Goal: Task Accomplishment & Management: Use online tool/utility

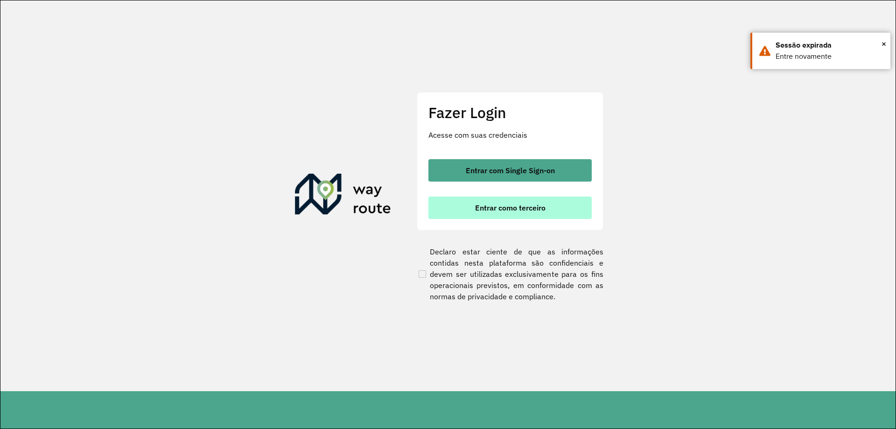
click at [529, 206] on span "Entrar como terceiro" at bounding box center [510, 207] width 70 height 7
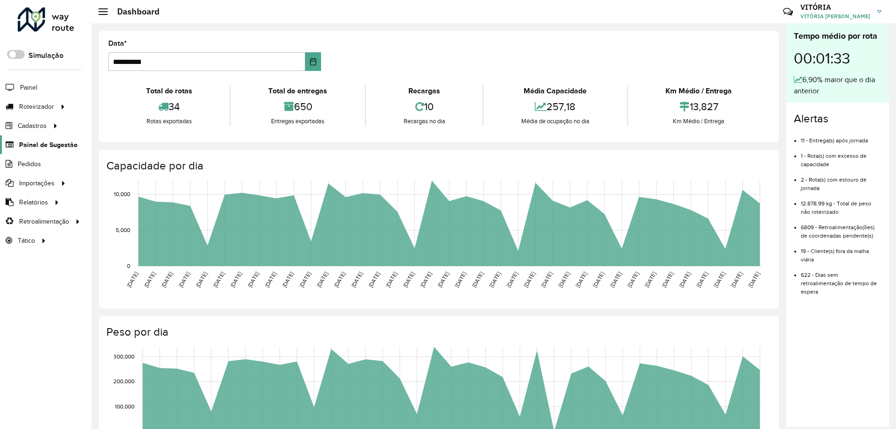
click at [39, 143] on span "Painel de Sugestão" at bounding box center [48, 145] width 58 height 10
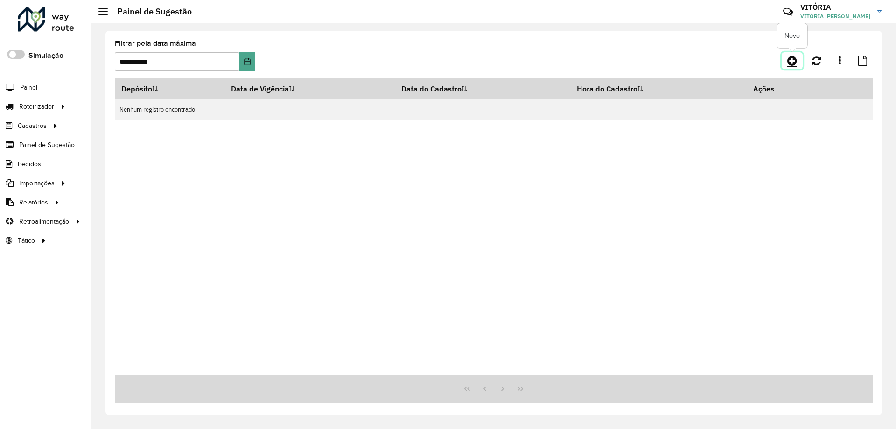
click at [792, 63] on icon at bounding box center [792, 60] width 10 height 11
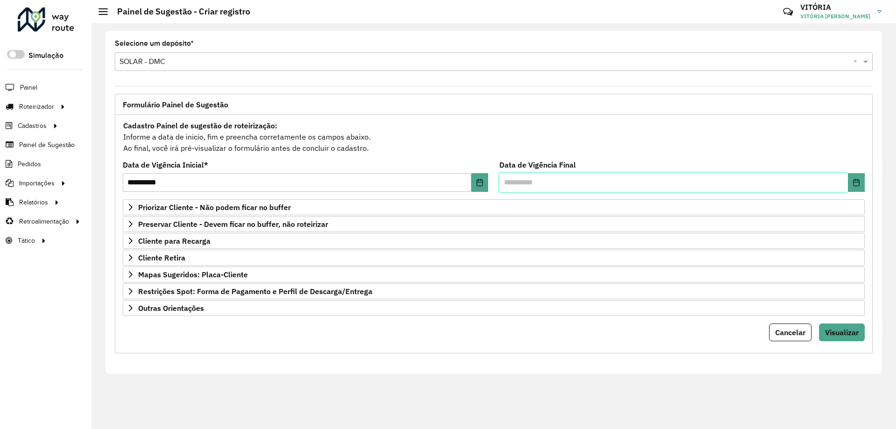
click at [506, 181] on input "text" at bounding box center [673, 182] width 349 height 19
type input "**********"
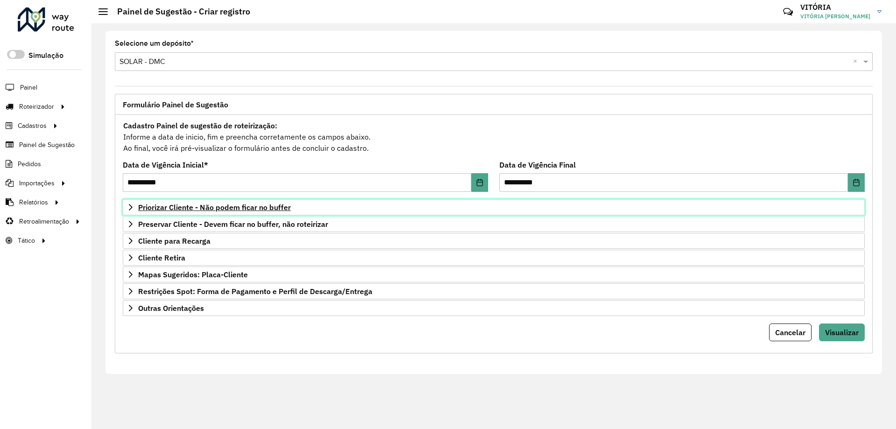
click at [205, 204] on span "Priorizar Cliente - Não podem ficar no buffer" at bounding box center [214, 206] width 153 height 7
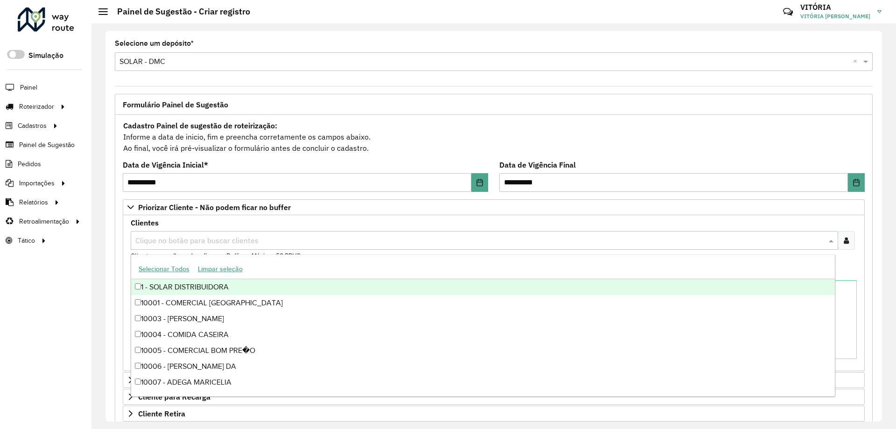
click at [198, 247] on div "Clique no botão para buscar clientes" at bounding box center [484, 240] width 707 height 19
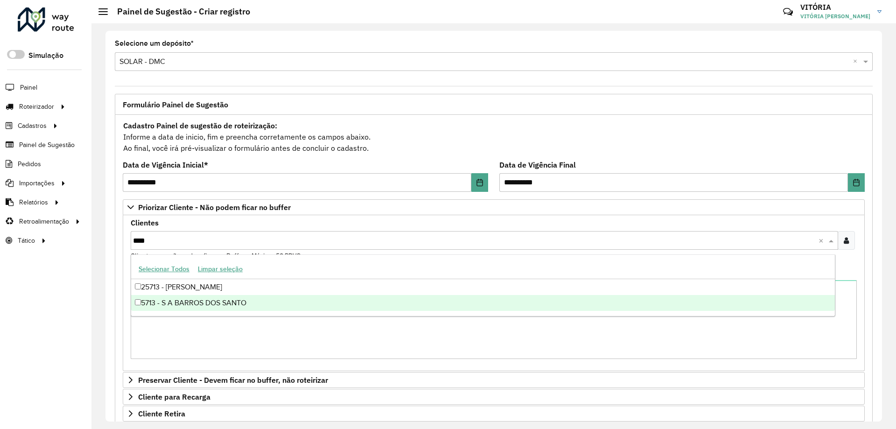
type input "****"
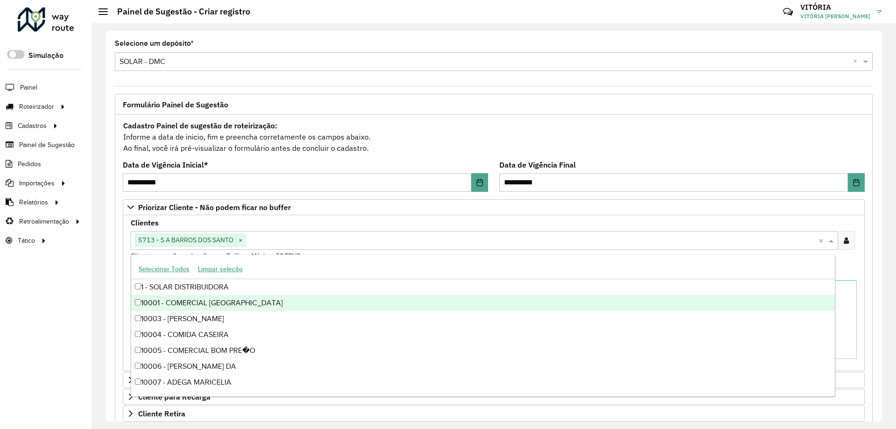
click at [102, 270] on div "**********" at bounding box center [493, 225] width 804 height 405
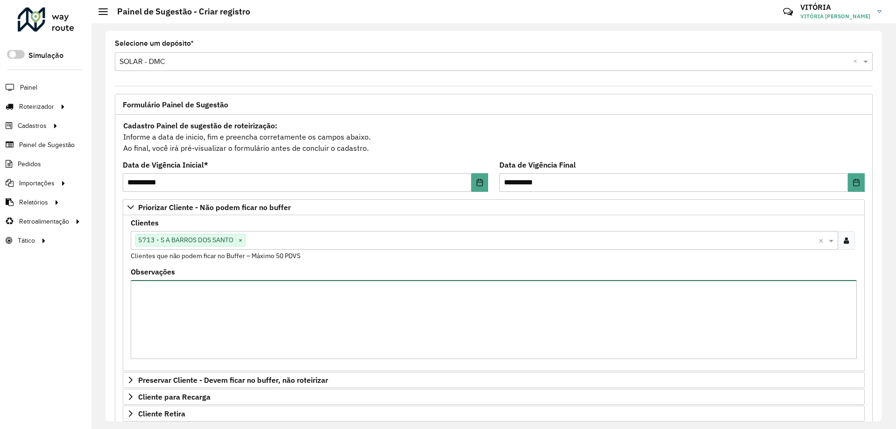
click at [188, 298] on textarea "Observações" at bounding box center [494, 319] width 726 height 79
type textarea "*"
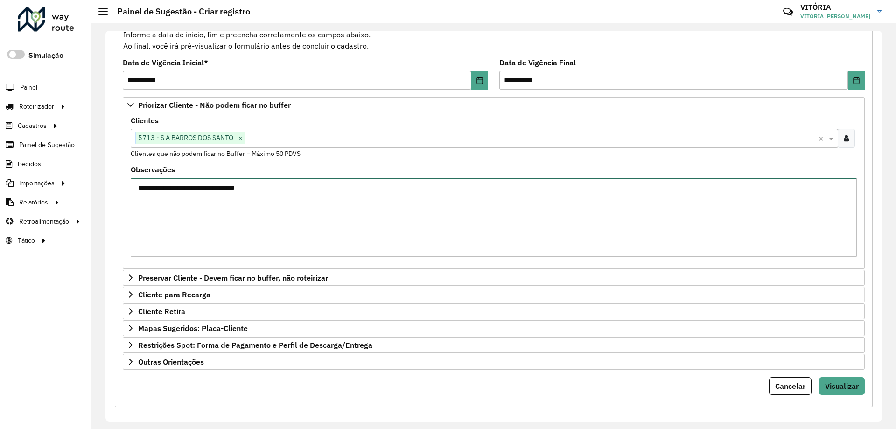
scroll to position [108, 0]
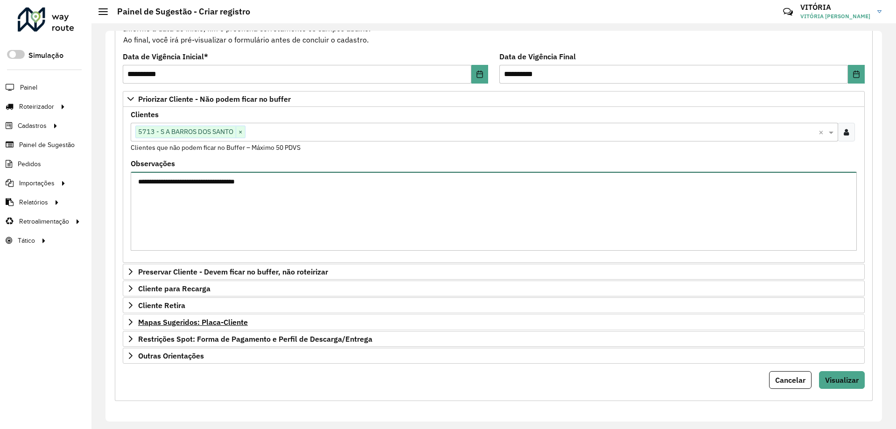
type textarea "**********"
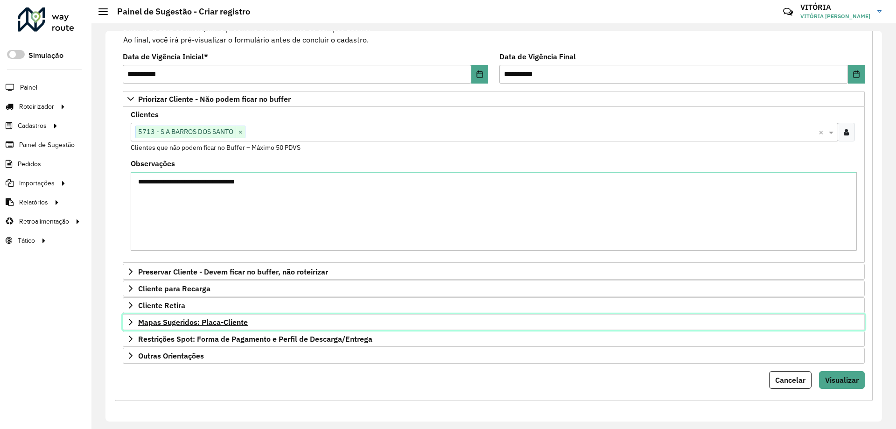
click at [229, 323] on span "Mapas Sugeridos: Placa-Cliente" at bounding box center [193, 321] width 110 height 7
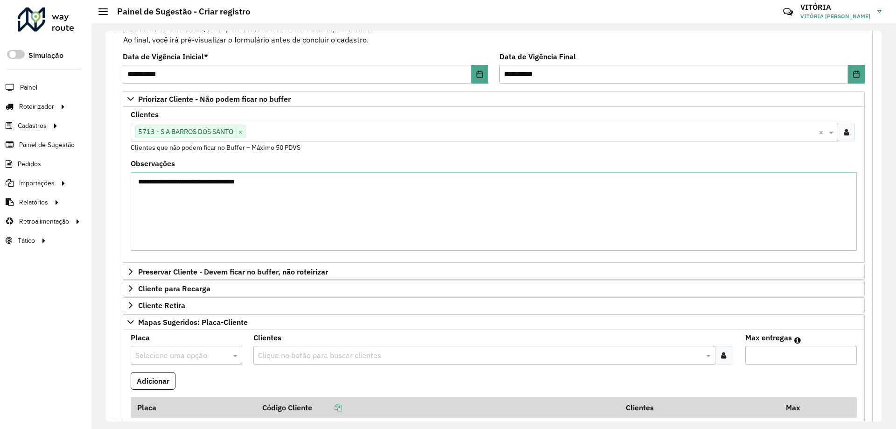
click at [179, 357] on input "text" at bounding box center [177, 355] width 84 height 11
type input "***"
click at [184, 336] on div "RMA8J23" at bounding box center [186, 333] width 110 height 16
click at [304, 356] on input "text" at bounding box center [479, 355] width 447 height 11
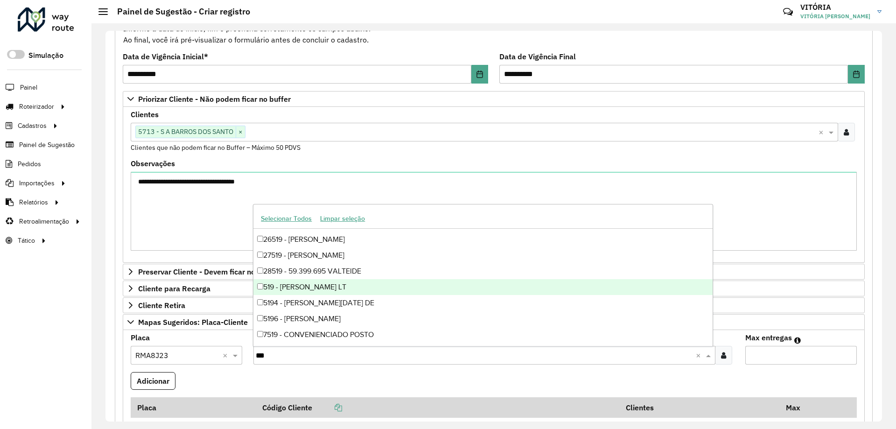
scroll to position [237, 0]
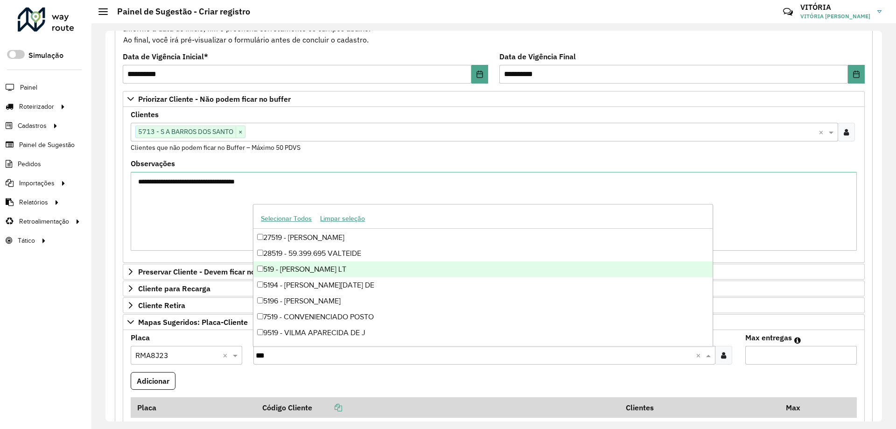
type input "***"
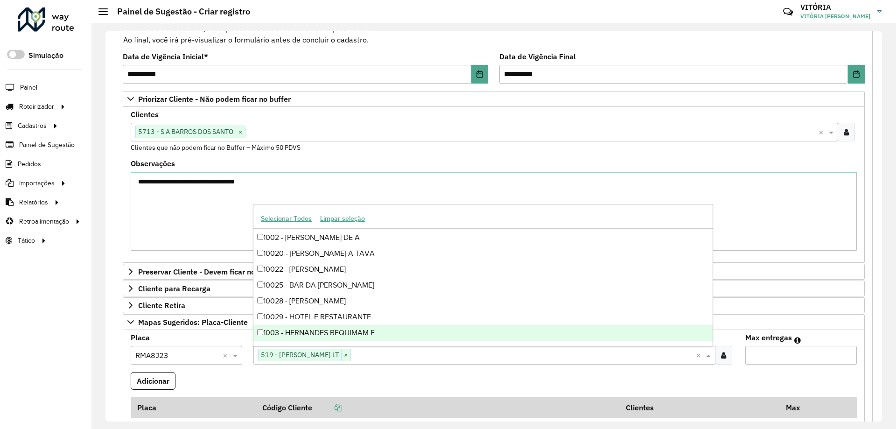
click at [404, 356] on input "text" at bounding box center [523, 355] width 344 height 11
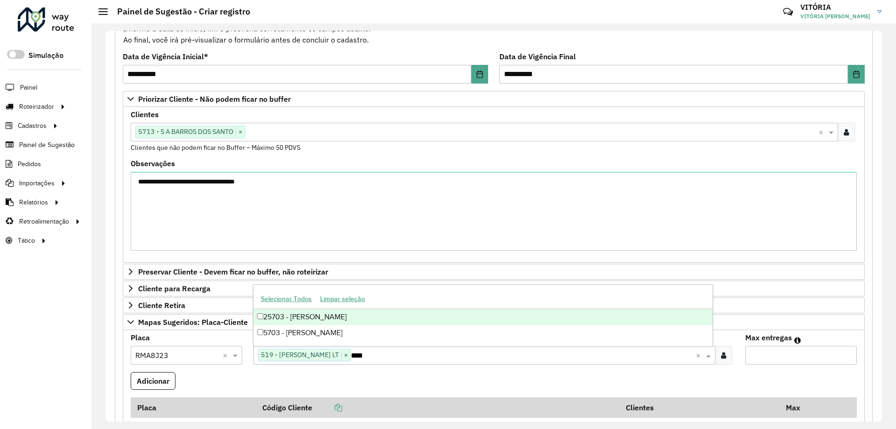
scroll to position [0, 0]
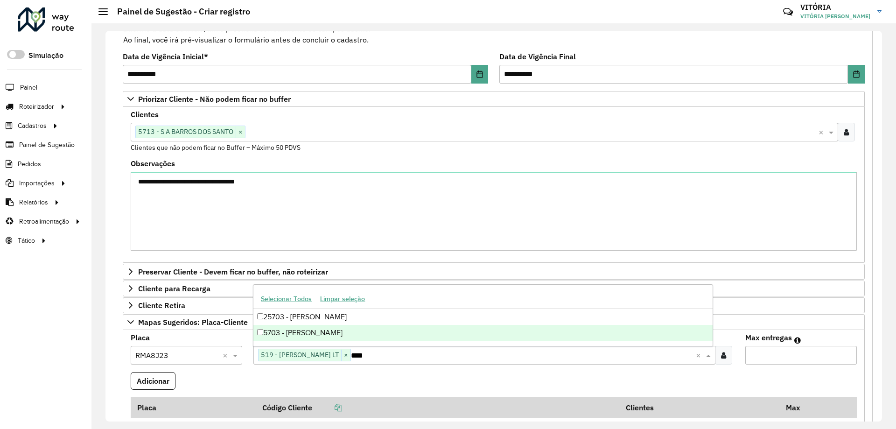
type input "****"
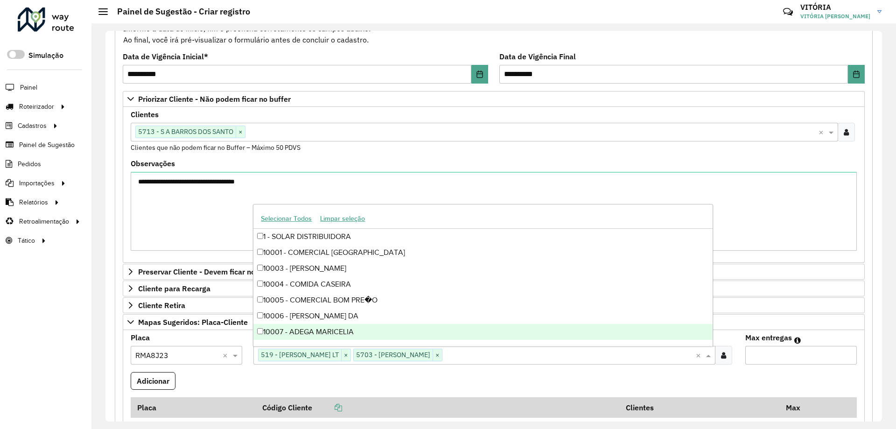
click at [803, 354] on input "Max entregas" at bounding box center [801, 355] width 112 height 19
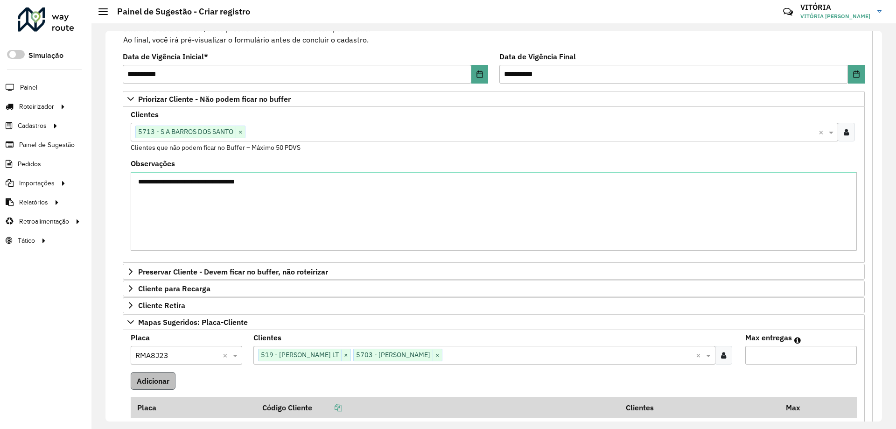
type input "*"
click at [163, 377] on button "Adicionar" at bounding box center [153, 381] width 45 height 18
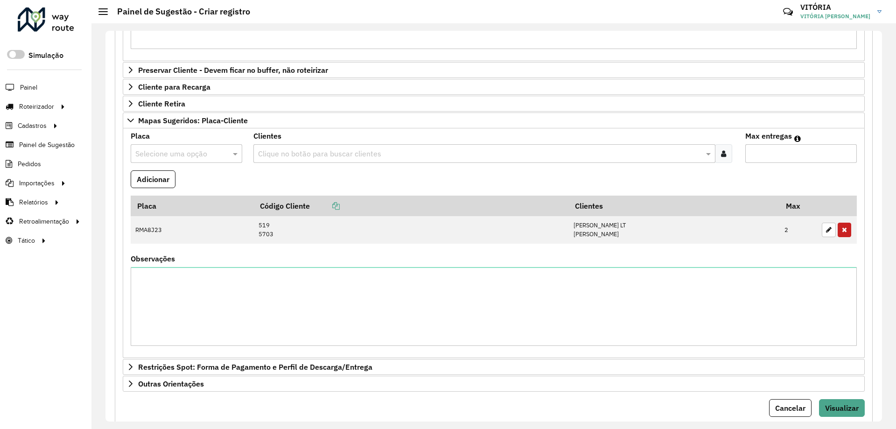
scroll to position [338, 0]
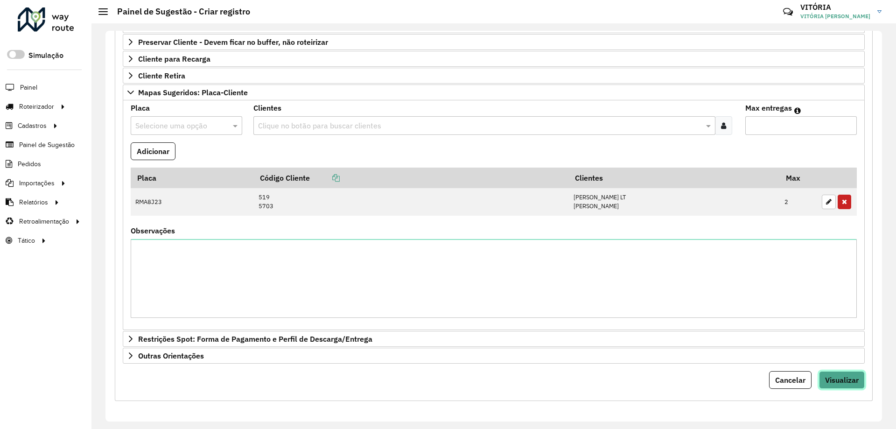
click at [841, 385] on button "Visualizar" at bounding box center [842, 380] width 46 height 18
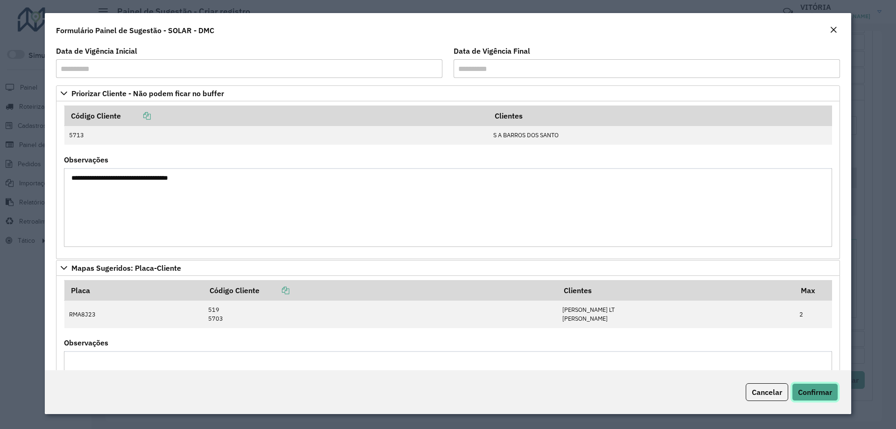
click at [826, 387] on span "Confirmar" at bounding box center [815, 391] width 34 height 9
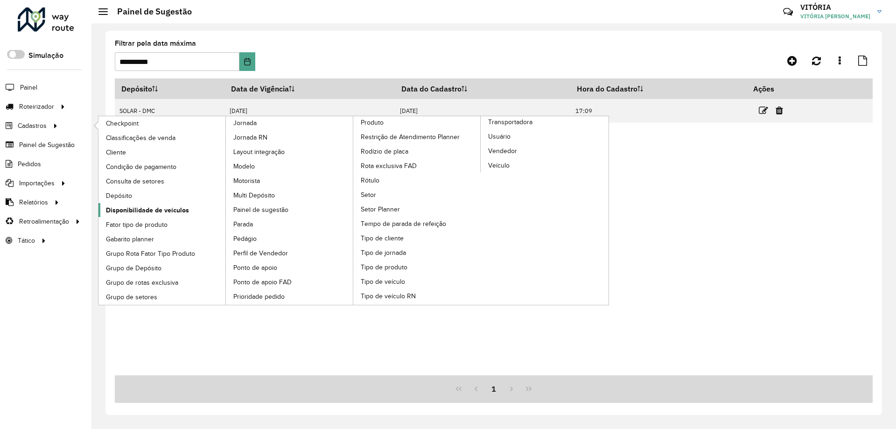
click at [178, 210] on span "Disponibilidade de veículos" at bounding box center [147, 210] width 83 height 10
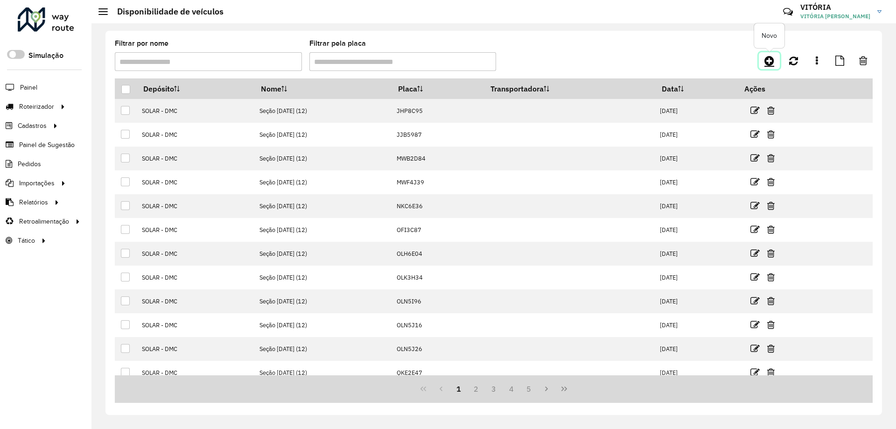
click at [771, 64] on icon at bounding box center [769, 60] width 10 height 11
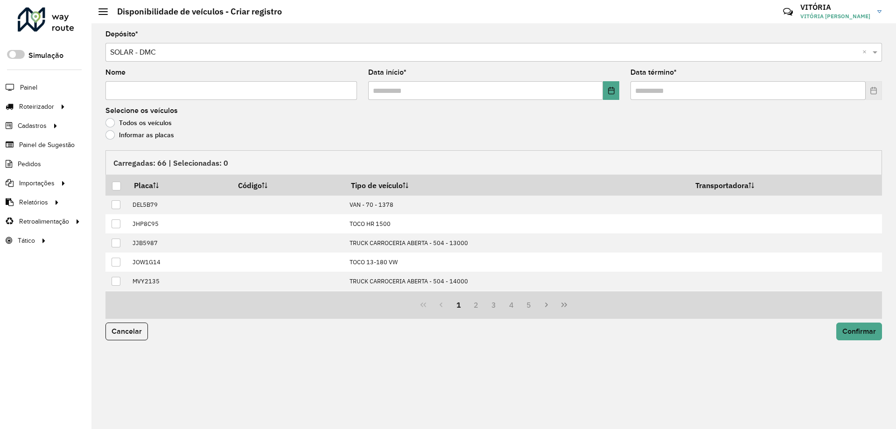
click at [154, 93] on input "Nome" at bounding box center [230, 90] width 251 height 19
type input "**********"
click at [372, 92] on input "text" at bounding box center [485, 90] width 235 height 19
type input "**********"
click at [633, 92] on input "text" at bounding box center [747, 90] width 235 height 19
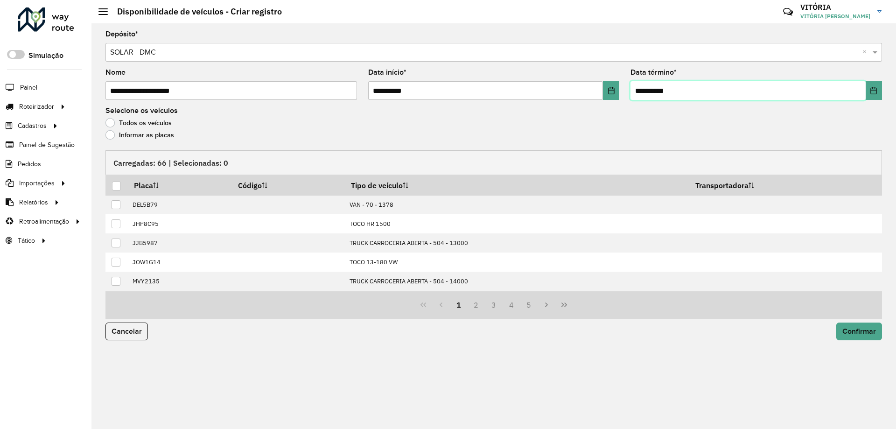
type input "**********"
click at [114, 134] on label "Informar as placas" at bounding box center [139, 134] width 69 height 9
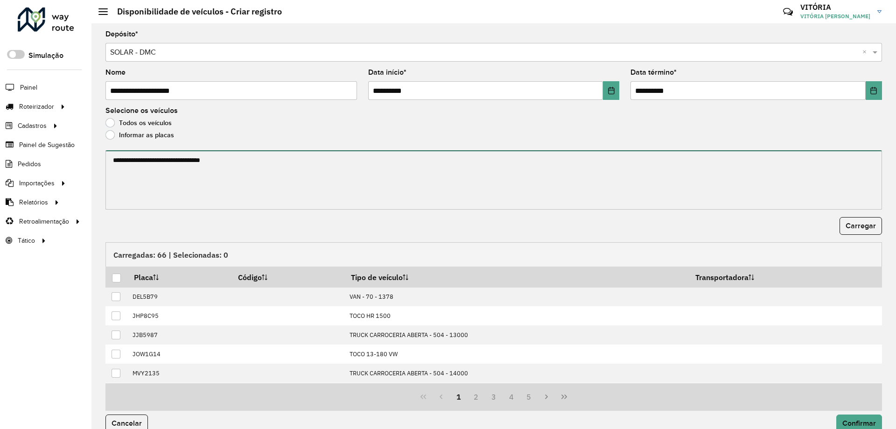
click at [245, 183] on textarea at bounding box center [493, 179] width 776 height 59
paste textarea "******* ******* ******* ******* ******* ******* ******* ******* ******* *******…"
type textarea "******* ******* ******* ******* ******* ******* ******* ******* ******* *******…"
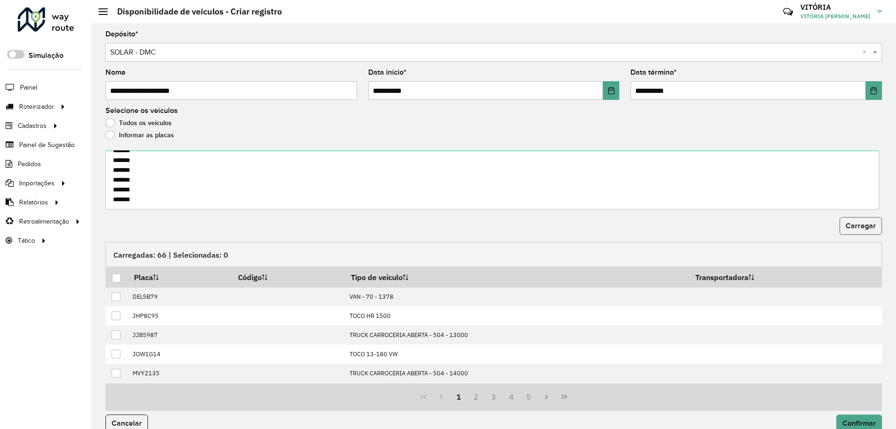
click at [851, 222] on span "Carregar" at bounding box center [860, 226] width 30 height 8
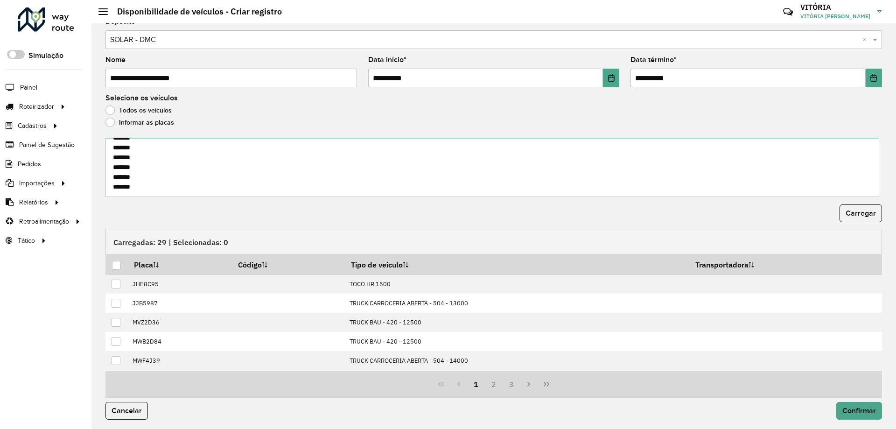
scroll to position [14, 0]
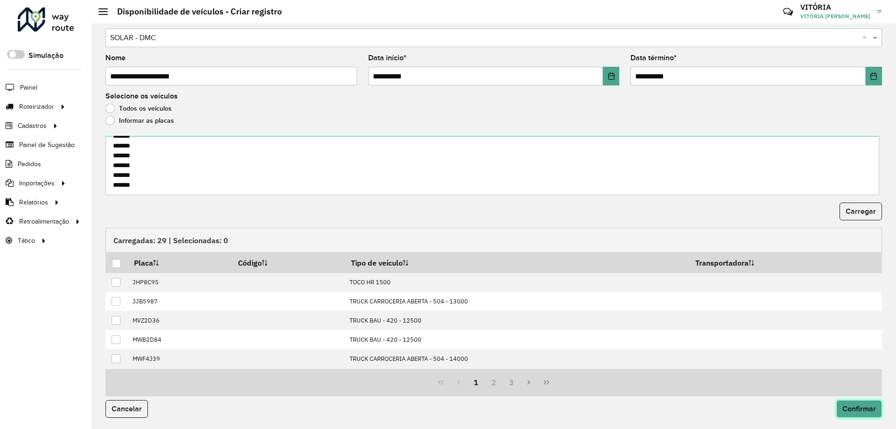
click at [844, 406] on span "Confirmar" at bounding box center [859, 409] width 34 height 8
click at [117, 260] on div at bounding box center [116, 263] width 9 height 9
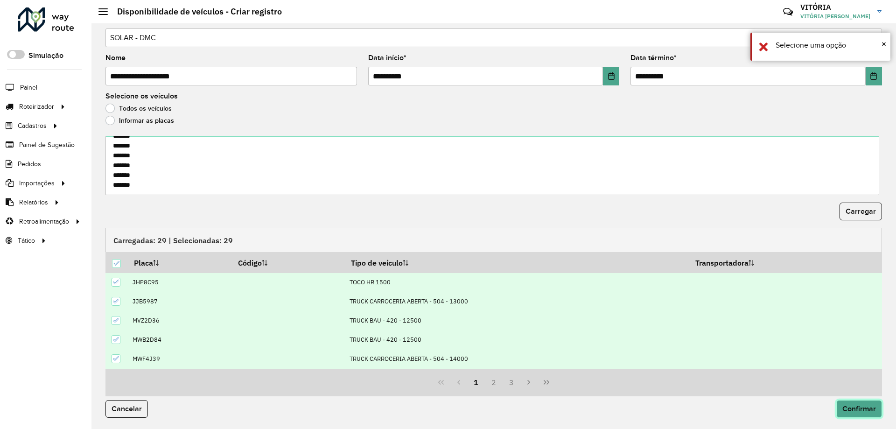
click at [845, 405] on span "Confirmar" at bounding box center [859, 409] width 34 height 8
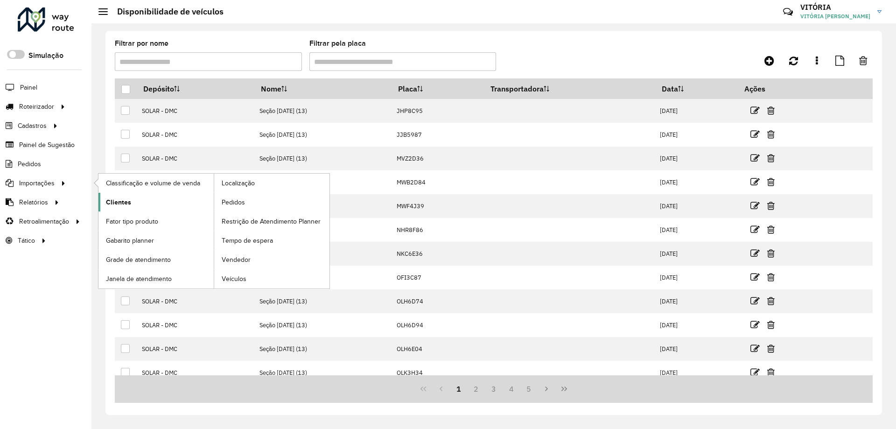
click at [138, 197] on link "Clientes" at bounding box center [155, 202] width 115 height 19
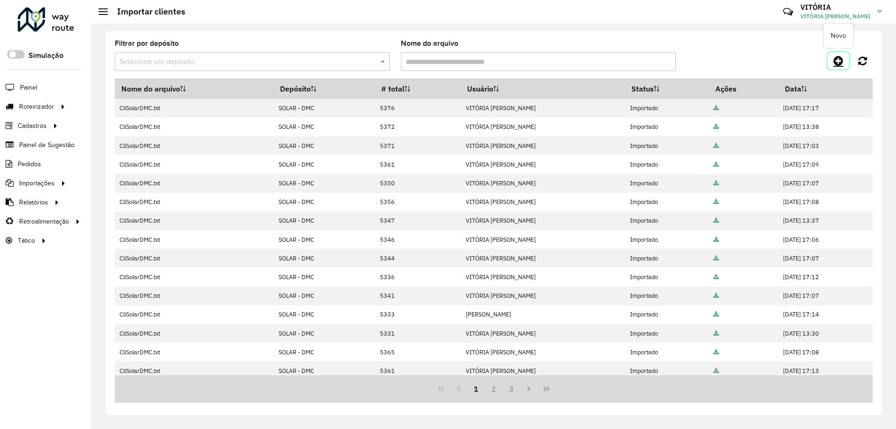
click at [840, 58] on icon at bounding box center [838, 60] width 10 height 11
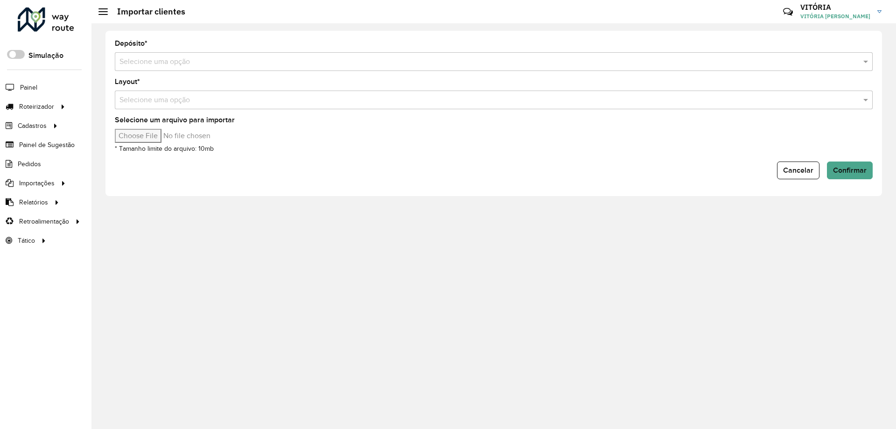
click at [203, 64] on input "text" at bounding box center [484, 61] width 730 height 11
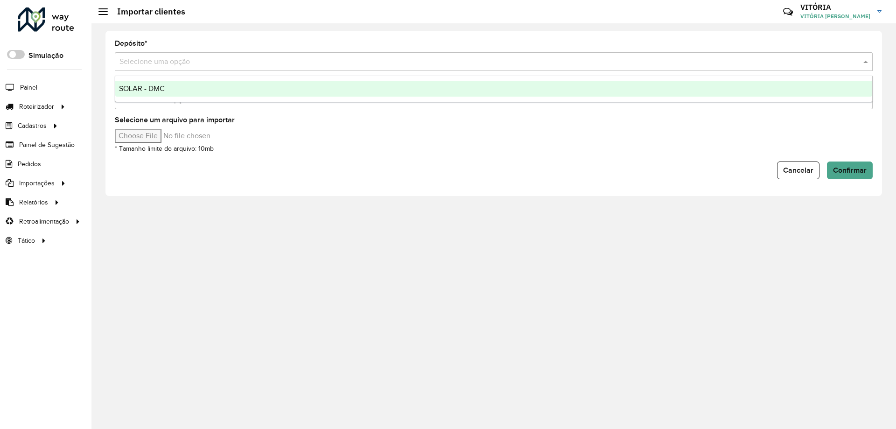
click at [205, 87] on div "SOLAR - DMC" at bounding box center [493, 89] width 757 height 16
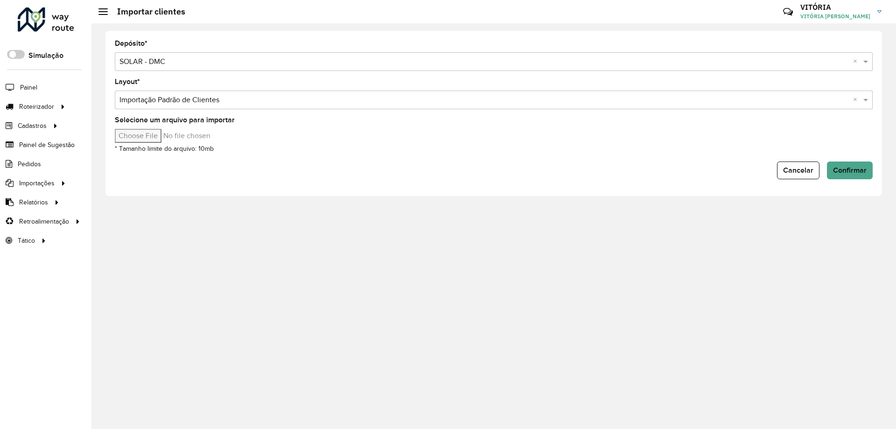
click at [155, 140] on input "Selecione um arquivo para importar" at bounding box center [194, 136] width 159 height 14
type input "**********"
click at [854, 175] on button "Confirmar" at bounding box center [850, 170] width 46 height 18
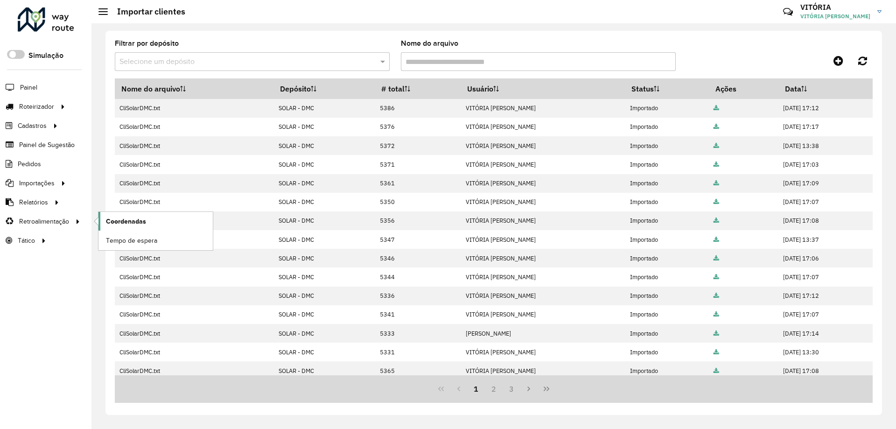
click at [114, 222] on span "Coordenadas" at bounding box center [126, 221] width 40 height 10
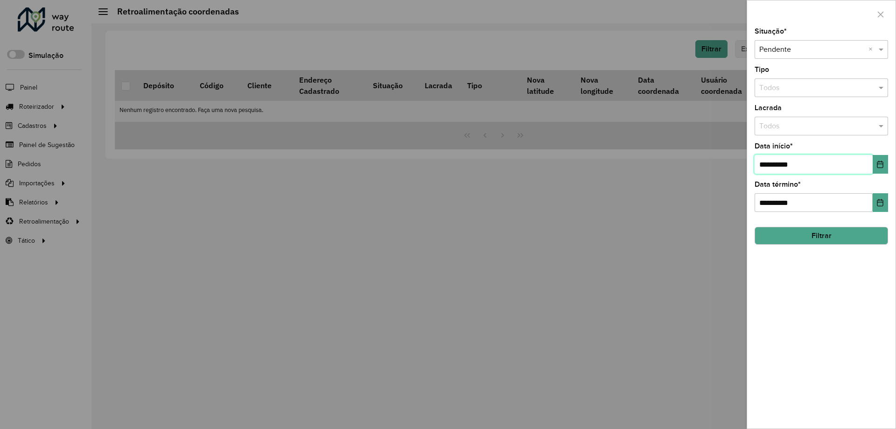
click at [759, 167] on input "**********" at bounding box center [813, 164] width 118 height 19
type input "**********"
click at [813, 239] on button "Filtrar" at bounding box center [820, 236] width 133 height 18
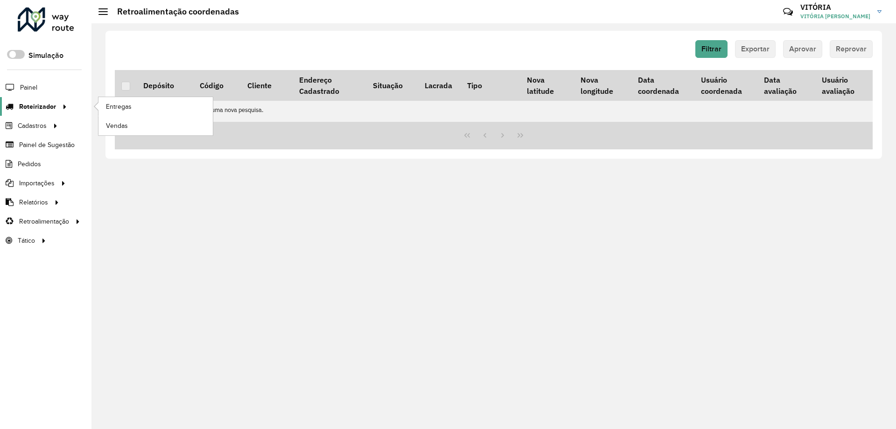
click at [50, 102] on span "Roteirizador" at bounding box center [37, 107] width 37 height 10
click at [118, 100] on link "Entregas" at bounding box center [155, 106] width 114 height 19
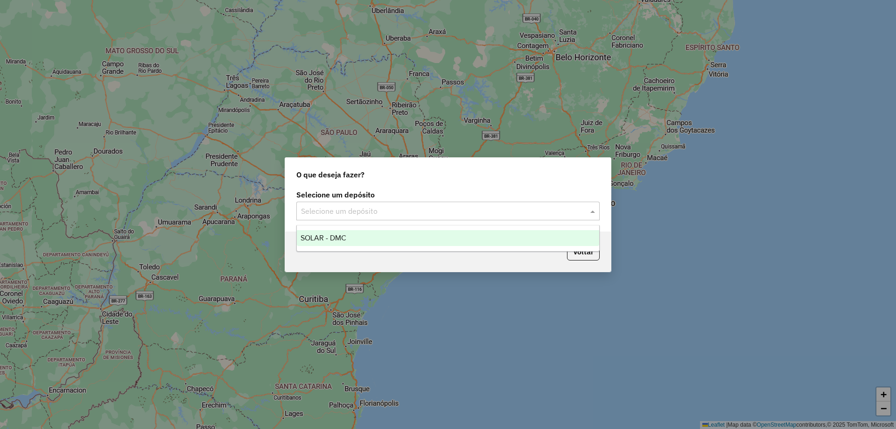
click at [466, 218] on div "Selecione um depósito" at bounding box center [447, 211] width 303 height 19
click at [450, 242] on div "SOLAR - DMC" at bounding box center [448, 238] width 302 height 16
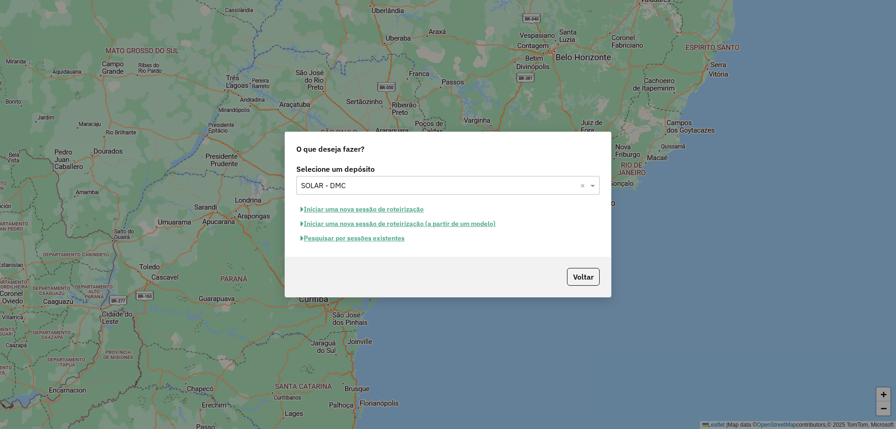
click at [402, 209] on button "Iniciar uma nova sessão de roteirização" at bounding box center [362, 209] width 132 height 14
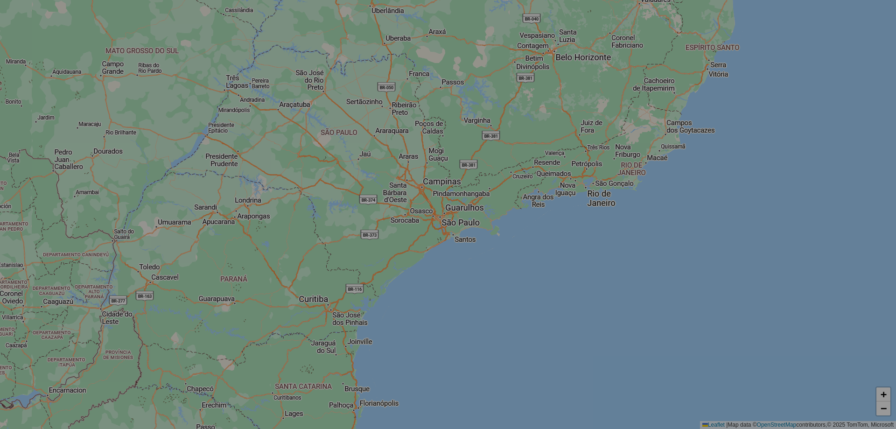
select select "*"
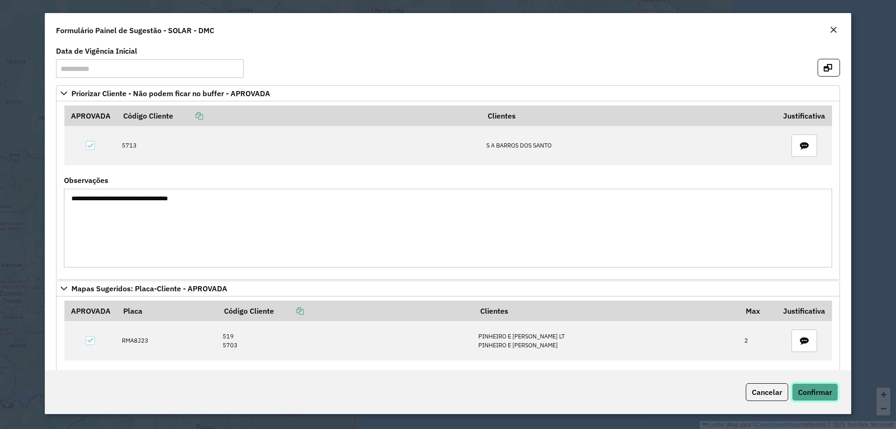
click at [811, 390] on span "Confirmar" at bounding box center [815, 391] width 34 height 9
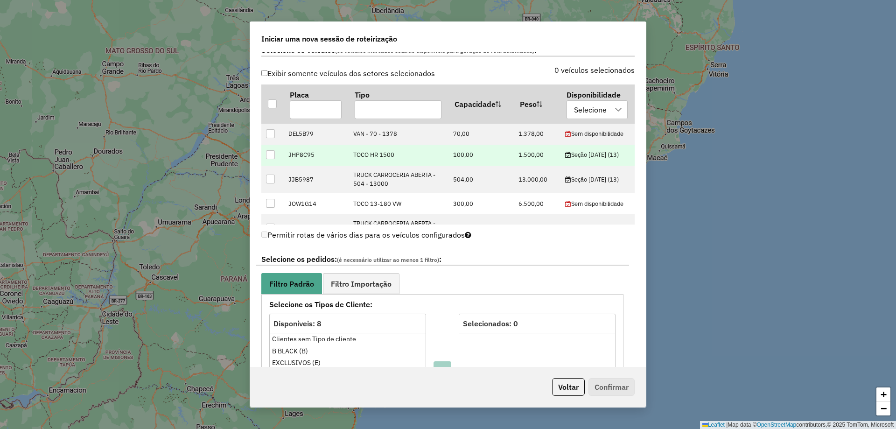
scroll to position [327, 0]
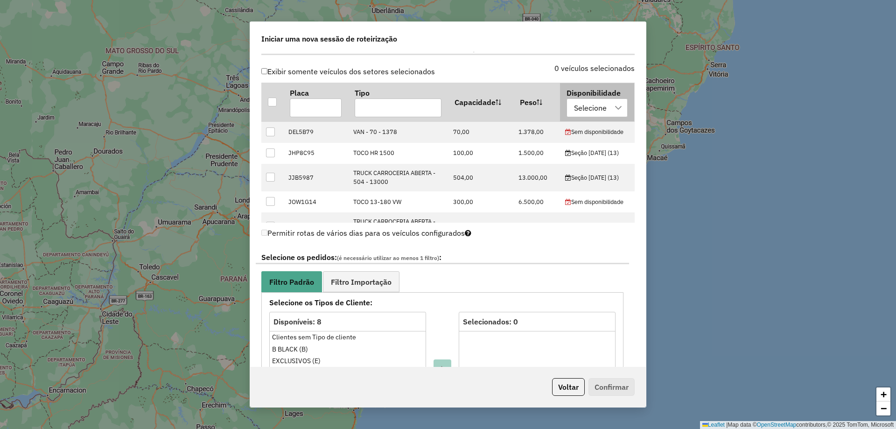
click at [593, 104] on div "Selecione" at bounding box center [590, 108] width 39 height 18
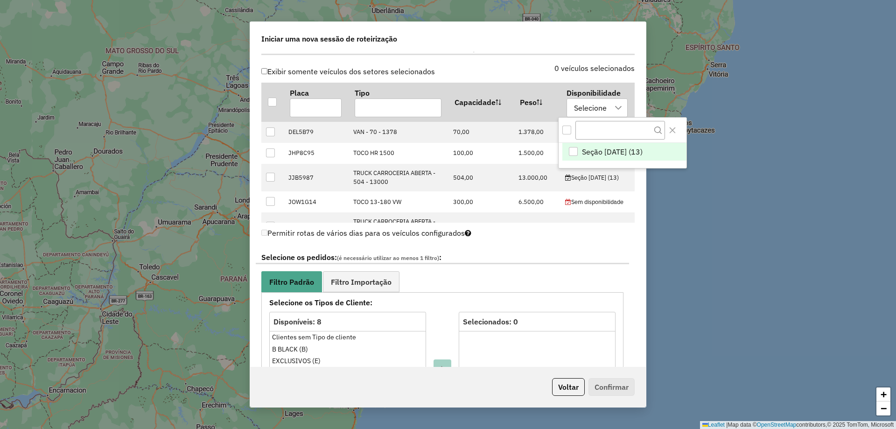
click at [572, 148] on div "Seção 12/08/2025 (13)" at bounding box center [573, 151] width 9 height 9
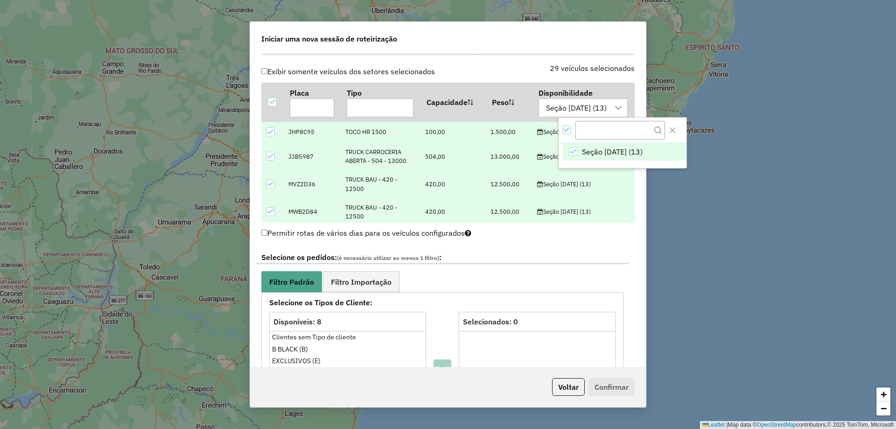
click at [591, 253] on label "Selecione os pedidos: (é necessário utilizar ao menos 1 filtro) :" at bounding box center [442, 257] width 373 height 13
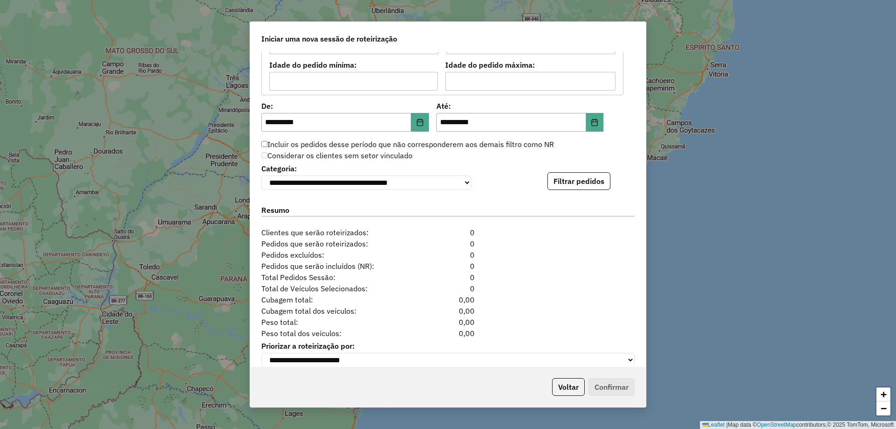
scroll to position [886, 0]
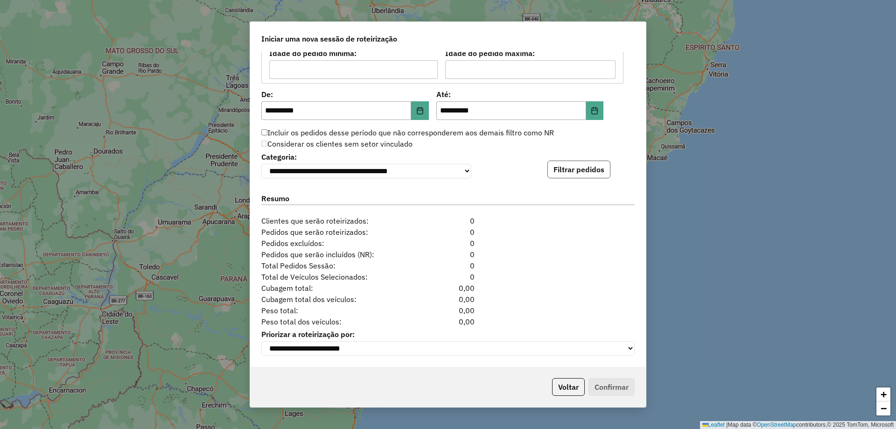
click at [586, 166] on button "Filtrar pedidos" at bounding box center [578, 170] width 63 height 18
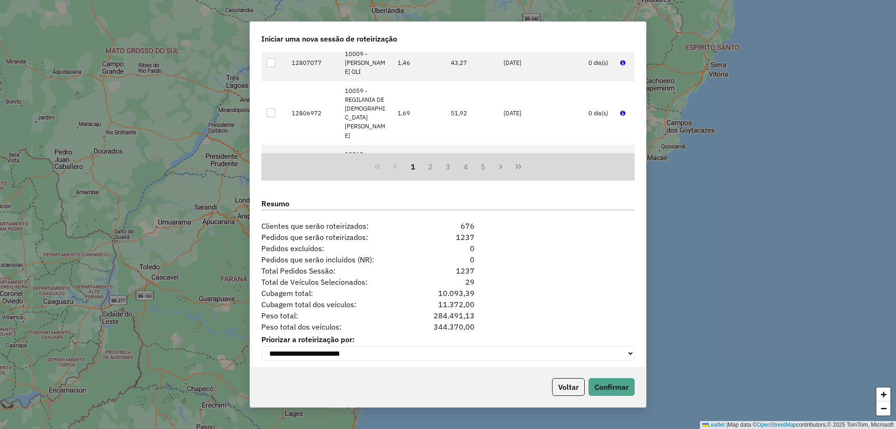
scroll to position [1079, 0]
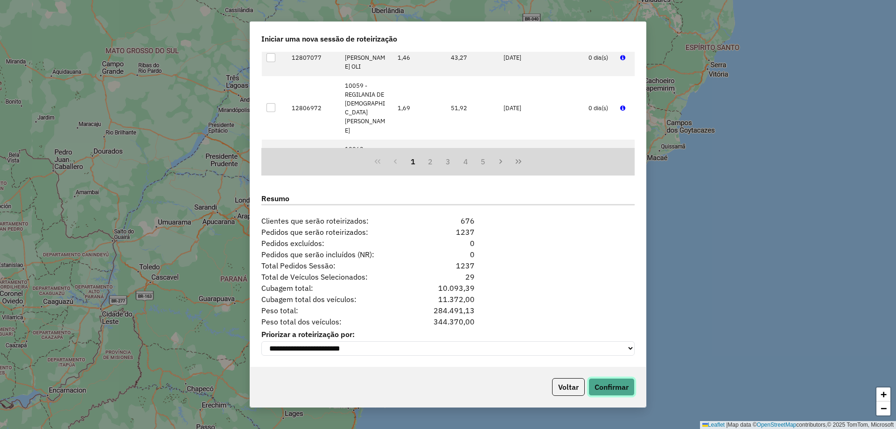
click at [615, 379] on button "Confirmar" at bounding box center [611, 387] width 46 height 18
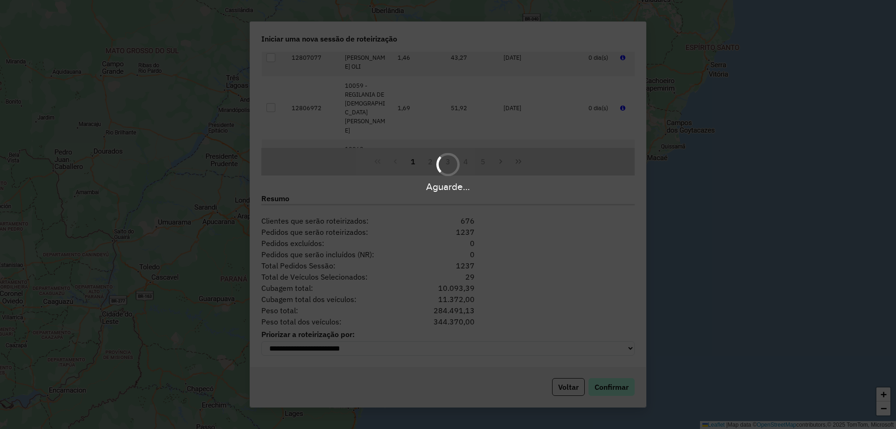
click at [614, 387] on div "Aguarde..." at bounding box center [448, 214] width 896 height 429
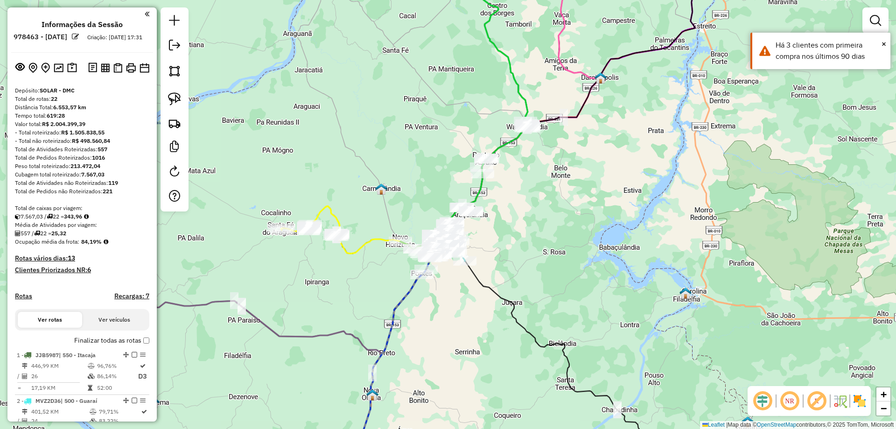
drag, startPoint x: 618, startPoint y: 209, endPoint x: 513, endPoint y: 366, distance: 188.0
click at [513, 366] on div "Janela de atendimento Grade de atendimento Capacidade Transportadoras Veículos …" at bounding box center [448, 214] width 896 height 429
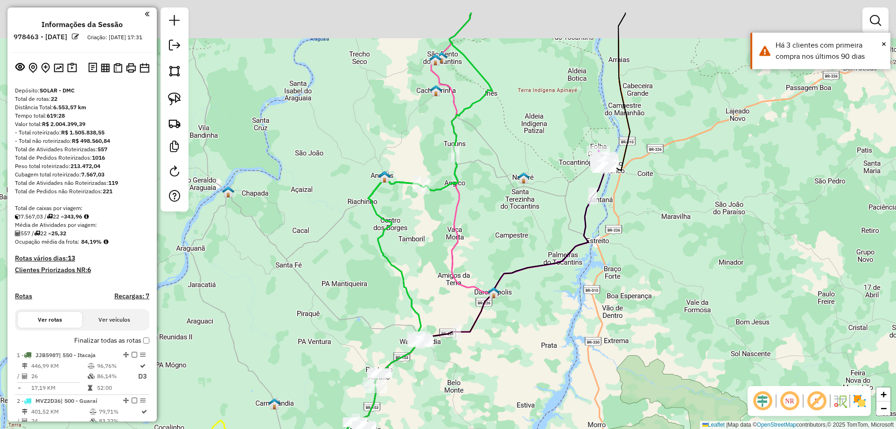
drag, startPoint x: 581, startPoint y: 273, endPoint x: 577, endPoint y: 348, distance: 75.2
click at [577, 348] on div "Janela de atendimento Grade de atendimento Capacidade Transportadoras Veículos …" at bounding box center [448, 214] width 896 height 429
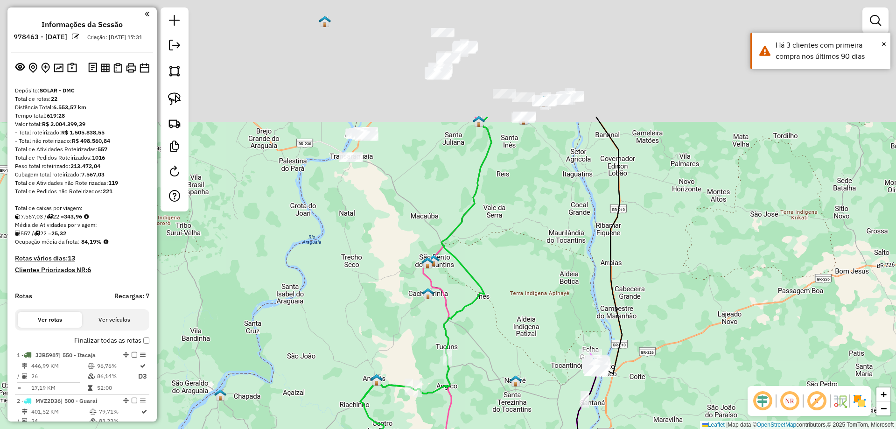
drag, startPoint x: 503, startPoint y: 174, endPoint x: 501, endPoint y: 266, distance: 92.4
click at [502, 315] on div "Janela de atendimento Grade de atendimento Capacidade Transportadoras Veículos …" at bounding box center [448, 214] width 896 height 429
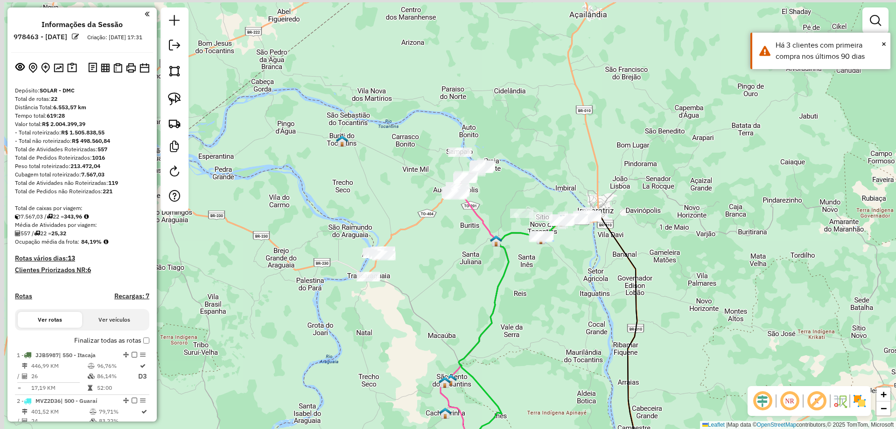
drag, startPoint x: 528, startPoint y: 303, endPoint x: 528, endPoint y: 315, distance: 11.7
click at [528, 315] on div "Janela de atendimento Grade de atendimento Capacidade Transportadoras Veículos …" at bounding box center [448, 214] width 896 height 429
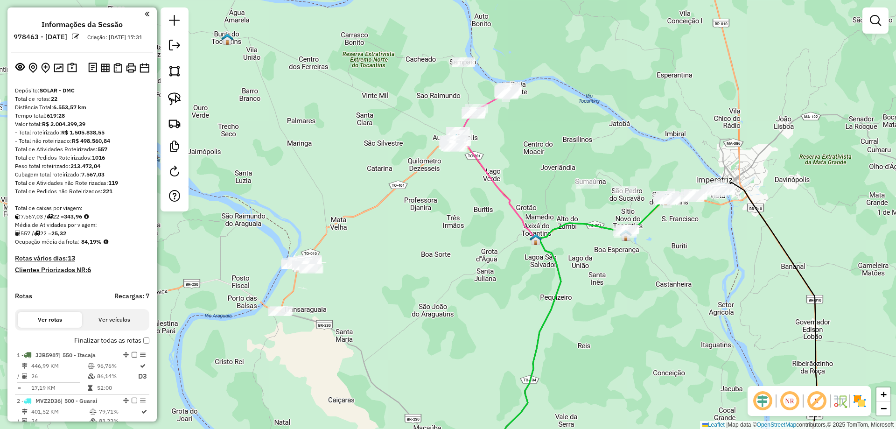
drag, startPoint x: 440, startPoint y: 255, endPoint x: 475, endPoint y: 219, distance: 50.2
click at [475, 219] on div "Janela de atendimento Grade de atendimento Capacidade Transportadoras Veículos …" at bounding box center [448, 214] width 896 height 429
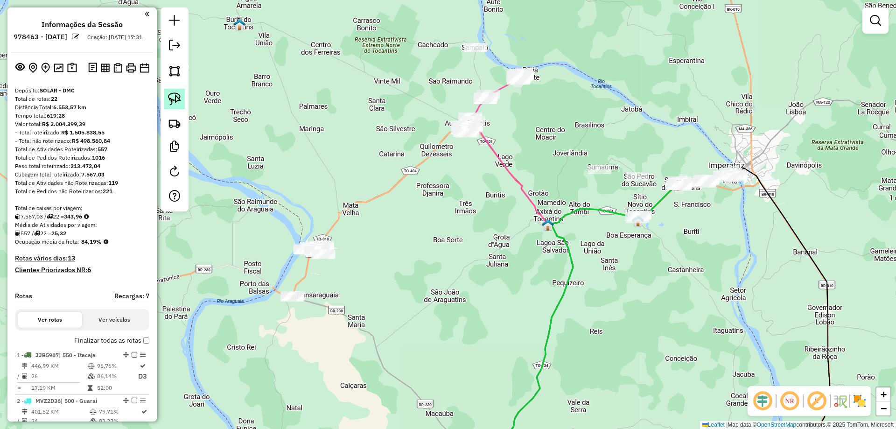
click at [176, 97] on img at bounding box center [174, 98] width 13 height 13
drag, startPoint x: 462, startPoint y: 94, endPoint x: 529, endPoint y: 60, distance: 74.3
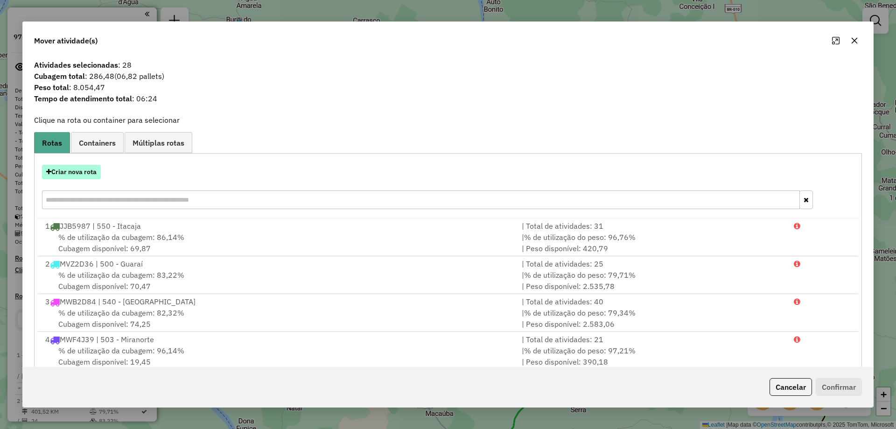
click at [92, 169] on button "Criar nova rota" at bounding box center [71, 172] width 59 height 14
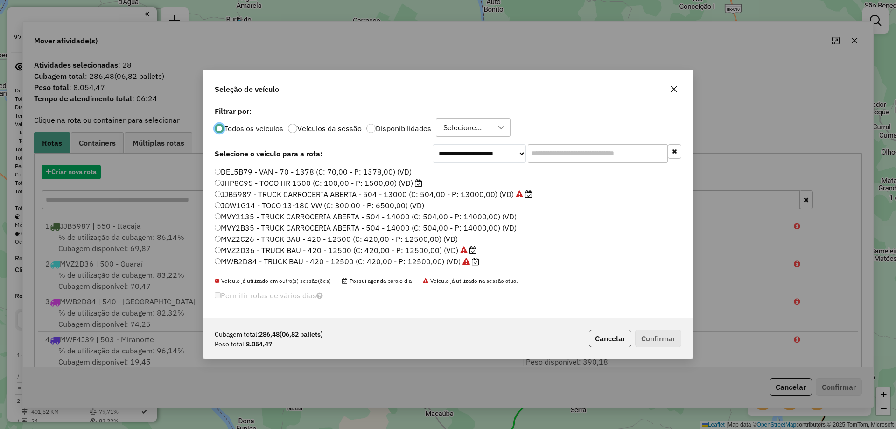
scroll to position [5, 3]
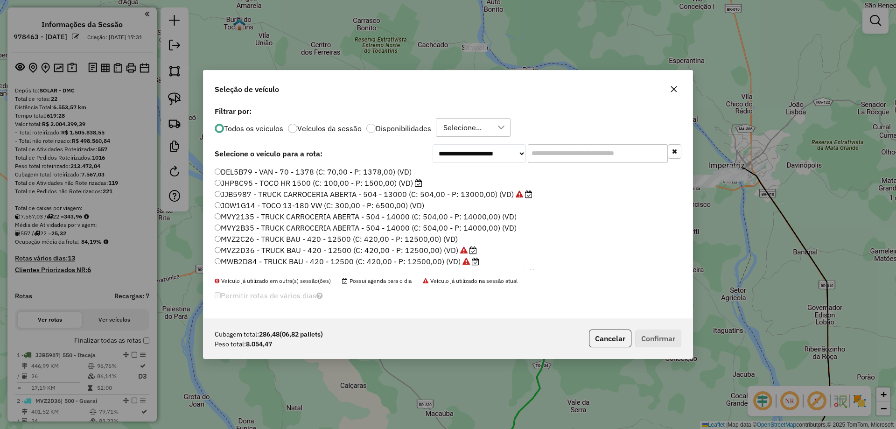
click at [581, 151] on input "text" at bounding box center [598, 153] width 140 height 19
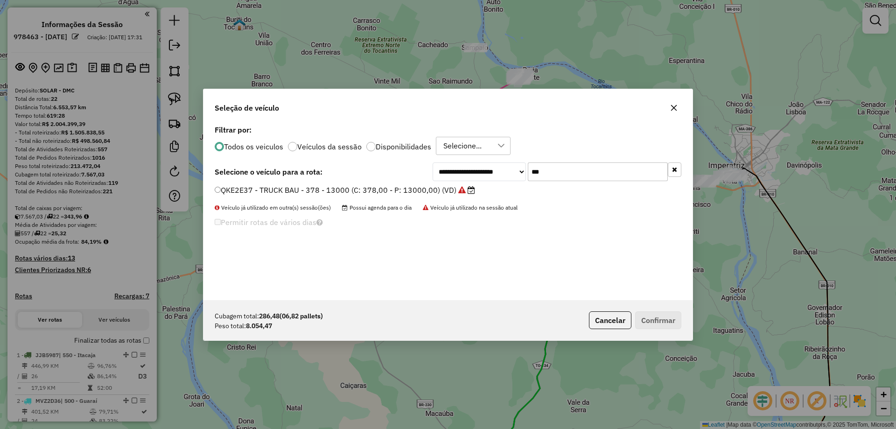
type input "***"
click at [675, 107] on icon "button" at bounding box center [673, 107] width 7 height 7
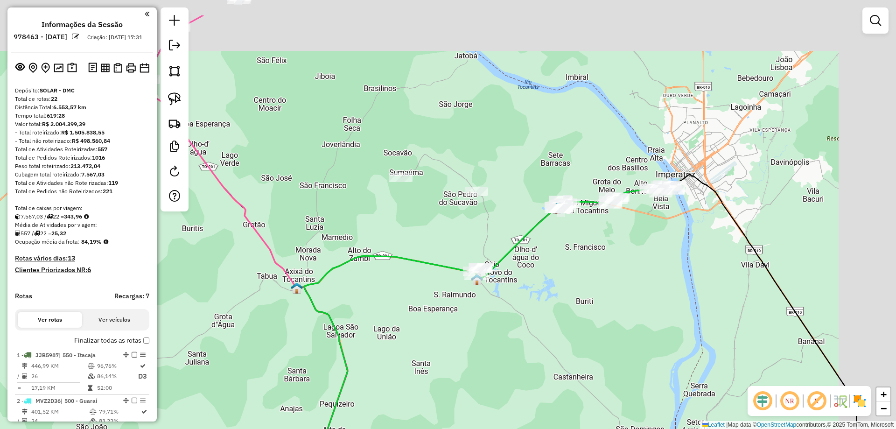
drag, startPoint x: 732, startPoint y: 203, endPoint x: 584, endPoint y: 264, distance: 160.1
click at [584, 264] on div "Janela de atendimento Grade de atendimento Capacidade Transportadoras Veículos …" at bounding box center [448, 214] width 896 height 429
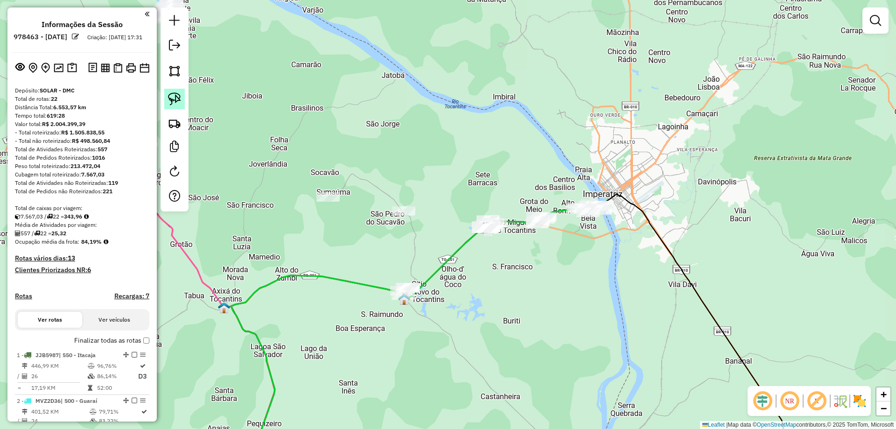
click at [170, 94] on img at bounding box center [174, 98] width 13 height 13
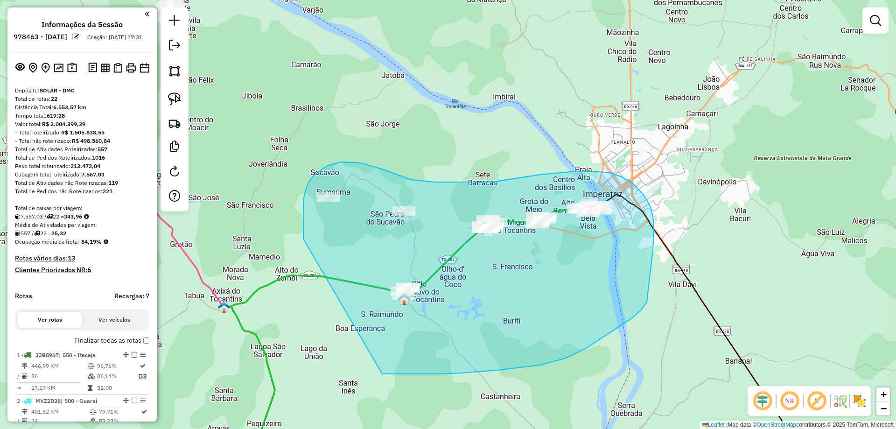
drag, startPoint x: 303, startPoint y: 234, endPoint x: 366, endPoint y: 373, distance: 152.0
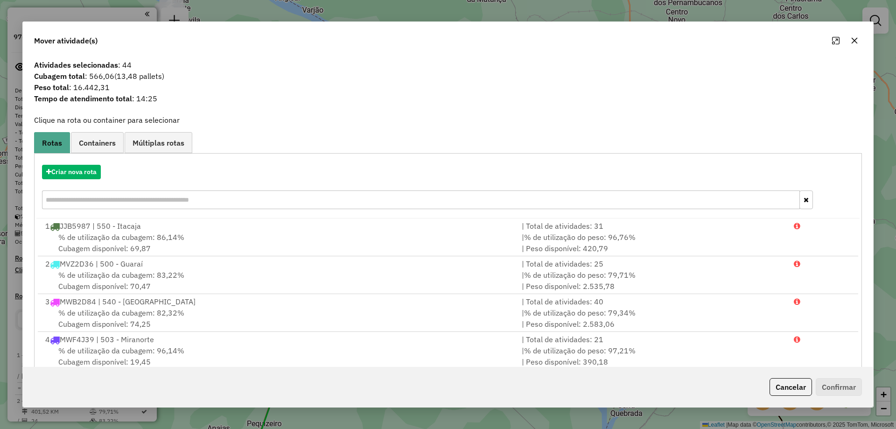
click at [857, 42] on icon "button" at bounding box center [854, 40] width 7 height 7
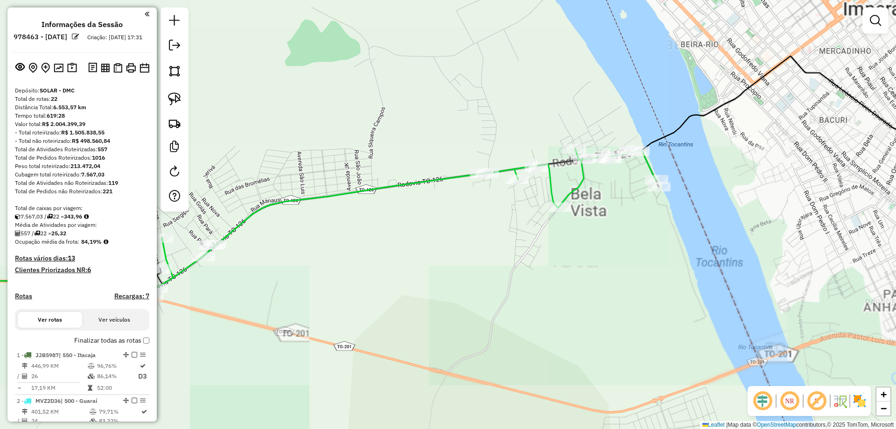
drag, startPoint x: 628, startPoint y: 209, endPoint x: 602, endPoint y: 244, distance: 42.9
click at [602, 244] on div "Janela de atendimento Grade de atendimento Capacidade Transportadoras Veículos …" at bounding box center [448, 214] width 896 height 429
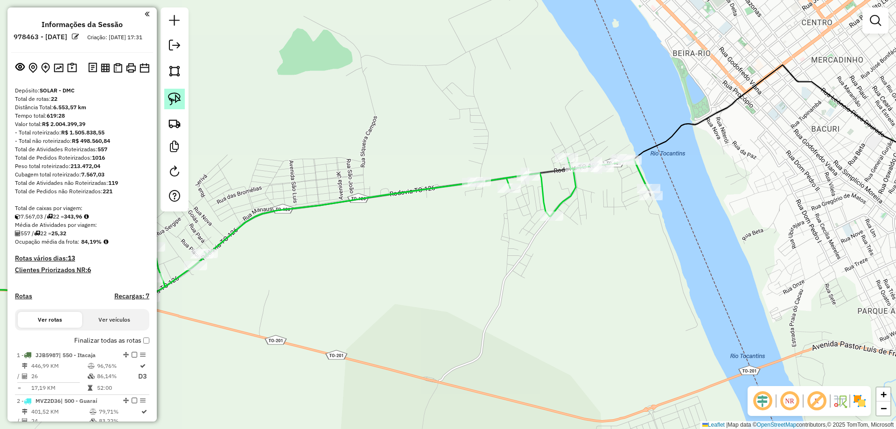
click at [168, 98] on img at bounding box center [174, 98] width 13 height 13
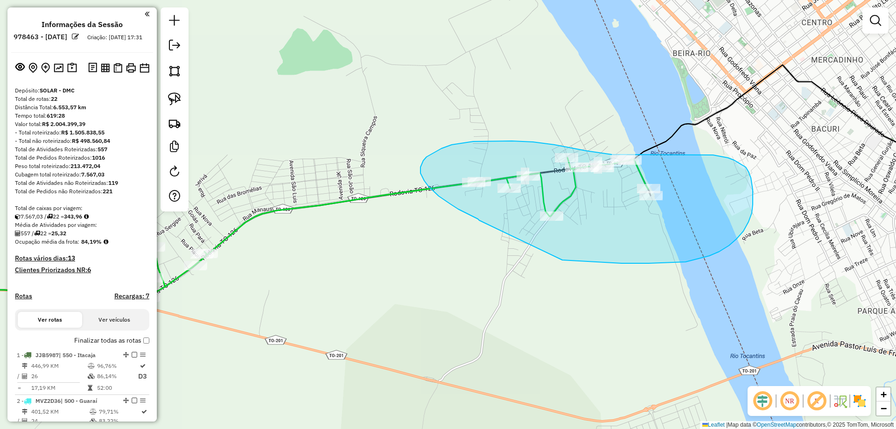
drag, startPoint x: 478, startPoint y: 219, endPoint x: 558, endPoint y: 260, distance: 89.7
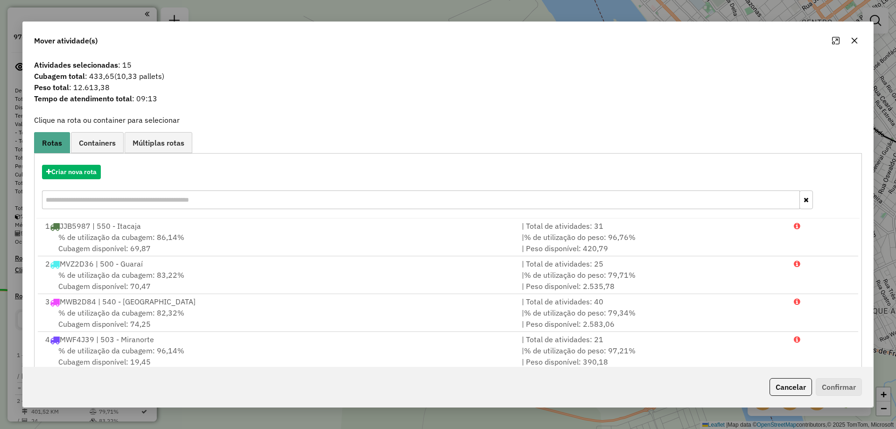
click at [857, 40] on icon "button" at bounding box center [854, 40] width 7 height 7
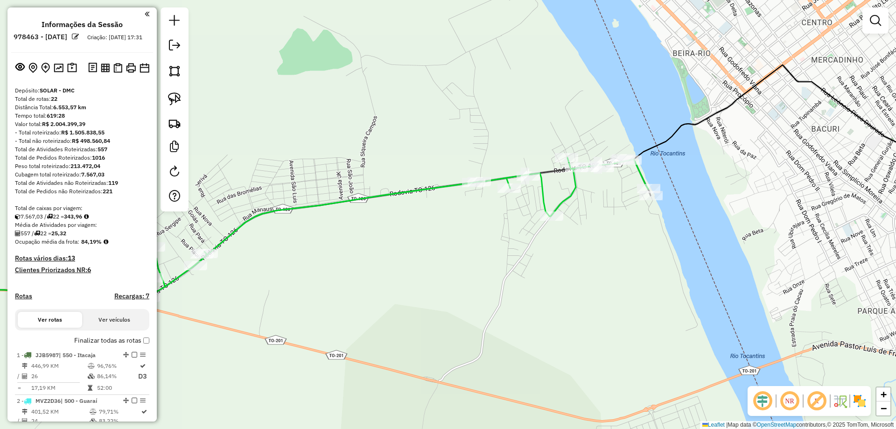
drag, startPoint x: 679, startPoint y: 255, endPoint x: 603, endPoint y: 252, distance: 76.1
click at [603, 252] on div "Janela de atendimento Grade de atendimento Capacidade Transportadoras Veículos …" at bounding box center [448, 214] width 896 height 429
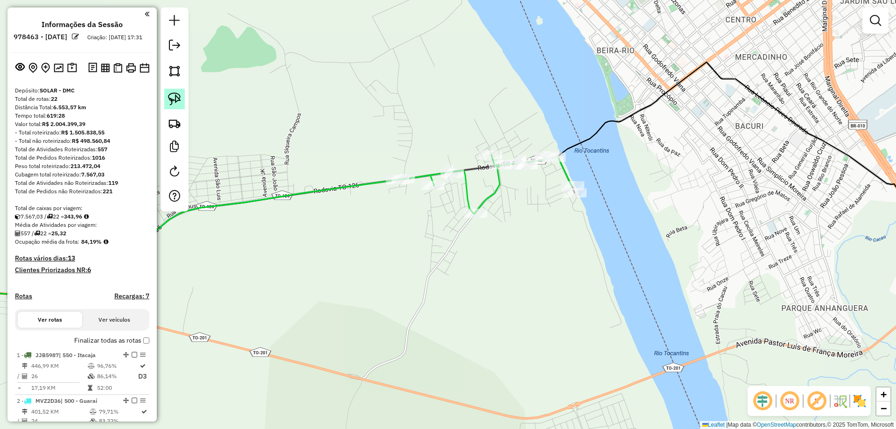
click at [177, 103] on img at bounding box center [174, 98] width 13 height 13
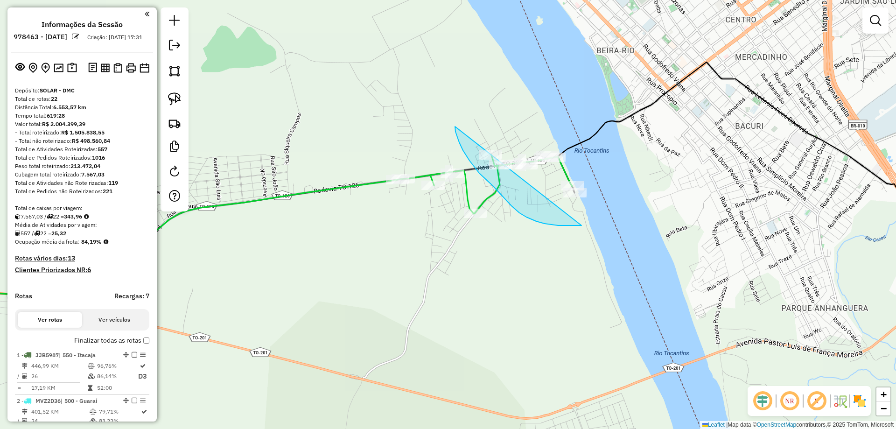
drag, startPoint x: 455, startPoint y: 126, endPoint x: 622, endPoint y: 153, distance: 169.1
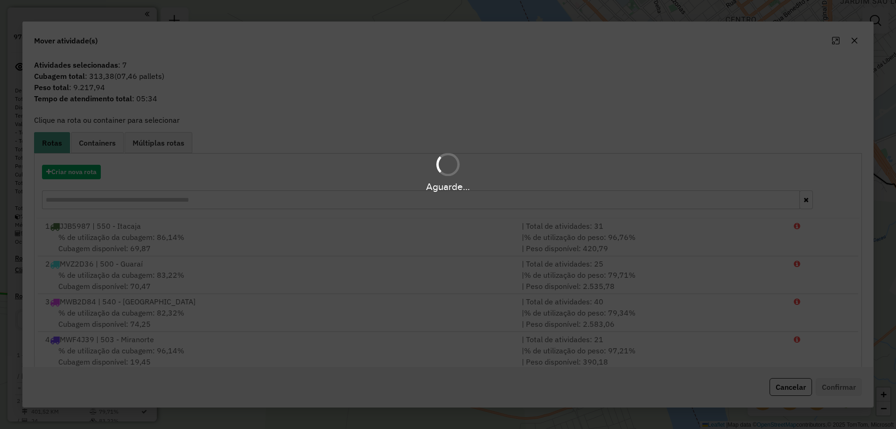
drag, startPoint x: 606, startPoint y: 138, endPoint x: 537, endPoint y: 105, distance: 75.8
click at [537, 105] on div "Aguarde..." at bounding box center [448, 214] width 896 height 429
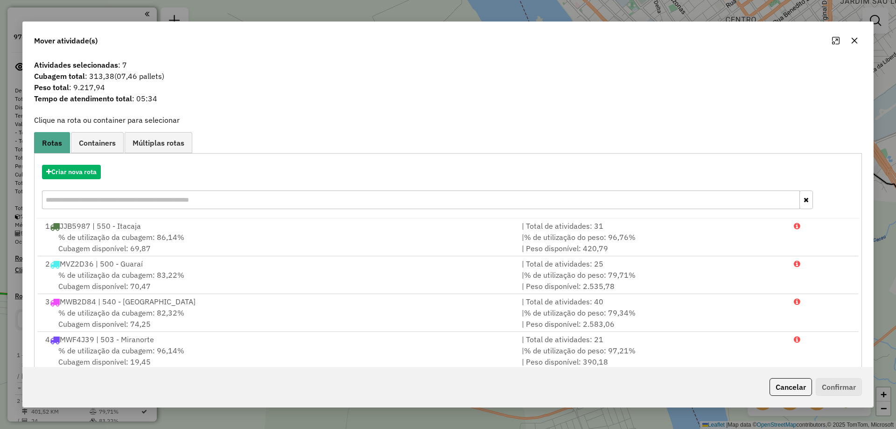
click at [852, 37] on icon "button" at bounding box center [854, 40] width 7 height 7
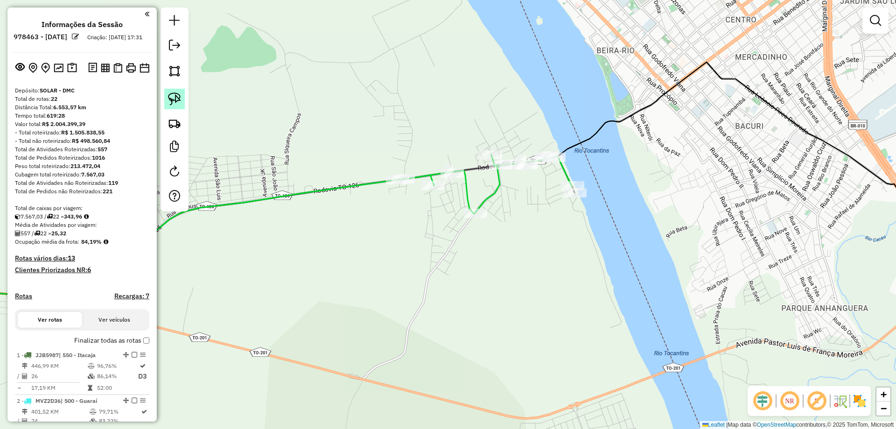
click at [172, 97] on img at bounding box center [174, 98] width 13 height 13
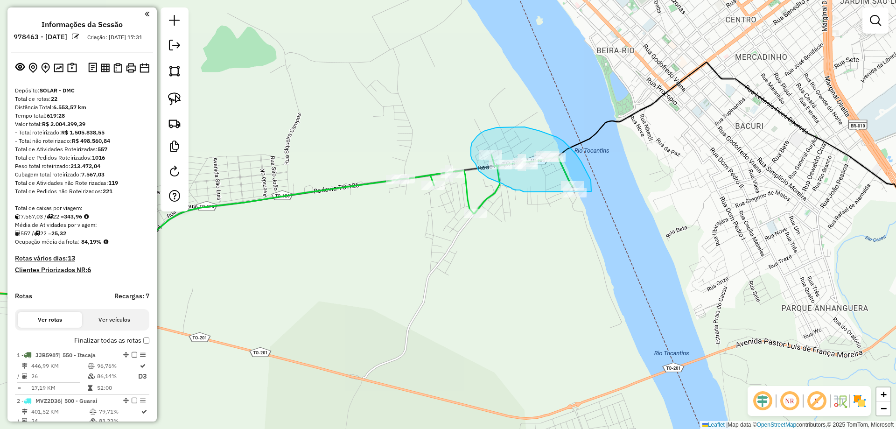
drag, startPoint x: 527, startPoint y: 192, endPoint x: 588, endPoint y: 212, distance: 64.3
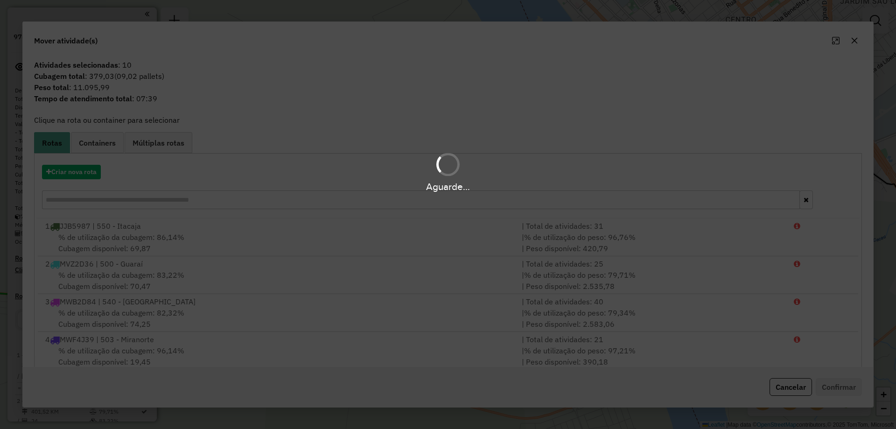
click at [573, 227] on div "Aguarde..." at bounding box center [448, 214] width 896 height 429
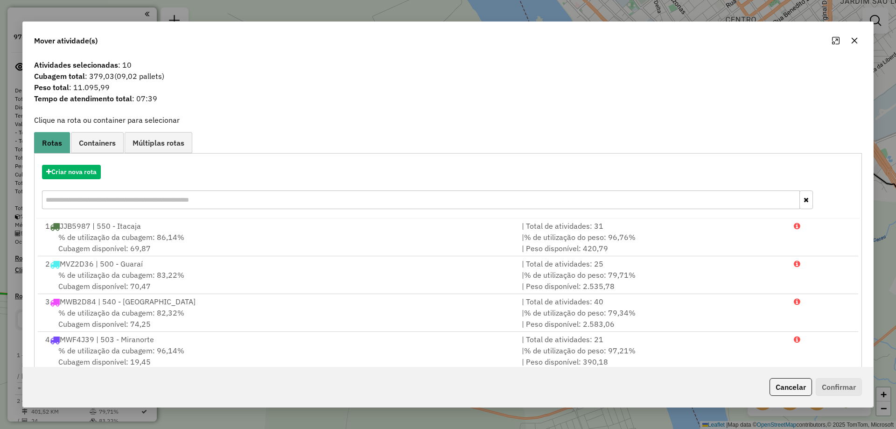
click at [854, 42] on icon "button" at bounding box center [854, 41] width 6 height 6
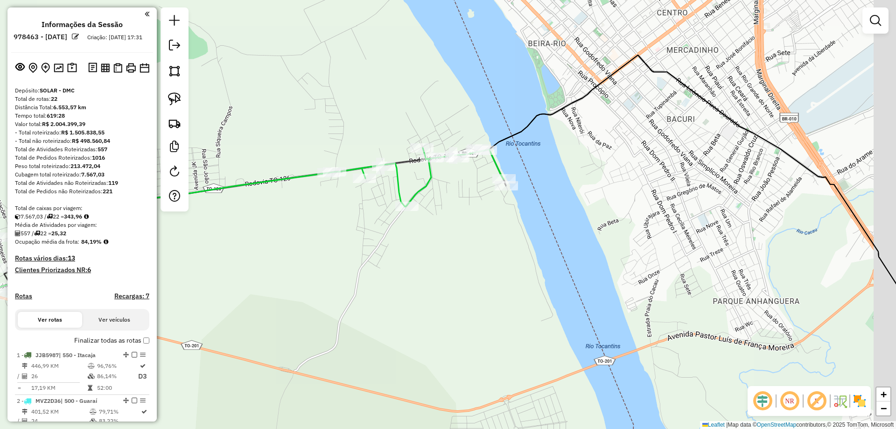
drag, startPoint x: 648, startPoint y: 208, endPoint x: 558, endPoint y: 196, distance: 90.3
click at [558, 196] on div "Janela de atendimento Grade de atendimento Capacidade Transportadoras Veículos …" at bounding box center [448, 214] width 896 height 429
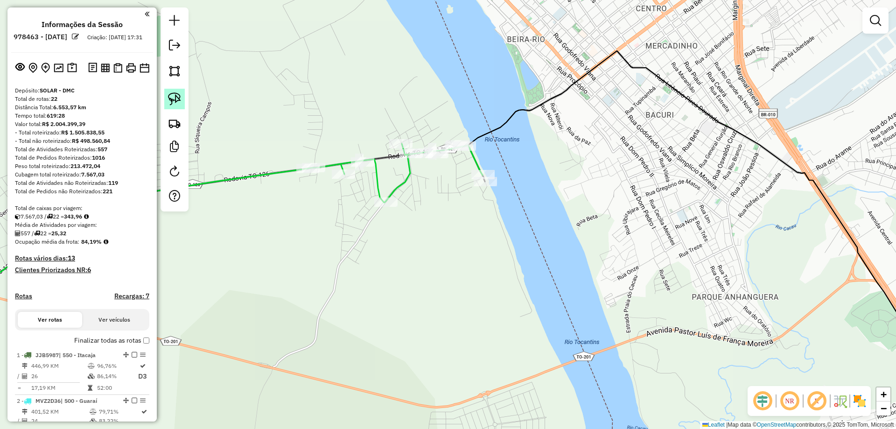
click at [178, 95] on img at bounding box center [174, 98] width 13 height 13
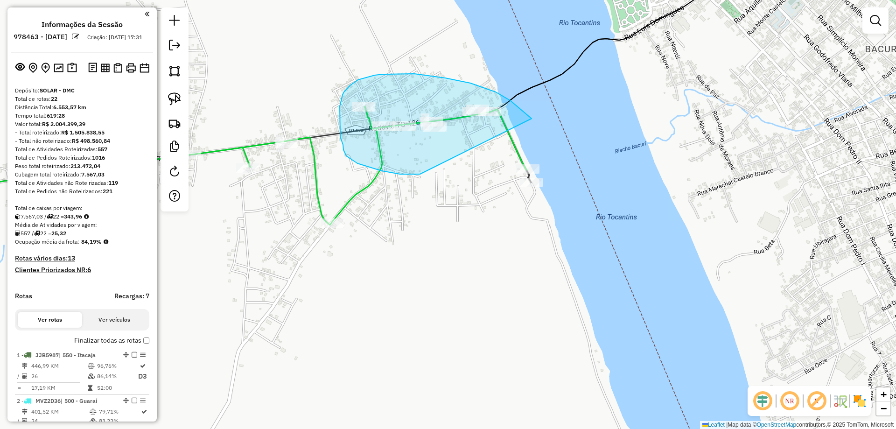
drag, startPoint x: 420, startPoint y: 174, endPoint x: 551, endPoint y: 159, distance: 132.4
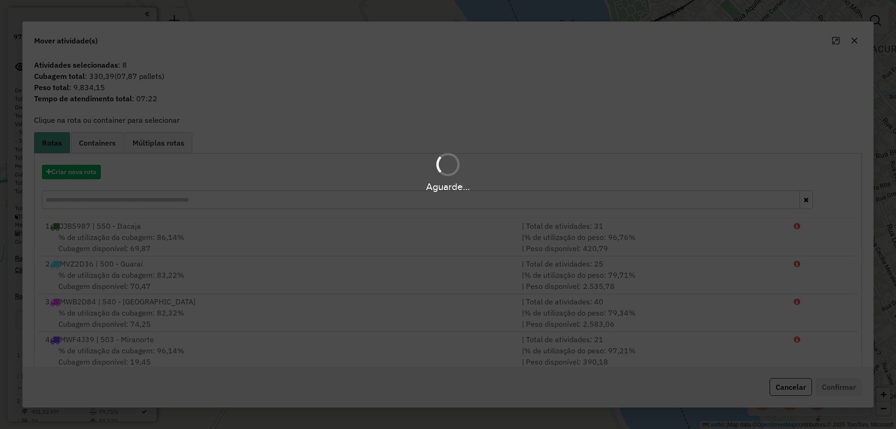
drag, startPoint x: 546, startPoint y: 223, endPoint x: 537, endPoint y: 234, distance: 14.2
click at [537, 234] on div "Aguarde..." at bounding box center [448, 214] width 896 height 429
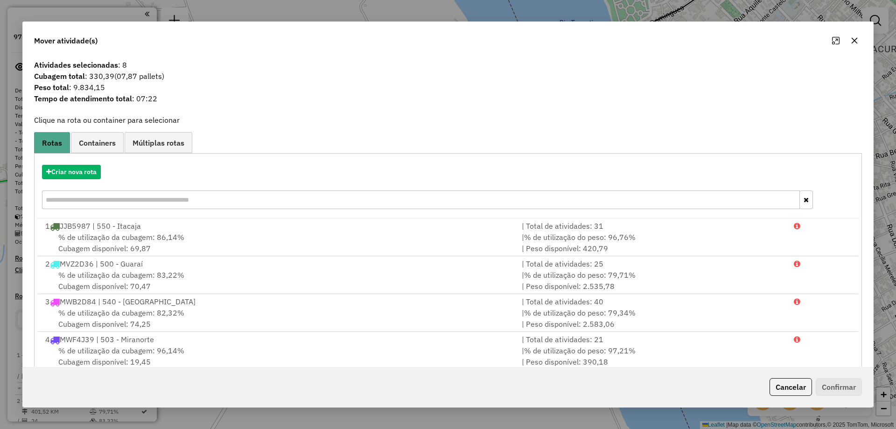
click at [848, 42] on button "button" at bounding box center [854, 40] width 15 height 15
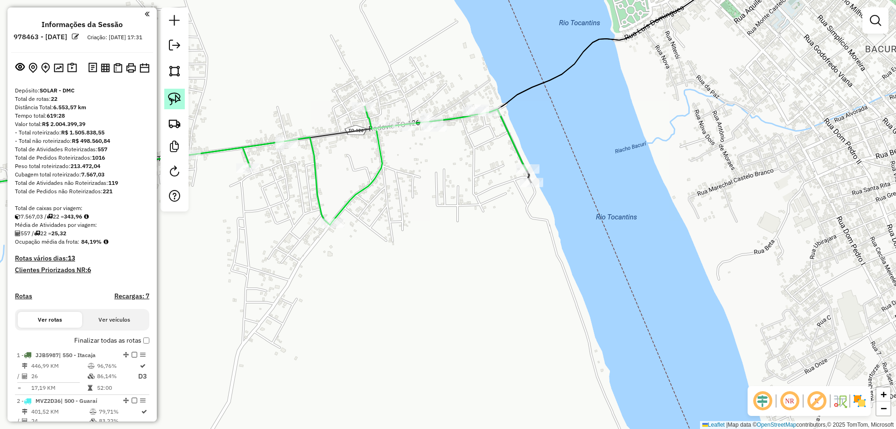
click at [175, 91] on link at bounding box center [174, 99] width 21 height 21
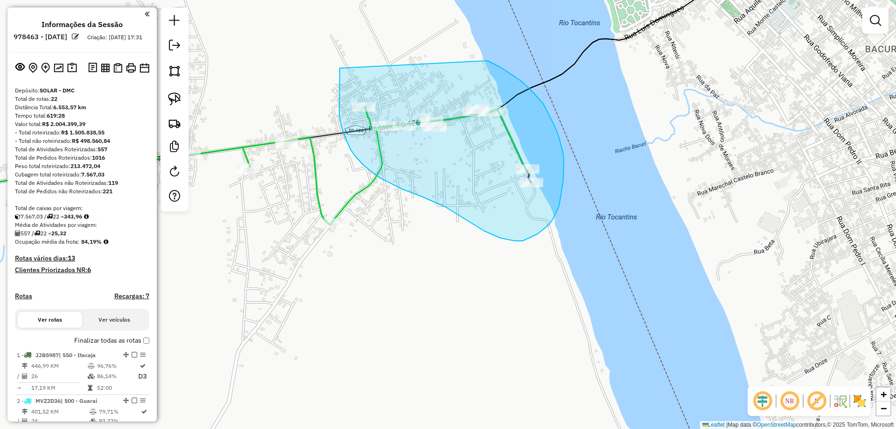
drag, startPoint x: 340, startPoint y: 68, endPoint x: 488, endPoint y: 61, distance: 148.1
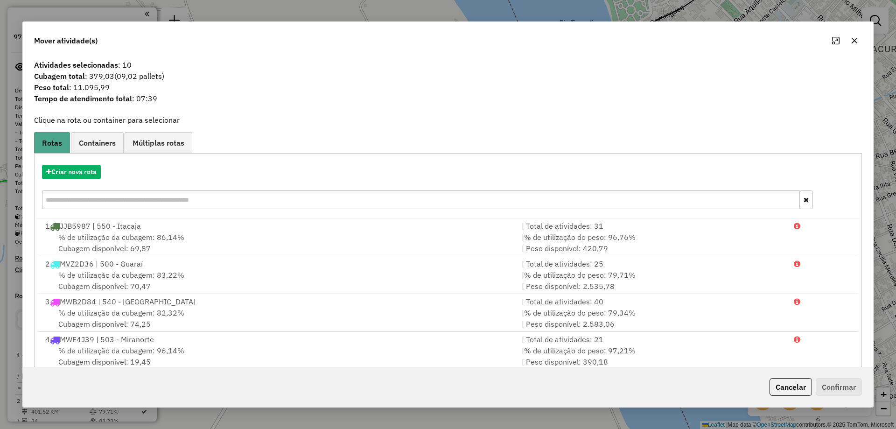
click at [852, 37] on icon "button" at bounding box center [854, 40] width 7 height 7
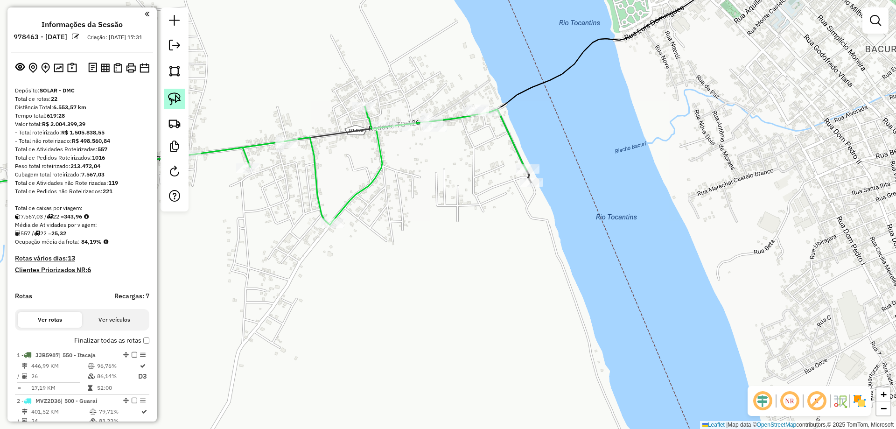
click at [174, 90] on link at bounding box center [174, 99] width 21 height 21
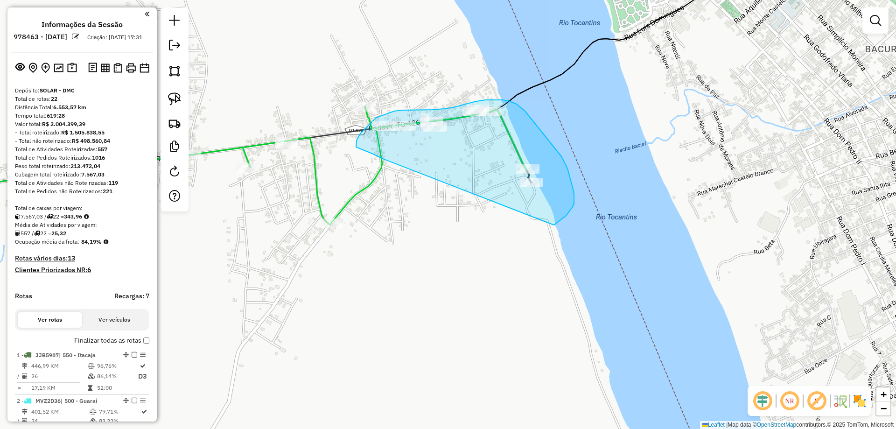
drag, startPoint x: 383, startPoint y: 159, endPoint x: 544, endPoint y: 229, distance: 176.4
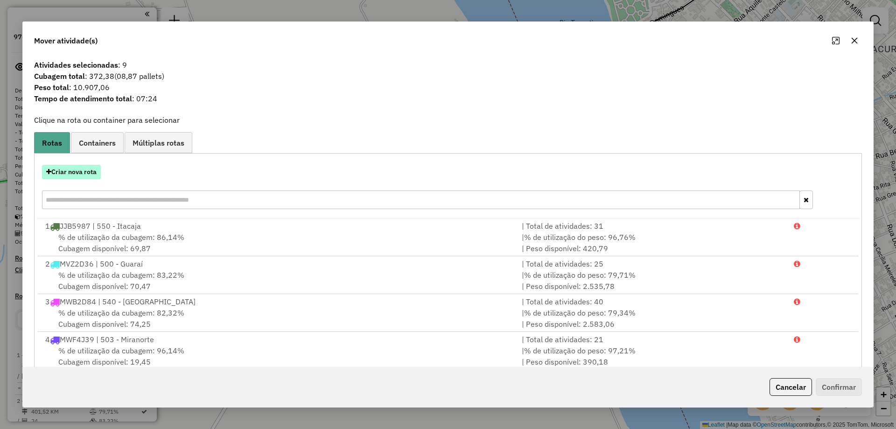
click at [74, 175] on button "Criar nova rota" at bounding box center [71, 172] width 59 height 14
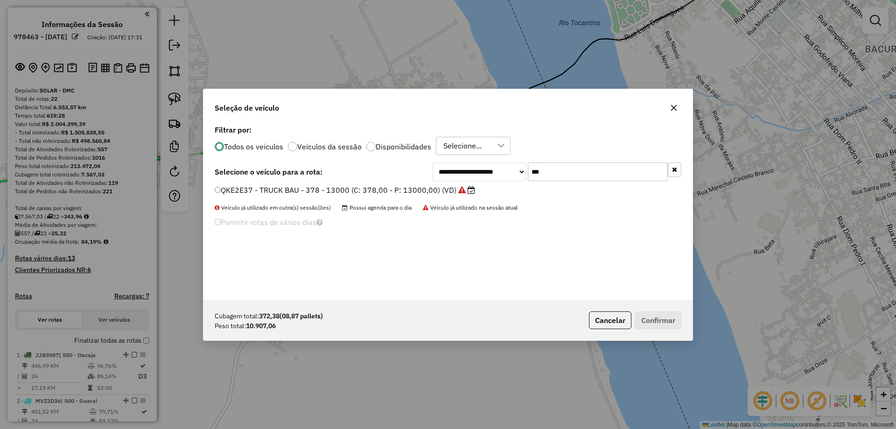
click at [590, 173] on input "***" at bounding box center [598, 171] width 140 height 19
type input "***"
click at [415, 193] on label "RSC7G35 - TRUCK BAU - 420 - 12500 (C: 420,00 - P: 12500,00) (VD)" at bounding box center [345, 189] width 261 height 11
click at [663, 322] on button "Confirmar" at bounding box center [658, 320] width 46 height 18
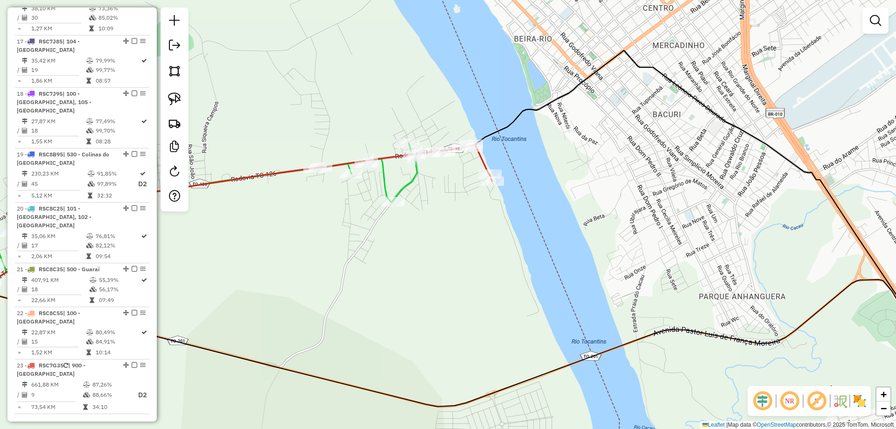
scroll to position [1260, 0]
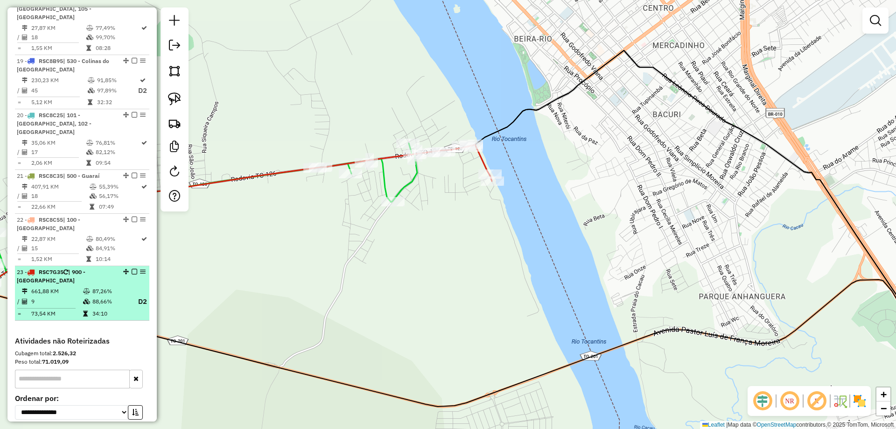
click at [132, 269] on em at bounding box center [135, 272] width 6 height 6
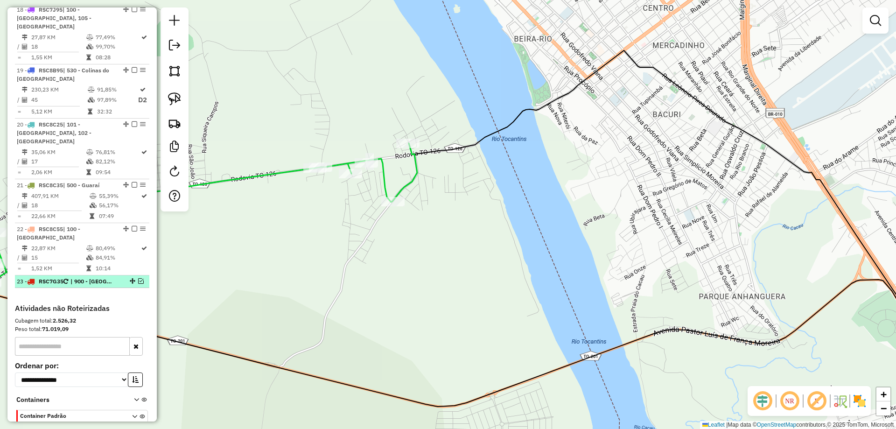
click at [139, 278] on em at bounding box center [141, 281] width 6 height 6
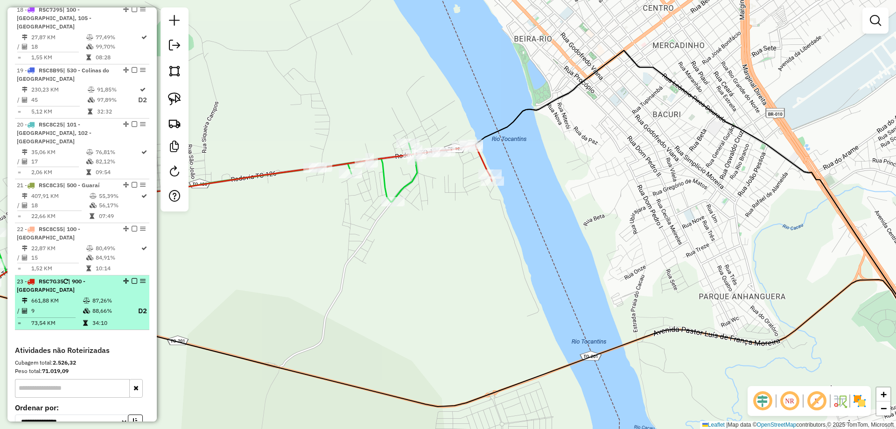
scroll to position [1260, 0]
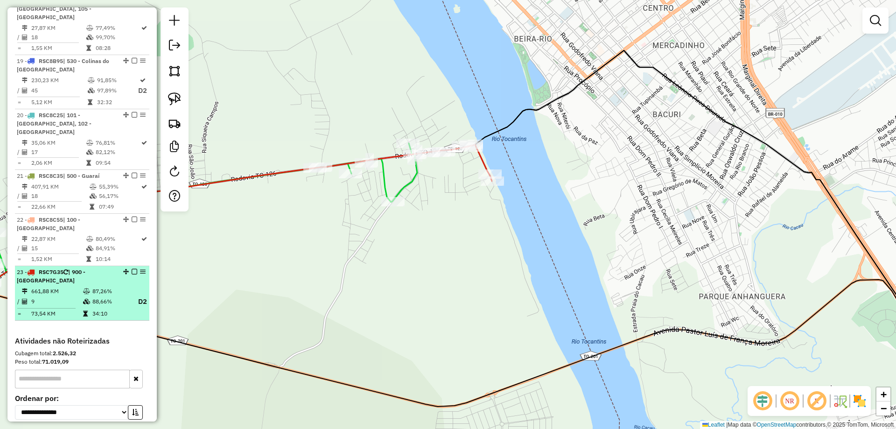
click at [98, 286] on td "87,26%" at bounding box center [110, 290] width 37 height 9
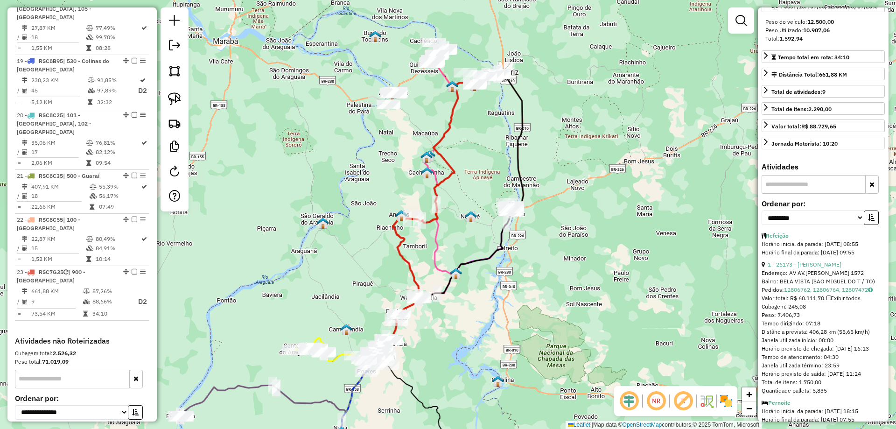
scroll to position [187, 0]
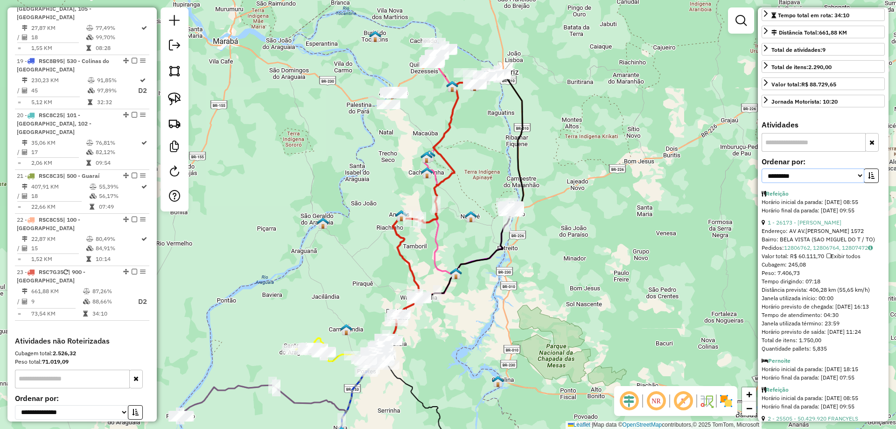
click at [822, 183] on select "**********" at bounding box center [812, 175] width 103 height 14
select select "*********"
click at [761, 183] on select "**********" at bounding box center [812, 175] width 103 height 14
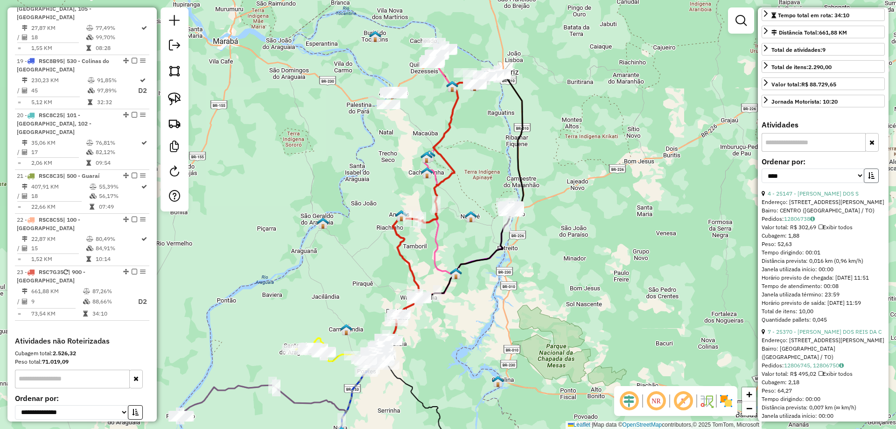
click at [864, 183] on button "button" at bounding box center [871, 175] width 15 height 14
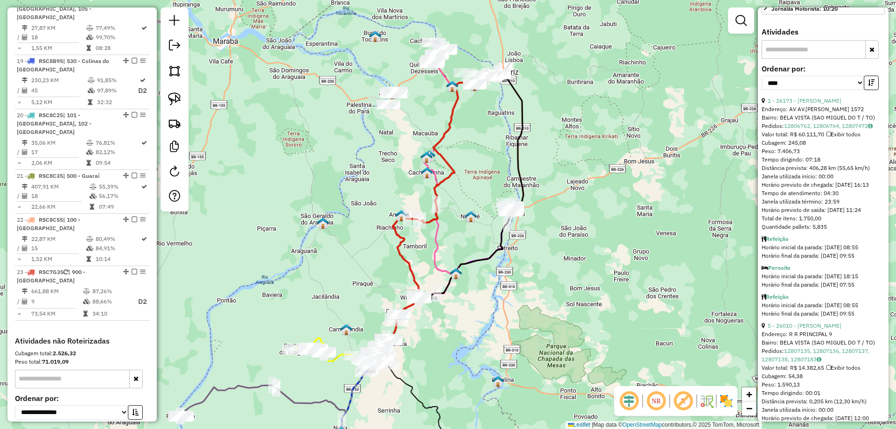
scroll to position [280, 0]
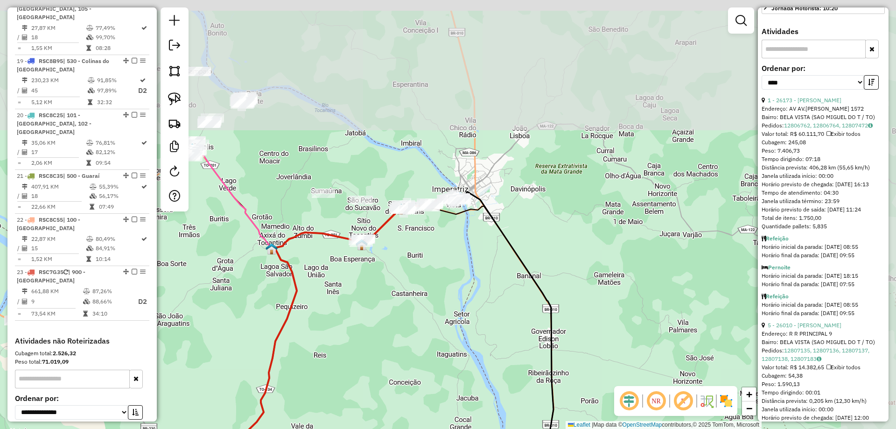
drag, startPoint x: 505, startPoint y: 86, endPoint x: 413, endPoint y: 283, distance: 217.7
click at [413, 283] on div "Janela de atendimento Grade de atendimento Capacidade Transportadoras Veículos …" at bounding box center [448, 214] width 896 height 429
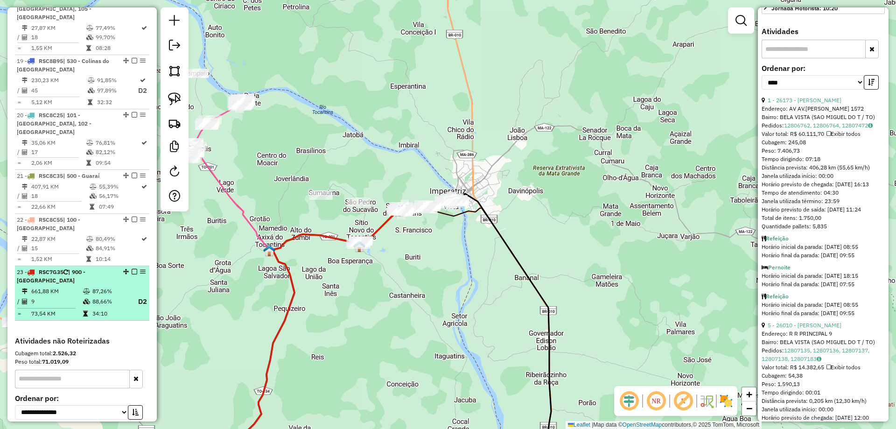
click at [132, 269] on em at bounding box center [135, 272] width 6 height 6
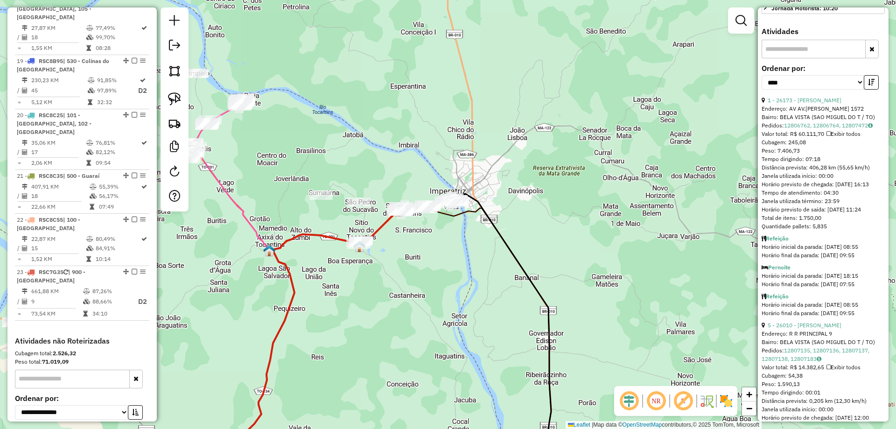
scroll to position [1250, 0]
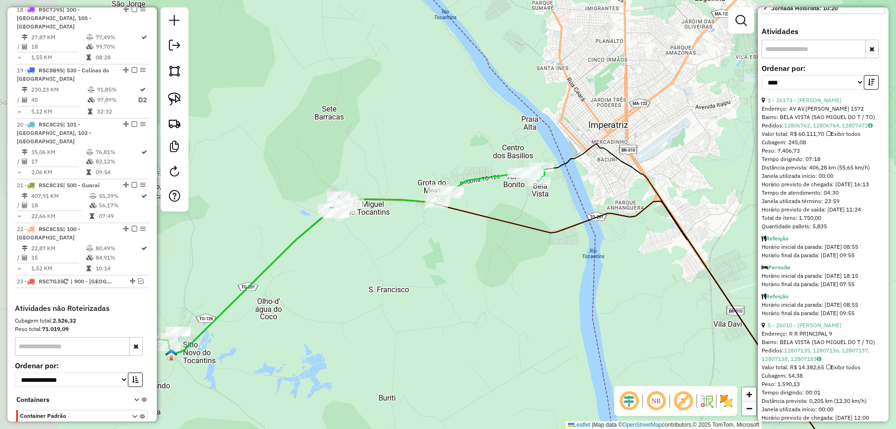
drag, startPoint x: 354, startPoint y: 284, endPoint x: 463, endPoint y: 238, distance: 118.5
click at [463, 238] on div "Janela de atendimento Grade de atendimento Capacidade Transportadoras Veículos …" at bounding box center [448, 214] width 896 height 429
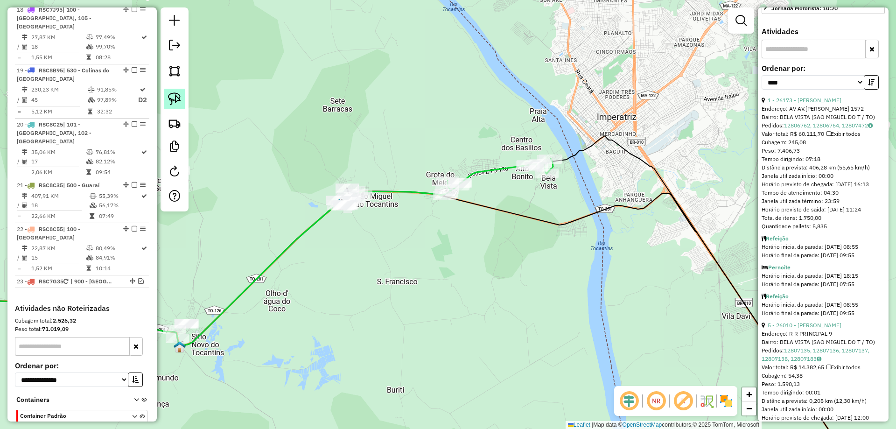
click at [164, 94] on link at bounding box center [174, 99] width 21 height 21
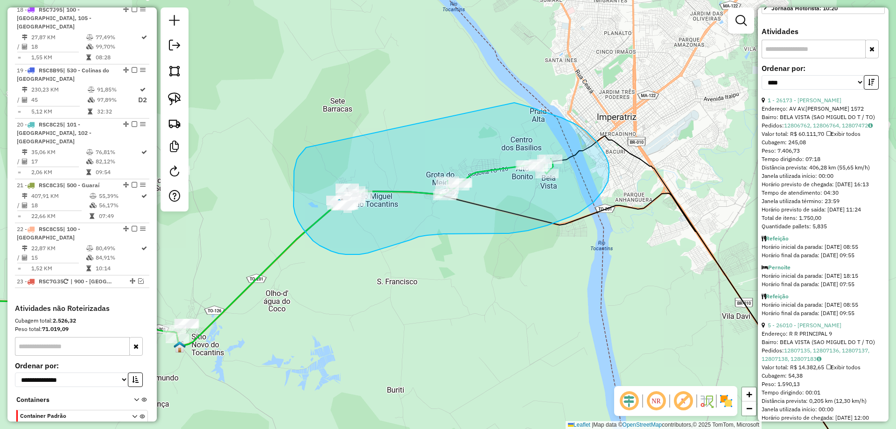
drag, startPoint x: 297, startPoint y: 160, endPoint x: 504, endPoint y: 107, distance: 213.6
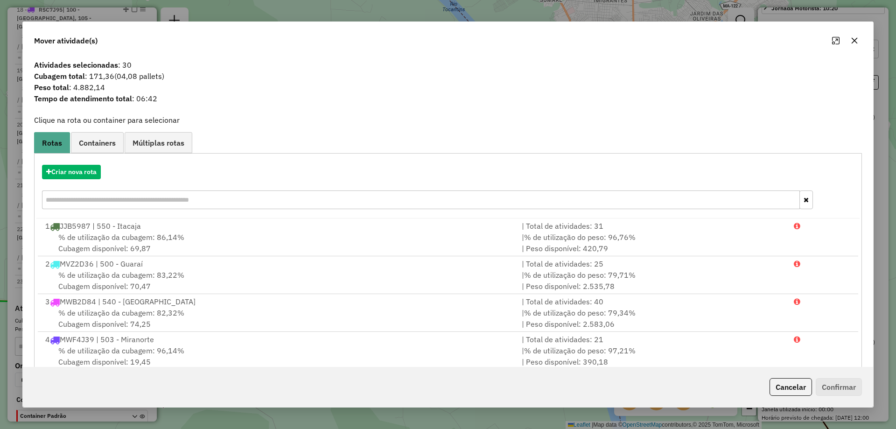
click at [853, 39] on icon "button" at bounding box center [854, 40] width 7 height 7
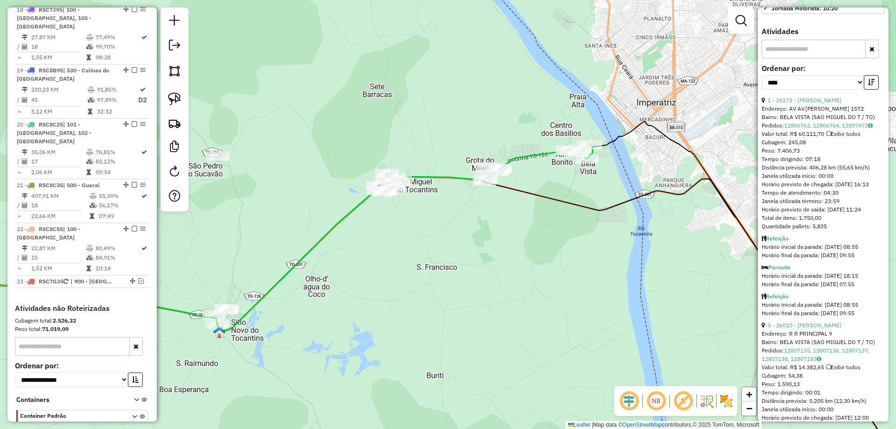
drag, startPoint x: 360, startPoint y: 327, endPoint x: 488, endPoint y: 261, distance: 144.0
click at [486, 264] on div "Janela de atendimento Grade de atendimento Capacidade Transportadoras Veículos …" at bounding box center [448, 214] width 896 height 429
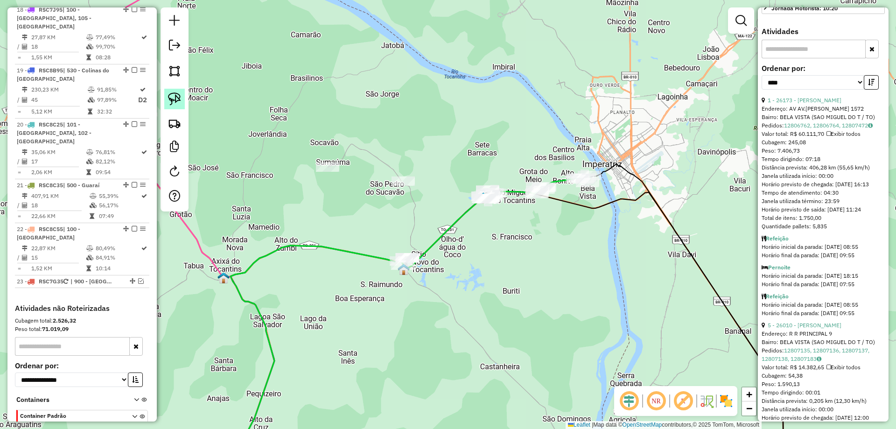
click at [167, 95] on link at bounding box center [174, 99] width 21 height 21
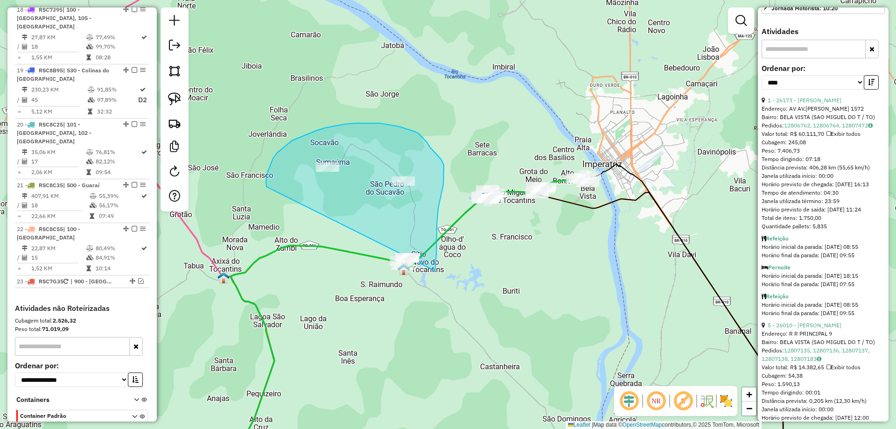
drag, startPoint x: 271, startPoint y: 164, endPoint x: 380, endPoint y: 322, distance: 191.8
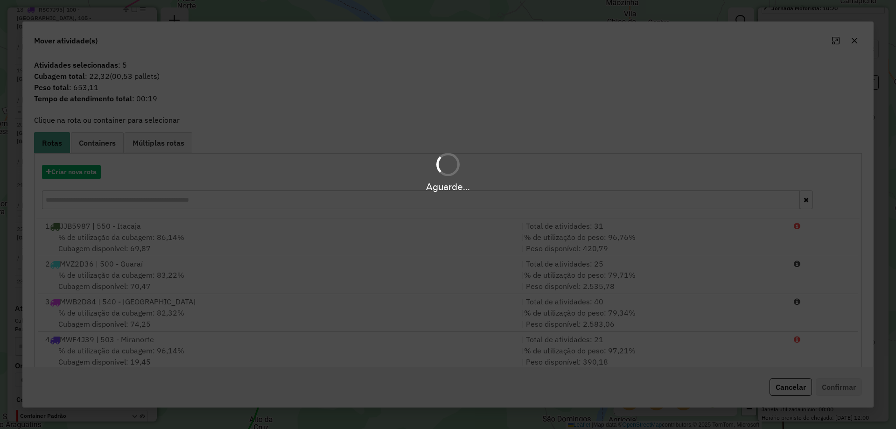
click at [368, 321] on div "Aguarde..." at bounding box center [448, 214] width 896 height 429
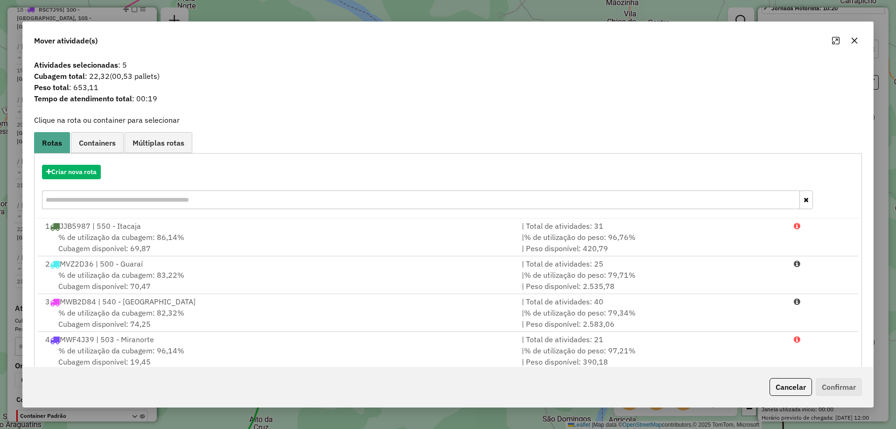
click at [856, 40] on icon "button" at bounding box center [854, 40] width 7 height 7
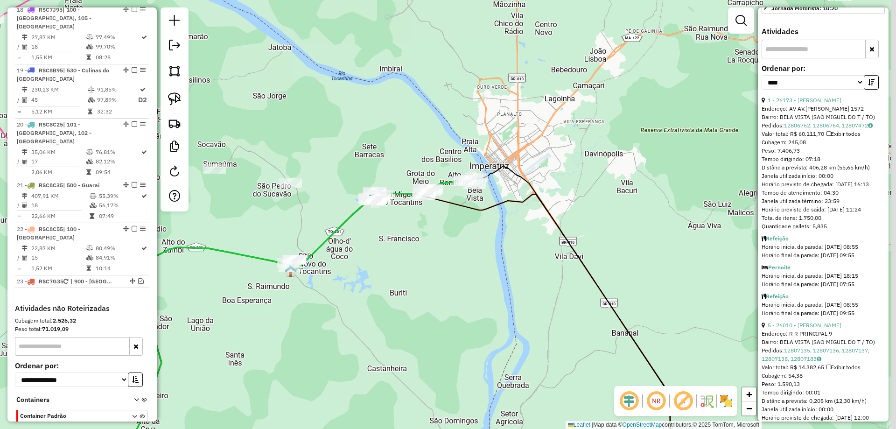
drag, startPoint x: 555, startPoint y: 247, endPoint x: 442, endPoint y: 249, distance: 112.9
click at [442, 249] on div "Janela de atendimento Grade de atendimento Capacidade Transportadoras Veículos …" at bounding box center [448, 214] width 896 height 429
click at [177, 99] on img at bounding box center [174, 98] width 13 height 13
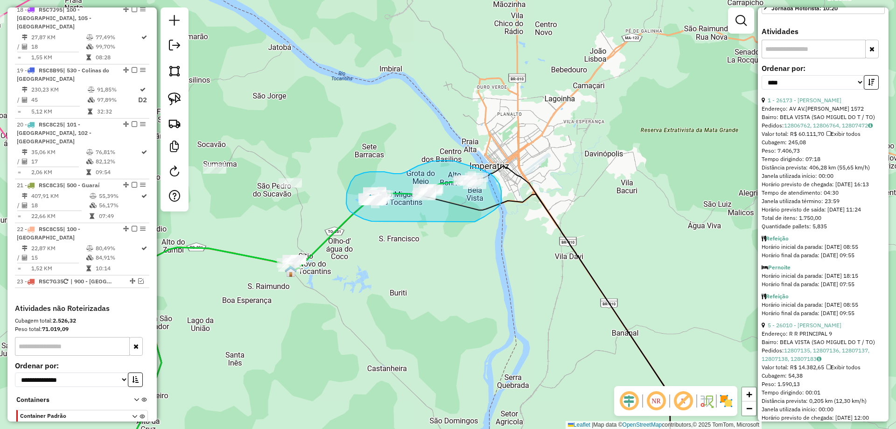
drag, startPoint x: 371, startPoint y: 221, endPoint x: 470, endPoint y: 223, distance: 98.9
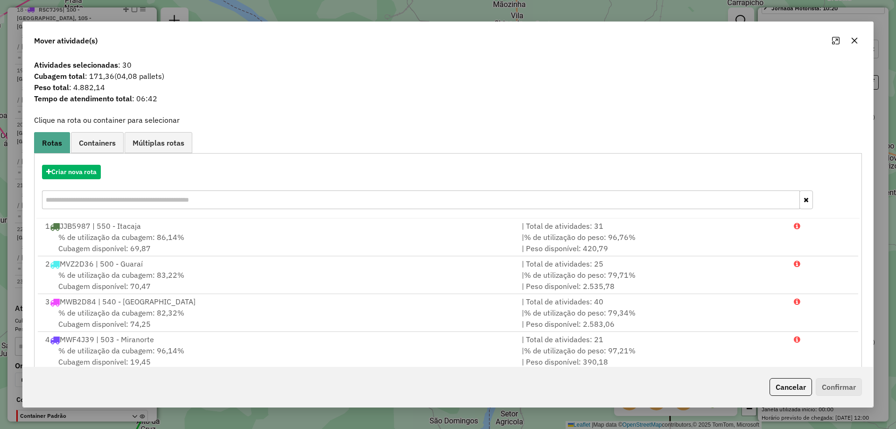
click at [851, 39] on icon "button" at bounding box center [854, 40] width 7 height 7
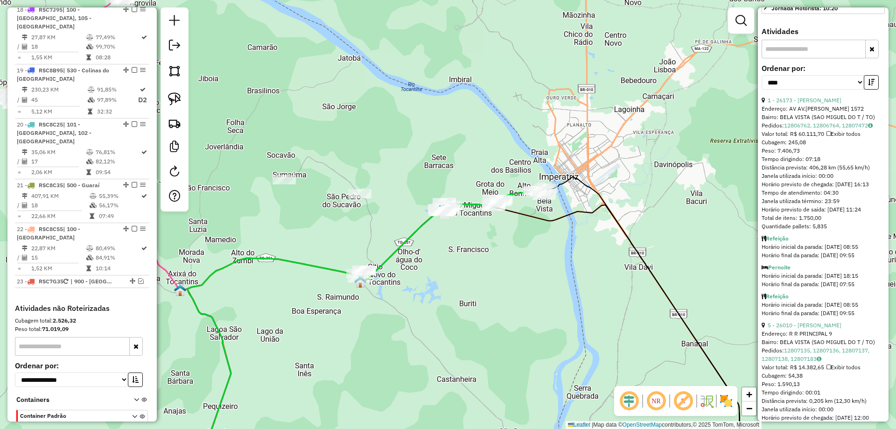
drag, startPoint x: 266, startPoint y: 283, endPoint x: 496, endPoint y: 278, distance: 229.6
click at [492, 279] on div "Janela de atendimento Grade de atendimento Capacidade Transportadoras Veículos …" at bounding box center [448, 214] width 896 height 429
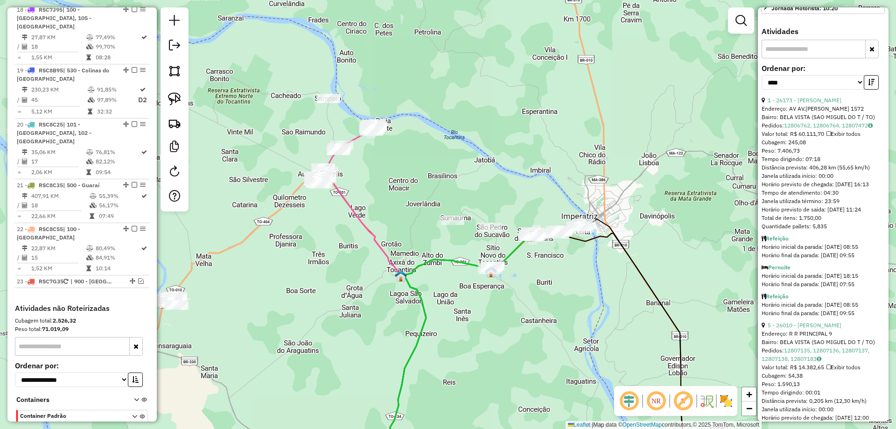
drag, startPoint x: 321, startPoint y: 253, endPoint x: 426, endPoint y: 259, distance: 105.2
click at [426, 259] on div "Janela de atendimento Grade de atendimento Capacidade Transportadoras Veículos …" at bounding box center [448, 214] width 896 height 429
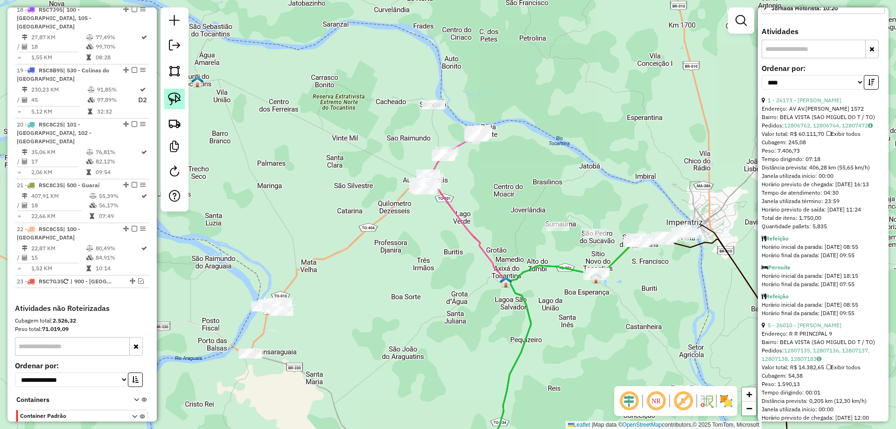
click at [171, 101] on img at bounding box center [174, 98] width 13 height 13
drag, startPoint x: 394, startPoint y: 217, endPoint x: 421, endPoint y: 228, distance: 28.7
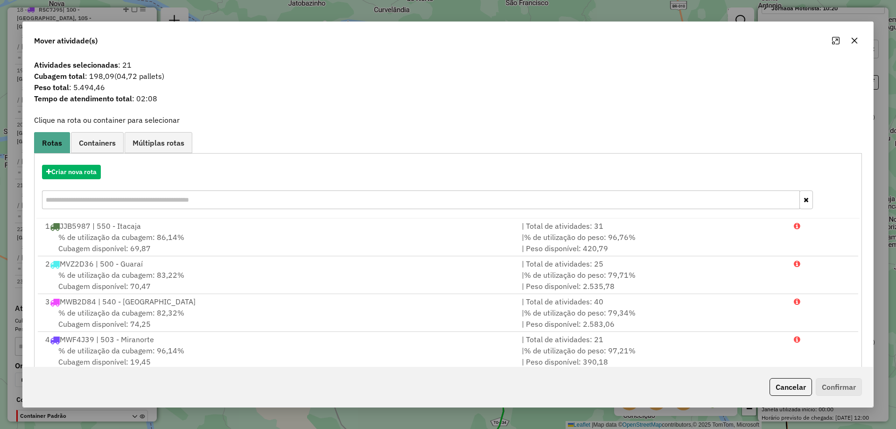
click at [853, 41] on icon "button" at bounding box center [854, 40] width 7 height 7
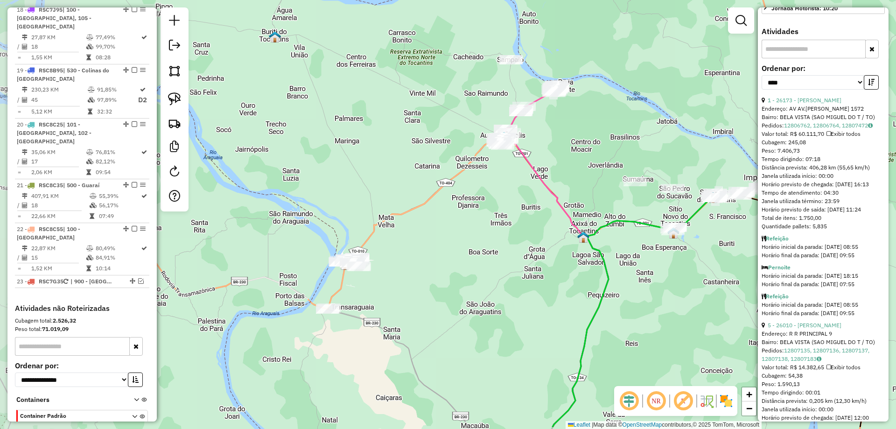
drag, startPoint x: 390, startPoint y: 267, endPoint x: 468, endPoint y: 223, distance: 89.5
click at [468, 223] on div "Janela de atendimento Grade de atendimento Capacidade Transportadoras Veículos …" at bounding box center [448, 214] width 896 height 429
click at [165, 98] on link at bounding box center [174, 99] width 21 height 21
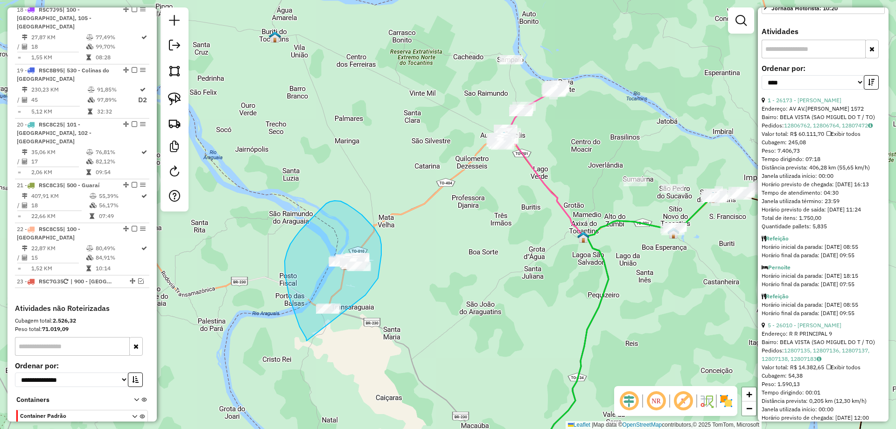
drag, startPoint x: 307, startPoint y: 341, endPoint x: 355, endPoint y: 312, distance: 56.1
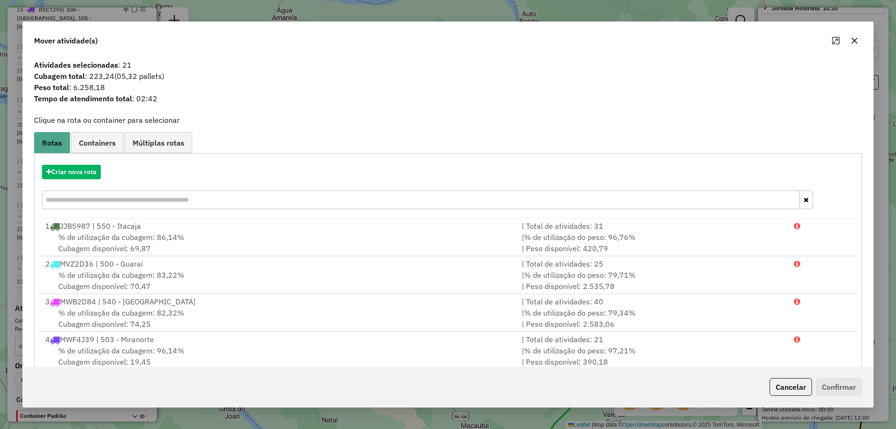
click at [853, 38] on icon "button" at bounding box center [854, 40] width 7 height 7
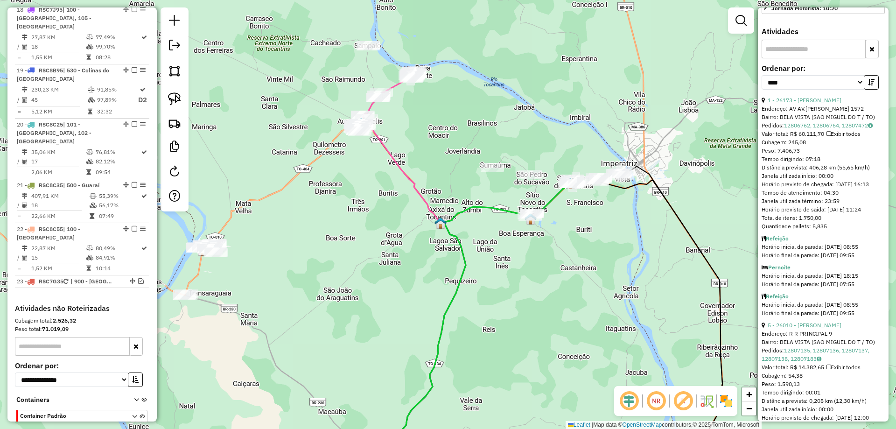
drag, startPoint x: 662, startPoint y: 324, endPoint x: 515, endPoint y: 310, distance: 147.2
click at [515, 310] on div "Janela de atendimento Grade de atendimento Capacidade Transportadoras Veículos …" at bounding box center [448, 214] width 896 height 429
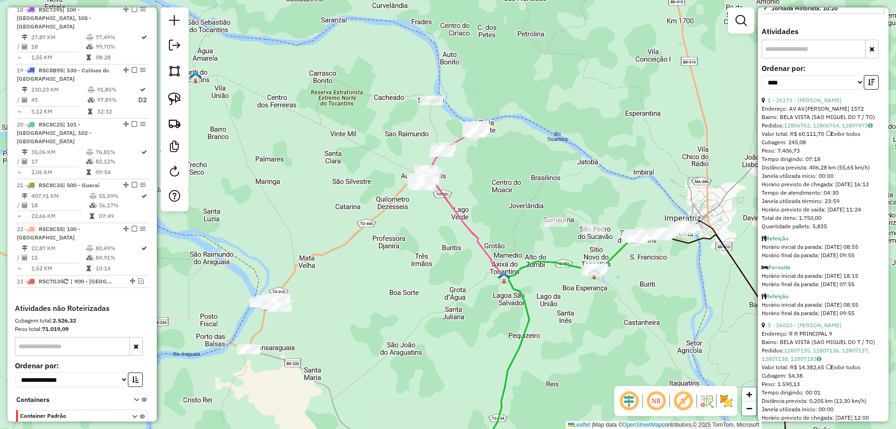
drag, startPoint x: 368, startPoint y: 224, endPoint x: 435, endPoint y: 279, distance: 86.6
click at [435, 279] on div "Janela de atendimento Grade de atendimento Capacidade Transportadoras Veículos …" at bounding box center [448, 214] width 896 height 429
click at [812, 230] on div "Quantidade pallets: 5,835" at bounding box center [822, 226] width 123 height 8
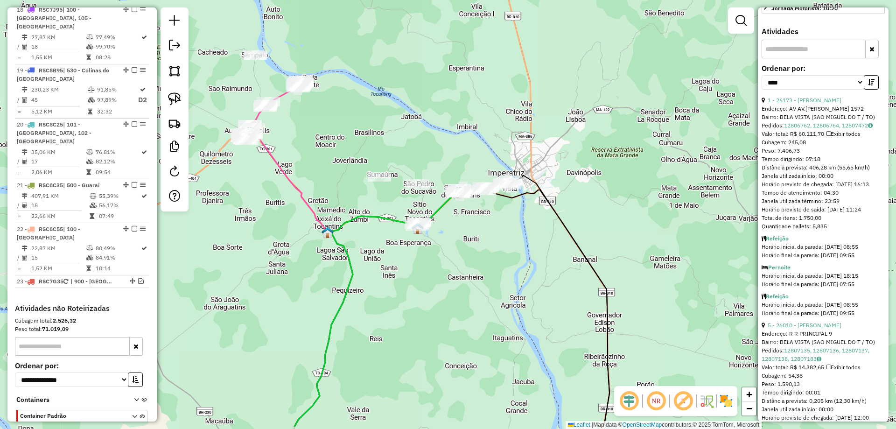
drag, startPoint x: 670, startPoint y: 291, endPoint x: 495, endPoint y: 245, distance: 181.6
click at [495, 245] on div "Janela de atendimento Grade de atendimento Capacidade Transportadoras Veículos …" at bounding box center [448, 214] width 896 height 429
click at [138, 278] on em at bounding box center [141, 281] width 6 height 6
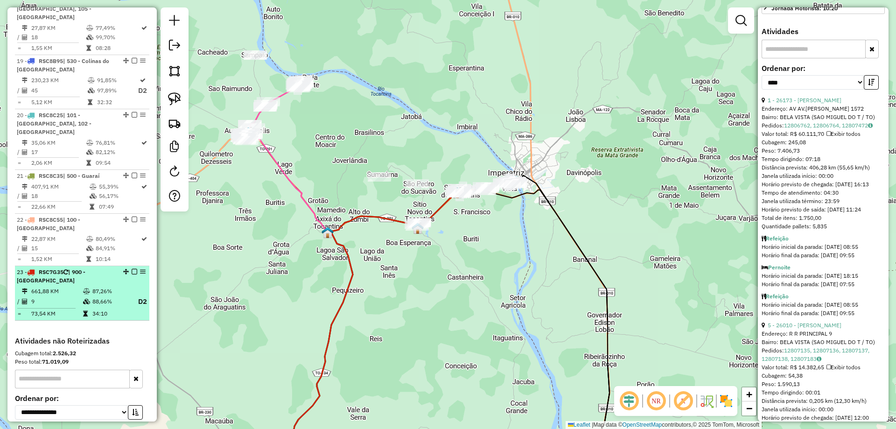
click at [133, 269] on em at bounding box center [135, 272] width 6 height 6
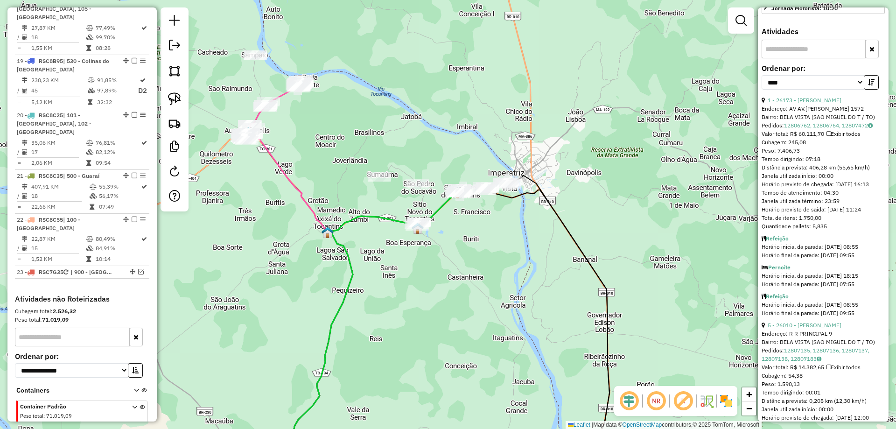
scroll to position [1250, 0]
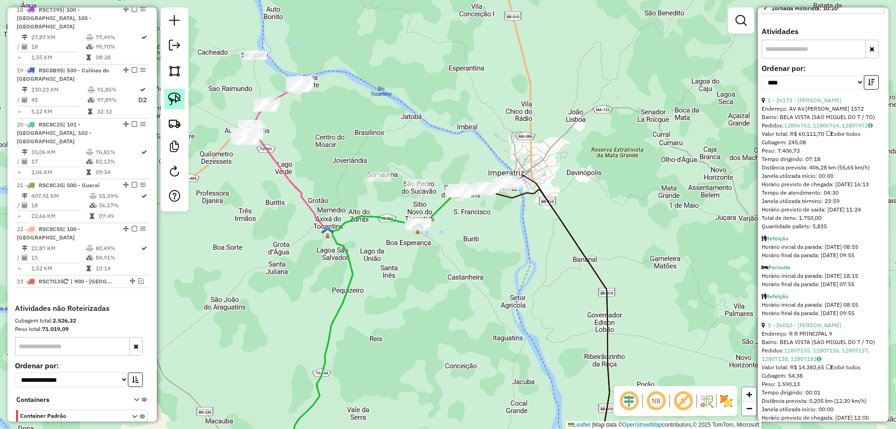
click at [177, 91] on link at bounding box center [174, 99] width 21 height 21
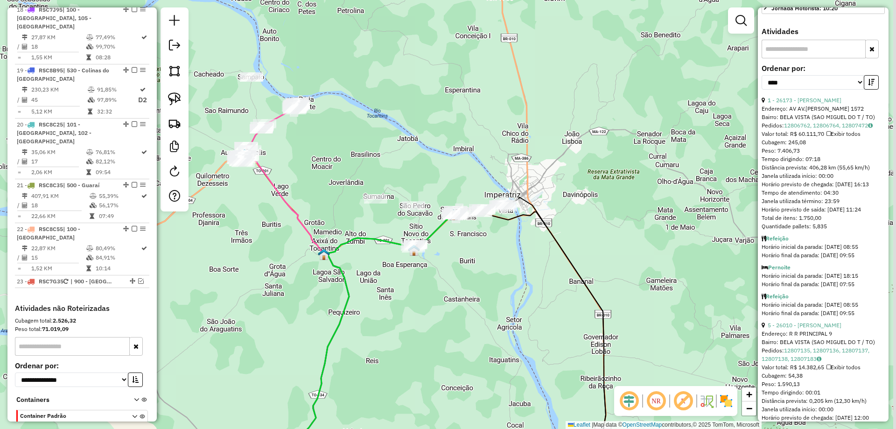
drag, startPoint x: 444, startPoint y: 174, endPoint x: 440, endPoint y: 195, distance: 21.1
click at [440, 195] on div "Janela de atendimento Grade de atendimento Capacidade Transportadoras Veículos …" at bounding box center [448, 214] width 896 height 429
click at [174, 101] on img at bounding box center [174, 98] width 13 height 13
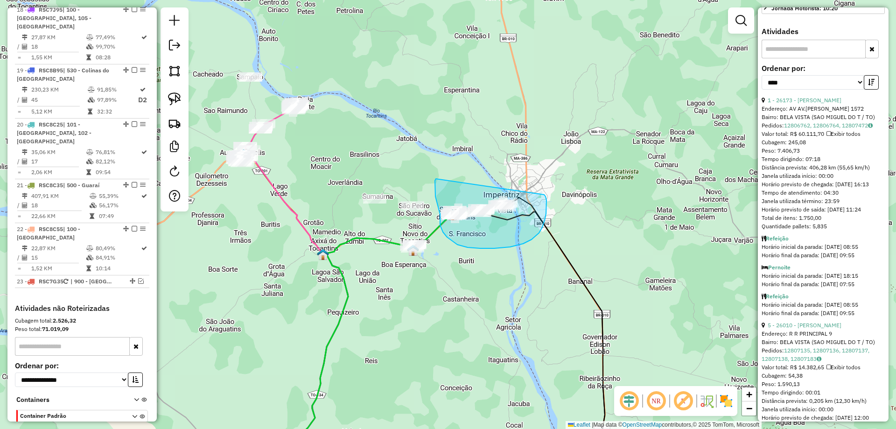
drag, startPoint x: 436, startPoint y: 179, endPoint x: 544, endPoint y: 195, distance: 109.4
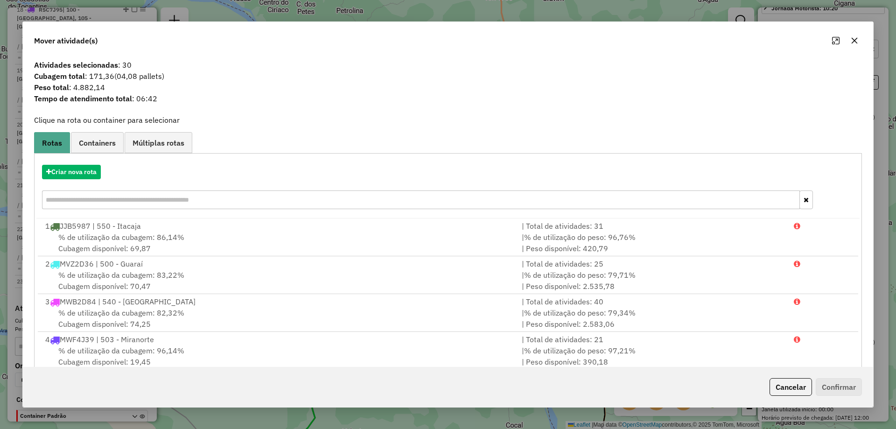
click at [855, 39] on icon "button" at bounding box center [854, 40] width 7 height 7
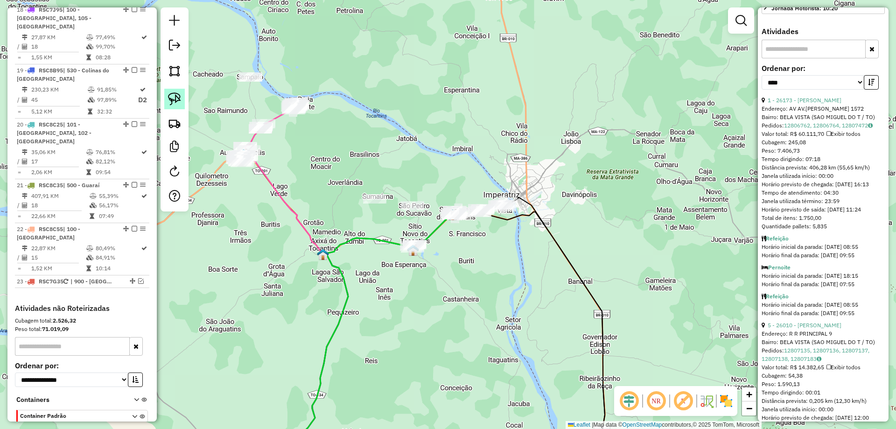
click at [176, 98] on img at bounding box center [174, 98] width 13 height 13
drag, startPoint x: 274, startPoint y: 153, endPoint x: 266, endPoint y: 221, distance: 68.5
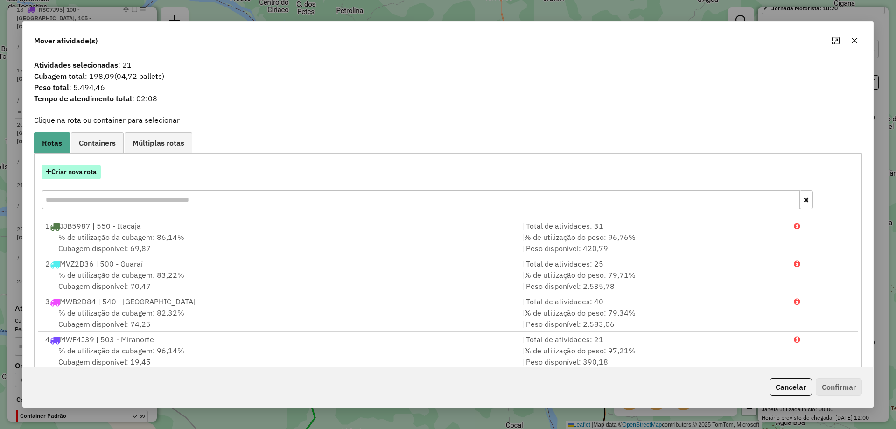
click at [70, 174] on button "Criar nova rota" at bounding box center [71, 172] width 59 height 14
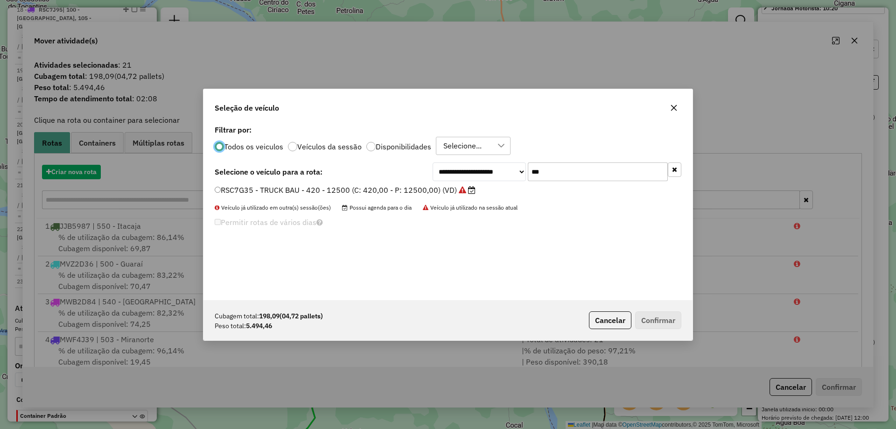
scroll to position [5, 3]
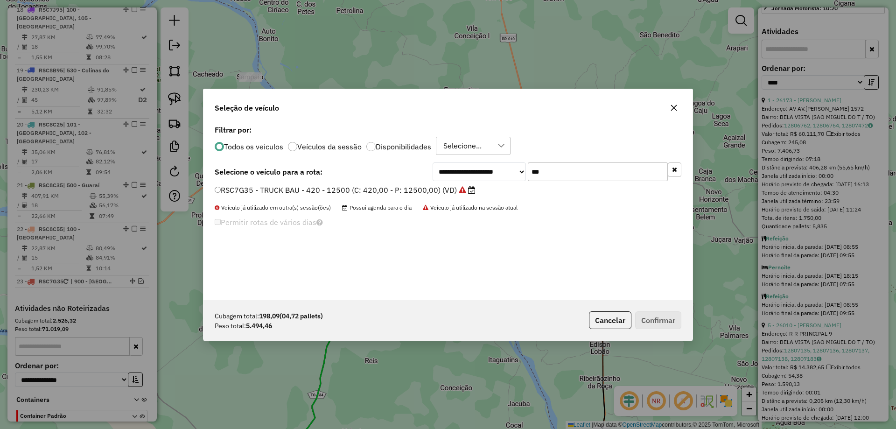
drag, startPoint x: 551, startPoint y: 175, endPoint x: 474, endPoint y: 154, distance: 79.9
click at [474, 154] on div "**********" at bounding box center [447, 211] width 489 height 177
type input "***"
click at [276, 194] on label "RSC8C25 - TRUCK BAU - 420 - 12500 (C: 420,00 - P: 12500,00) (VD)" at bounding box center [345, 189] width 260 height 11
click at [658, 321] on button "Confirmar" at bounding box center [658, 320] width 46 height 18
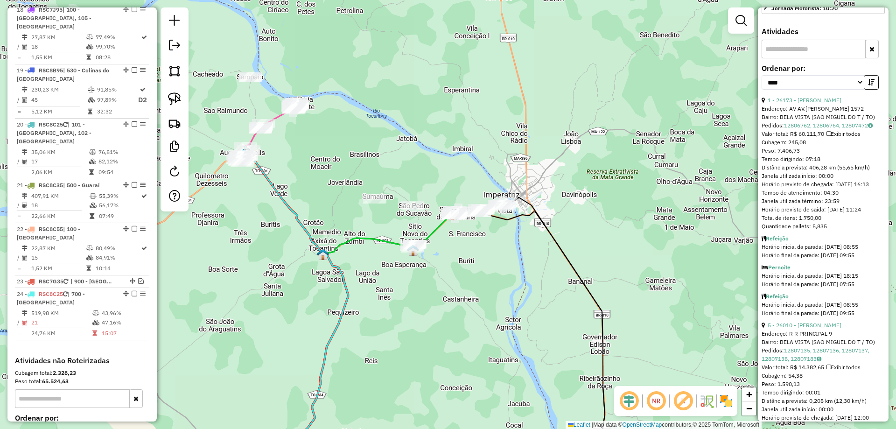
scroll to position [1303, 0]
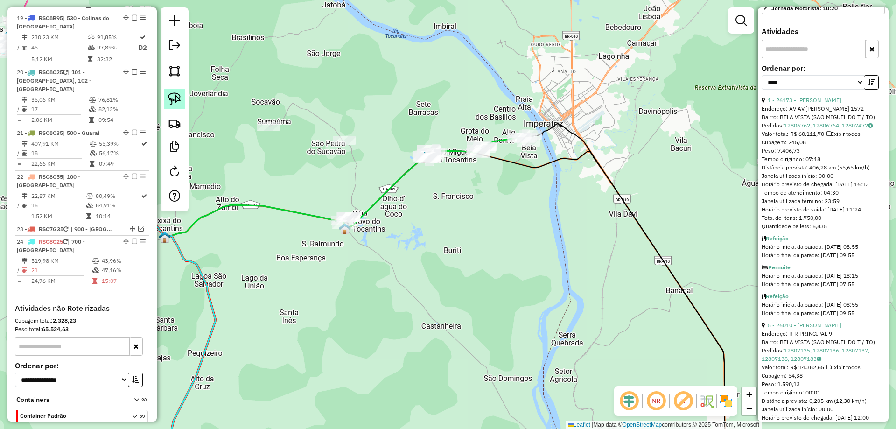
click at [174, 93] on img at bounding box center [174, 98] width 13 height 13
click at [139, 226] on em at bounding box center [141, 229] width 6 height 6
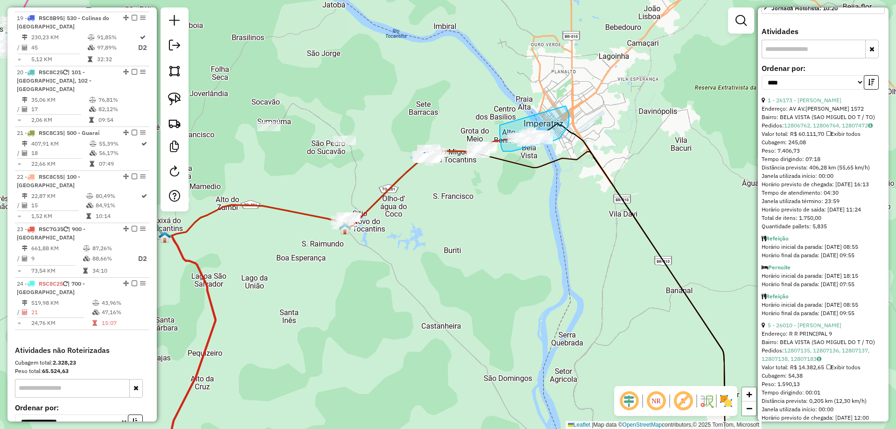
drag, startPoint x: 500, startPoint y: 125, endPoint x: 565, endPoint y: 106, distance: 68.5
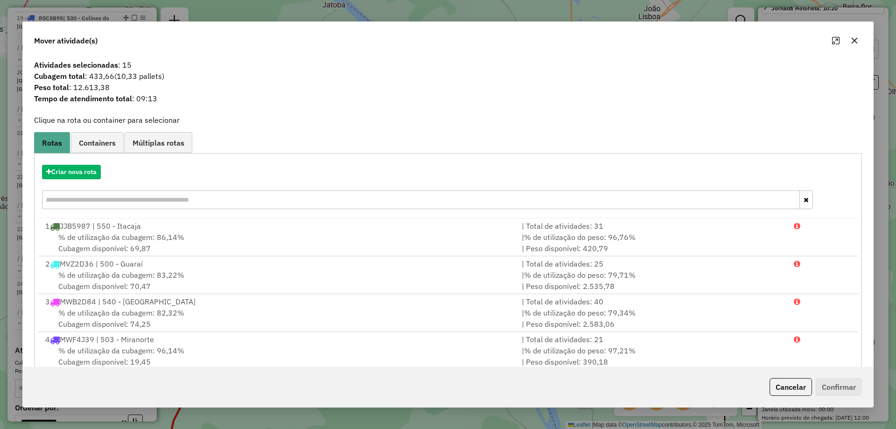
click at [855, 41] on icon "button" at bounding box center [854, 41] width 6 height 6
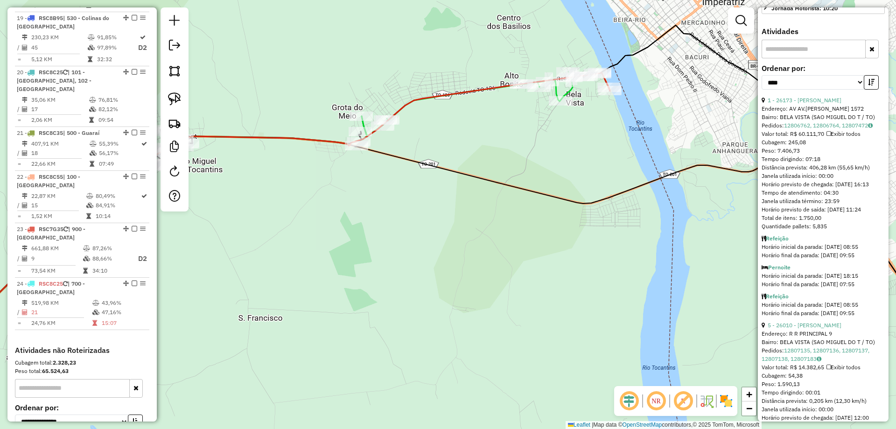
drag, startPoint x: 573, startPoint y: 139, endPoint x: 568, endPoint y: 171, distance: 33.1
click at [568, 171] on div "Janela de atendimento Grade de atendimento Capacidade Transportadoras Veículos …" at bounding box center [448, 214] width 896 height 429
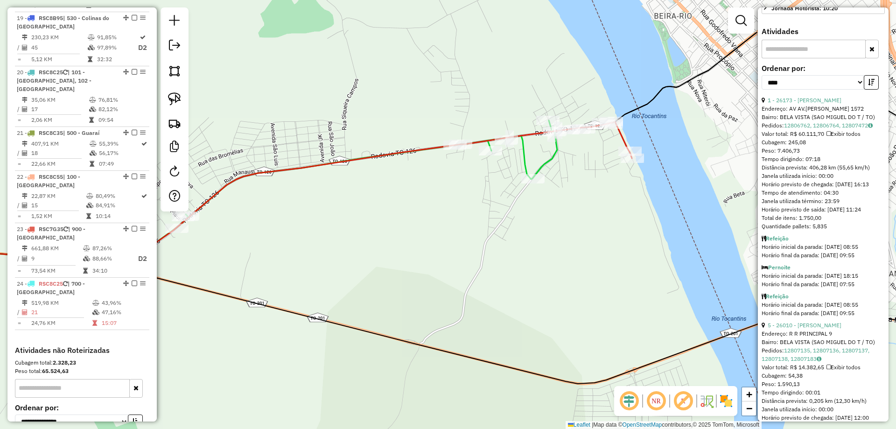
drag, startPoint x: 583, startPoint y: 146, endPoint x: 574, endPoint y: 200, distance: 55.4
click at [574, 200] on div "Janela de atendimento Grade de atendimento Capacidade Transportadoras Veículos …" at bounding box center [448, 214] width 896 height 429
click at [168, 93] on img at bounding box center [174, 98] width 13 height 13
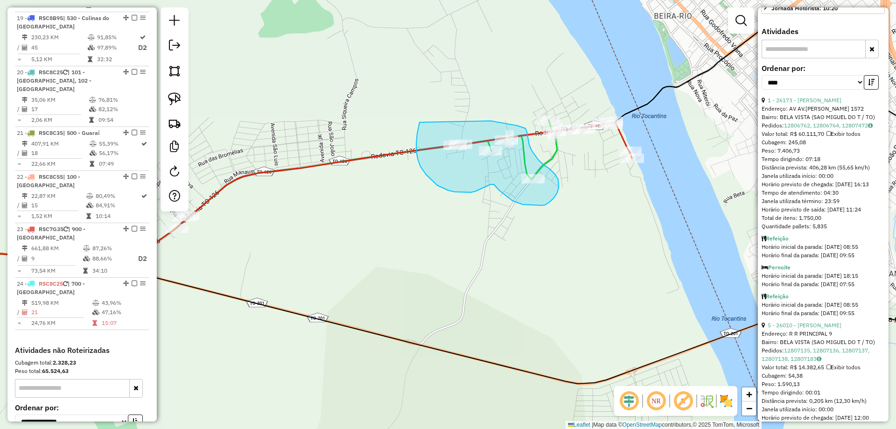
drag, startPoint x: 419, startPoint y: 128, endPoint x: 469, endPoint y: 116, distance: 51.8
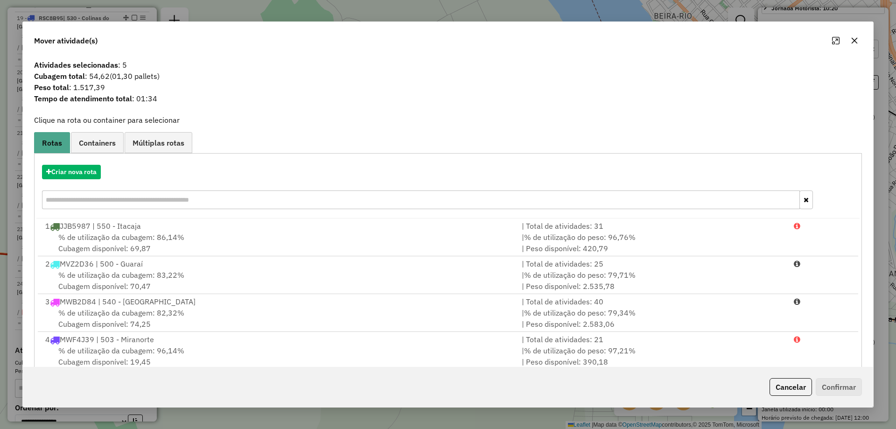
click at [852, 43] on icon "button" at bounding box center [854, 41] width 6 height 6
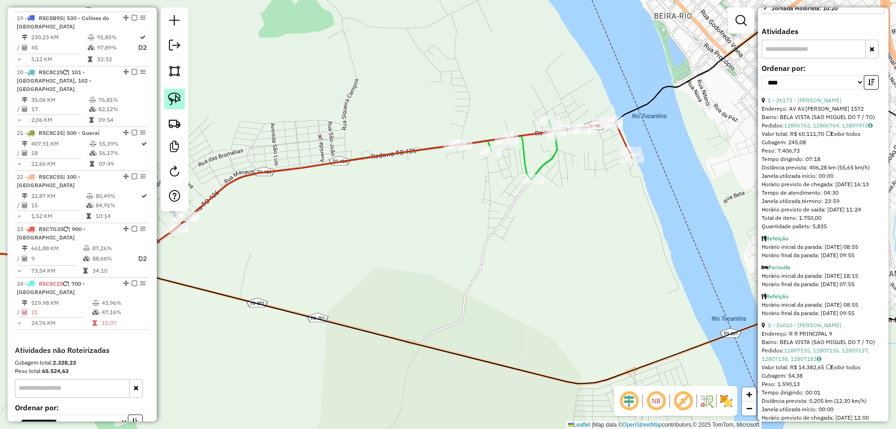
click at [176, 94] on img at bounding box center [174, 98] width 13 height 13
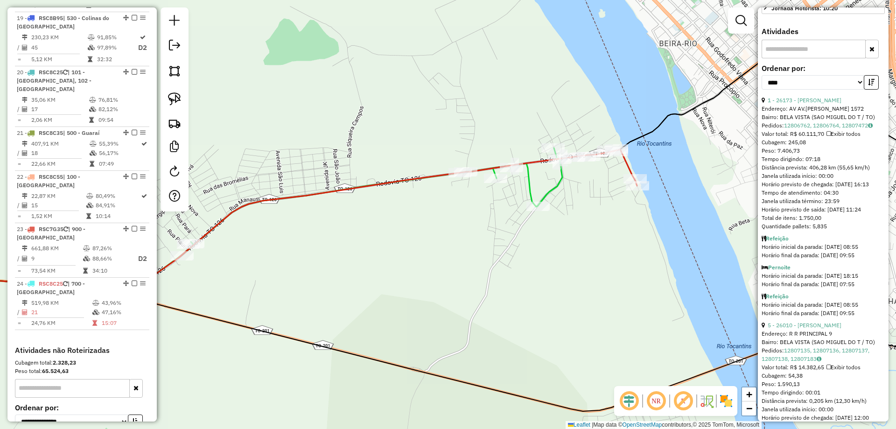
drag, startPoint x: 475, startPoint y: 134, endPoint x: 480, endPoint y: 156, distance: 22.1
click at [480, 156] on div "Janela de atendimento Grade de atendimento Capacidade Transportadoras Veículos …" at bounding box center [448, 214] width 896 height 429
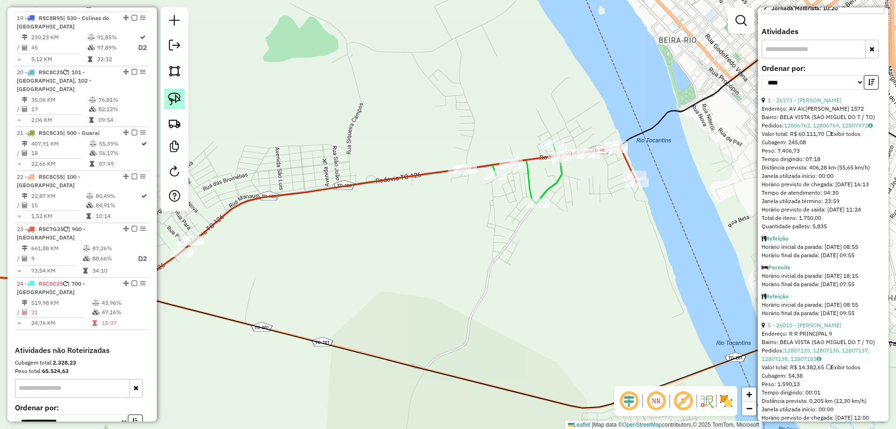
click at [167, 93] on link at bounding box center [174, 99] width 21 height 21
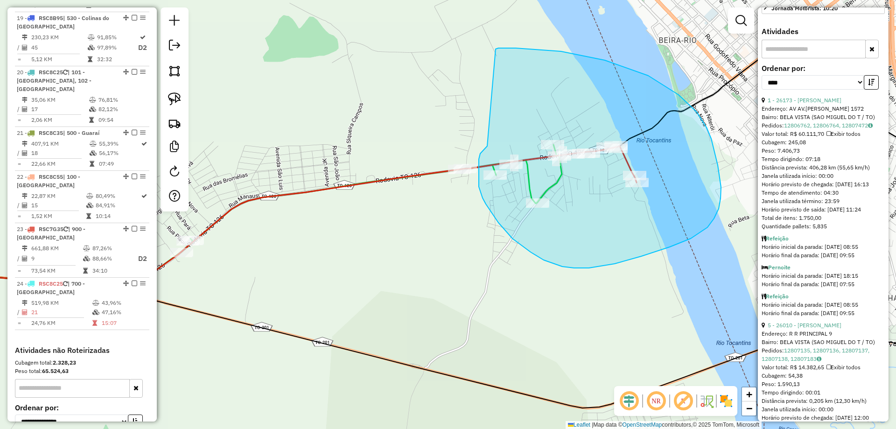
drag, startPoint x: 487, startPoint y: 146, endPoint x: 496, endPoint y: 49, distance: 97.4
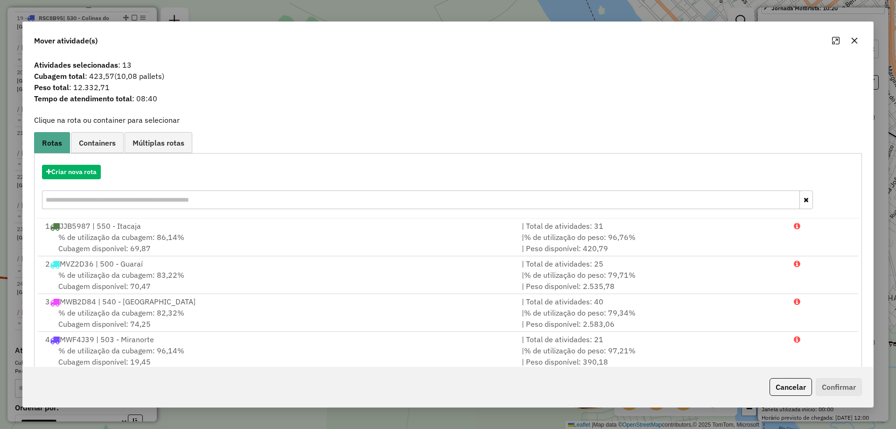
click at [853, 38] on icon "button" at bounding box center [854, 40] width 7 height 7
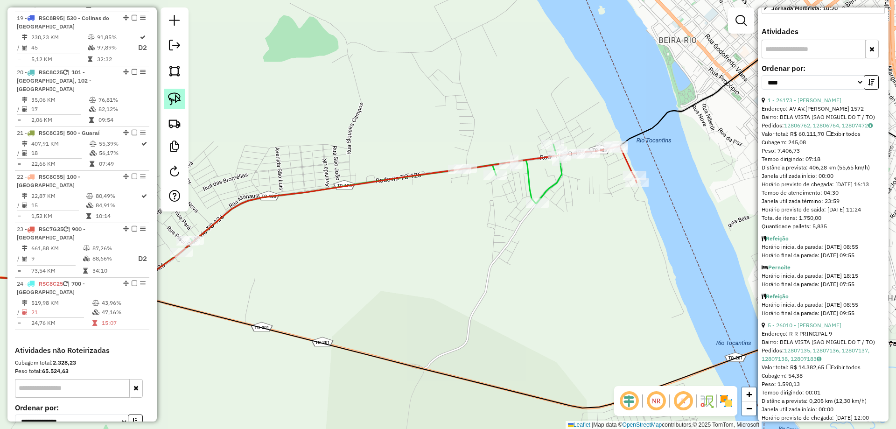
click at [174, 94] on img at bounding box center [174, 98] width 13 height 13
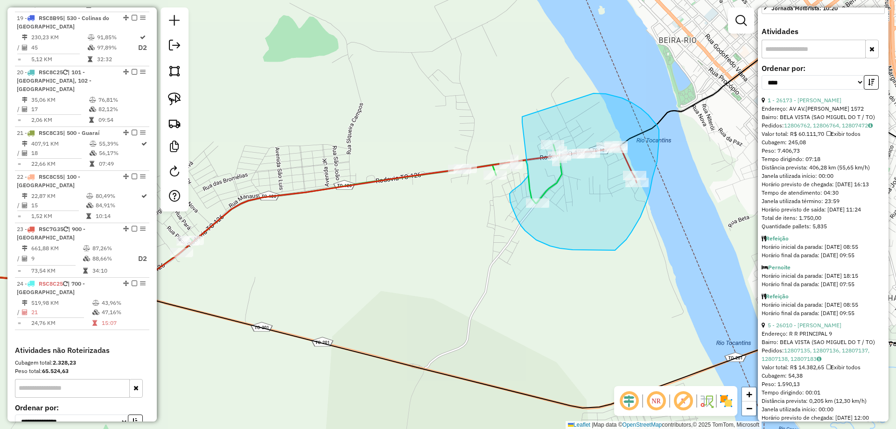
drag, startPoint x: 522, startPoint y: 117, endPoint x: 593, endPoint y: 93, distance: 75.1
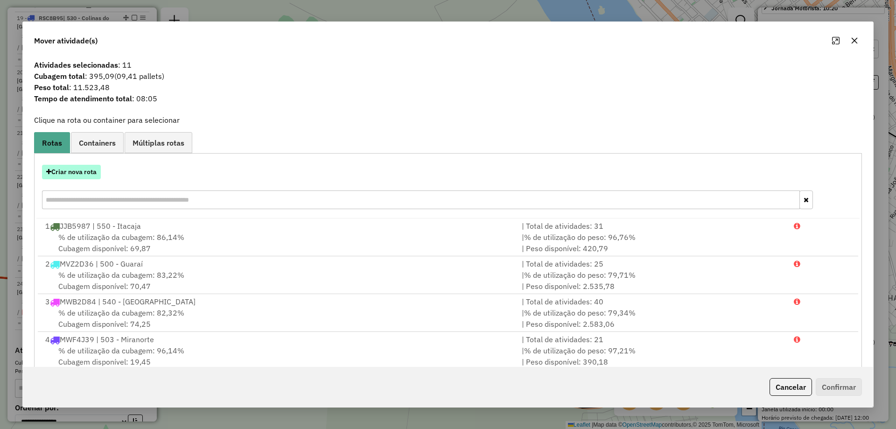
click at [91, 170] on button "Criar nova rota" at bounding box center [71, 172] width 59 height 14
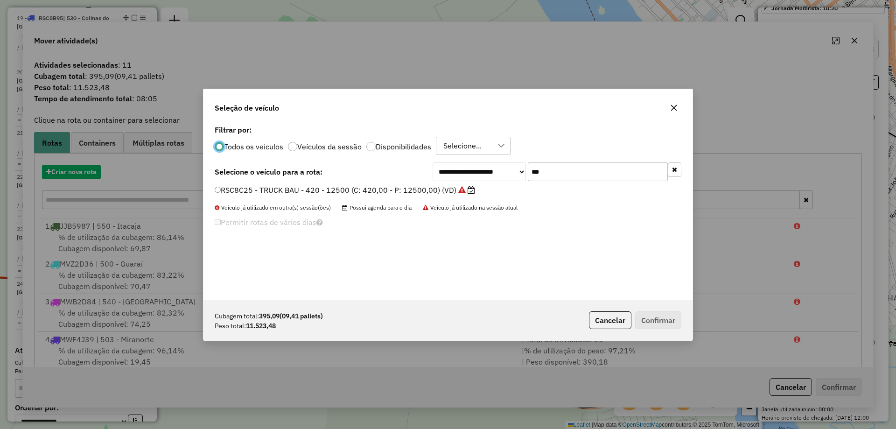
scroll to position [5, 3]
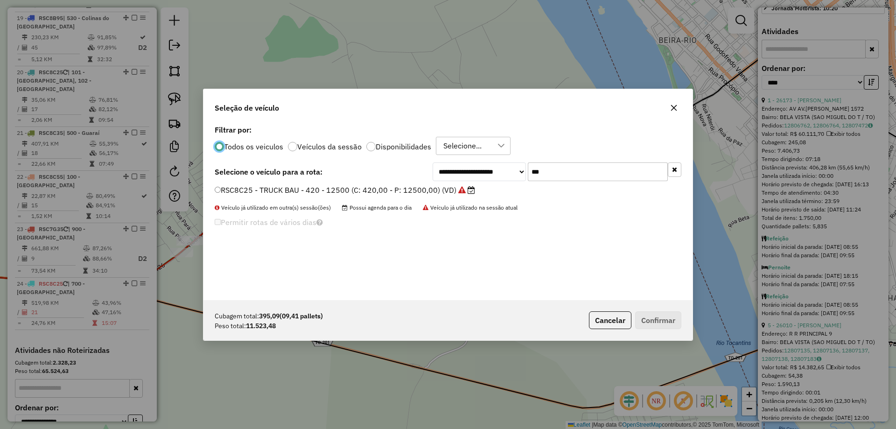
drag, startPoint x: 549, startPoint y: 172, endPoint x: 391, endPoint y: 169, distance: 158.2
click at [391, 169] on div "**********" at bounding box center [448, 171] width 467 height 19
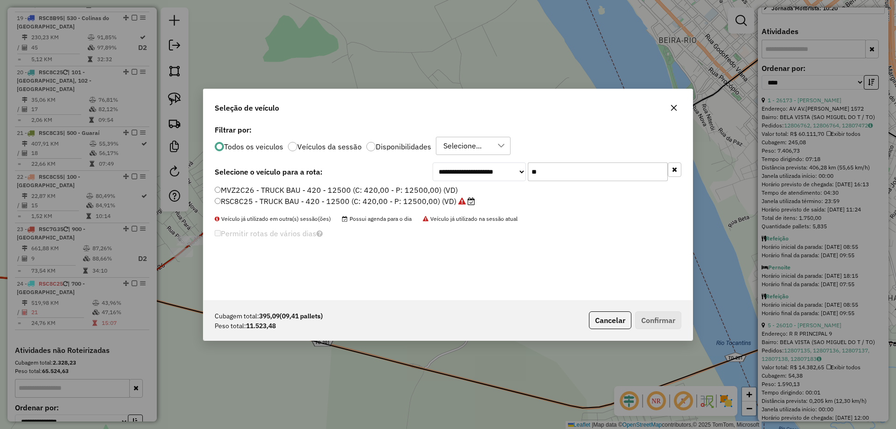
type input "***"
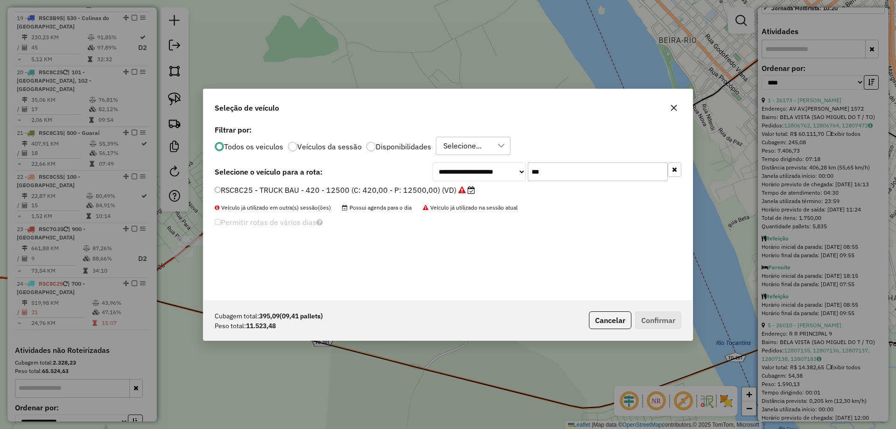
drag, startPoint x: 319, startPoint y: 187, endPoint x: 331, endPoint y: 185, distance: 11.7
click at [319, 187] on label "RSC8C25 - TRUCK BAU - 420 - 12500 (C: 420,00 - P: 12500,00) (VD)" at bounding box center [345, 189] width 260 height 11
click at [654, 327] on button "Confirmar" at bounding box center [658, 320] width 46 height 18
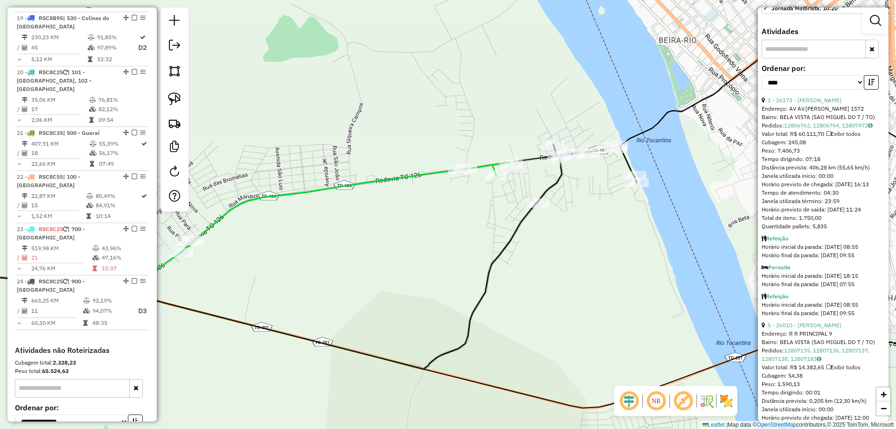
scroll to position [1294, 0]
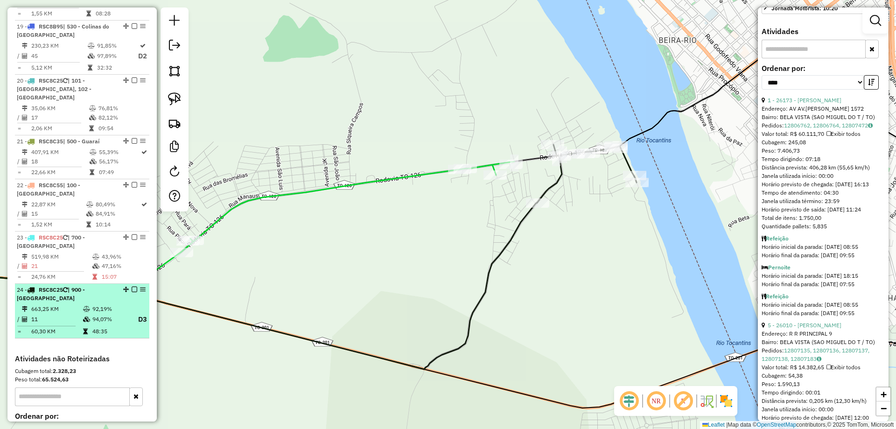
click at [132, 286] on em at bounding box center [135, 289] width 6 height 6
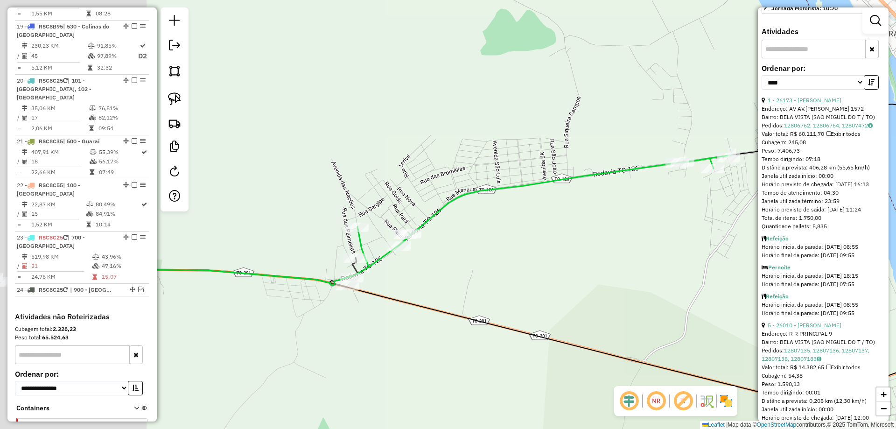
drag, startPoint x: 411, startPoint y: 240, endPoint x: 628, endPoint y: 234, distance: 217.5
click at [628, 234] on div "Janela de atendimento Grade de atendimento Capacidade Transportadoras Veículos …" at bounding box center [448, 214] width 896 height 429
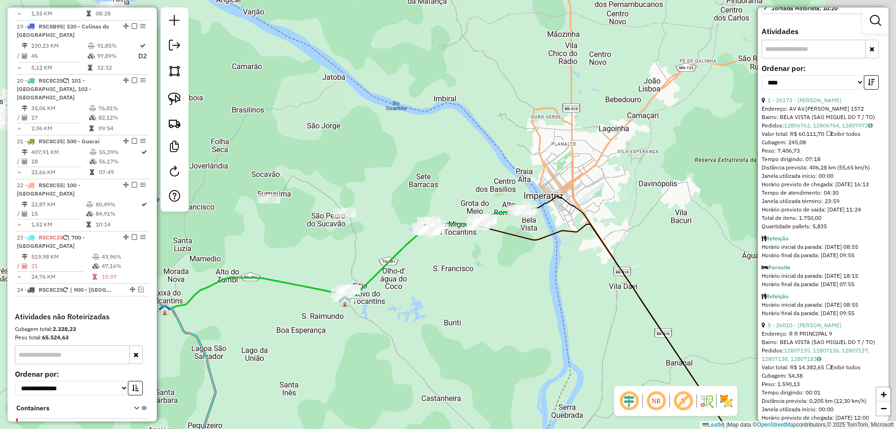
drag, startPoint x: 534, startPoint y: 290, endPoint x: 446, endPoint y: 270, distance: 90.5
click at [446, 270] on div "Janela de atendimento Grade de atendimento Capacidade Transportadoras Veículos …" at bounding box center [448, 214] width 896 height 429
click at [181, 100] on link at bounding box center [174, 99] width 21 height 21
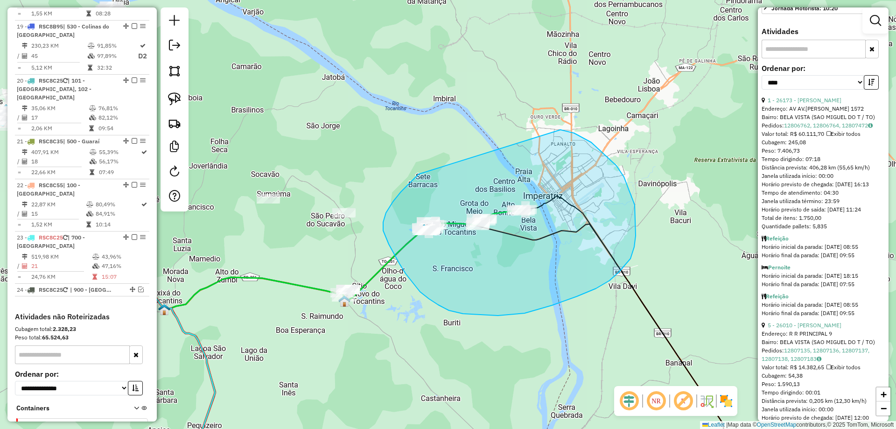
drag, startPoint x: 409, startPoint y: 183, endPoint x: 539, endPoint y: 131, distance: 140.4
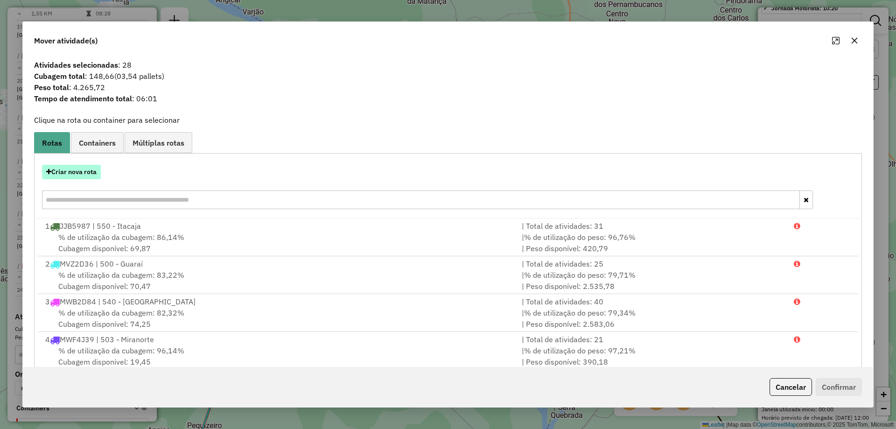
click at [71, 167] on button "Criar nova rota" at bounding box center [71, 172] width 59 height 14
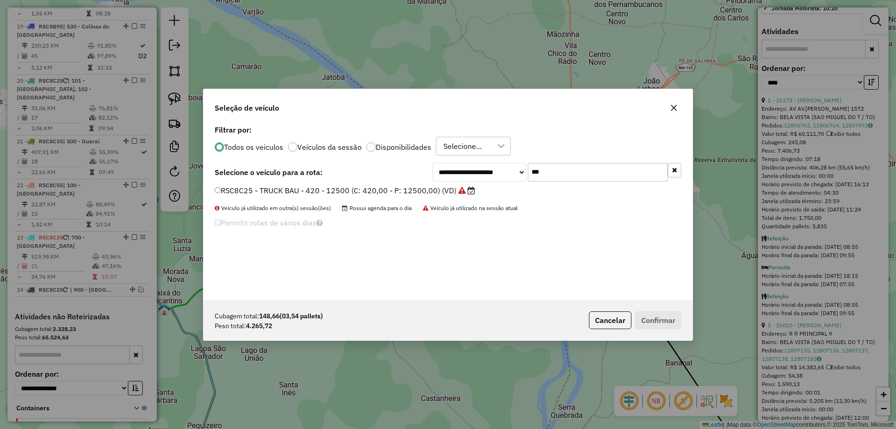
scroll to position [5, 3]
click at [677, 109] on icon "button" at bounding box center [673, 107] width 7 height 7
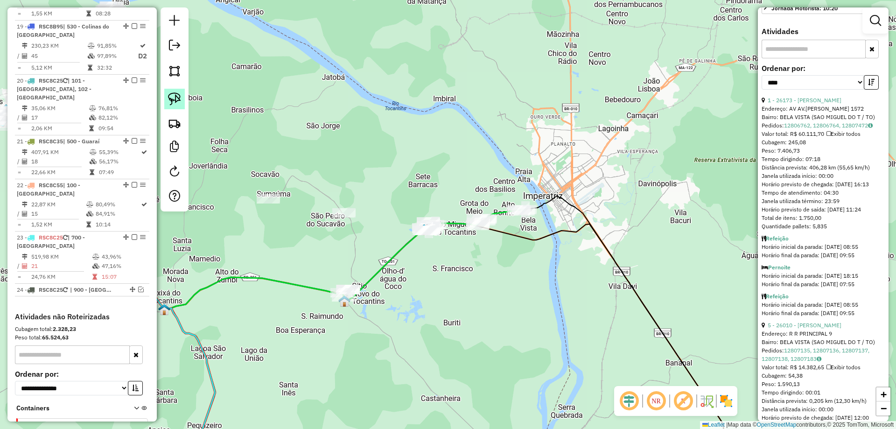
click at [173, 96] on img at bounding box center [174, 98] width 13 height 13
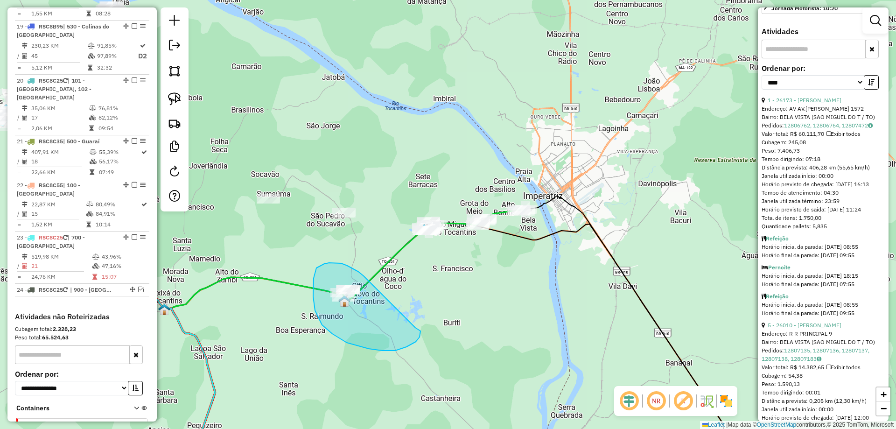
drag, startPoint x: 354, startPoint y: 269, endPoint x: 414, endPoint y: 327, distance: 83.2
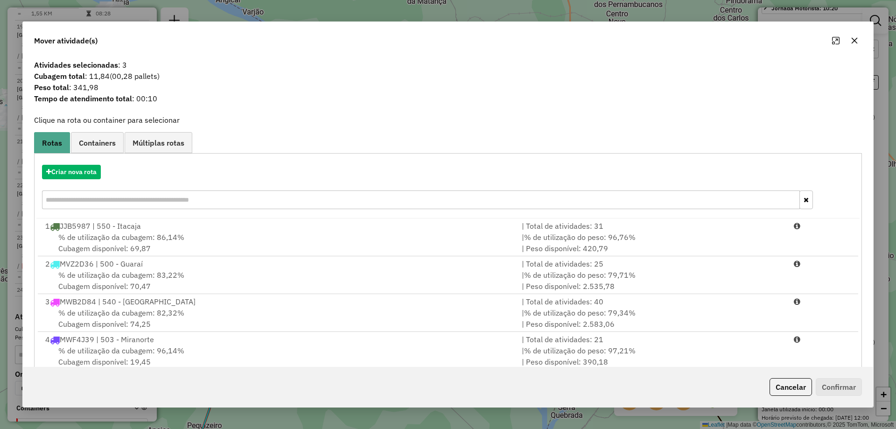
drag, startPoint x: 853, startPoint y: 41, endPoint x: 830, endPoint y: 44, distance: 23.0
click at [852, 41] on icon "button" at bounding box center [854, 40] width 7 height 7
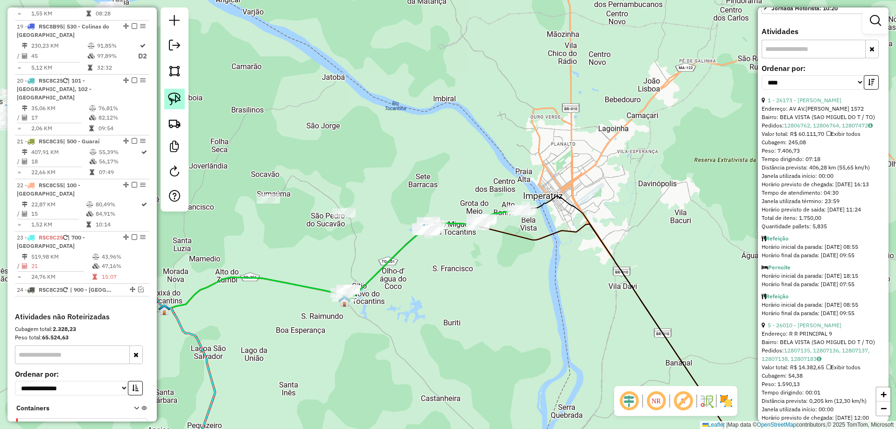
click at [181, 98] on img at bounding box center [174, 98] width 13 height 13
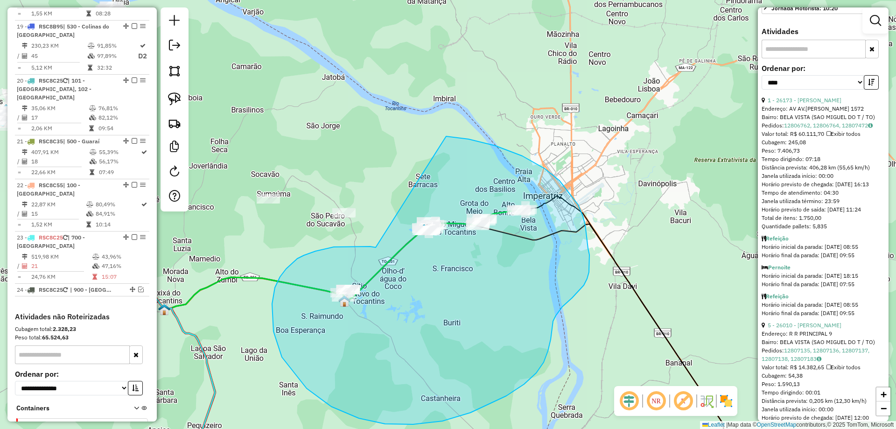
drag, startPoint x: 334, startPoint y: 247, endPoint x: 378, endPoint y: 159, distance: 98.7
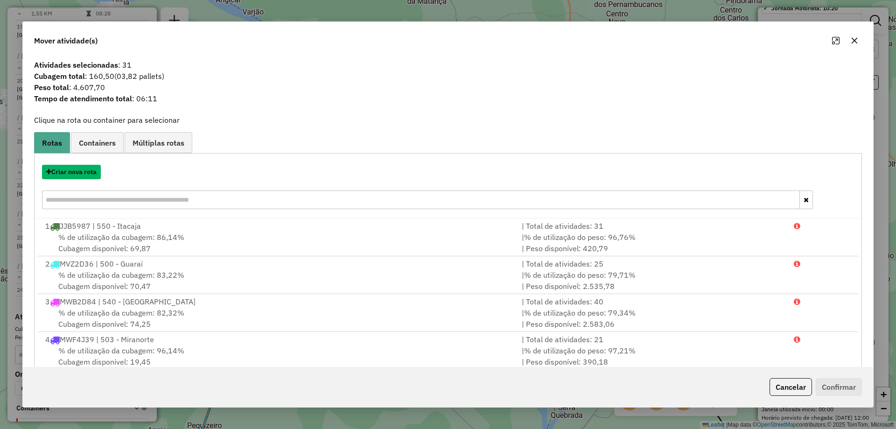
click at [81, 173] on button "Criar nova rota" at bounding box center [71, 172] width 59 height 14
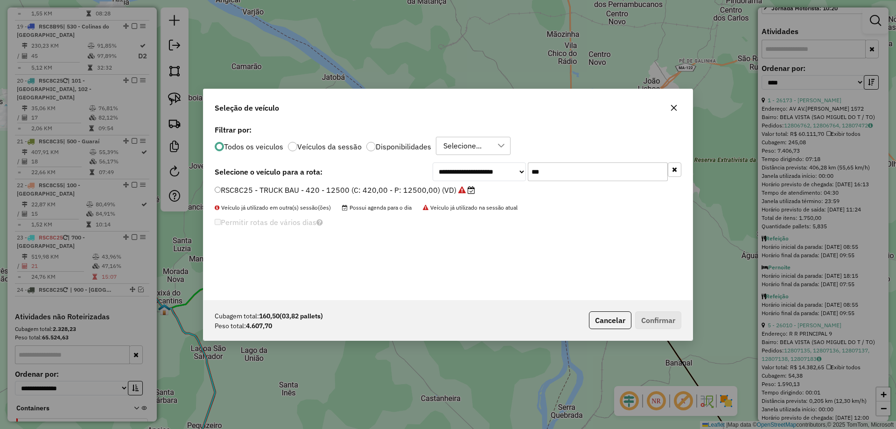
drag, startPoint x: 555, startPoint y: 174, endPoint x: 413, endPoint y: 162, distance: 141.9
click at [413, 162] on div "**********" at bounding box center [448, 171] width 467 height 19
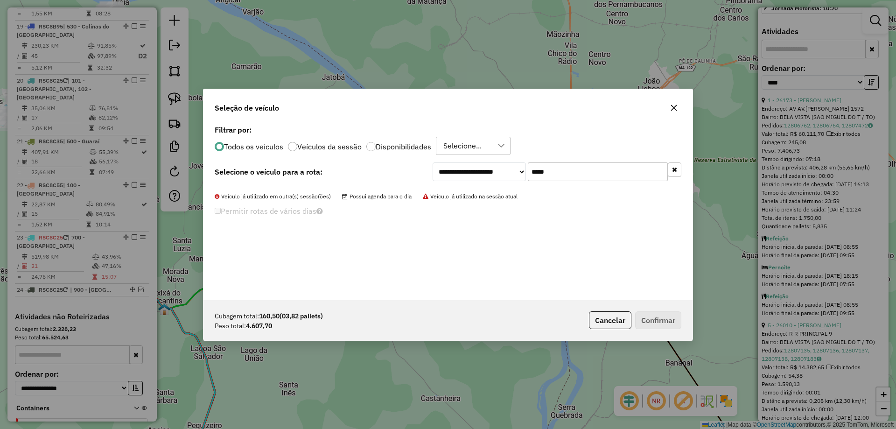
drag, startPoint x: 565, startPoint y: 173, endPoint x: 406, endPoint y: 167, distance: 159.7
click at [406, 167] on div "**********" at bounding box center [448, 171] width 467 height 19
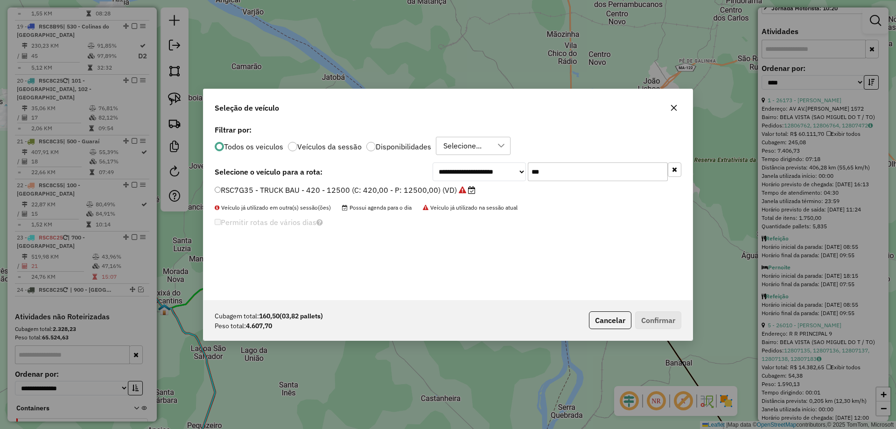
type input "***"
click at [246, 185] on label "RSC7G35 - TRUCK BAU - 420 - 12500 (C: 420,00 - P: 12500,00) (VD)" at bounding box center [345, 189] width 261 height 11
click at [666, 316] on button "Confirmar" at bounding box center [658, 320] width 46 height 18
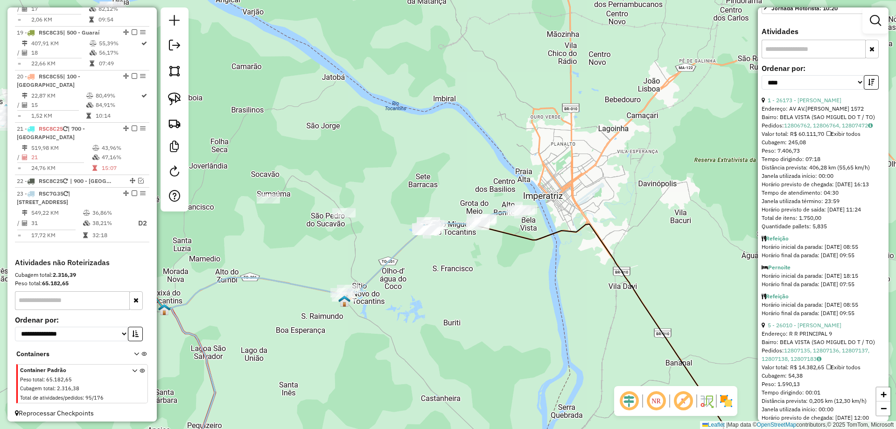
scroll to position [1194, 0]
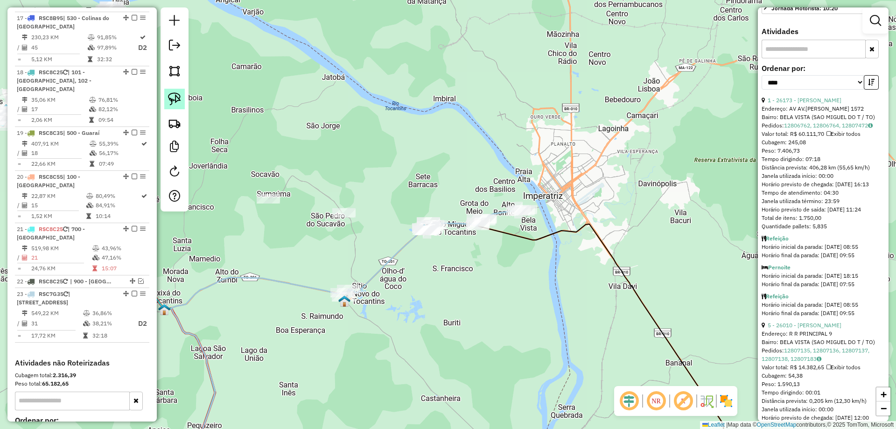
click at [180, 103] on img at bounding box center [174, 98] width 13 height 13
drag, startPoint x: 398, startPoint y: 184, endPoint x: 386, endPoint y: 211, distance: 29.7
drag, startPoint x: 530, startPoint y: 257, endPoint x: 463, endPoint y: 258, distance: 66.7
click at [529, 256] on div "Janela de atendimento Grade de atendimento Capacidade Transportadoras Veículos …" at bounding box center [448, 214] width 896 height 429
click at [183, 98] on link at bounding box center [174, 99] width 21 height 21
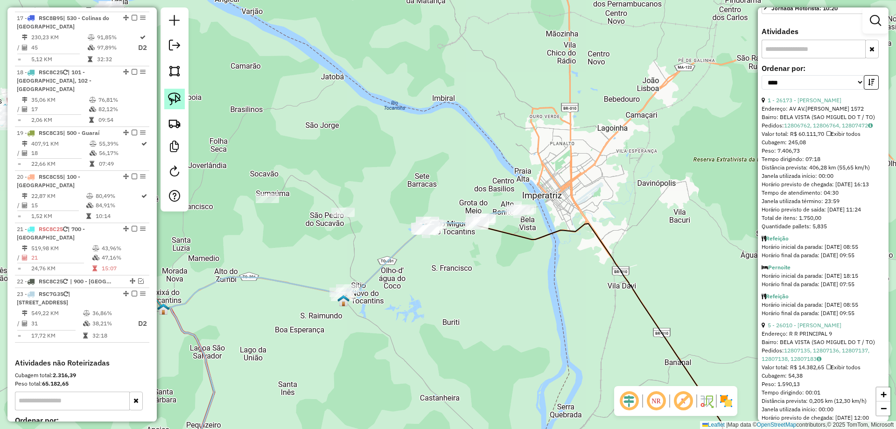
click at [182, 98] on link at bounding box center [174, 99] width 21 height 21
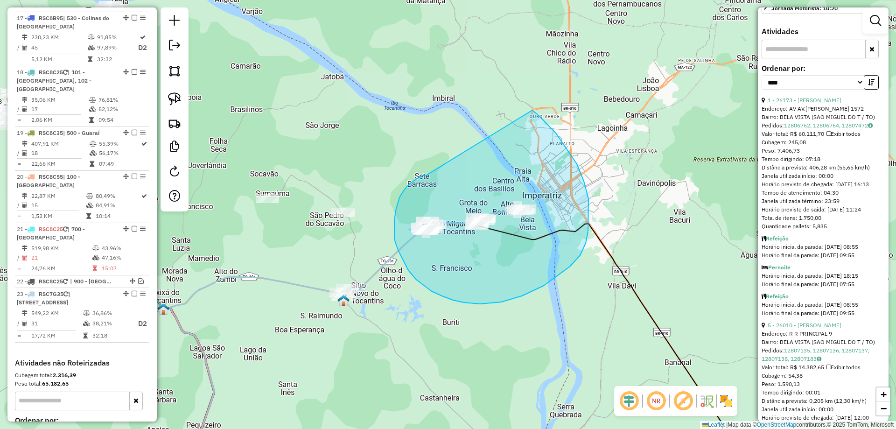
drag, startPoint x: 420, startPoint y: 177, endPoint x: 531, endPoint y: 111, distance: 129.3
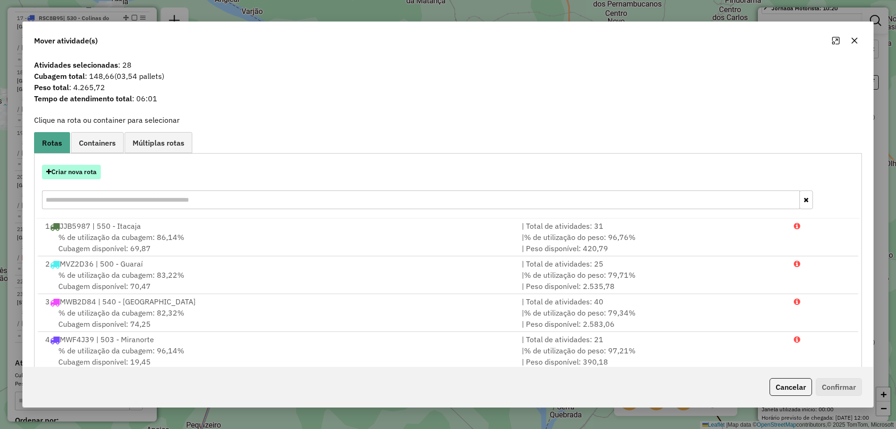
click at [75, 173] on button "Criar nova rota" at bounding box center [71, 172] width 59 height 14
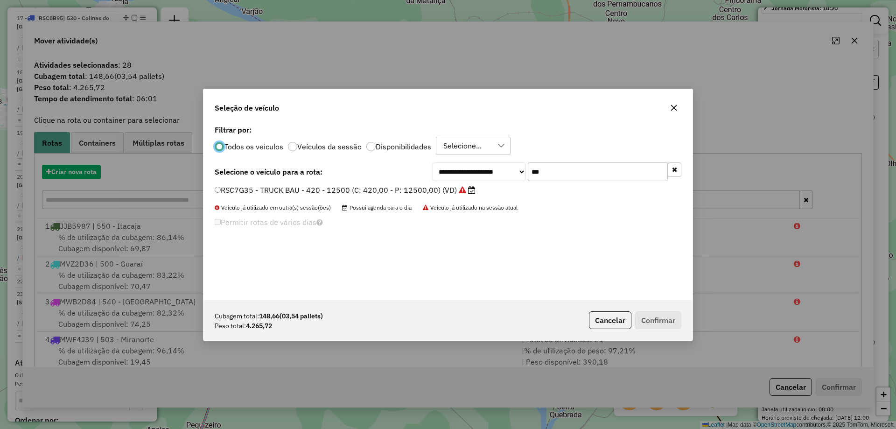
scroll to position [5, 3]
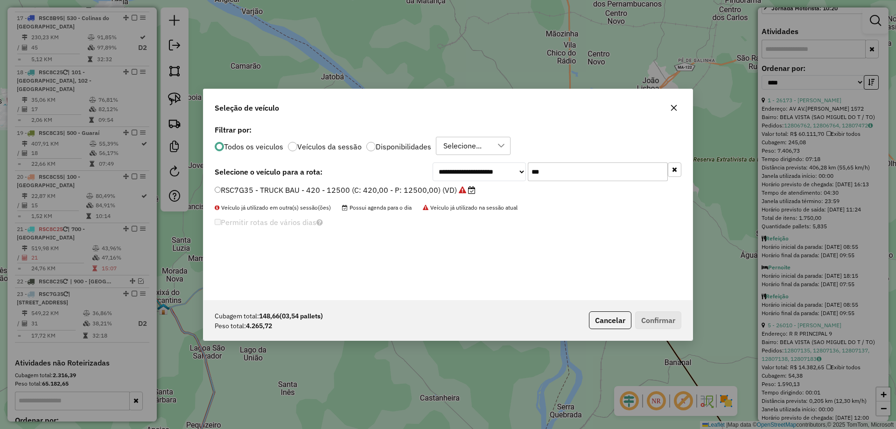
drag, startPoint x: 534, startPoint y: 173, endPoint x: 457, endPoint y: 167, distance: 77.3
click at [457, 167] on div "**********" at bounding box center [557, 171] width 249 height 19
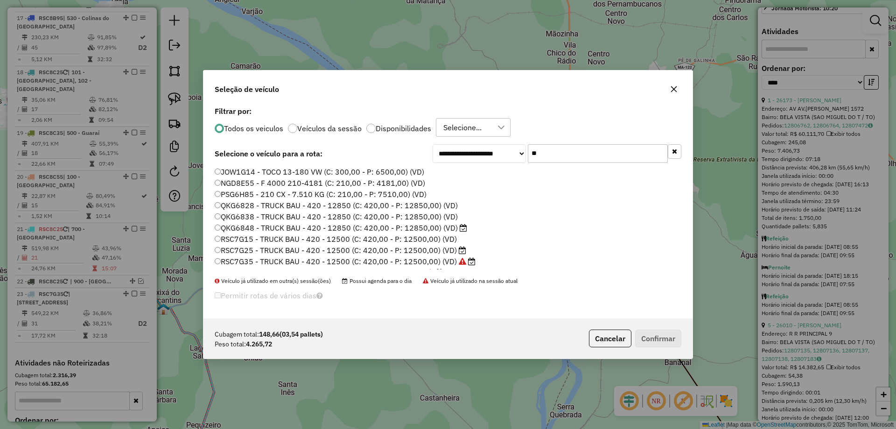
type input "***"
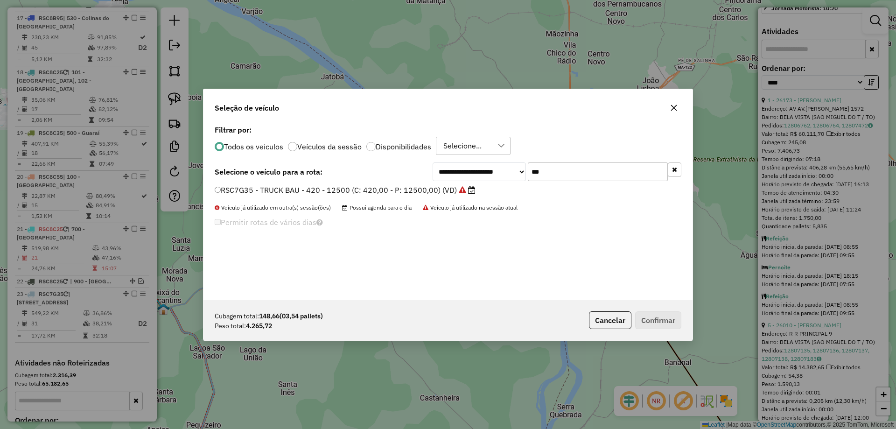
drag, startPoint x: 371, startPoint y: 190, endPoint x: 390, endPoint y: 194, distance: 18.5
click at [371, 190] on label "RSC7G35 - TRUCK BAU - 420 - 12500 (C: 420,00 - P: 12500,00) (VD)" at bounding box center [345, 189] width 261 height 11
click at [636, 314] on button "Confirmar" at bounding box center [658, 320] width 46 height 18
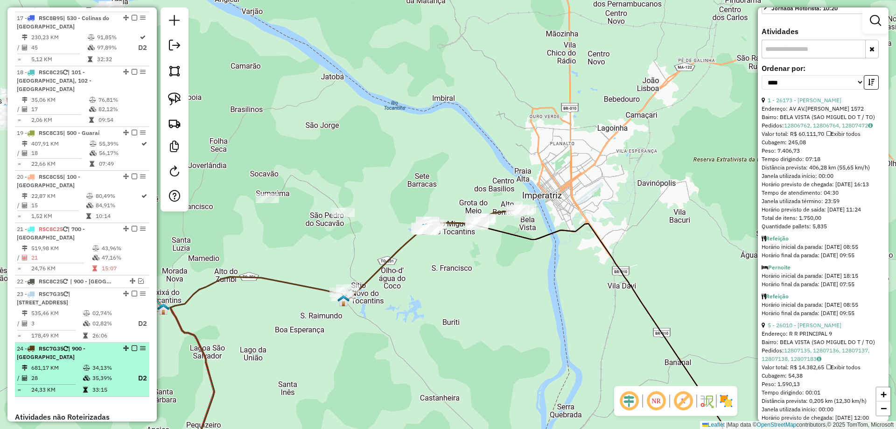
click at [132, 345] on em at bounding box center [135, 348] width 6 height 6
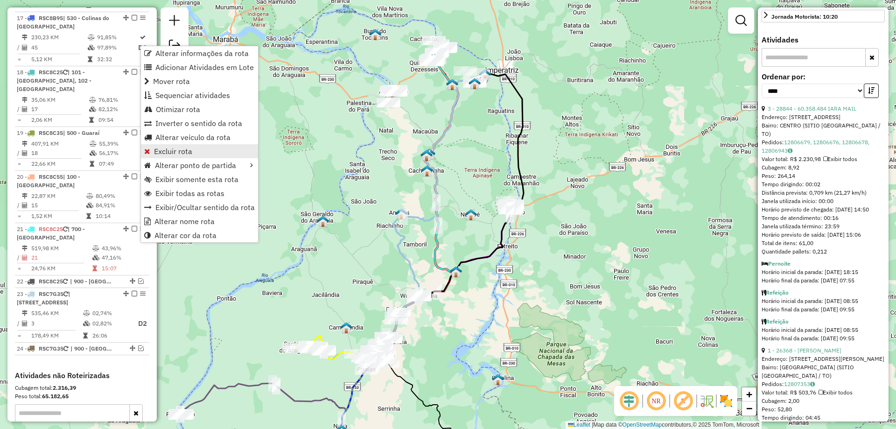
click at [178, 148] on span "Excluir rota" at bounding box center [173, 150] width 38 height 7
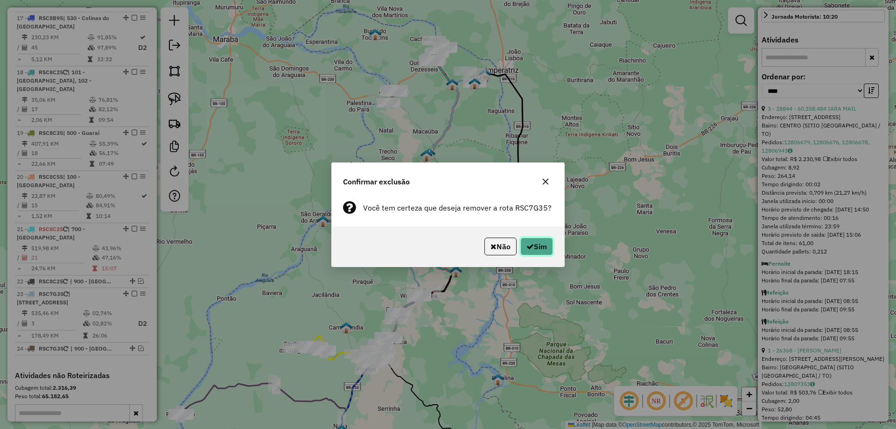
click at [537, 244] on button "Sim" at bounding box center [536, 246] width 33 height 18
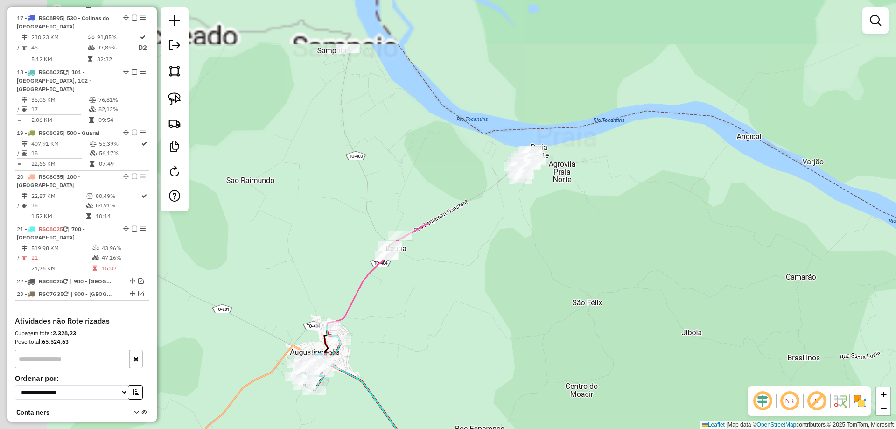
drag, startPoint x: 463, startPoint y: 109, endPoint x: 303, endPoint y: 190, distance: 178.8
click at [628, 360] on div "Janela de atendimento Grade de atendimento Capacidade Transportadoras Veículos …" at bounding box center [448, 214] width 896 height 429
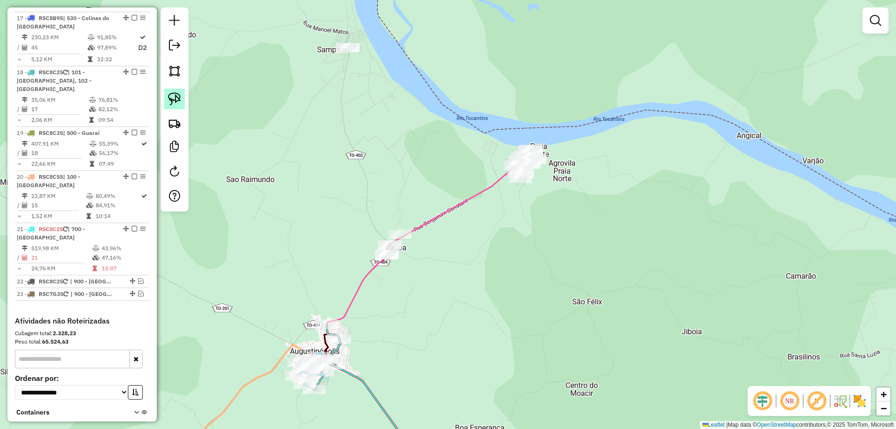
click at [174, 93] on img at bounding box center [174, 98] width 13 height 13
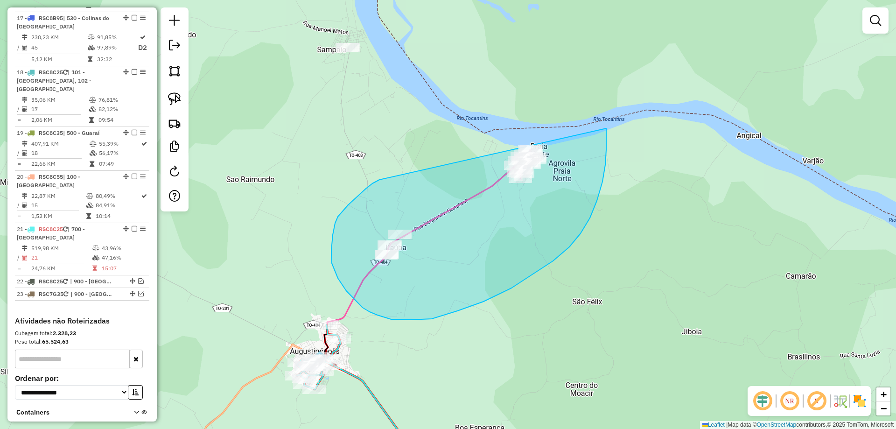
drag, startPoint x: 379, startPoint y: 180, endPoint x: 544, endPoint y: 47, distance: 212.0
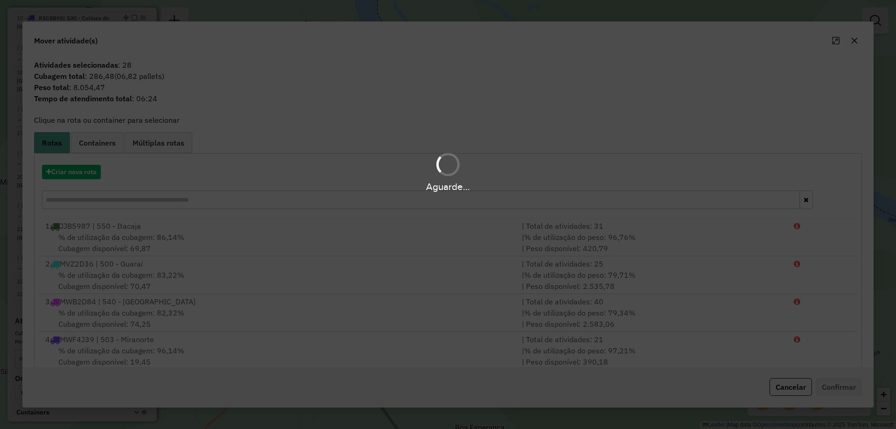
click at [517, 43] on hb-app "Aguarde... Pop-up bloqueado! Seu navegador bloqueou automáticamente a abertura …" at bounding box center [448, 214] width 896 height 429
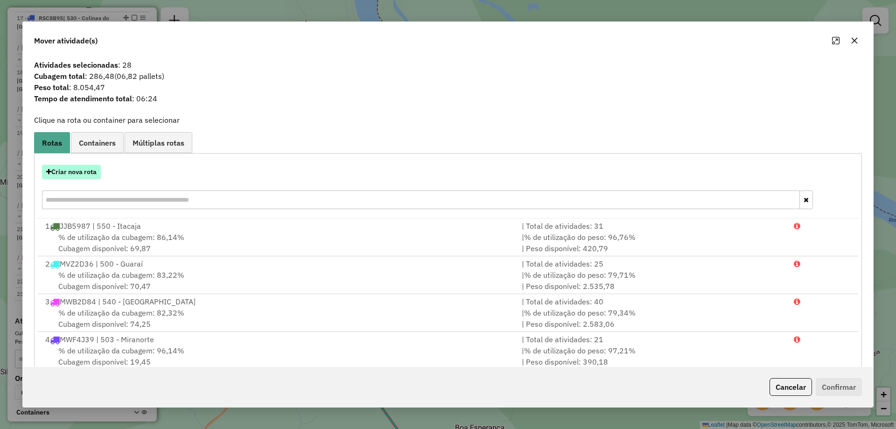
click at [83, 170] on button "Criar nova rota" at bounding box center [71, 172] width 59 height 14
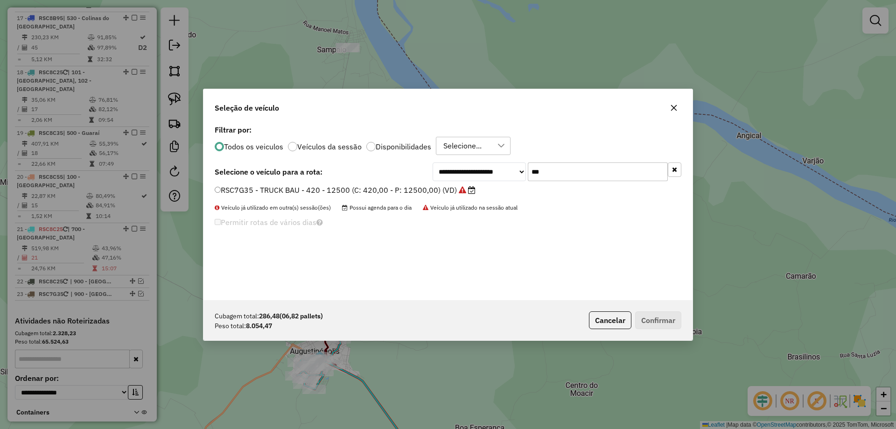
drag, startPoint x: 563, startPoint y: 174, endPoint x: 355, endPoint y: 147, distance: 210.3
click at [357, 156] on div "**********" at bounding box center [447, 211] width 489 height 177
type input "***"
click at [291, 190] on label "RSC7G25 - TRUCK BAU - 420 - 12500 (C: 420,00 - P: 12500,00) (VD)" at bounding box center [340, 189] width 251 height 11
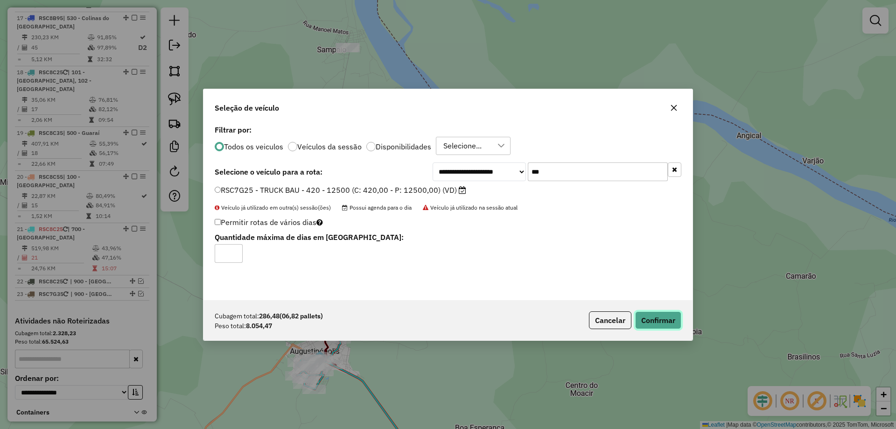
click at [658, 316] on button "Confirmar" at bounding box center [658, 320] width 46 height 18
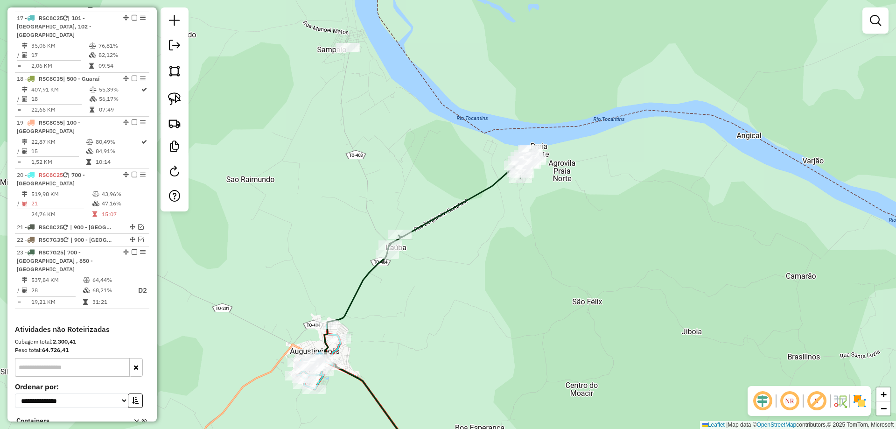
scroll to position [1148, 0]
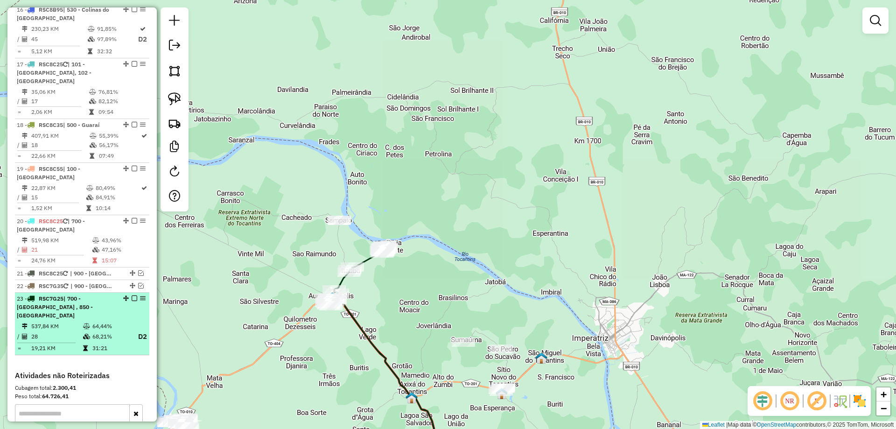
drag, startPoint x: 131, startPoint y: 255, endPoint x: 154, endPoint y: 272, distance: 28.0
click at [132, 295] on em at bounding box center [135, 298] width 6 height 6
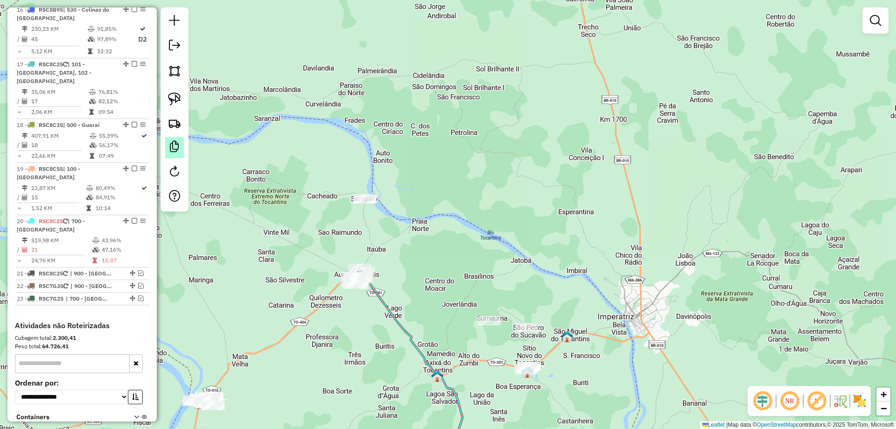
drag, startPoint x: 240, startPoint y: 327, endPoint x: 174, endPoint y: 154, distance: 184.5
click at [277, 293] on div "Janela de atendimento Grade de atendimento Capacidade Transportadoras Veículos …" at bounding box center [448, 214] width 896 height 429
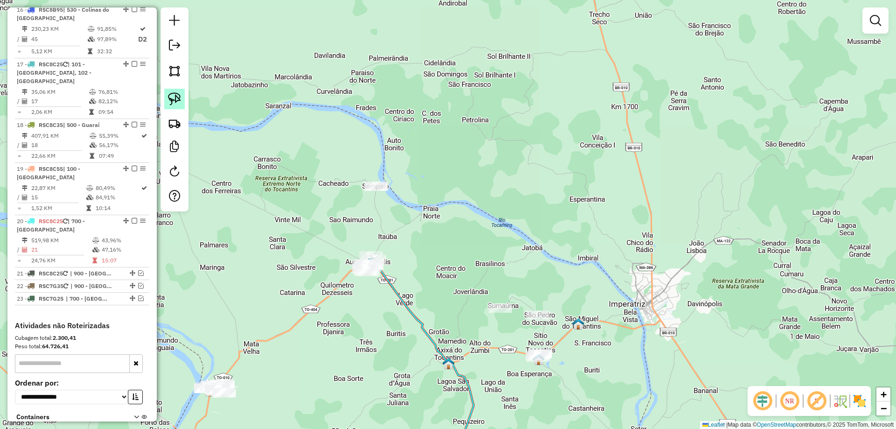
click at [167, 98] on link at bounding box center [174, 99] width 21 height 21
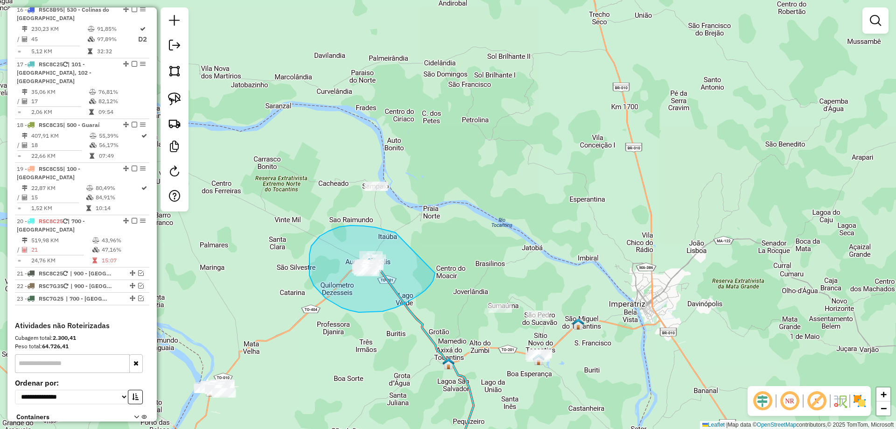
drag, startPoint x: 395, startPoint y: 232, endPoint x: 424, endPoint y: 271, distance: 47.7
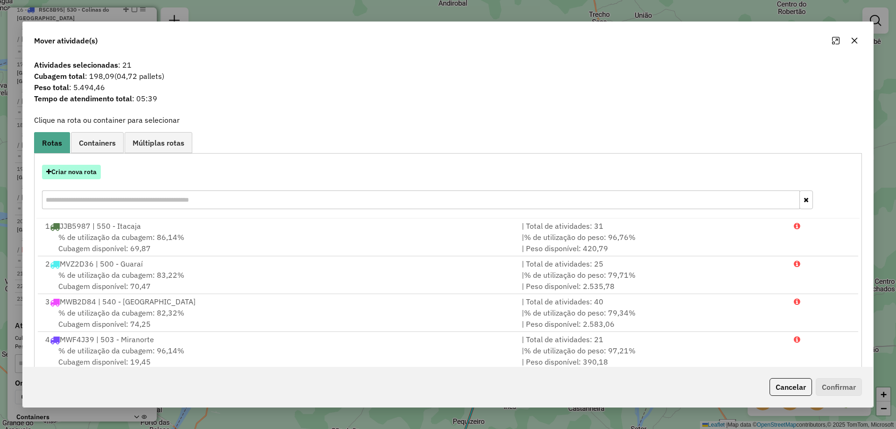
click at [87, 174] on button "Criar nova rota" at bounding box center [71, 172] width 59 height 14
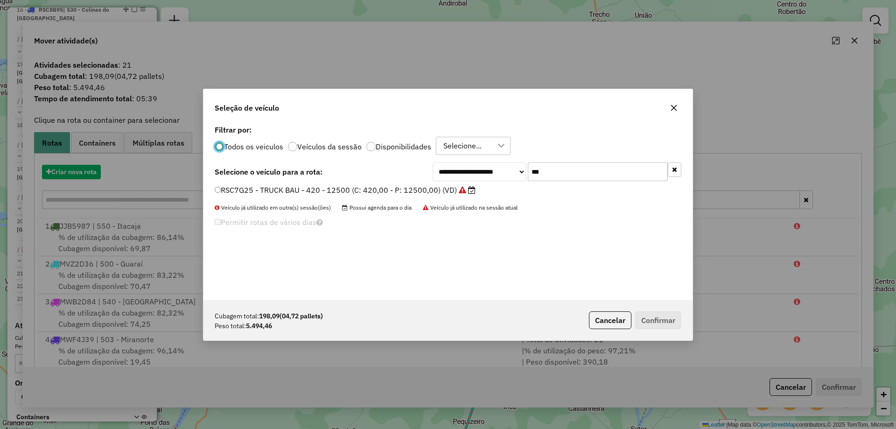
scroll to position [5, 3]
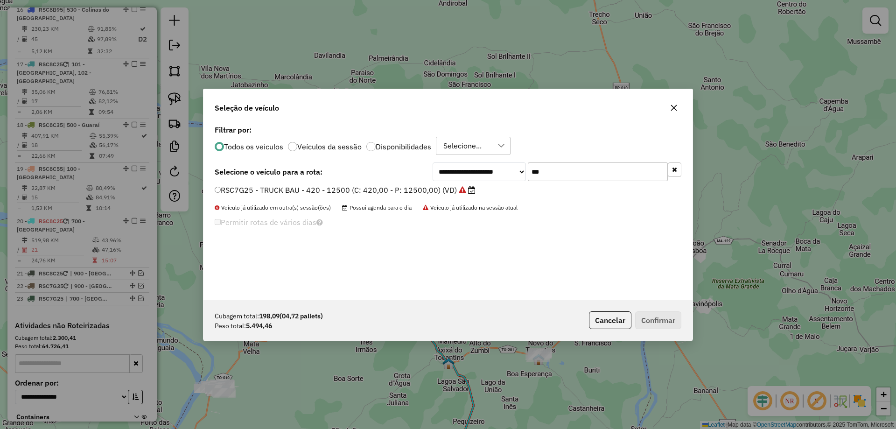
drag, startPoint x: 557, startPoint y: 170, endPoint x: 433, endPoint y: 175, distance: 123.7
click at [433, 175] on div "**********" at bounding box center [557, 171] width 249 height 19
type input "***"
click at [418, 192] on label "QKE2E37 - TRUCK BAU - 378 - 13000 (C: 378,00 - P: 13000,00) (VD)" at bounding box center [345, 189] width 260 height 11
click at [664, 318] on button "Confirmar" at bounding box center [658, 320] width 46 height 18
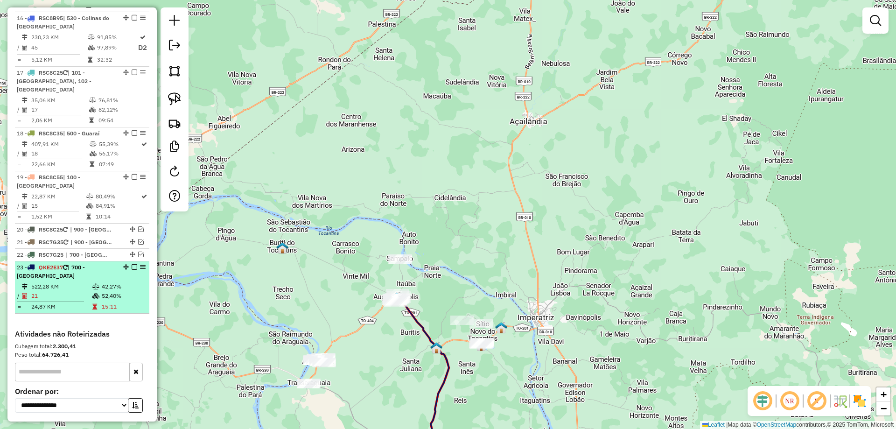
click at [132, 264] on em at bounding box center [135, 267] width 6 height 6
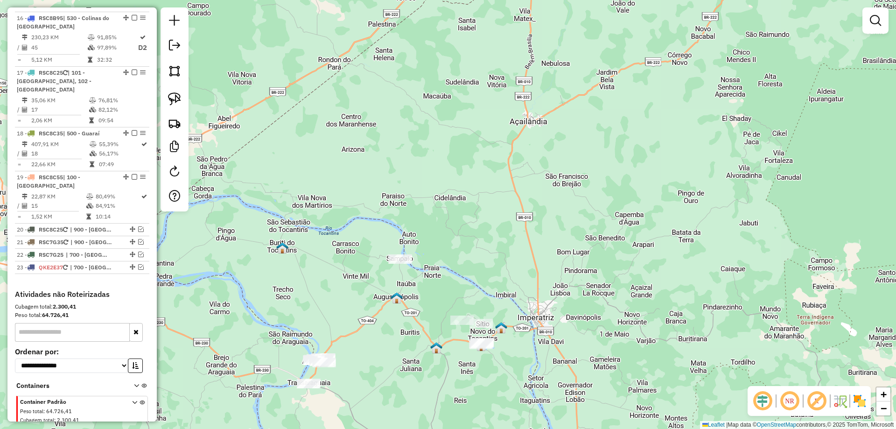
scroll to position [1133, 0]
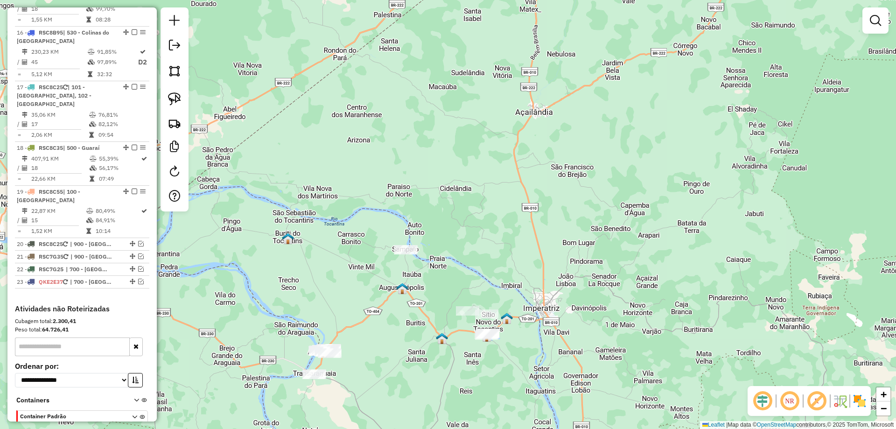
drag, startPoint x: 354, startPoint y: 324, endPoint x: 378, endPoint y: 244, distance: 83.4
click at [378, 245] on div "Janela de atendimento Grade de atendimento Capacidade Transportadoras Veículos …" at bounding box center [448, 214] width 896 height 429
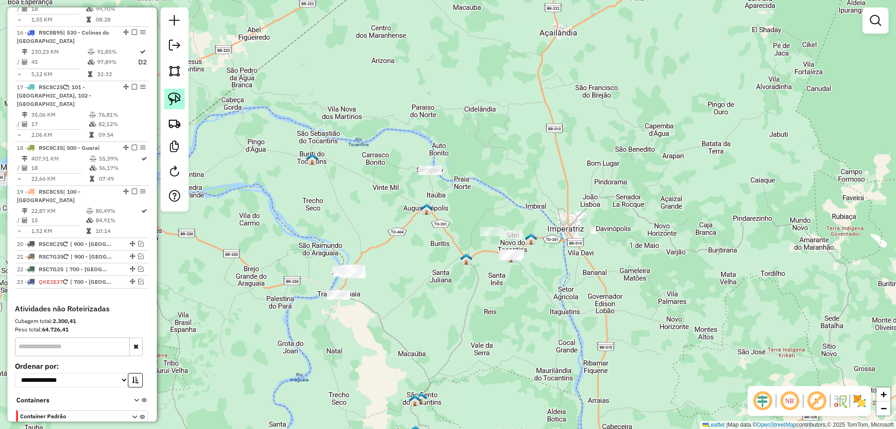
click at [172, 97] on img at bounding box center [174, 98] width 13 height 13
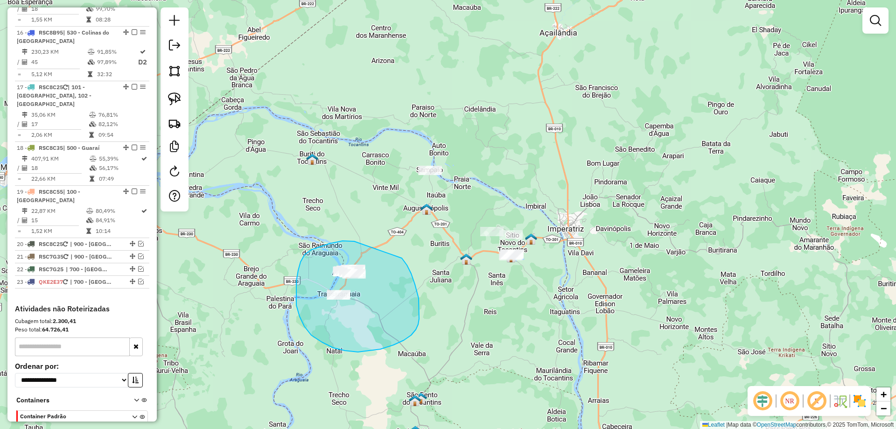
drag, startPoint x: 349, startPoint y: 241, endPoint x: 402, endPoint y: 258, distance: 55.5
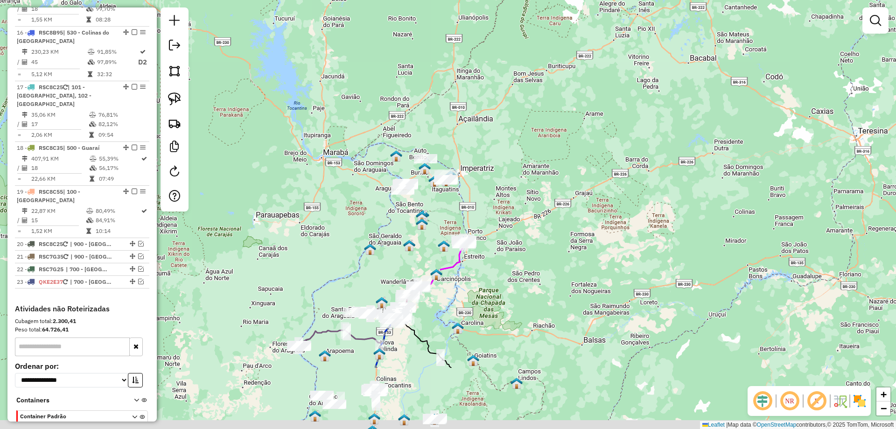
drag, startPoint x: 481, startPoint y: 334, endPoint x: 430, endPoint y: 175, distance: 166.4
click at [430, 174] on div "Janela de atendimento Grade de atendimento Capacidade Transportadoras Veículos …" at bounding box center [448, 214] width 896 height 429
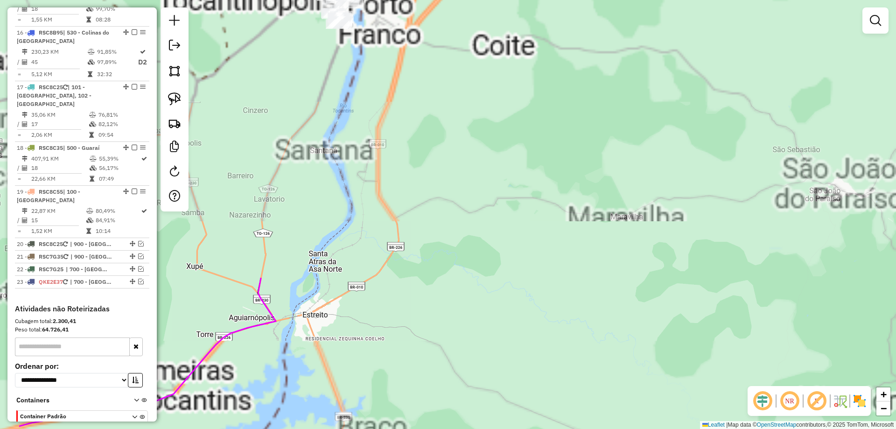
drag, startPoint x: 433, startPoint y: 127, endPoint x: 542, endPoint y: 447, distance: 337.6
click at [542, 428] on html "Aguarde... Pop-up bloqueado! Seu navegador bloqueou automáticamente a abertura …" at bounding box center [448, 214] width 896 height 429
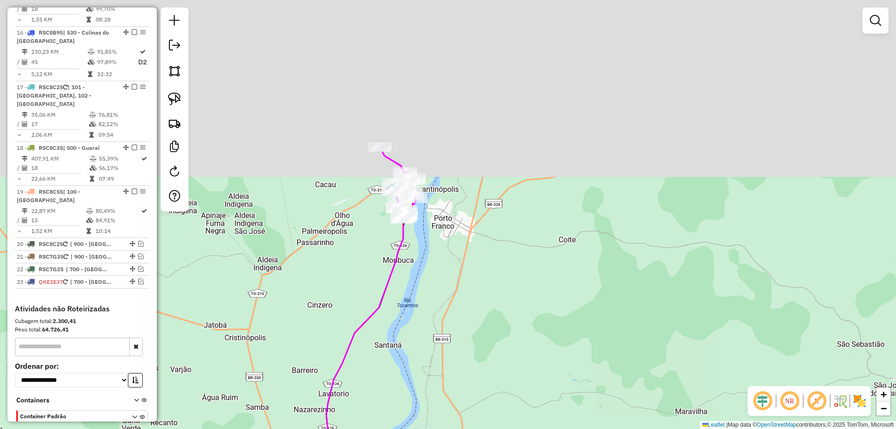
drag, startPoint x: 392, startPoint y: 152, endPoint x: 440, endPoint y: 290, distance: 145.5
click at [454, 345] on div "Janela de atendimento Grade de atendimento Capacidade Transportadoras Veículos …" at bounding box center [448, 214] width 896 height 429
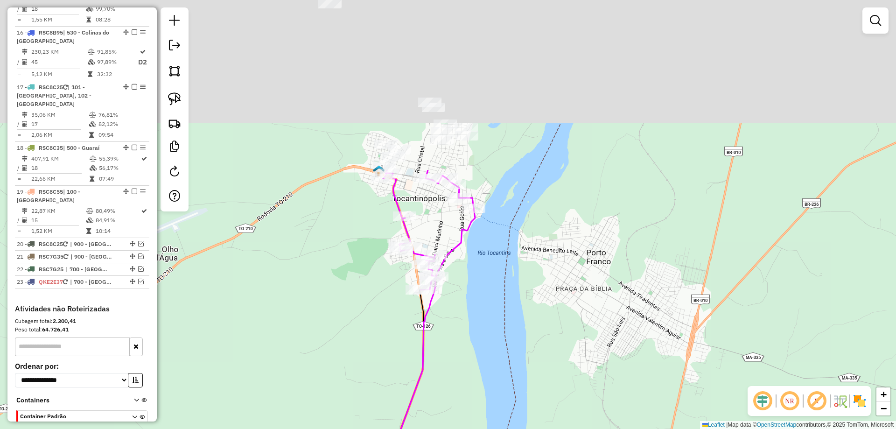
drag, startPoint x: 424, startPoint y: 197, endPoint x: 537, endPoint y: 422, distance: 251.9
click at [537, 422] on div "Janela de atendimento Grade de atendimento Capacidade Transportadoras Veículos …" at bounding box center [448, 214] width 896 height 429
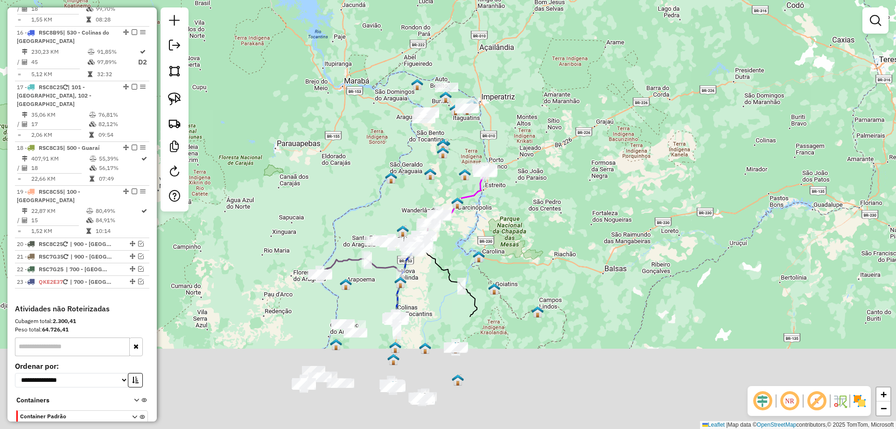
drag, startPoint x: 352, startPoint y: 313, endPoint x: 362, endPoint y: 149, distance: 164.6
click at [362, 149] on div "Janela de atendimento Grade de atendimento Capacidade Transportadoras Veículos …" at bounding box center [448, 214] width 896 height 429
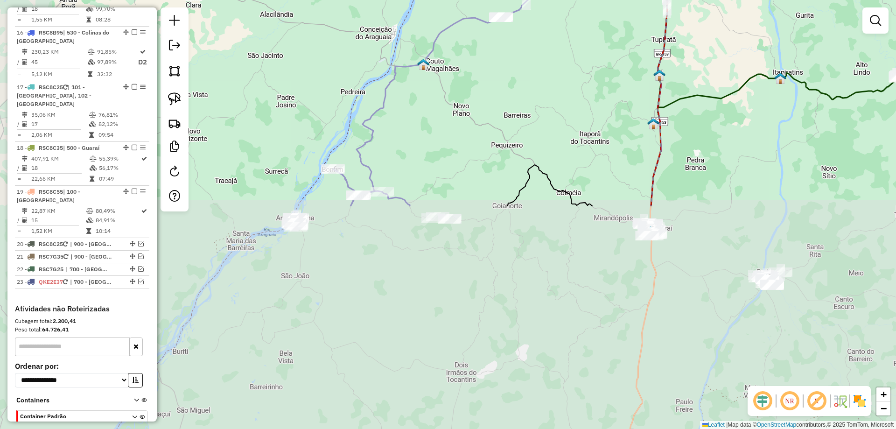
drag, startPoint x: 346, startPoint y: 360, endPoint x: 438, endPoint y: 96, distance: 280.2
click at [438, 96] on div "Janela de atendimento Grade de atendimento Capacidade Transportadoras Veículos …" at bounding box center [448, 214] width 896 height 429
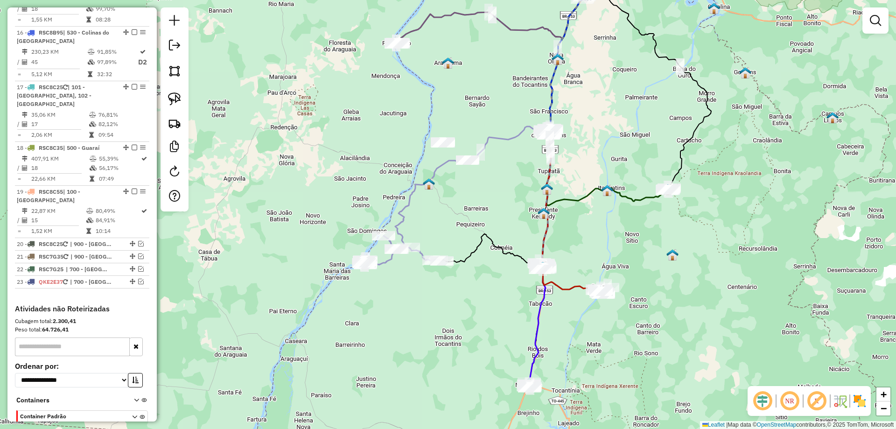
drag, startPoint x: 435, startPoint y: 328, endPoint x: 418, endPoint y: 321, distance: 18.8
click at [418, 321] on div "Janela de atendimento Grade de atendimento Capacidade Transportadoras Veículos …" at bounding box center [448, 214] width 896 height 429
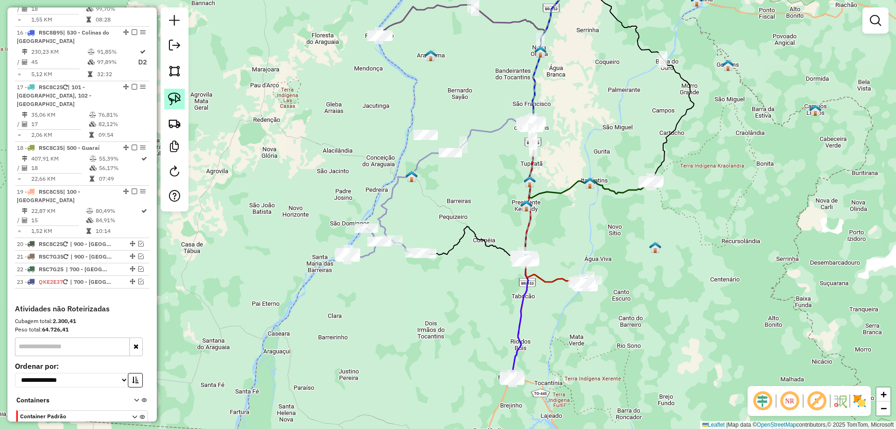
click at [181, 95] on link at bounding box center [174, 99] width 21 height 21
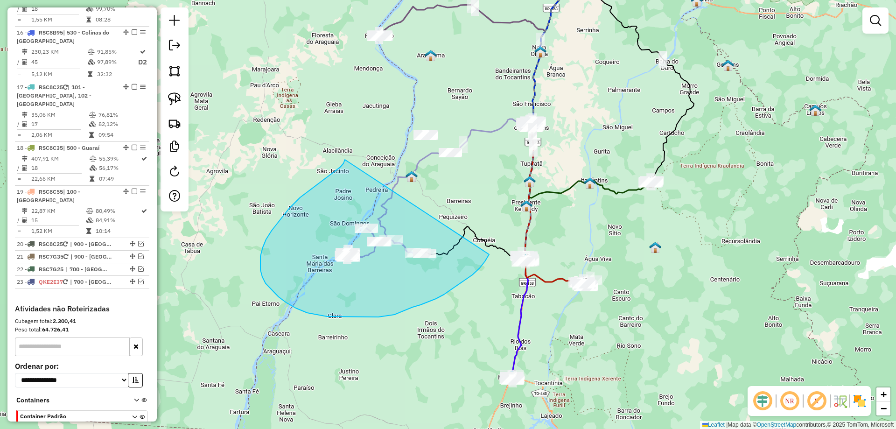
drag, startPoint x: 345, startPoint y: 161, endPoint x: 474, endPoint y: 203, distance: 136.0
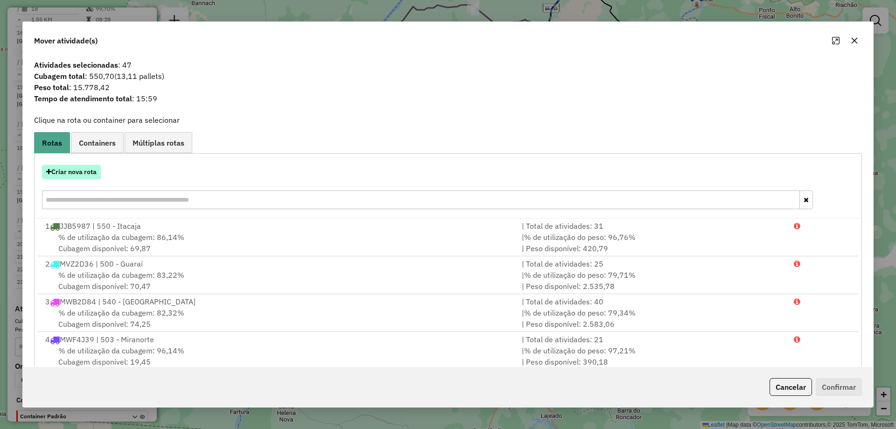
click at [75, 168] on button "Criar nova rota" at bounding box center [71, 172] width 59 height 14
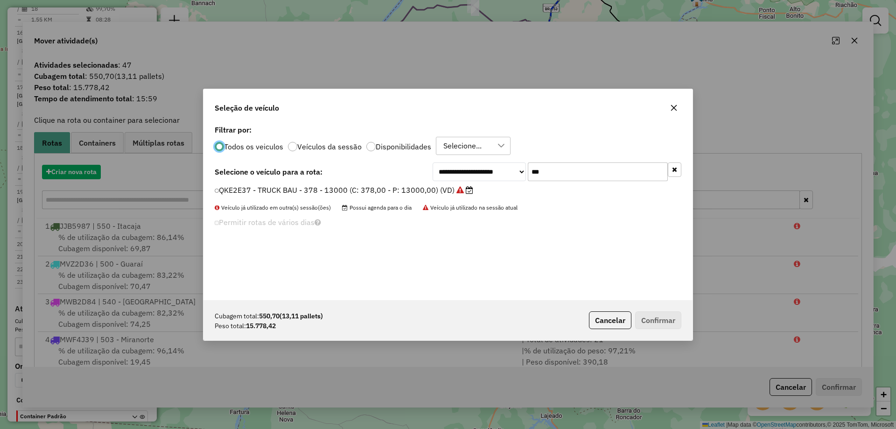
scroll to position [5, 3]
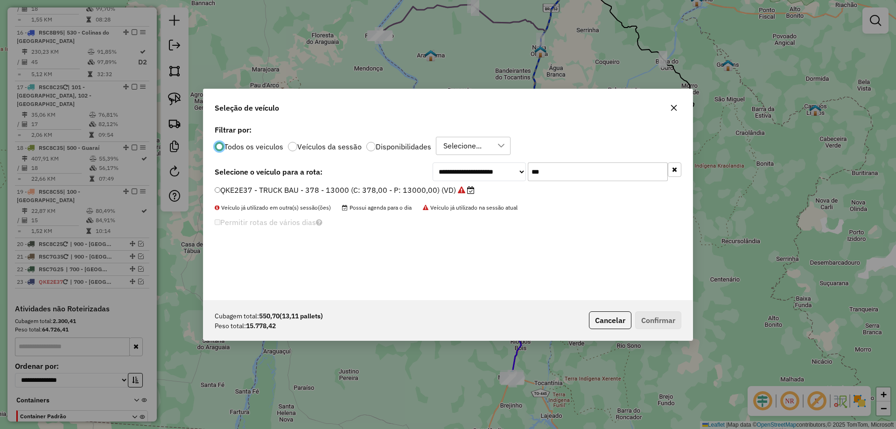
drag, startPoint x: 564, startPoint y: 177, endPoint x: 354, endPoint y: 177, distance: 209.5
click at [354, 177] on div "**********" at bounding box center [448, 171] width 467 height 19
click at [675, 106] on icon "button" at bounding box center [674, 108] width 6 height 6
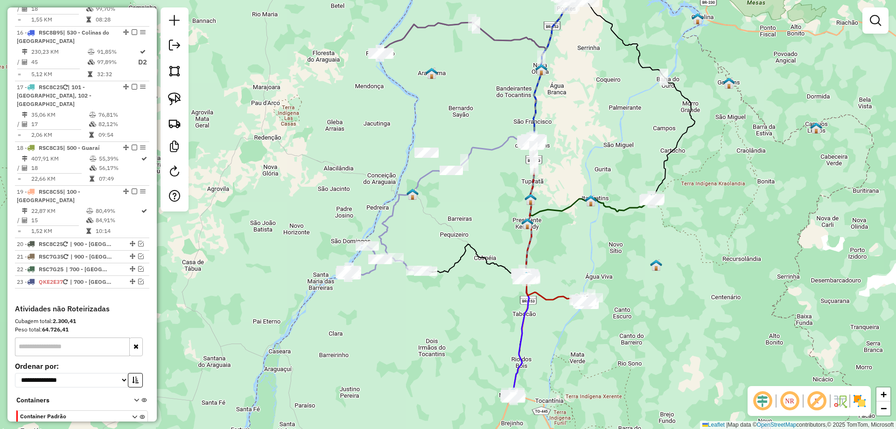
drag, startPoint x: 642, startPoint y: 67, endPoint x: 607, endPoint y: 404, distance: 338.8
click at [614, 428] on html "Aguarde... Pop-up bloqueado! Seu navegador bloqueou automáticamente a abertura …" at bounding box center [448, 214] width 896 height 429
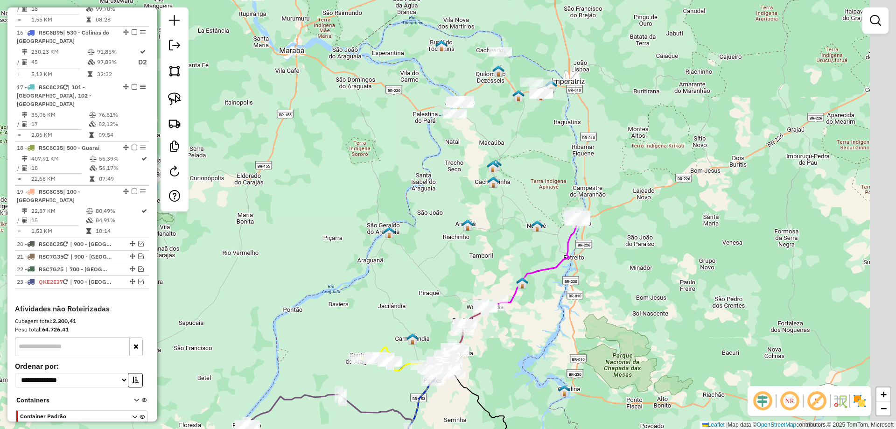
drag, startPoint x: 616, startPoint y: 156, endPoint x: 519, endPoint y: 159, distance: 97.6
click at [519, 159] on div "Janela de atendimento Grade de atendimento Capacidade Transportadoras Veículos …" at bounding box center [448, 214] width 896 height 429
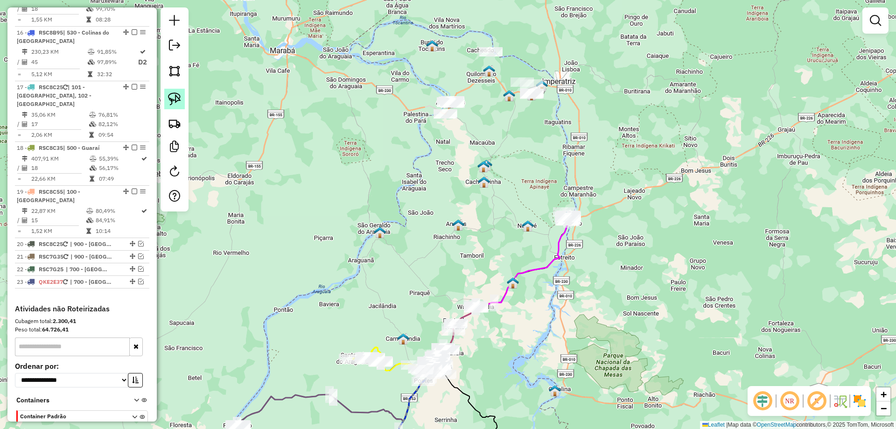
click at [174, 98] on img at bounding box center [174, 98] width 13 height 13
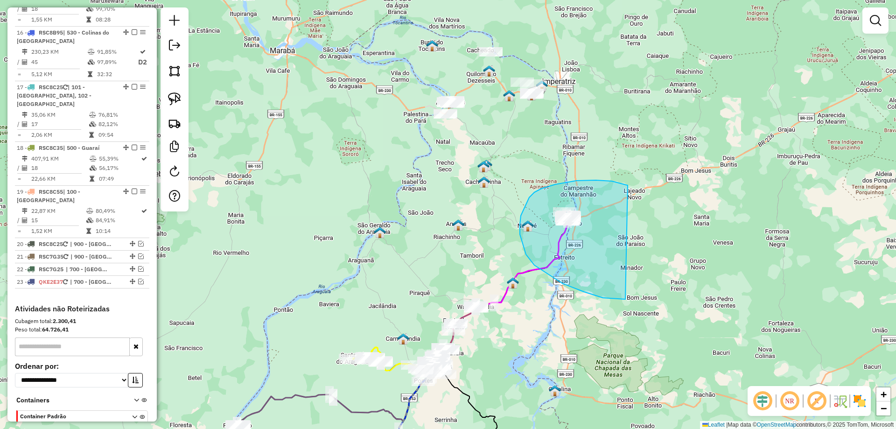
drag, startPoint x: 555, startPoint y: 184, endPoint x: 696, endPoint y: 253, distance: 156.9
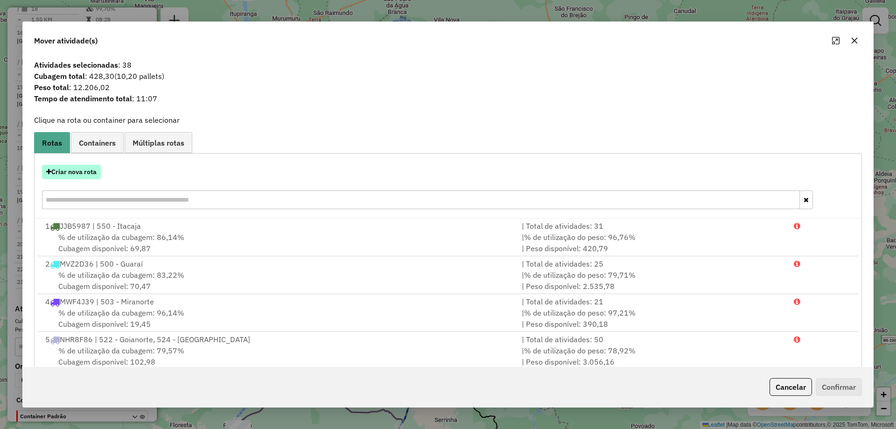
click at [81, 168] on button "Criar nova rota" at bounding box center [71, 172] width 59 height 14
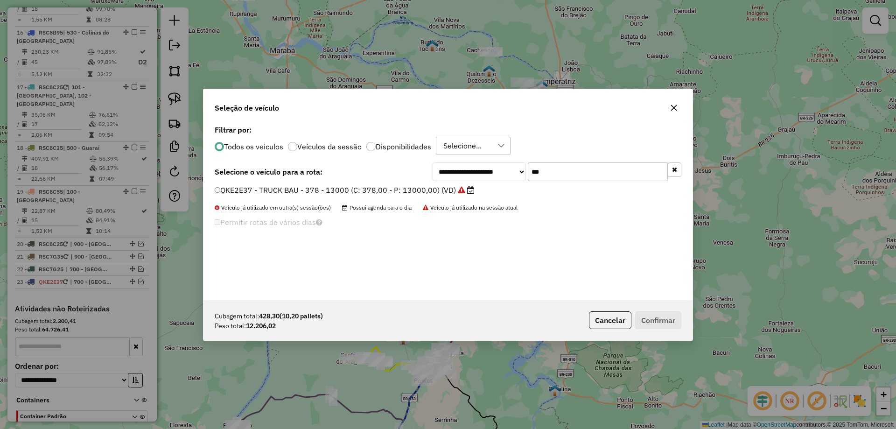
drag, startPoint x: 577, startPoint y: 166, endPoint x: 444, endPoint y: 157, distance: 133.3
click at [444, 157] on div "**********" at bounding box center [447, 211] width 489 height 177
type input "***"
click at [288, 189] on label "OLH6D94 - TRUCK BAU - 378 - 13040 (C: 378,00 - P: 13040,00) (VD)" at bounding box center [341, 189] width 252 height 11
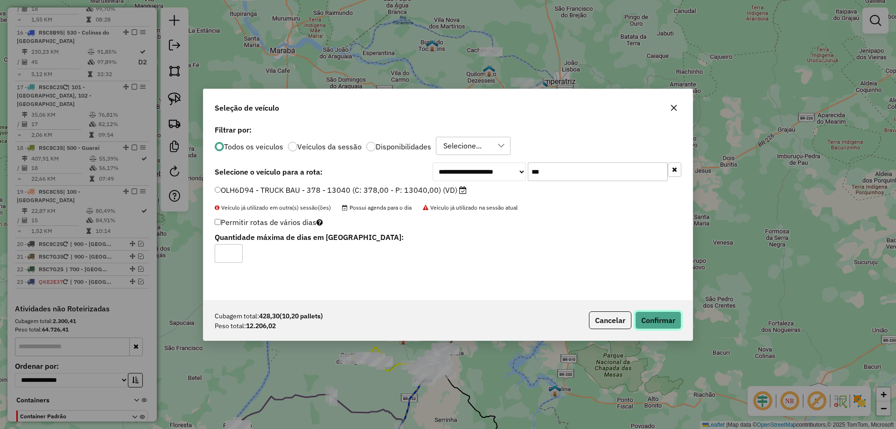
click at [661, 318] on button "Confirmar" at bounding box center [658, 320] width 46 height 18
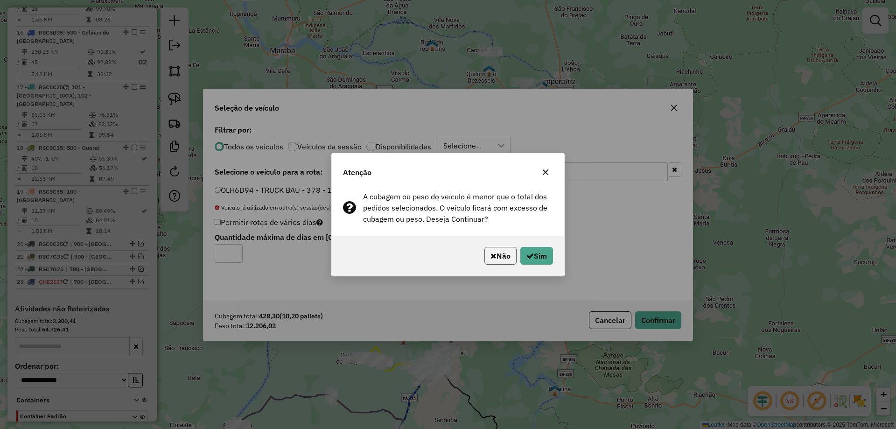
click at [490, 257] on icon "button" at bounding box center [493, 255] width 6 height 7
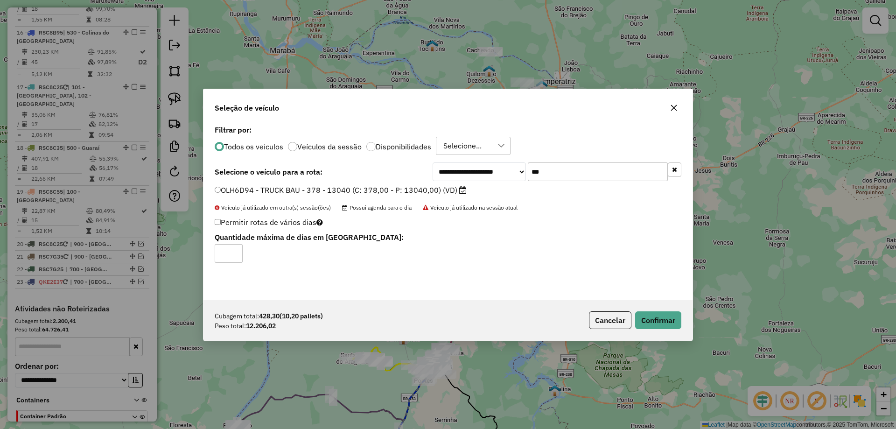
drag, startPoint x: 678, startPoint y: 108, endPoint x: 621, endPoint y: 132, distance: 61.4
click at [678, 107] on button "button" at bounding box center [673, 107] width 15 height 15
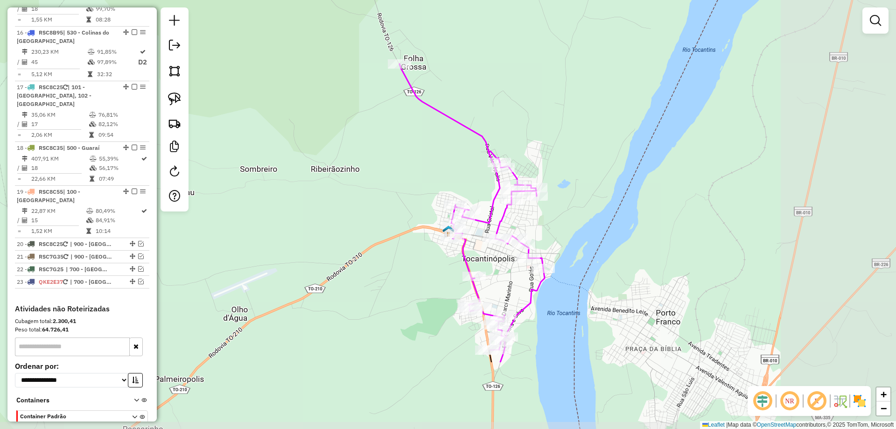
drag, startPoint x: 502, startPoint y: 192, endPoint x: 432, endPoint y: 154, distance: 79.8
click at [432, 154] on div "Janela de atendimento Grade de atendimento Capacidade Transportadoras Veículos …" at bounding box center [448, 214] width 896 height 429
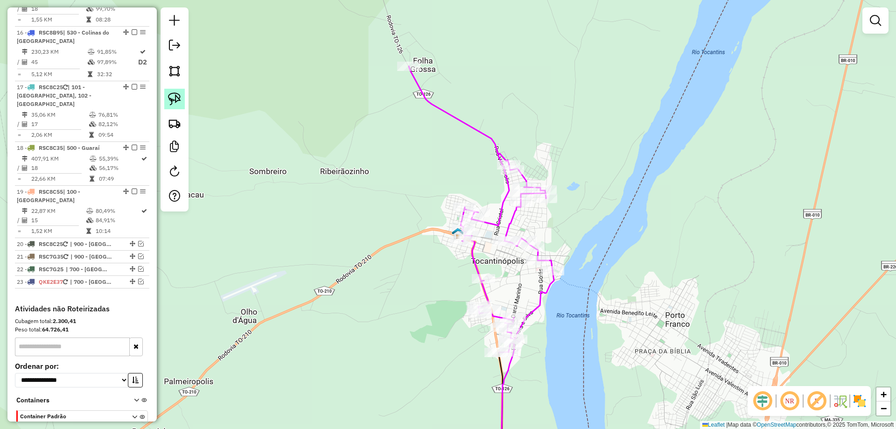
click at [174, 97] on img at bounding box center [174, 98] width 13 height 13
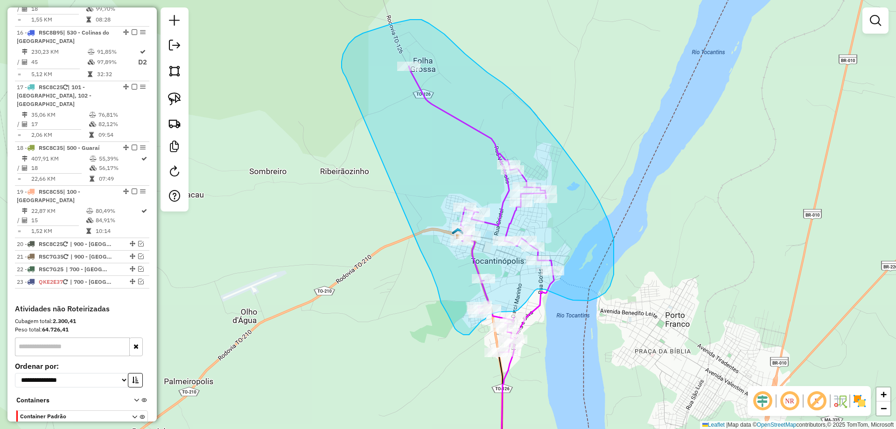
drag, startPoint x: 426, startPoint y: 259, endPoint x: 346, endPoint y: 77, distance: 198.7
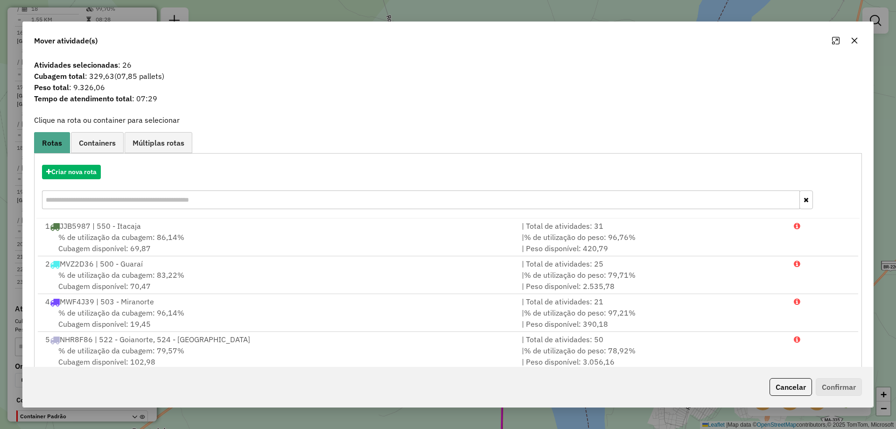
click at [852, 38] on icon "button" at bounding box center [854, 40] width 7 height 7
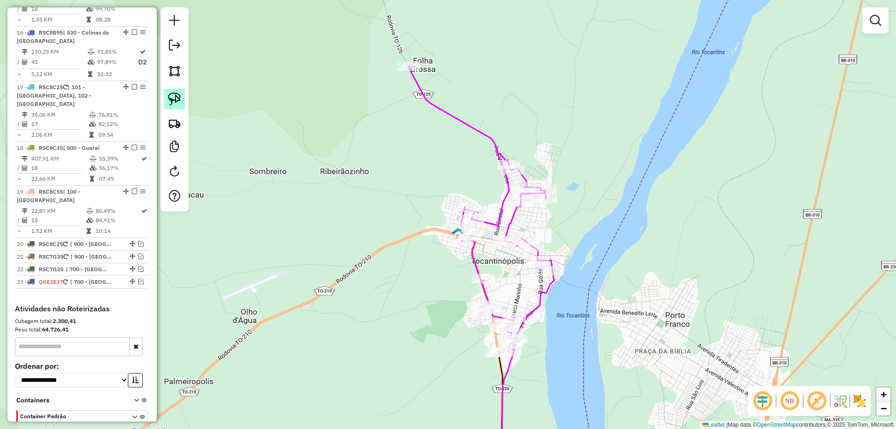
click at [179, 90] on link at bounding box center [174, 99] width 21 height 21
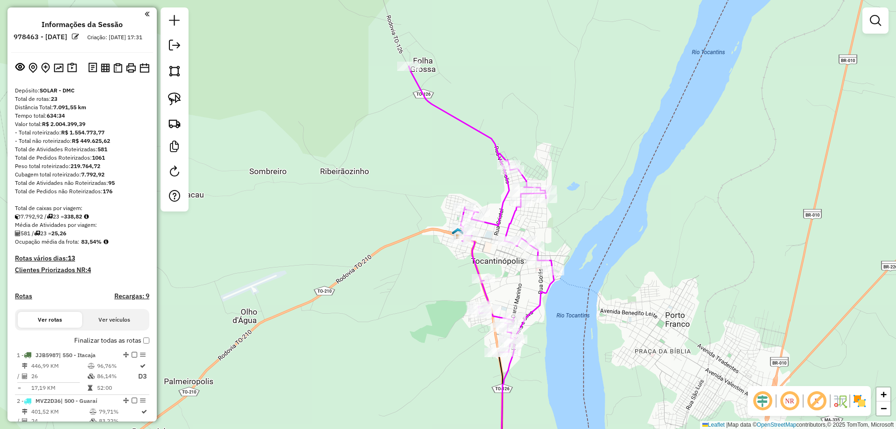
scroll to position [1133, 0]
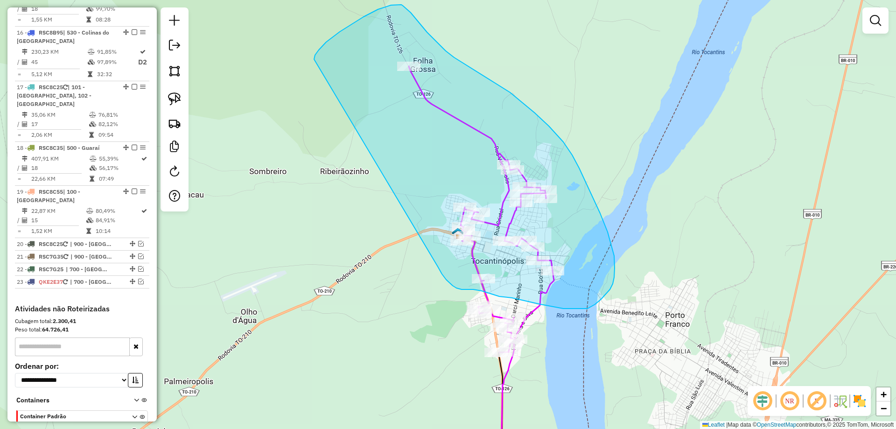
drag, startPoint x: 438, startPoint y: 266, endPoint x: 314, endPoint y: 59, distance: 241.3
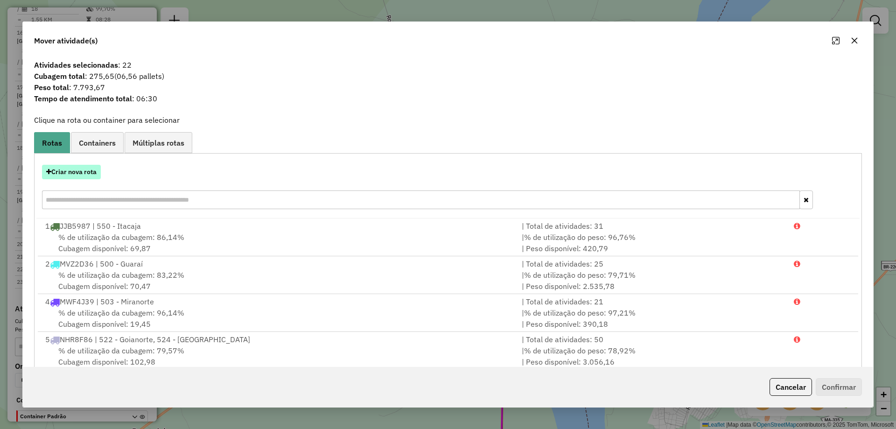
click at [74, 172] on button "Criar nova rota" at bounding box center [71, 172] width 59 height 14
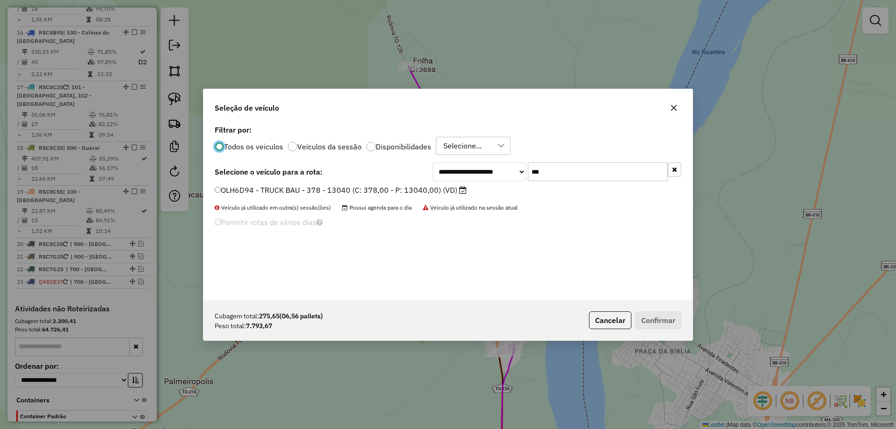
scroll to position [5, 3]
click at [419, 161] on div "**********" at bounding box center [447, 211] width 489 height 177
click at [234, 191] on label "OLH6D94 - TRUCK BAU - 378 - 13040 (C: 378,00 - P: 13040,00) (VD)" at bounding box center [341, 189] width 252 height 11
click at [660, 319] on button "Confirmar" at bounding box center [658, 320] width 46 height 18
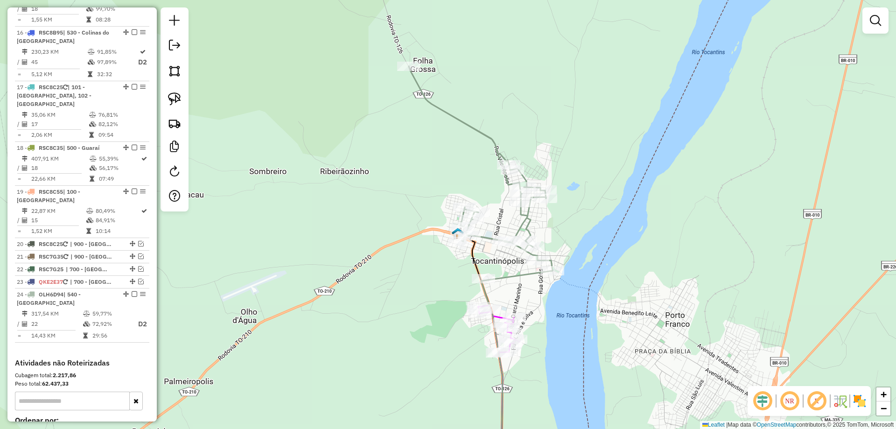
scroll to position [1148, 0]
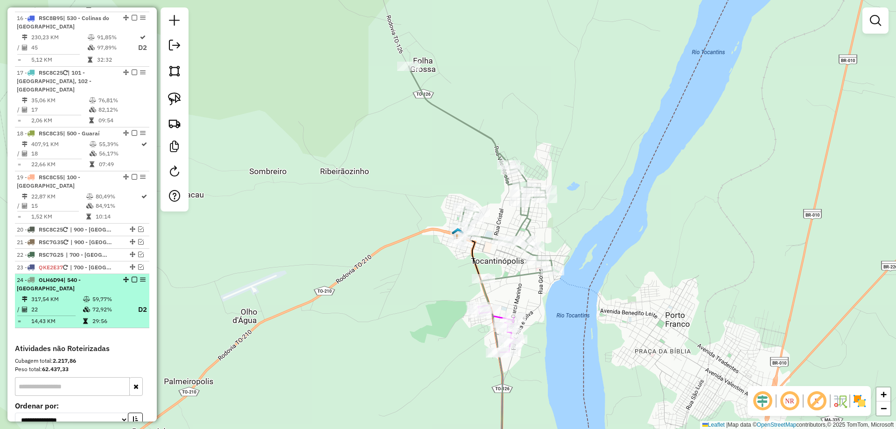
click at [132, 277] on em at bounding box center [135, 280] width 6 height 6
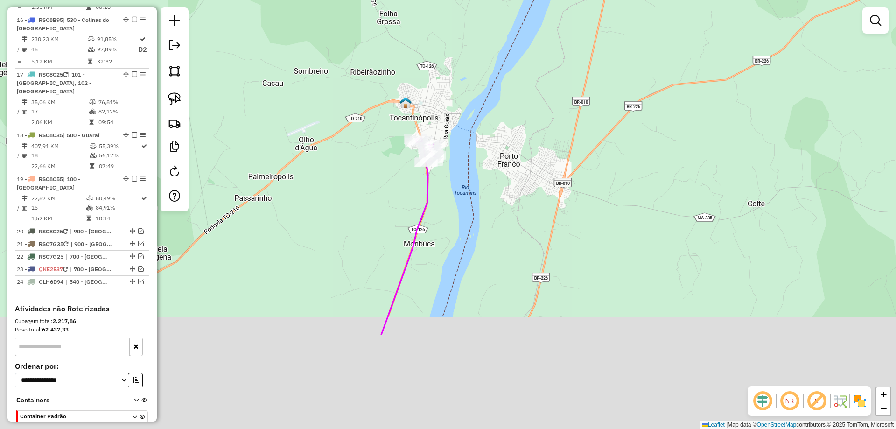
click at [365, 183] on div "Janela de atendimento Grade de atendimento Capacidade Transportadoras Veículos …" at bounding box center [448, 214] width 896 height 429
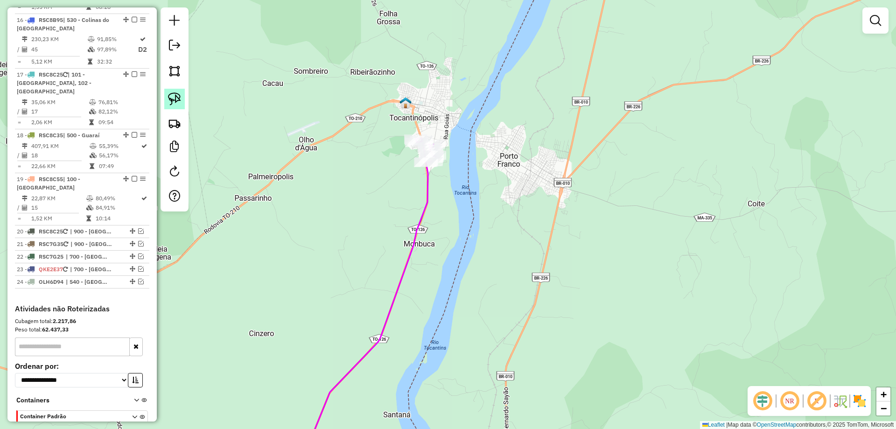
drag, startPoint x: 177, startPoint y: 98, endPoint x: 465, endPoint y: 90, distance: 287.5
click at [179, 96] on img at bounding box center [174, 98] width 13 height 13
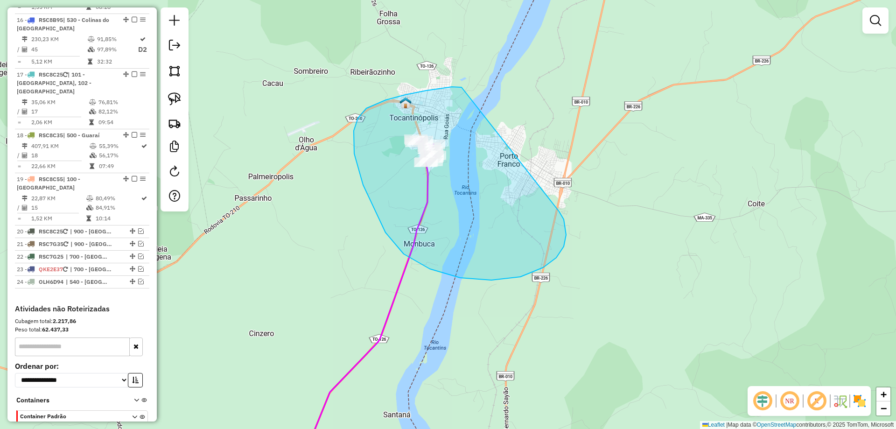
drag, startPoint x: 386, startPoint y: 100, endPoint x: 554, endPoint y: 213, distance: 202.7
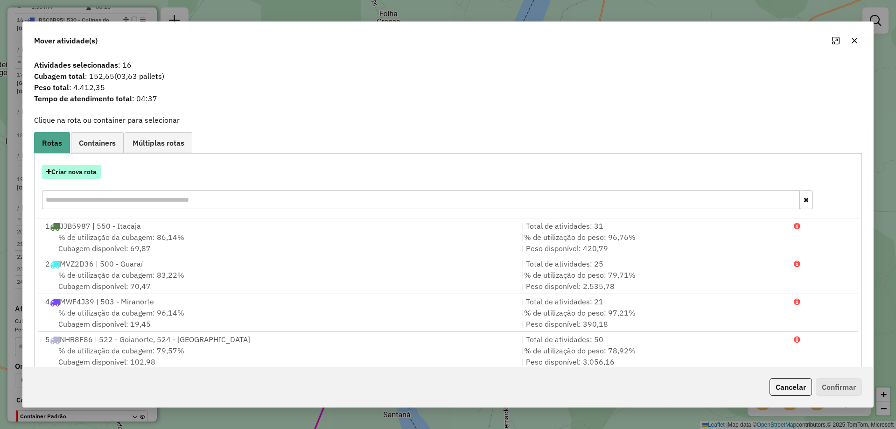
click at [81, 169] on button "Criar nova rota" at bounding box center [71, 172] width 59 height 14
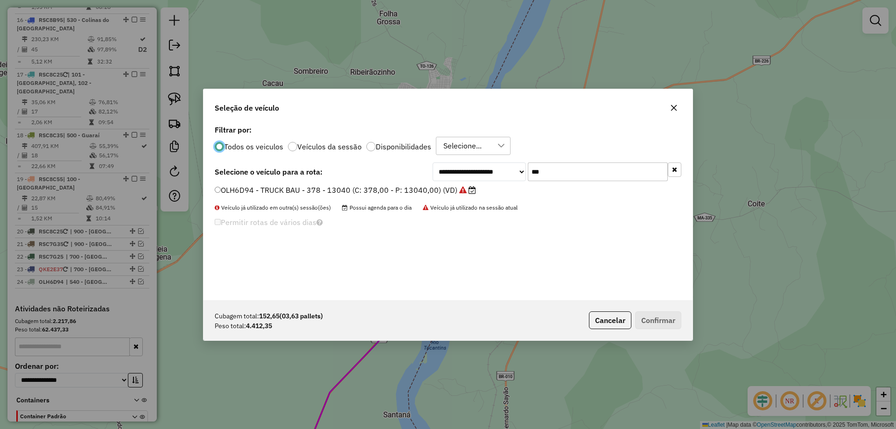
scroll to position [5, 3]
click at [393, 176] on div "**********" at bounding box center [448, 171] width 467 height 19
type input "***"
click at [229, 191] on label "OLH6D74 - TRUCK BAU - 378 - 13040 (C: 378,00 - P: 13040,00) (VD)" at bounding box center [341, 189] width 252 height 11
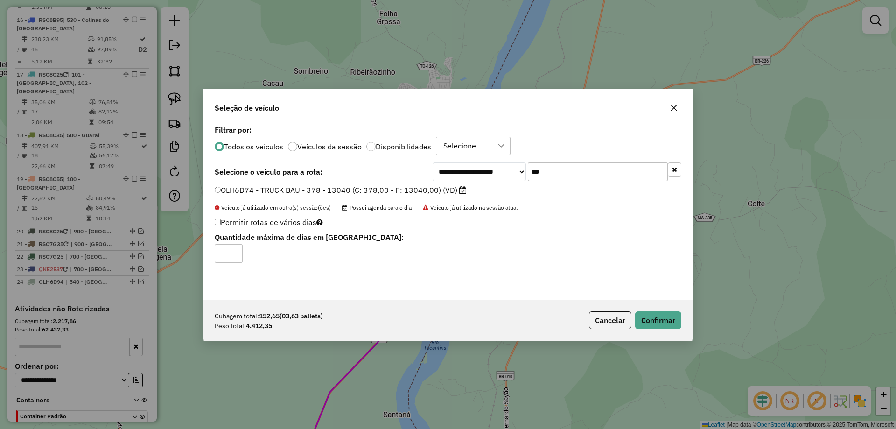
click at [663, 309] on div "Cubagem total: 152,65 (03,63 pallets) Peso total: 4.412,35 Cancelar Confirmar" at bounding box center [447, 320] width 489 height 40
click at [667, 327] on button "Confirmar" at bounding box center [658, 320] width 46 height 18
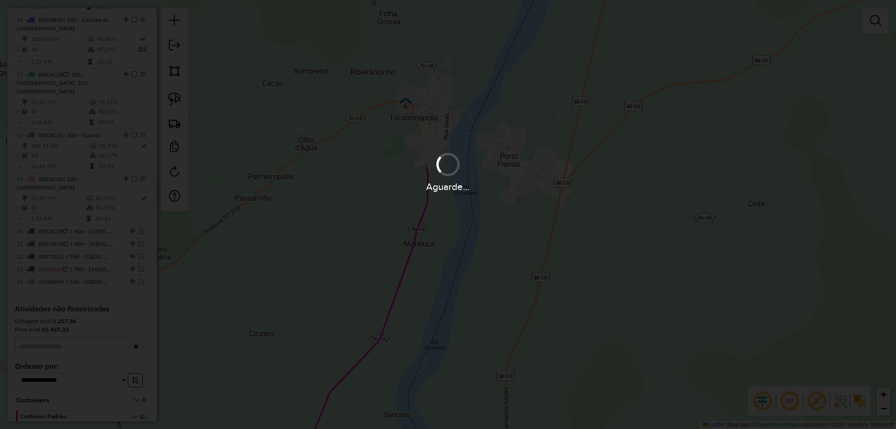
scroll to position [1094, 0]
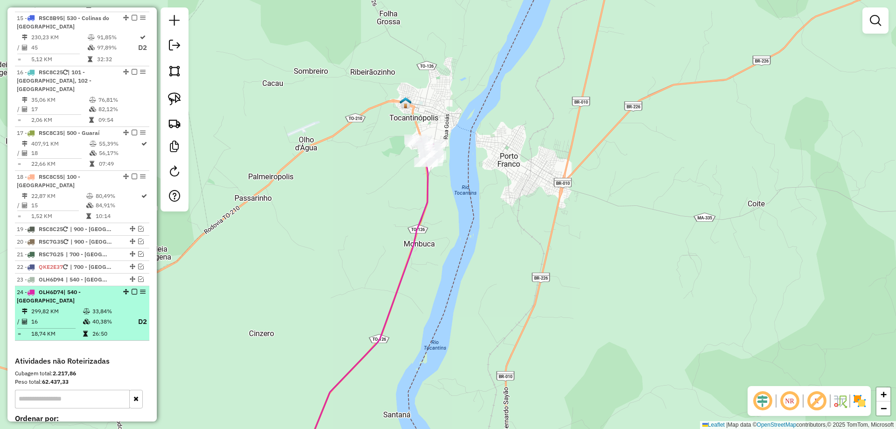
click at [132, 289] on em at bounding box center [135, 292] width 6 height 6
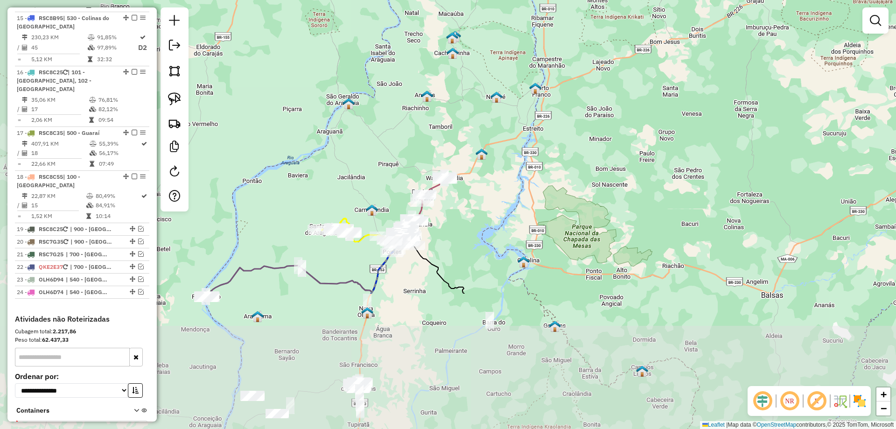
drag, startPoint x: 354, startPoint y: 310, endPoint x: 524, endPoint y: 152, distance: 232.7
click at [524, 152] on div "Janela de atendimento Grade de atendimento Capacidade Transportadoras Veículos …" at bounding box center [448, 214] width 896 height 429
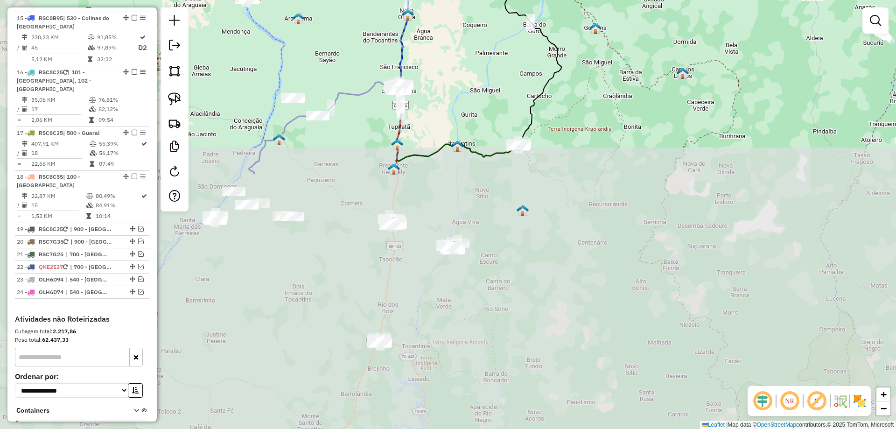
drag, startPoint x: 446, startPoint y: 253, endPoint x: 471, endPoint y: 35, distance: 219.4
click at [471, 35] on div "Janela de atendimento Grade de atendimento Capacidade Transportadoras Veículos …" at bounding box center [448, 214] width 896 height 429
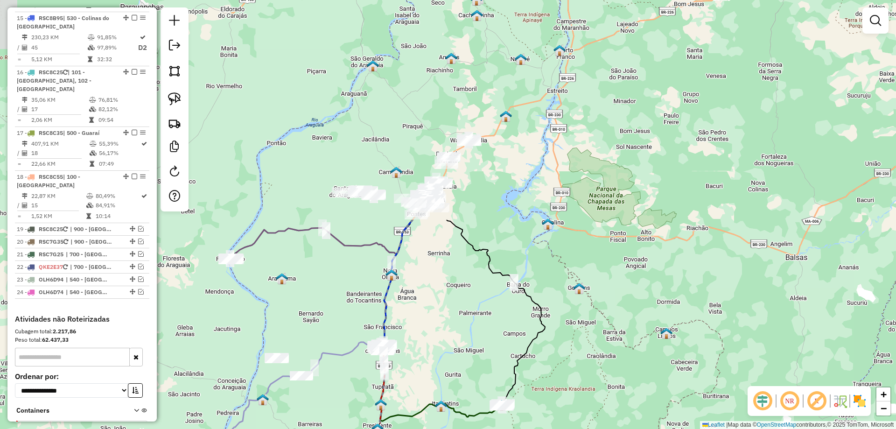
drag, startPoint x: 361, startPoint y: 141, endPoint x: 350, endPoint y: 412, distance: 270.8
click at [350, 412] on div "Janela de atendimento Grade de atendimento Capacidade Transportadoras Veículos …" at bounding box center [448, 214] width 896 height 429
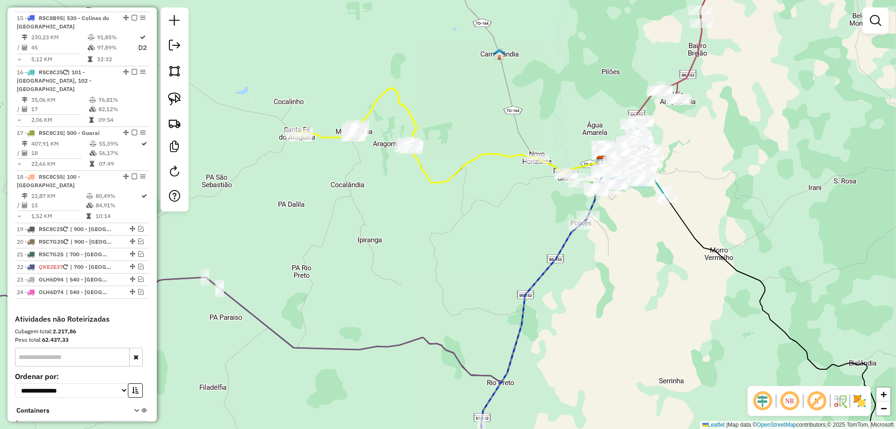
drag, startPoint x: 383, startPoint y: 240, endPoint x: 366, endPoint y: 279, distance: 42.2
click at [366, 279] on div "Janela de atendimento Grade de atendimento Capacidade Transportadoras Veículos …" at bounding box center [448, 214] width 896 height 429
click at [168, 99] on img at bounding box center [174, 98] width 13 height 13
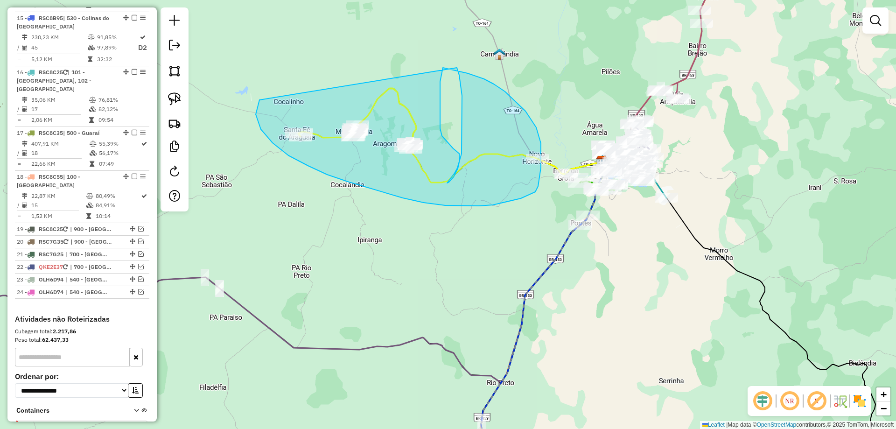
drag, startPoint x: 259, startPoint y: 100, endPoint x: 453, endPoint y: 50, distance: 199.5
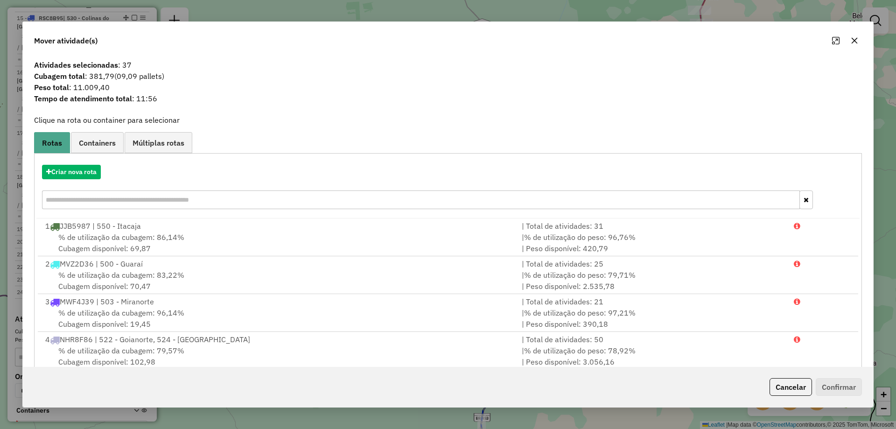
click at [853, 38] on icon "button" at bounding box center [854, 40] width 7 height 7
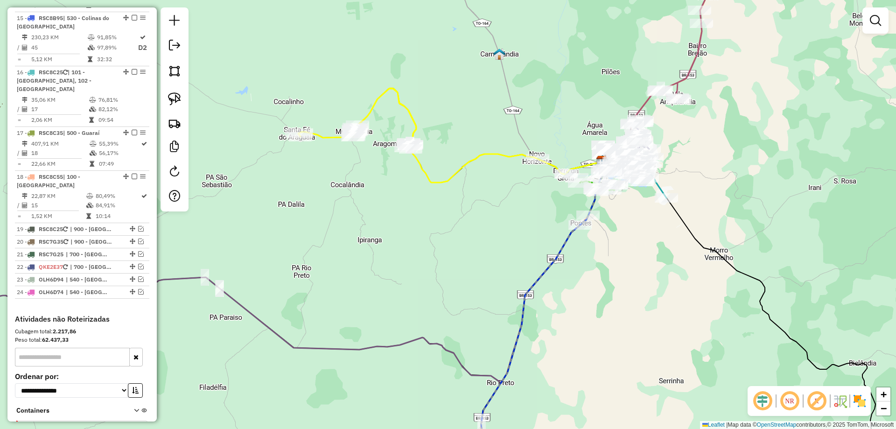
click at [179, 98] on img at bounding box center [174, 98] width 13 height 13
drag, startPoint x: 246, startPoint y: 110, endPoint x: 320, endPoint y: 198, distance: 114.6
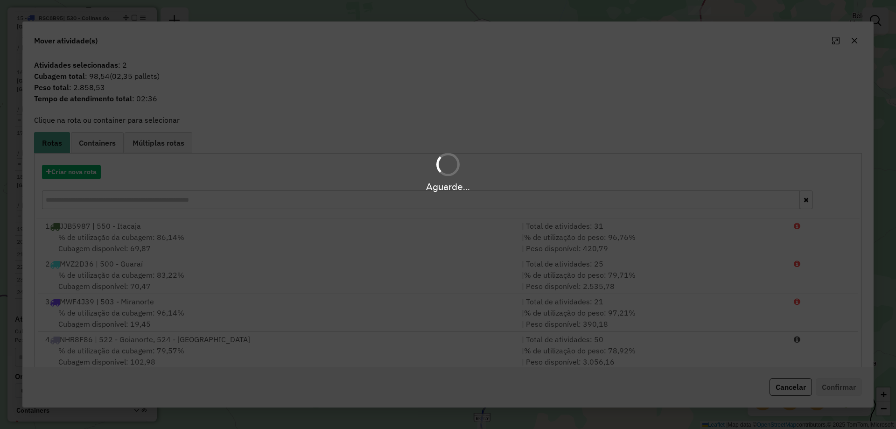
click at [431, 148] on div "Aguarde..." at bounding box center [448, 214] width 896 height 429
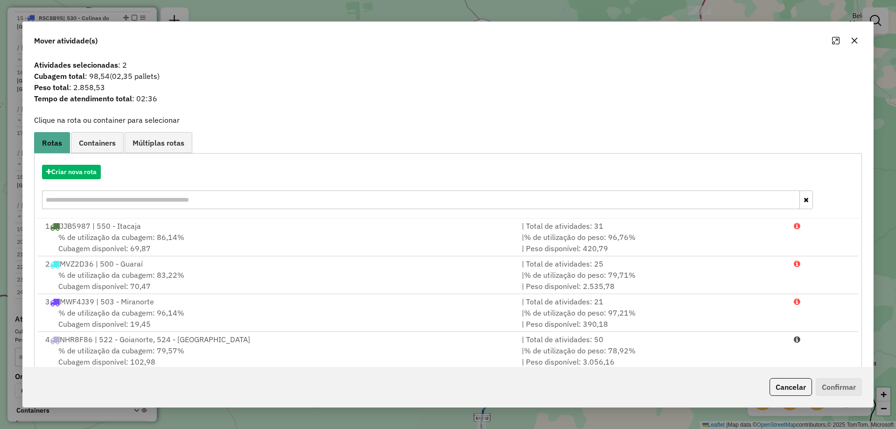
click at [853, 42] on icon "button" at bounding box center [854, 41] width 6 height 6
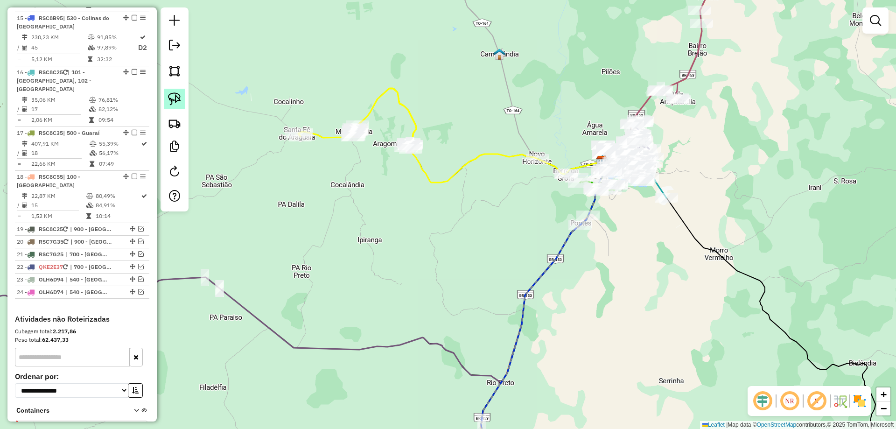
click at [177, 98] on img at bounding box center [174, 98] width 13 height 13
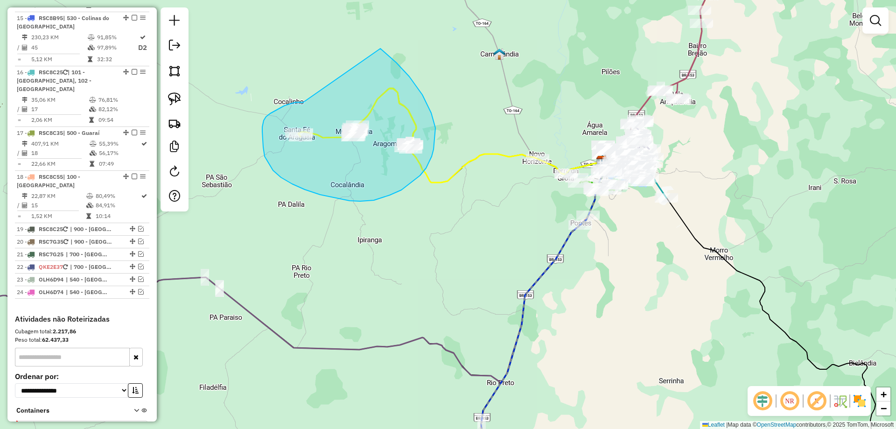
drag, startPoint x: 302, startPoint y: 102, endPoint x: 380, endPoint y: 49, distance: 94.7
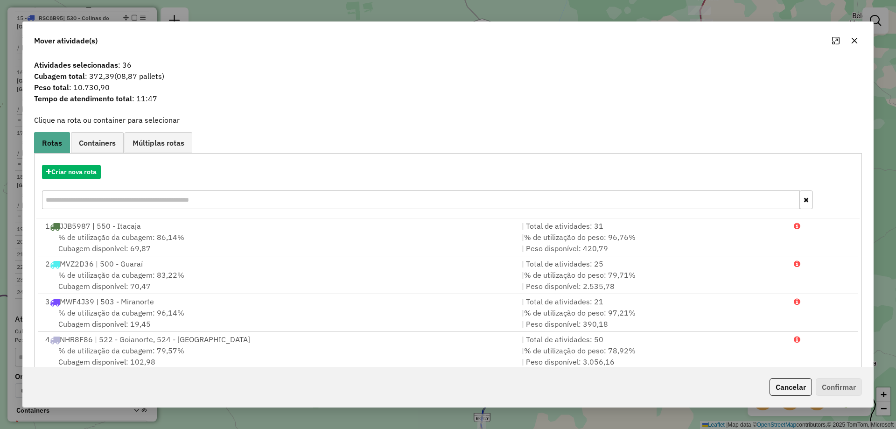
click at [856, 41] on icon "button" at bounding box center [854, 40] width 7 height 7
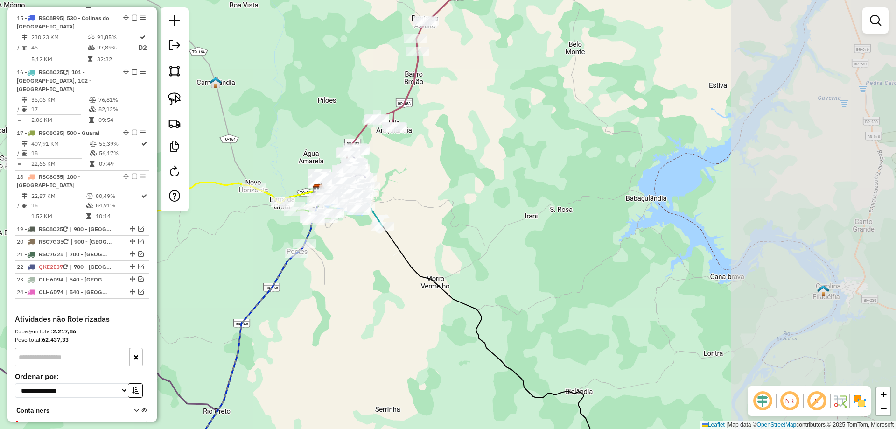
drag, startPoint x: 505, startPoint y: 226, endPoint x: 221, endPoint y: 255, distance: 285.1
click at [221, 255] on div "Janela de atendimento Grade de atendimento Capacidade Transportadoras Veículos …" at bounding box center [448, 214] width 896 height 429
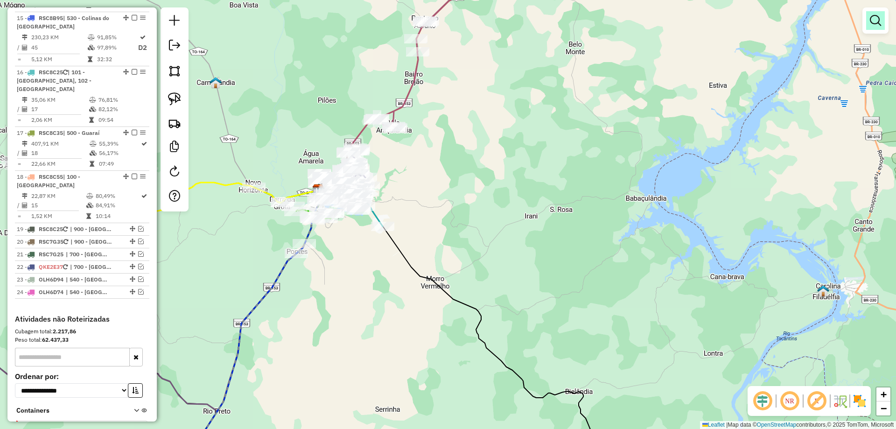
click at [877, 25] on em at bounding box center [875, 20] width 11 height 11
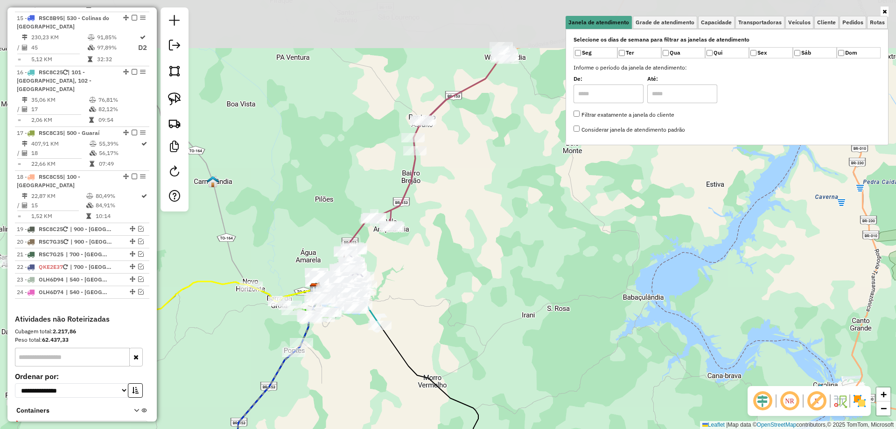
drag, startPoint x: 460, startPoint y: 126, endPoint x: 457, endPoint y: 226, distance: 99.4
click at [457, 226] on div "Janela de atendimento Grade de atendimento Capacidade Transportadoras Veículos …" at bounding box center [448, 214] width 896 height 429
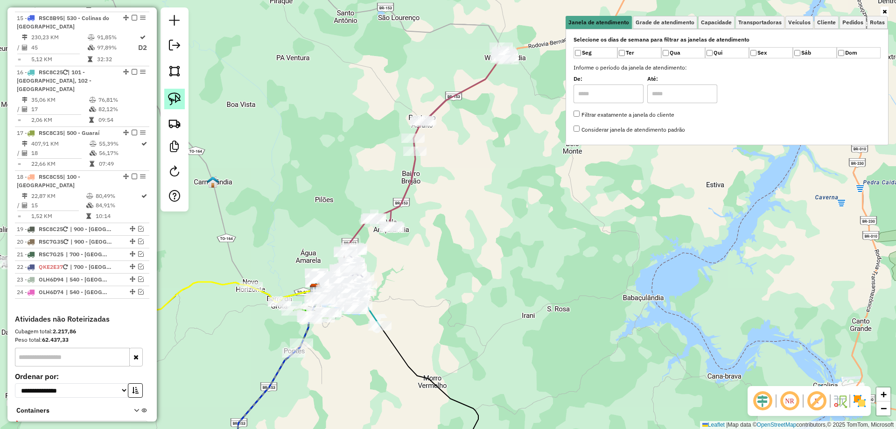
click at [178, 100] on img at bounding box center [174, 98] width 13 height 13
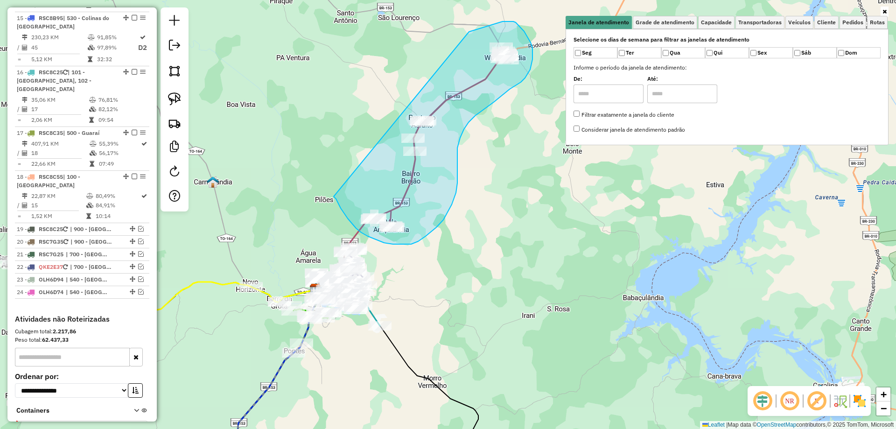
drag, startPoint x: 334, startPoint y: 196, endPoint x: 443, endPoint y: 44, distance: 187.6
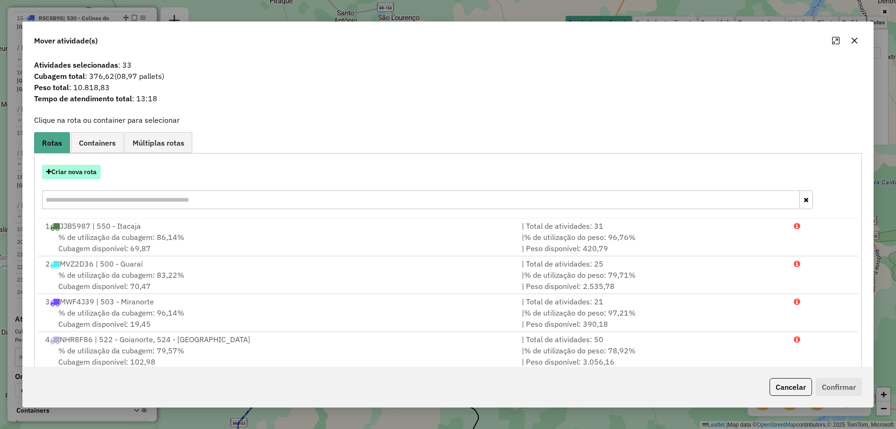
click at [70, 165] on button "Criar nova rota" at bounding box center [71, 172] width 59 height 14
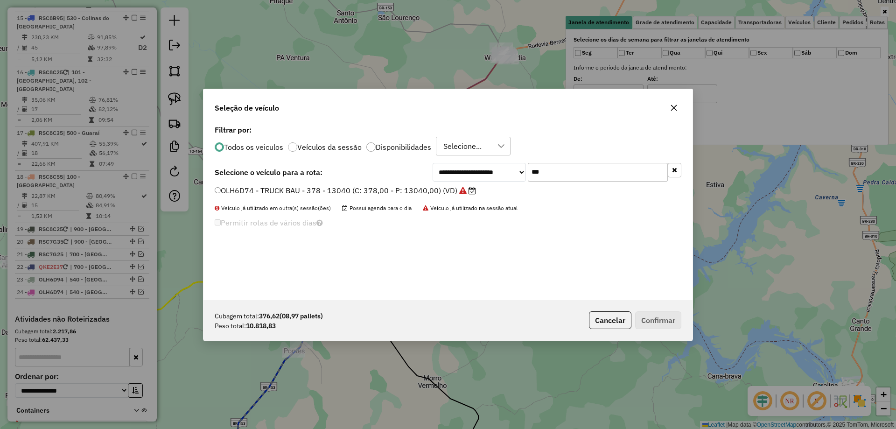
scroll to position [5, 3]
drag, startPoint x: 525, startPoint y: 167, endPoint x: 405, endPoint y: 160, distance: 119.7
click at [405, 160] on div "**********" at bounding box center [447, 211] width 489 height 177
click at [674, 109] on icon "button" at bounding box center [673, 107] width 7 height 7
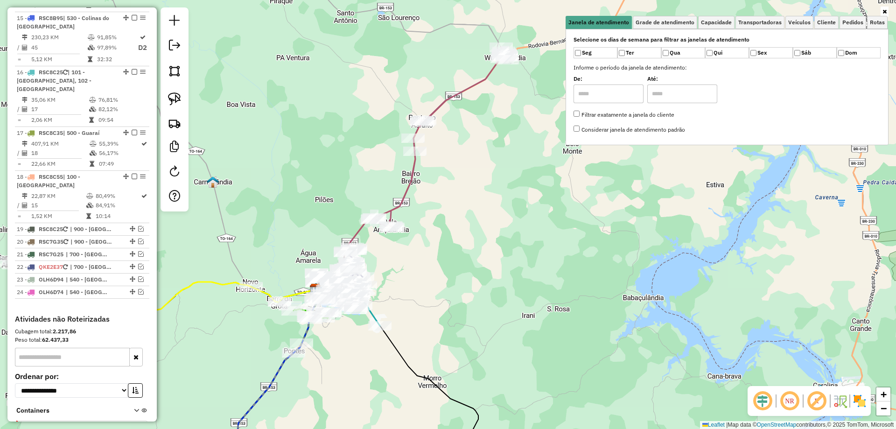
click at [885, 13] on icon at bounding box center [884, 12] width 4 height 6
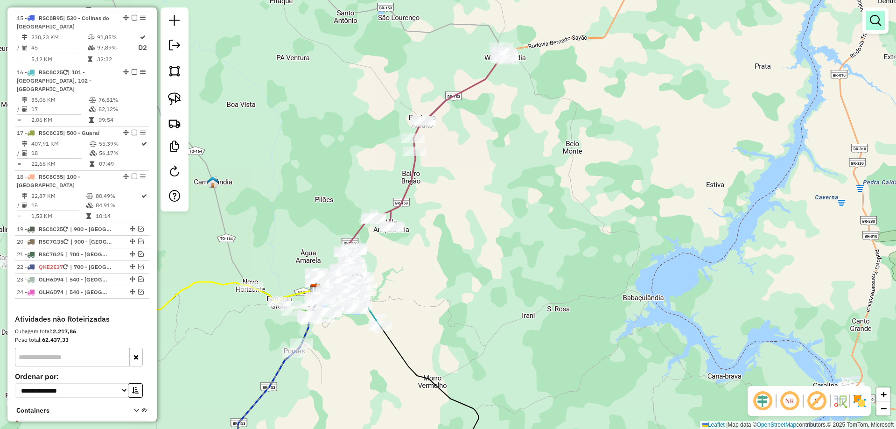
click at [869, 19] on link at bounding box center [875, 20] width 19 height 19
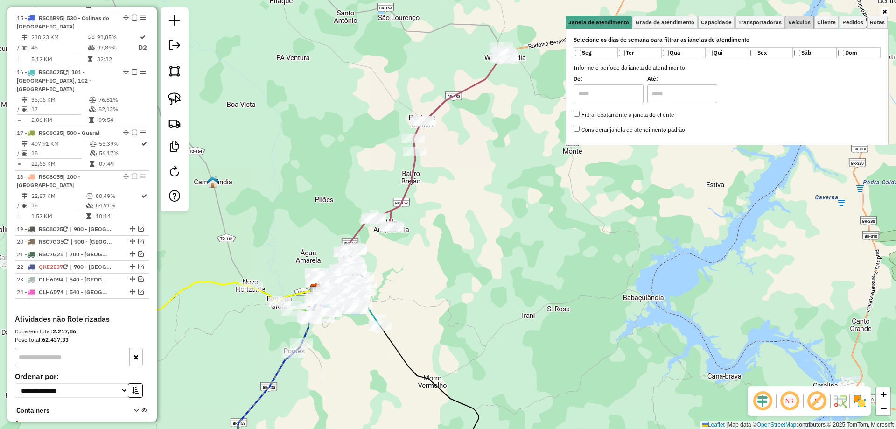
click at [804, 25] on span "Veículos" at bounding box center [799, 23] width 22 height 6
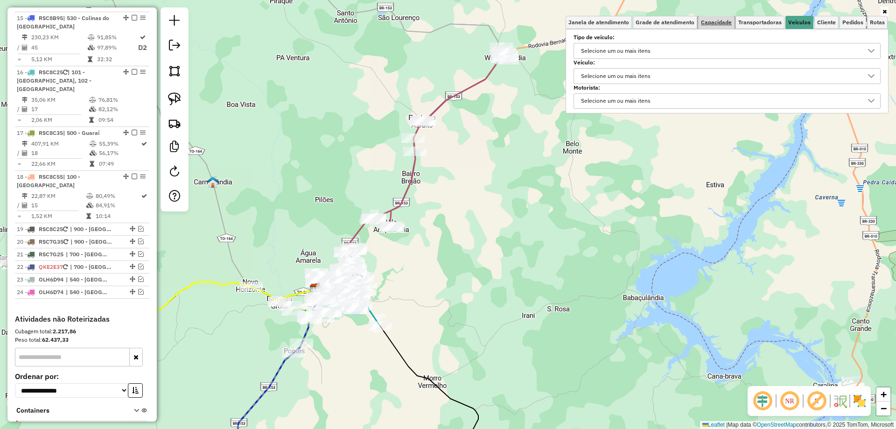
click at [727, 21] on span "Capacidade" at bounding box center [716, 23] width 31 height 6
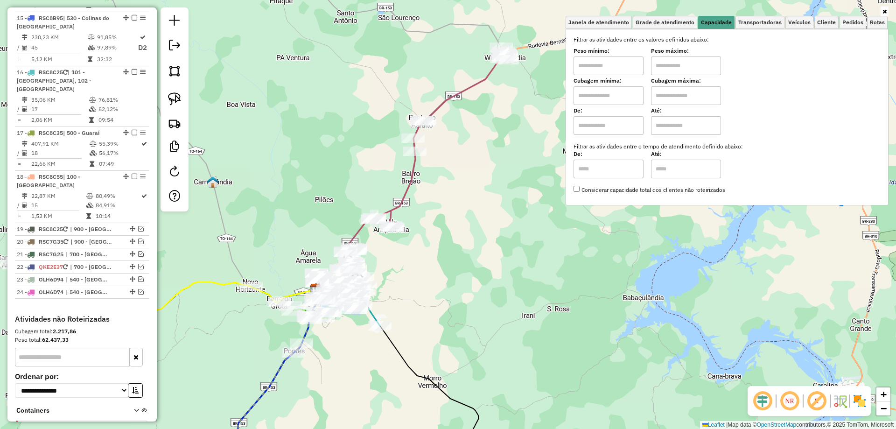
click at [609, 91] on input "text" at bounding box center [608, 95] width 70 height 19
type input "****"
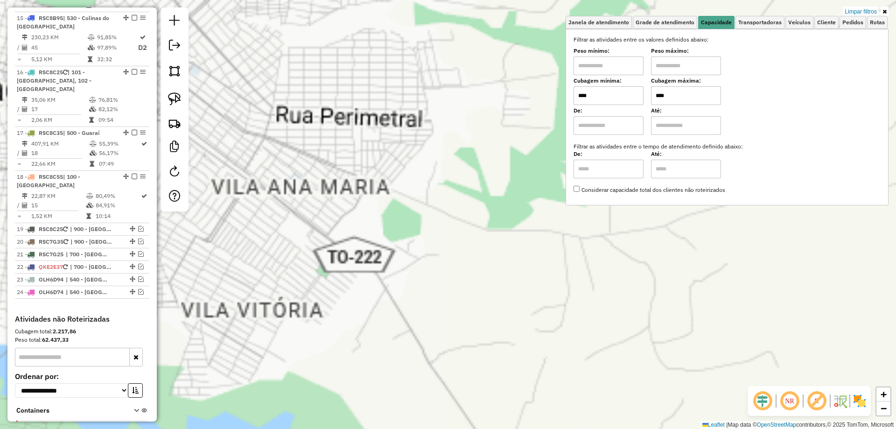
type input "****"
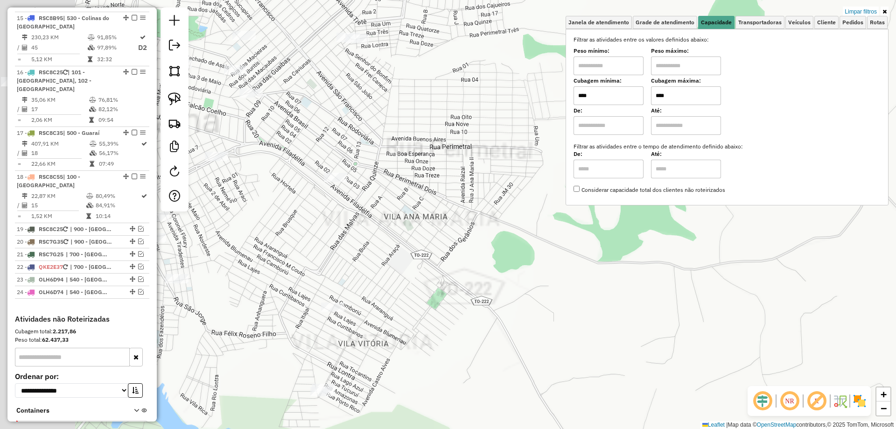
drag, startPoint x: 372, startPoint y: 303, endPoint x: 472, endPoint y: 312, distance: 99.8
click at [511, 336] on div "Limpar filtros Janela de atendimento Grade de atendimento Capacidade Transporta…" at bounding box center [448, 214] width 896 height 429
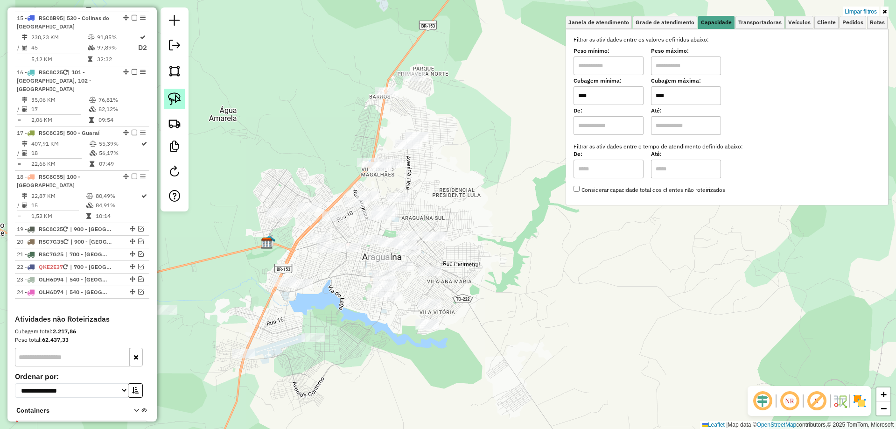
click at [171, 98] on img at bounding box center [174, 98] width 13 height 13
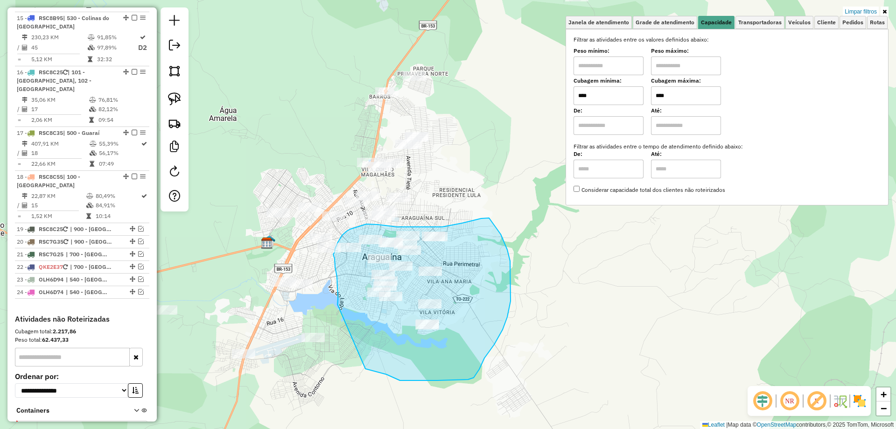
drag, startPoint x: 337, startPoint y: 304, endPoint x: 365, endPoint y: 369, distance: 70.2
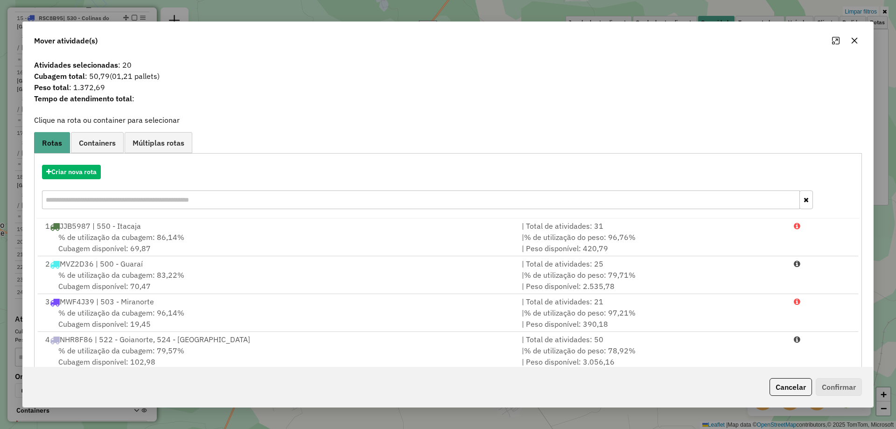
click at [854, 42] on icon "button" at bounding box center [854, 40] width 7 height 7
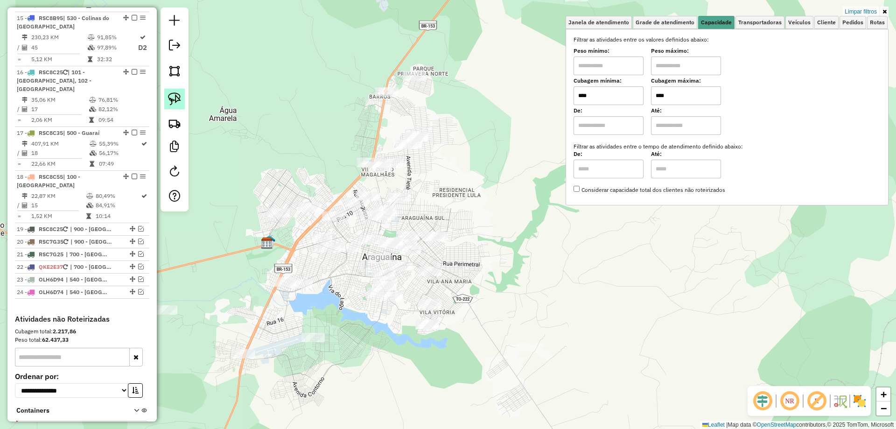
click at [177, 91] on link at bounding box center [174, 99] width 21 height 21
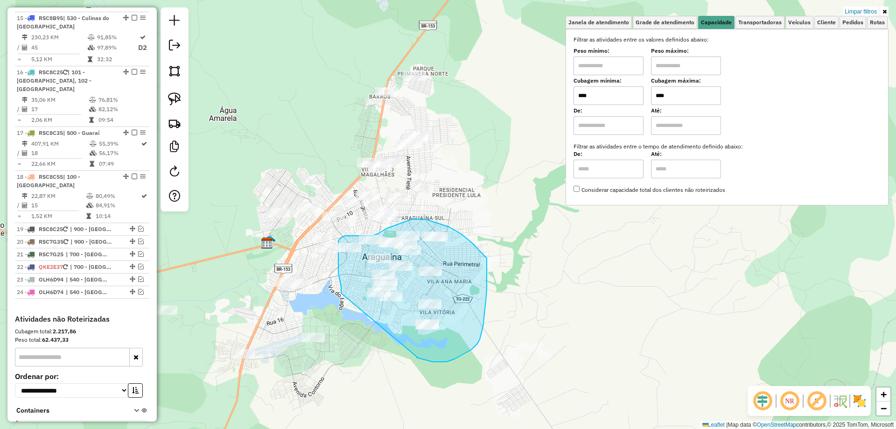
drag, startPoint x: 339, startPoint y: 274, endPoint x: 418, endPoint y: 357, distance: 114.5
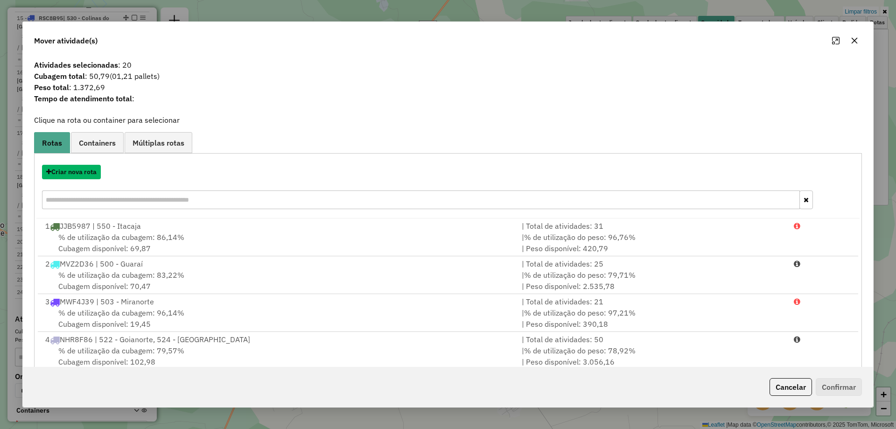
click at [81, 173] on button "Criar nova rota" at bounding box center [71, 172] width 59 height 14
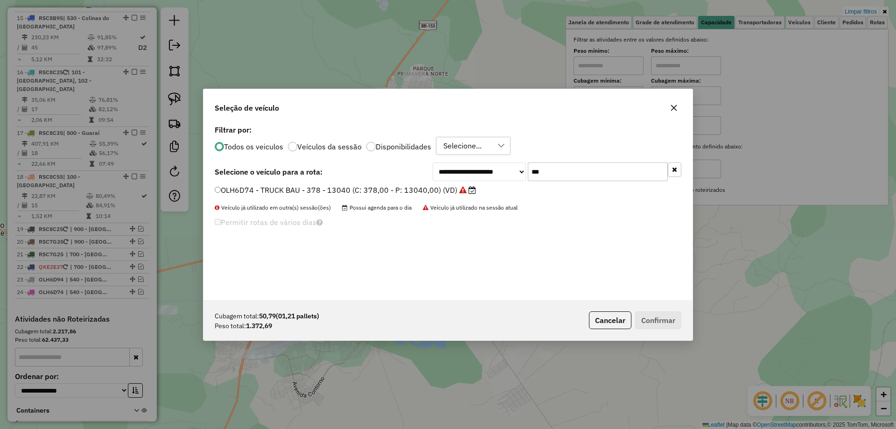
drag, startPoint x: 563, startPoint y: 175, endPoint x: 478, endPoint y: 161, distance: 86.1
click at [482, 167] on div "**********" at bounding box center [557, 171] width 249 height 19
type input "***"
click at [277, 186] on label "OFI3C87 - TOCO HR 1500 (C: 100,00 - P: 1500,00) (VD)" at bounding box center [318, 189] width 206 height 11
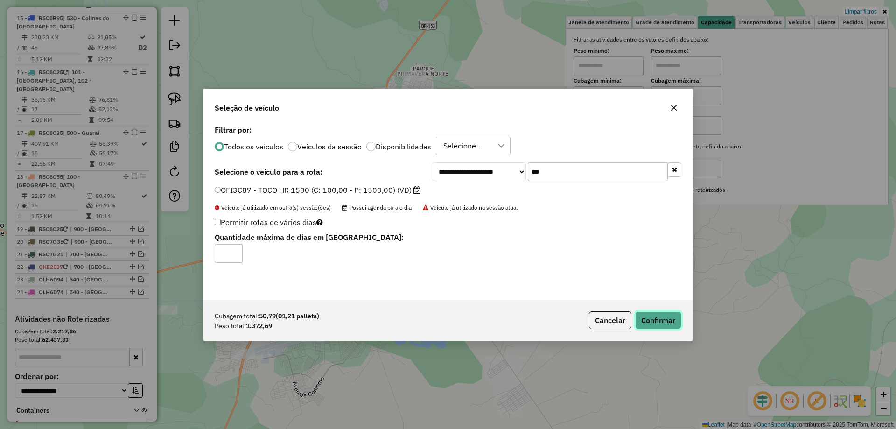
click at [659, 322] on button "Confirmar" at bounding box center [658, 320] width 46 height 18
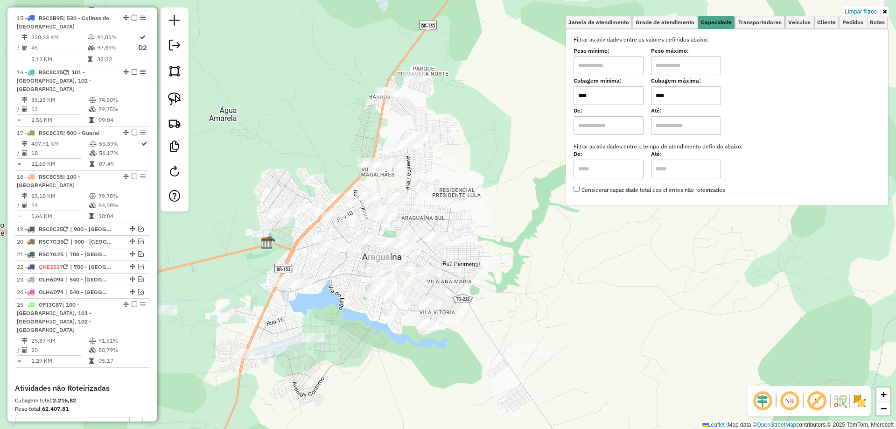
drag, startPoint x: 678, startPoint y: 91, endPoint x: 601, endPoint y: 102, distance: 77.3
click at [602, 102] on div "Cubagem mínima: **** Cubagem máxima: ****" at bounding box center [726, 92] width 307 height 26
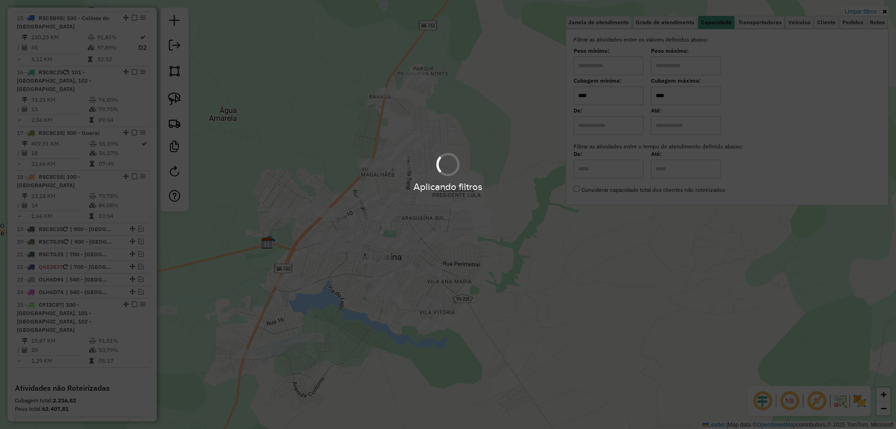
type input "****"
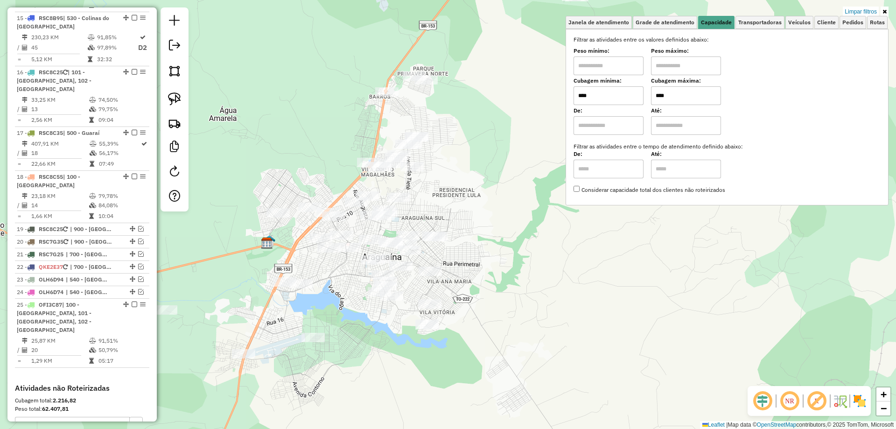
click at [511, 285] on div "Limpar filtros Janela de atendimento Grade de atendimento Capacidade Transporta…" at bounding box center [448, 214] width 896 height 429
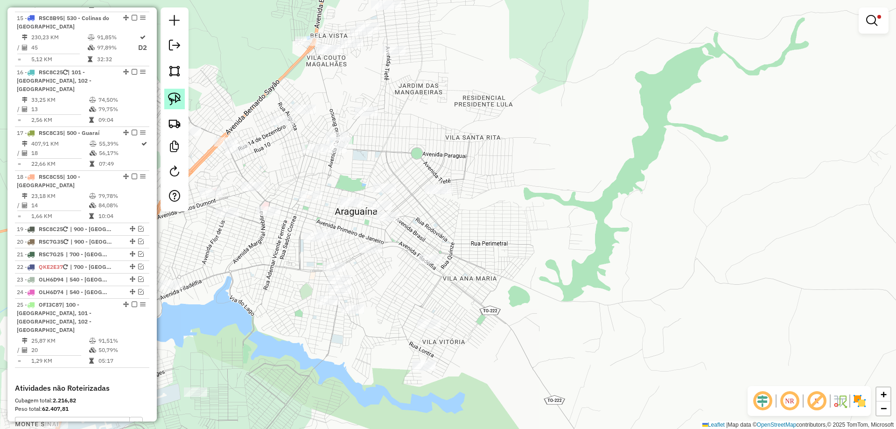
click at [176, 93] on img at bounding box center [174, 98] width 13 height 13
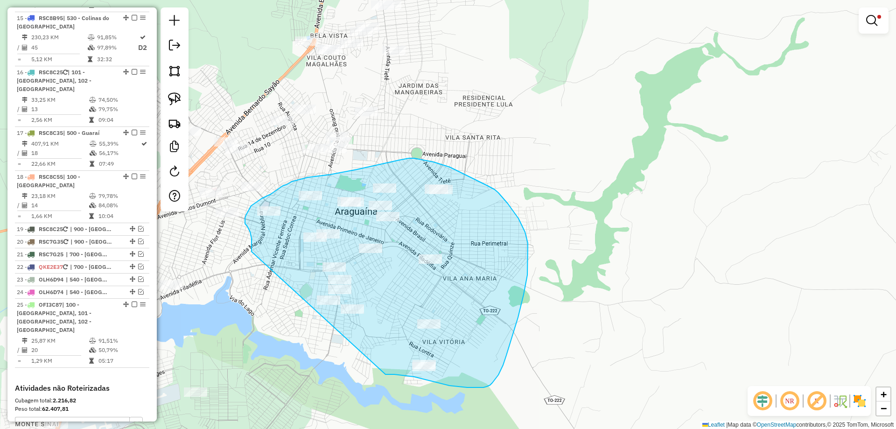
drag, startPoint x: 249, startPoint y: 229, endPoint x: 385, endPoint y: 374, distance: 199.4
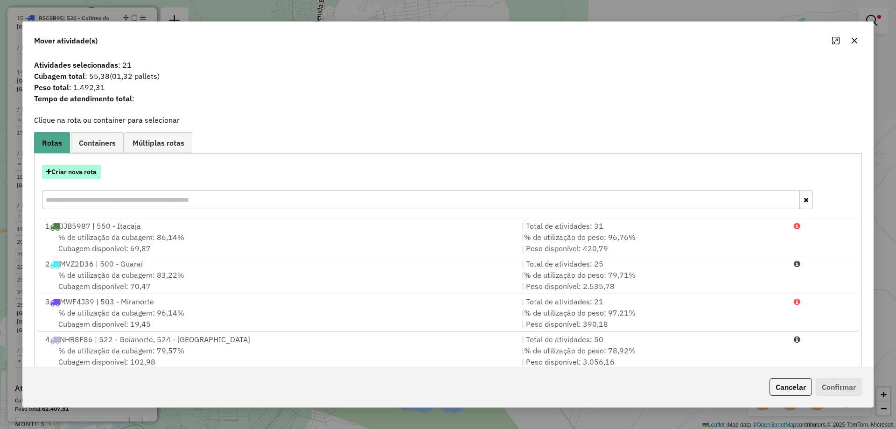
click at [88, 172] on button "Criar nova rota" at bounding box center [71, 172] width 59 height 14
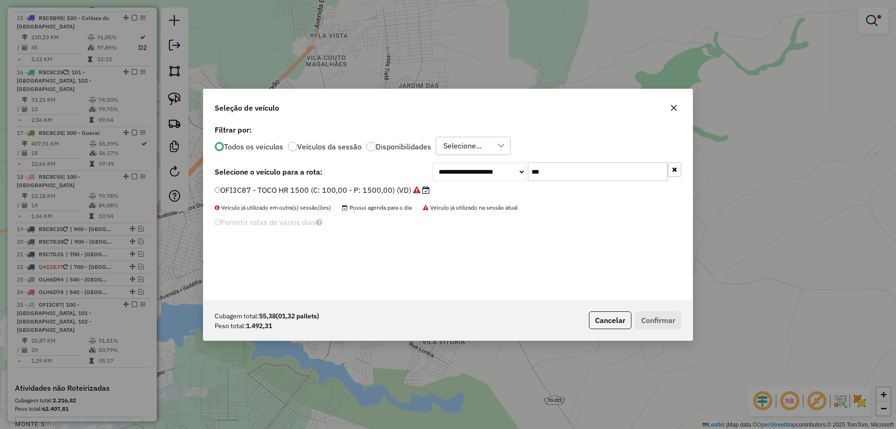
click at [266, 191] on label "OFI3C87 - TOCO HR 1500 (C: 100,00 - P: 1500,00) (VD)" at bounding box center [322, 189] width 215 height 11
click at [662, 321] on button "Confirmar" at bounding box center [658, 320] width 46 height 18
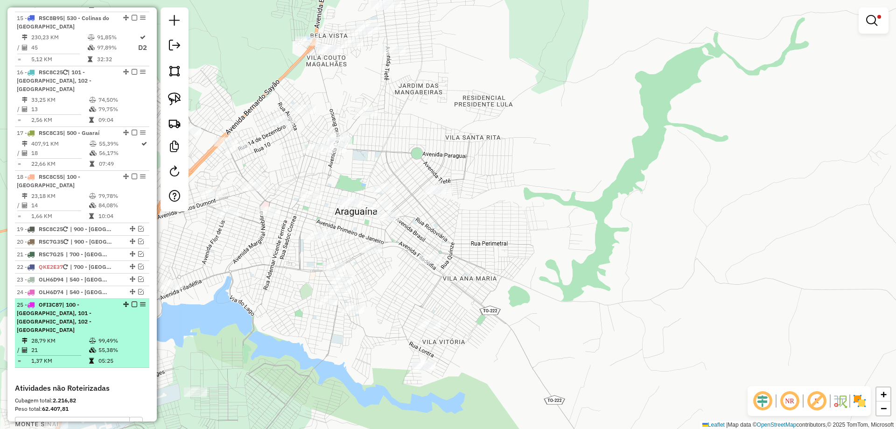
click at [132, 300] on div "25 - OFI3C87 | 100 - Araguaína, 101 - Araguaína, 102 - Araguaína" at bounding box center [82, 317] width 131 height 34
select select "*********"
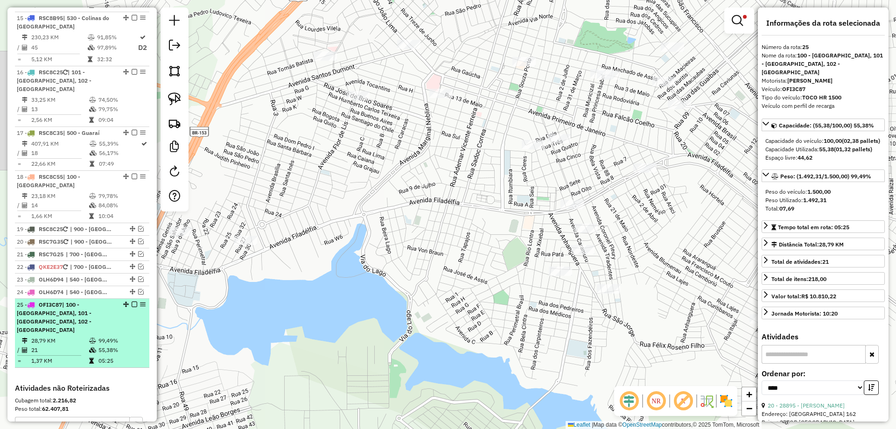
click at [133, 301] on em at bounding box center [135, 304] width 6 height 6
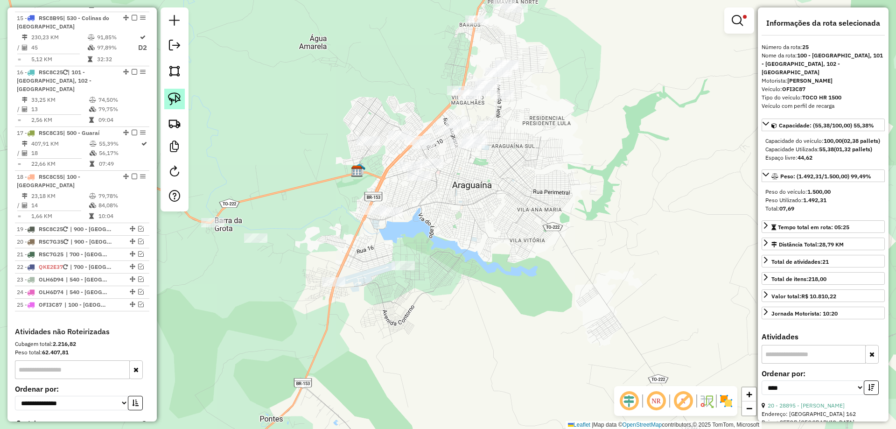
click at [175, 93] on img at bounding box center [174, 98] width 13 height 13
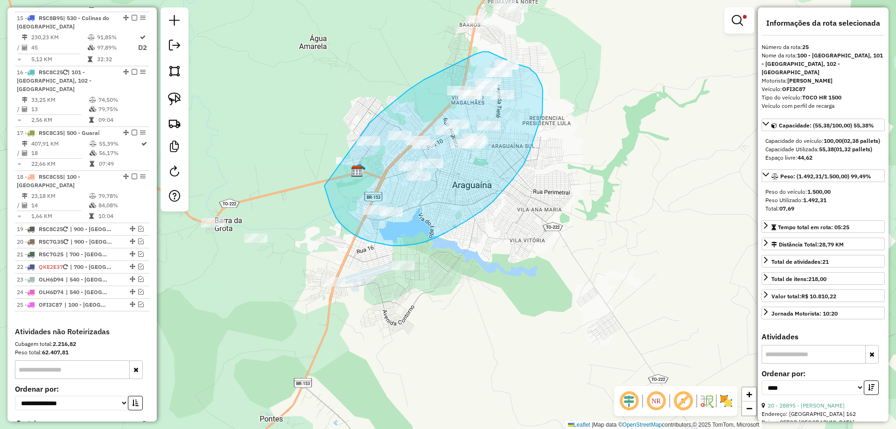
drag, startPoint x: 325, startPoint y: 188, endPoint x: 364, endPoint y: 126, distance: 73.8
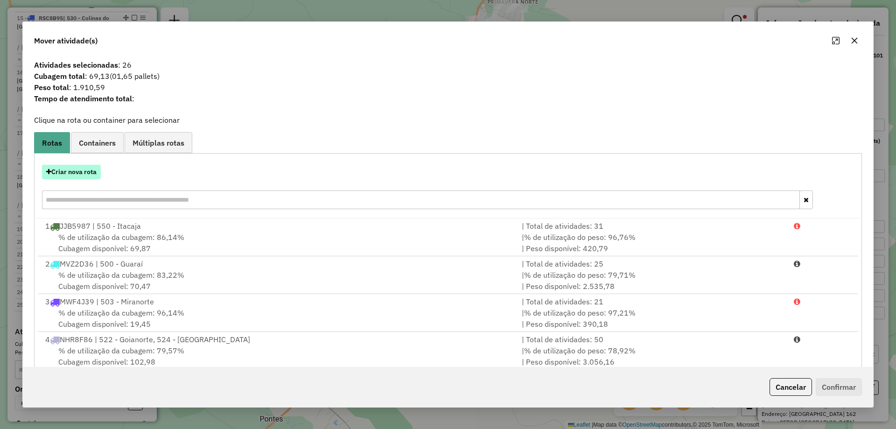
click at [70, 172] on button "Criar nova rota" at bounding box center [71, 172] width 59 height 14
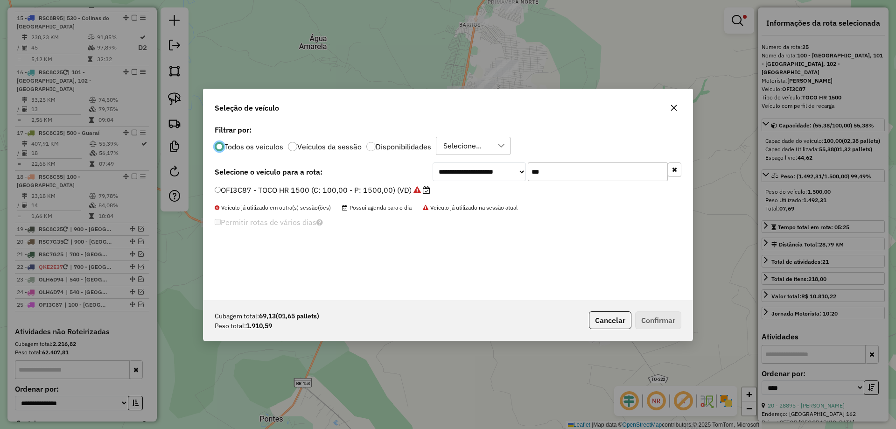
drag, startPoint x: 558, startPoint y: 178, endPoint x: 455, endPoint y: 173, distance: 103.2
click at [455, 173] on div "**********" at bounding box center [557, 171] width 249 height 19
type input "***"
click at [334, 188] on label "JHP8C95 - TOCO HR 1500 (C: 100,00 - P: 1500,00) (VD)" at bounding box center [319, 189] width 208 height 11
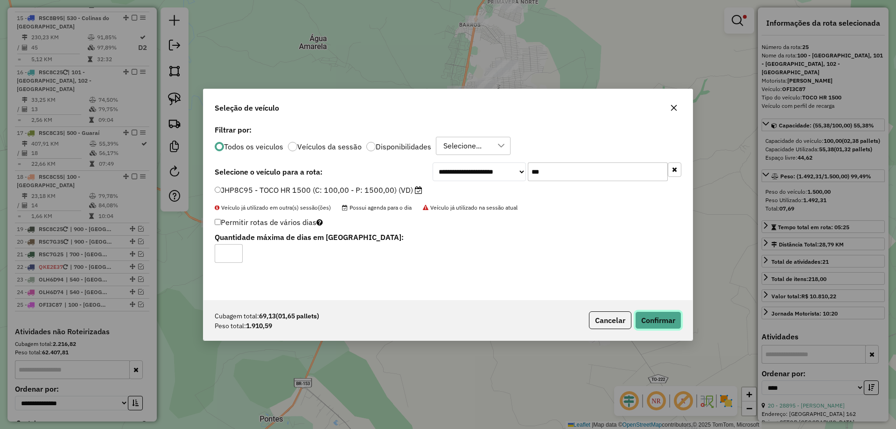
click at [663, 320] on button "Confirmar" at bounding box center [658, 320] width 46 height 18
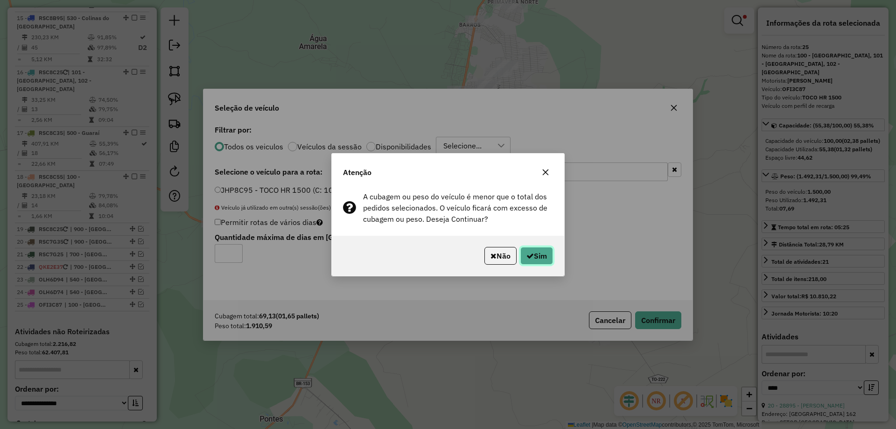
click at [539, 255] on button "Sim" at bounding box center [536, 256] width 33 height 18
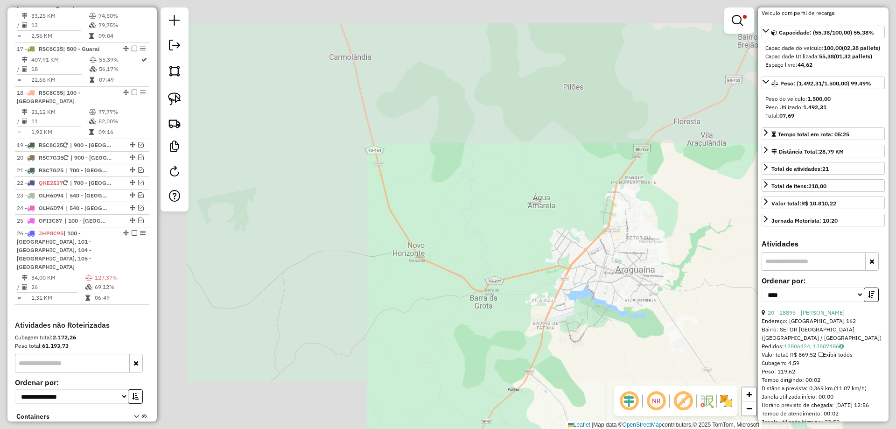
scroll to position [93, 0]
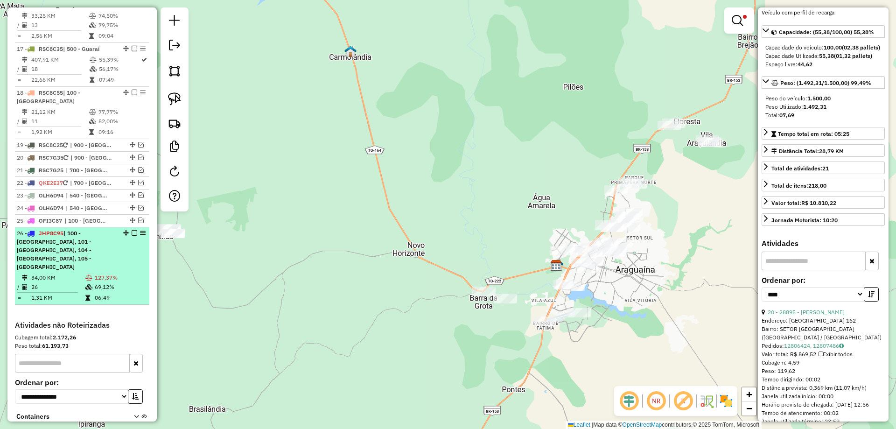
click at [72, 273] on td "34,00 KM" at bounding box center [58, 277] width 54 height 9
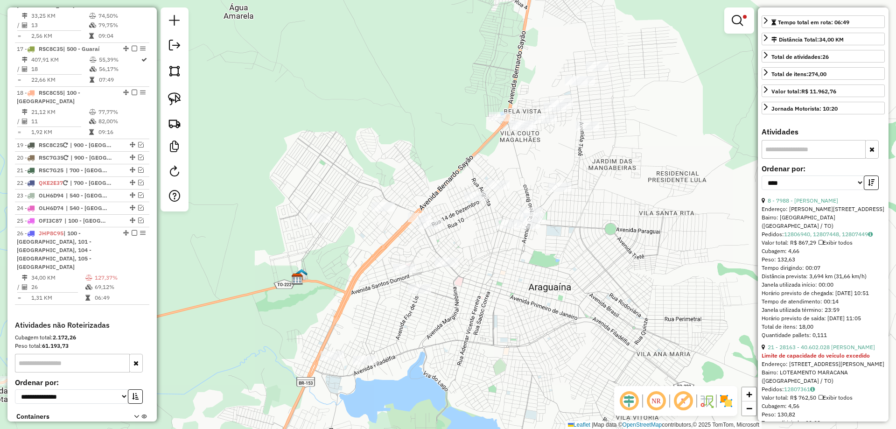
scroll to position [233, 0]
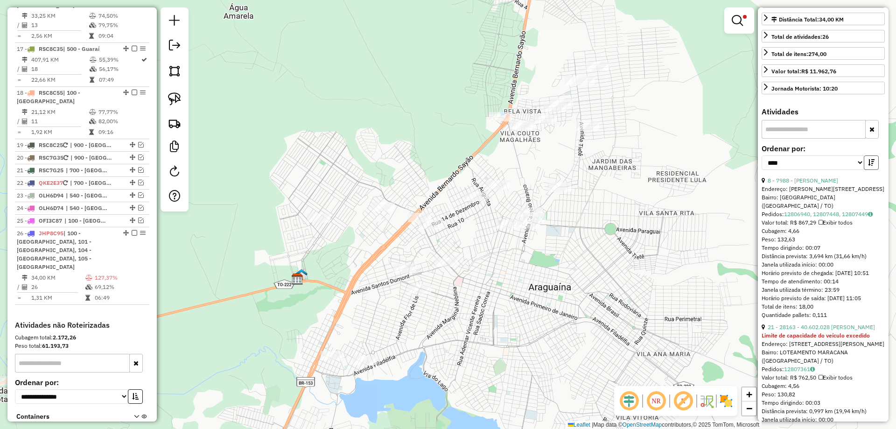
click at [867, 155] on button "button" at bounding box center [871, 162] width 15 height 14
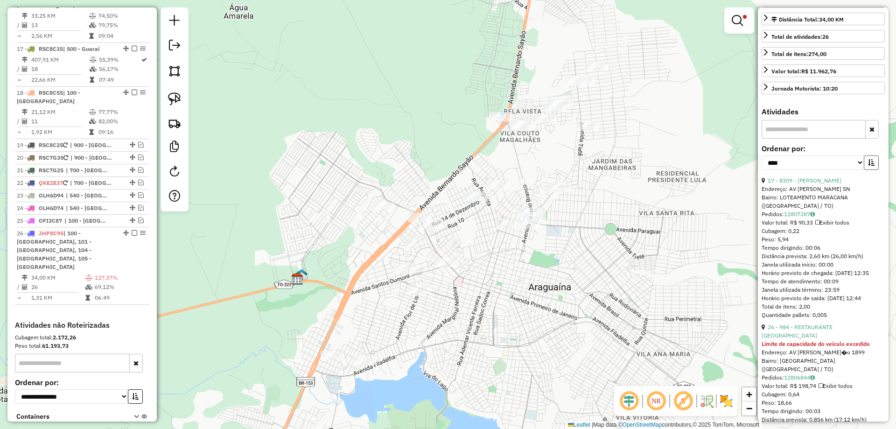
click at [867, 155] on button "button" at bounding box center [871, 162] width 15 height 14
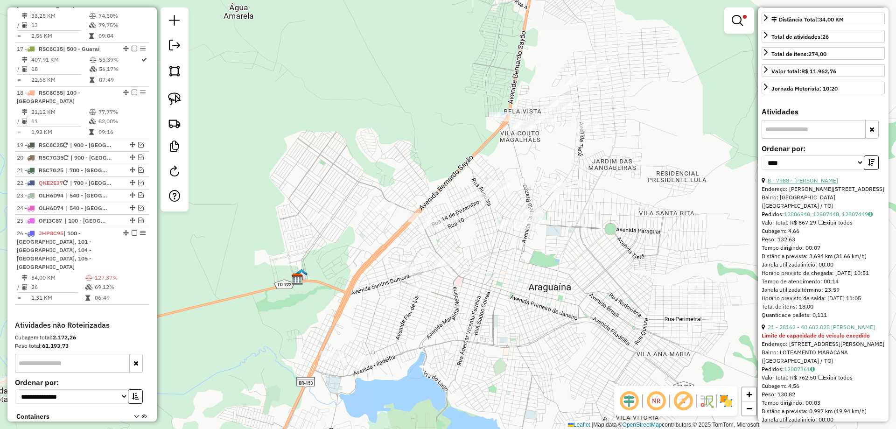
click at [817, 177] on link "8 - 7988 - LEONARDO VACARO SILV" at bounding box center [803, 180] width 70 height 7
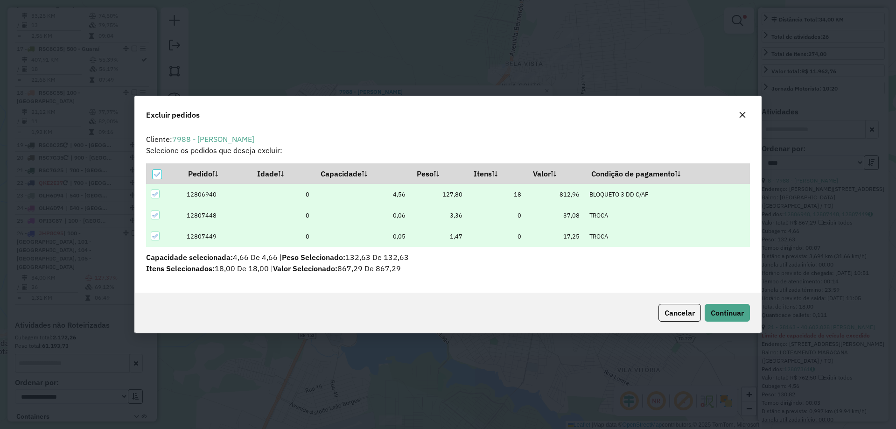
scroll to position [0, 0]
click at [731, 309] on span "Continuar" at bounding box center [727, 312] width 33 height 9
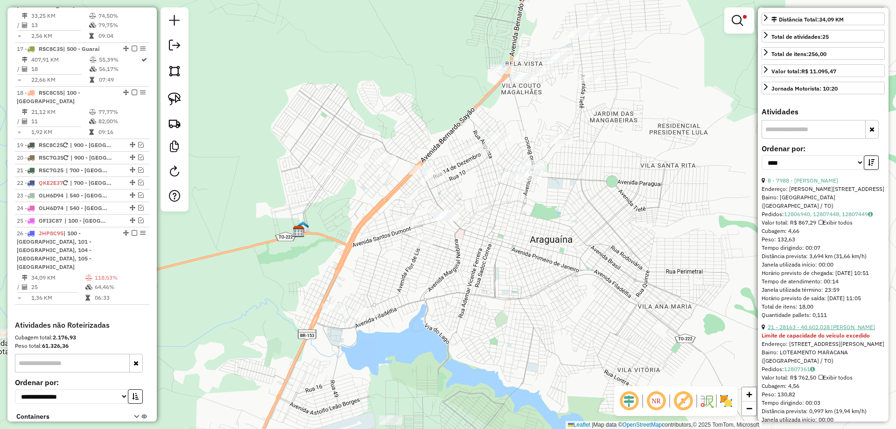
click at [822, 323] on link "21 - 28163 - 40.602.028 EDLENE LO" at bounding box center [821, 326] width 107 height 7
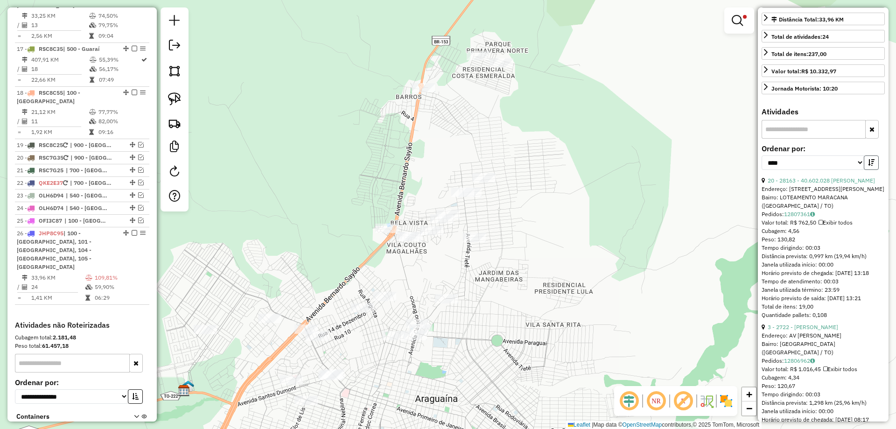
click at [869, 159] on icon "button" at bounding box center [871, 162] width 7 height 7
click at [794, 177] on link "3 - 2722 - MARIA DE LURDES VASC" at bounding box center [803, 180] width 70 height 7
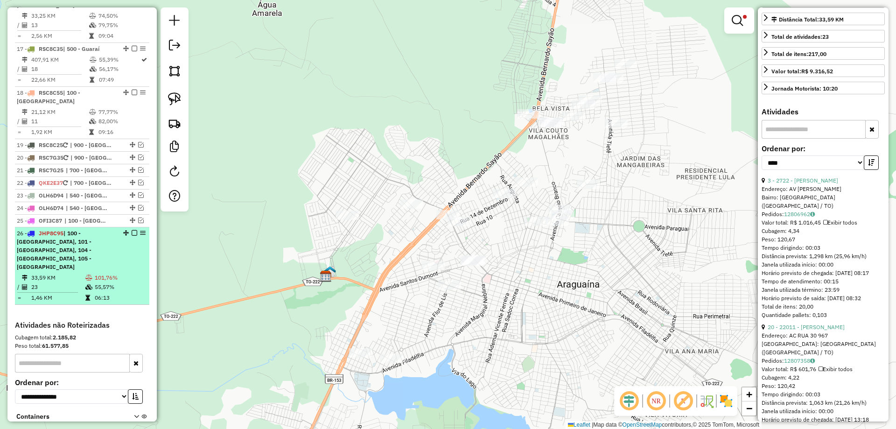
click at [105, 229] on div "26 - JHP8C95 | 100 - Araguaína, 101 - Araguaína, 104 - Araguaína, 105 - Araguaí…" at bounding box center [66, 250] width 99 height 42
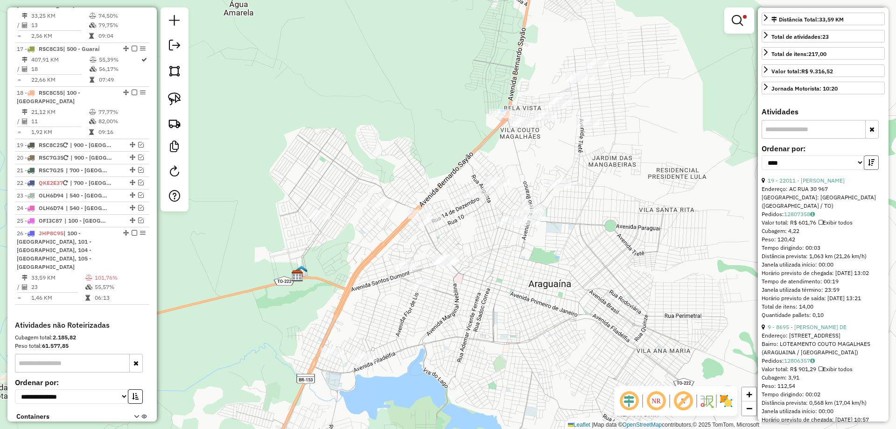
click at [870, 155] on button "button" at bounding box center [871, 162] width 15 height 14
click at [791, 177] on link "19 - 22011 - SANDRA DE JESUS MORA" at bounding box center [806, 180] width 77 height 7
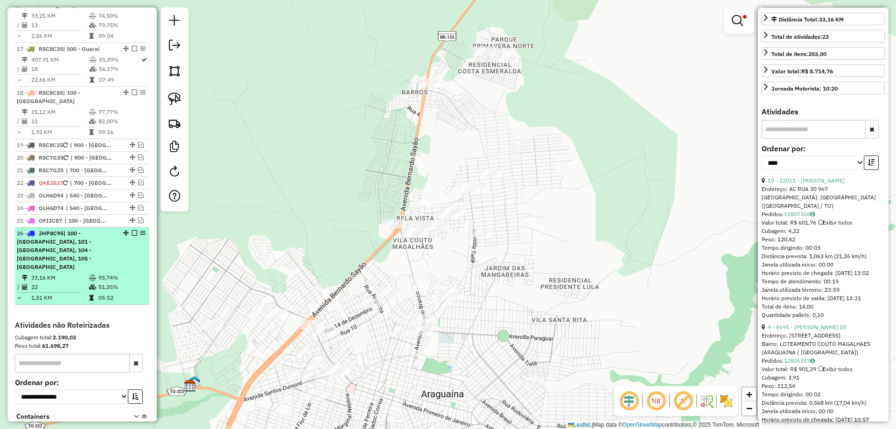
click at [133, 230] on em at bounding box center [135, 233] width 6 height 6
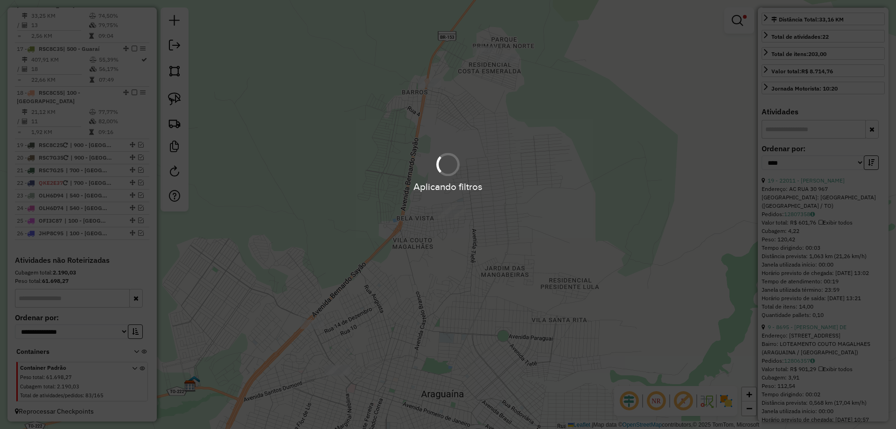
scroll to position [1130, 0]
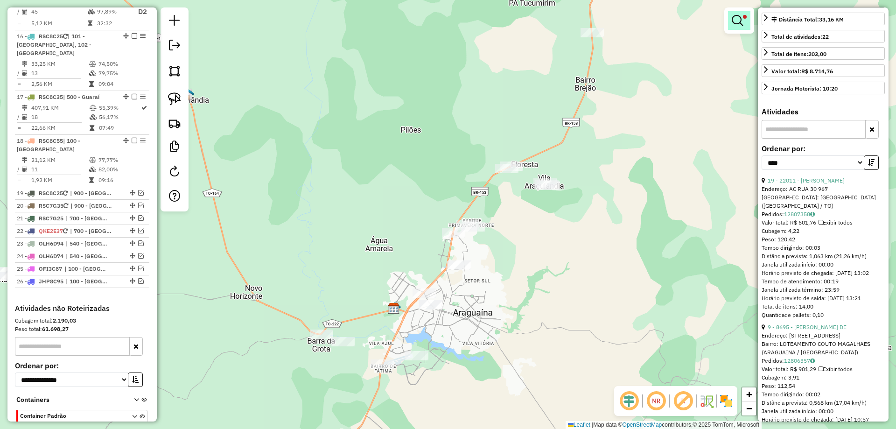
click at [731, 14] on link at bounding box center [739, 20] width 22 height 19
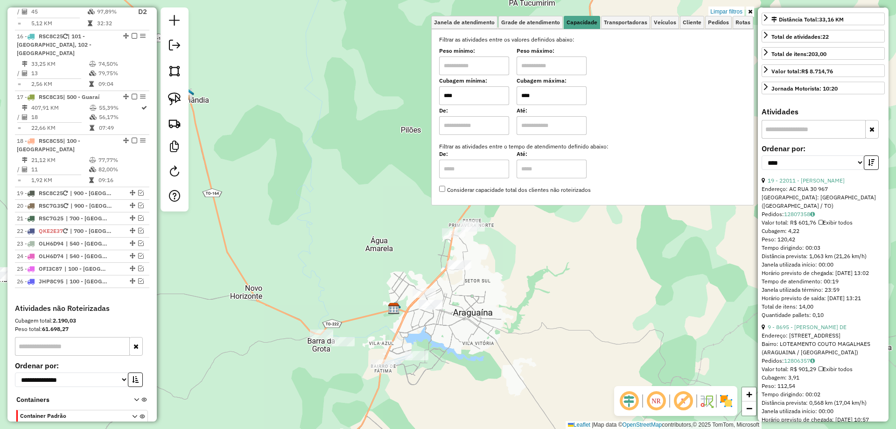
drag, startPoint x: 467, startPoint y: 96, endPoint x: 385, endPoint y: 91, distance: 82.2
click at [385, 91] on div "Limpar filtros Janela de atendimento Grade de atendimento Capacidade Transporta…" at bounding box center [448, 214] width 896 height 429
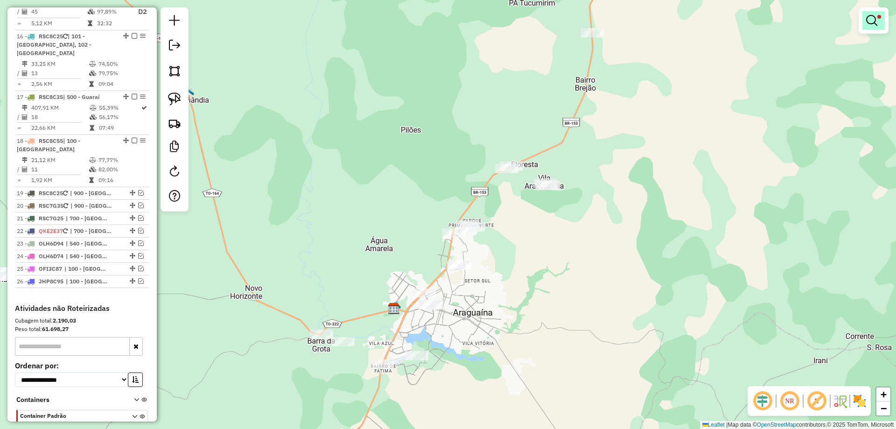
click at [876, 19] on em at bounding box center [871, 20] width 11 height 11
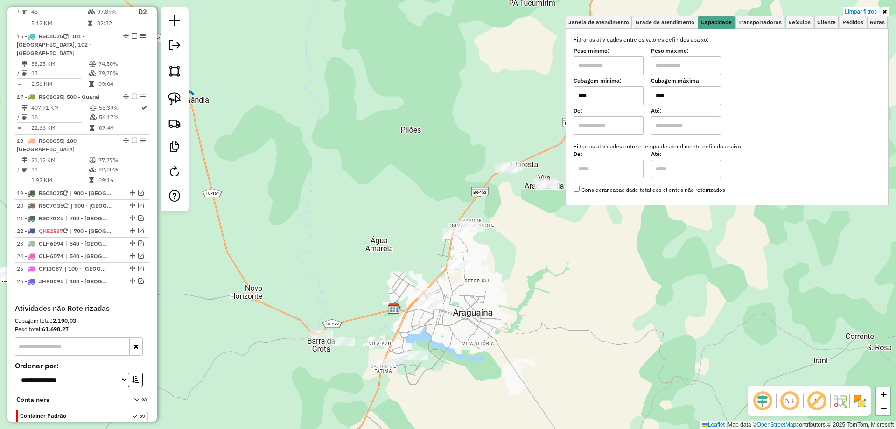
drag, startPoint x: 687, startPoint y: 96, endPoint x: 617, endPoint y: 91, distance: 70.1
click at [621, 93] on div "Cubagem mínima: **** Cubagem máxima: ****" at bounding box center [726, 92] width 307 height 26
type input "*****"
click at [541, 326] on div "Limpar filtros Janela de atendimento Grade de atendimento Capacidade Transporta…" at bounding box center [448, 214] width 896 height 429
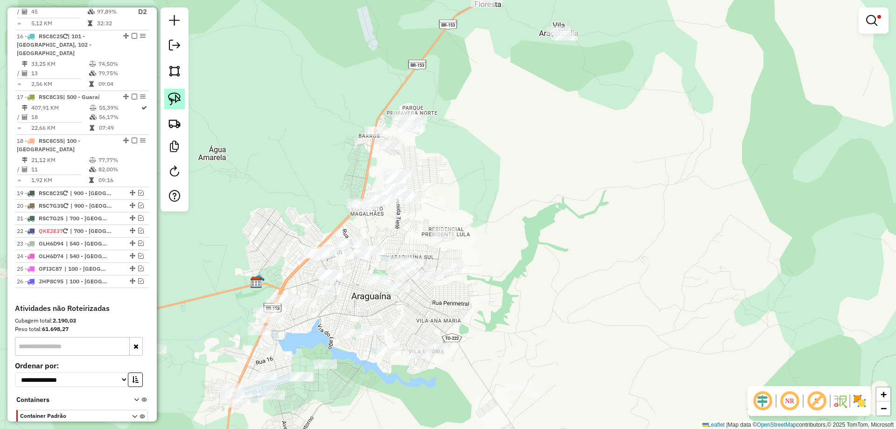
click at [181, 98] on img at bounding box center [174, 98] width 13 height 13
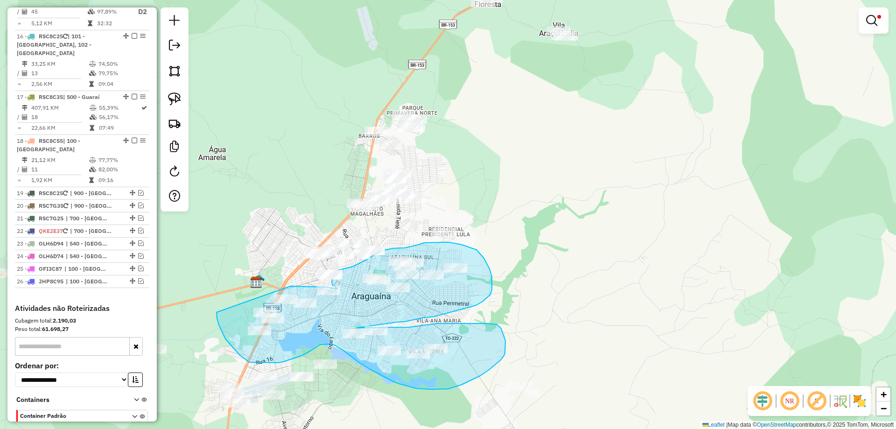
drag, startPoint x: 216, startPoint y: 312, endPoint x: 290, endPoint y: 286, distance: 78.2
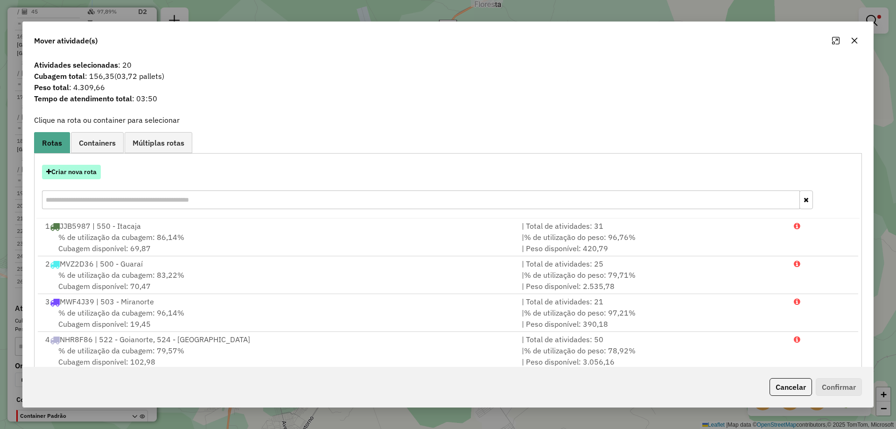
click at [82, 175] on button "Criar nova rota" at bounding box center [71, 172] width 59 height 14
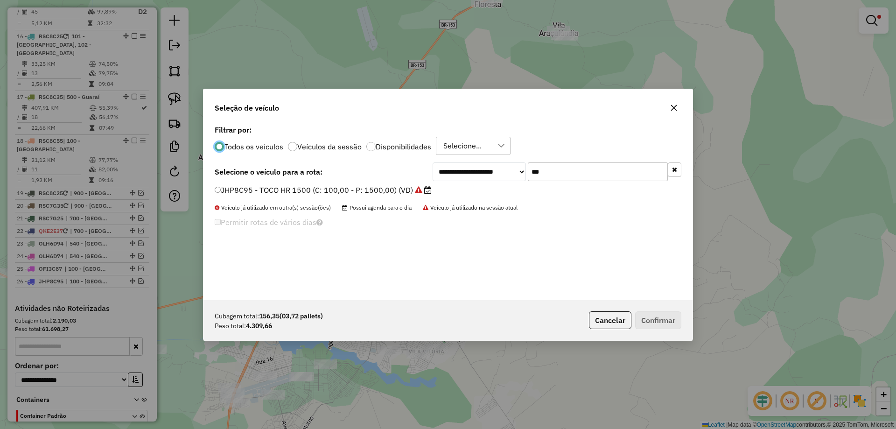
scroll to position [5, 3]
drag, startPoint x: 518, startPoint y: 166, endPoint x: 441, endPoint y: 133, distance: 84.1
click at [429, 156] on div "**********" at bounding box center [447, 211] width 489 height 177
type input "***"
click at [262, 188] on label "RSC7J95 - 210 CX - 7.510 KG (C: 210,00 - P: 7510,00) (VD)" at bounding box center [329, 189] width 229 height 11
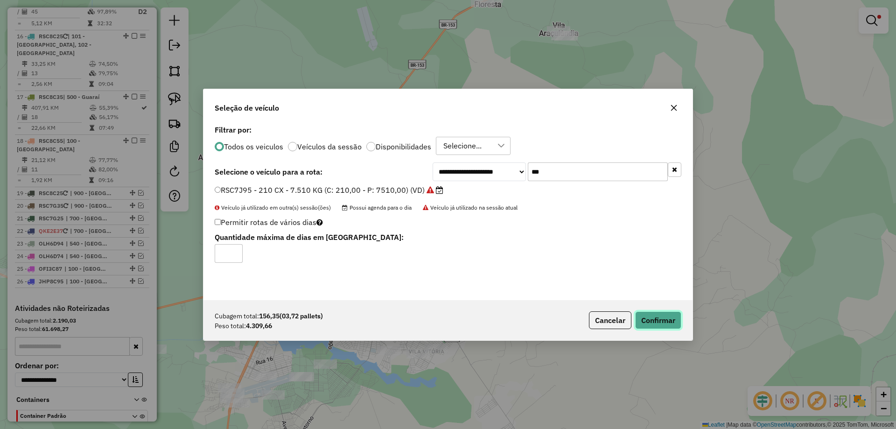
click at [666, 321] on button "Confirmar" at bounding box center [658, 320] width 46 height 18
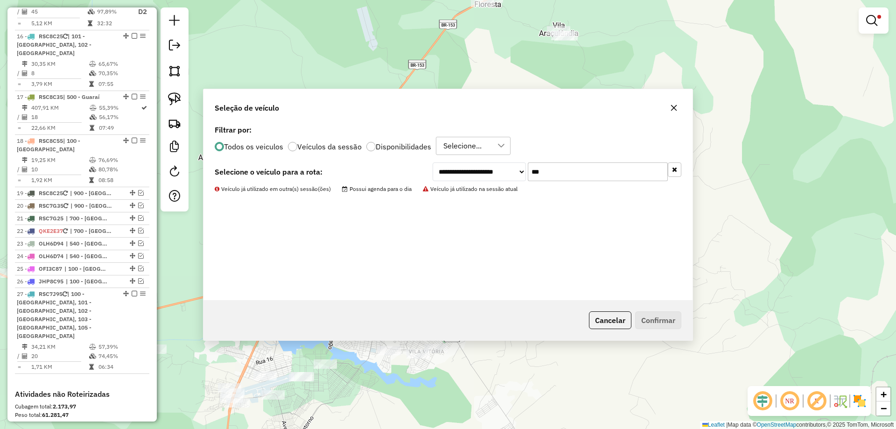
scroll to position [1178, 0]
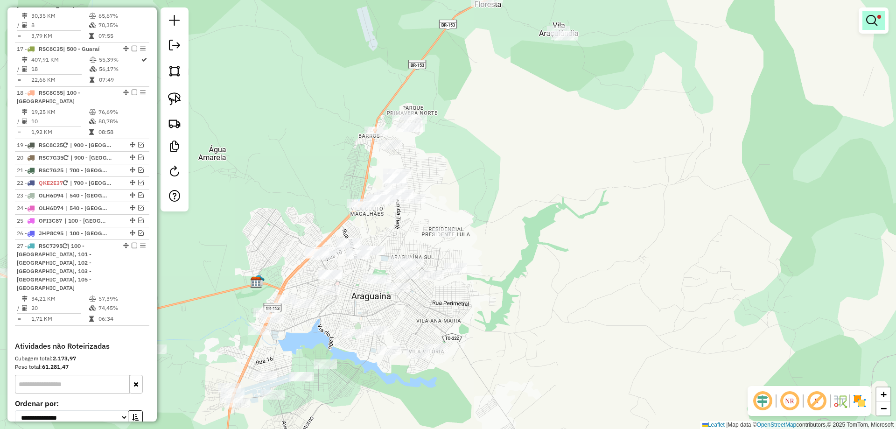
click at [873, 24] on em at bounding box center [871, 20] width 11 height 11
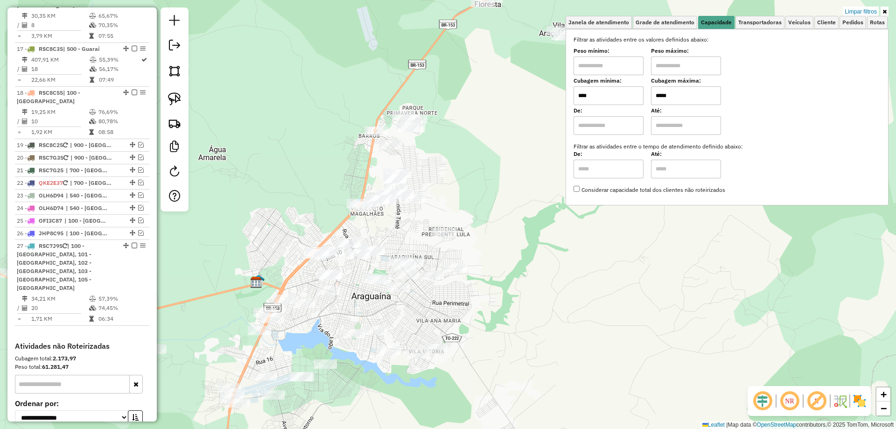
drag, startPoint x: 681, startPoint y: 97, endPoint x: 606, endPoint y: 96, distance: 75.1
click at [606, 96] on div "Cubagem mínima: **** Cubagem máxima: *****" at bounding box center [726, 92] width 307 height 26
type input "*****"
click at [176, 93] on img at bounding box center [174, 98] width 13 height 13
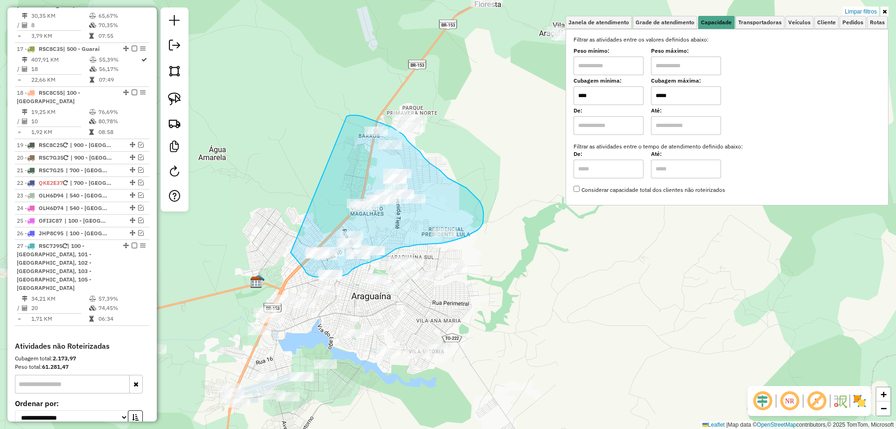
drag, startPoint x: 291, startPoint y: 252, endPoint x: 347, endPoint y: 116, distance: 147.3
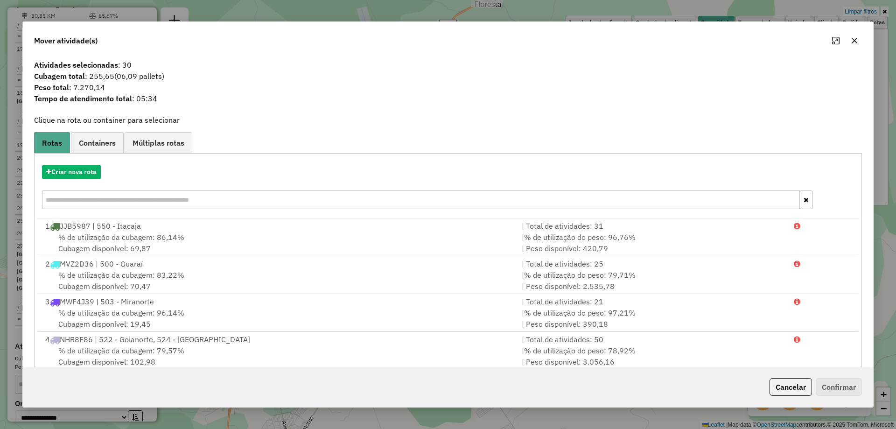
drag, startPoint x: 848, startPoint y: 37, endPoint x: 852, endPoint y: 35, distance: 5.0
click at [848, 37] on button "button" at bounding box center [854, 40] width 15 height 15
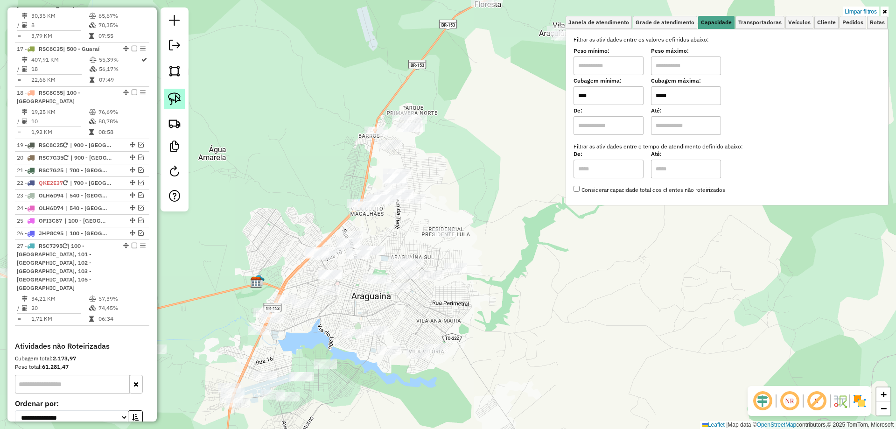
click at [174, 99] on img at bounding box center [174, 98] width 13 height 13
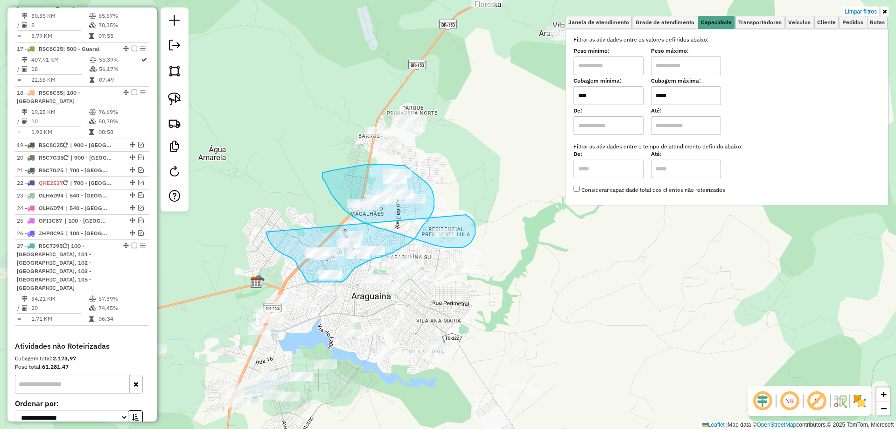
drag, startPoint x: 266, startPoint y: 232, endPoint x: 466, endPoint y: 215, distance: 200.9
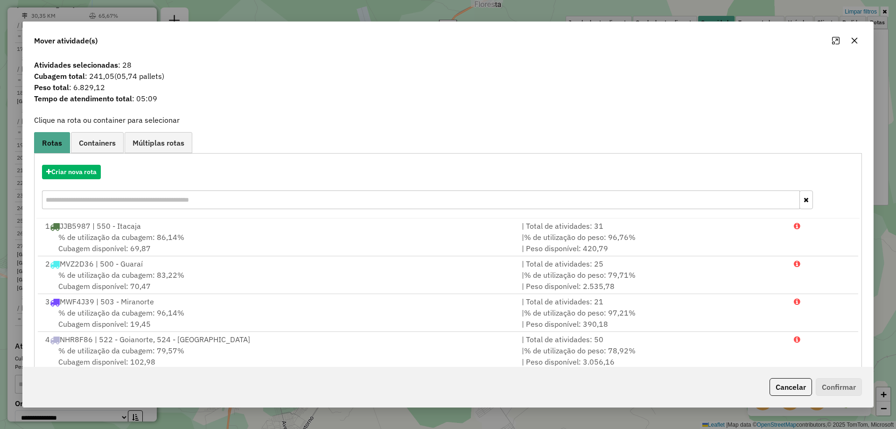
click at [853, 36] on button "button" at bounding box center [854, 40] width 15 height 15
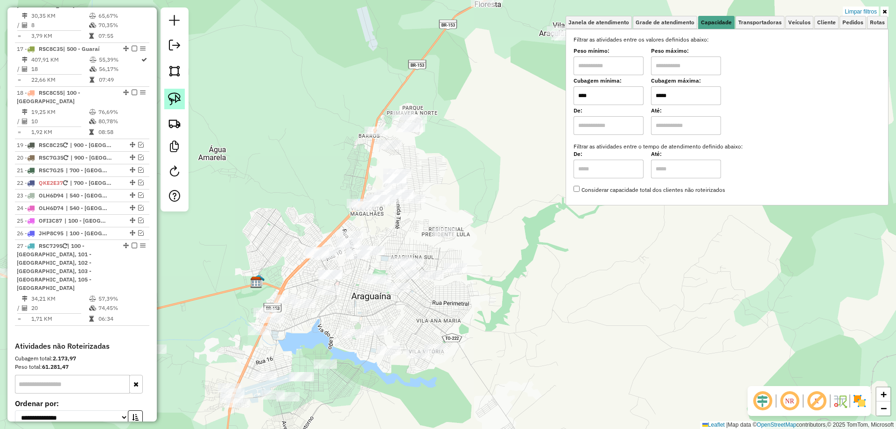
click at [175, 98] on img at bounding box center [174, 98] width 13 height 13
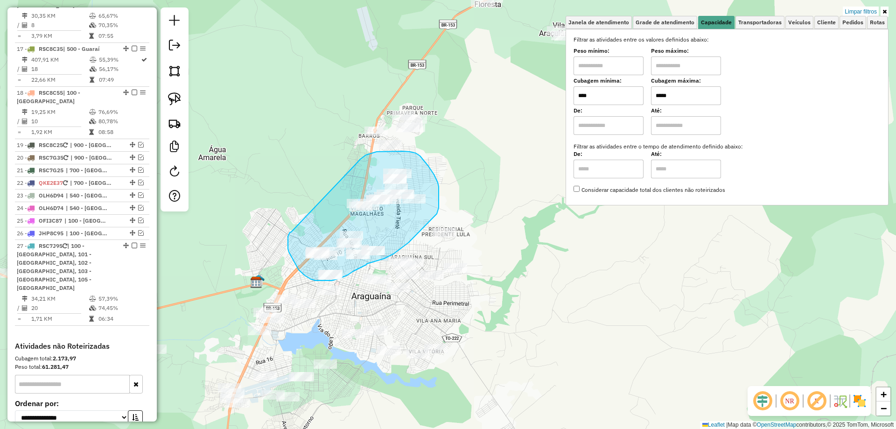
drag, startPoint x: 288, startPoint y: 246, endPoint x: 356, endPoint y: 164, distance: 106.0
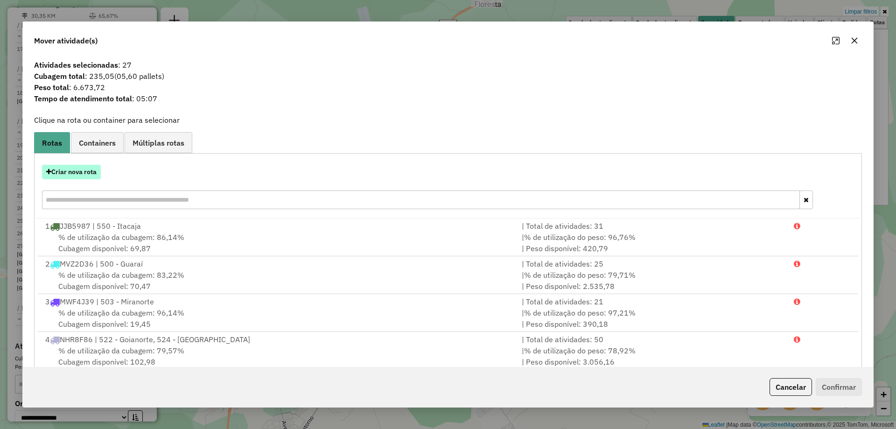
click at [82, 169] on button "Criar nova rota" at bounding box center [71, 172] width 59 height 14
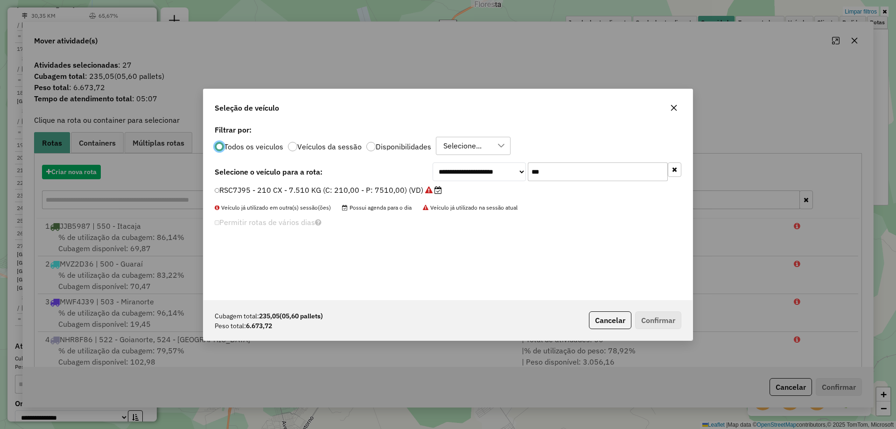
scroll to position [5, 3]
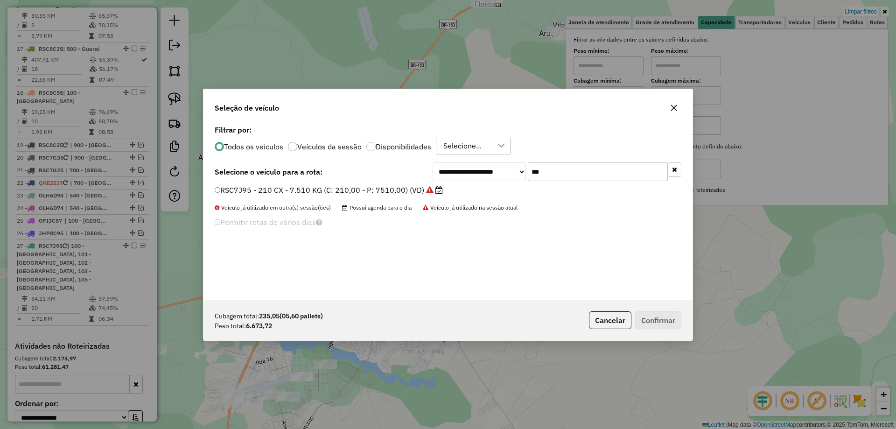
drag, startPoint x: 528, startPoint y: 160, endPoint x: 443, endPoint y: 154, distance: 85.1
click at [443, 154] on div "**********" at bounding box center [447, 211] width 489 height 177
type input "***"
click at [333, 187] on label "RSC7J85 - 210 CX - 7.510 KG (C: 210,00 - P: 7510,00) (VD)" at bounding box center [329, 189] width 229 height 11
click at [649, 319] on button "Confirmar" at bounding box center [658, 320] width 46 height 18
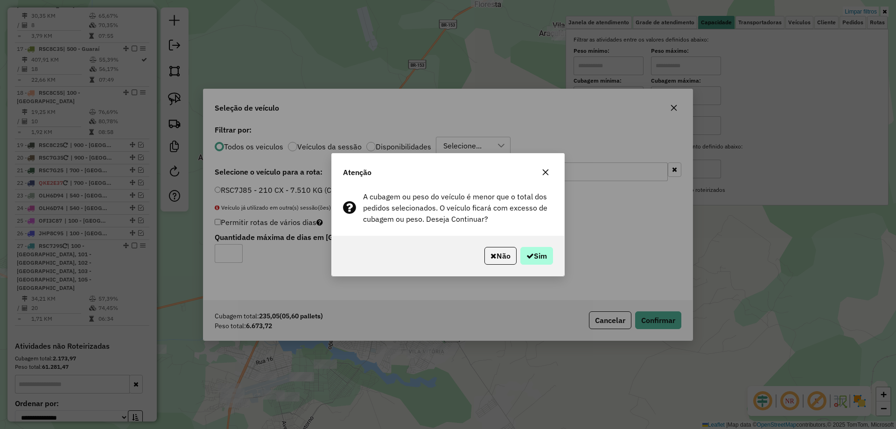
click at [536, 266] on div "Não Sim" at bounding box center [448, 256] width 232 height 40
click at [537, 260] on button "Sim" at bounding box center [536, 256] width 33 height 18
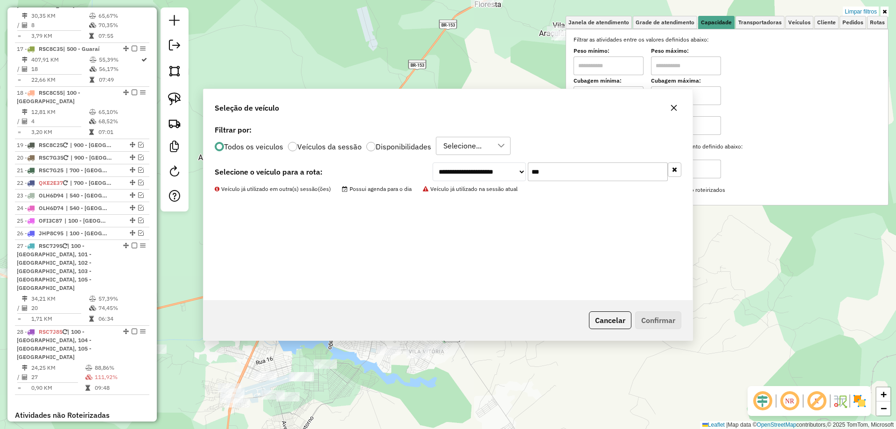
scroll to position [1186, 0]
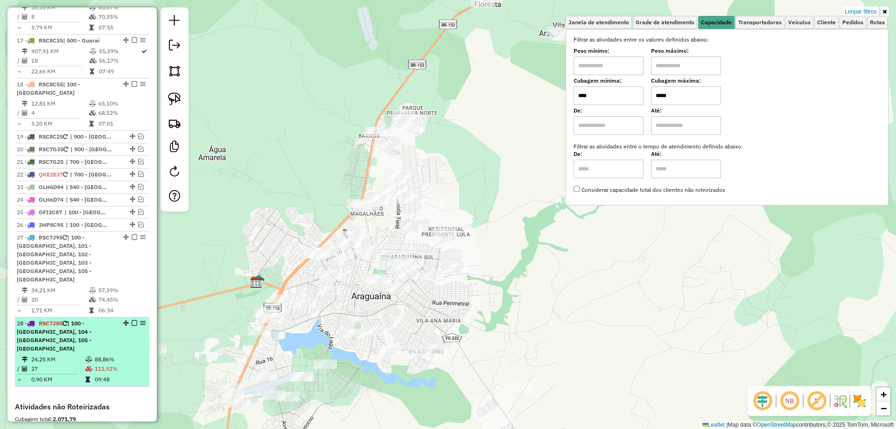
click at [49, 355] on td "24,25 KM" at bounding box center [58, 359] width 54 height 9
select select "*********"
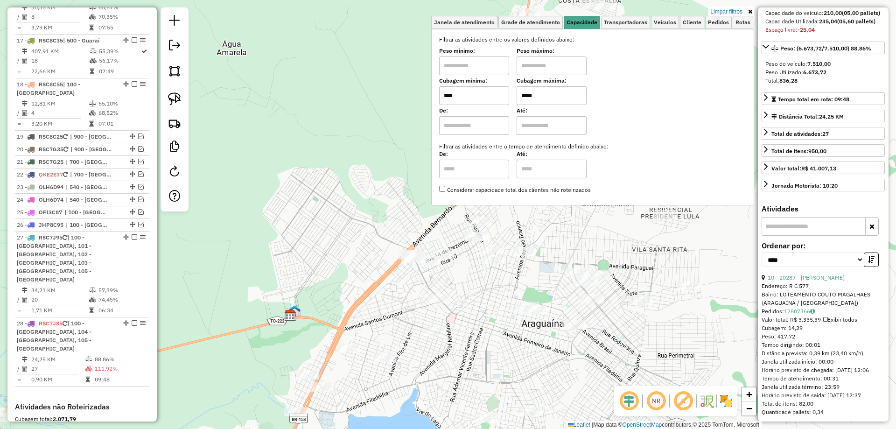
scroll to position [140, 0]
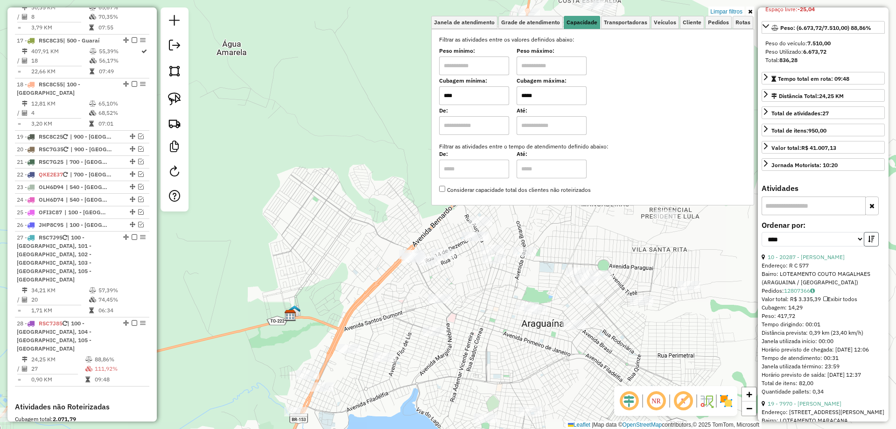
click at [868, 242] on icon "button" at bounding box center [871, 239] width 7 height 7
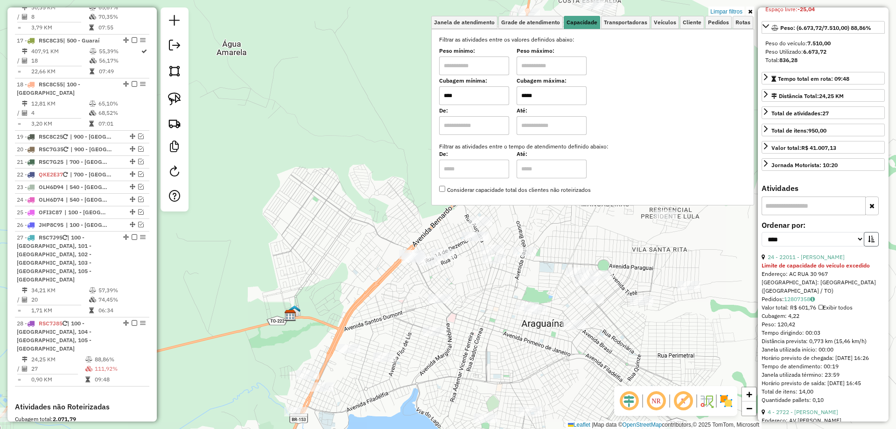
click at [868, 242] on icon "button" at bounding box center [871, 239] width 7 height 7
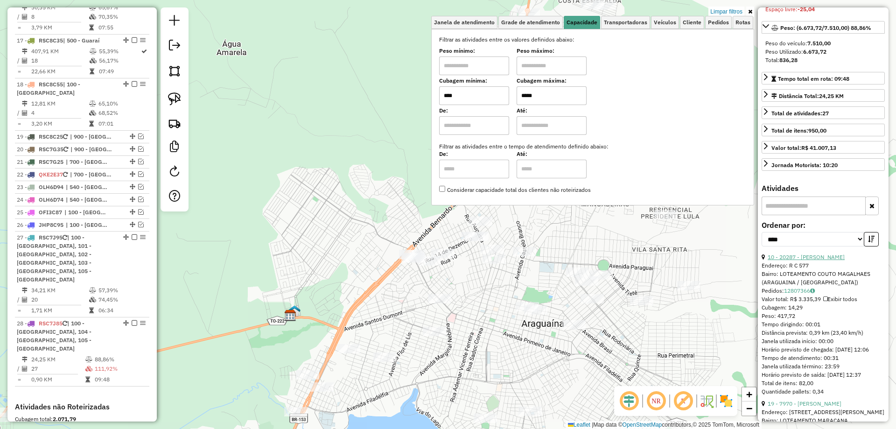
click at [817, 260] on link "10 - 20287 - ANTONIO MIGUEL DOS A" at bounding box center [806, 256] width 77 height 7
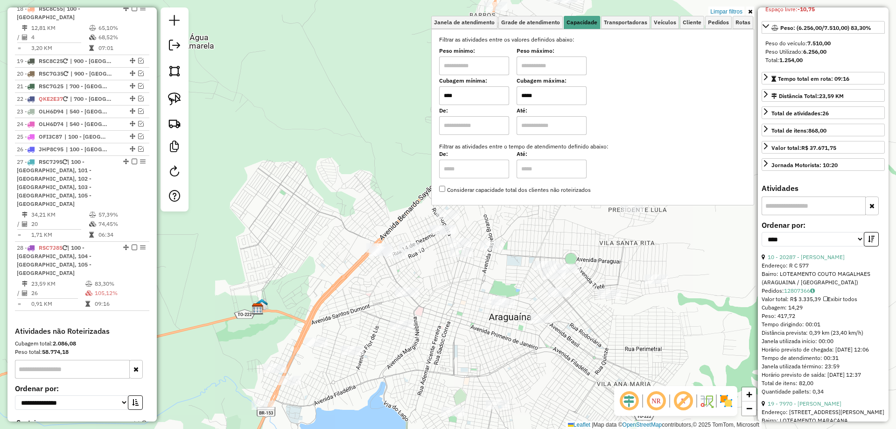
scroll to position [1268, 0]
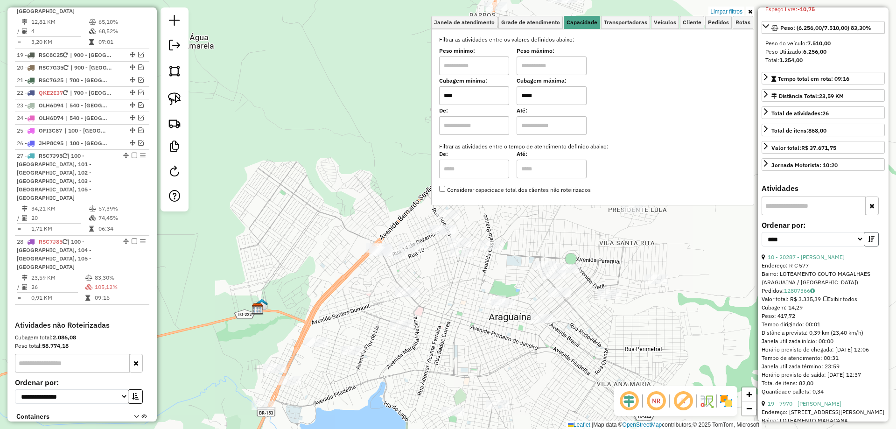
click at [871, 242] on icon "button" at bounding box center [871, 239] width 7 height 7
click at [829, 260] on link "18 - 7970 - VALFREDO FERREIRA" at bounding box center [805, 256] width 74 height 7
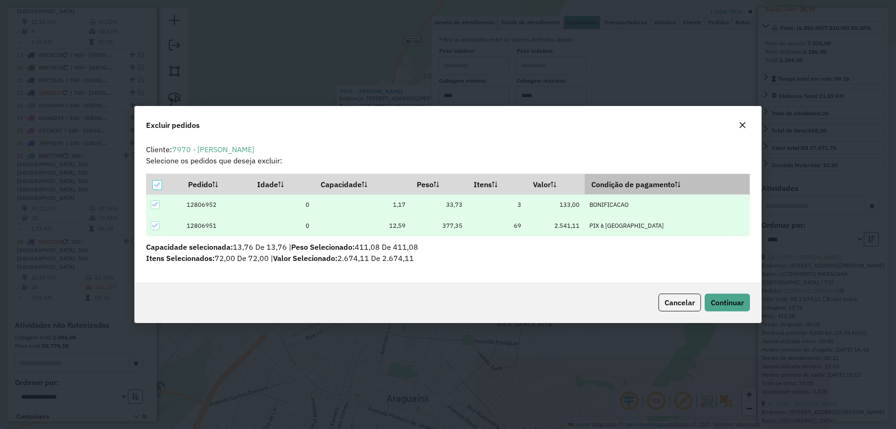
scroll to position [0, 0]
click at [726, 305] on span "Continuar" at bounding box center [727, 302] width 33 height 9
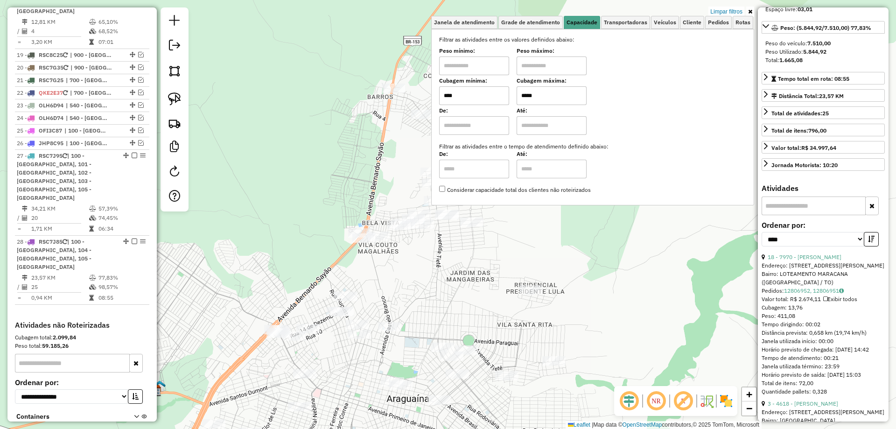
scroll to position [132, 0]
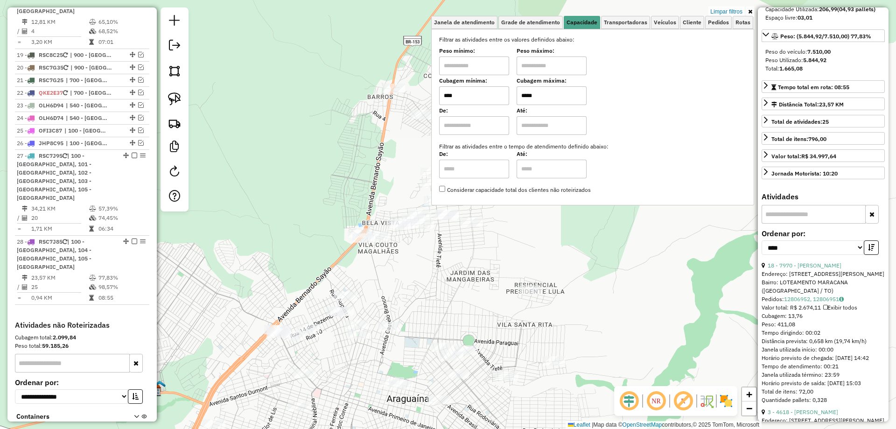
click at [474, 284] on div "Limpar filtros Janela de atendimento Grade de atendimento Capacidade Transporta…" at bounding box center [448, 214] width 896 height 429
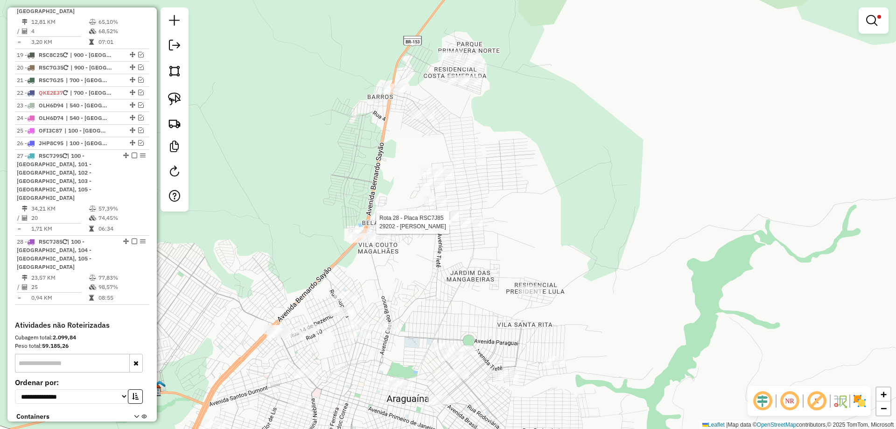
select select "*********"
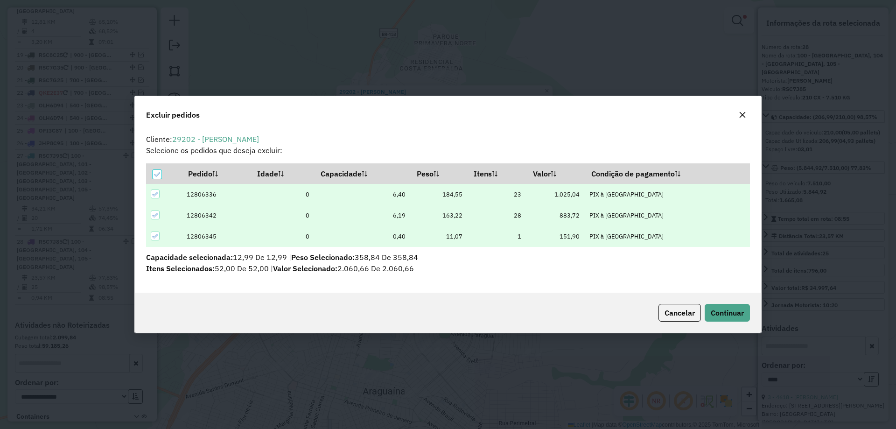
scroll to position [0, 0]
click at [724, 320] on button "Continuar" at bounding box center [727, 313] width 45 height 18
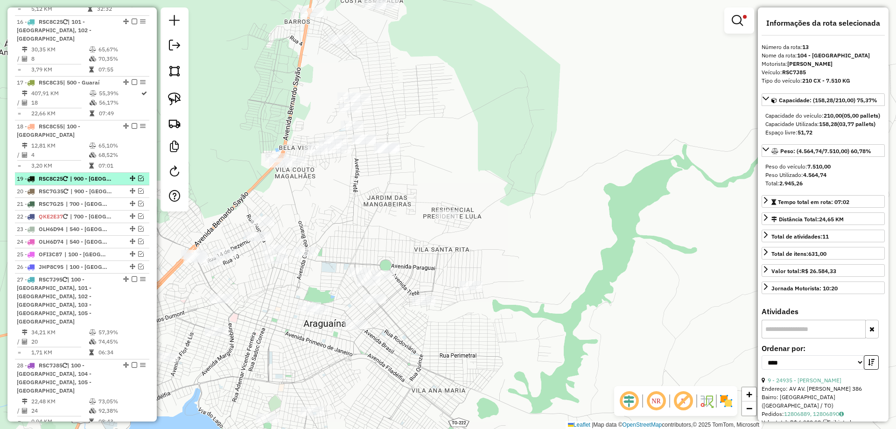
scroll to position [1202, 0]
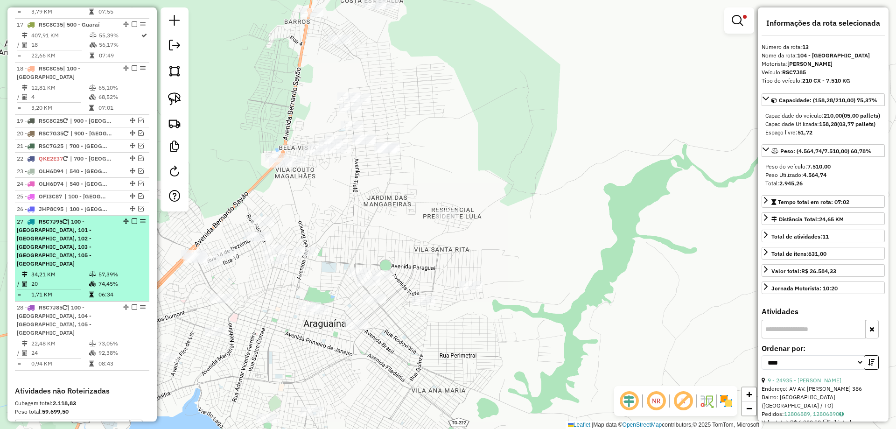
click at [89, 279] on td at bounding box center [93, 283] width 9 height 9
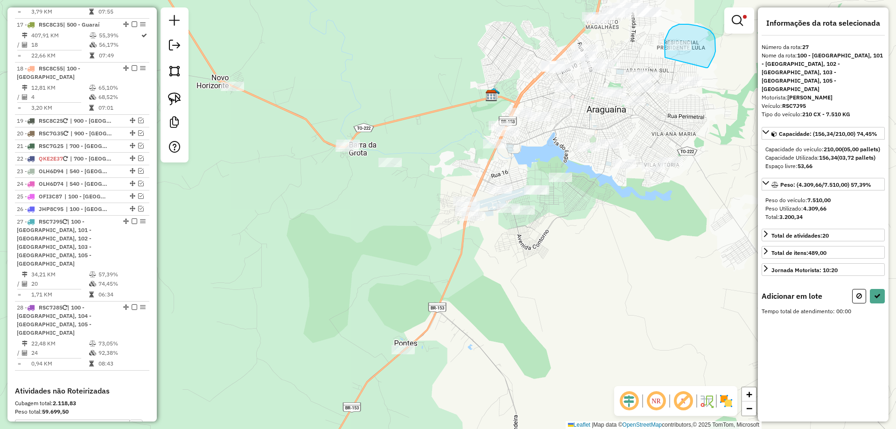
drag, startPoint x: 665, startPoint y: 57, endPoint x: 706, endPoint y: 68, distance: 42.3
select select "*********"
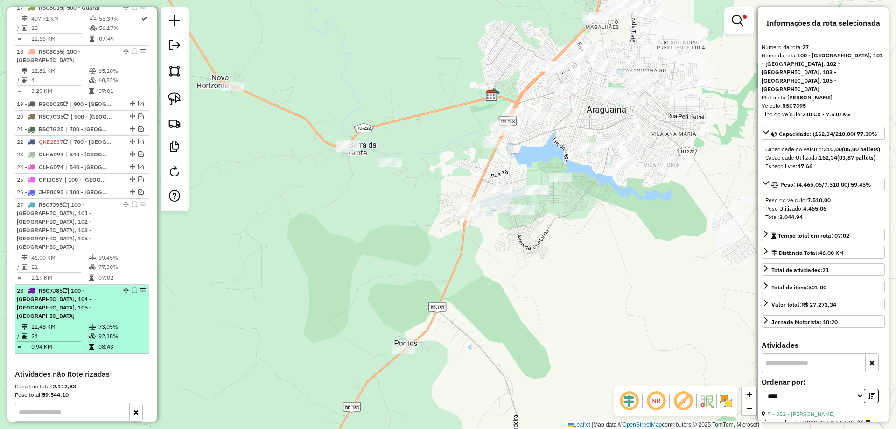
scroll to position [1268, 0]
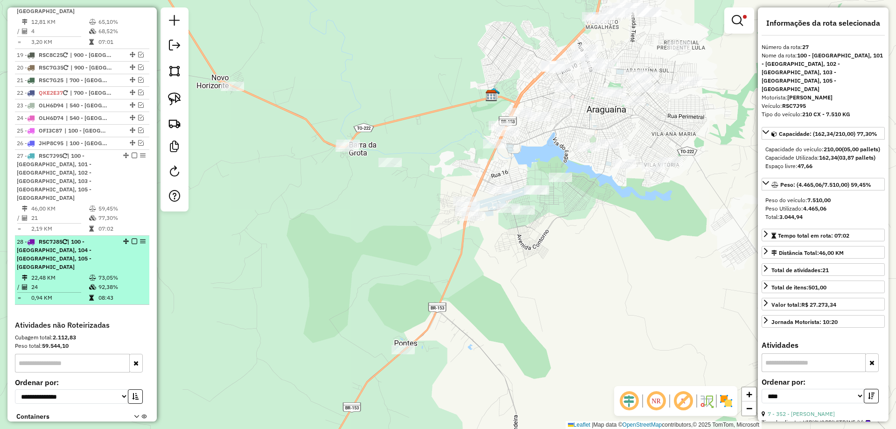
click at [132, 238] on em at bounding box center [135, 241] width 6 height 6
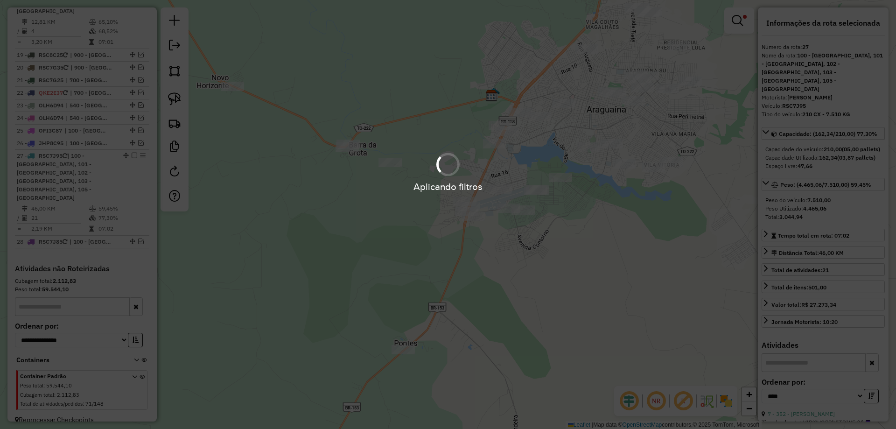
scroll to position [1220, 0]
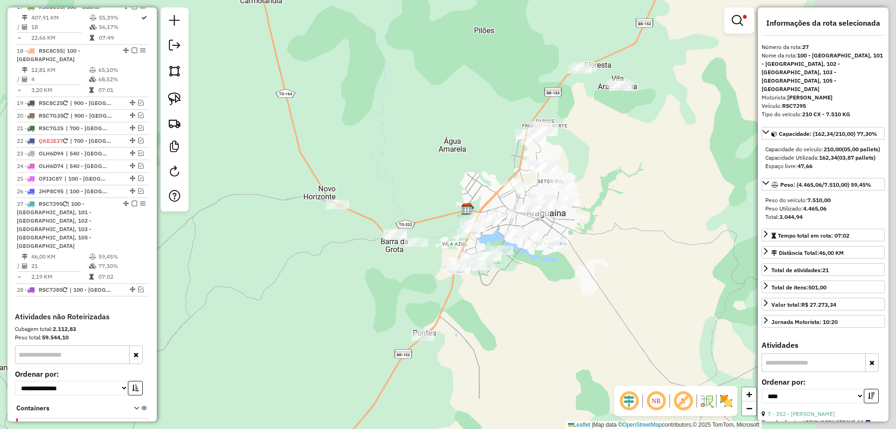
drag, startPoint x: 689, startPoint y: 193, endPoint x: 580, endPoint y: 274, distance: 136.0
click at [580, 274] on div "Limpar filtros Janela de atendimento Grade de atendimento Capacidade Transporta…" at bounding box center [448, 214] width 896 height 429
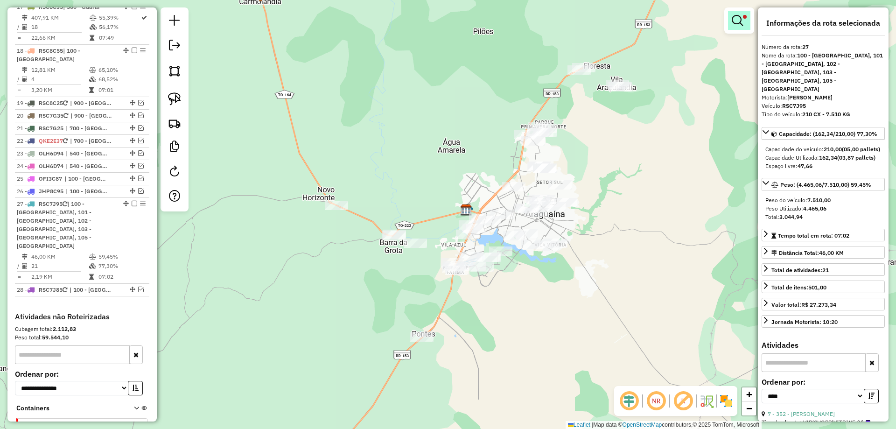
click at [739, 25] on em at bounding box center [737, 20] width 11 height 11
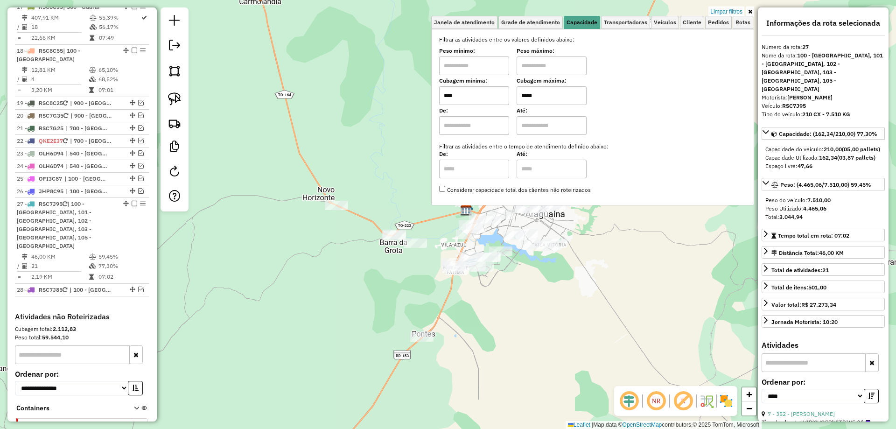
drag, startPoint x: 516, startPoint y: 98, endPoint x: 484, endPoint y: 92, distance: 32.2
click at [484, 92] on div "Cubagem mínima: **** Cubagem máxima: *****" at bounding box center [592, 92] width 307 height 26
type input "*****"
click at [594, 244] on div "Limpar filtros Janela de atendimento Grade de atendimento Capacidade Transporta…" at bounding box center [448, 214] width 896 height 429
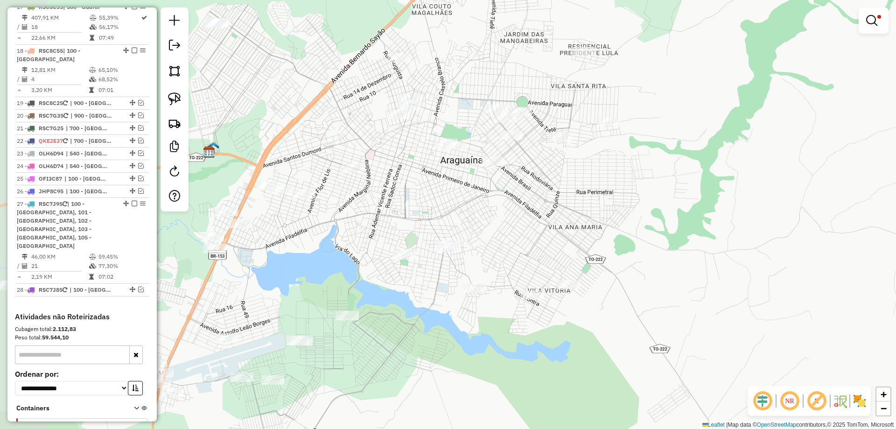
drag, startPoint x: 489, startPoint y: 252, endPoint x: 546, endPoint y: 257, distance: 57.1
click at [546, 257] on div "Limpar filtros Janela de atendimento Grade de atendimento Capacidade Transporta…" at bounding box center [448, 214] width 896 height 429
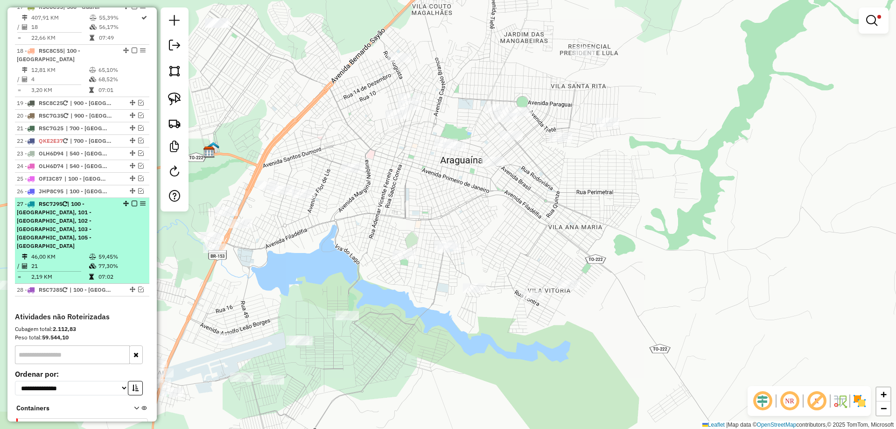
click at [132, 201] on em at bounding box center [135, 204] width 6 height 6
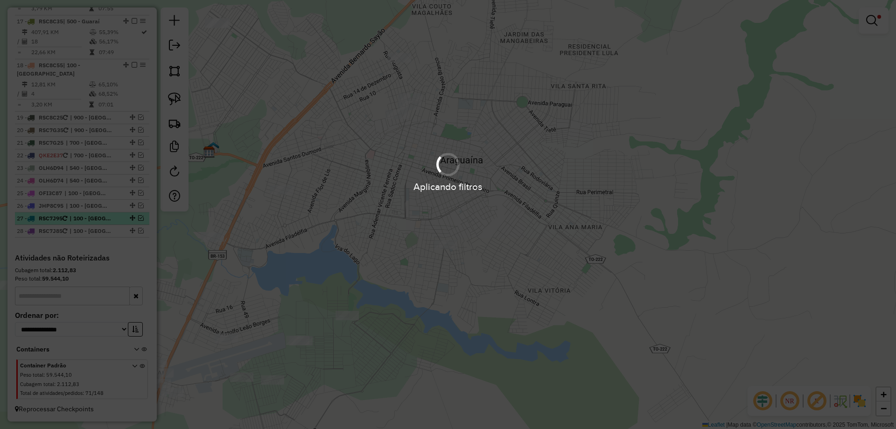
scroll to position [1163, 0]
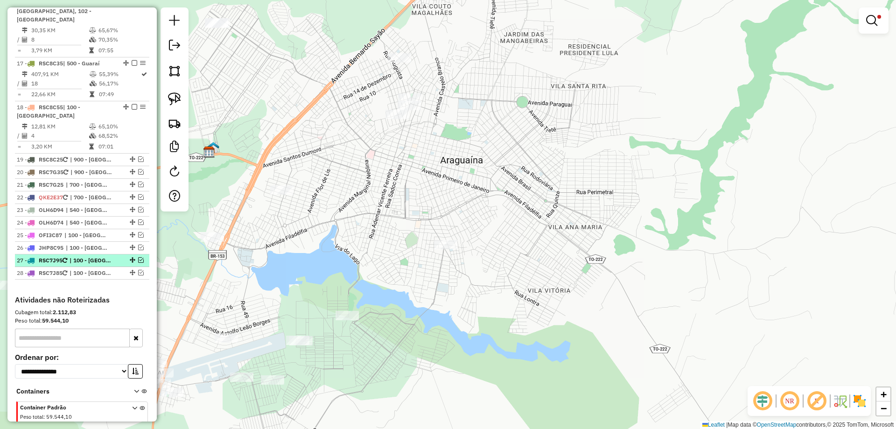
click at [138, 257] on em at bounding box center [141, 260] width 6 height 6
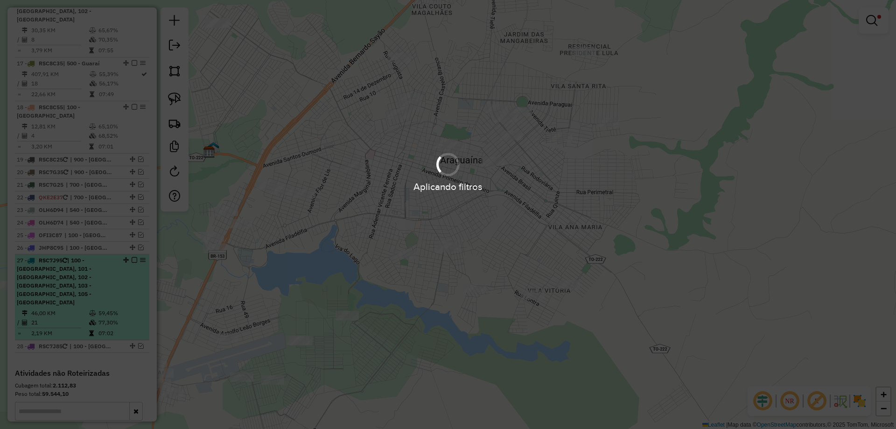
scroll to position [1220, 0]
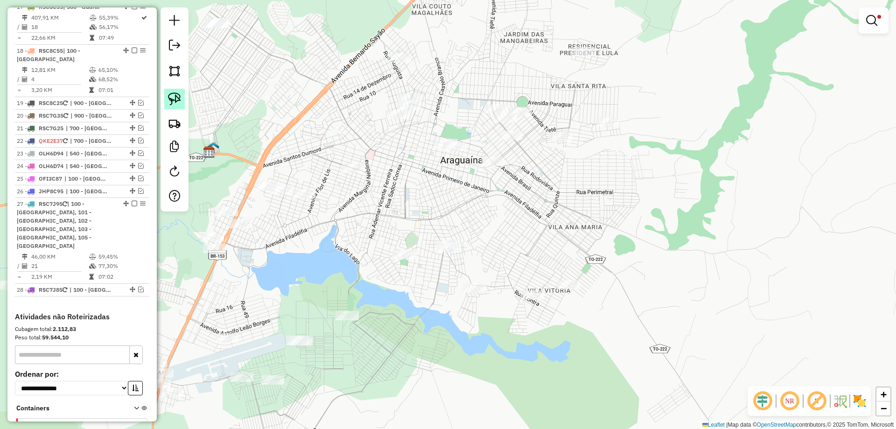
click at [170, 99] on img at bounding box center [174, 98] width 13 height 13
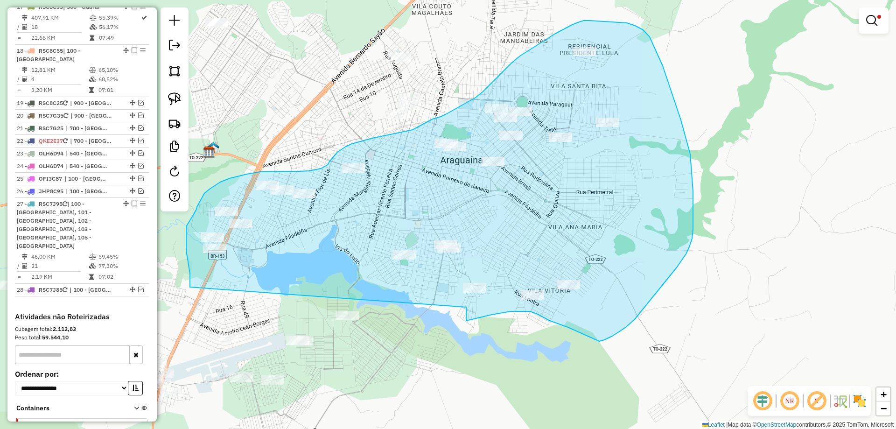
drag, startPoint x: 186, startPoint y: 244, endPoint x: 466, endPoint y: 307, distance: 287.0
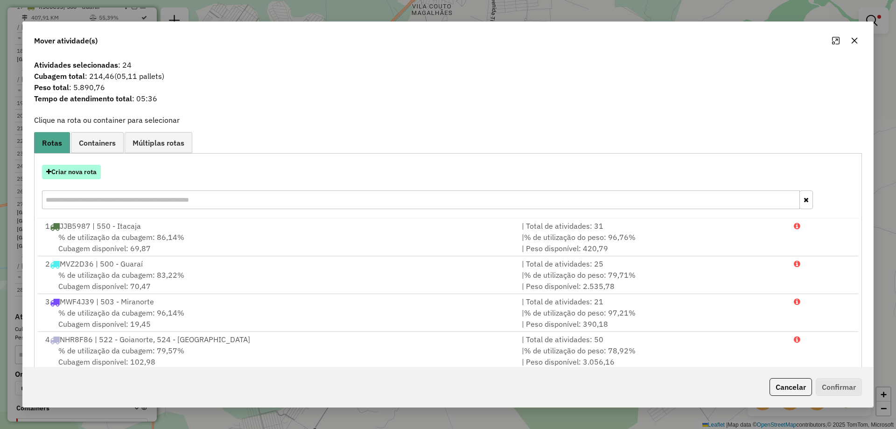
click at [82, 176] on button "Criar nova rota" at bounding box center [71, 172] width 59 height 14
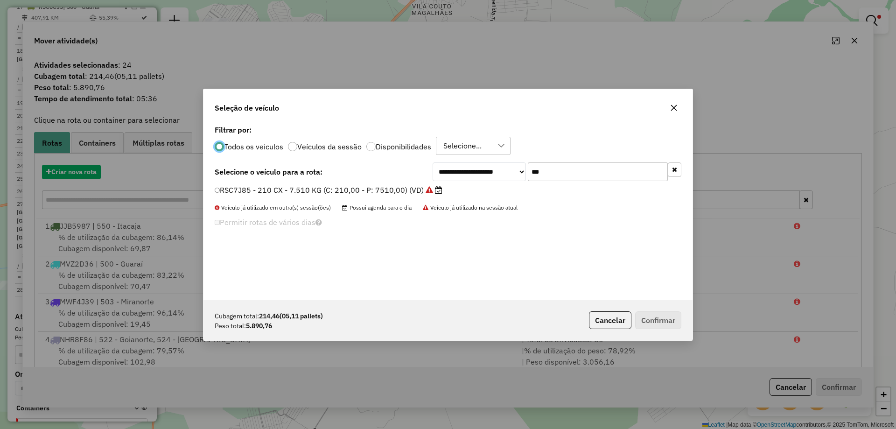
scroll to position [5, 3]
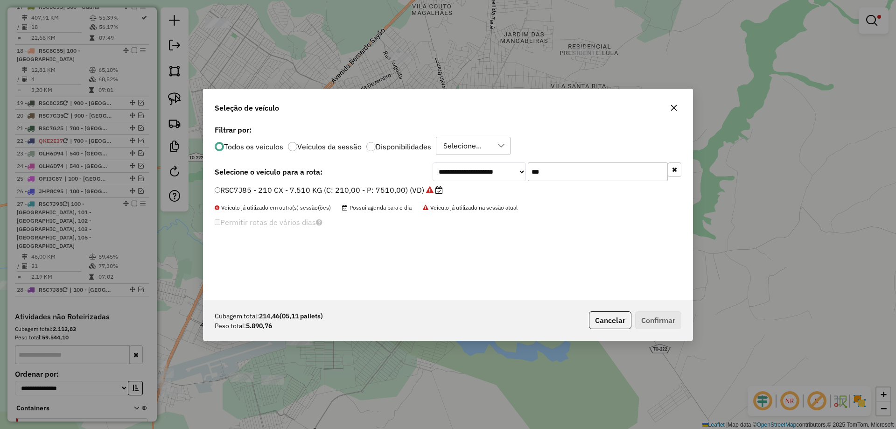
drag, startPoint x: 556, startPoint y: 176, endPoint x: 406, endPoint y: 171, distance: 149.4
click at [406, 171] on div "**********" at bounding box center [448, 171] width 467 height 19
type input "***"
click at [349, 191] on label "RSC7J95 - 210 CX - 7.510 KG (C: 210,00 - P: 7510,00) (VD)" at bounding box center [329, 189] width 229 height 11
click at [655, 328] on button "Confirmar" at bounding box center [658, 320] width 46 height 18
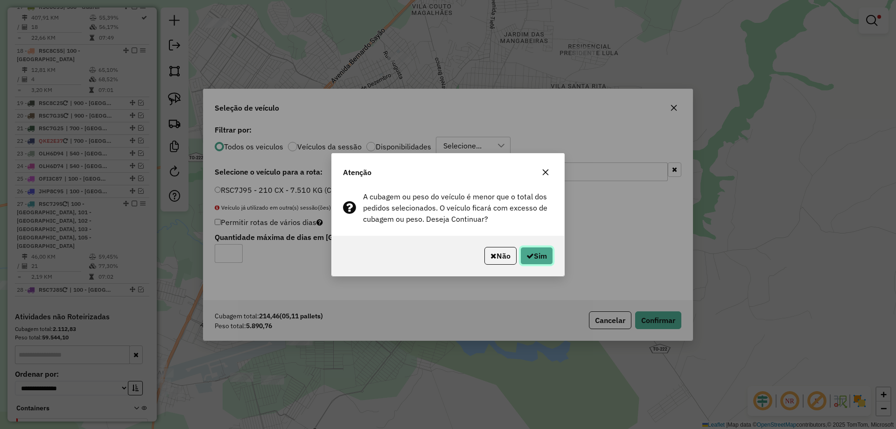
click at [540, 255] on button "Sim" at bounding box center [536, 256] width 33 height 18
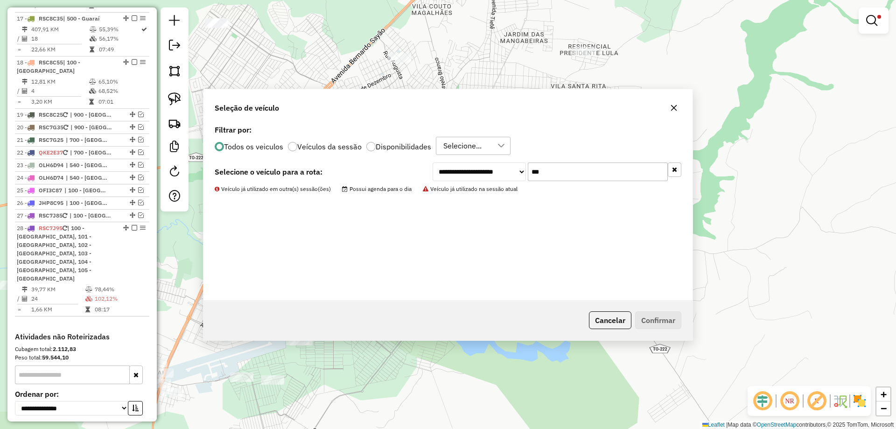
scroll to position [1231, 0]
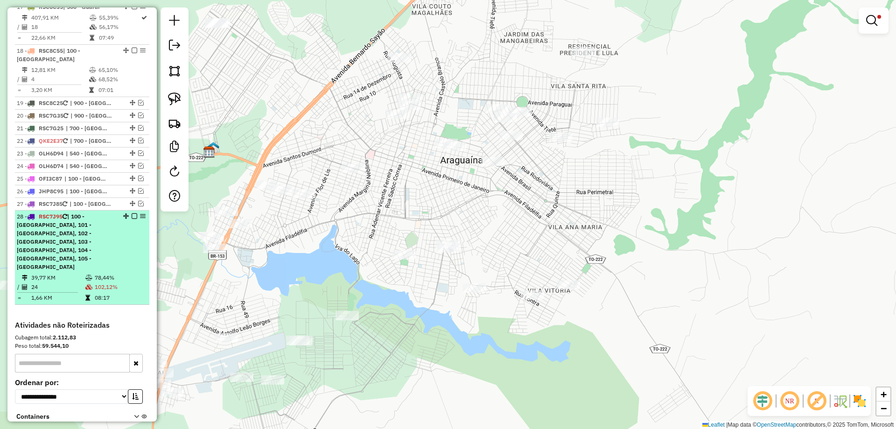
click at [102, 282] on td "102,12%" at bounding box center [119, 286] width 51 height 9
select select "*********"
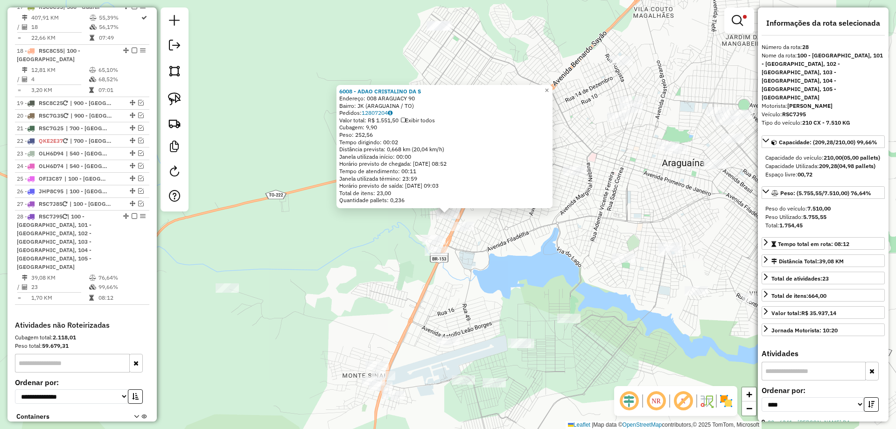
click at [634, 294] on div "6008 - ADAO CRISTALINO DA S Endereço: 008 ARAGUACY 90 Bairro: JK (ARAGUAINA / T…" at bounding box center [448, 214] width 896 height 429
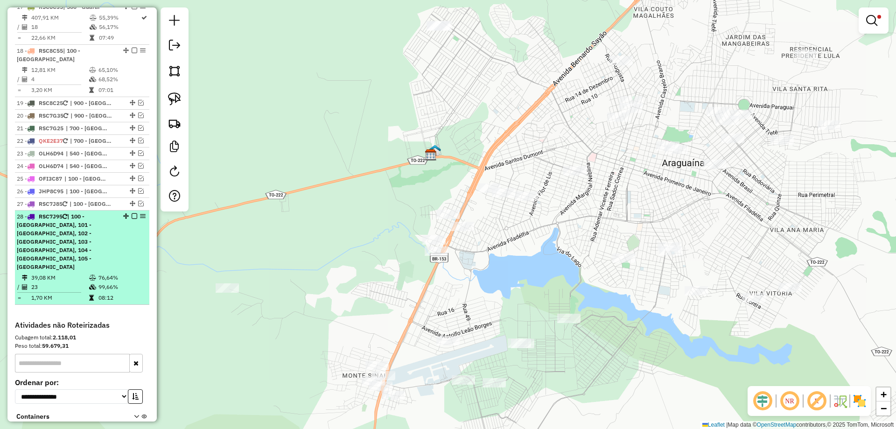
click at [132, 213] on em at bounding box center [135, 216] width 6 height 6
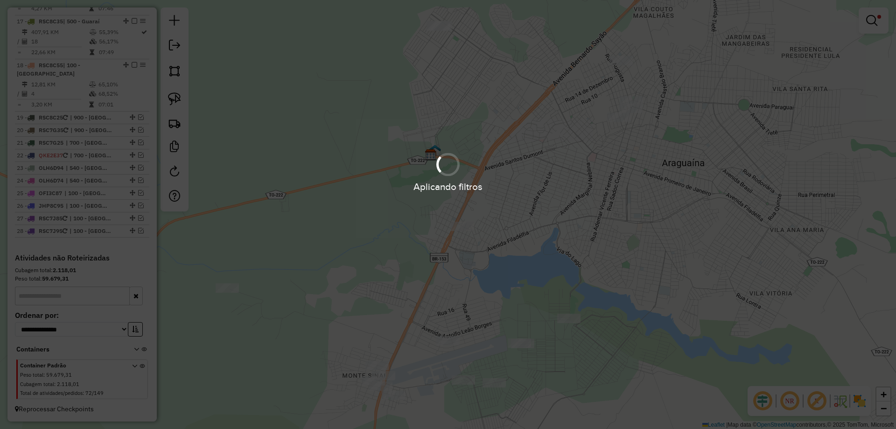
scroll to position [1175, 0]
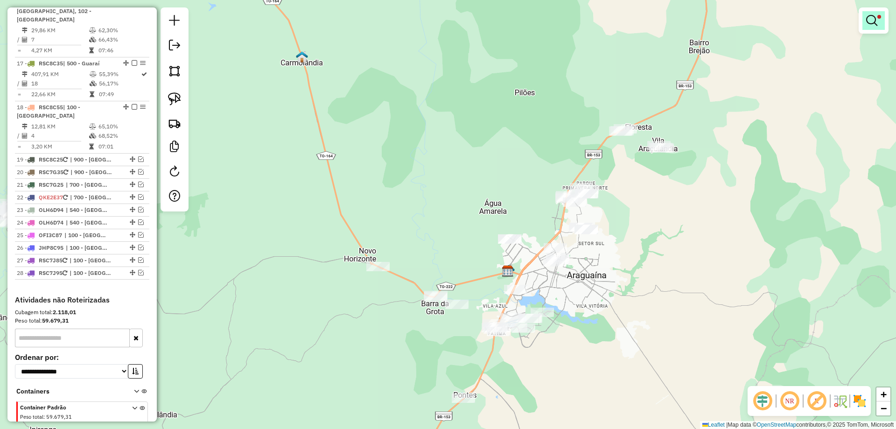
click at [879, 28] on link at bounding box center [873, 20] width 22 height 19
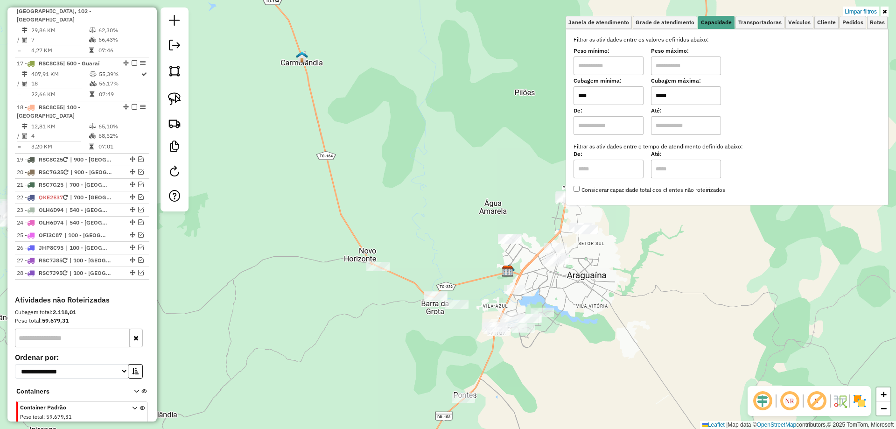
click at [851, 11] on link "Limpar filtros" at bounding box center [861, 12] width 36 height 10
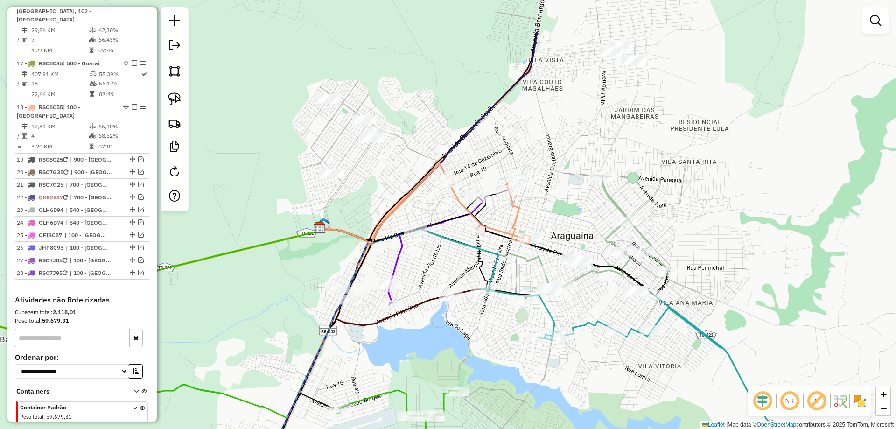
drag, startPoint x: 502, startPoint y: 264, endPoint x: 484, endPoint y: 339, distance: 77.2
click at [484, 339] on div "Janela de atendimento Grade de atendimento Capacidade Transportadoras Veículos …" at bounding box center [448, 214] width 896 height 429
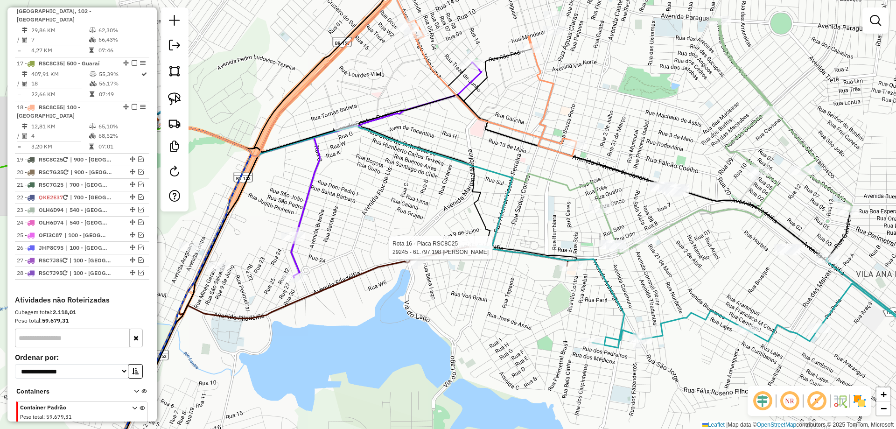
select select "*********"
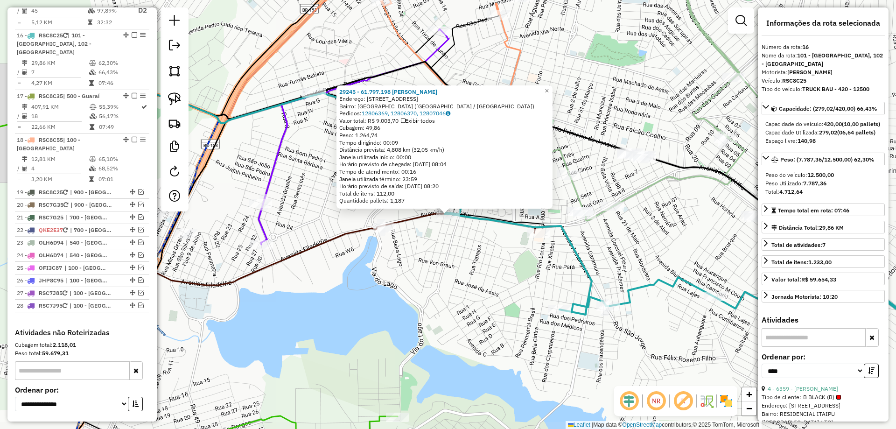
scroll to position [1139, 0]
click at [456, 272] on div "29245 - 61.797.198 RODRIGO S Endereço: AV FILADELFIA 3106 Bairro: JARDIM FILADE…" at bounding box center [448, 214] width 896 height 429
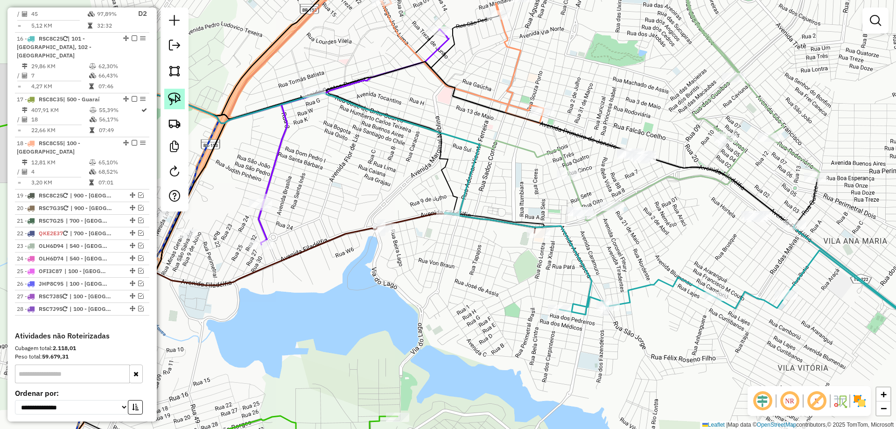
click at [173, 97] on img at bounding box center [174, 98] width 13 height 13
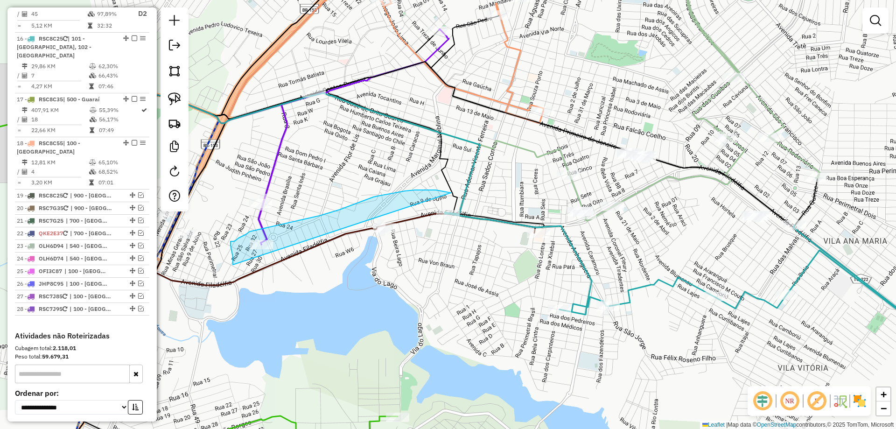
drag, startPoint x: 233, startPoint y: 265, endPoint x: 476, endPoint y: 209, distance: 249.4
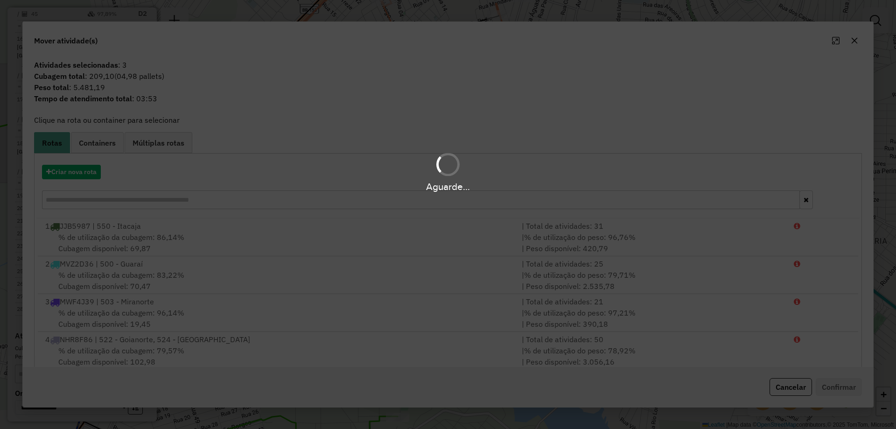
drag, startPoint x: 444, startPoint y: 254, endPoint x: 400, endPoint y: 261, distance: 44.0
click at [400, 261] on div "Aguarde..." at bounding box center [448, 214] width 896 height 429
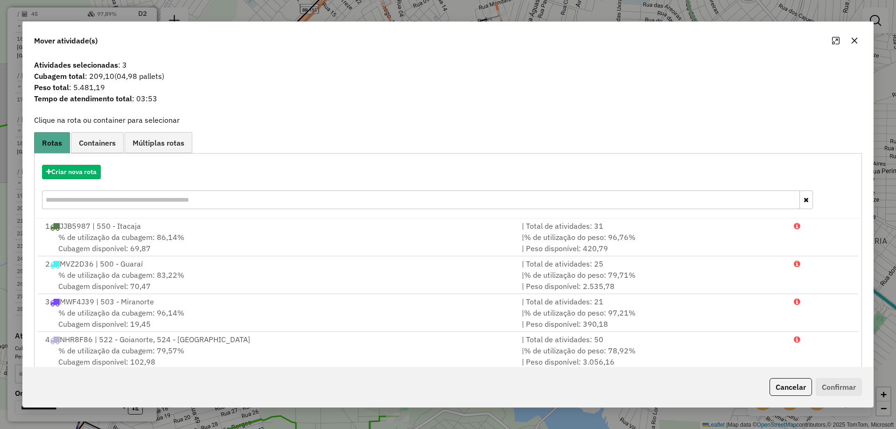
click at [854, 37] on icon "button" at bounding box center [854, 40] width 7 height 7
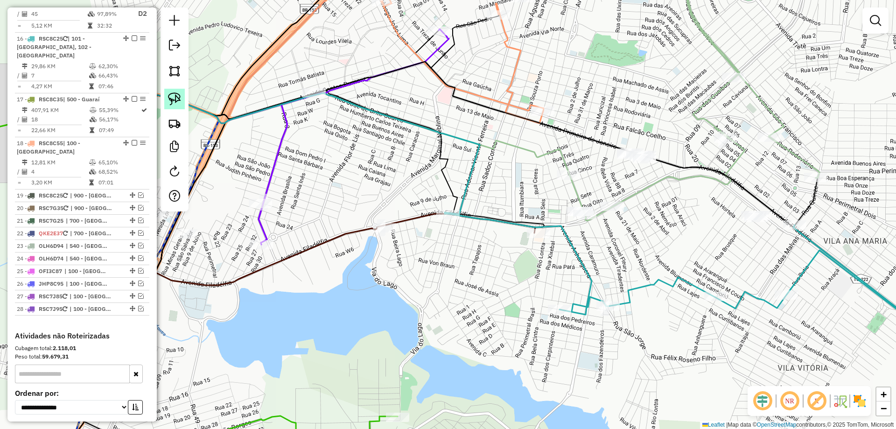
click at [177, 95] on img at bounding box center [174, 98] width 13 height 13
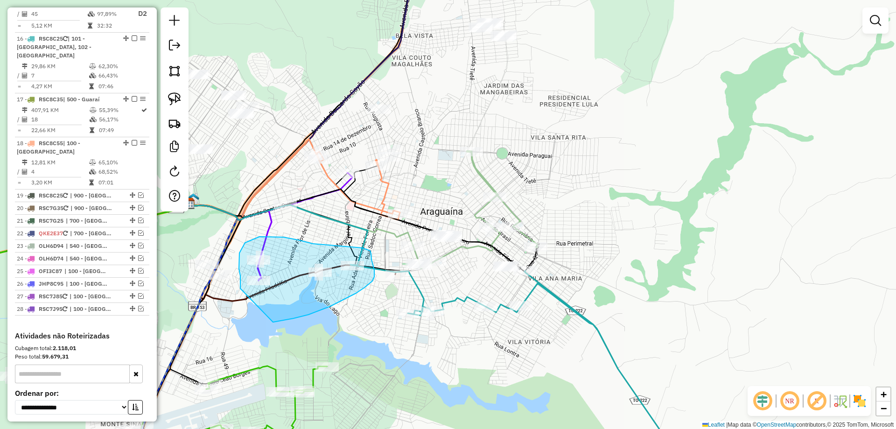
drag, startPoint x: 240, startPoint y: 272, endPoint x: 273, endPoint y: 322, distance: 60.3
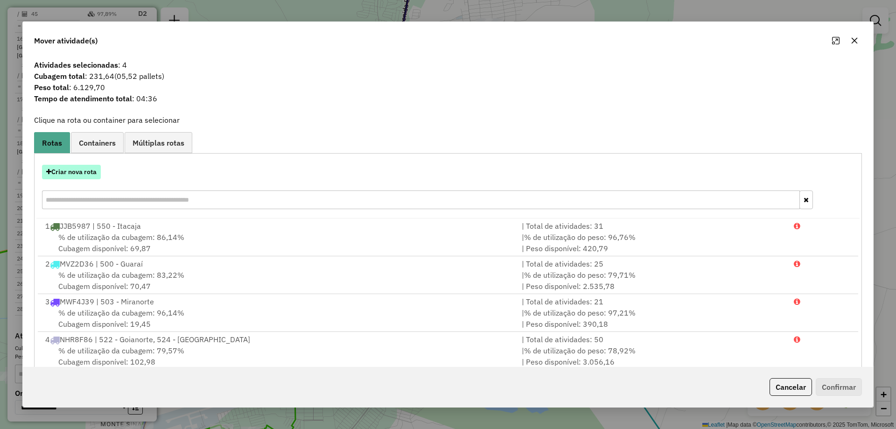
click at [67, 171] on button "Criar nova rota" at bounding box center [71, 172] width 59 height 14
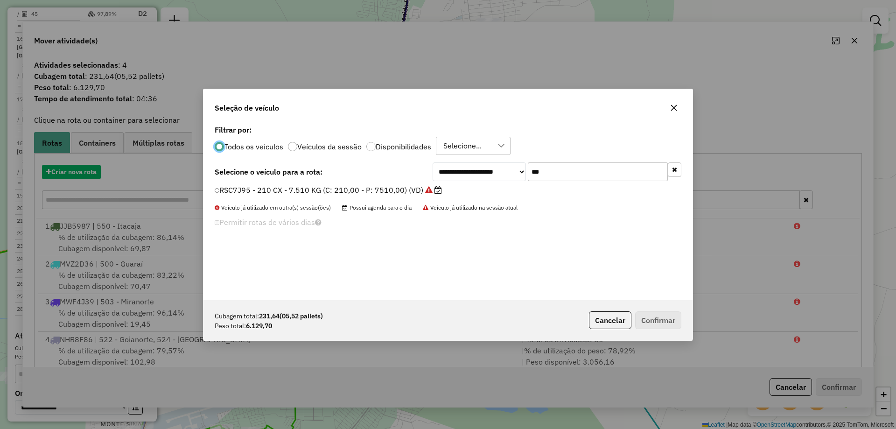
scroll to position [5, 3]
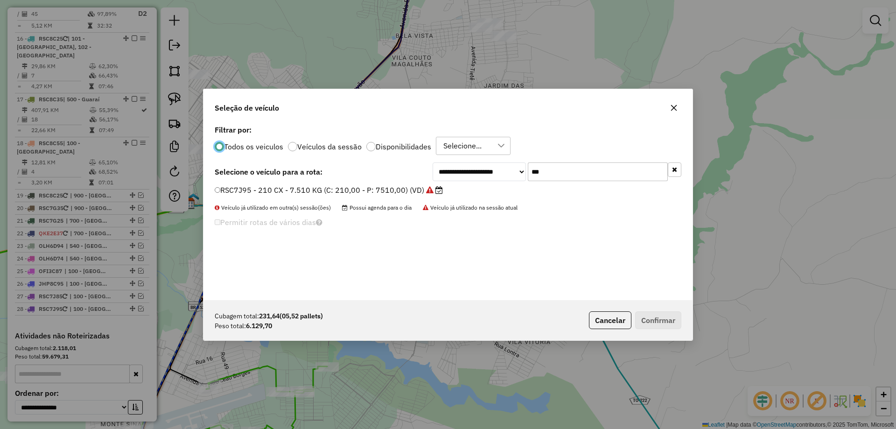
drag, startPoint x: 562, startPoint y: 171, endPoint x: 428, endPoint y: 168, distance: 133.5
click at [431, 168] on div "**********" at bounding box center [448, 171] width 467 height 19
type input "*"
type input "***"
click at [267, 189] on label "RMA8J23 - TRUCK CARROCERIA ABERTA - 504 - 13000 (C: 504,00 - P: 13900,00) (VD)" at bounding box center [375, 189] width 320 height 11
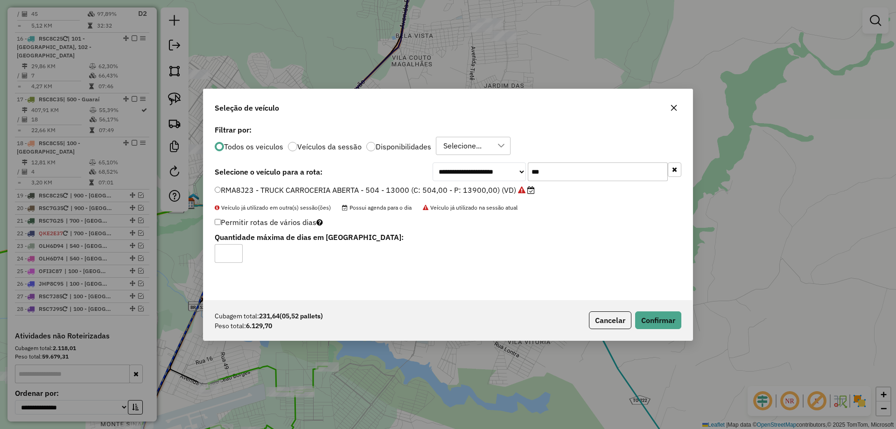
click at [656, 329] on div "Cubagem total: 231,64 (05,52 pallets) Peso total: 6.129,70 Cancelar Confirmar" at bounding box center [447, 320] width 489 height 40
click at [656, 322] on button "Confirmar" at bounding box center [658, 320] width 46 height 18
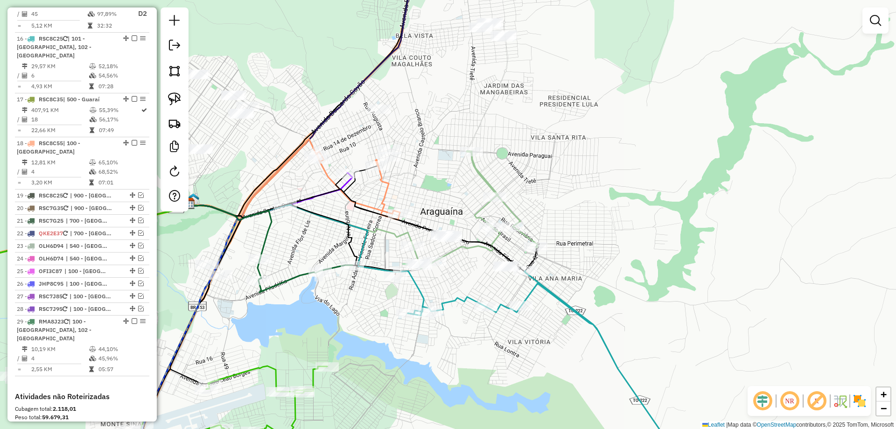
scroll to position [1095, 0]
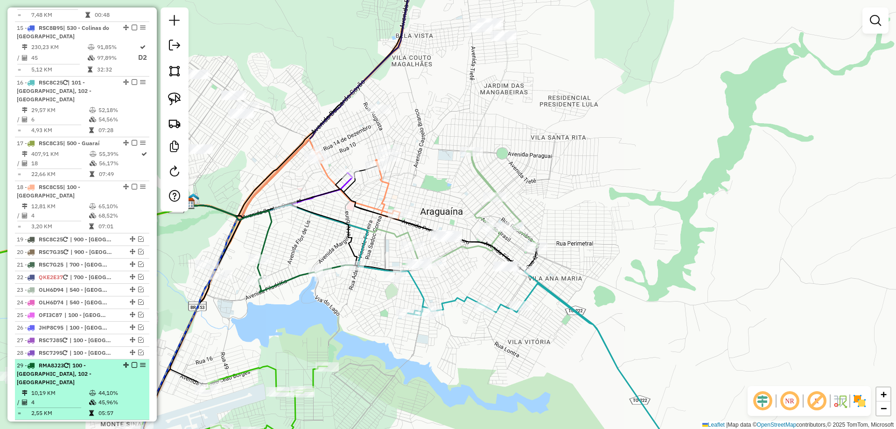
click at [132, 362] on em at bounding box center [135, 365] width 6 height 6
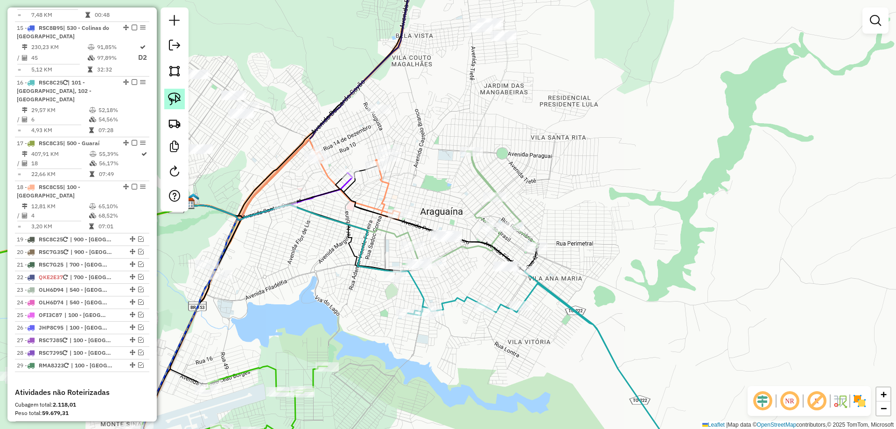
click at [174, 102] on img at bounding box center [174, 98] width 13 height 13
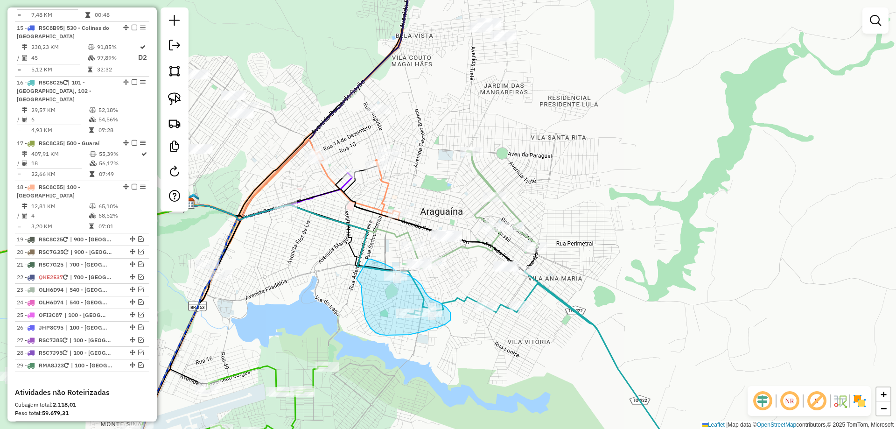
drag, startPoint x: 362, startPoint y: 289, endPoint x: 368, endPoint y: 259, distance: 30.6
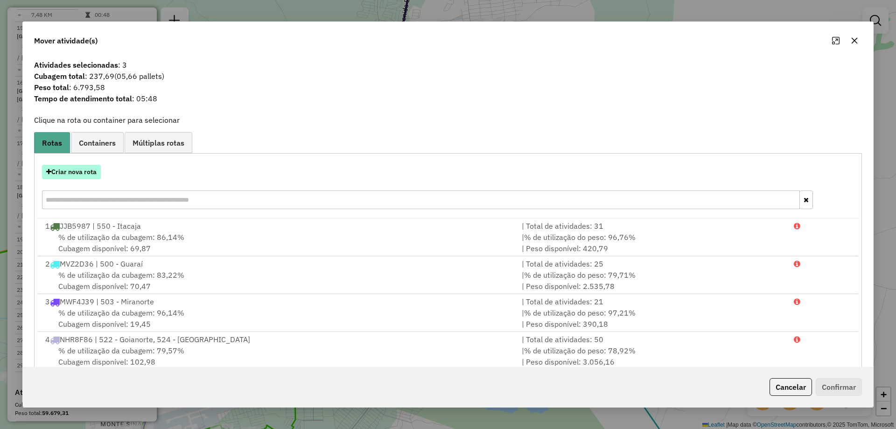
click at [83, 171] on button "Criar nova rota" at bounding box center [71, 172] width 59 height 14
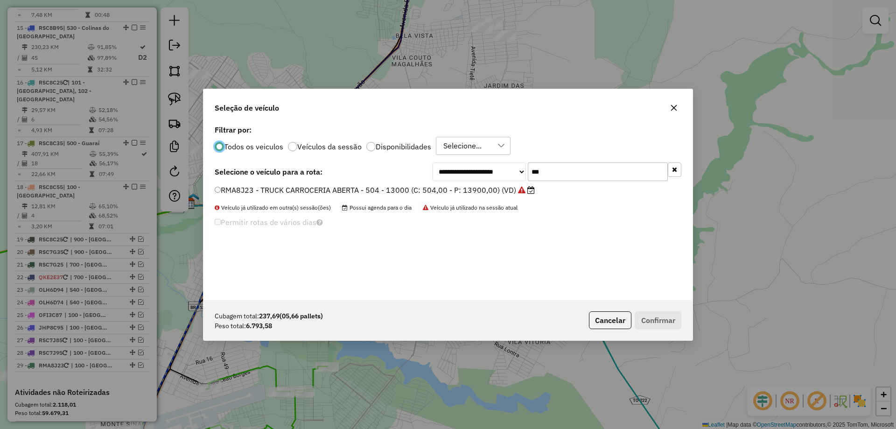
scroll to position [5, 3]
drag, startPoint x: 517, startPoint y: 168, endPoint x: 349, endPoint y: 168, distance: 168.4
click at [353, 168] on div "**********" at bounding box center [448, 171] width 467 height 19
click at [256, 191] on label "RMA8J23 - TRUCK CARROCERIA ABERTA - 504 - 13000 (C: 504,00 - P: 13900,00) (VD)" at bounding box center [375, 189] width 320 height 11
click at [660, 321] on button "Confirmar" at bounding box center [658, 320] width 46 height 18
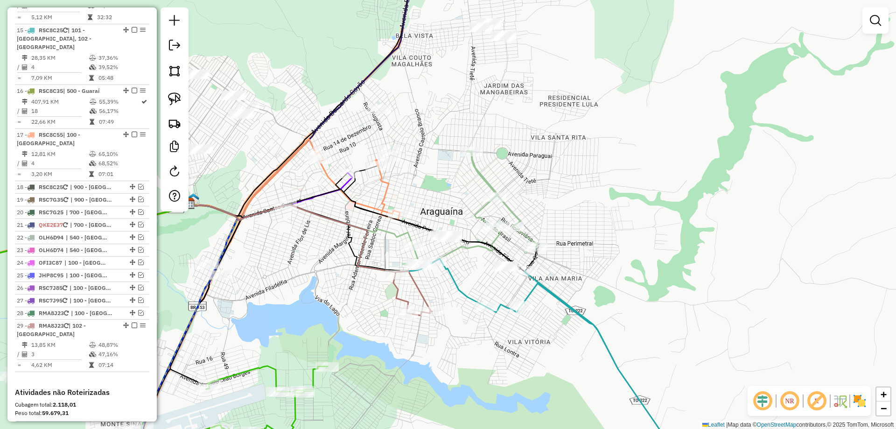
scroll to position [1043, 0]
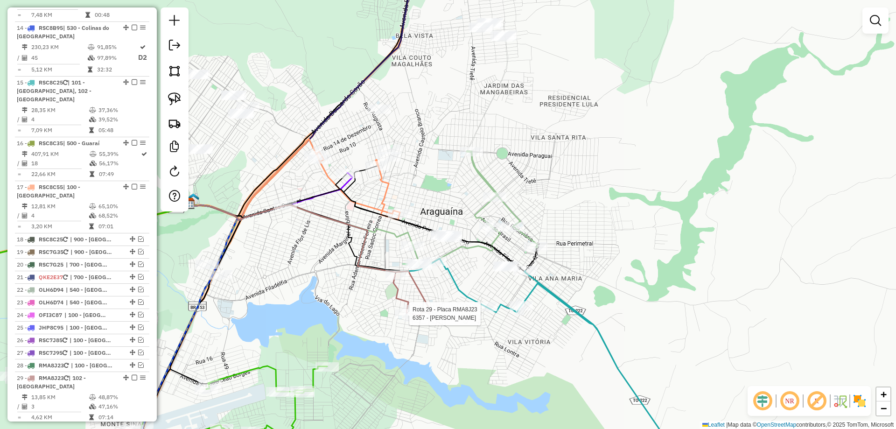
select select "*********"
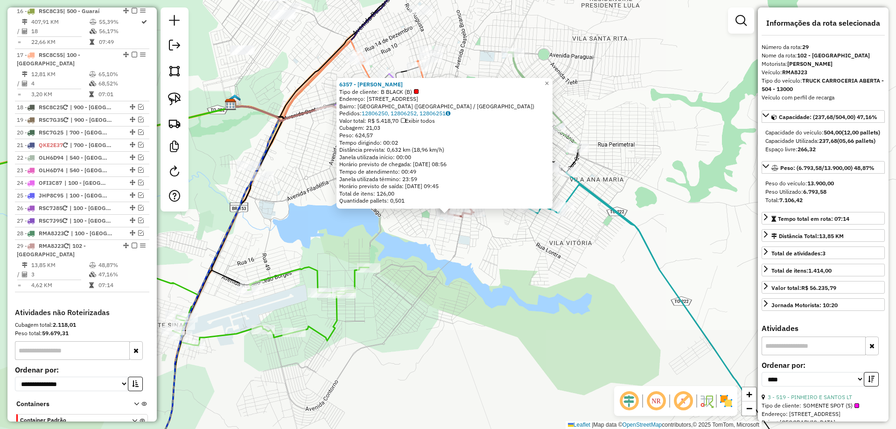
scroll to position [1196, 0]
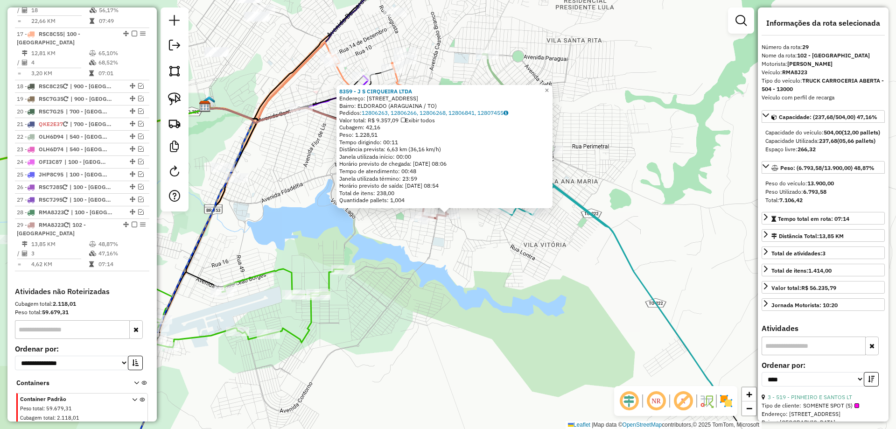
click at [464, 242] on div "8359 - J S CIRQUEIRA LTDA Endereço: R GUATEMALA 323 Bairro: [GEOGRAPHIC_DATA] (…" at bounding box center [448, 214] width 896 height 429
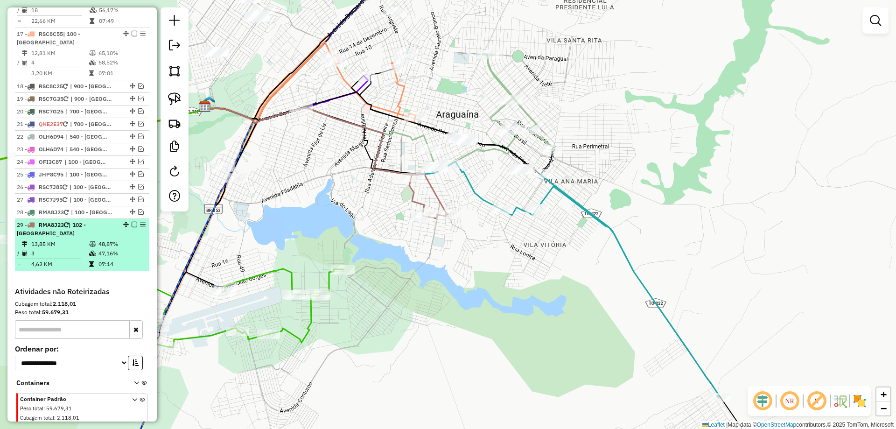
click at [132, 222] on em at bounding box center [135, 225] width 6 height 6
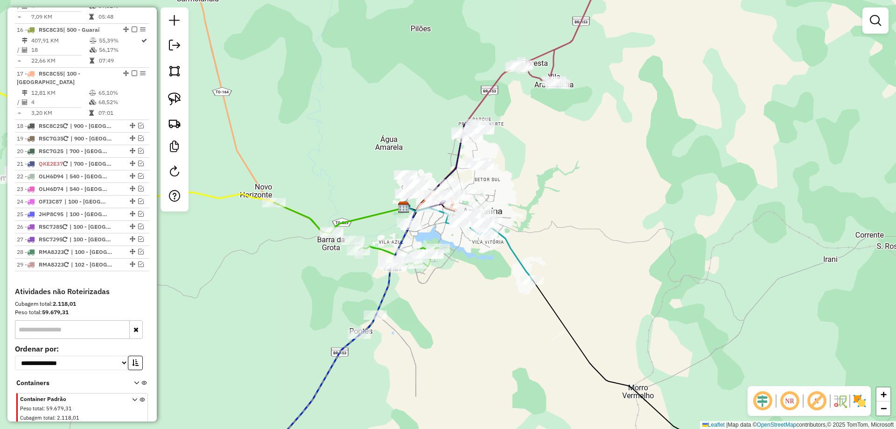
drag, startPoint x: 442, startPoint y: 345, endPoint x: 456, endPoint y: 304, distance: 44.0
click at [456, 304] on div "Janela de atendimento Grade de atendimento Capacidade Transportadoras Veículos …" at bounding box center [448, 214] width 896 height 429
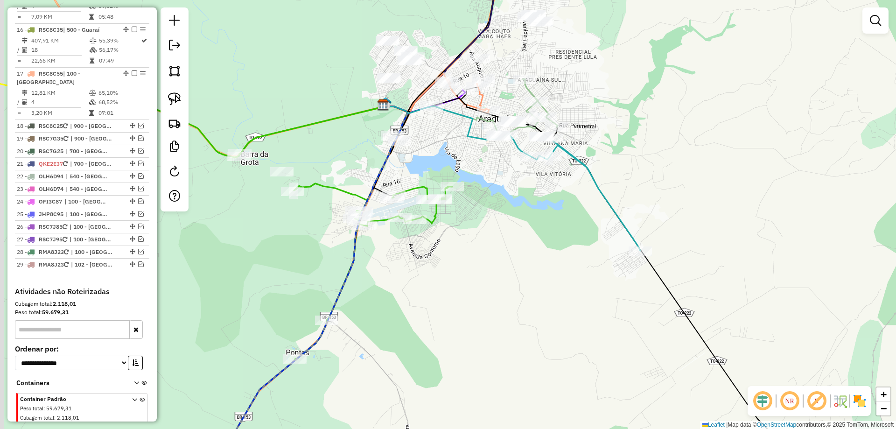
drag, startPoint x: 450, startPoint y: 301, endPoint x: 476, endPoint y: 294, distance: 27.0
click at [476, 294] on div "Janela de atendimento Grade de atendimento Capacidade Transportadoras Veículos …" at bounding box center [448, 214] width 896 height 429
drag, startPoint x: 180, startPoint y: 100, endPoint x: 189, endPoint y: 112, distance: 15.6
click at [179, 100] on img at bounding box center [174, 98] width 13 height 13
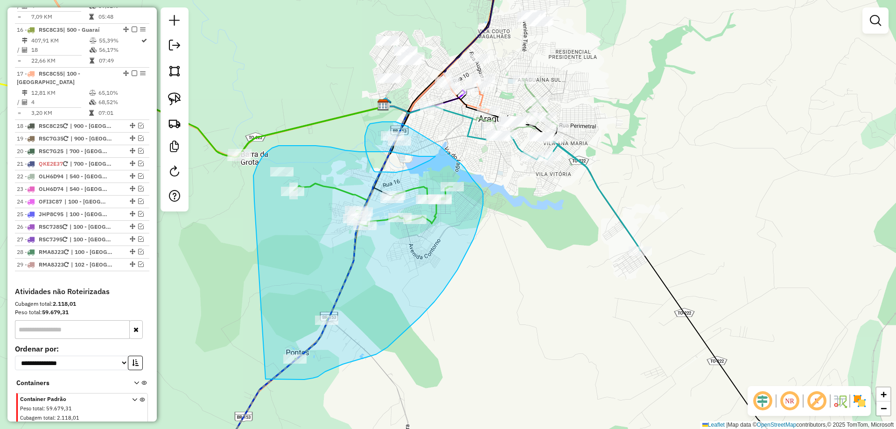
drag, startPoint x: 254, startPoint y: 201, endPoint x: 265, endPoint y: 379, distance: 178.1
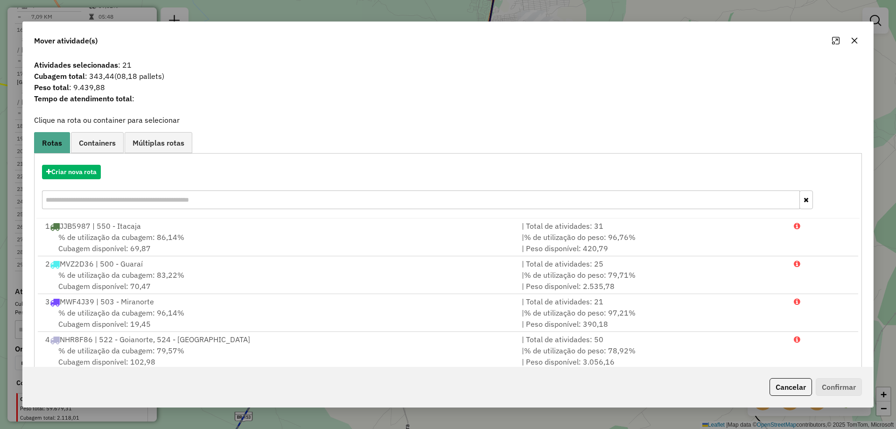
click at [855, 39] on icon "button" at bounding box center [854, 40] width 7 height 7
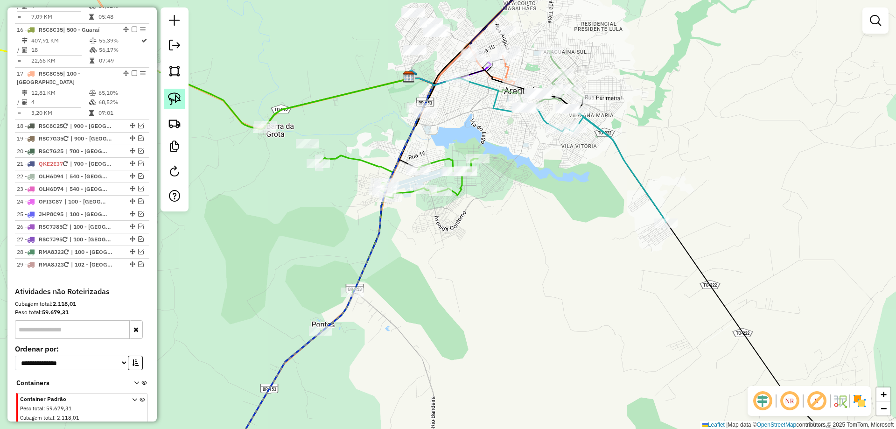
click at [172, 98] on img at bounding box center [174, 98] width 13 height 13
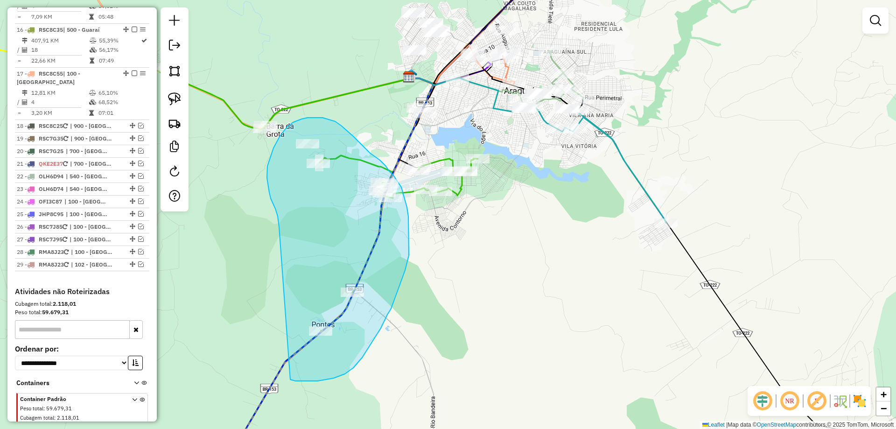
drag, startPoint x: 279, startPoint y: 220, endPoint x: 290, endPoint y: 379, distance: 159.5
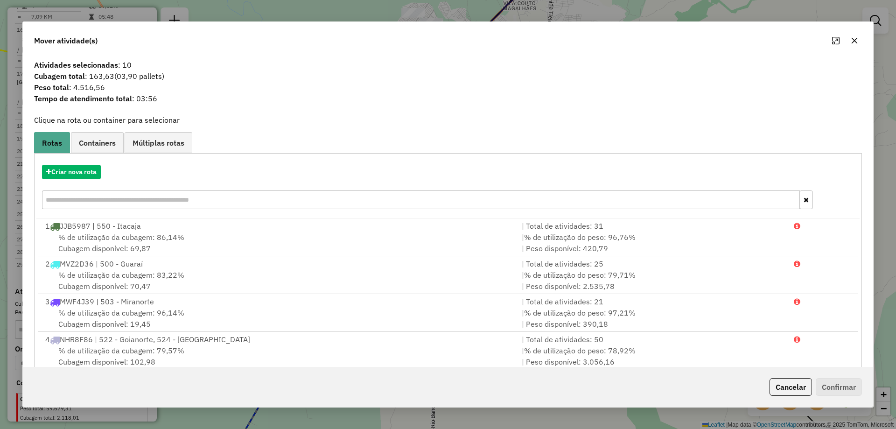
click at [853, 39] on icon "button" at bounding box center [854, 41] width 6 height 6
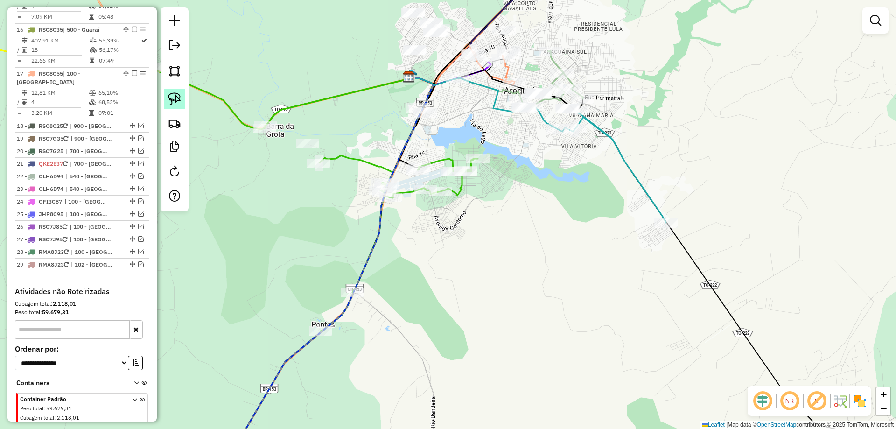
click at [170, 103] on img at bounding box center [174, 98] width 13 height 13
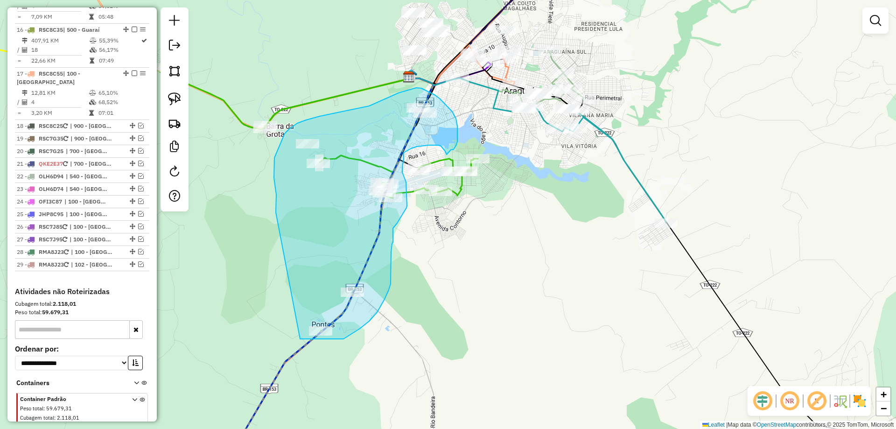
drag, startPoint x: 276, startPoint y: 212, endPoint x: 300, endPoint y: 339, distance: 128.7
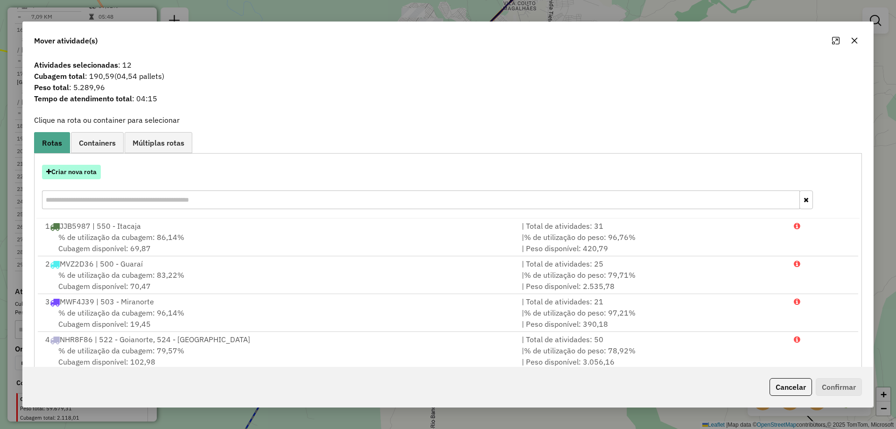
click at [84, 165] on button "Criar nova rota" at bounding box center [71, 172] width 59 height 14
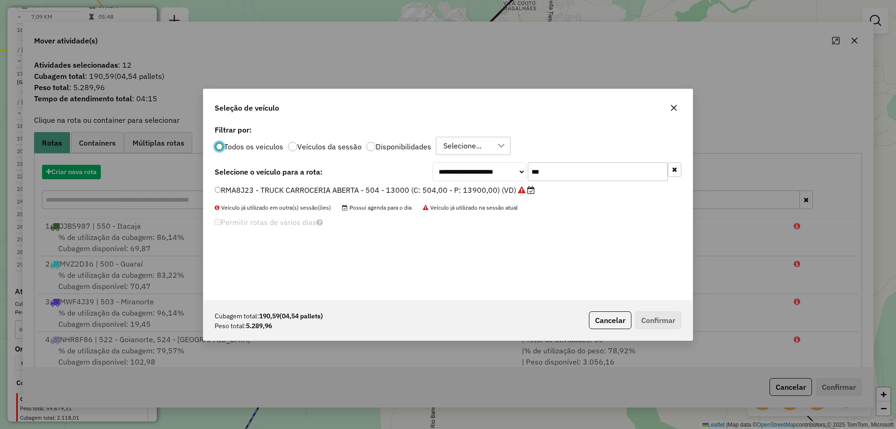
scroll to position [5, 3]
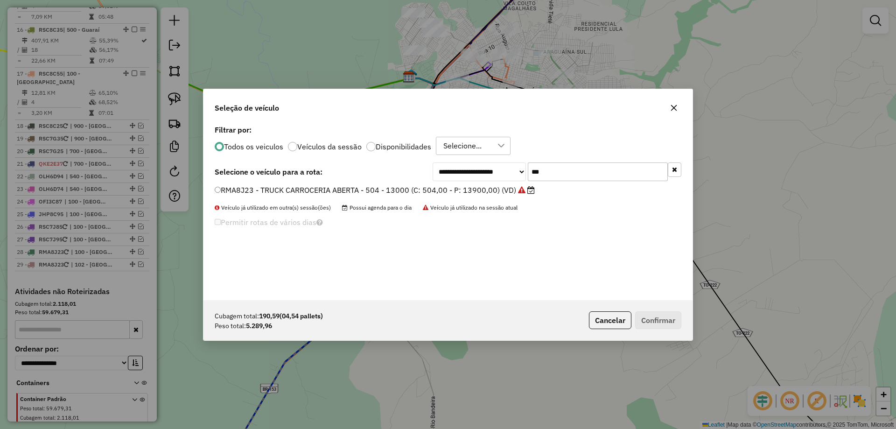
drag, startPoint x: 550, startPoint y: 173, endPoint x: 385, endPoint y: 162, distance: 165.0
click at [387, 168] on div "**********" at bounding box center [448, 171] width 467 height 19
click at [315, 196] on li "OLN5I96 - TRUCK BAU - 420 - 13500 (C: 420,00 - P: 13500,00) (VD)" at bounding box center [448, 190] width 467 height 11
click at [314, 193] on label "OLN5I96 - TRUCK BAU - 420 - 13500 (C: 420,00 - P: 13500,00) (VD)" at bounding box center [335, 189] width 240 height 11
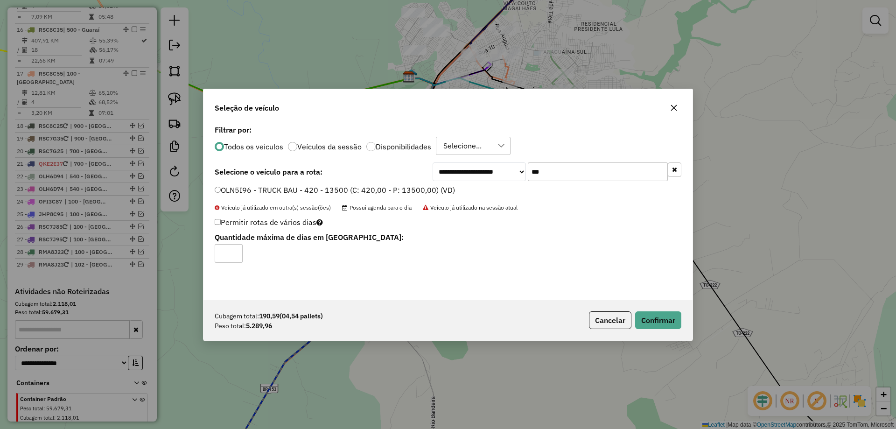
drag, startPoint x: 555, startPoint y: 171, endPoint x: 402, endPoint y: 172, distance: 153.0
click at [402, 172] on div "**********" at bounding box center [448, 171] width 467 height 19
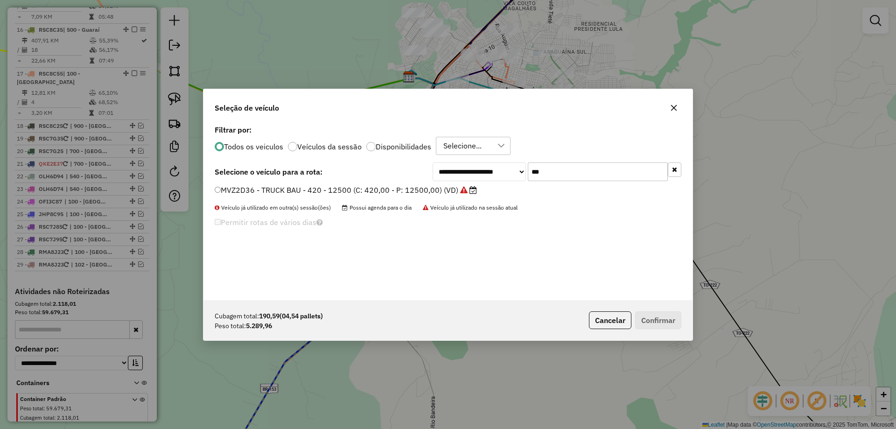
type input "***"
click at [375, 189] on label "MVZ2D36 - TRUCK BAU - 420 - 12500 (C: 420,00 - P: 12500,00) (VD)" at bounding box center [346, 189] width 262 height 11
click at [666, 315] on button "Confirmar" at bounding box center [658, 320] width 46 height 18
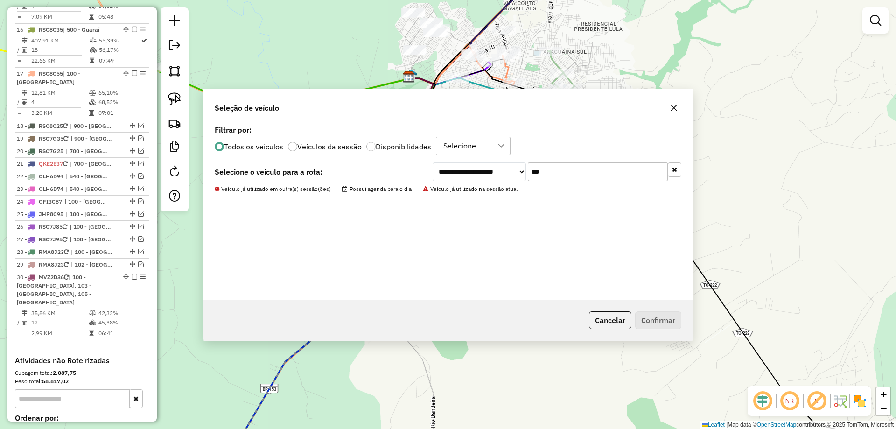
scroll to position [1196, 0]
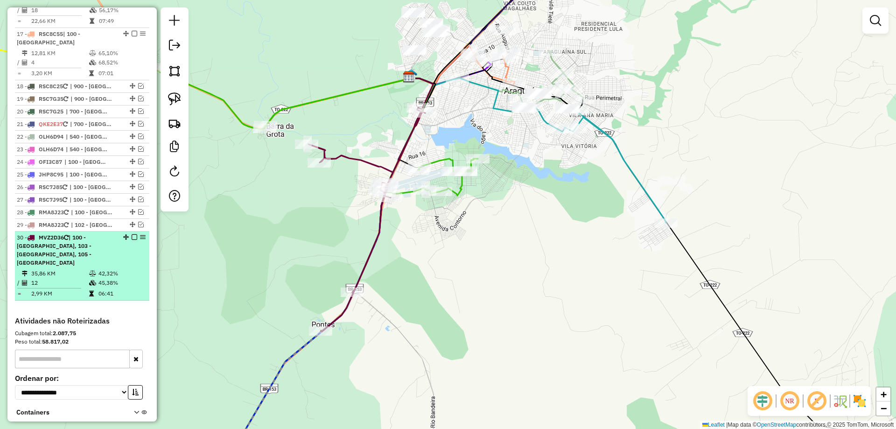
click at [132, 234] on em at bounding box center [135, 237] width 6 height 6
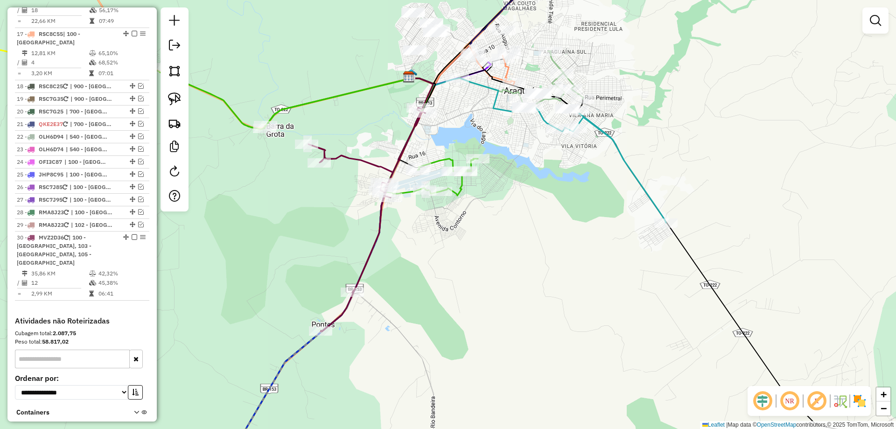
scroll to position [1169, 0]
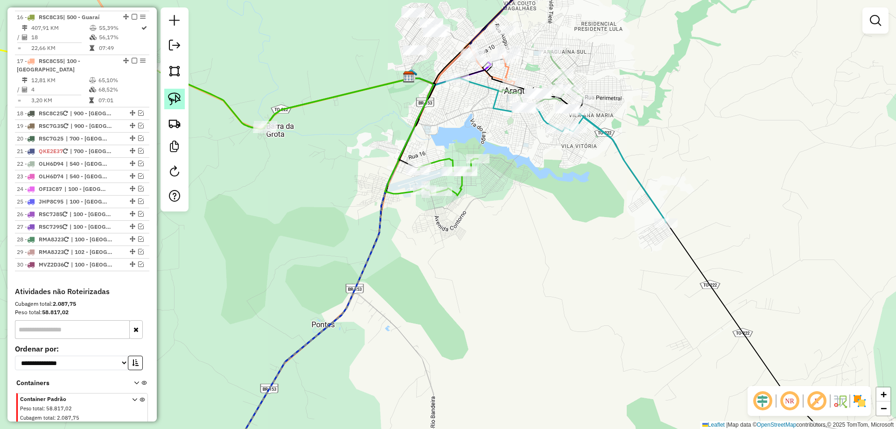
click at [180, 94] on img at bounding box center [174, 98] width 13 height 13
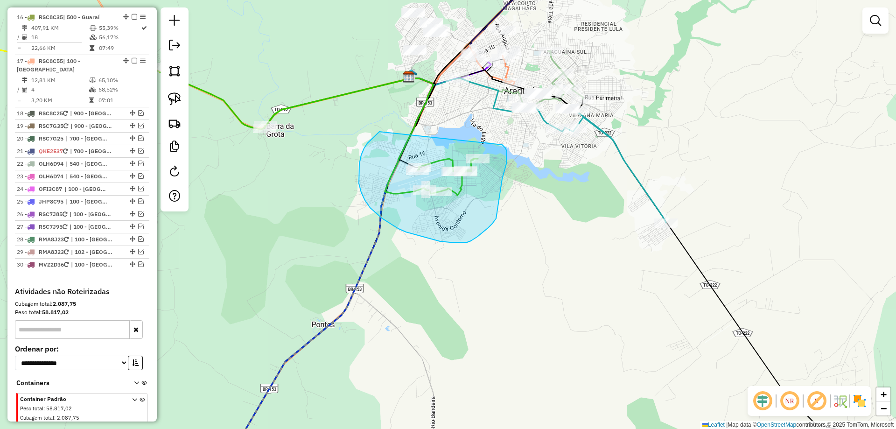
drag, startPoint x: 372, startPoint y: 139, endPoint x: 502, endPoint y: 145, distance: 130.3
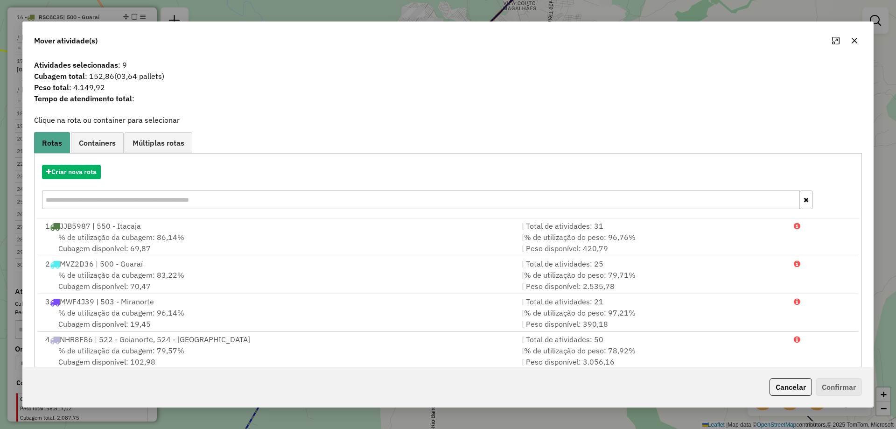
click at [852, 43] on icon "button" at bounding box center [854, 41] width 6 height 6
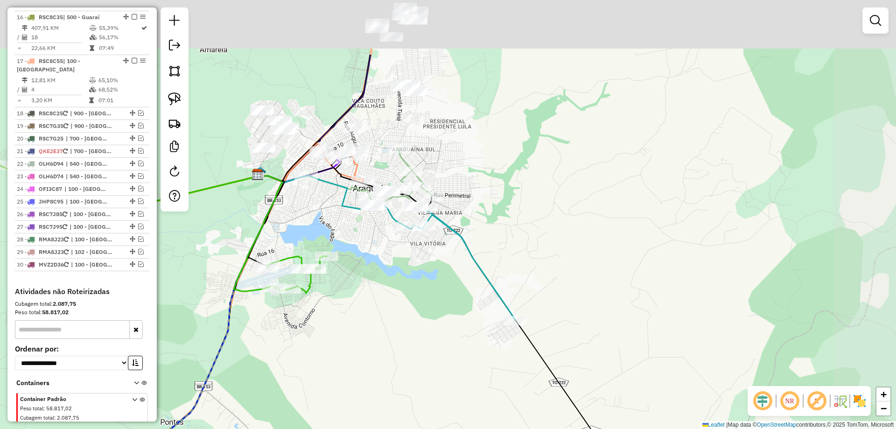
drag, startPoint x: 545, startPoint y: 185, endPoint x: 396, endPoint y: 278, distance: 175.6
click at [396, 281] on div "Janela de atendimento Grade de atendimento Capacidade Transportadoras Veículos …" at bounding box center [448, 214] width 896 height 429
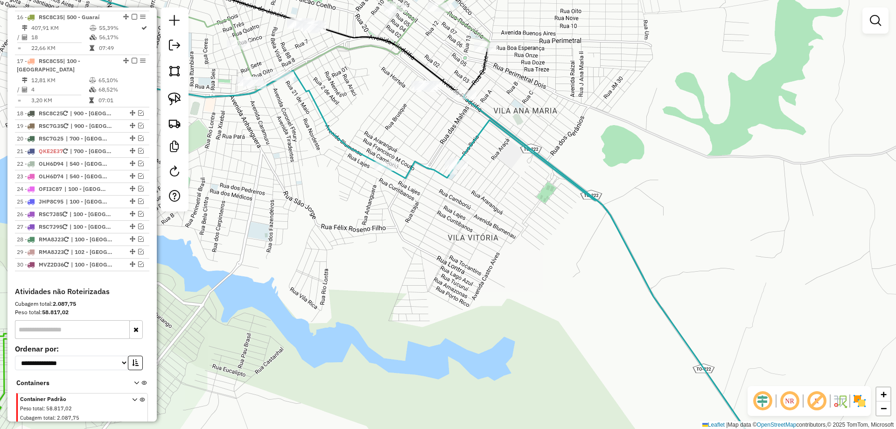
click at [438, 309] on div "Janela de atendimento Grade de atendimento Capacidade Transportadoras Veículos …" at bounding box center [448, 214] width 896 height 429
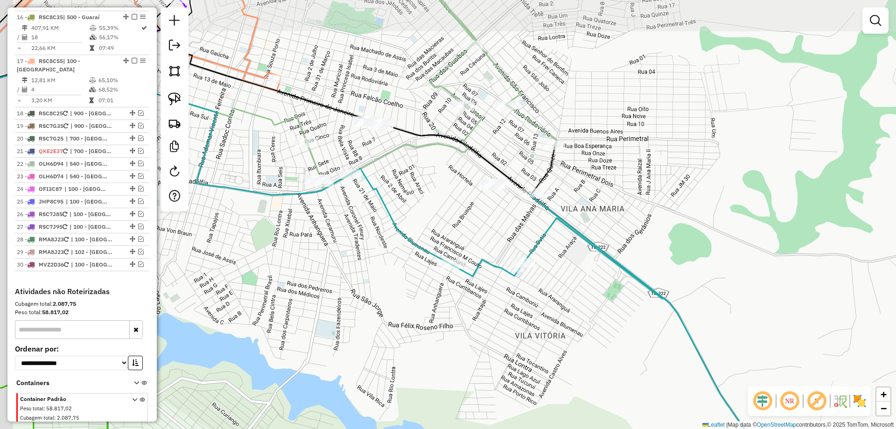
drag, startPoint x: 366, startPoint y: 258, endPoint x: 387, endPoint y: 293, distance: 40.7
click at [387, 293] on div "Janela de atendimento Grade de atendimento Capacidade Transportadoras Veículos …" at bounding box center [448, 214] width 896 height 429
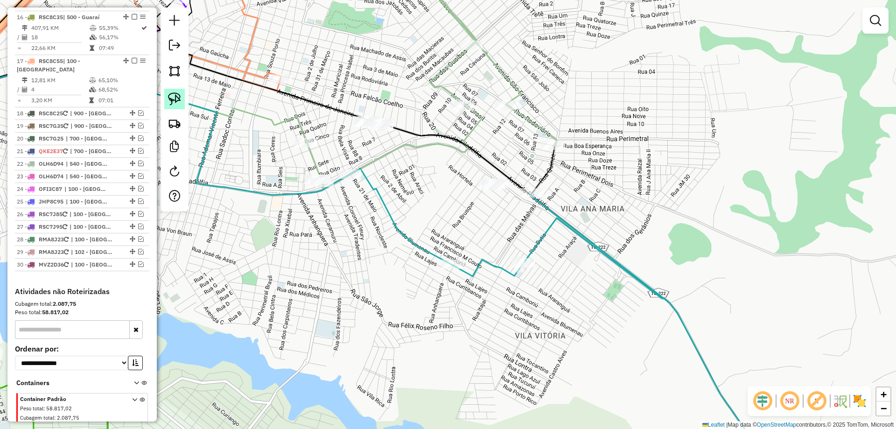
click at [172, 95] on img at bounding box center [174, 98] width 13 height 13
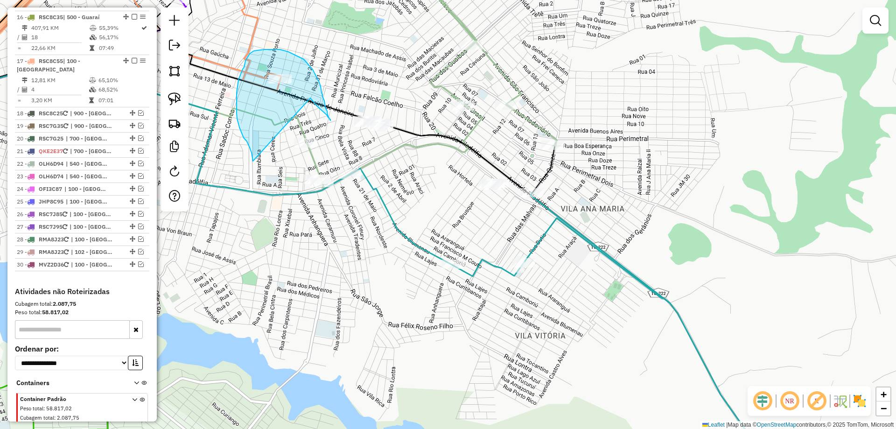
drag, startPoint x: 244, startPoint y: 138, endPoint x: 310, endPoint y: 98, distance: 77.6
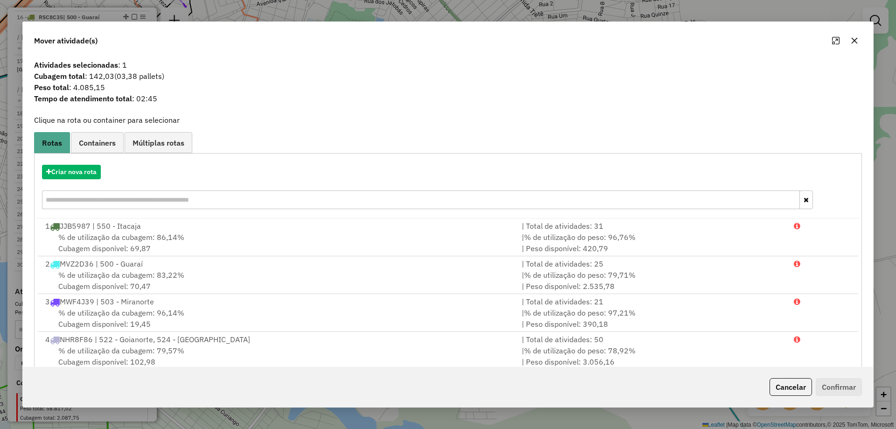
click at [851, 39] on icon "button" at bounding box center [854, 40] width 7 height 7
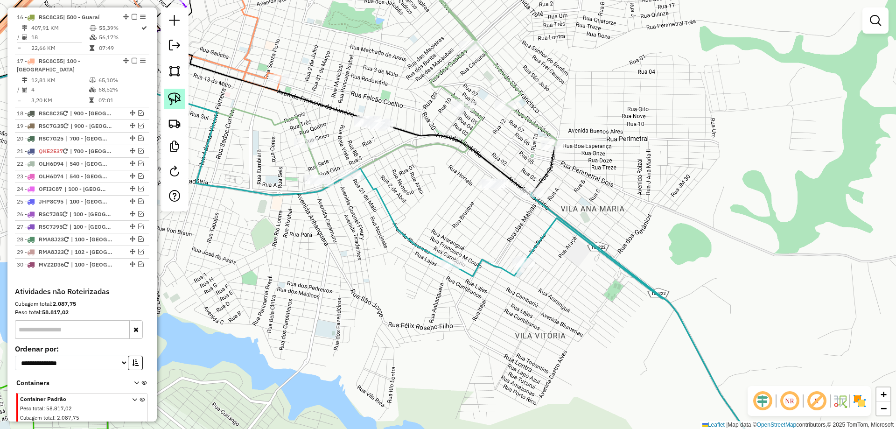
click at [173, 103] on img at bounding box center [174, 98] width 13 height 13
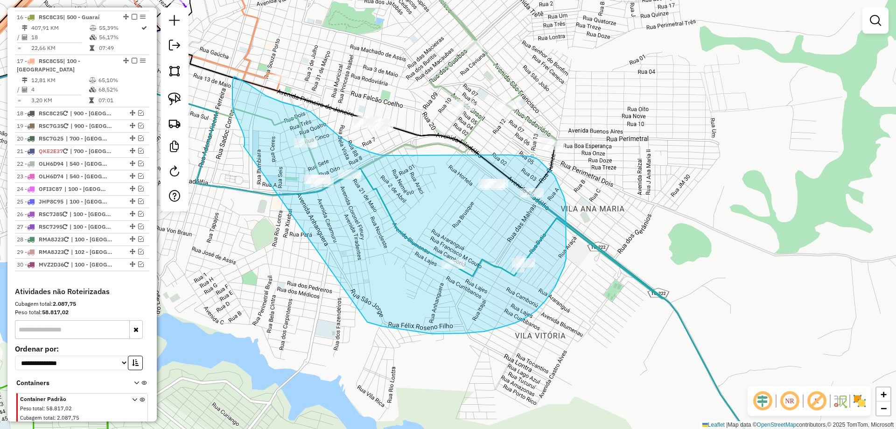
drag, startPoint x: 244, startPoint y: 146, endPoint x: 367, endPoint y: 322, distance: 215.0
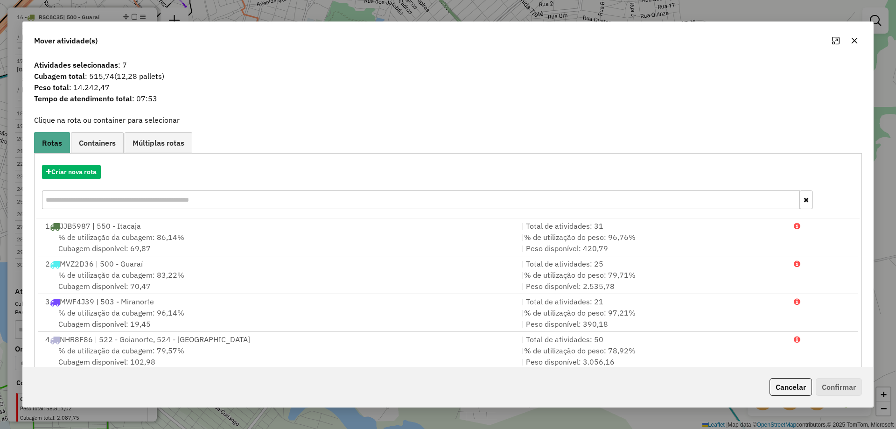
click at [855, 38] on icon "button" at bounding box center [854, 40] width 7 height 7
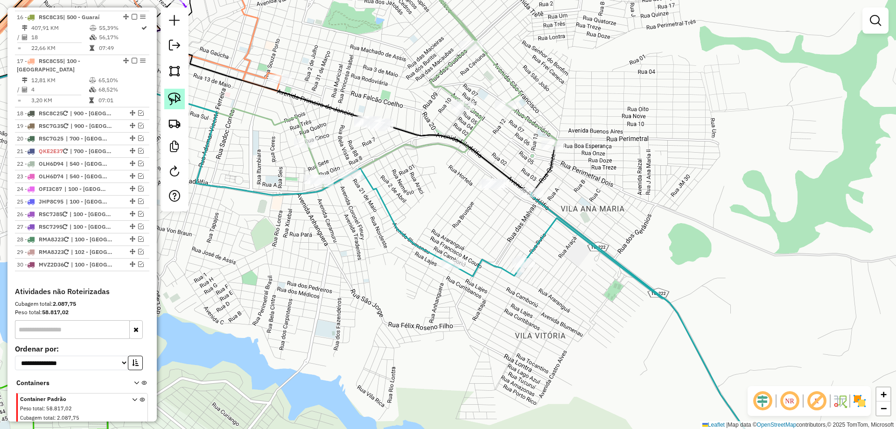
click at [175, 101] on img at bounding box center [174, 98] width 13 height 13
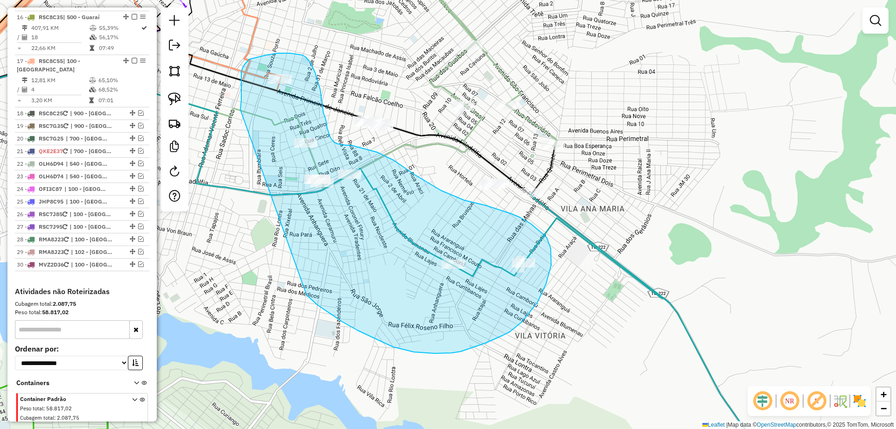
drag, startPoint x: 240, startPoint y: 110, endPoint x: 307, endPoint y: 295, distance: 196.7
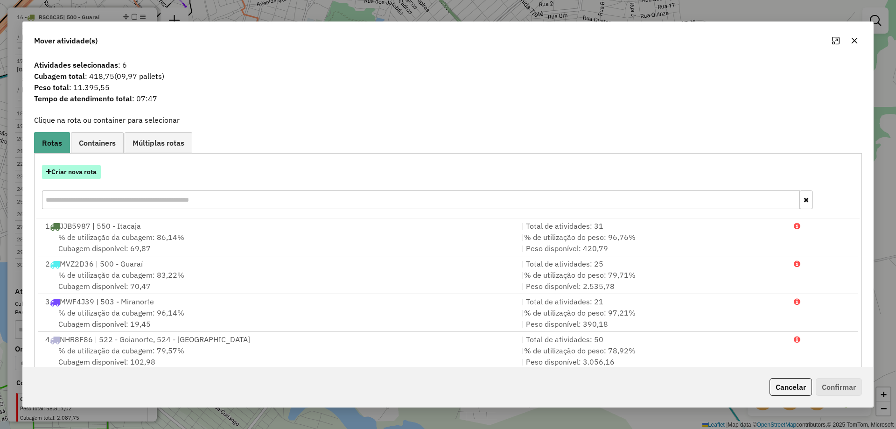
click at [75, 169] on button "Criar nova rota" at bounding box center [71, 172] width 59 height 14
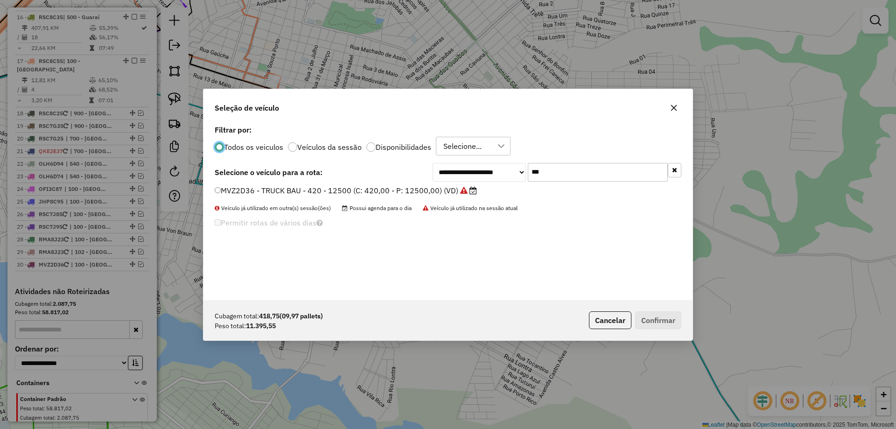
scroll to position [5, 3]
drag, startPoint x: 466, startPoint y: 177, endPoint x: 460, endPoint y: 176, distance: 5.7
click at [463, 177] on div "**********" at bounding box center [557, 171] width 249 height 19
type input "***"
click at [368, 189] on label "OLH6D74 - TRUCK BAU - 378 - 13040 (C: 378,00 - P: 13040,00) (VD)" at bounding box center [345, 189] width 261 height 11
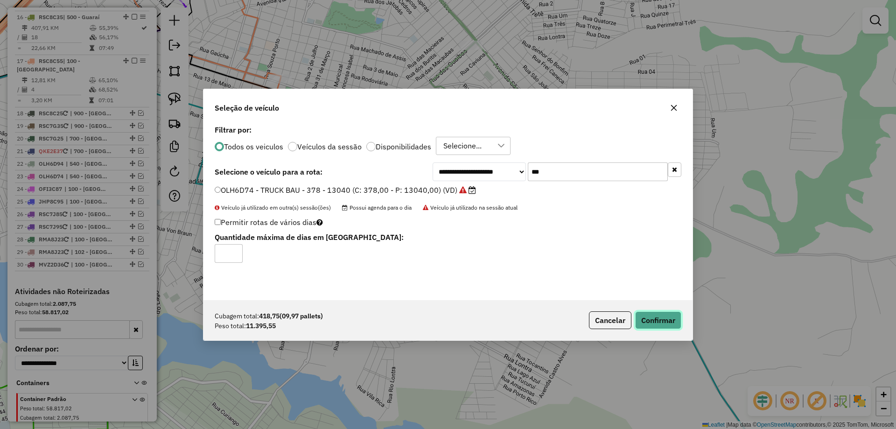
click at [656, 314] on button "Confirmar" at bounding box center [658, 320] width 46 height 18
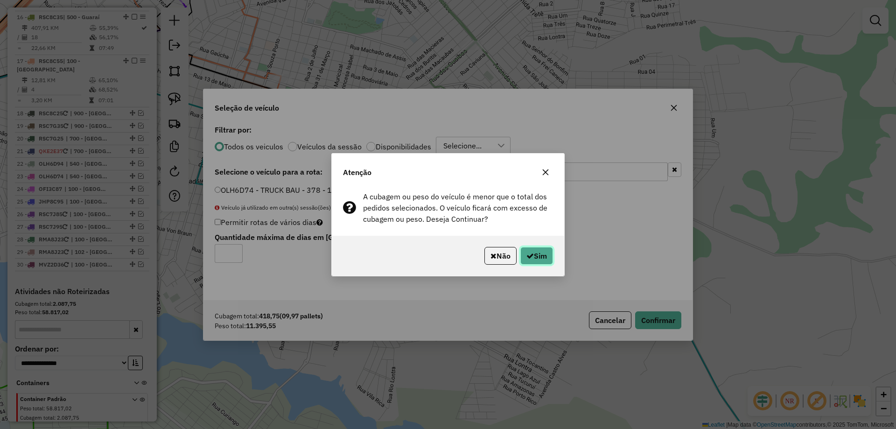
click at [539, 258] on button "Sim" at bounding box center [536, 256] width 33 height 18
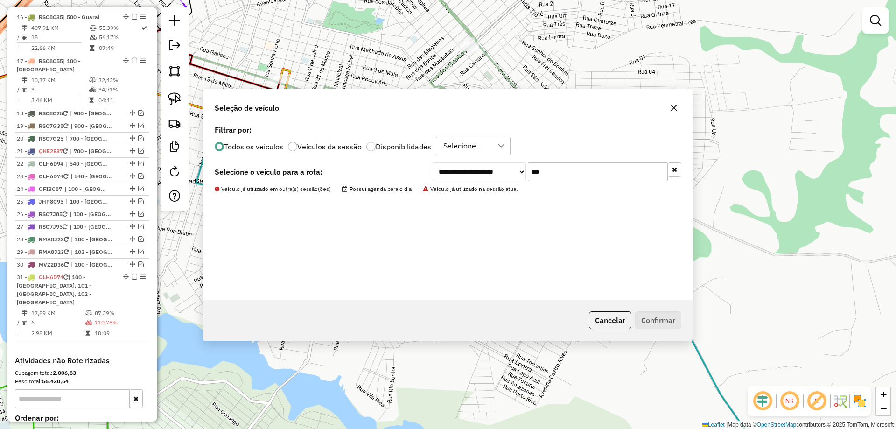
scroll to position [1152, 0]
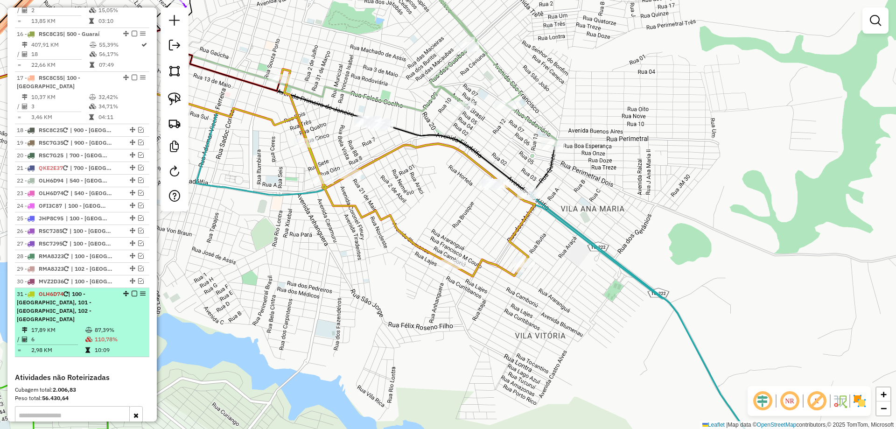
click at [116, 335] on td "110,78%" at bounding box center [119, 339] width 51 height 9
select select "*********"
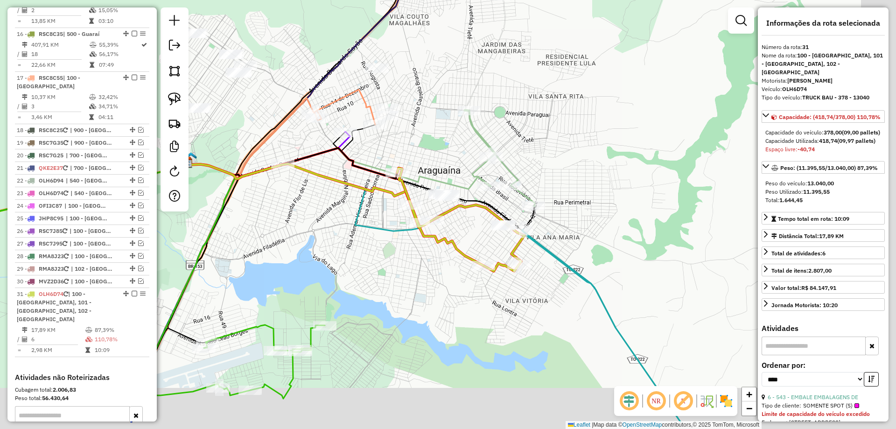
drag, startPoint x: 513, startPoint y: 296, endPoint x: 431, endPoint y: 266, distance: 87.4
click at [431, 266] on div "Janela de atendimento Grade de atendimento Capacidade Transportadoras Veículos …" at bounding box center [448, 214] width 896 height 429
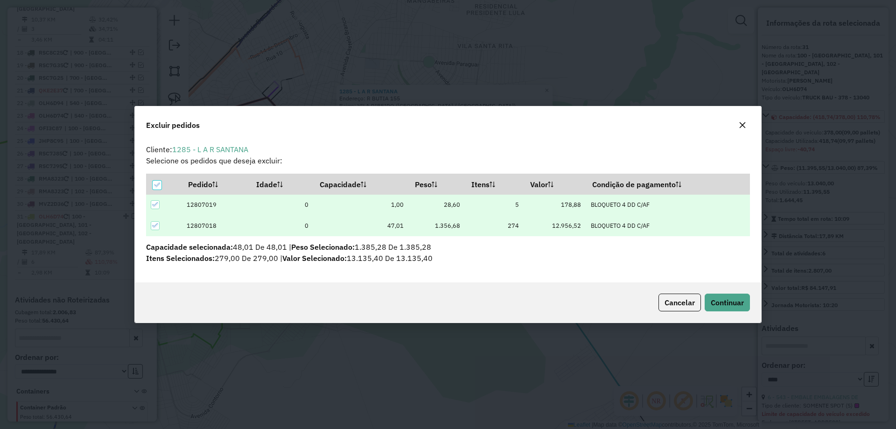
scroll to position [5, 3]
click at [733, 301] on span "Continuar" at bounding box center [727, 302] width 33 height 9
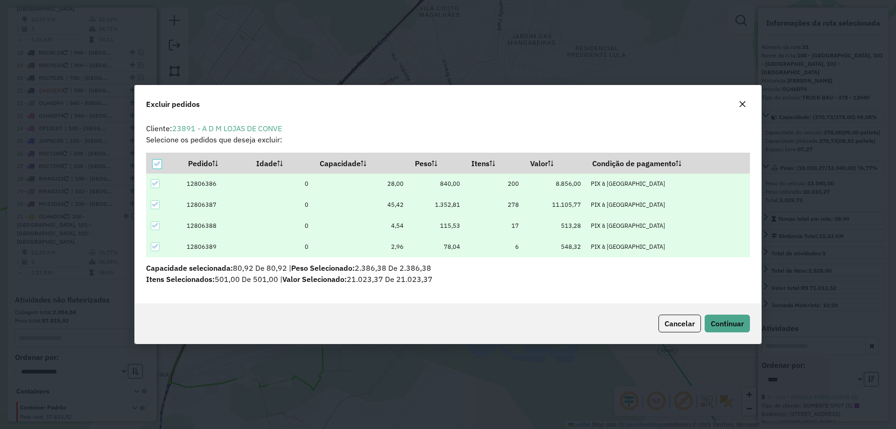
scroll to position [0, 0]
click at [733, 319] on span "Continuar" at bounding box center [727, 323] width 33 height 9
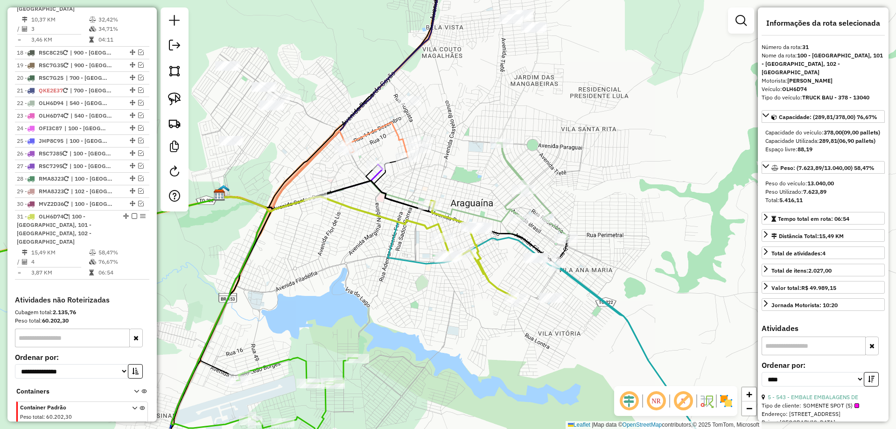
drag, startPoint x: 403, startPoint y: 247, endPoint x: 417, endPoint y: 346, distance: 100.0
click at [417, 346] on div "Janela de atendimento Grade de atendimento Capacidade Transportadoras Veículos …" at bounding box center [448, 214] width 896 height 429
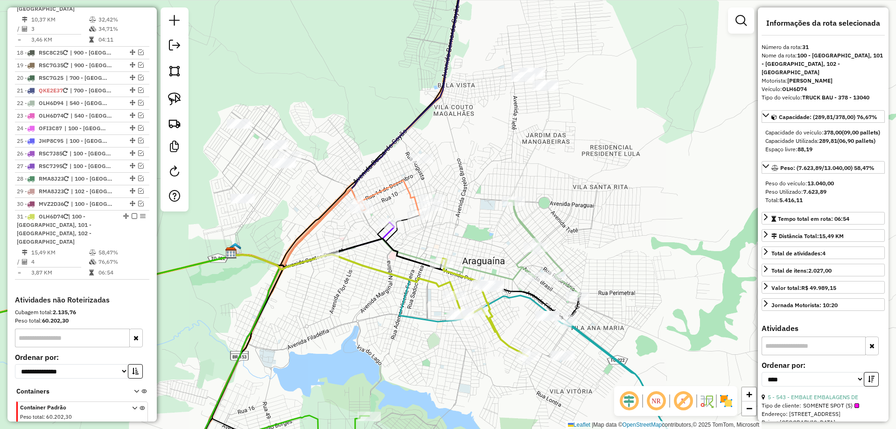
click at [417, 346] on div "Janela de atendimento Grade de atendimento Capacidade Transportadoras Veículos …" at bounding box center [448, 214] width 896 height 429
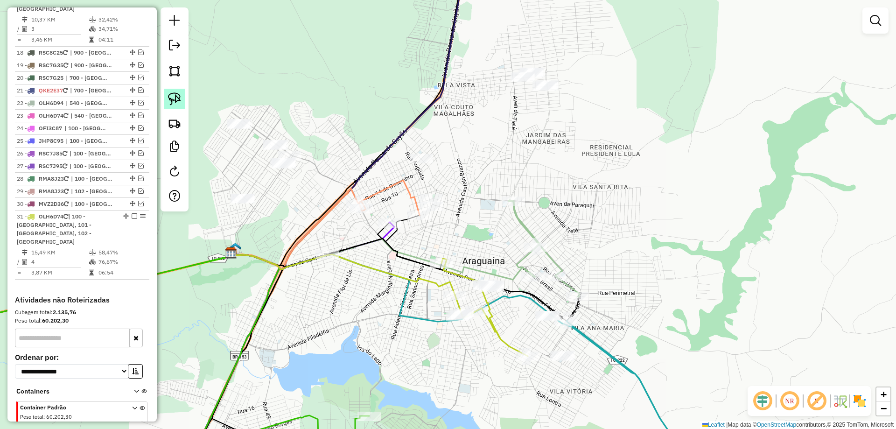
click at [172, 91] on link at bounding box center [174, 99] width 21 height 21
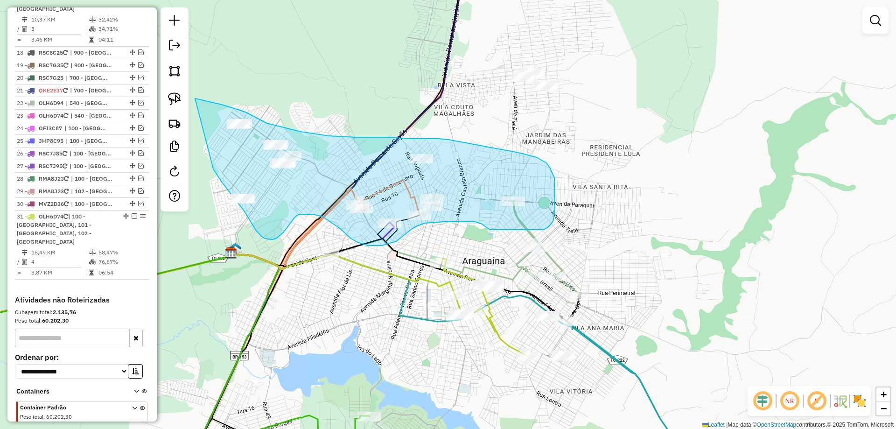
drag, startPoint x: 214, startPoint y: 169, endPoint x: 195, endPoint y: 98, distance: 73.3
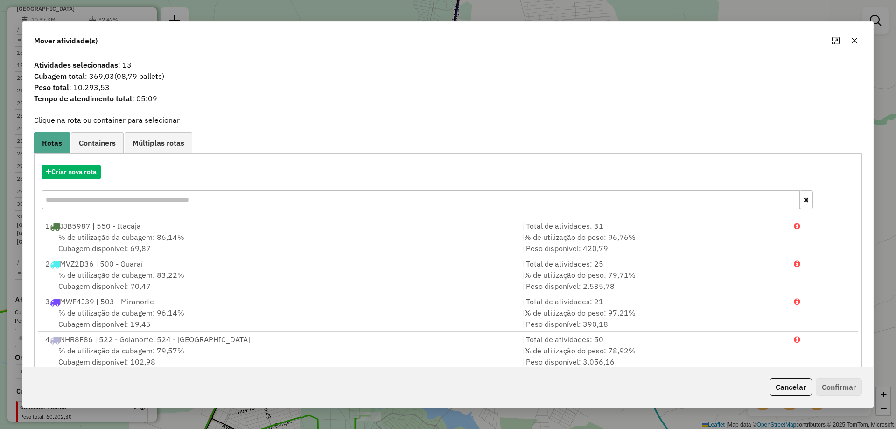
click at [851, 39] on icon "button" at bounding box center [854, 40] width 7 height 7
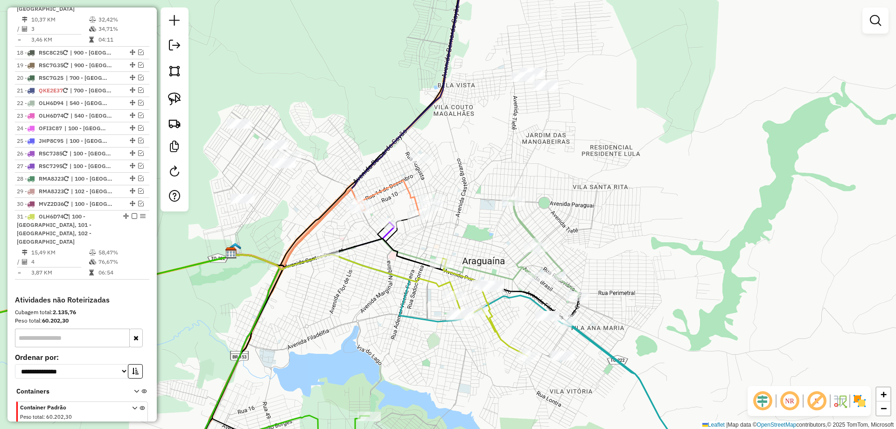
click at [163, 97] on div at bounding box center [175, 109] width 28 height 204
click at [174, 95] on img at bounding box center [174, 98] width 13 height 13
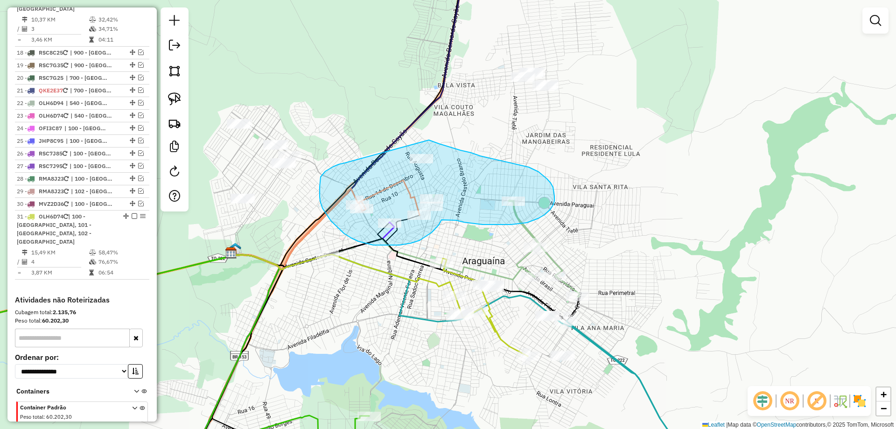
drag, startPoint x: 323, startPoint y: 174, endPoint x: 429, endPoint y: 140, distance: 111.1
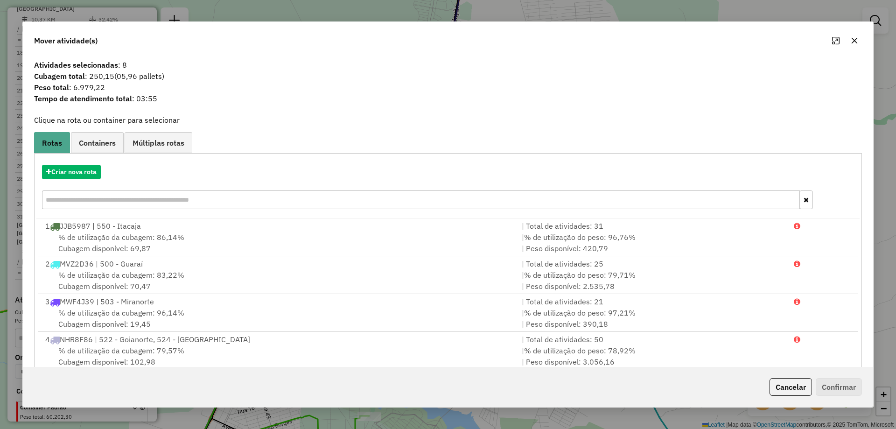
click at [854, 39] on icon "button" at bounding box center [854, 40] width 7 height 7
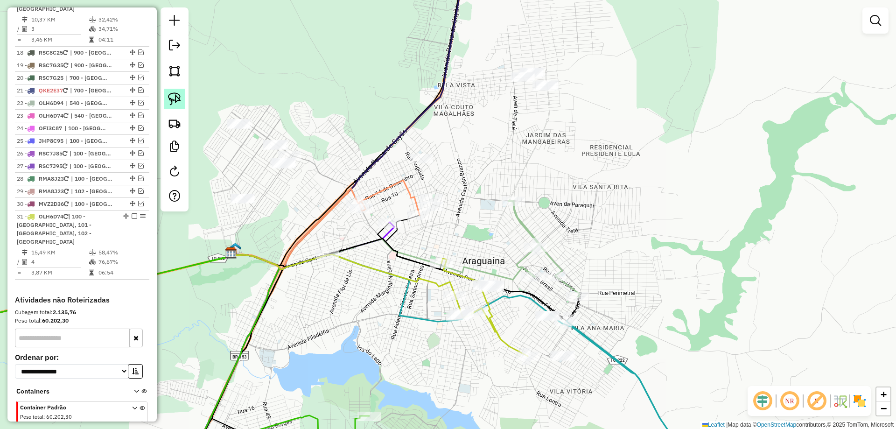
click at [178, 101] on img at bounding box center [174, 98] width 13 height 13
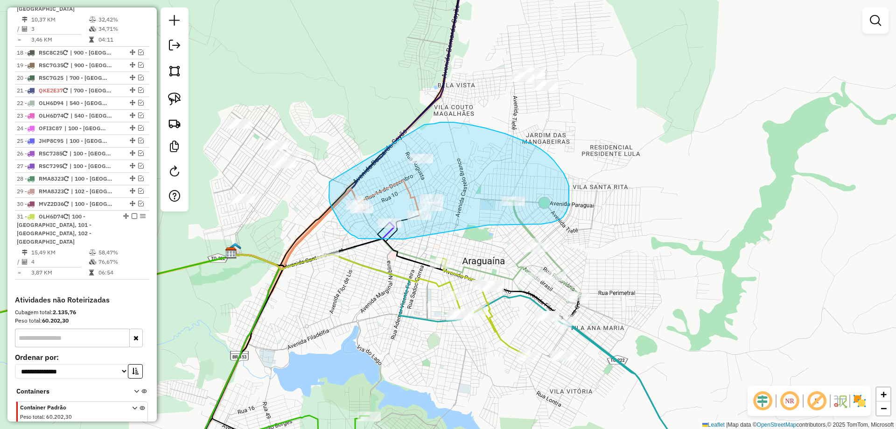
drag, startPoint x: 329, startPoint y: 181, endPoint x: 424, endPoint y: 125, distance: 110.5
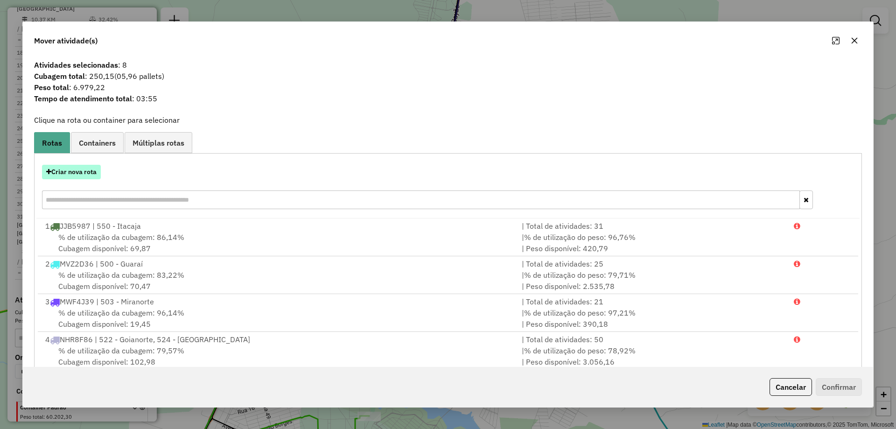
click at [79, 173] on button "Criar nova rota" at bounding box center [71, 172] width 59 height 14
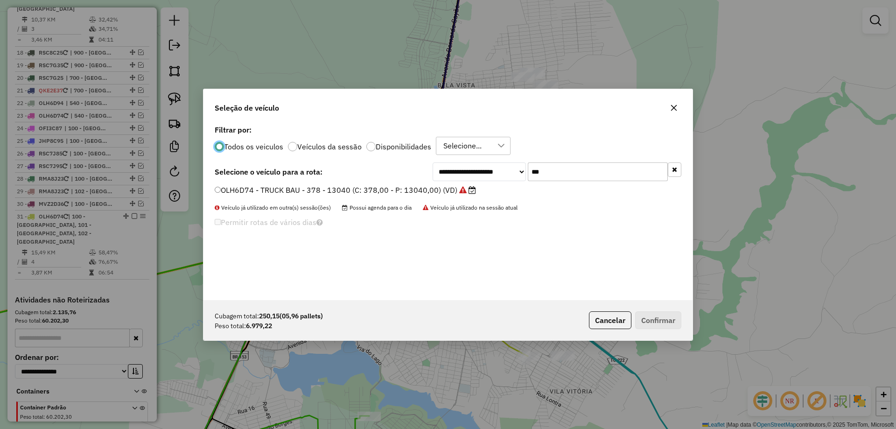
scroll to position [5, 3]
drag, startPoint x: 554, startPoint y: 171, endPoint x: 469, endPoint y: 171, distance: 84.9
click at [474, 171] on div "**********" at bounding box center [557, 171] width 249 height 19
type input "***"
click at [357, 188] on label "OLH6E04 - TRUCK BAU - 378 - 13040 (C: 378,00 - P: 13040,00) (VD)" at bounding box center [345, 189] width 260 height 11
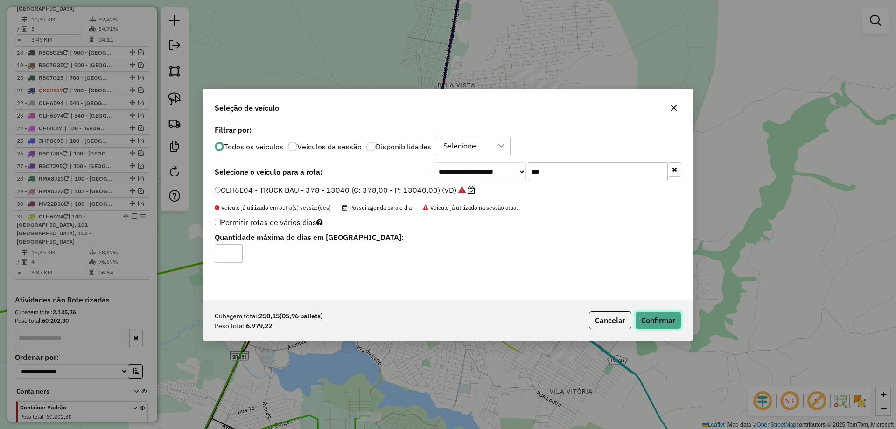
click at [662, 314] on button "Confirmar" at bounding box center [658, 320] width 46 height 18
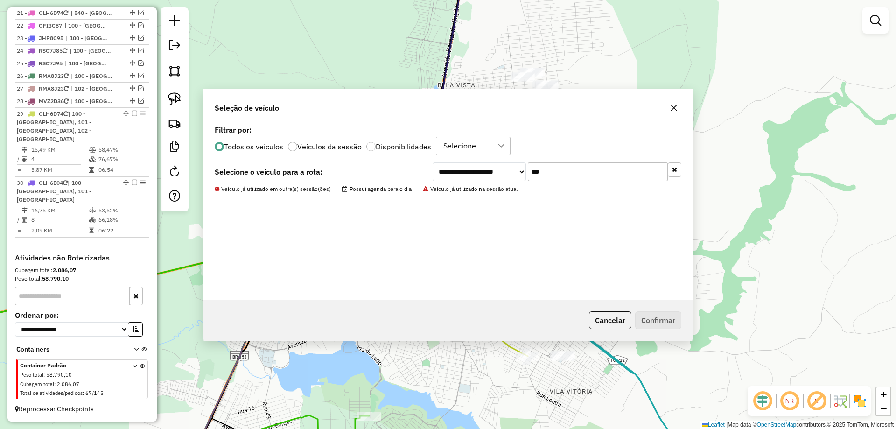
scroll to position [1142, 0]
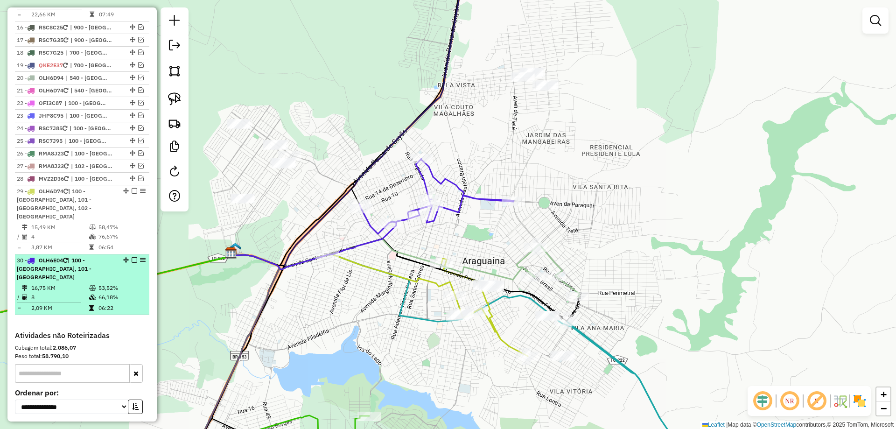
click at [133, 257] on em at bounding box center [135, 260] width 6 height 6
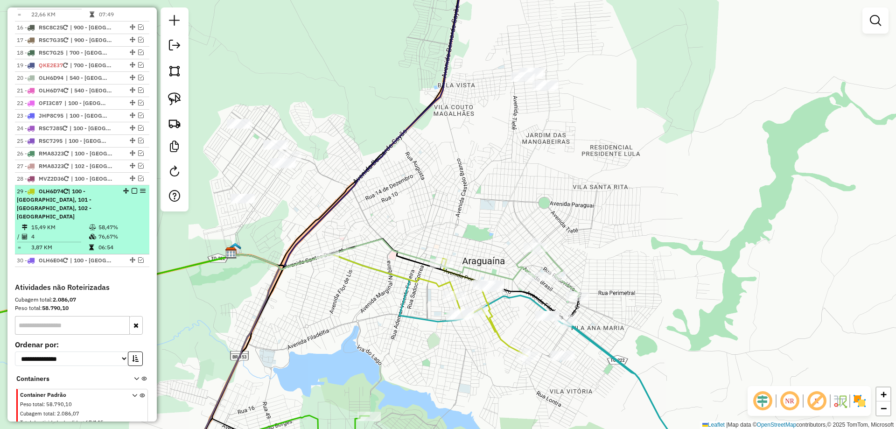
click at [132, 188] on em at bounding box center [135, 191] width 6 height 6
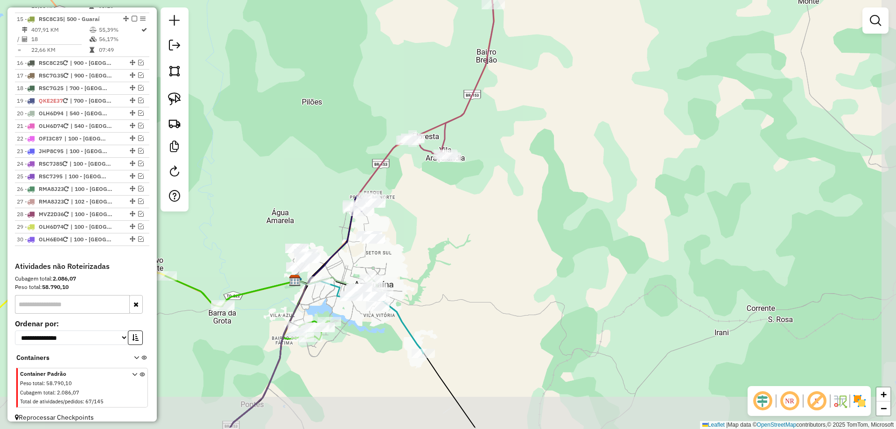
drag, startPoint x: 478, startPoint y: 391, endPoint x: 360, endPoint y: 347, distance: 126.5
click at [360, 347] on div "Janela de atendimento Grade de atendimento Capacidade Transportadoras Veículos …" at bounding box center [448, 214] width 896 height 429
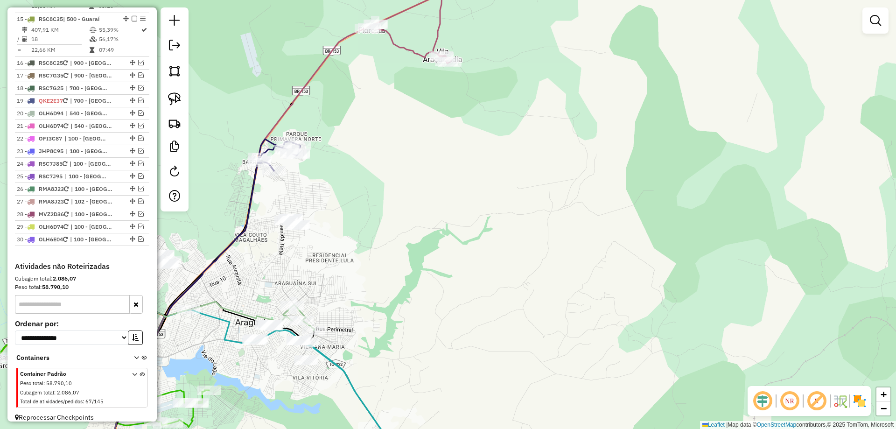
drag, startPoint x: 409, startPoint y: 205, endPoint x: 489, endPoint y: 354, distance: 168.5
click at [489, 354] on div "Janela de atendimento Grade de atendimento Capacidade Transportadoras Veículos …" at bounding box center [448, 214] width 896 height 429
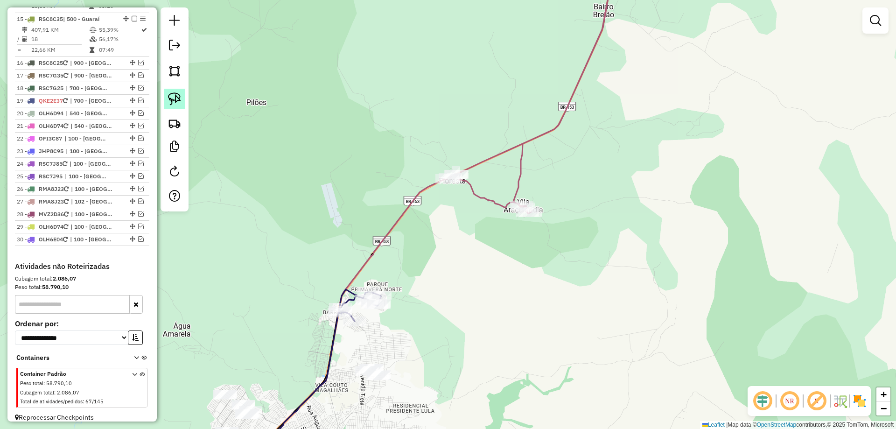
click at [170, 93] on img at bounding box center [174, 98] width 13 height 13
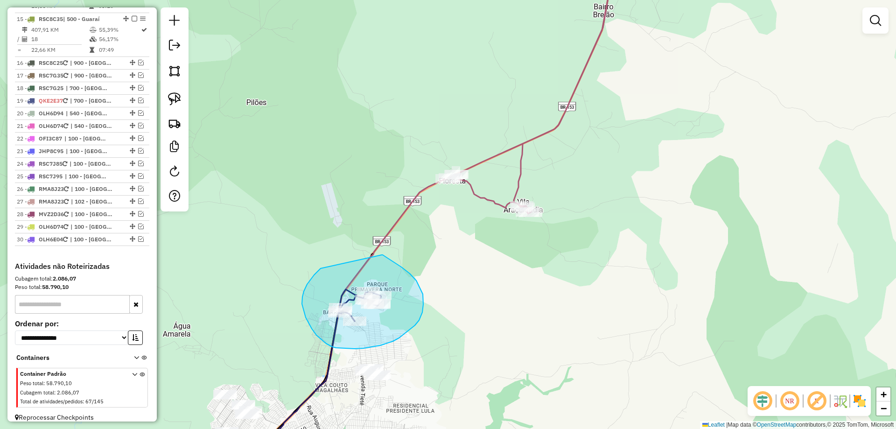
drag, startPoint x: 318, startPoint y: 271, endPoint x: 382, endPoint y: 255, distance: 66.0
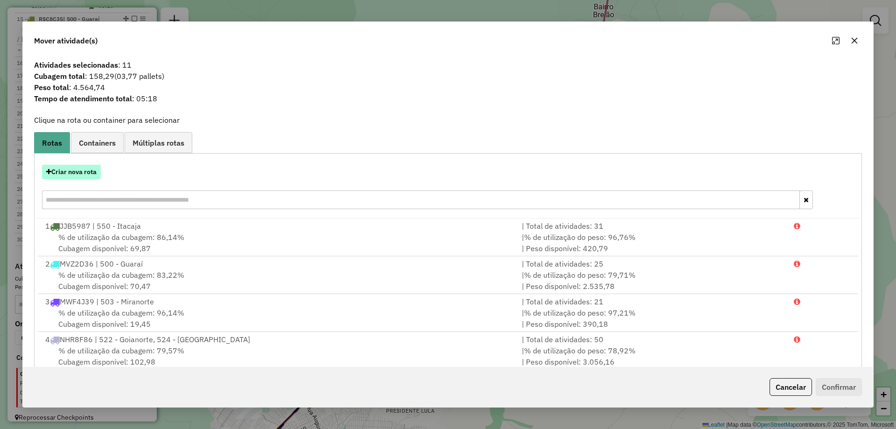
click at [55, 171] on button "Criar nova rota" at bounding box center [71, 172] width 59 height 14
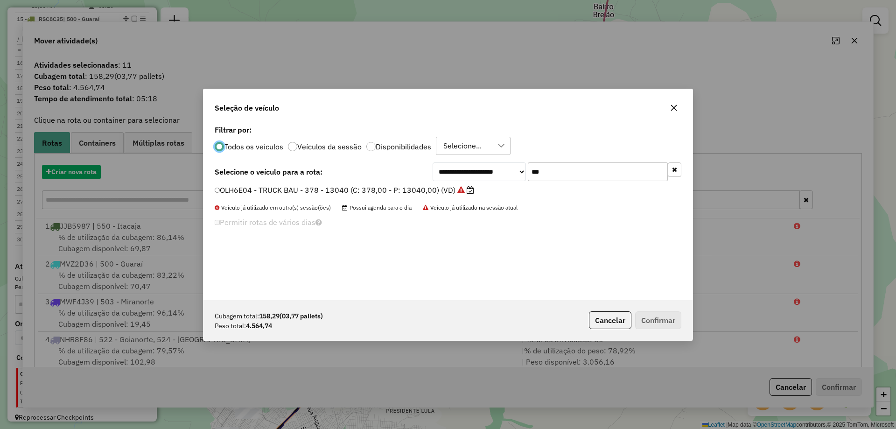
scroll to position [5, 3]
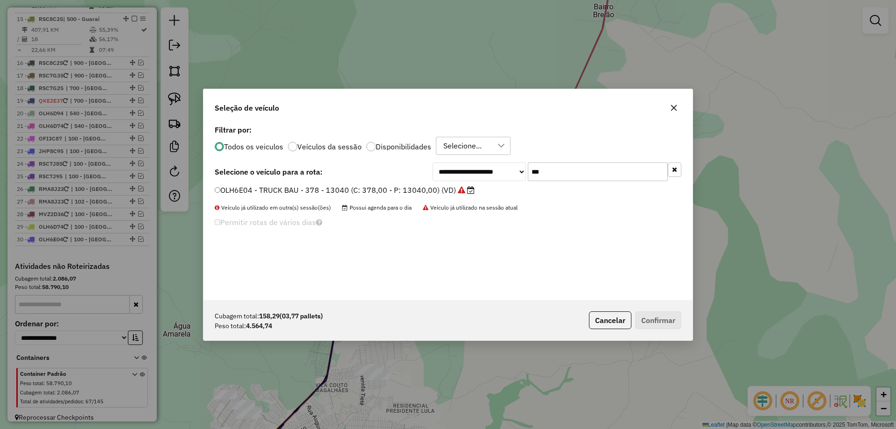
drag, startPoint x: 557, startPoint y: 173, endPoint x: 389, endPoint y: 162, distance: 168.7
click at [390, 162] on div "**********" at bounding box center [448, 171] width 467 height 19
type input "***"
click at [254, 188] on label "MWB2D84 - TRUCK BAU - 420 - 12500 (C: 420,00 - P: 12500,00) (VD)" at bounding box center [342, 189] width 255 height 11
click at [659, 316] on button "Confirmar" at bounding box center [658, 320] width 46 height 18
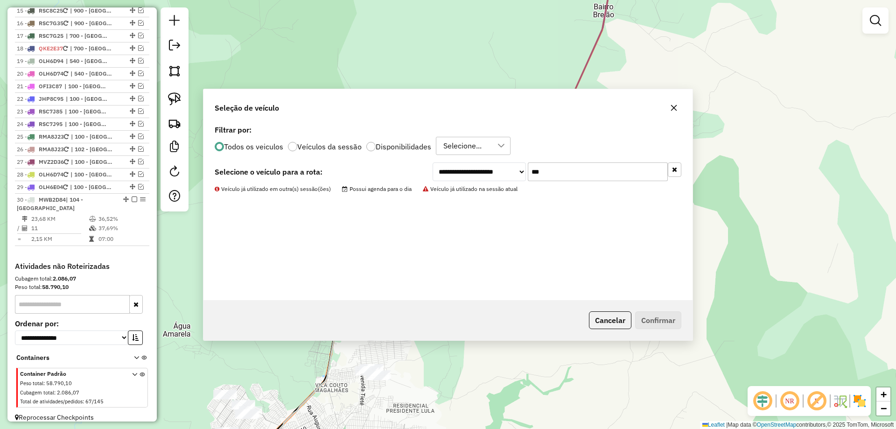
scroll to position [1089, 0]
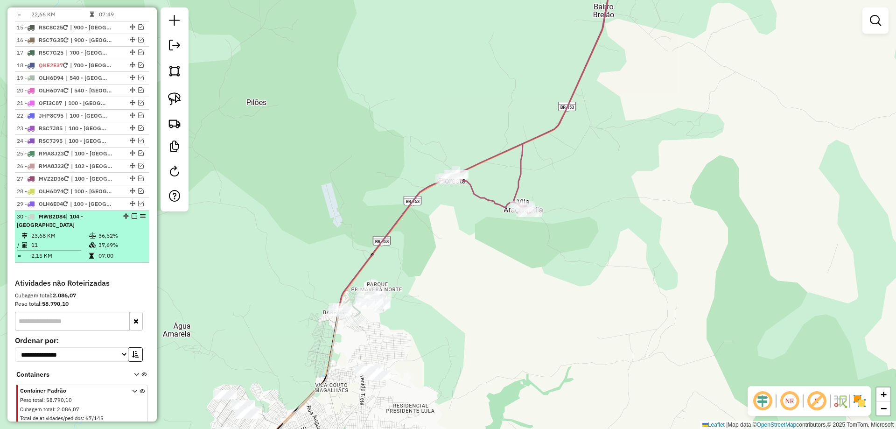
click at [132, 213] on em at bounding box center [135, 216] width 6 height 6
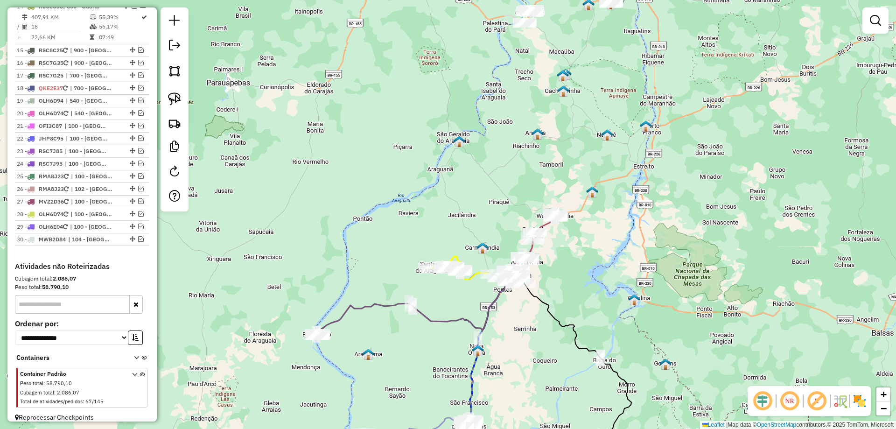
drag, startPoint x: 441, startPoint y: 346, endPoint x: 427, endPoint y: 295, distance: 52.3
click at [428, 296] on div "Janela de atendimento Grade de atendimento Capacidade Transportadoras Veículos …" at bounding box center [448, 214] width 896 height 429
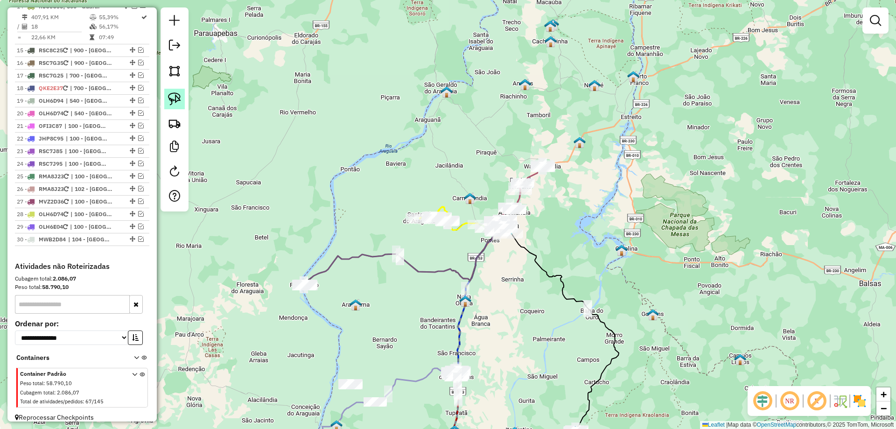
click at [169, 97] on img at bounding box center [174, 98] width 13 height 13
drag, startPoint x: 280, startPoint y: 255, endPoint x: 349, endPoint y: 300, distance: 82.6
click at [349, 300] on div "Janela de atendimento Grade de atendimento Capacidade Transportadoras Veículos …" at bounding box center [448, 214] width 896 height 429
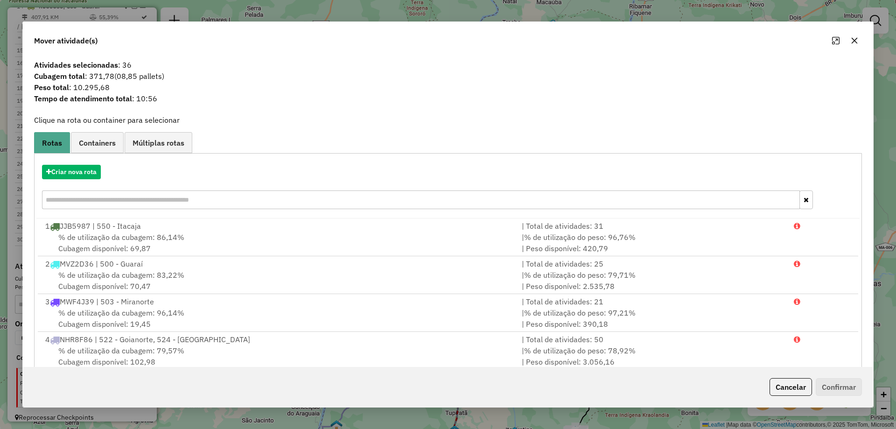
click at [853, 39] on icon "button" at bounding box center [854, 40] width 7 height 7
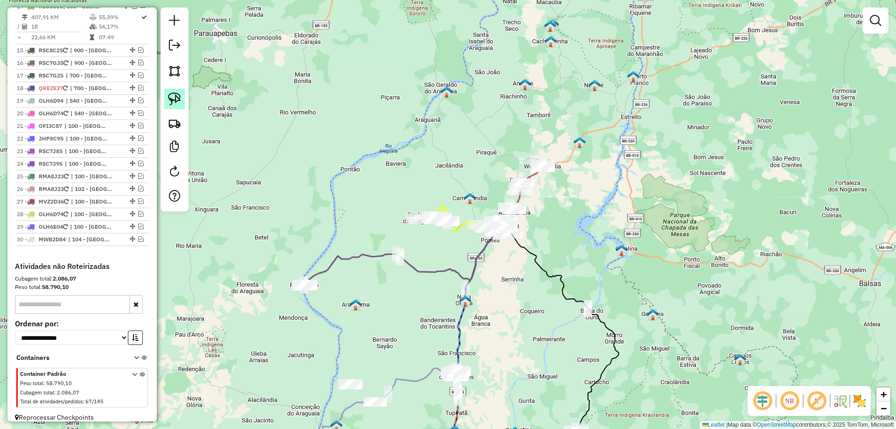
click at [175, 97] on img at bounding box center [174, 98] width 13 height 13
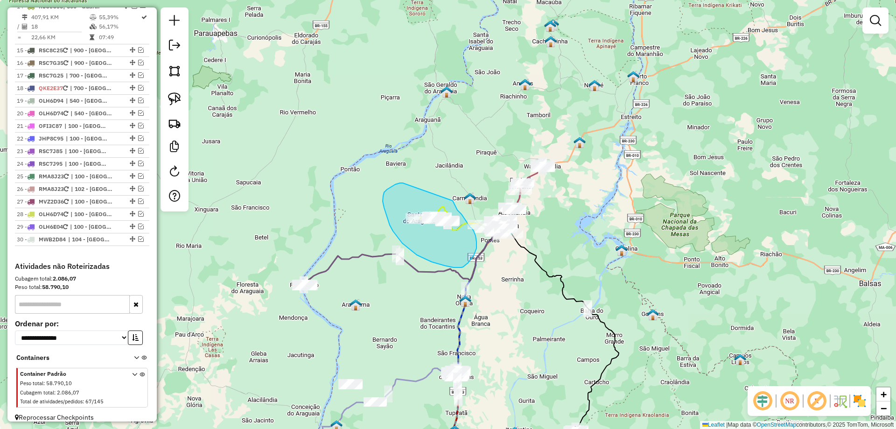
drag, startPoint x: 402, startPoint y: 183, endPoint x: 452, endPoint y: 197, distance: 51.8
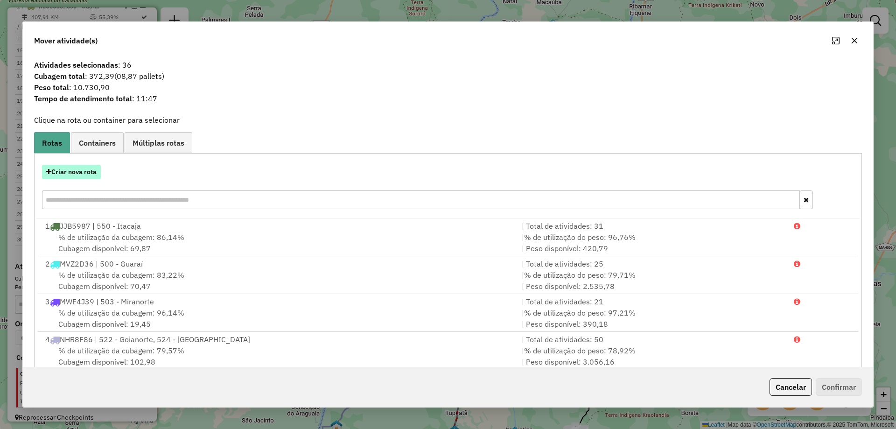
click at [87, 175] on button "Criar nova rota" at bounding box center [71, 172] width 59 height 14
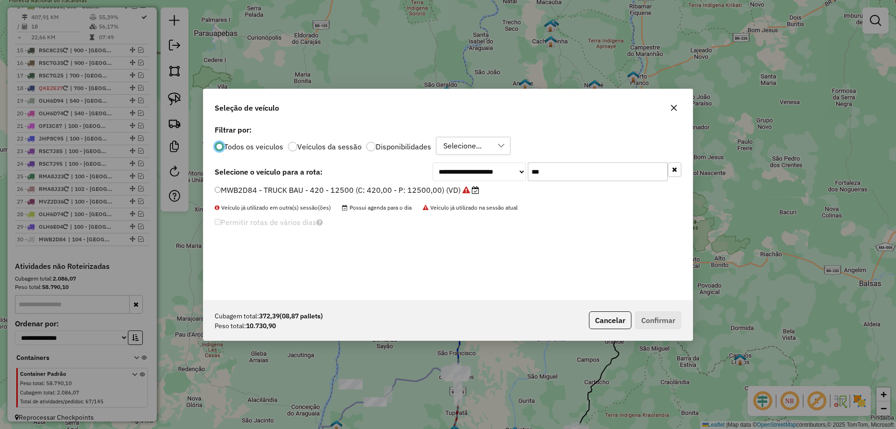
scroll to position [5, 3]
drag, startPoint x: 564, startPoint y: 174, endPoint x: 313, endPoint y: 167, distance: 251.1
click at [314, 172] on div "**********" at bounding box center [448, 171] width 467 height 19
type input "**"
click at [239, 187] on label "JJB5987 - TRUCK CARROCERIA ABERTA - 504 - 13000 (C: 504,00 - P: 13000,00) (VD)" at bounding box center [374, 189] width 318 height 11
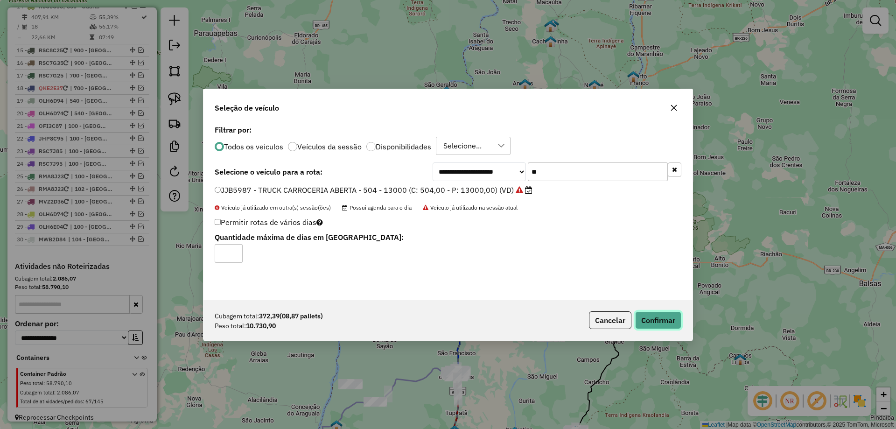
click at [676, 322] on button "Confirmar" at bounding box center [658, 320] width 46 height 18
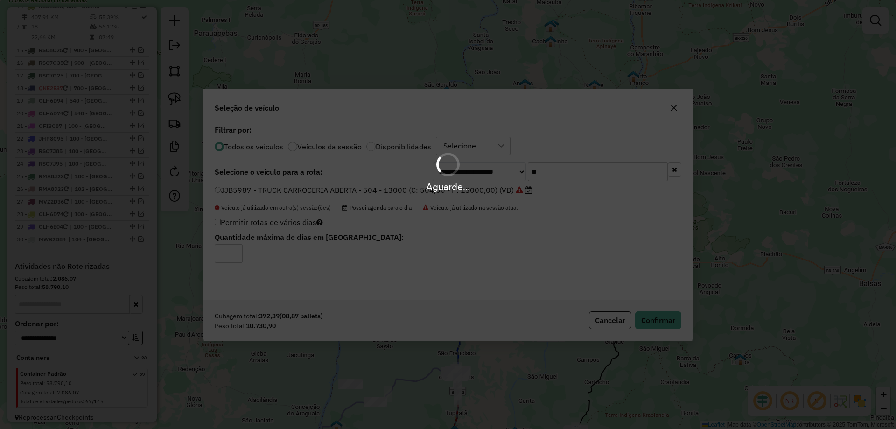
scroll to position [1026, 0]
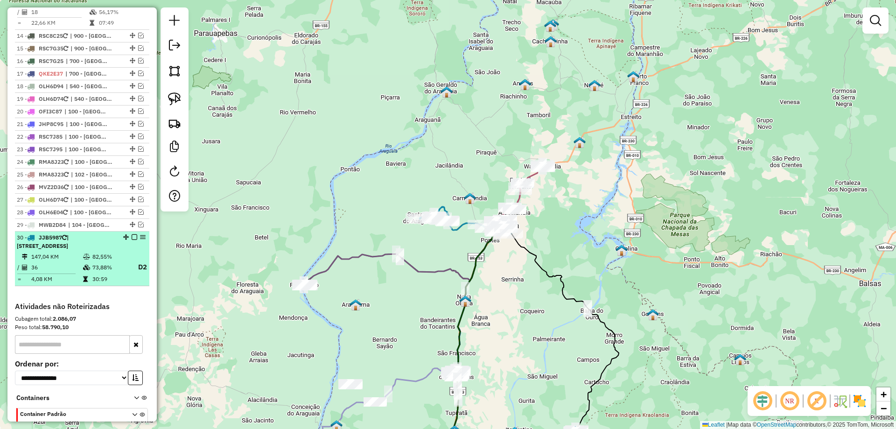
click at [132, 234] on em at bounding box center [135, 237] width 6 height 6
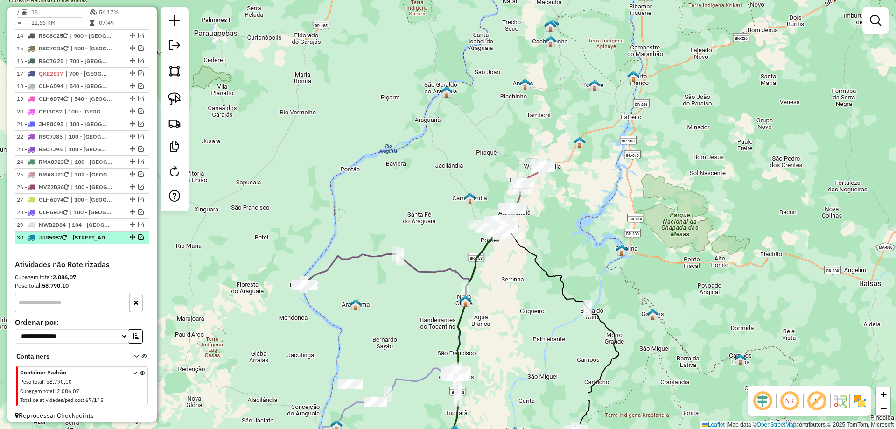
scroll to position [1016, 0]
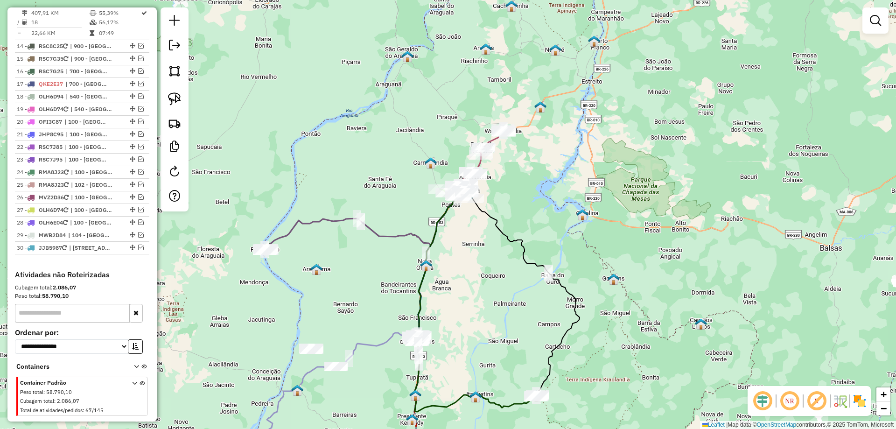
drag, startPoint x: 463, startPoint y: 187, endPoint x: 431, endPoint y: 127, distance: 67.2
click at [431, 127] on div "Janela de atendimento Grade de atendimento Capacidade Transportadoras Veículos …" at bounding box center [448, 214] width 896 height 429
click at [175, 94] on img at bounding box center [174, 98] width 13 height 13
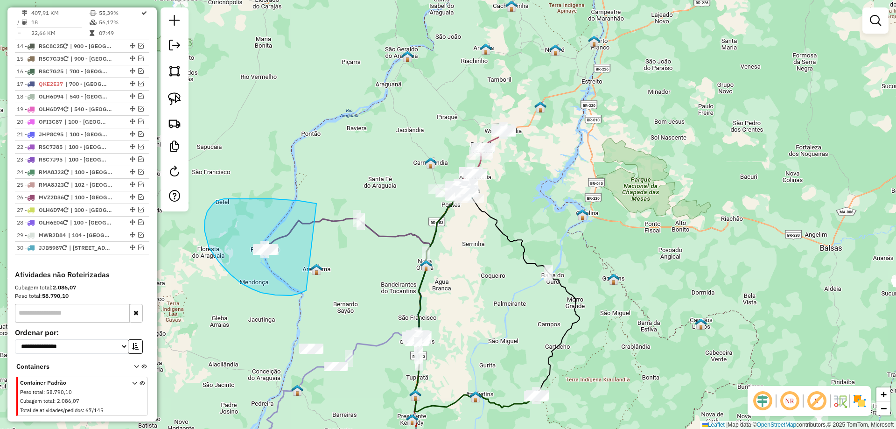
drag, startPoint x: 307, startPoint y: 202, endPoint x: 309, endPoint y: 289, distance: 86.8
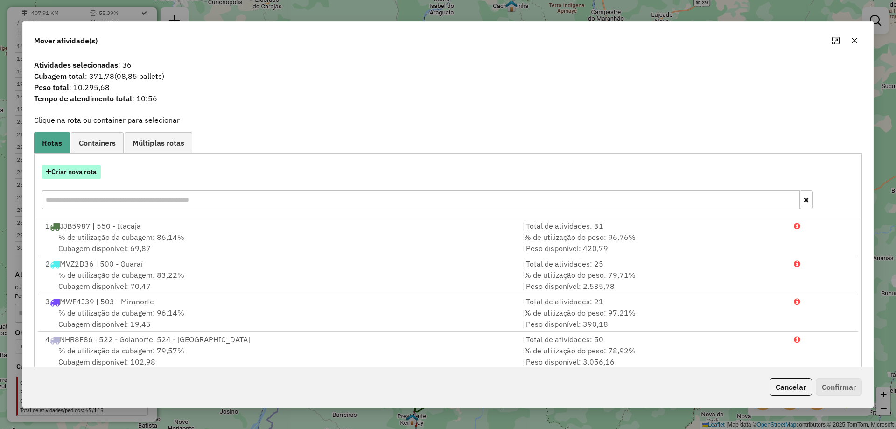
click at [91, 171] on button "Criar nova rota" at bounding box center [71, 172] width 59 height 14
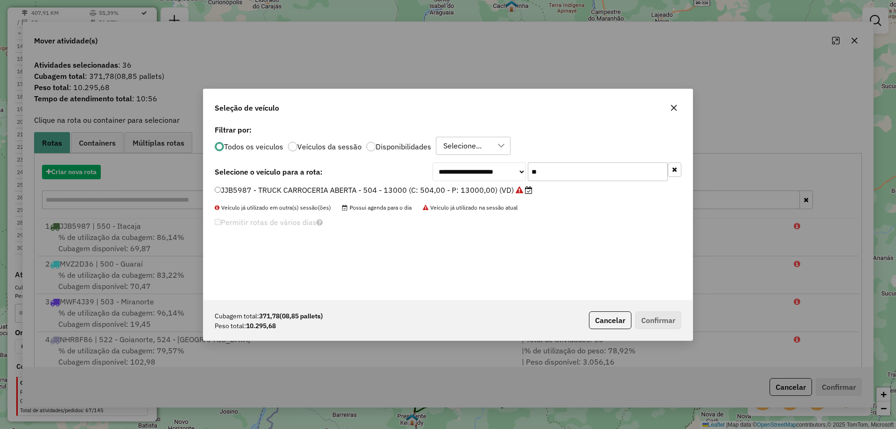
scroll to position [5, 3]
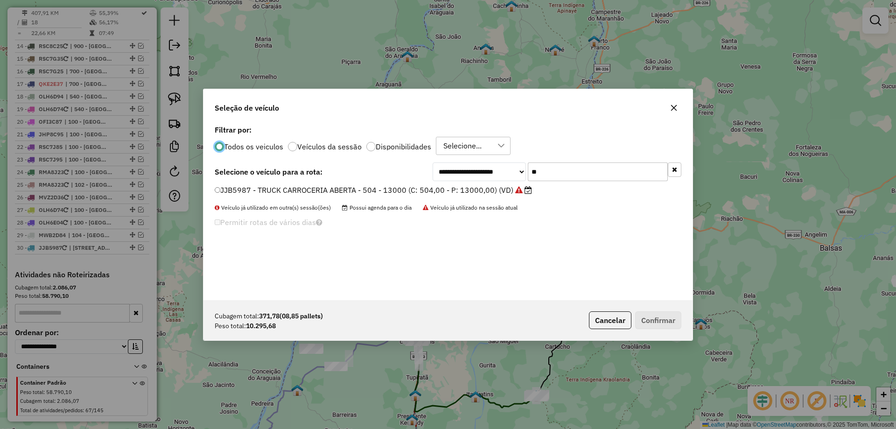
drag, startPoint x: 565, startPoint y: 173, endPoint x: 430, endPoint y: 174, distance: 135.3
click at [430, 174] on div "**********" at bounding box center [448, 171] width 467 height 19
type input "****"
click at [364, 195] on label "QKG6848 - TRUCK BAU - 420 - 12850 (C: 420,00 - P: 12850,00) (VD)" at bounding box center [341, 189] width 252 height 11
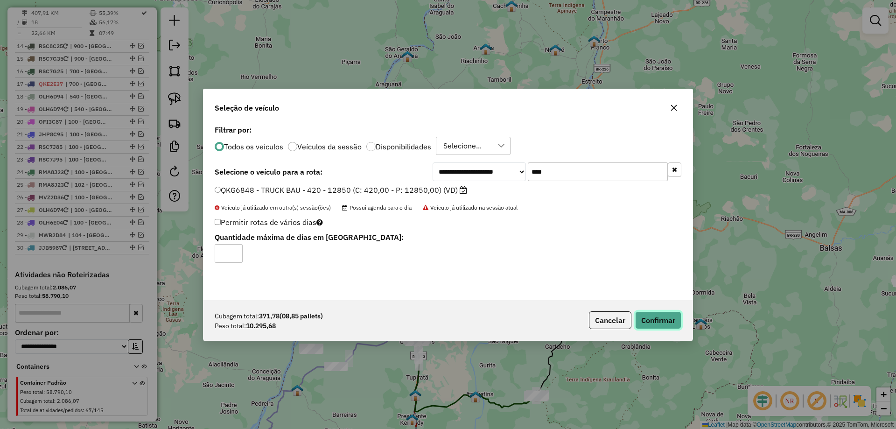
click at [662, 317] on button "Confirmar" at bounding box center [658, 320] width 46 height 18
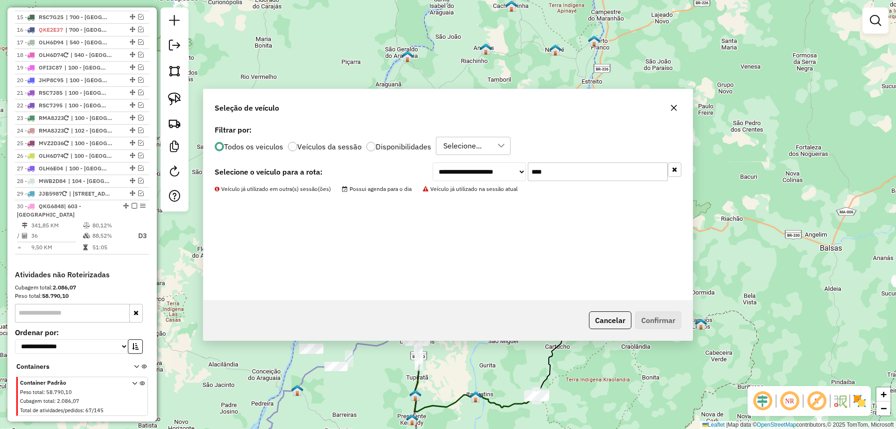
scroll to position [972, 0]
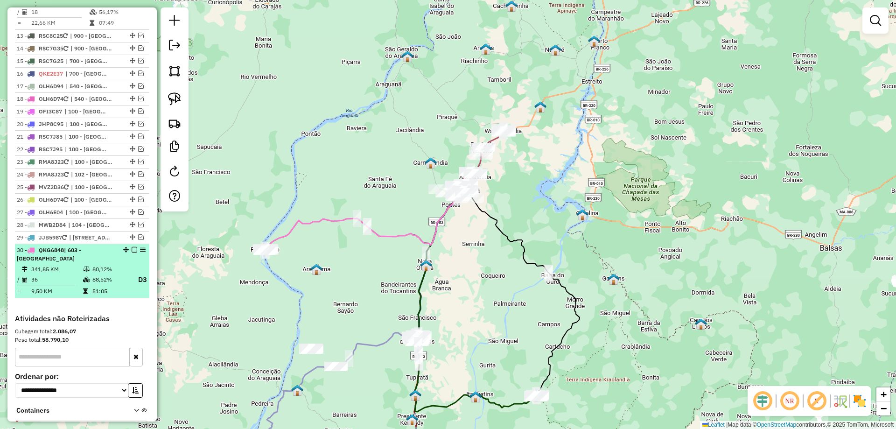
click at [132, 247] on em at bounding box center [135, 250] width 6 height 6
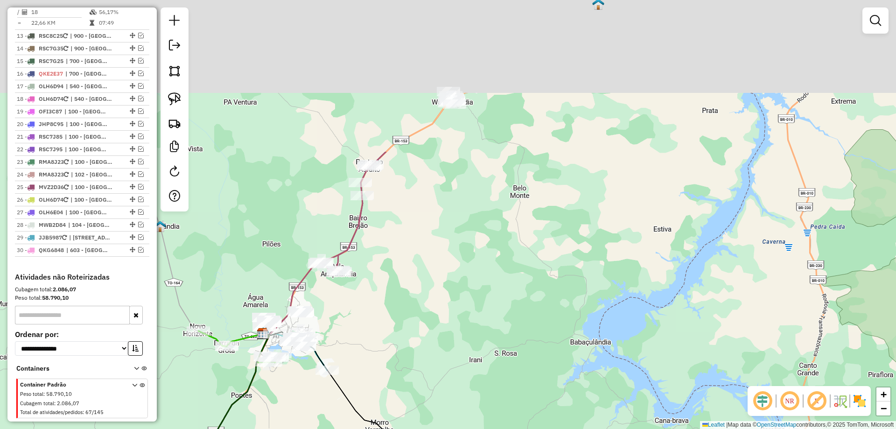
drag, startPoint x: 513, startPoint y: 195, endPoint x: 495, endPoint y: 389, distance: 195.4
click at [495, 389] on div "Janela de atendimento Grade de atendimento Capacidade Transportadoras Veículos …" at bounding box center [448, 214] width 896 height 429
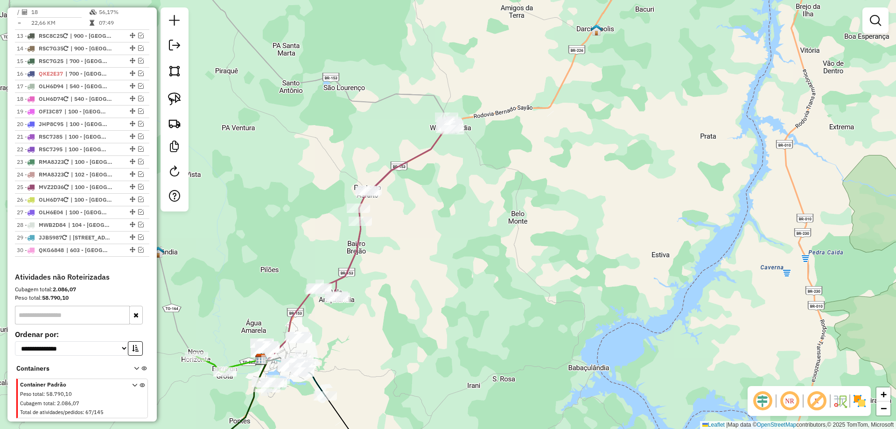
drag, startPoint x: 480, startPoint y: 349, endPoint x: 478, endPoint y: 374, distance: 25.7
click at [478, 374] on div "Janela de atendimento Grade de atendimento Capacidade Transportadoras Veículos …" at bounding box center [448, 214] width 896 height 429
click at [171, 100] on img at bounding box center [174, 98] width 13 height 13
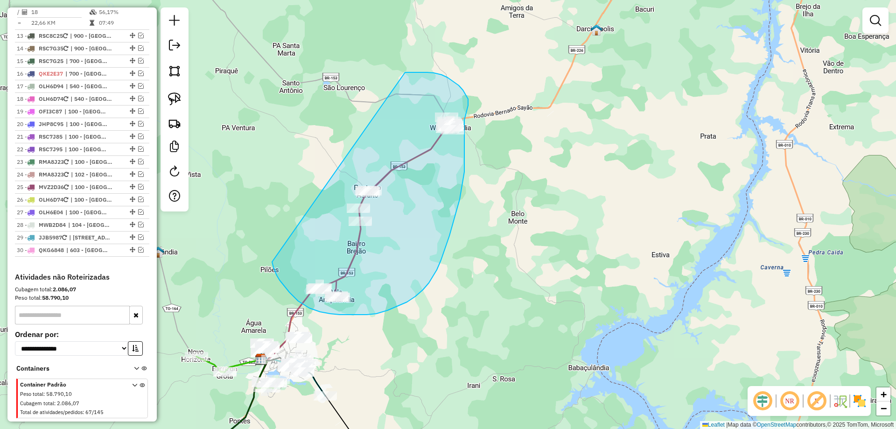
drag, startPoint x: 282, startPoint y: 284, endPoint x: 405, endPoint y: 72, distance: 244.4
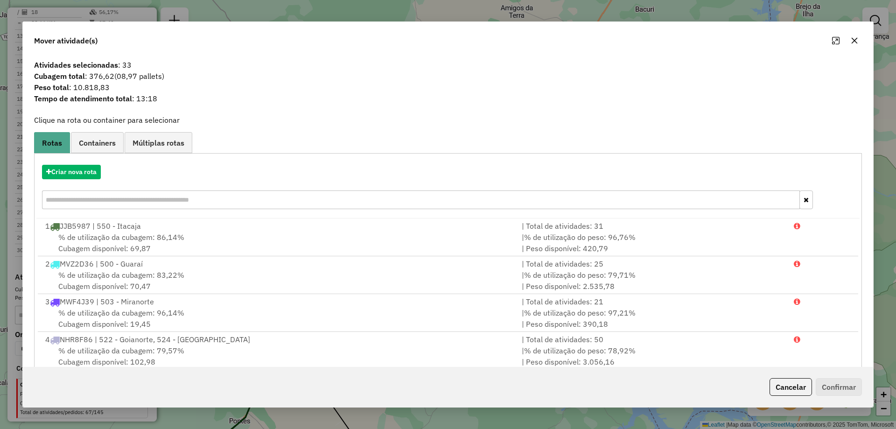
click at [856, 40] on icon "button" at bounding box center [854, 41] width 6 height 6
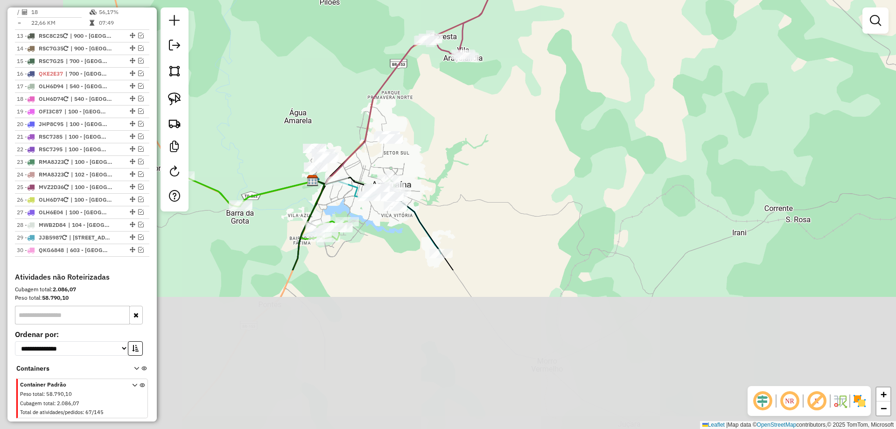
drag, startPoint x: 335, startPoint y: 376, endPoint x: 453, endPoint y: 170, distance: 237.4
click at [453, 170] on div "Janela de atendimento Grade de atendimento Capacidade Transportadoras Veículos …" at bounding box center [448, 214] width 896 height 429
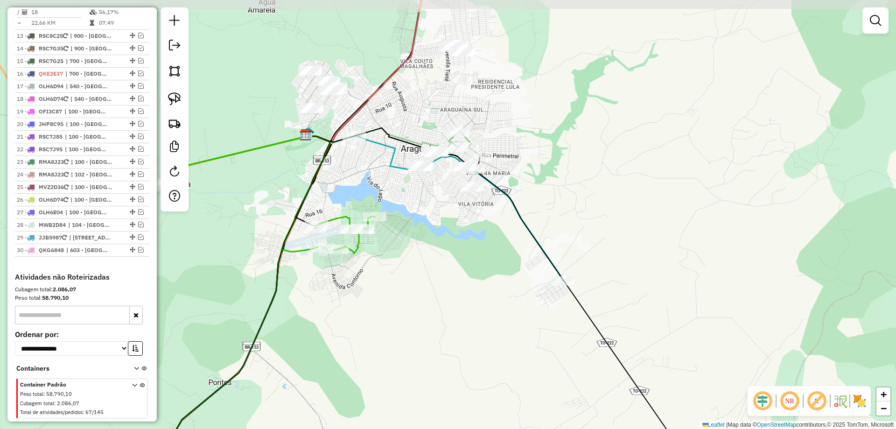
drag, startPoint x: 397, startPoint y: 264, endPoint x: 424, endPoint y: 303, distance: 48.3
click at [424, 303] on div "Janela de atendimento Grade de atendimento Capacidade Transportadoras Veículos …" at bounding box center [448, 214] width 896 height 429
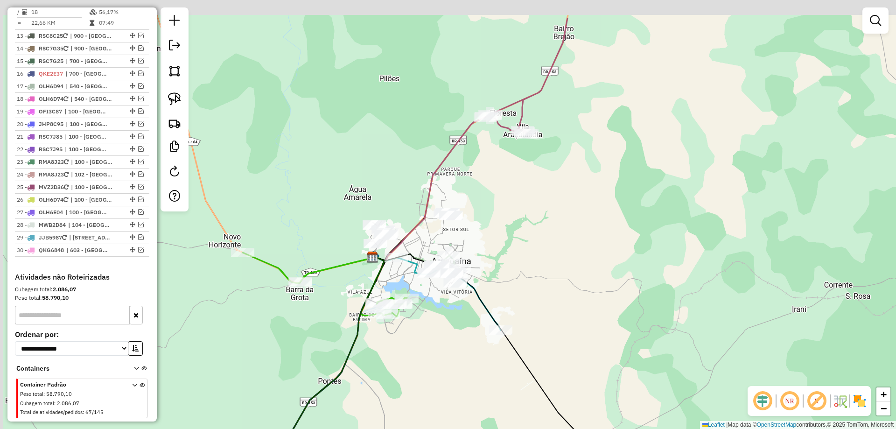
drag, startPoint x: 387, startPoint y: 122, endPoint x: 395, endPoint y: 186, distance: 63.9
click at [395, 186] on div "Janela de atendimento Grade de atendimento Capacidade Transportadoras Veículos …" at bounding box center [448, 214] width 896 height 429
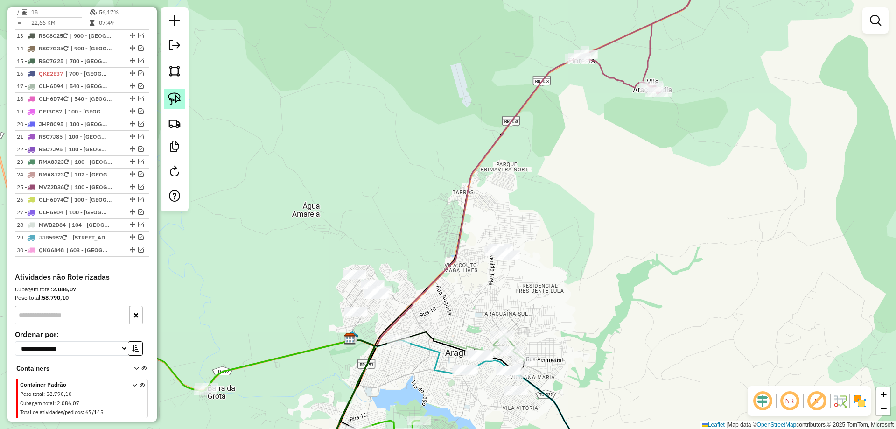
click at [178, 103] on img at bounding box center [174, 98] width 13 height 13
click at [178, 98] on img at bounding box center [174, 98] width 13 height 13
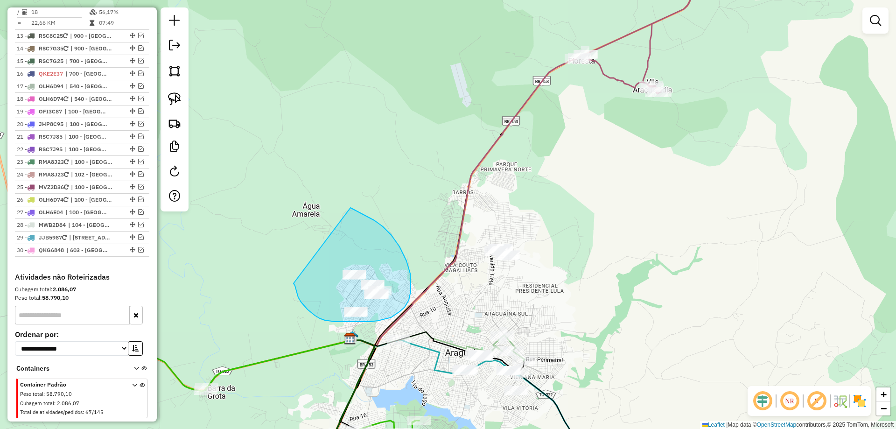
drag, startPoint x: 301, startPoint y: 302, endPoint x: 350, endPoint y: 208, distance: 106.4
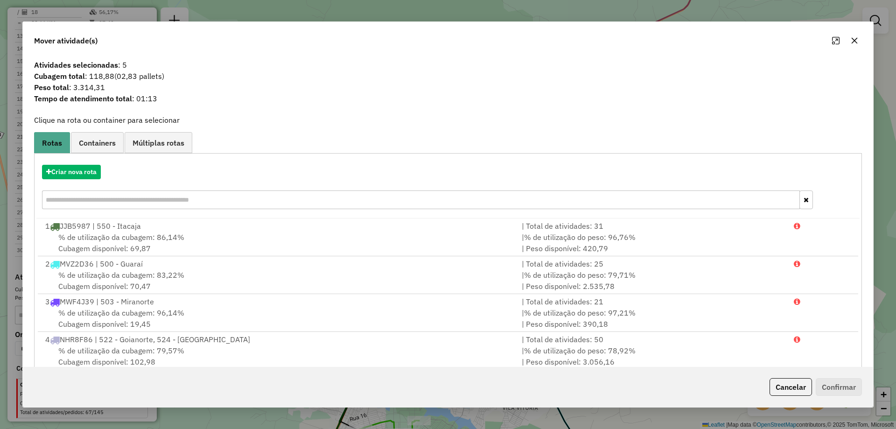
click at [853, 37] on icon "button" at bounding box center [854, 40] width 7 height 7
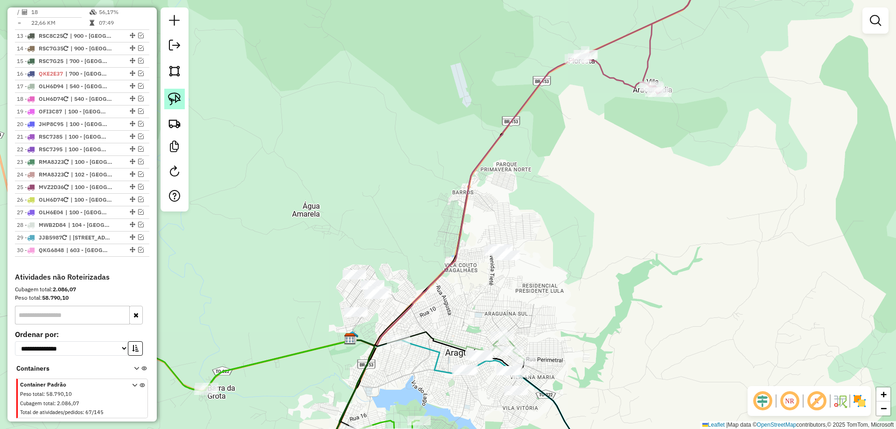
click at [176, 95] on img at bounding box center [174, 98] width 13 height 13
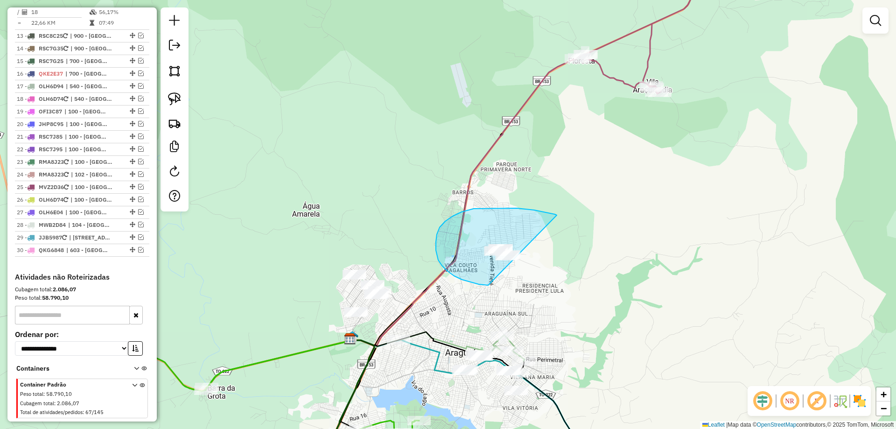
drag, startPoint x: 555, startPoint y: 214, endPoint x: 517, endPoint y: 285, distance: 79.9
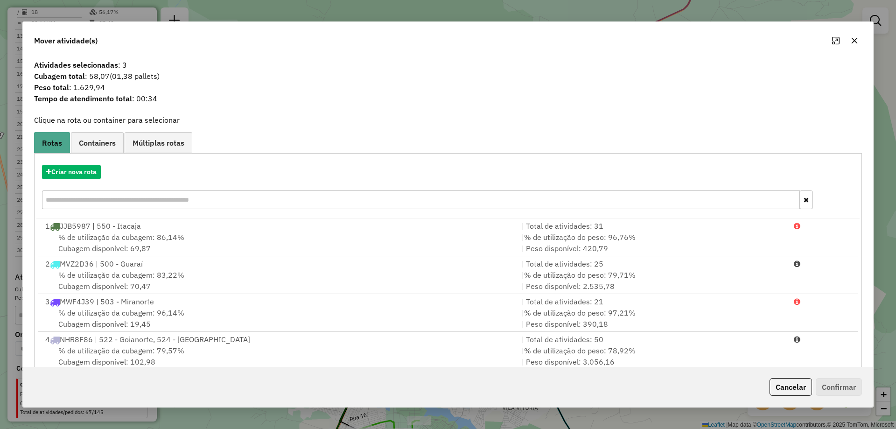
click at [853, 42] on icon "button" at bounding box center [854, 41] width 6 height 6
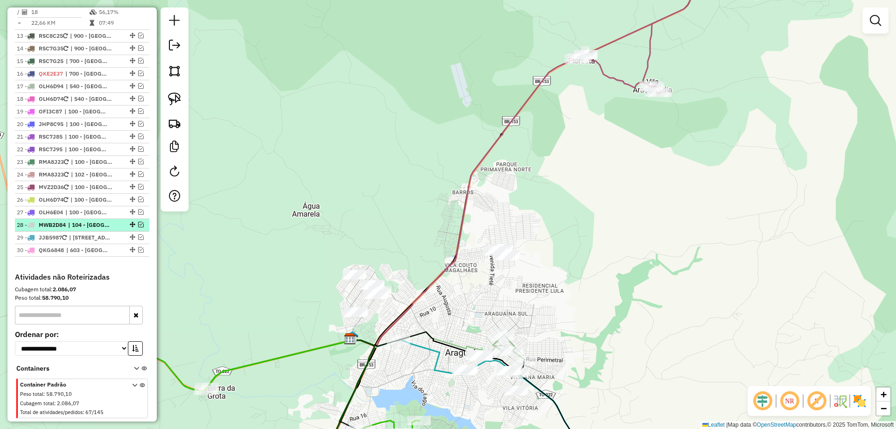
click at [139, 222] on em at bounding box center [141, 225] width 6 height 6
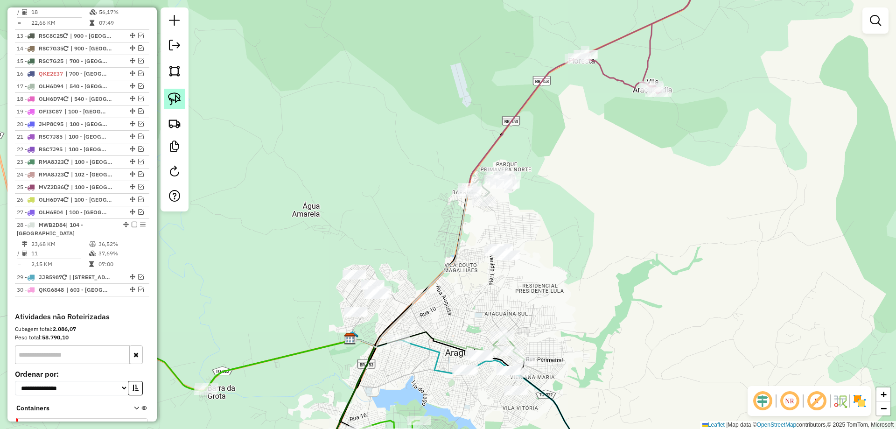
click at [175, 102] on img at bounding box center [174, 98] width 13 height 13
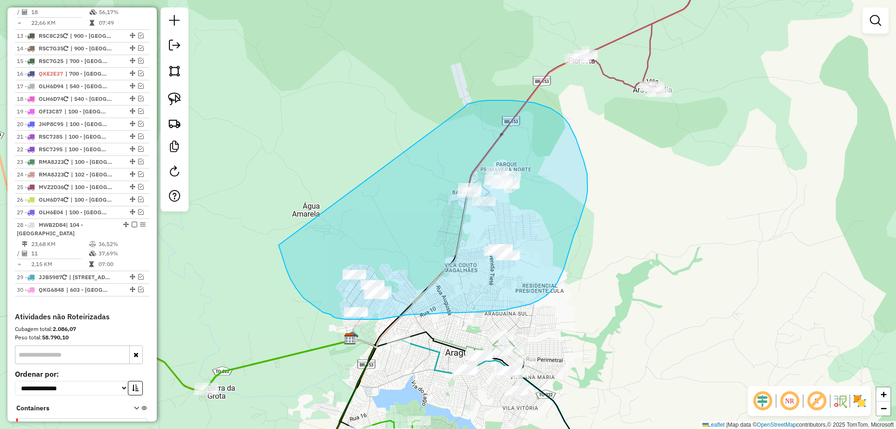
drag, startPoint x: 284, startPoint y: 261, endPoint x: 465, endPoint y: 107, distance: 237.7
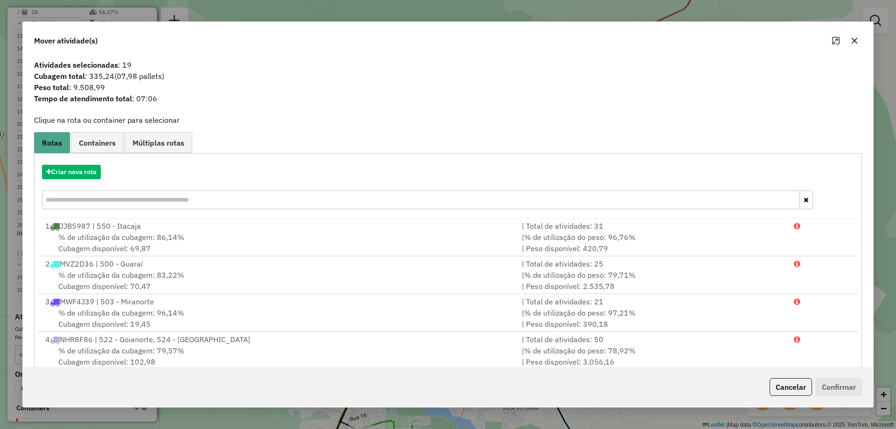
click at [855, 42] on icon "button" at bounding box center [854, 41] width 6 height 6
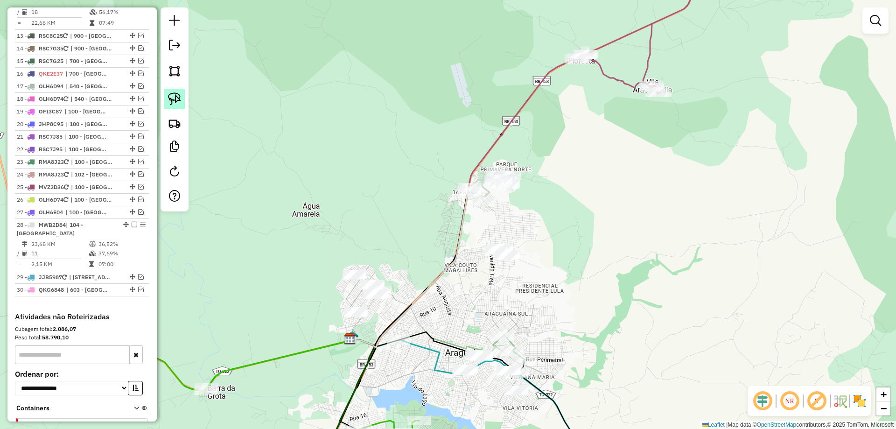
click at [170, 94] on img at bounding box center [174, 98] width 13 height 13
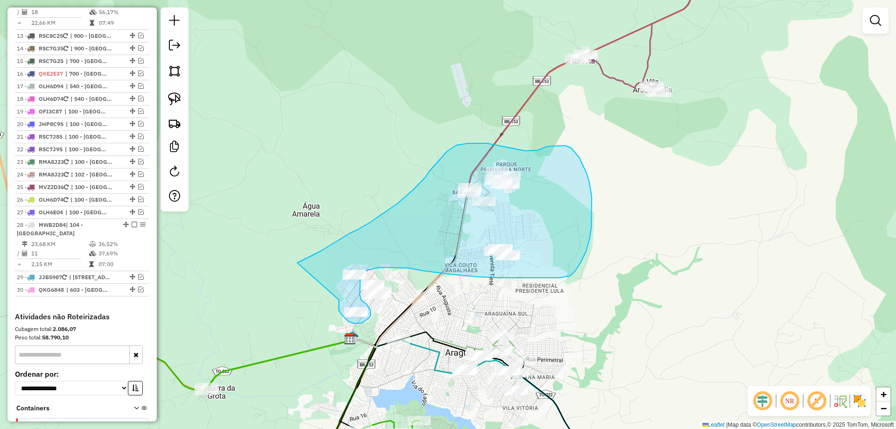
drag, startPoint x: 339, startPoint y: 300, endPoint x: 297, endPoint y: 263, distance: 55.5
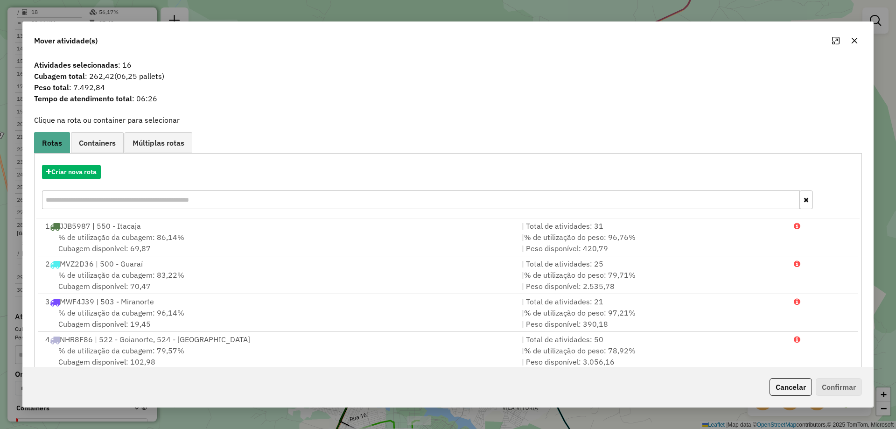
click at [856, 29] on div "Mover atividade(s)" at bounding box center [448, 39] width 850 height 34
click at [856, 33] on button "button" at bounding box center [854, 40] width 15 height 15
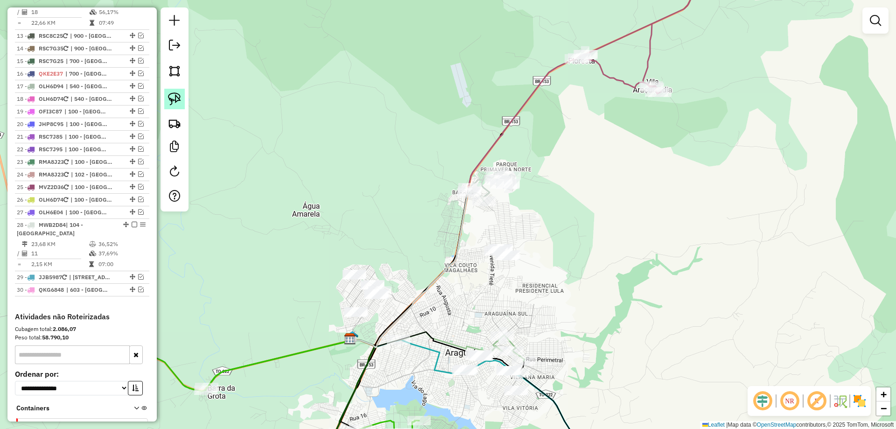
click at [177, 98] on img at bounding box center [174, 98] width 13 height 13
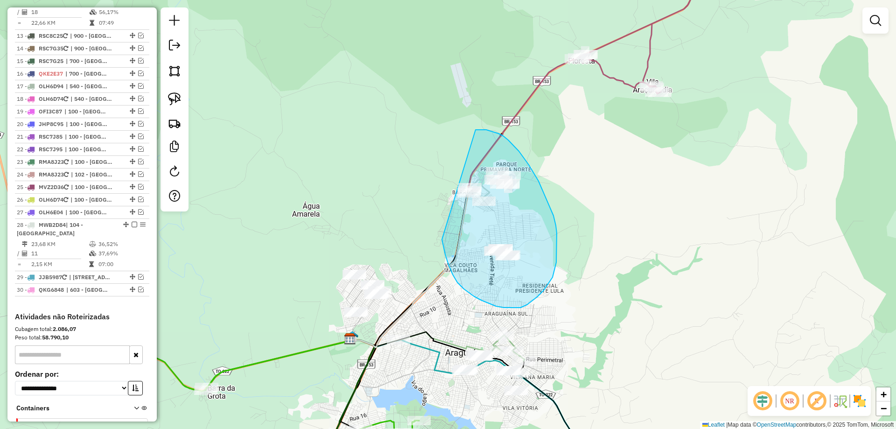
drag, startPoint x: 442, startPoint y: 239, endPoint x: 455, endPoint y: 131, distance: 109.6
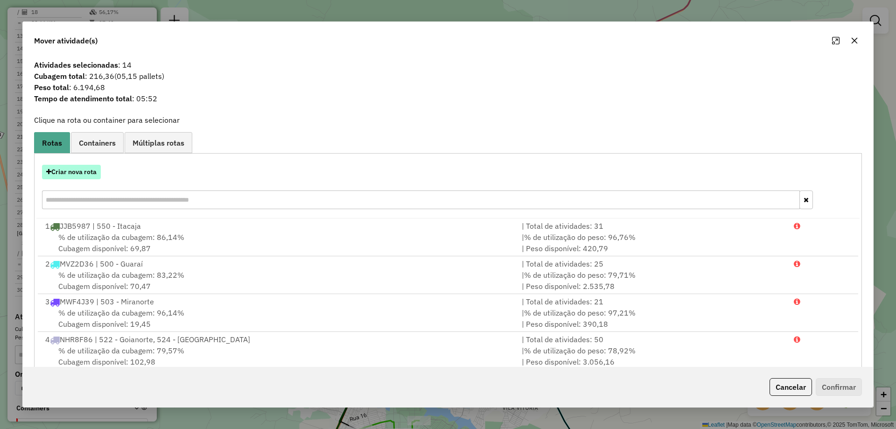
click at [92, 173] on button "Criar nova rota" at bounding box center [71, 172] width 59 height 14
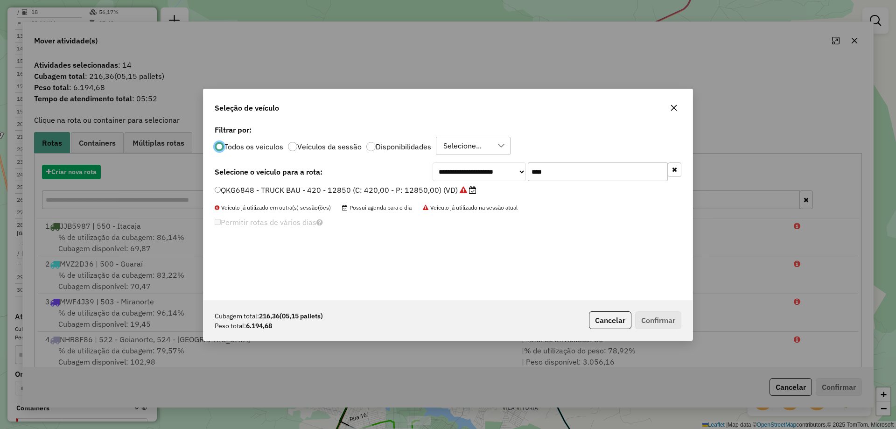
scroll to position [5, 3]
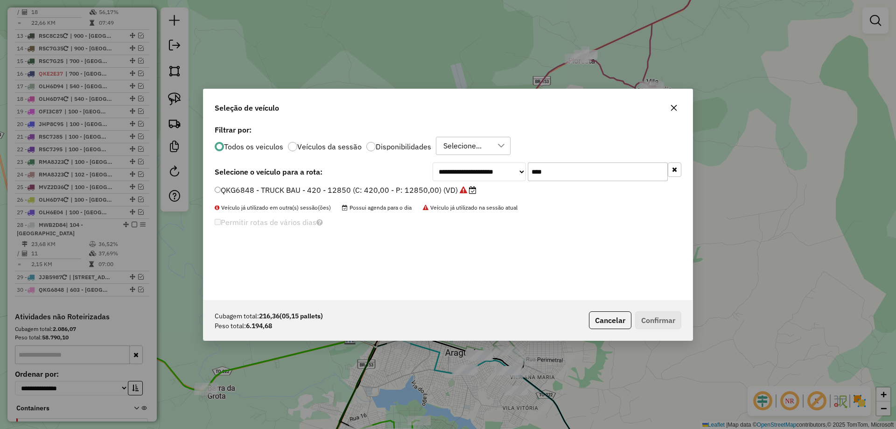
drag, startPoint x: 561, startPoint y: 167, endPoint x: 300, endPoint y: 156, distance: 261.1
click at [302, 169] on div "**********" at bounding box center [448, 171] width 467 height 19
type input "***"
click at [323, 191] on label "MWB2D84 - TRUCK BAU - 420 - 12500 (C: 420,00 - P: 12500,00) (VD)" at bounding box center [347, 189] width 265 height 11
click at [665, 315] on button "Confirmar" at bounding box center [658, 320] width 46 height 18
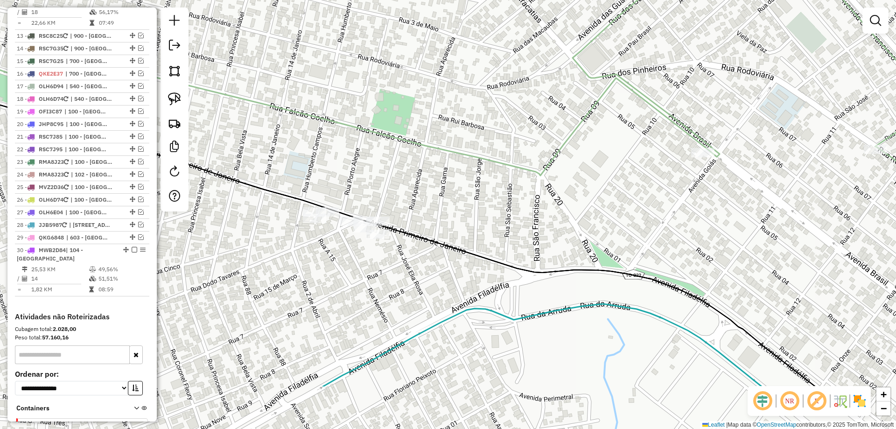
drag, startPoint x: 378, startPoint y: 370, endPoint x: 320, endPoint y: 285, distance: 103.4
click at [320, 285] on div "Janela de atendimento Grade de atendimento Capacidade Transportadoras Veículos …" at bounding box center [448, 214] width 896 height 429
click at [140, 196] on em at bounding box center [141, 199] width 6 height 6
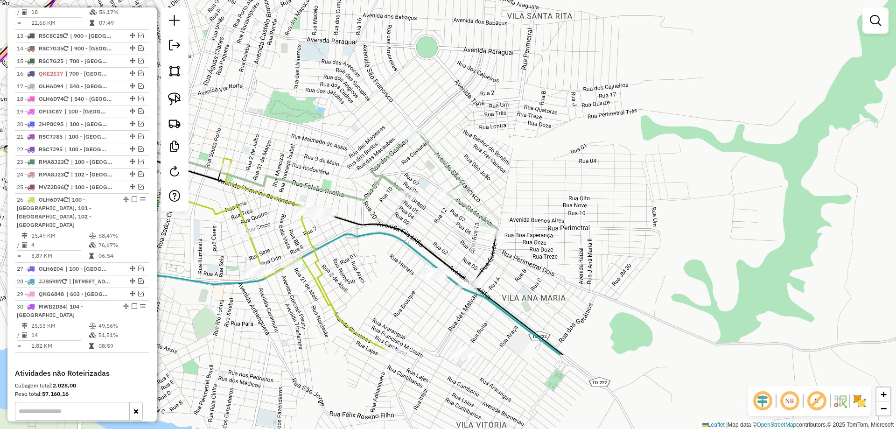
drag, startPoint x: 383, startPoint y: 387, endPoint x: 375, endPoint y: 271, distance: 116.4
click at [375, 271] on div "Janela de atendimento Grade de atendimento Capacidade Transportadoras Veículos …" at bounding box center [448, 214] width 896 height 429
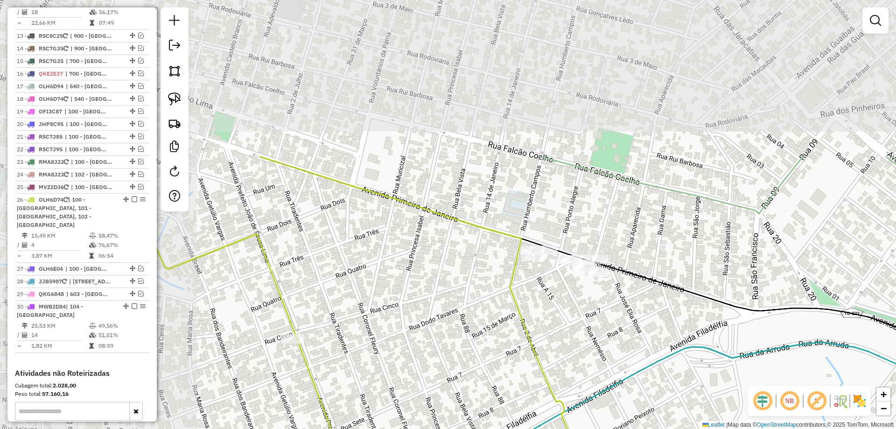
drag, startPoint x: 403, startPoint y: 277, endPoint x: 585, endPoint y: 385, distance: 211.5
click at [585, 385] on div "Janela de atendimento Grade de atendimento Capacidade Transportadoras Veículos …" at bounding box center [448, 214] width 896 height 429
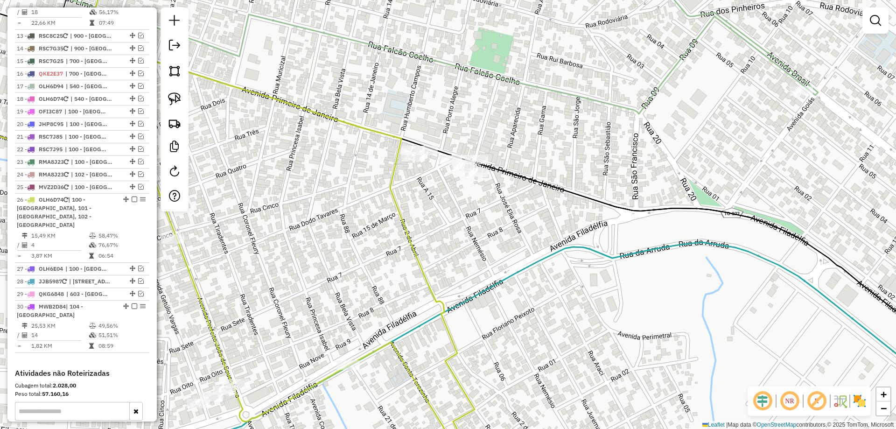
click at [412, 246] on icon at bounding box center [274, 214] width 409 height 515
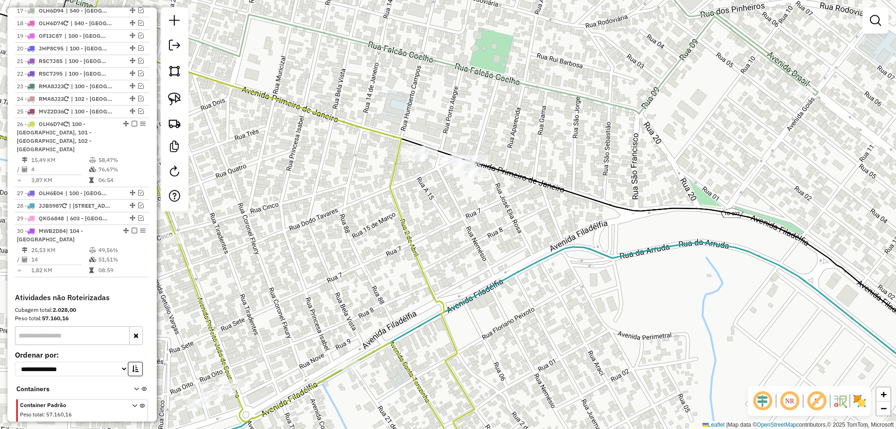
select select "*********"
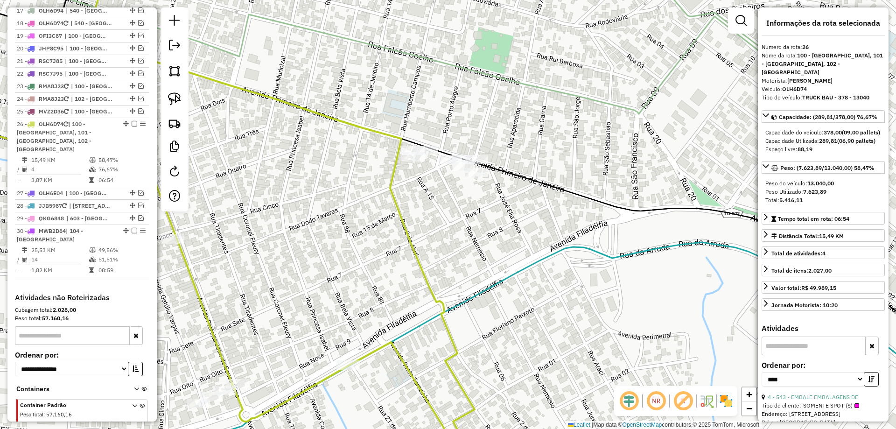
scroll to position [1062, 0]
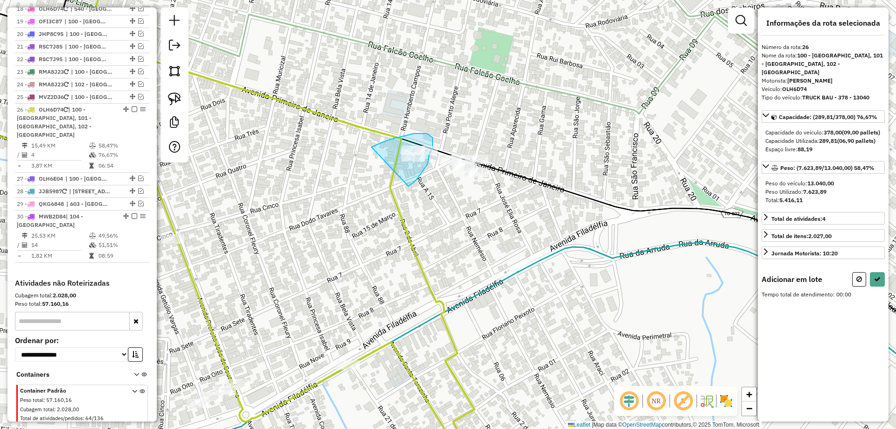
drag, startPoint x: 413, startPoint y: 183, endPoint x: 371, endPoint y: 148, distance: 54.7
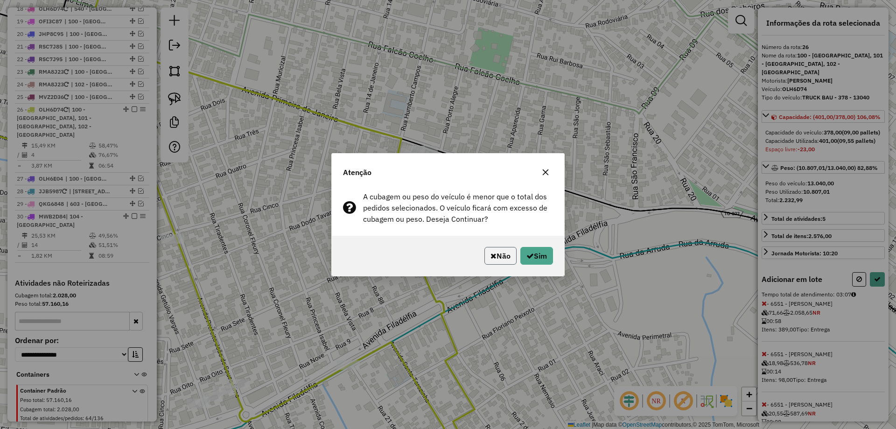
click at [498, 260] on button "Não" at bounding box center [500, 256] width 32 height 18
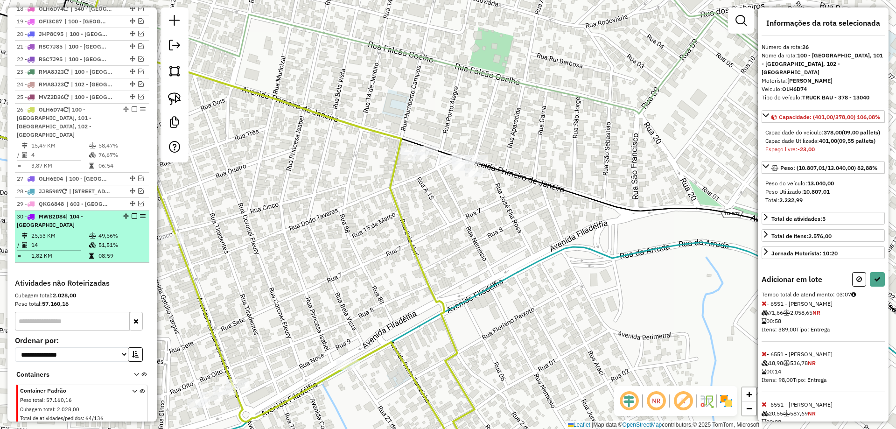
click at [132, 213] on em at bounding box center [135, 216] width 6 height 6
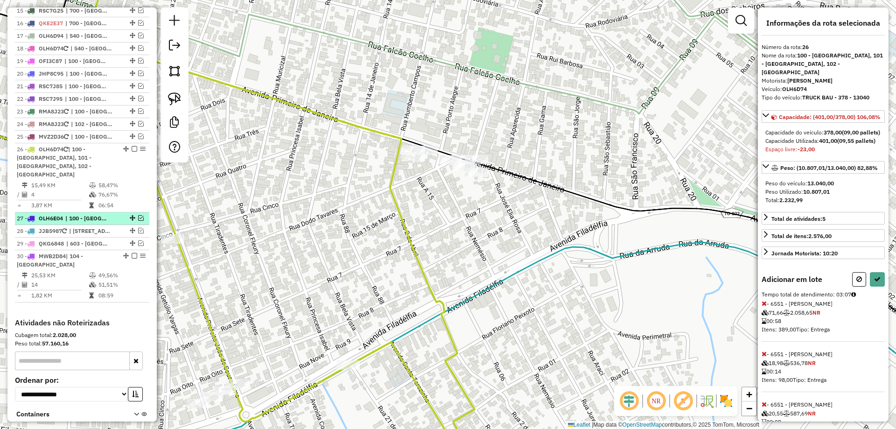
select select "*********"
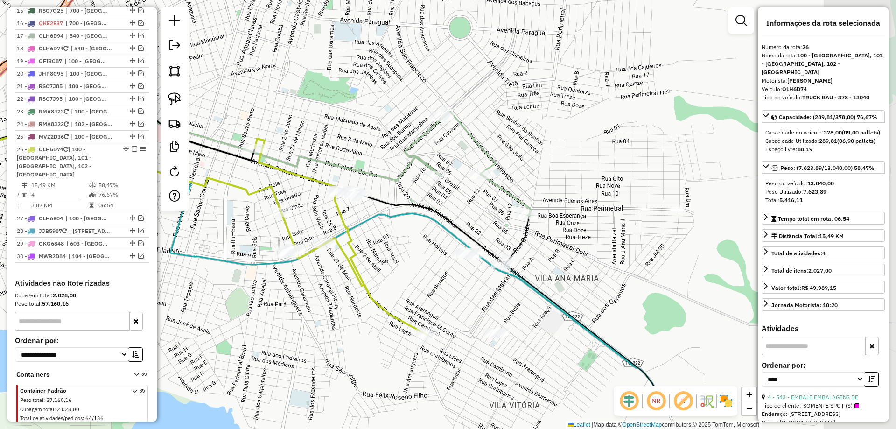
drag, startPoint x: 506, startPoint y: 313, endPoint x: 420, endPoint y: 257, distance: 102.6
click at [420, 257] on div "Janela de atendimento Grade de atendimento Capacidade Transportadoras Veículos …" at bounding box center [448, 214] width 896 height 429
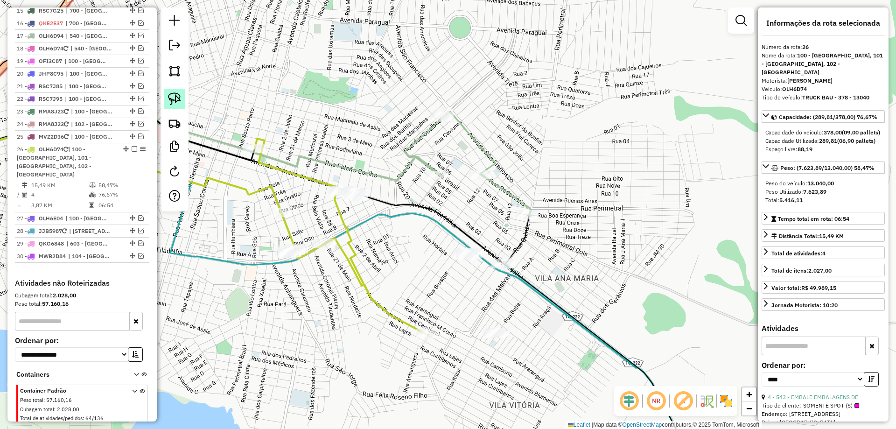
click at [175, 90] on link at bounding box center [174, 99] width 21 height 21
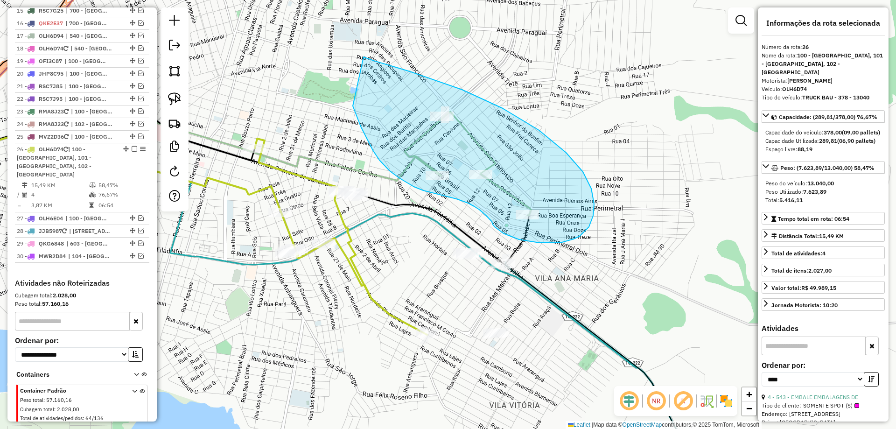
drag, startPoint x: 353, startPoint y: 106, endPoint x: 363, endPoint y: 57, distance: 50.2
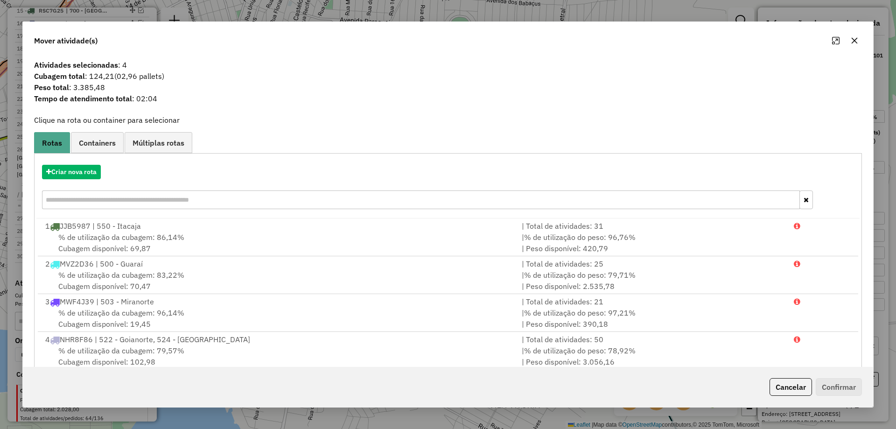
click at [856, 41] on icon "button" at bounding box center [854, 40] width 7 height 7
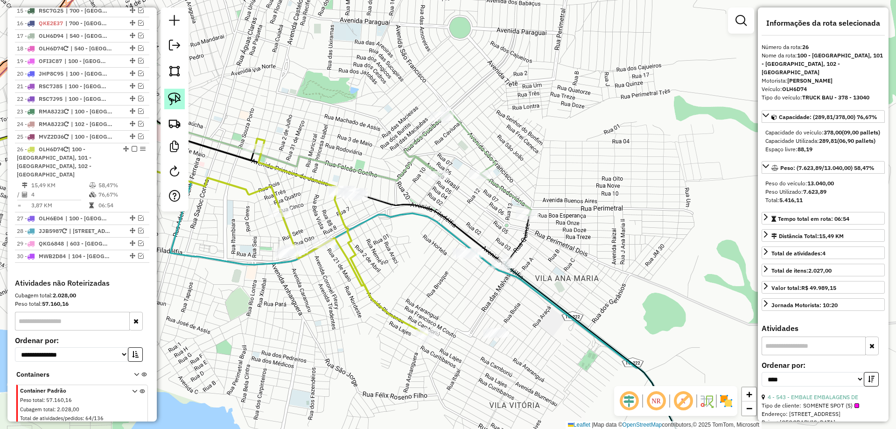
click at [174, 92] on img at bounding box center [174, 98] width 13 height 13
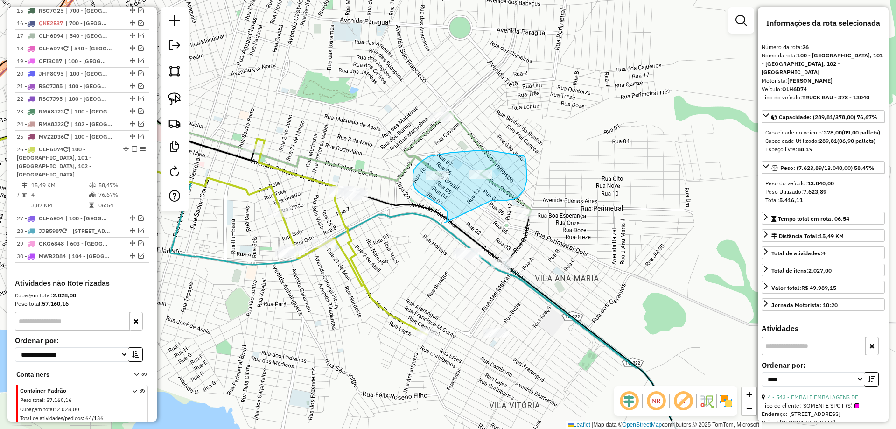
drag, startPoint x: 445, startPoint y: 223, endPoint x: 492, endPoint y: 200, distance: 52.2
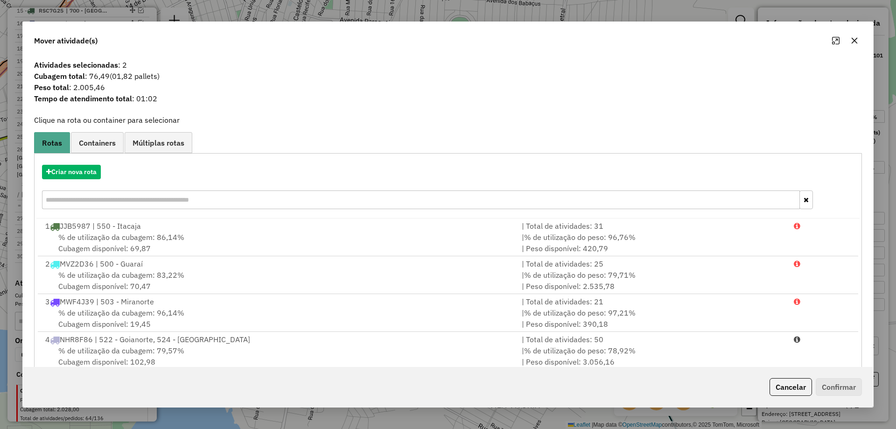
click at [857, 41] on icon "button" at bounding box center [854, 40] width 7 height 7
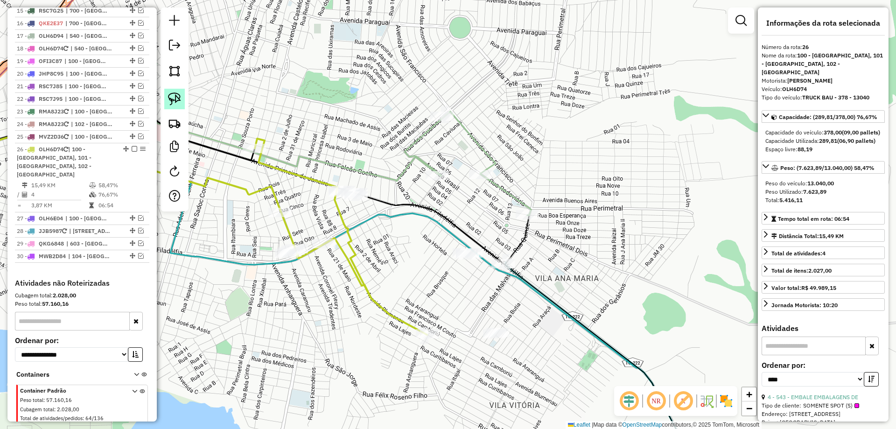
click at [171, 98] on img at bounding box center [174, 98] width 13 height 13
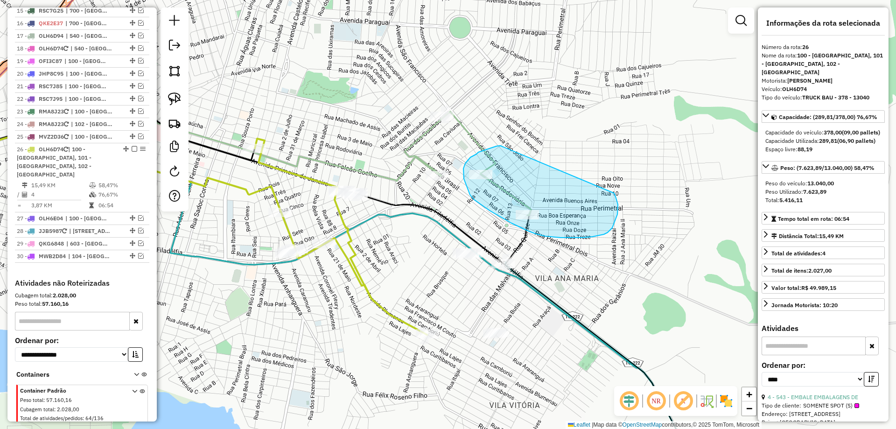
drag, startPoint x: 500, startPoint y: 146, endPoint x: 613, endPoint y: 193, distance: 122.3
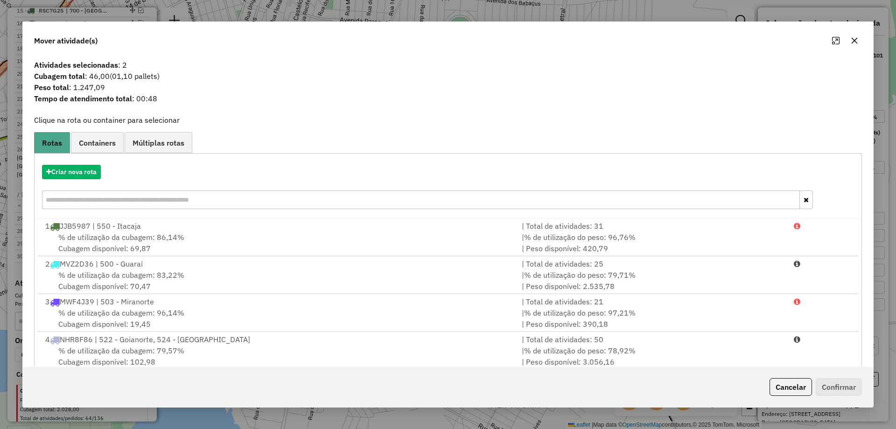
click at [852, 44] on button "button" at bounding box center [854, 40] width 15 height 15
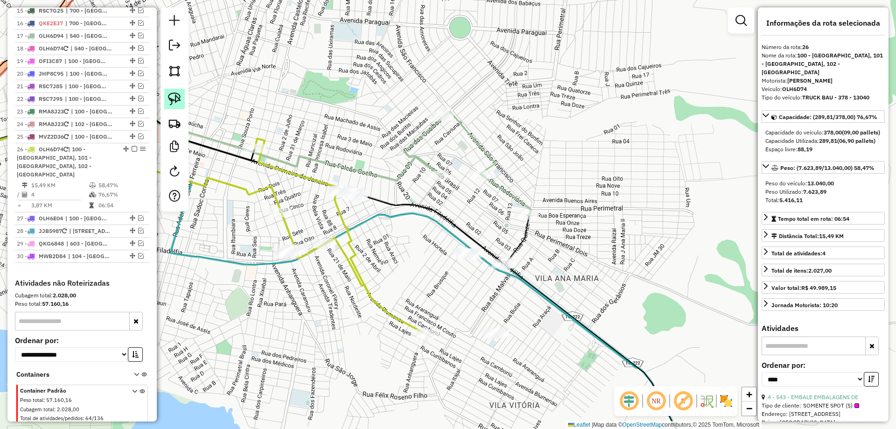
click at [174, 94] on img at bounding box center [174, 98] width 13 height 13
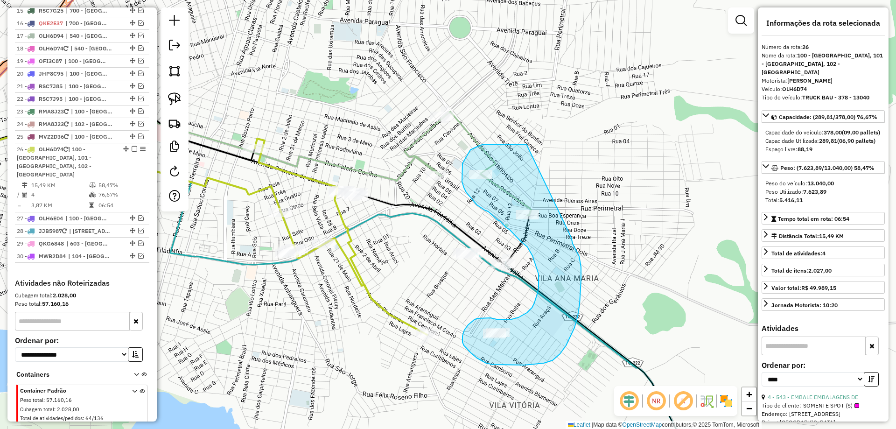
drag, startPoint x: 511, startPoint y: 144, endPoint x: 567, endPoint y: 226, distance: 99.4
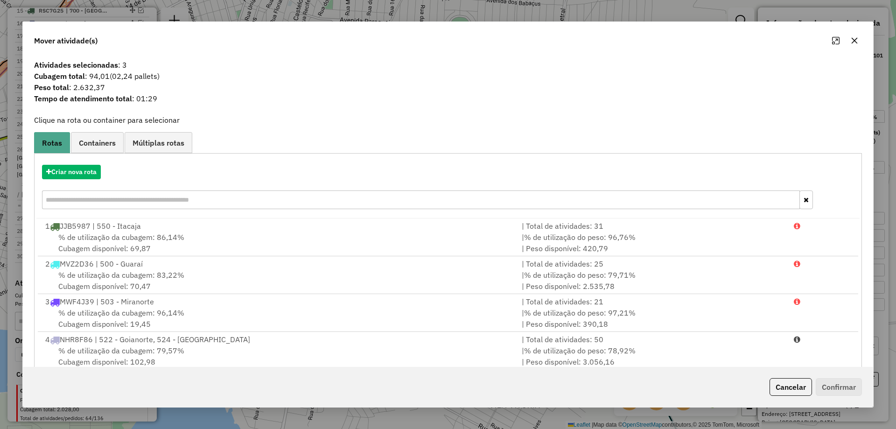
click at [859, 43] on button "button" at bounding box center [854, 40] width 15 height 15
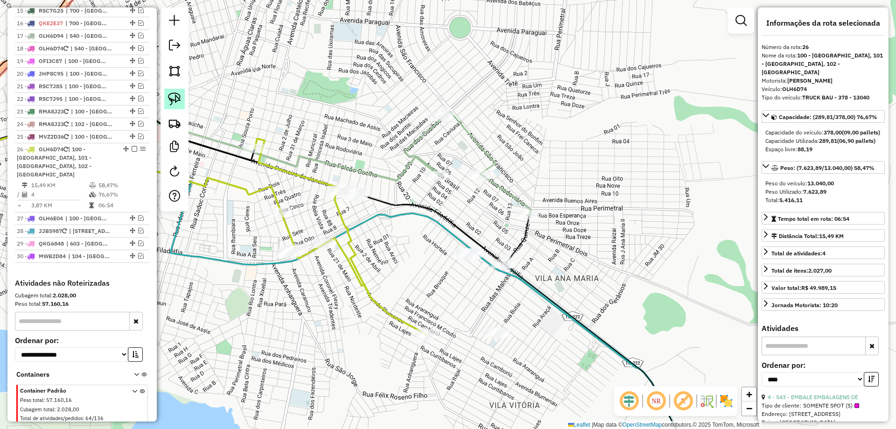
click at [175, 99] on img at bounding box center [174, 98] width 13 height 13
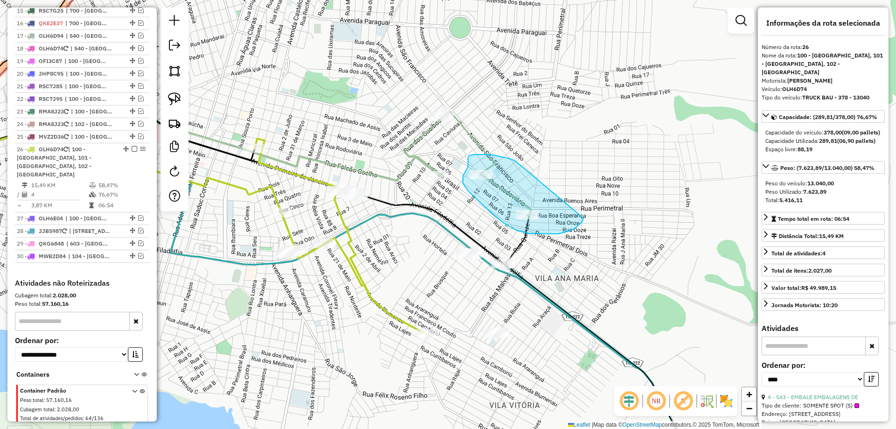
drag, startPoint x: 487, startPoint y: 154, endPoint x: 583, endPoint y: 218, distance: 115.6
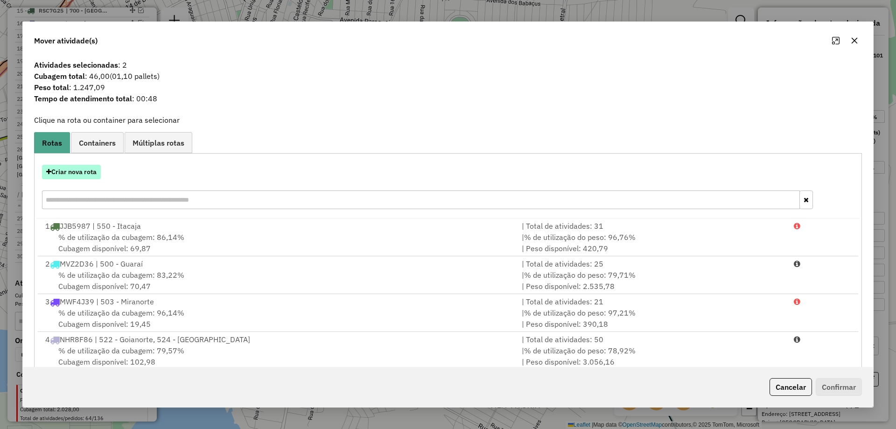
click at [67, 167] on button "Criar nova rota" at bounding box center [71, 172] width 59 height 14
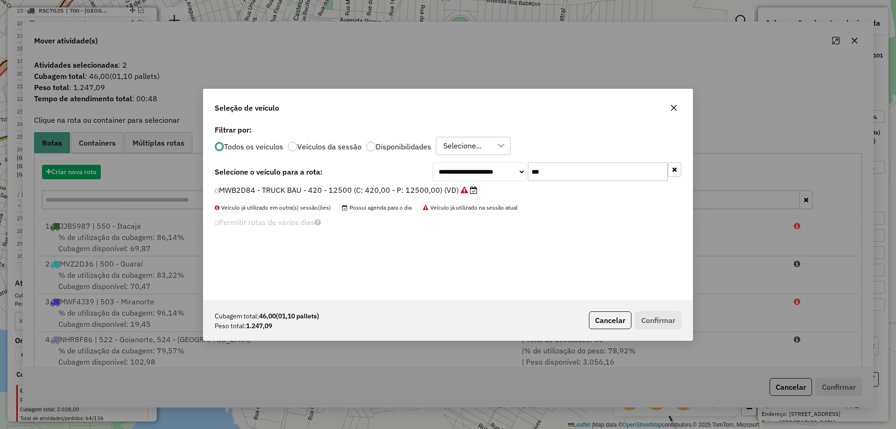
scroll to position [5, 3]
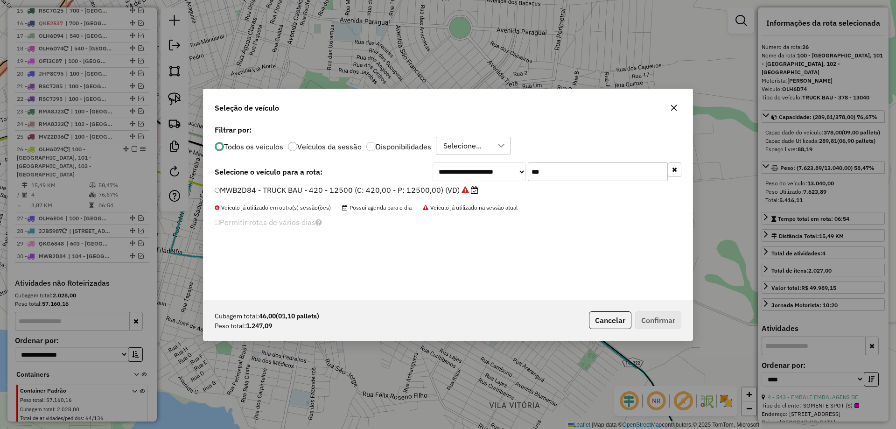
drag, startPoint x: 592, startPoint y: 171, endPoint x: 366, endPoint y: 175, distance: 225.9
click at [366, 175] on div "**********" at bounding box center [448, 171] width 467 height 19
type input "***"
drag, startPoint x: 243, startPoint y: 188, endPoint x: 255, endPoint y: 187, distance: 12.2
click at [243, 188] on label "OFI3C87 - TOCO HR 1500 (C: 100,00 - P: 1500,00) (VD)" at bounding box center [323, 189] width 216 height 11
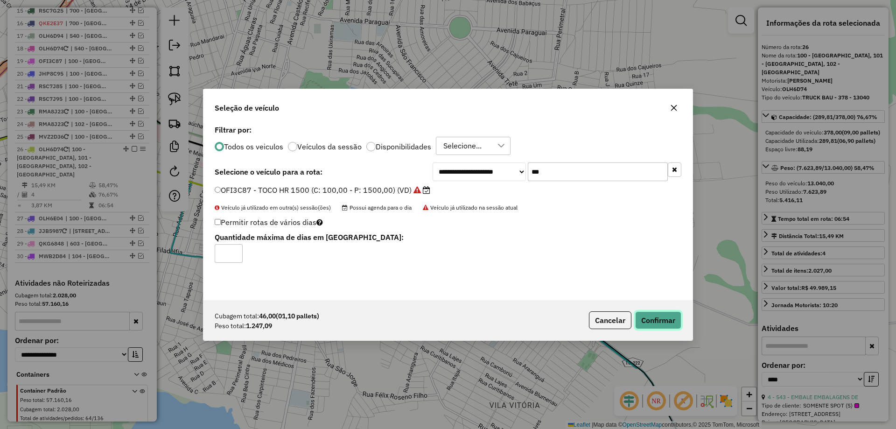
click at [662, 313] on button "Confirmar" at bounding box center [658, 320] width 46 height 18
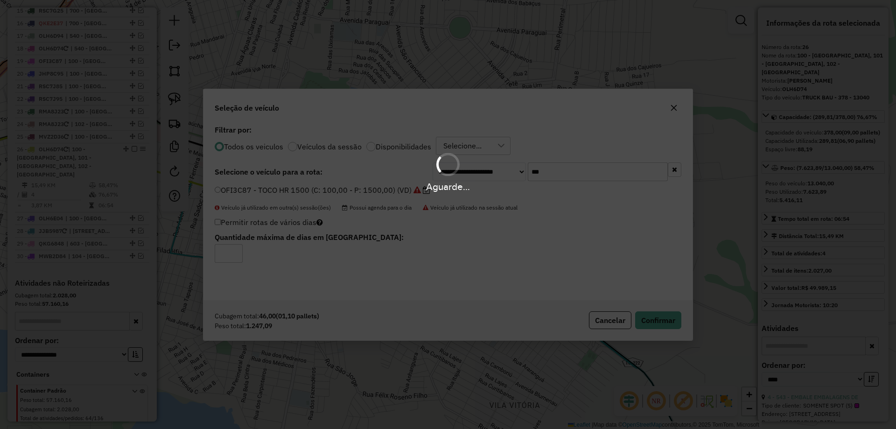
scroll to position [1075, 0]
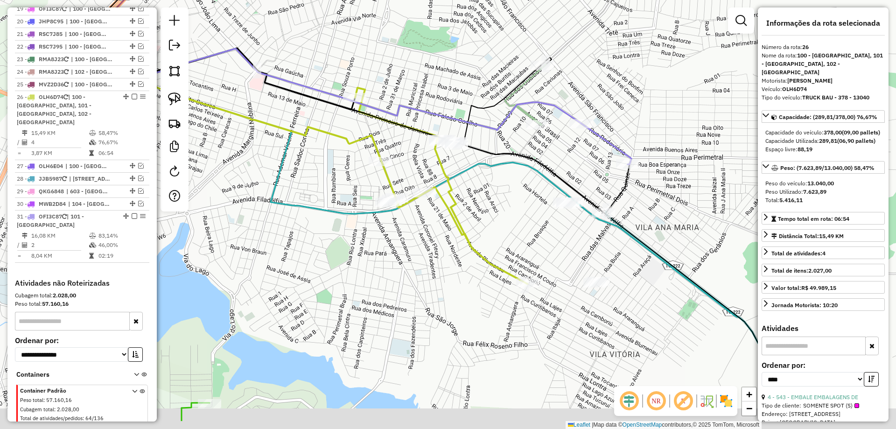
drag, startPoint x: 419, startPoint y: 272, endPoint x: 520, endPoint y: 221, distance: 113.1
click at [520, 221] on div "Janela de atendimento Grade de atendimento Capacidade Transportadoras Veículos …" at bounding box center [448, 214] width 896 height 429
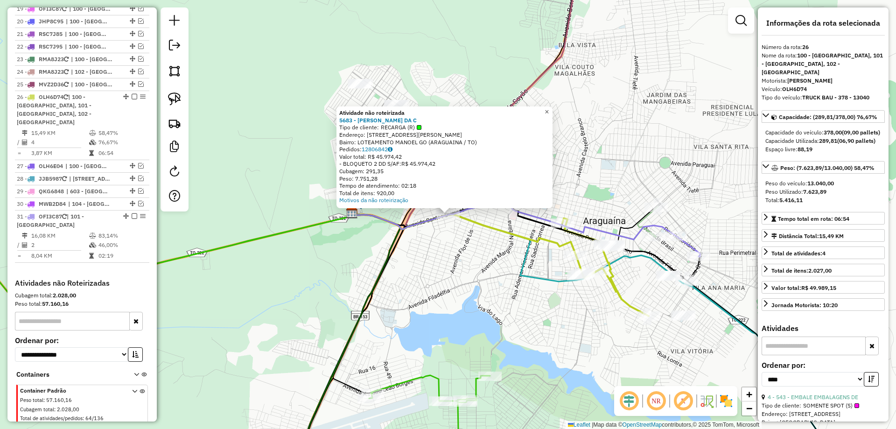
click at [549, 110] on span "×" at bounding box center [546, 112] width 4 height 8
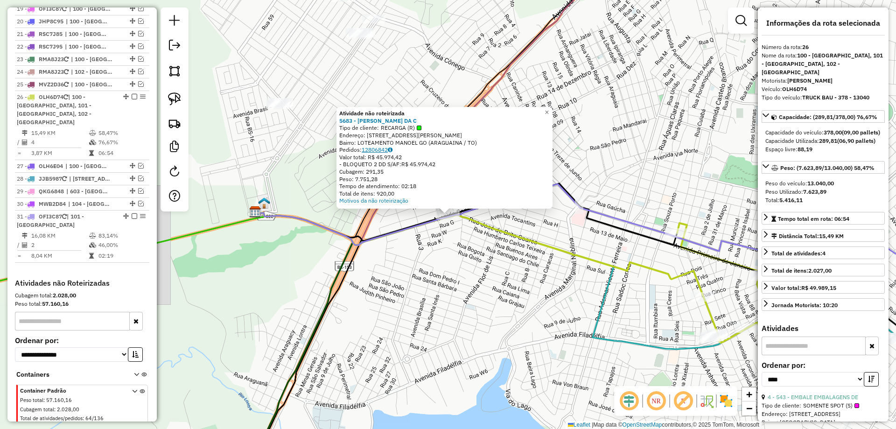
click at [392, 149] on icon at bounding box center [390, 150] width 5 height 6
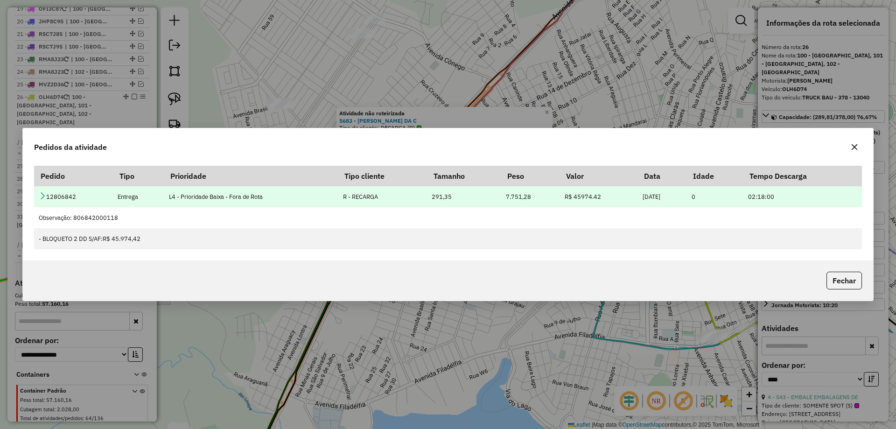
click at [42, 196] on icon at bounding box center [42, 195] width 7 height 7
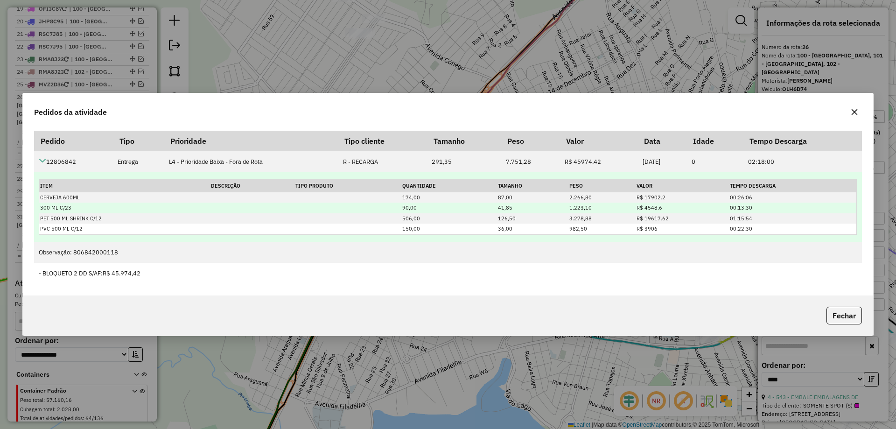
drag, startPoint x: 422, startPoint y: 206, endPoint x: 379, endPoint y: 204, distance: 43.4
click at [379, 204] on tr "300 ML C/23 90,00 41,85 1.223,10 R$ 4548.6 00:13:30" at bounding box center [447, 207] width 817 height 11
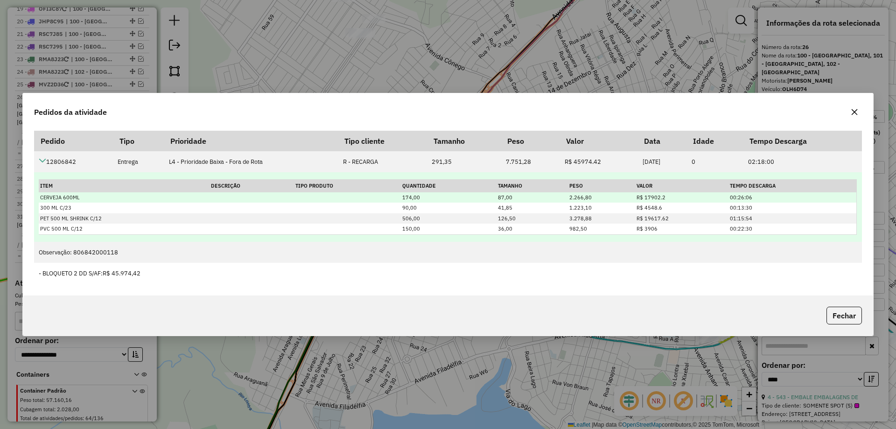
drag, startPoint x: 426, startPoint y: 193, endPoint x: 377, endPoint y: 195, distance: 48.1
click at [377, 195] on tr "CERVEJA 600ML 174,00 87,00 2.266,80 R$ 17902.2 00:26:06" at bounding box center [447, 197] width 817 height 11
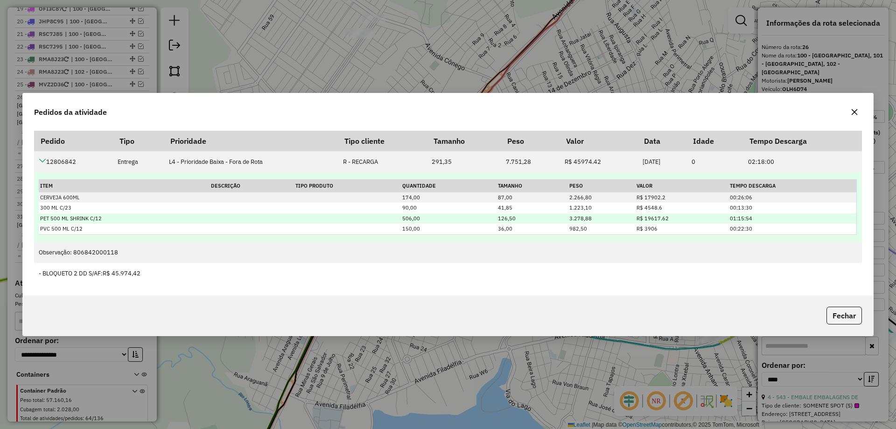
drag, startPoint x: 430, startPoint y: 218, endPoint x: 366, endPoint y: 218, distance: 63.9
click at [366, 218] on tr "PET 500 ML SHRINK C/12 506,00 126,50 3.278,88 R$ 19617.62 01:15:54" at bounding box center [447, 218] width 817 height 11
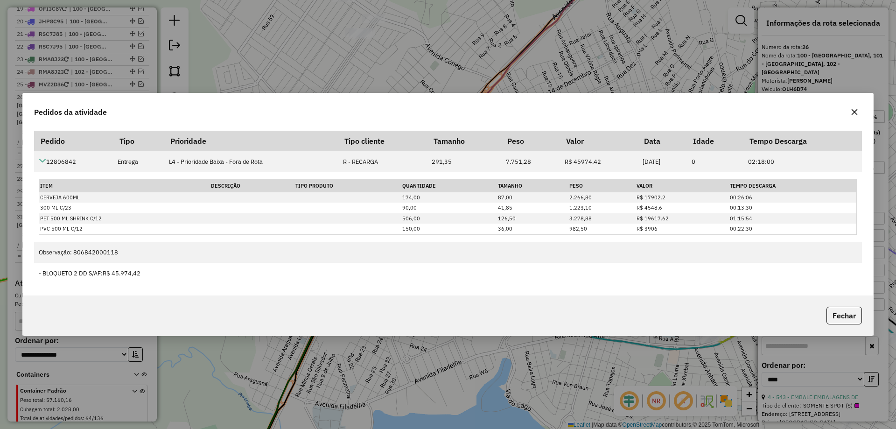
click at [854, 113] on icon "button" at bounding box center [854, 112] width 6 height 6
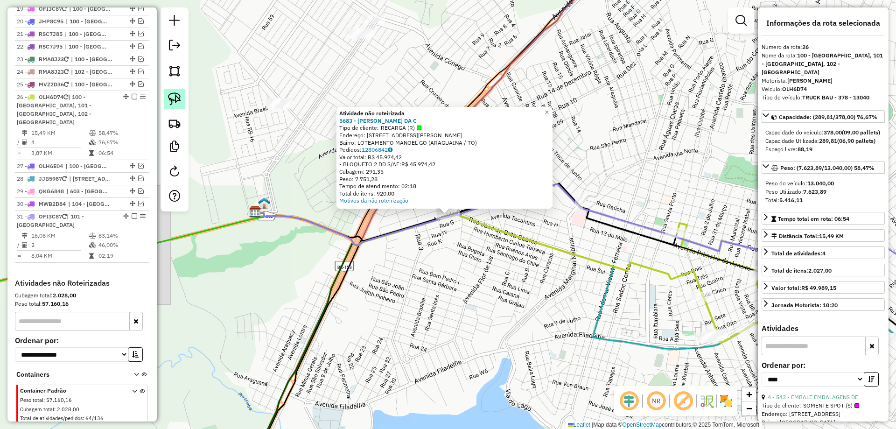
click at [175, 101] on img at bounding box center [174, 98] width 13 height 13
drag, startPoint x: 428, startPoint y: 246, endPoint x: 395, endPoint y: 206, distance: 52.4
click at [395, 206] on div "Atividade não roteirizada 5683 - THALLES RIBEIRO DA C Tipo de cliente: RECARGA …" at bounding box center [448, 214] width 896 height 429
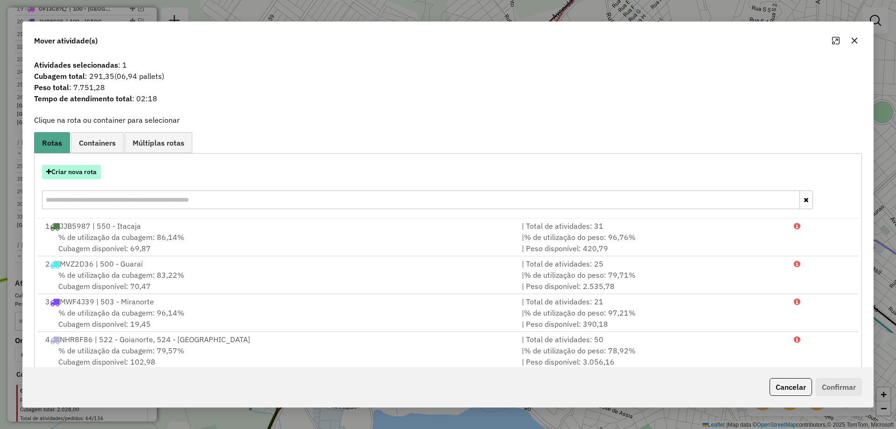
click at [83, 174] on button "Criar nova rota" at bounding box center [71, 172] width 59 height 14
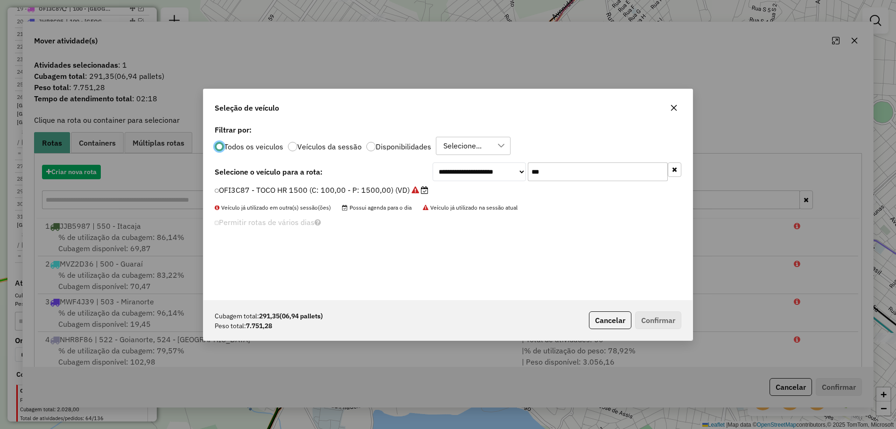
scroll to position [5, 3]
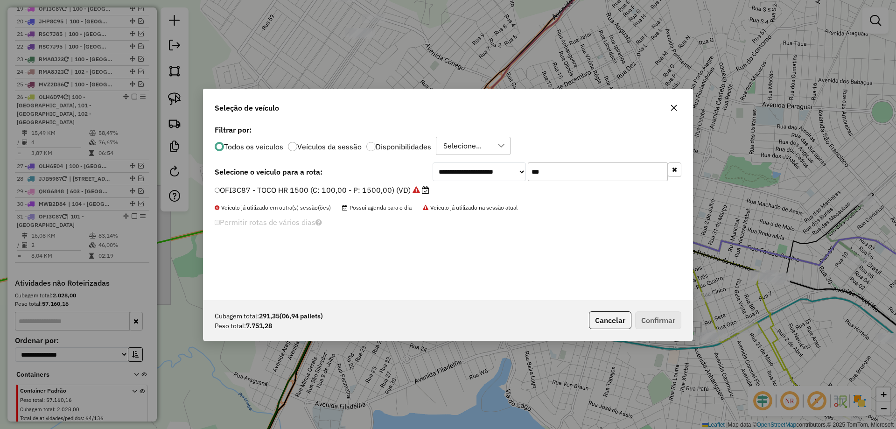
drag, startPoint x: 545, startPoint y: 173, endPoint x: 461, endPoint y: 170, distance: 83.6
click at [461, 170] on div "**********" at bounding box center [557, 171] width 249 height 19
type input "****"
click at [355, 189] on label "QKJ4099 - TRUCK BAU - 420 - 12700 (C: 420,00 - P: 12700,00) (VD)" at bounding box center [336, 189] width 242 height 11
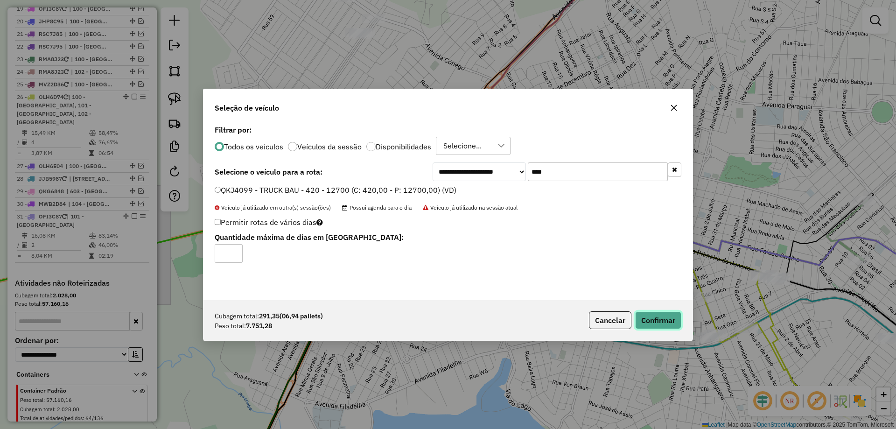
click at [659, 311] on button "Confirmar" at bounding box center [658, 320] width 46 height 18
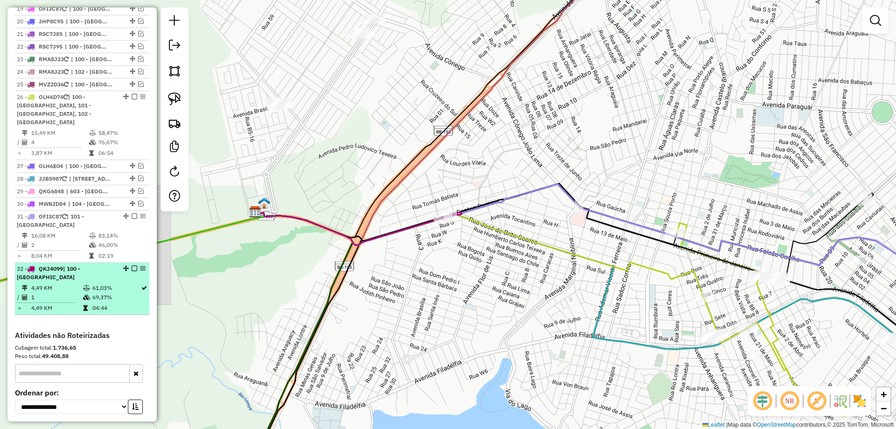
click at [132, 265] on em at bounding box center [135, 268] width 6 height 6
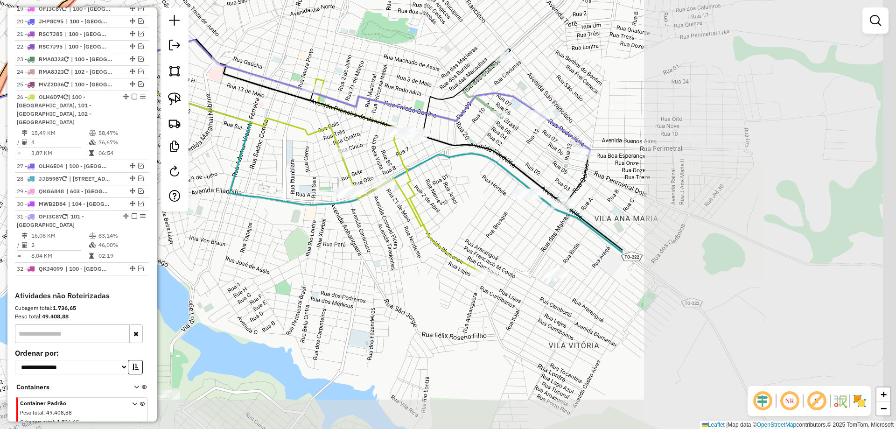
drag, startPoint x: 666, startPoint y: 379, endPoint x: 303, endPoint y: 235, distance: 390.6
click at [303, 235] on div "Janela de atendimento Grade de atendimento Capacidade Transportadoras Veículos …" at bounding box center [448, 214] width 896 height 429
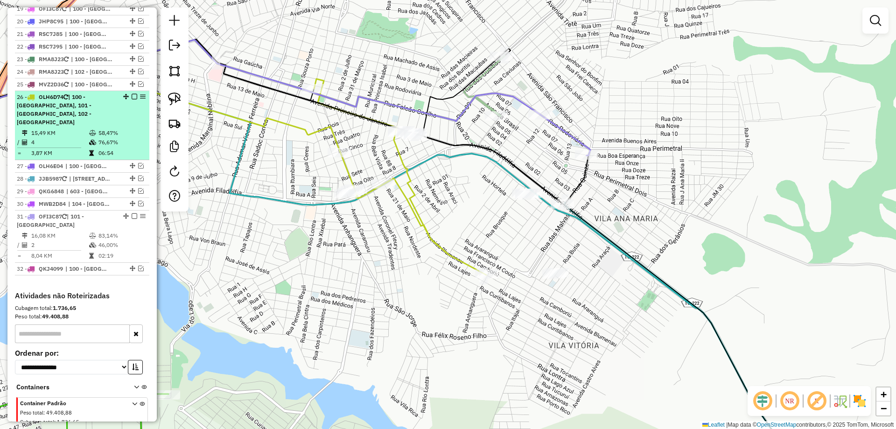
click at [132, 94] on em at bounding box center [135, 97] width 6 height 6
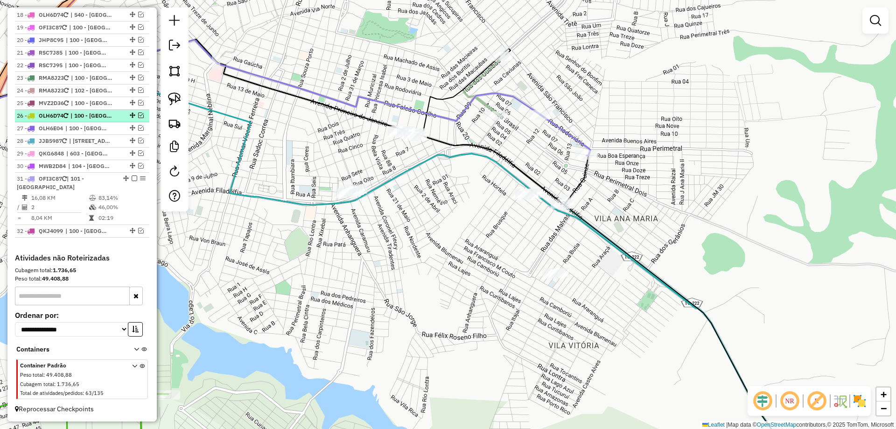
scroll to position [1040, 0]
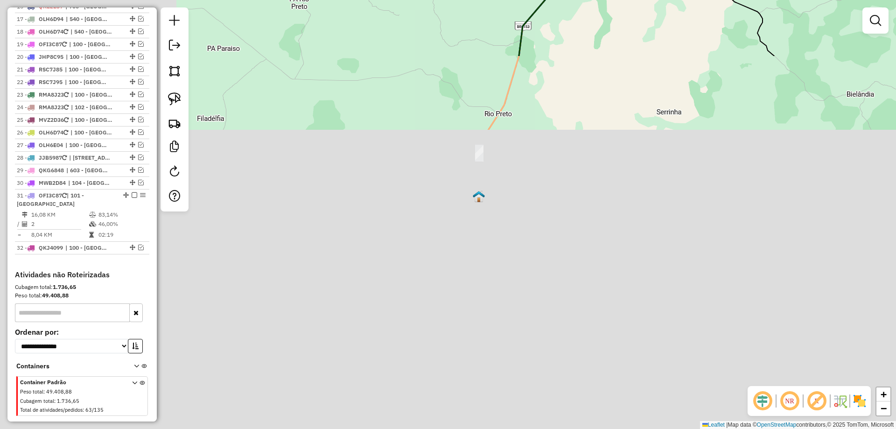
drag, startPoint x: 349, startPoint y: 359, endPoint x: 638, endPoint y: -56, distance: 506.2
click at [638, 0] on html "Aguarde... Pop-up bloqueado! Seu navegador bloqueou automáticamente a abertura …" at bounding box center [448, 214] width 896 height 429
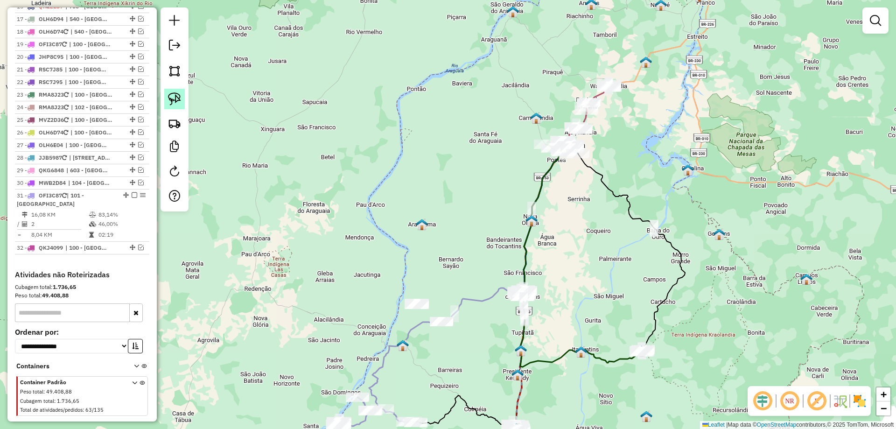
click at [169, 96] on img at bounding box center [174, 98] width 13 height 13
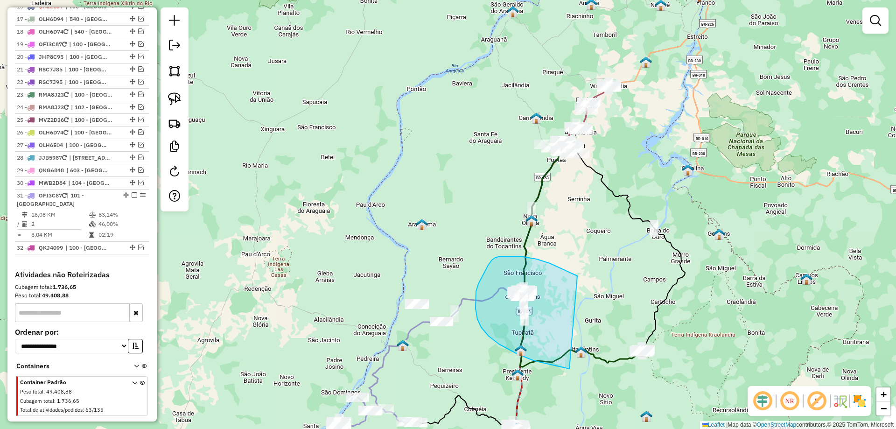
drag, startPoint x: 550, startPoint y: 263, endPoint x: 583, endPoint y: 358, distance: 100.9
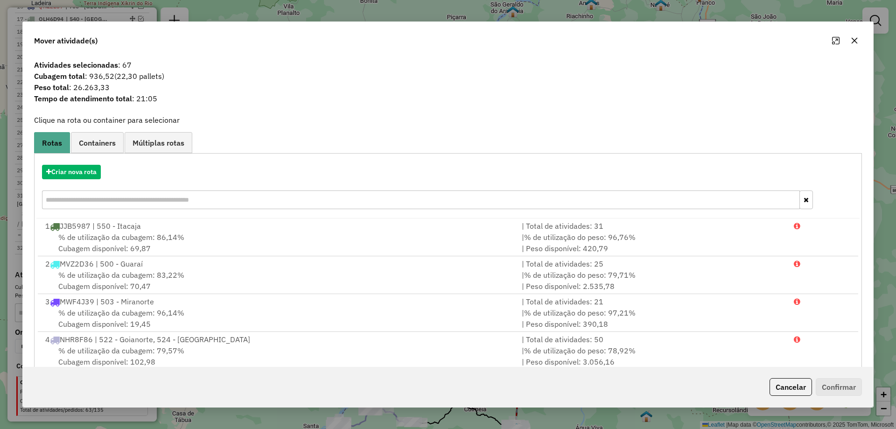
click at [855, 41] on icon "button" at bounding box center [854, 41] width 6 height 6
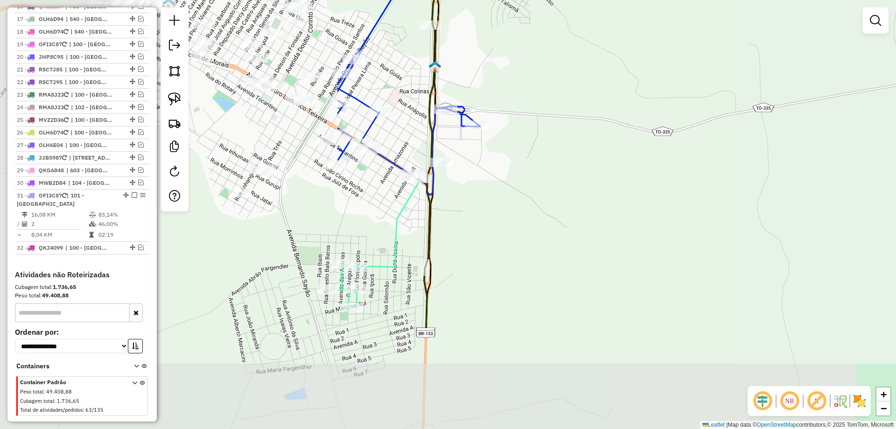
drag, startPoint x: 270, startPoint y: 296, endPoint x: 697, endPoint y: 152, distance: 450.5
click at [697, 152] on div "Janela de atendimento Grade de atendimento Capacidade Transportadoras Veículos …" at bounding box center [448, 214] width 896 height 429
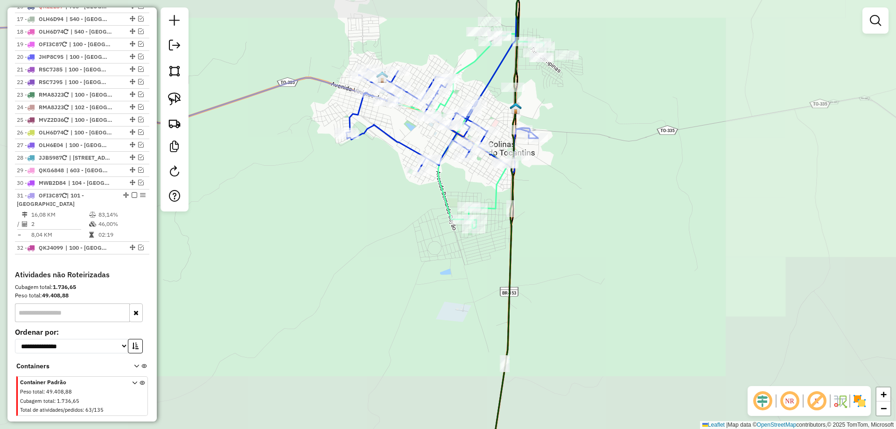
drag, startPoint x: 589, startPoint y: 157, endPoint x: 554, endPoint y: 227, distance: 78.5
click at [583, 169] on div "Janela de atendimento Grade de atendimento Capacidade Transportadoras Veículos …" at bounding box center [448, 214] width 896 height 429
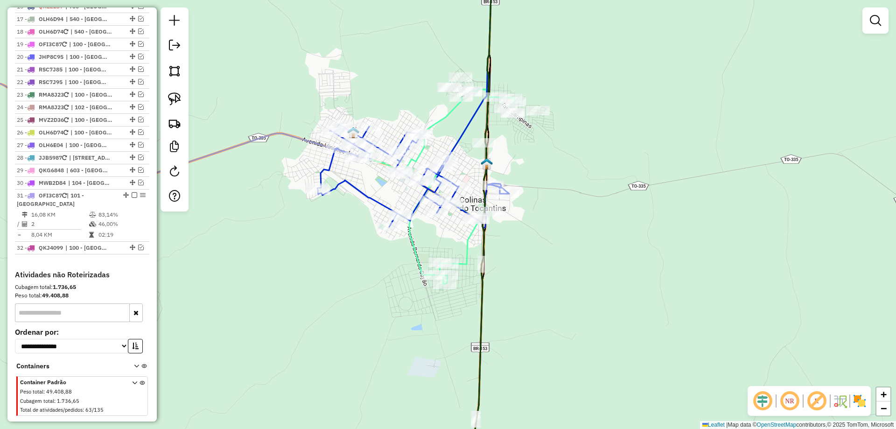
drag, startPoint x: 554, startPoint y: 227, endPoint x: 522, endPoint y: 236, distance: 33.1
click at [522, 236] on div "Janela de atendimento Grade de atendimento Capacidade Transportadoras Veículos …" at bounding box center [448, 214] width 896 height 429
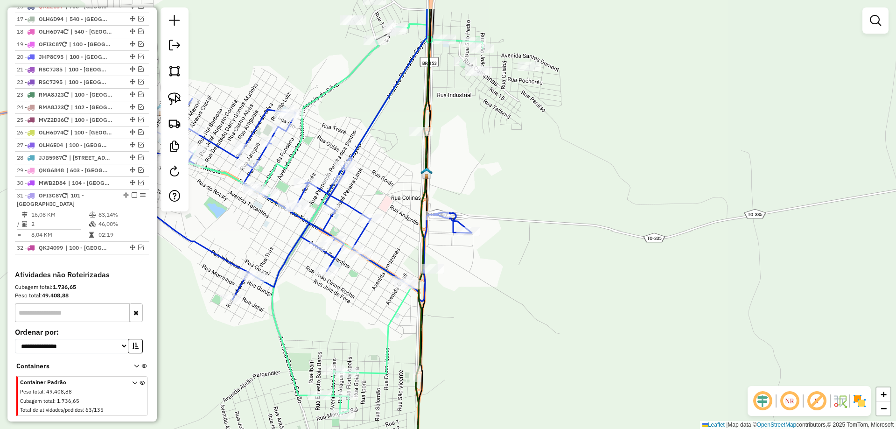
drag, startPoint x: 550, startPoint y: 163, endPoint x: 546, endPoint y: 215, distance: 51.9
click at [546, 215] on div "Janela de atendimento Grade de atendimento Capacidade Transportadoras Veículos …" at bounding box center [448, 214] width 896 height 429
click at [178, 97] on img at bounding box center [174, 98] width 13 height 13
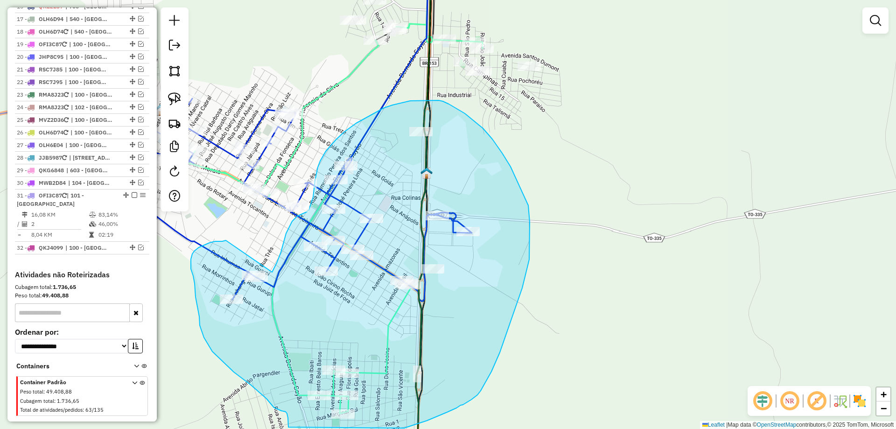
drag, startPoint x: 272, startPoint y: 272, endPoint x: 226, endPoint y: 240, distance: 56.0
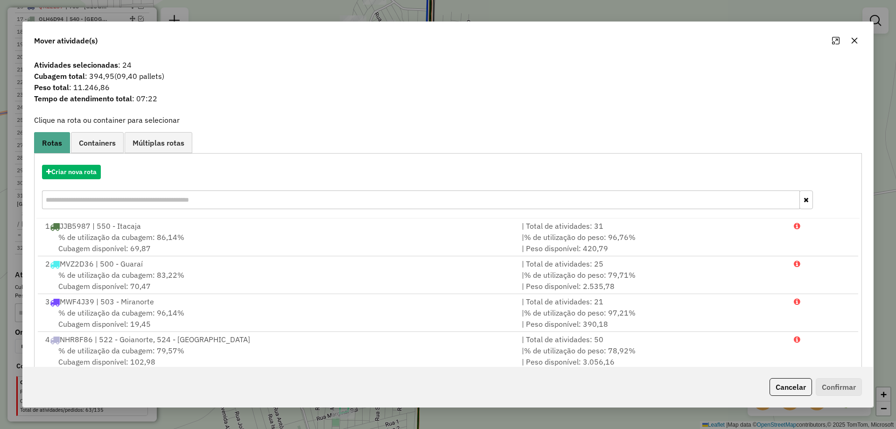
click at [856, 37] on icon "button" at bounding box center [854, 40] width 7 height 7
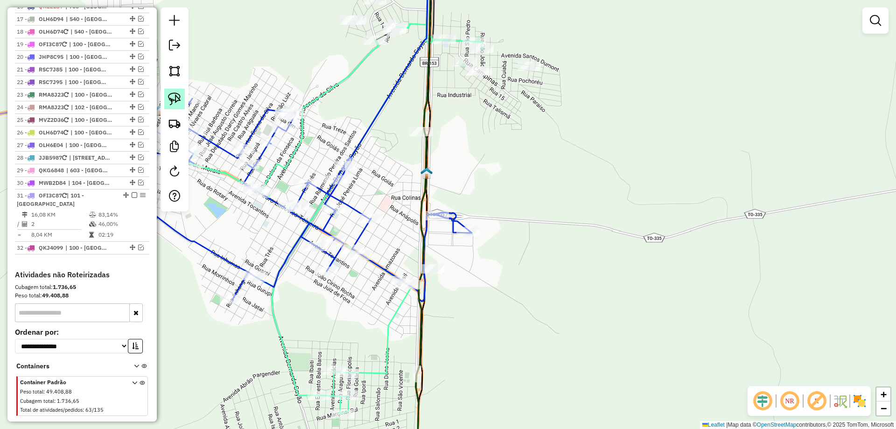
click at [178, 102] on img at bounding box center [174, 98] width 13 height 13
drag, startPoint x: 286, startPoint y: 142, endPoint x: 287, endPoint y: 152, distance: 10.0
click at [328, 145] on div "Janela de atendimento Grade de atendimento Capacidade Transportadoras Veículos …" at bounding box center [448, 214] width 896 height 429
click at [174, 96] on img at bounding box center [174, 98] width 13 height 13
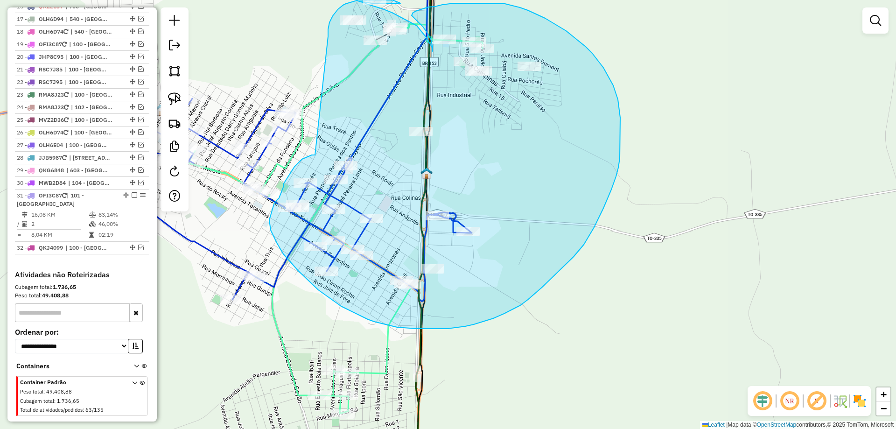
drag, startPoint x: 315, startPoint y: 155, endPoint x: 328, endPoint y: 36, distance: 119.2
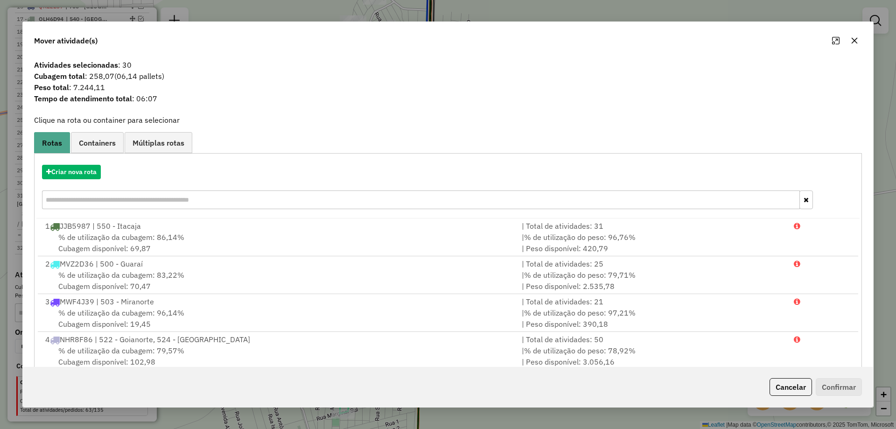
click at [855, 42] on icon "button" at bounding box center [854, 41] width 6 height 6
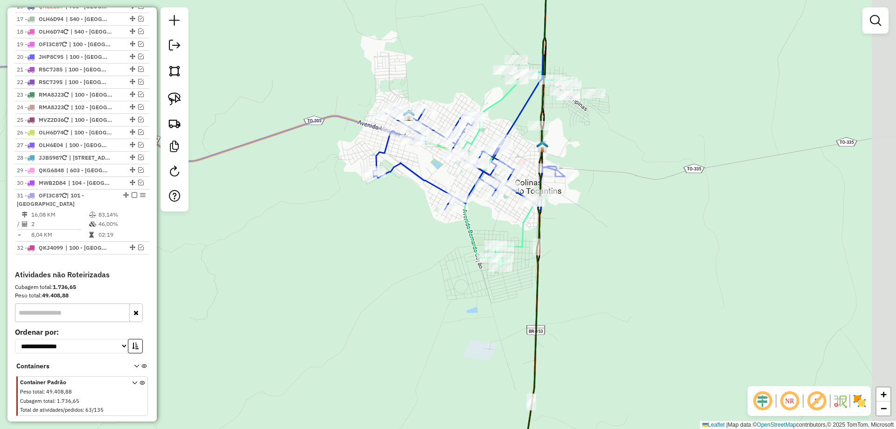
drag, startPoint x: 641, startPoint y: 222, endPoint x: 558, endPoint y: 246, distance: 86.1
click at [558, 246] on div "Janela de atendimento Grade de atendimento Capacidade Transportadoras Veículos …" at bounding box center [448, 214] width 896 height 429
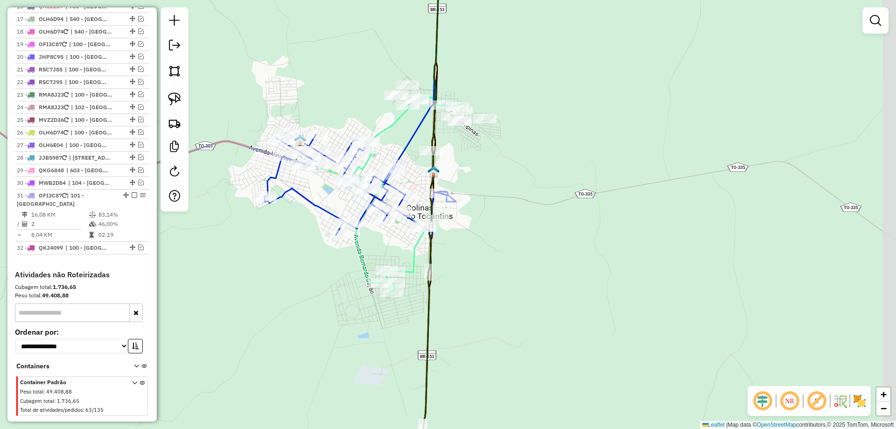
drag, startPoint x: 537, startPoint y: 195, endPoint x: 488, endPoint y: 202, distance: 49.6
click at [488, 202] on div "Janela de atendimento Grade de atendimento Capacidade Transportadoras Veículos …" at bounding box center [448, 214] width 896 height 429
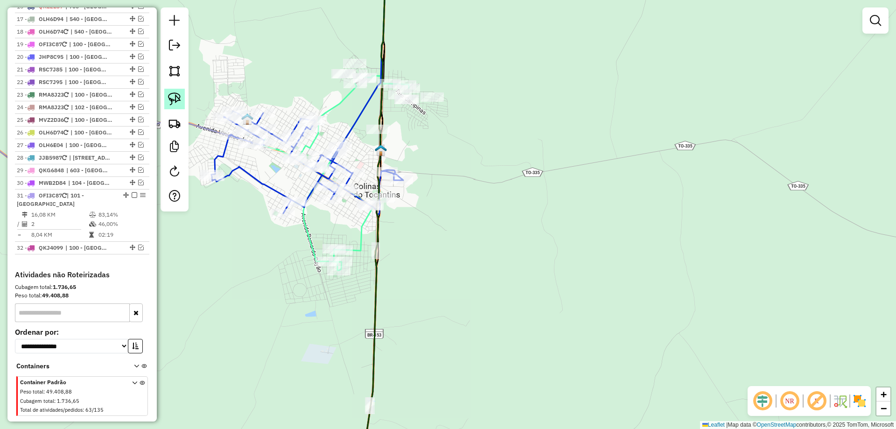
click at [178, 97] on img at bounding box center [174, 98] width 13 height 13
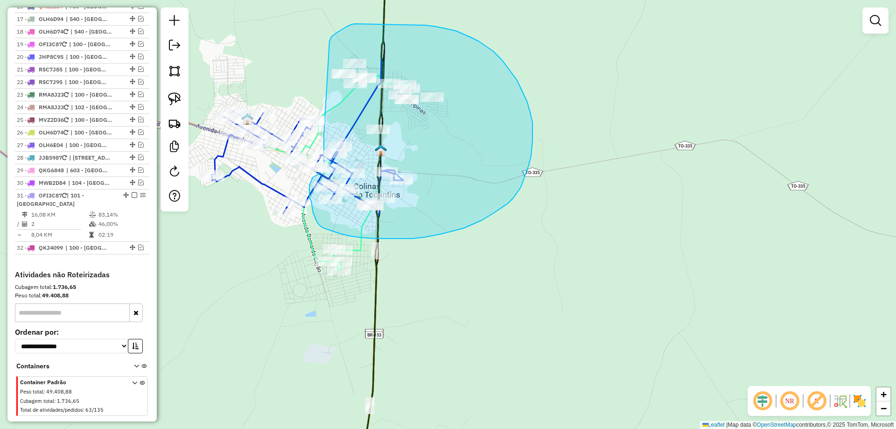
drag, startPoint x: 324, startPoint y: 134, endPoint x: 329, endPoint y: 41, distance: 93.5
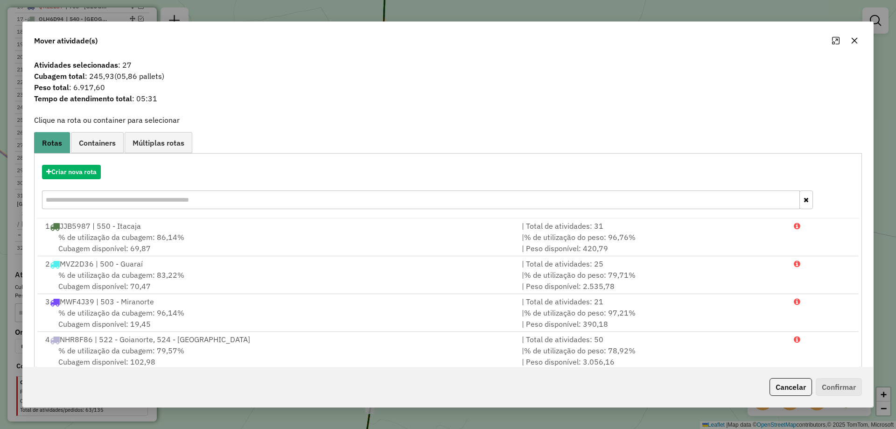
click at [859, 40] on button "button" at bounding box center [854, 40] width 15 height 15
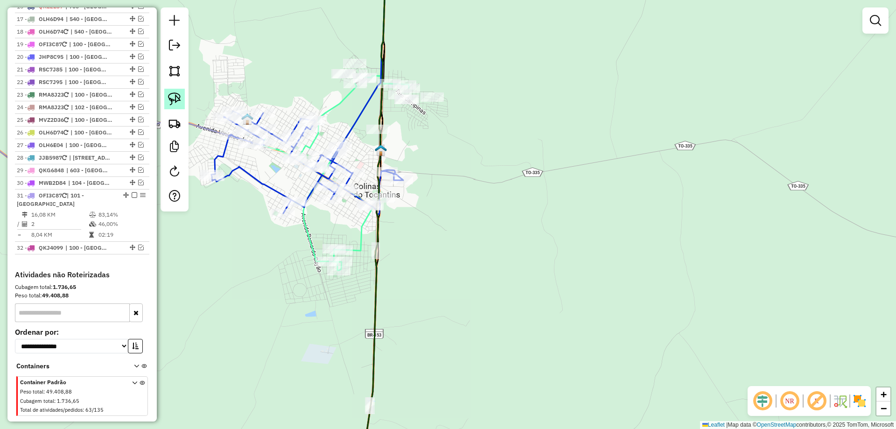
click at [169, 95] on img at bounding box center [174, 98] width 13 height 13
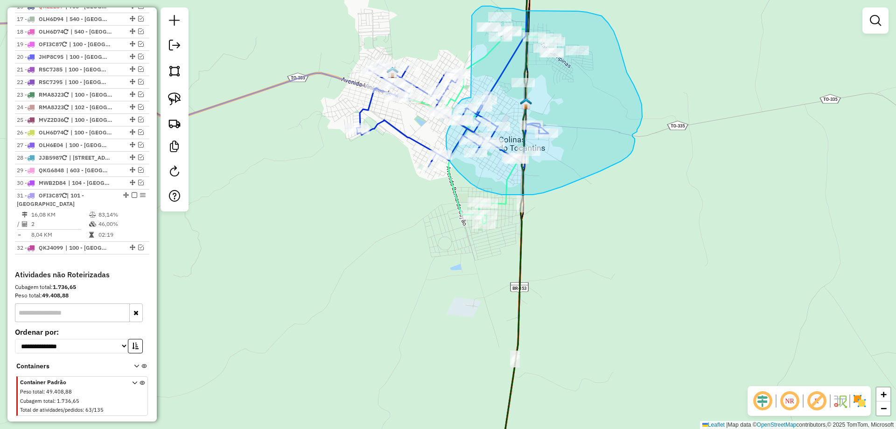
drag, startPoint x: 309, startPoint y: 61, endPoint x: 472, endPoint y: 17, distance: 168.2
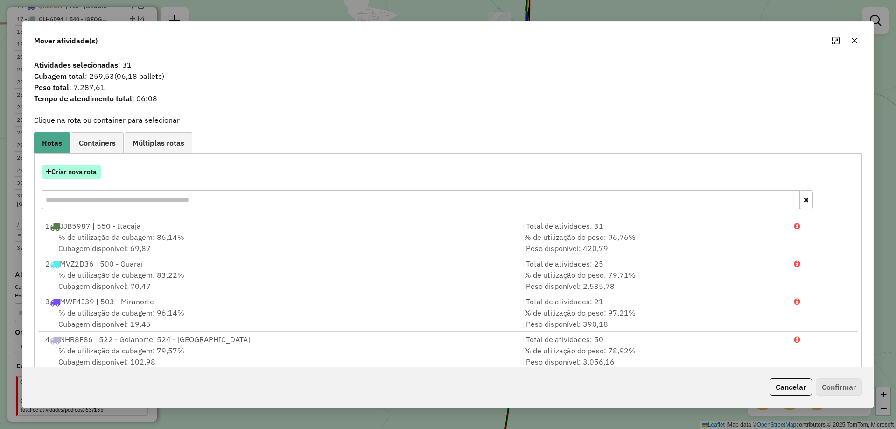
click at [82, 170] on button "Criar nova rota" at bounding box center [71, 172] width 59 height 14
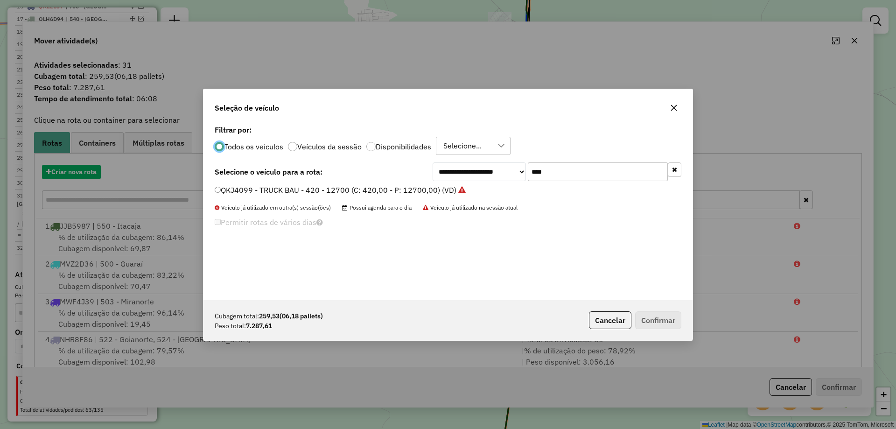
scroll to position [5, 3]
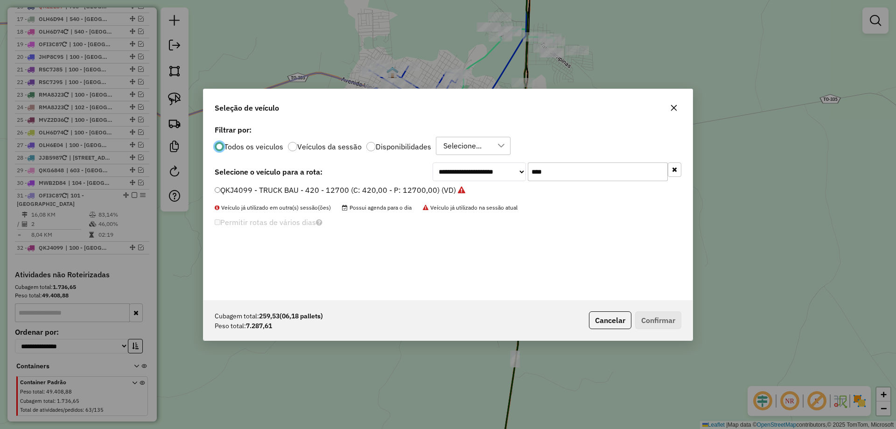
drag, startPoint x: 444, startPoint y: 177, endPoint x: 366, endPoint y: 176, distance: 77.9
click at [368, 177] on div "**********" at bounding box center [448, 171] width 467 height 19
type input "***"
click at [290, 195] on label "NKC6E36 - TRUCK CARROCERIA ABERTA - 504 - 14500 (C: 504,00 - P: 14500,00) (VD)" at bounding box center [370, 189] width 310 height 11
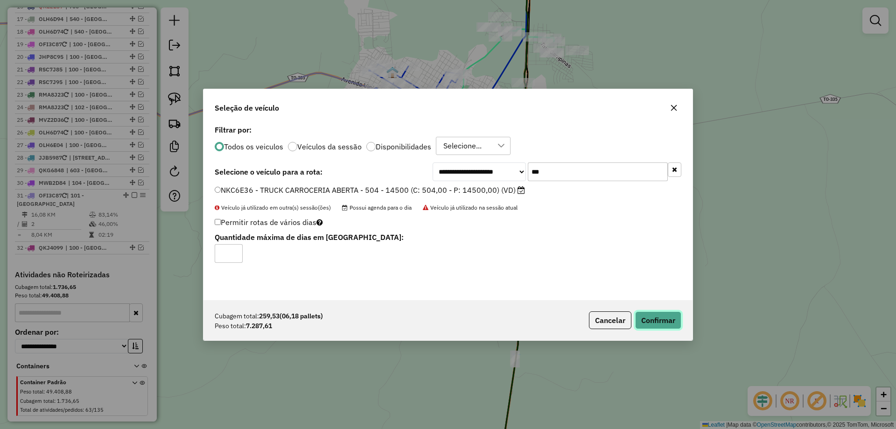
click at [666, 317] on button "Confirmar" at bounding box center [658, 320] width 46 height 18
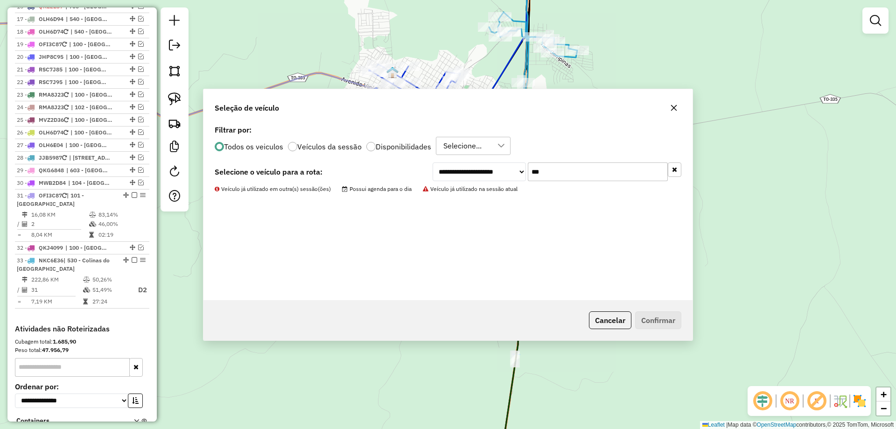
scroll to position [1075, 0]
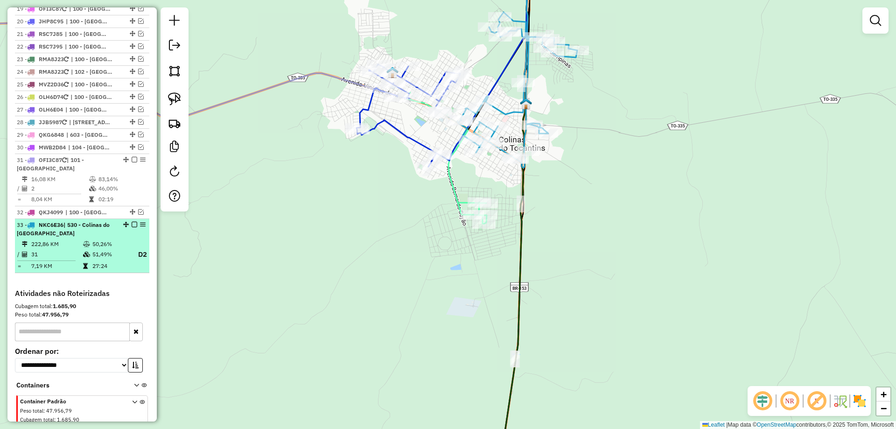
click at [133, 222] on em at bounding box center [135, 225] width 6 height 6
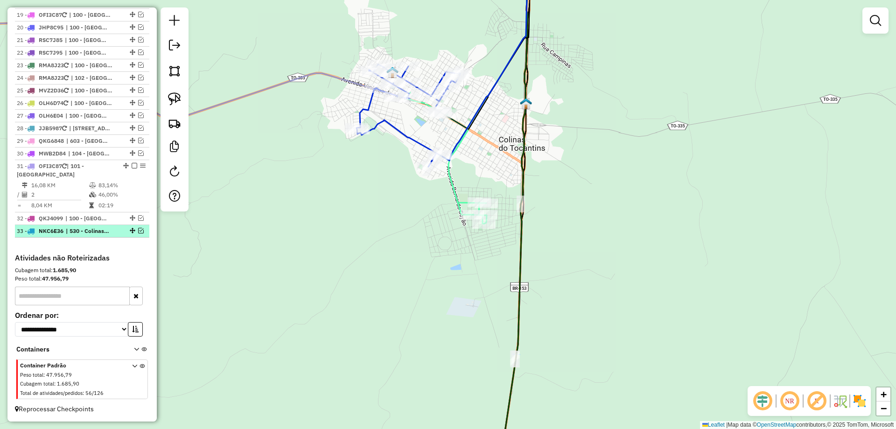
scroll to position [1052, 0]
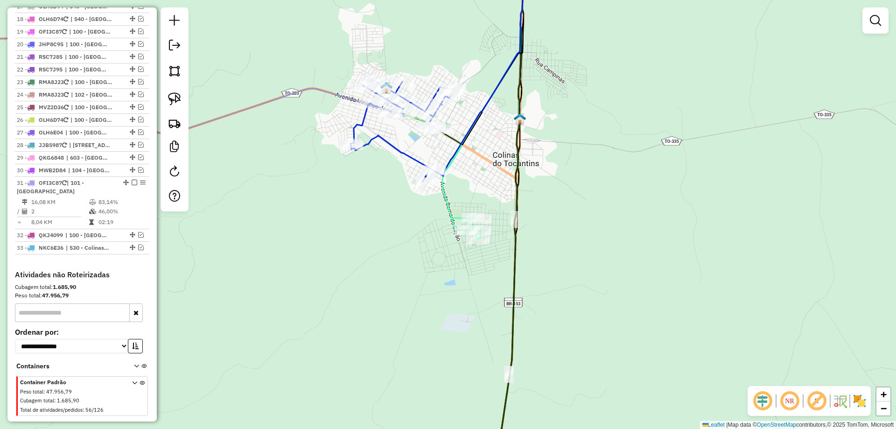
drag, startPoint x: 367, startPoint y: 205, endPoint x: 353, endPoint y: 270, distance: 66.9
click at [353, 270] on div "Janela de atendimento Grade de atendimento Capacidade Transportadoras Veículos …" at bounding box center [448, 214] width 896 height 429
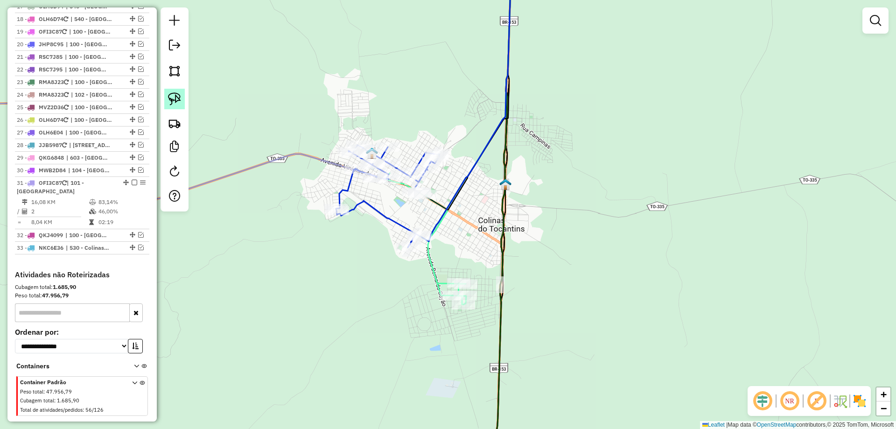
click at [176, 97] on img at bounding box center [174, 98] width 13 height 13
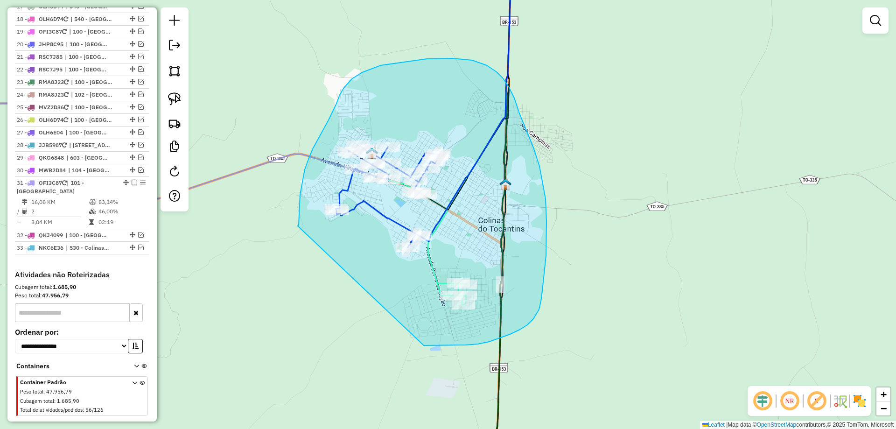
drag, startPoint x: 298, startPoint y: 226, endPoint x: 416, endPoint y: 345, distance: 168.3
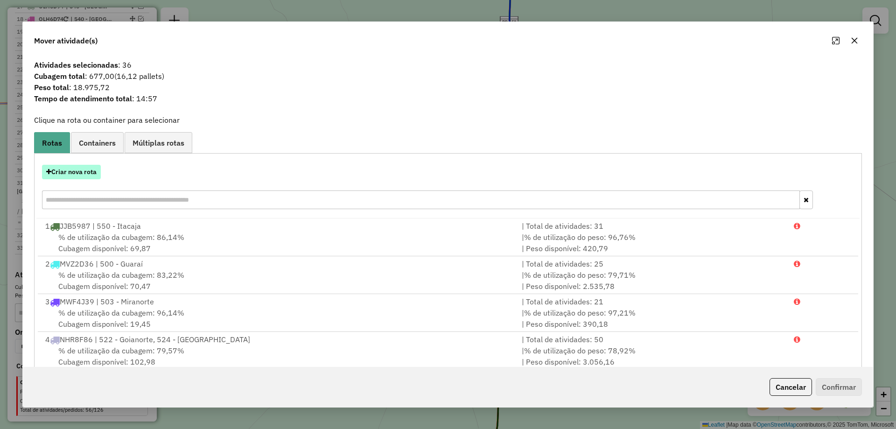
click at [76, 169] on button "Criar nova rota" at bounding box center [71, 172] width 59 height 14
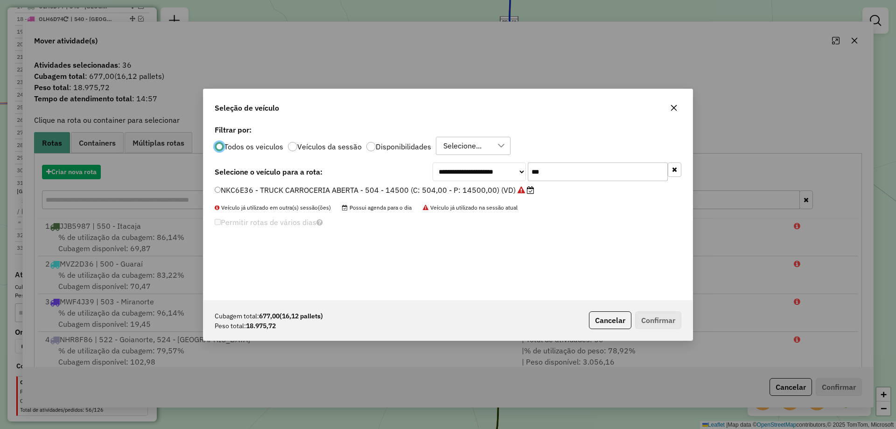
scroll to position [5, 3]
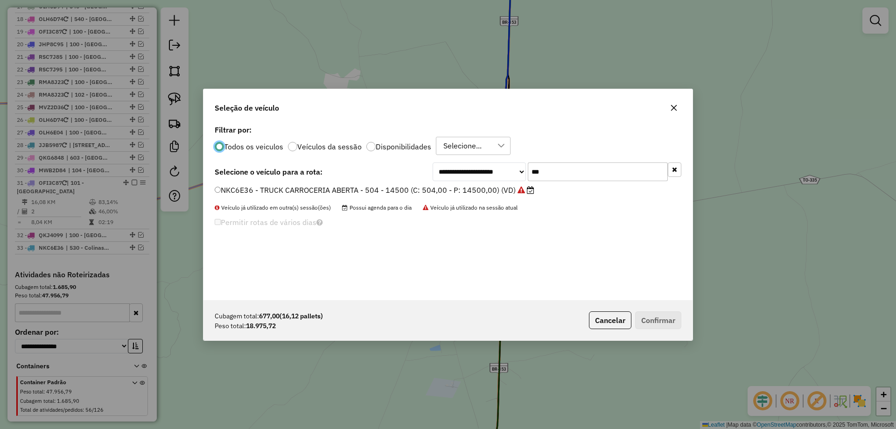
click at [434, 177] on div "**********" at bounding box center [557, 171] width 249 height 19
click at [675, 106] on icon "button" at bounding box center [674, 108] width 6 height 6
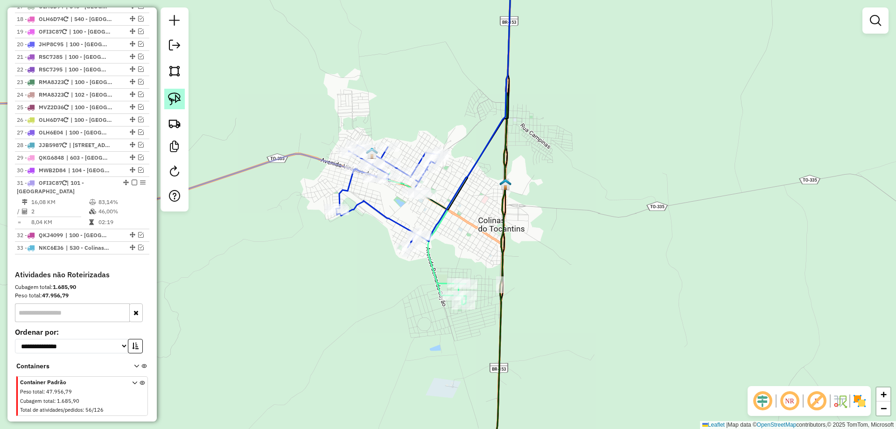
click at [175, 96] on img at bounding box center [174, 98] width 13 height 13
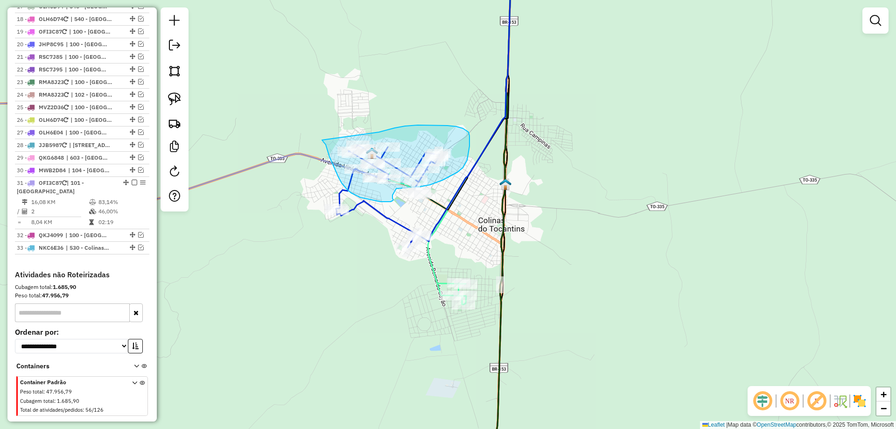
drag, startPoint x: 322, startPoint y: 140, endPoint x: 379, endPoint y: 132, distance: 57.5
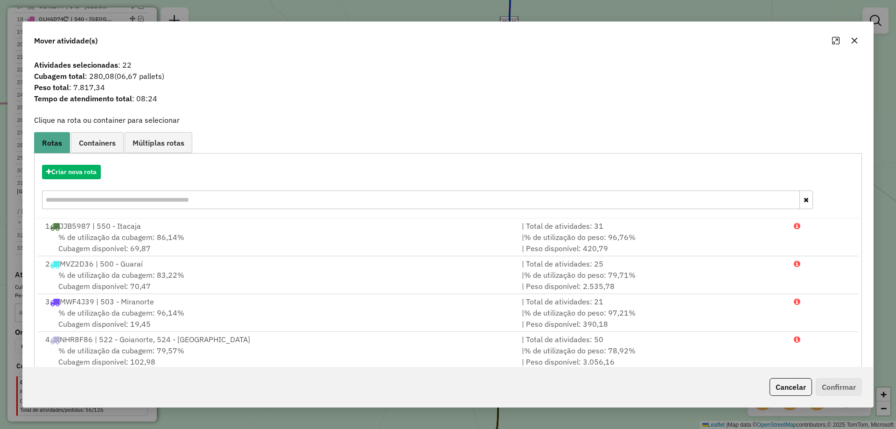
click at [854, 39] on icon "button" at bounding box center [854, 40] width 7 height 7
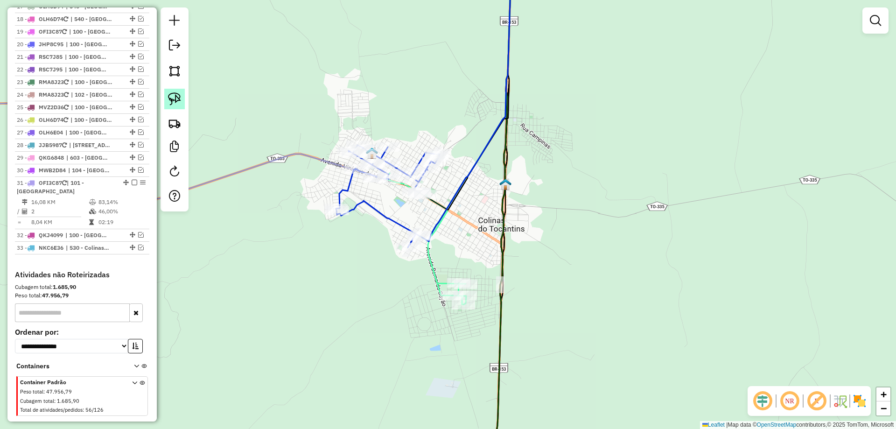
click at [181, 91] on link at bounding box center [174, 99] width 21 height 21
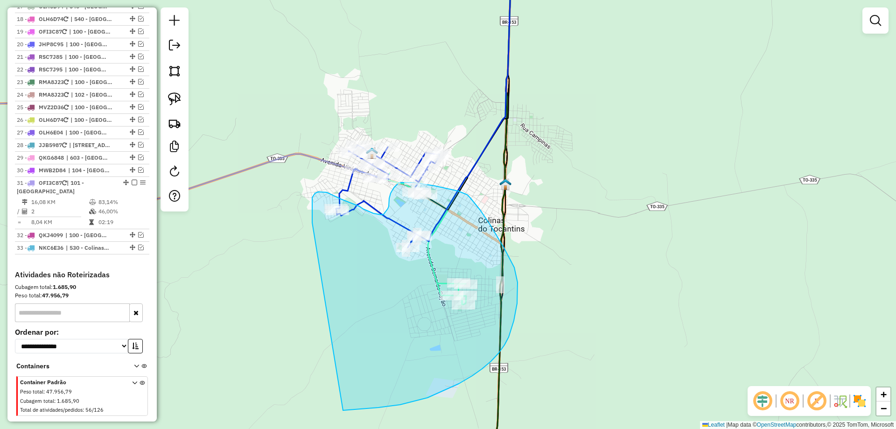
drag, startPoint x: 312, startPoint y: 208, endPoint x: 342, endPoint y: 410, distance: 204.7
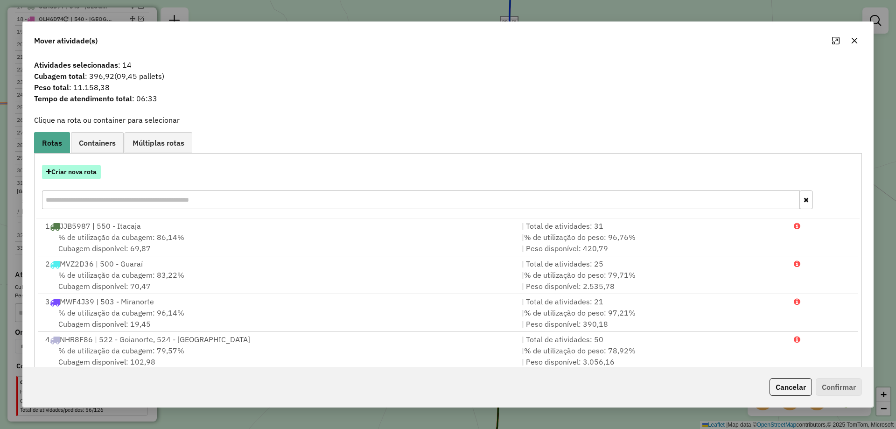
click at [74, 176] on button "Criar nova rota" at bounding box center [71, 172] width 59 height 14
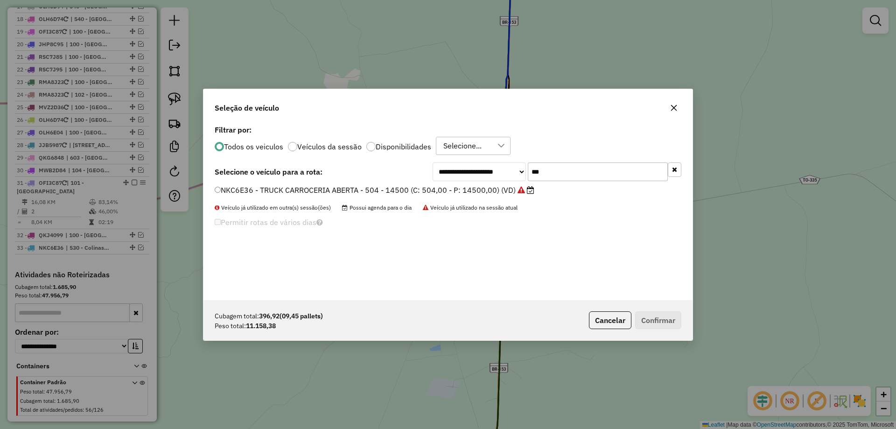
drag, startPoint x: 561, startPoint y: 174, endPoint x: 450, endPoint y: 137, distance: 117.6
click at [426, 173] on div "**********" at bounding box center [448, 171] width 467 height 19
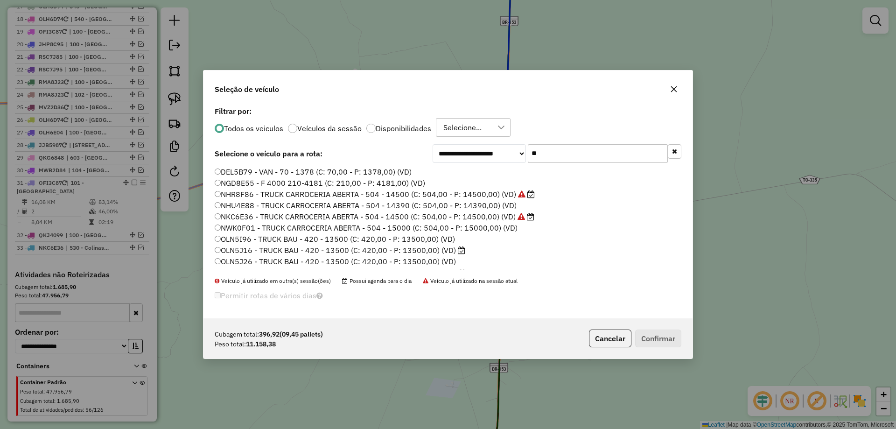
type input "***"
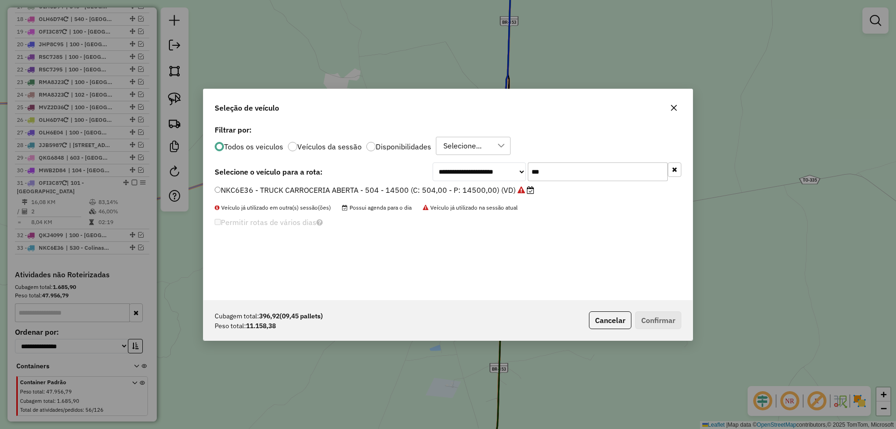
click at [274, 195] on label "NKC6E36 - TRUCK CARROCERIA ABERTA - 504 - 14500 (C: 504,00 - P: 14500,00) (VD)" at bounding box center [375, 189] width 320 height 11
click at [661, 327] on button "Confirmar" at bounding box center [658, 320] width 46 height 18
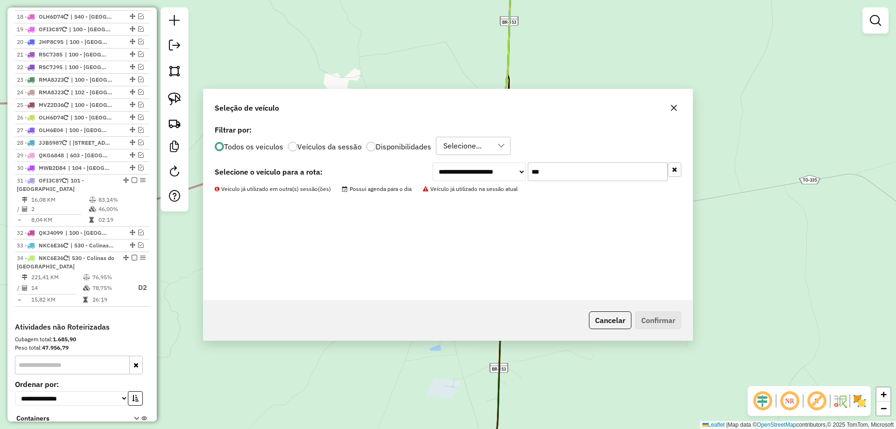
scroll to position [1073, 0]
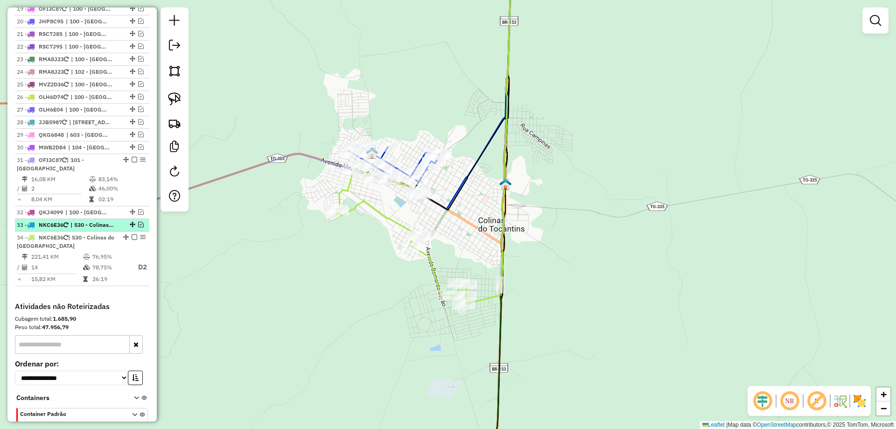
click at [138, 222] on em at bounding box center [141, 225] width 6 height 6
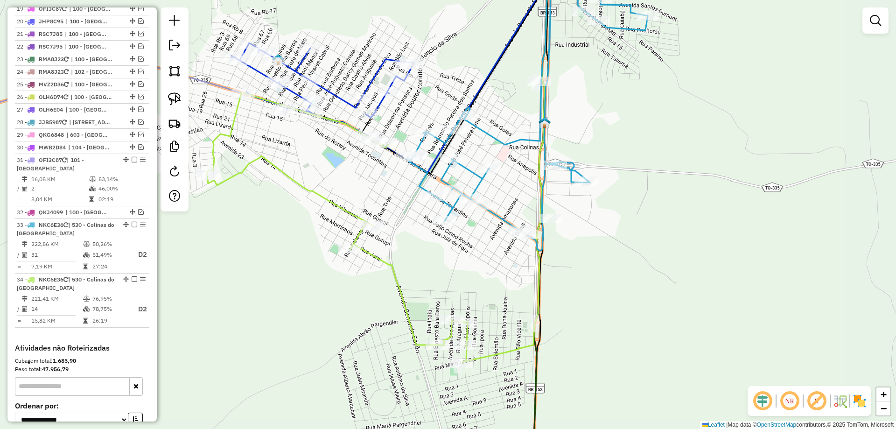
click at [401, 295] on icon at bounding box center [337, 227] width 261 height 269
select select "*********"
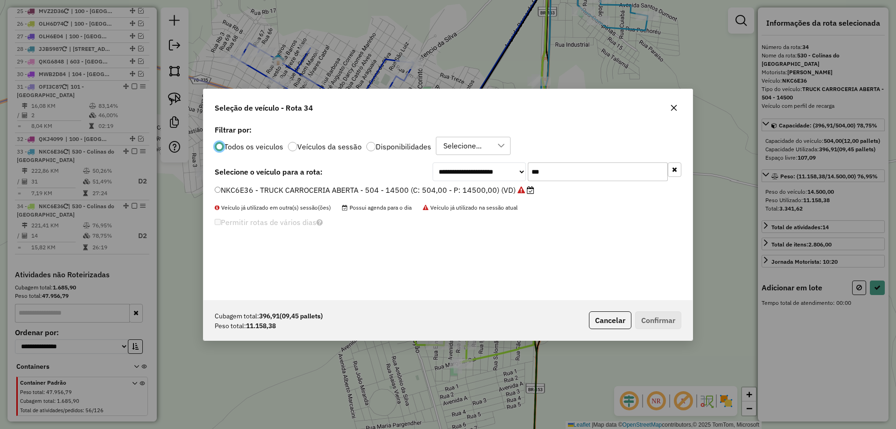
scroll to position [5, 3]
click at [674, 109] on icon "button" at bounding box center [673, 107] width 7 height 7
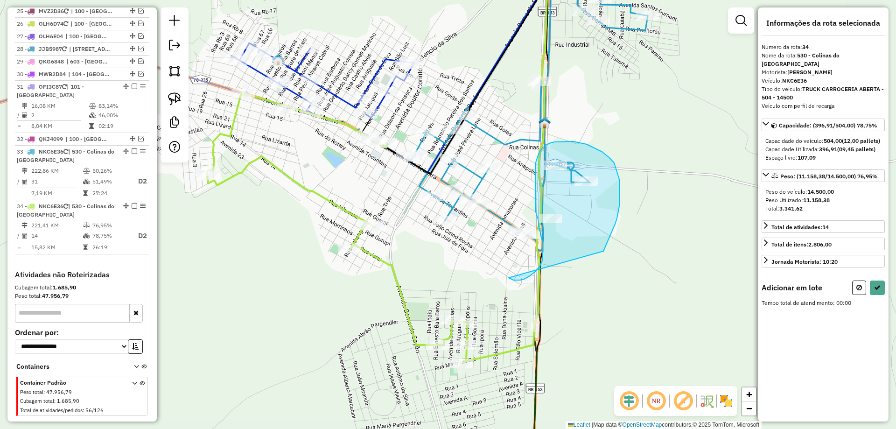
drag, startPoint x: 516, startPoint y: 280, endPoint x: 603, endPoint y: 251, distance: 91.5
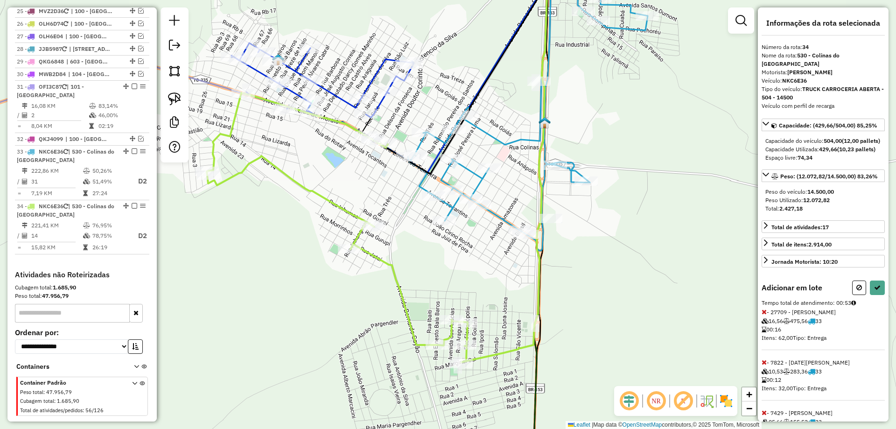
select select "*********"
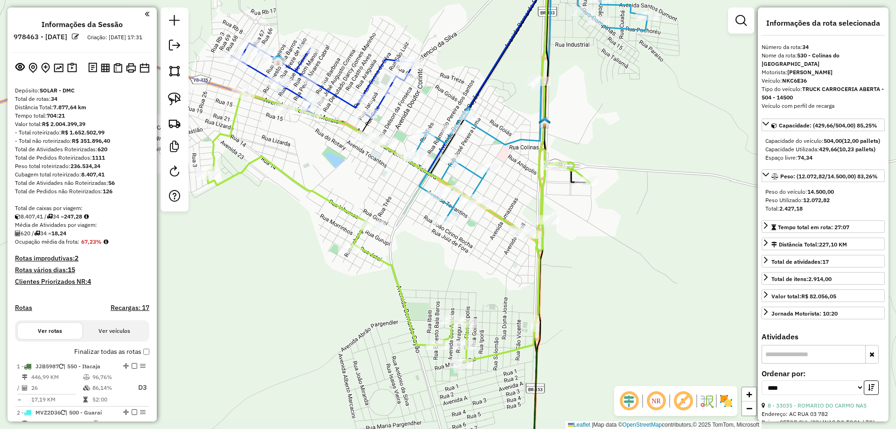
select select "*********"
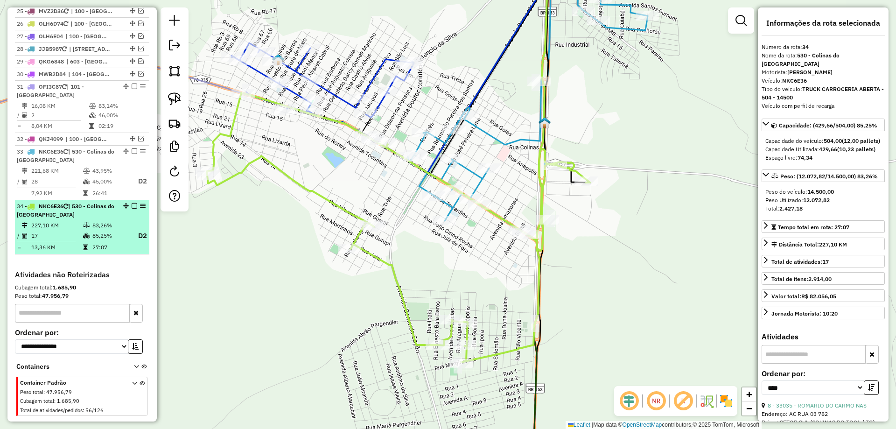
click at [132, 203] on em at bounding box center [135, 206] width 6 height 6
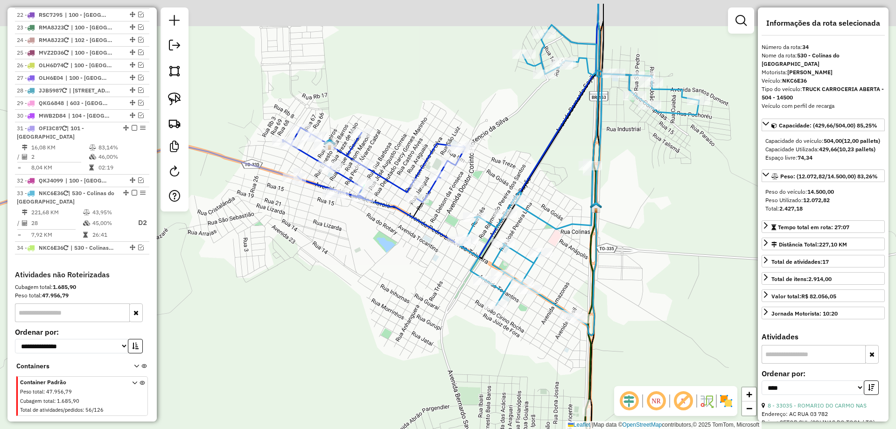
drag, startPoint x: 376, startPoint y: 197, endPoint x: 412, endPoint y: 244, distance: 58.8
click at [412, 244] on div "Janela de atendimento Grade de atendimento Capacidade Transportadoras Veículos …" at bounding box center [448, 214] width 896 height 429
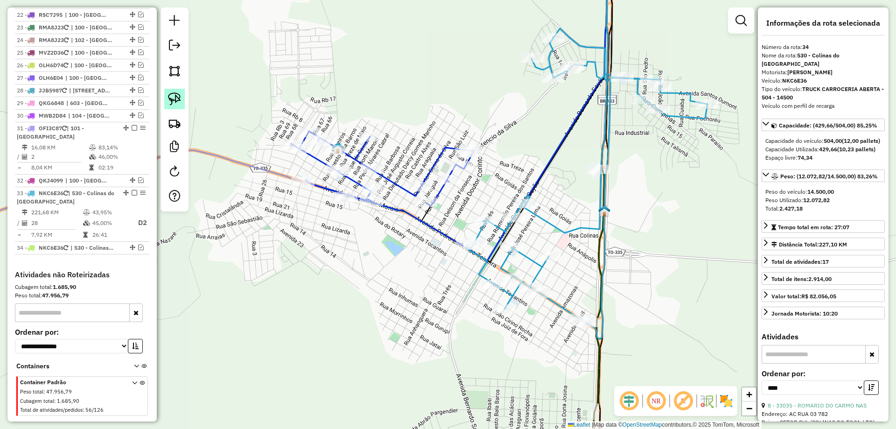
click at [179, 99] on img at bounding box center [174, 98] width 13 height 13
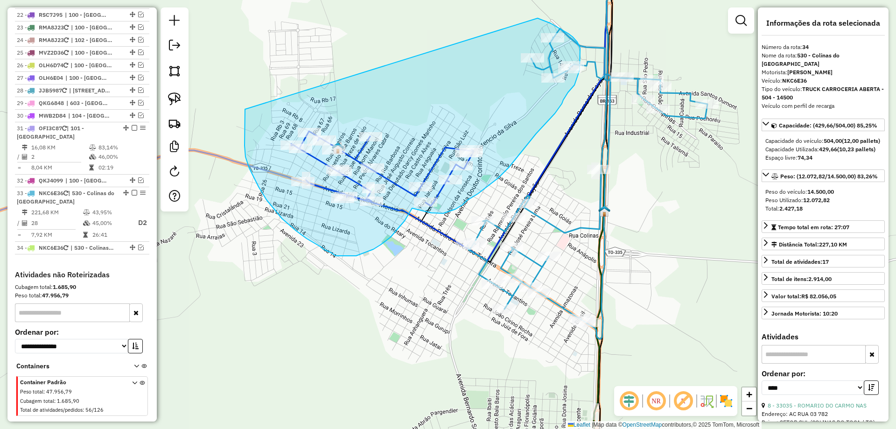
drag, startPoint x: 245, startPoint y: 109, endPoint x: 536, endPoint y: 18, distance: 304.7
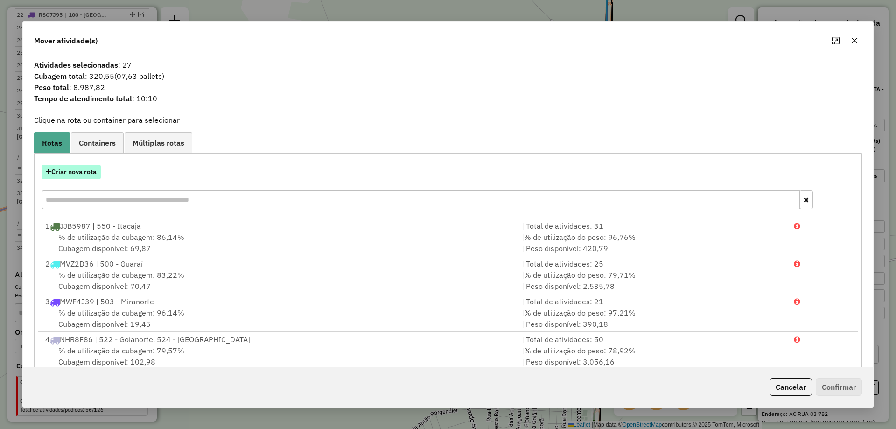
click at [87, 171] on button "Criar nova rota" at bounding box center [71, 172] width 59 height 14
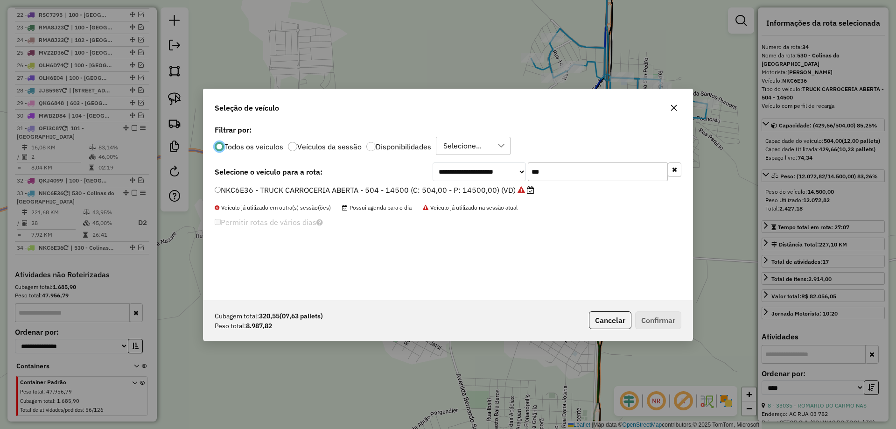
scroll to position [5, 3]
drag, startPoint x: 568, startPoint y: 177, endPoint x: 471, endPoint y: 174, distance: 97.1
click at [471, 174] on div "**********" at bounding box center [557, 171] width 249 height 19
type input "***"
click at [291, 190] on label "NHR8F86 - TRUCK CARROCERIA ABERTA - 504 - 14500 (C: 504,00 - P: 14500,00) (VD)" at bounding box center [375, 189] width 320 height 11
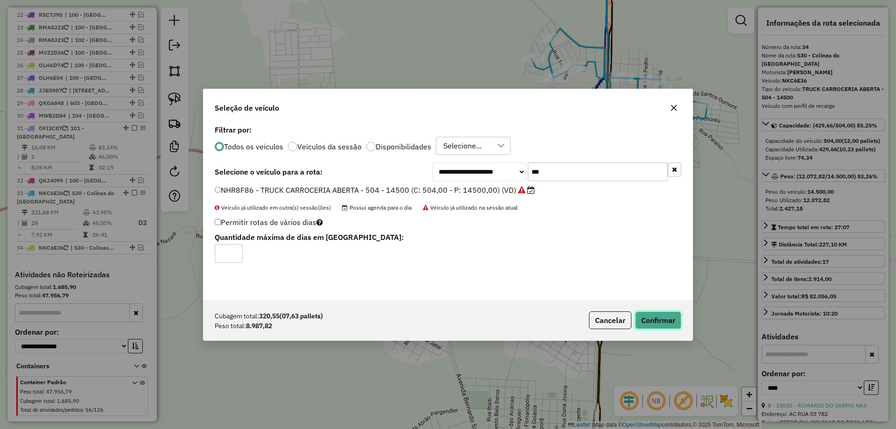
click at [649, 323] on button "Confirmar" at bounding box center [658, 320] width 46 height 18
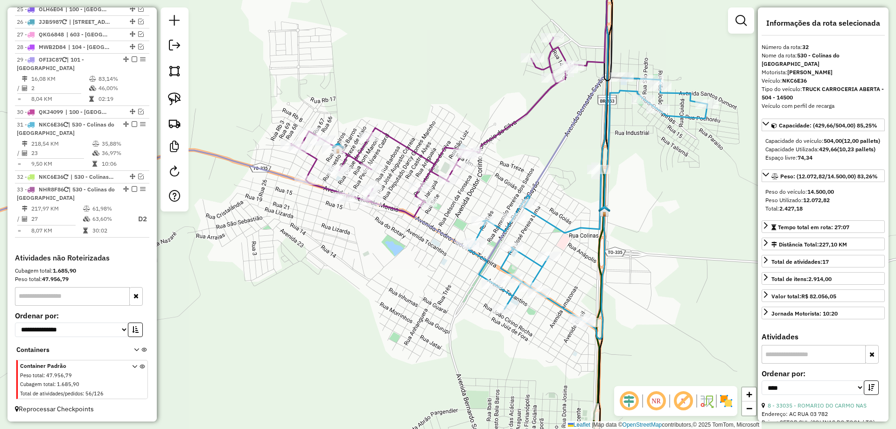
scroll to position [1050, 0]
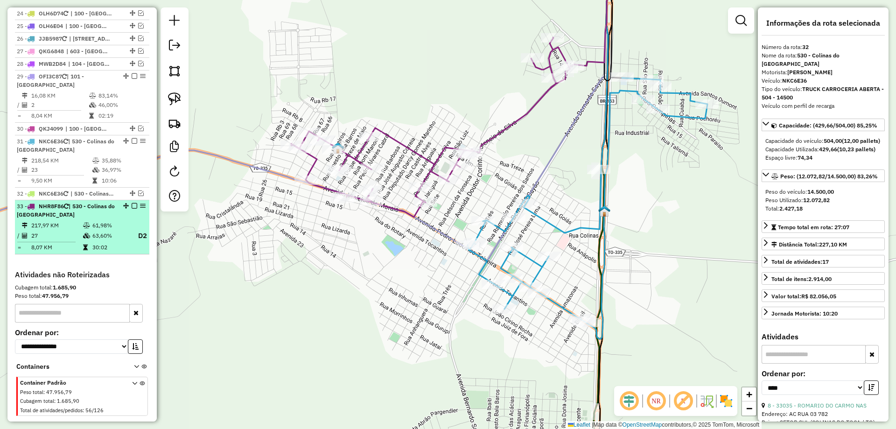
click at [132, 203] on em at bounding box center [135, 206] width 6 height 6
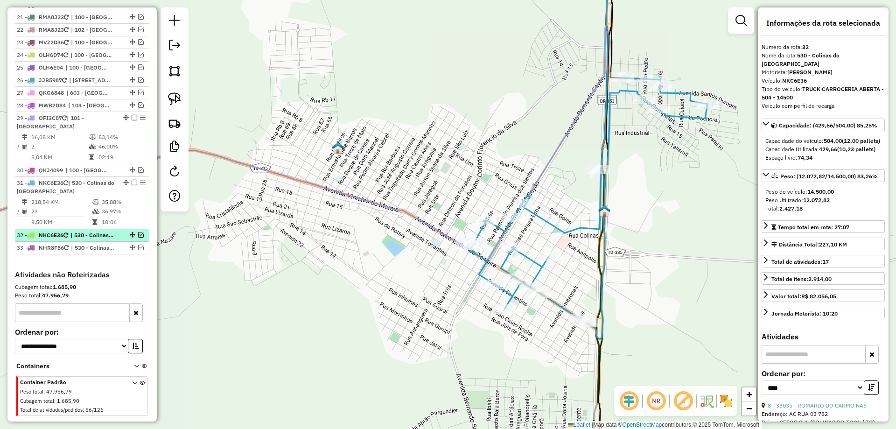
click at [138, 232] on em at bounding box center [141, 235] width 6 height 6
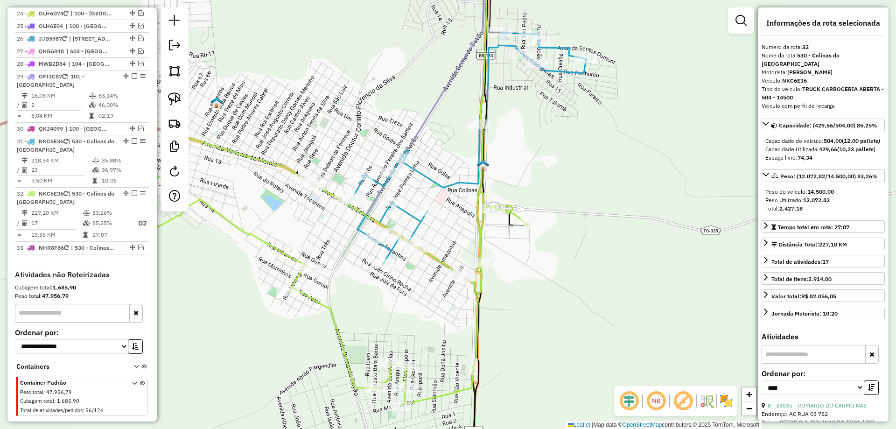
drag, startPoint x: 430, startPoint y: 275, endPoint x: 308, endPoint y: 230, distance: 129.5
click at [308, 230] on div "Janela de atendimento Grade de atendimento Capacidade Transportadoras Veículos …" at bounding box center [448, 214] width 896 height 429
click at [169, 96] on img at bounding box center [174, 98] width 13 height 13
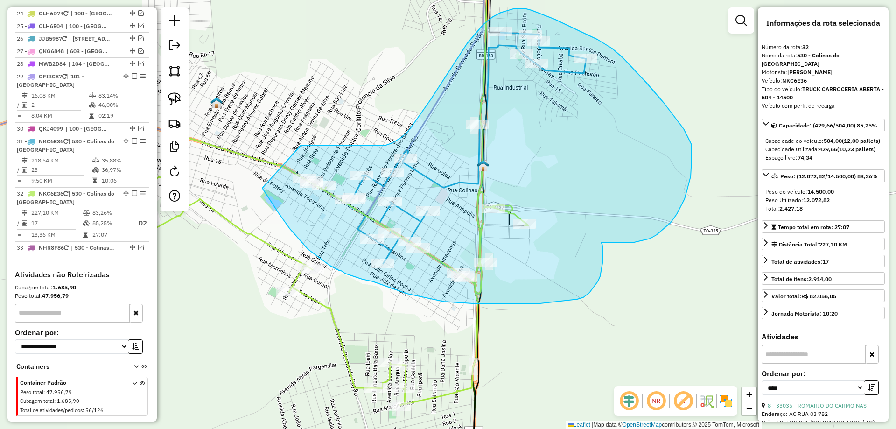
drag, startPoint x: 262, startPoint y: 188, endPoint x: 300, endPoint y: 146, distance: 56.8
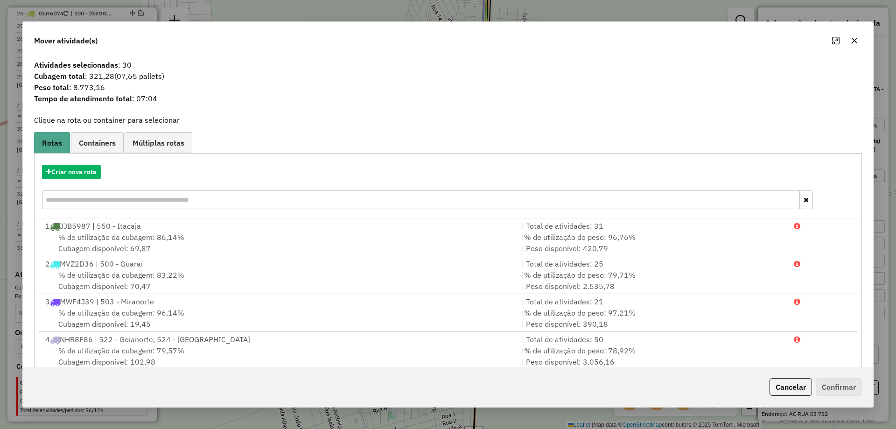
click at [852, 41] on icon "button" at bounding box center [854, 40] width 7 height 7
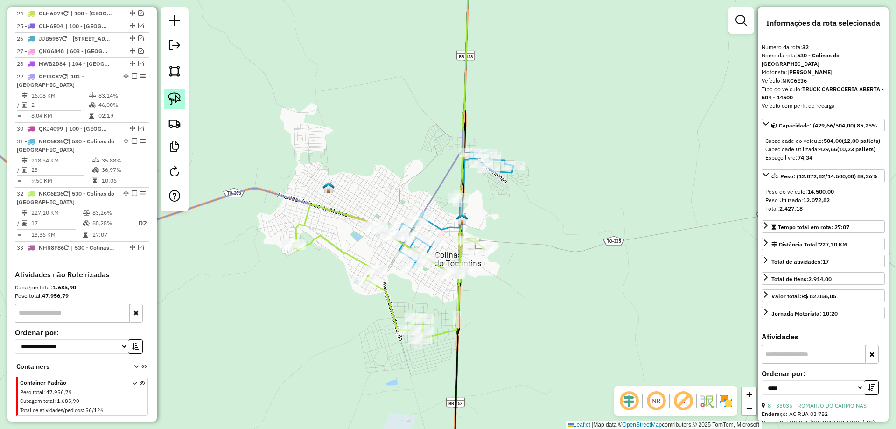
click at [178, 103] on img at bounding box center [174, 98] width 13 height 13
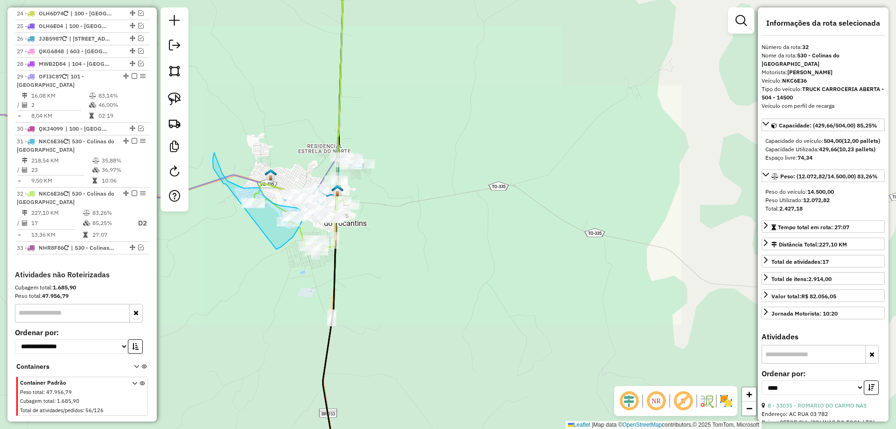
drag, startPoint x: 340, startPoint y: 336, endPoint x: 226, endPoint y: 184, distance: 190.1
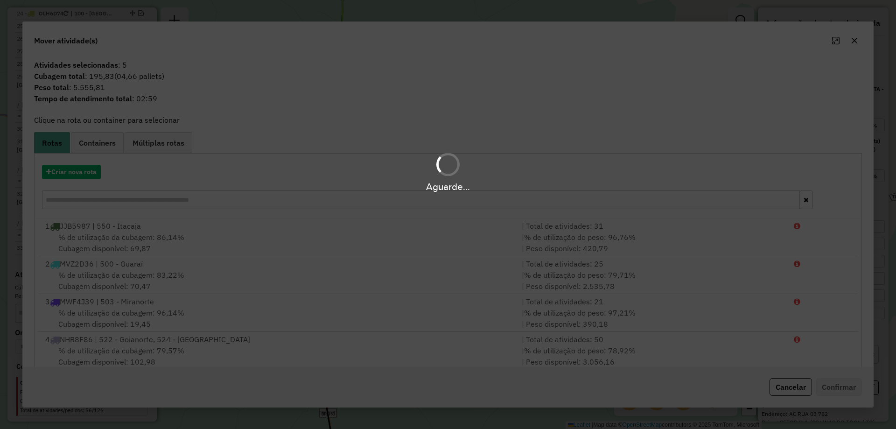
click at [226, 184] on div "Aguarde..." at bounding box center [448, 186] width 896 height 14
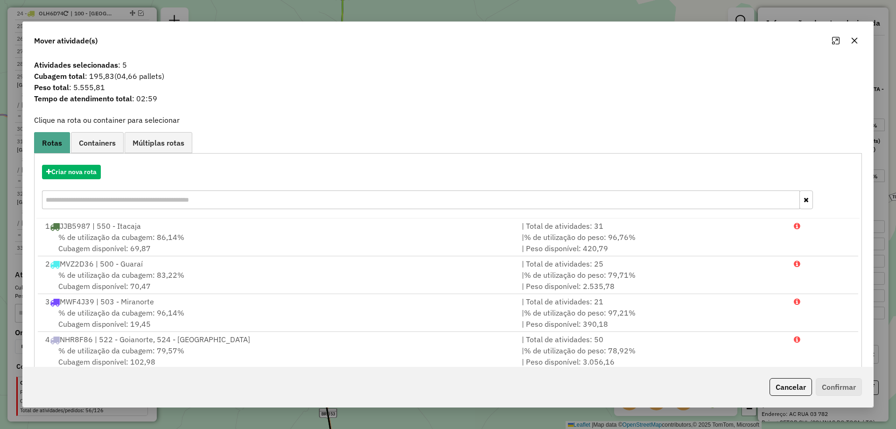
click at [855, 42] on icon "button" at bounding box center [854, 41] width 6 height 6
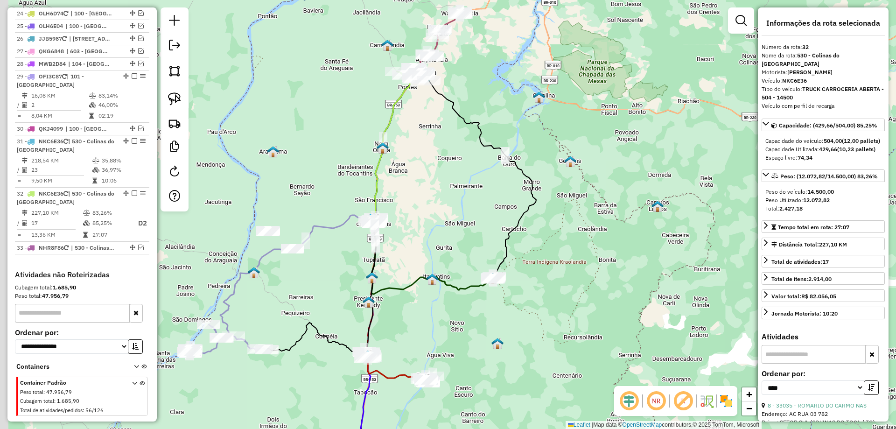
drag, startPoint x: 277, startPoint y: 229, endPoint x: 149, endPoint y: 145, distance: 153.2
click at [320, 230] on div "Janela de atendimento Grade de atendimento Capacidade Transportadoras Veículos …" at bounding box center [448, 214] width 896 height 429
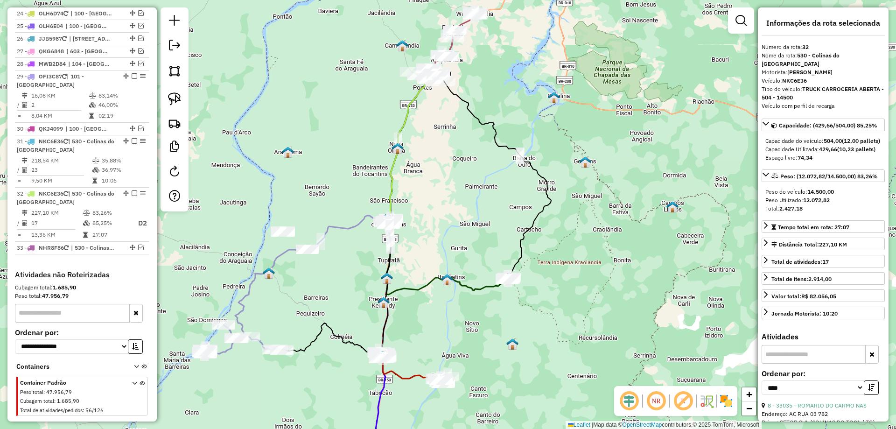
click at [173, 84] on div at bounding box center [175, 109] width 28 height 204
click at [175, 94] on img at bounding box center [174, 98] width 13 height 13
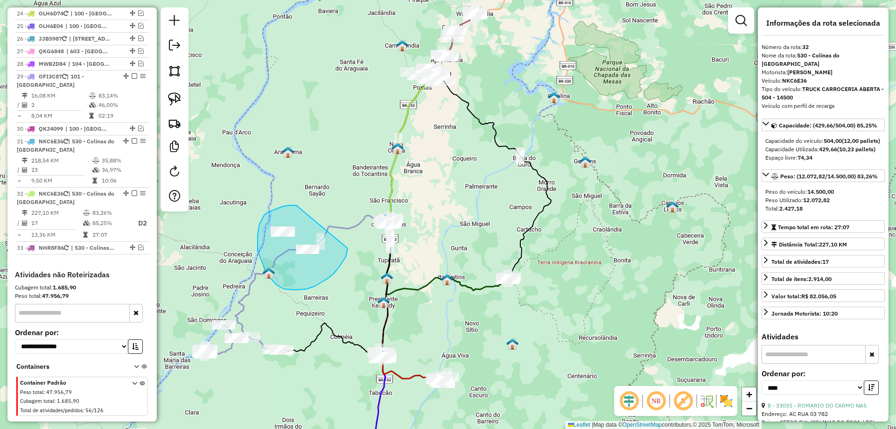
drag, startPoint x: 296, startPoint y: 205, endPoint x: 348, endPoint y: 248, distance: 66.9
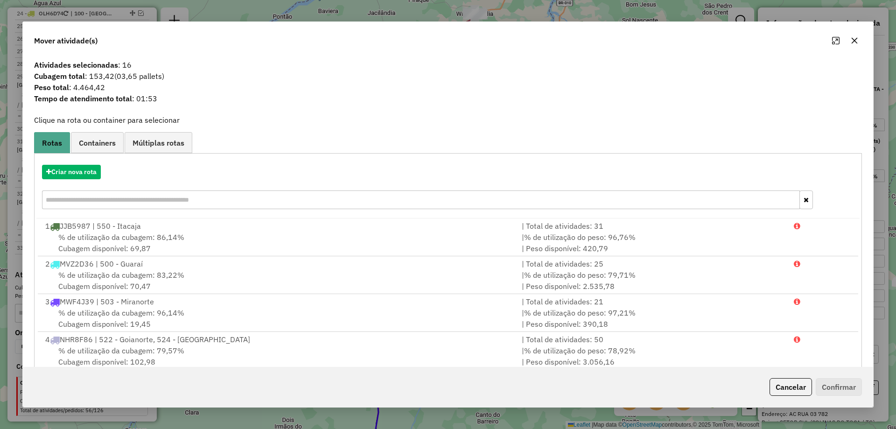
click at [854, 41] on icon "button" at bounding box center [854, 41] width 6 height 6
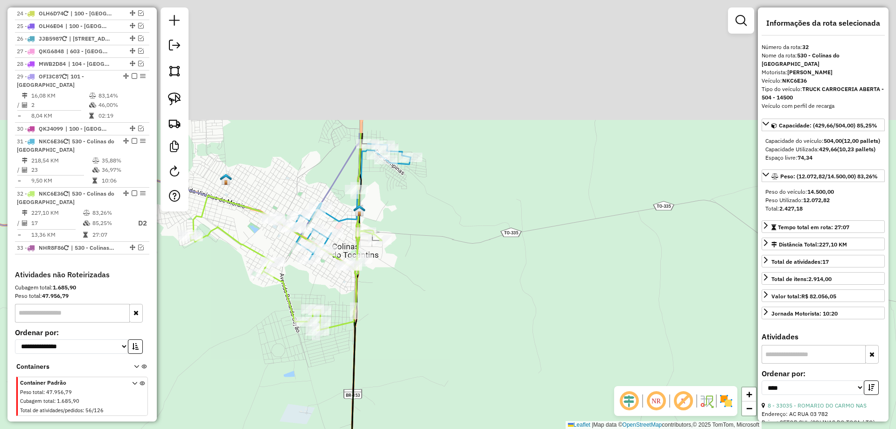
drag, startPoint x: 458, startPoint y: 107, endPoint x: 465, endPoint y: 283, distance: 176.0
click at [465, 283] on div "Janela de atendimento Grade de atendimento Capacidade Transportadoras Veículos …" at bounding box center [448, 214] width 896 height 429
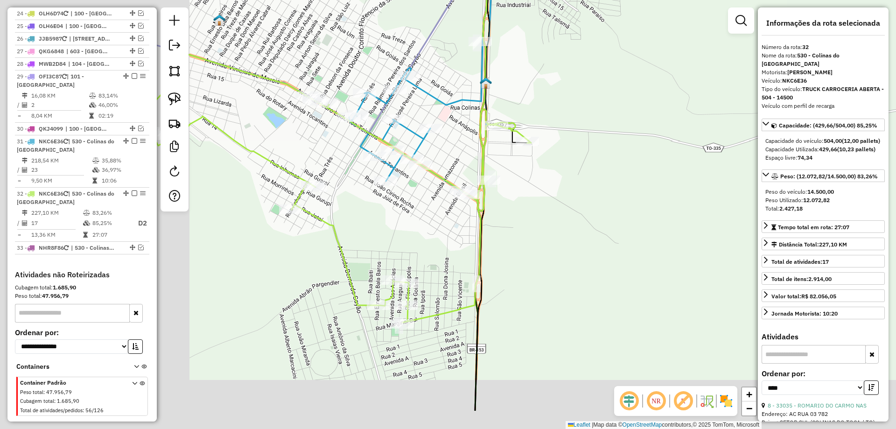
drag, startPoint x: 465, startPoint y: 314, endPoint x: 691, endPoint y: 251, distance: 234.9
click at [691, 251] on div "Janela de atendimento Grade de atendimento Capacidade Transportadoras Veículos …" at bounding box center [448, 214] width 896 height 429
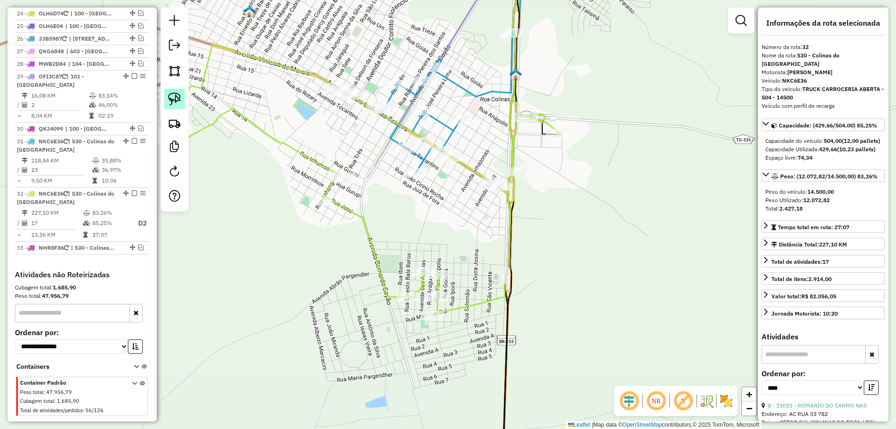
click at [176, 98] on img at bounding box center [174, 98] width 13 height 13
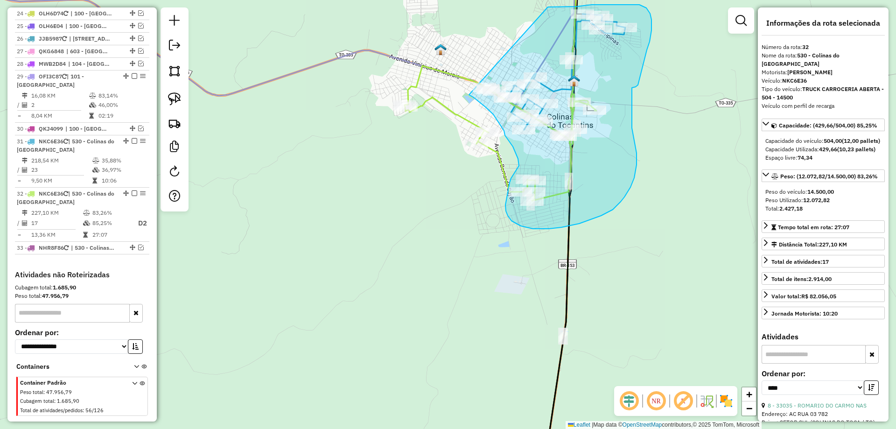
drag, startPoint x: 306, startPoint y: 102, endPoint x: 548, endPoint y: 7, distance: 260.2
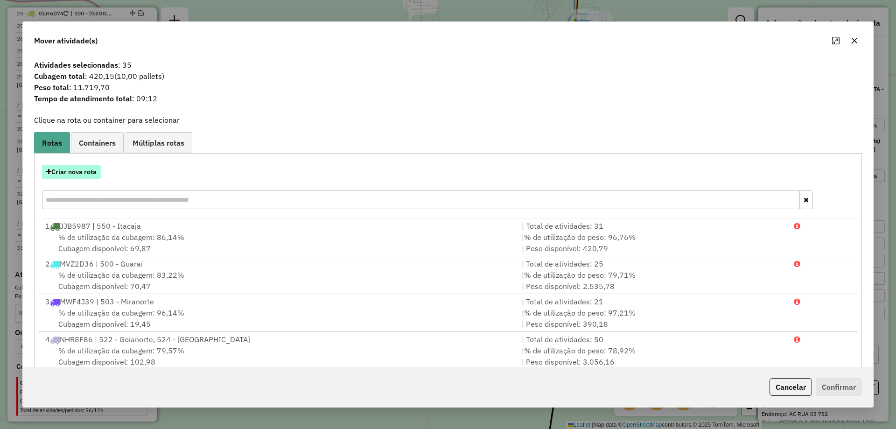
click at [67, 167] on button "Criar nova rota" at bounding box center [71, 172] width 59 height 14
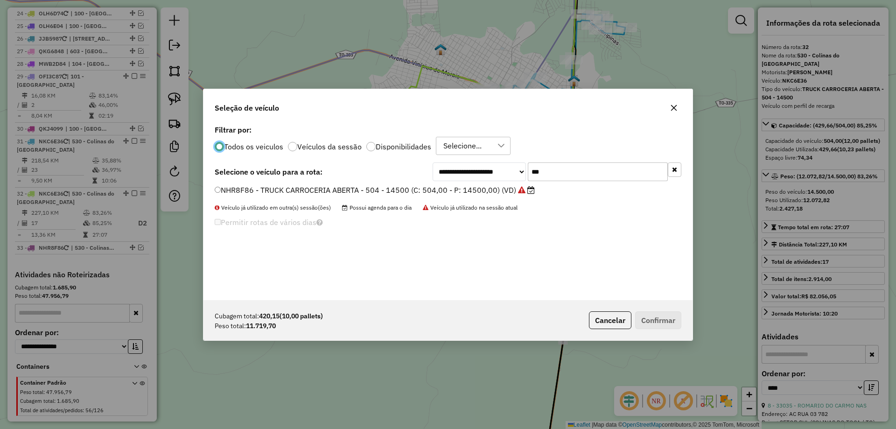
scroll to position [5, 3]
drag, startPoint x: 538, startPoint y: 171, endPoint x: 450, endPoint y: 167, distance: 87.8
click at [450, 167] on div "**********" at bounding box center [557, 171] width 249 height 19
type input "***"
click at [310, 183] on div "**********" at bounding box center [447, 211] width 489 height 177
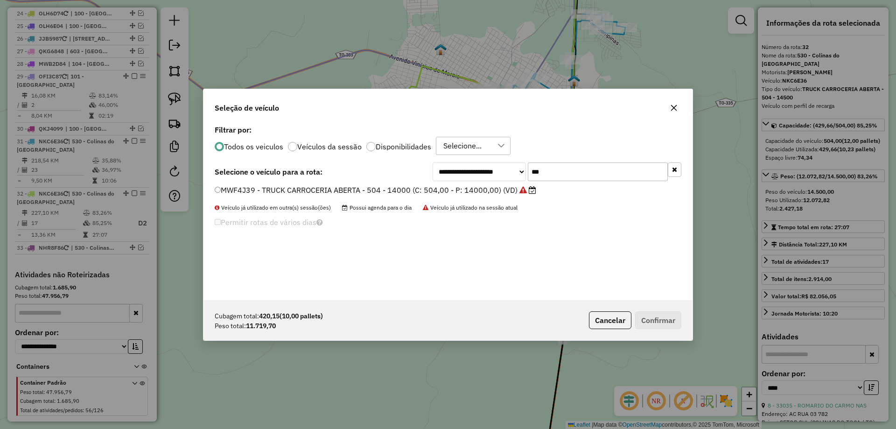
click at [310, 189] on label "MWF4J39 - TRUCK CARROCERIA ABERTA - 504 - 14000 (C: 504,00 - P: 14000,00) (VD)" at bounding box center [375, 189] width 321 height 11
click at [659, 317] on button "Confirmar" at bounding box center [658, 320] width 46 height 18
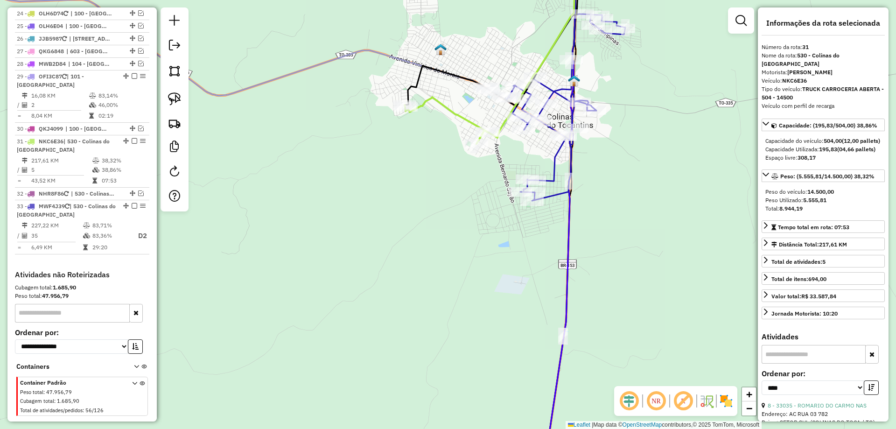
scroll to position [1058, 0]
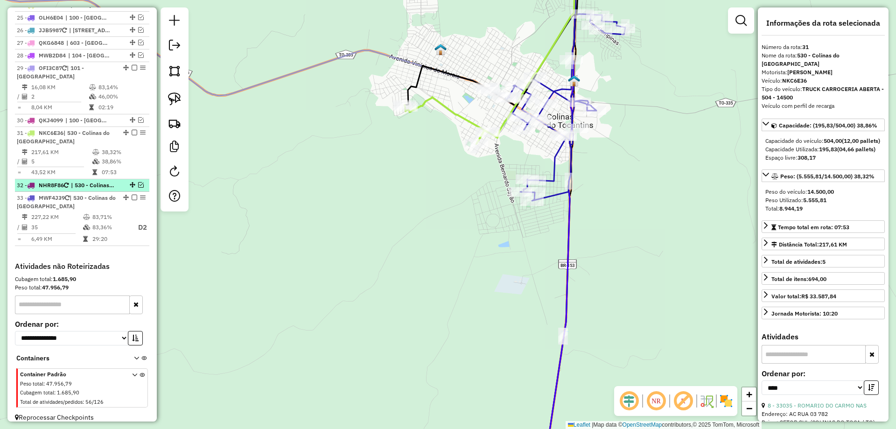
click at [140, 182] on em at bounding box center [141, 185] width 6 height 6
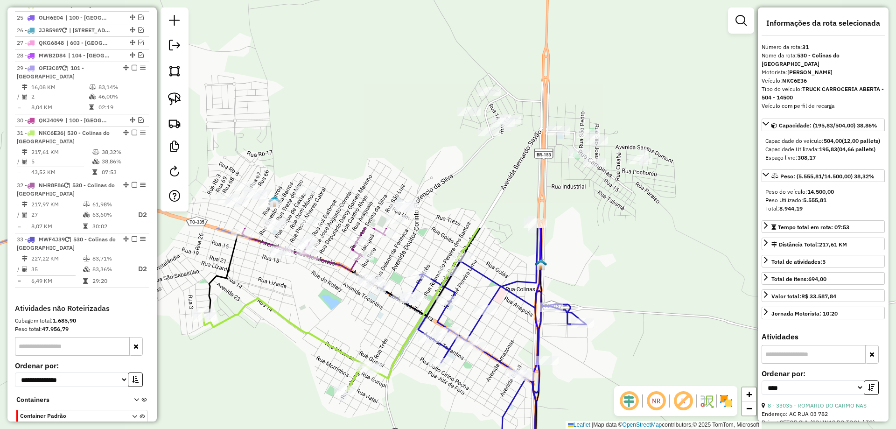
drag, startPoint x: 487, startPoint y: 73, endPoint x: 324, endPoint y: 344, distance: 316.0
click at [324, 344] on icon at bounding box center [286, 344] width 167 height 93
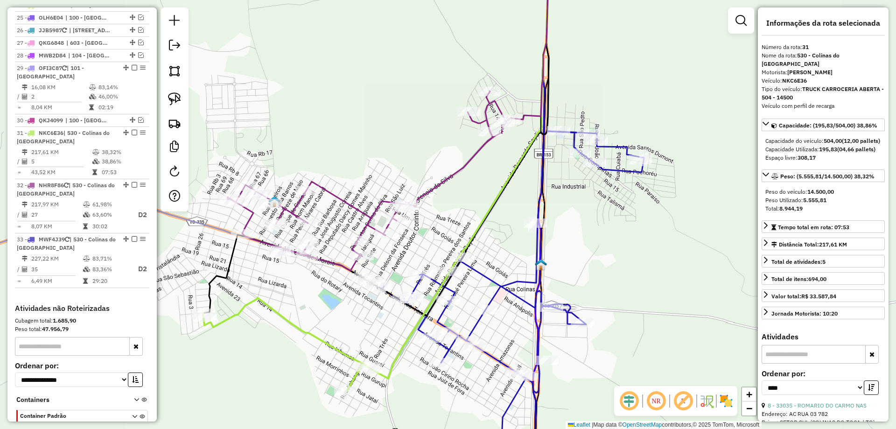
click at [366, 225] on icon at bounding box center [369, 181] width 282 height 180
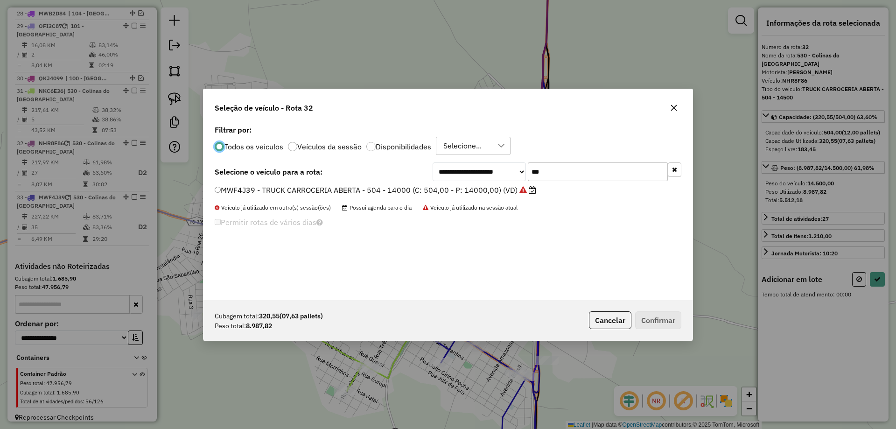
scroll to position [5, 3]
click at [676, 107] on icon "button" at bounding box center [673, 107] width 7 height 7
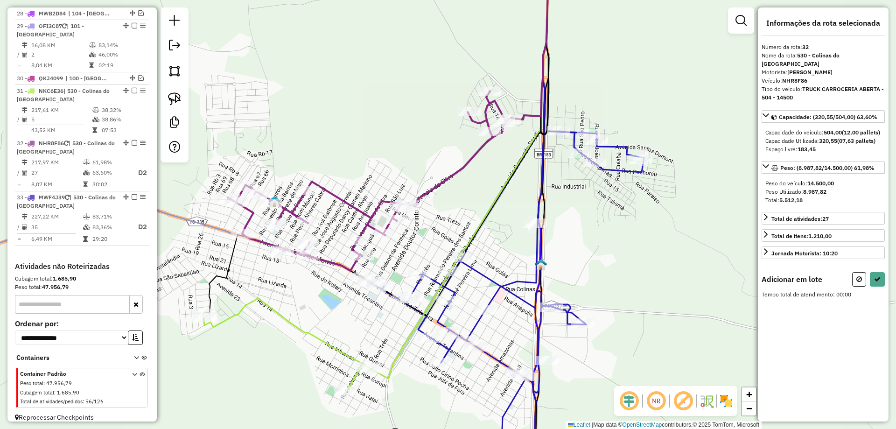
click at [370, 216] on icon at bounding box center [369, 181] width 282 height 180
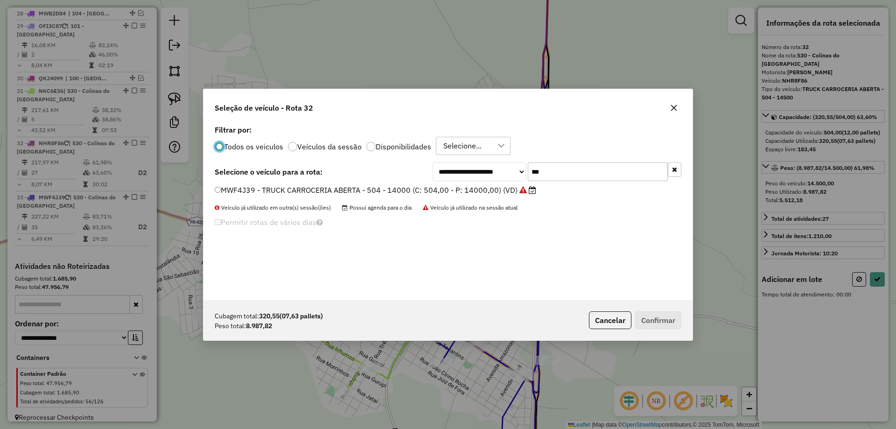
click at [676, 108] on icon "button" at bounding box center [673, 107] width 7 height 7
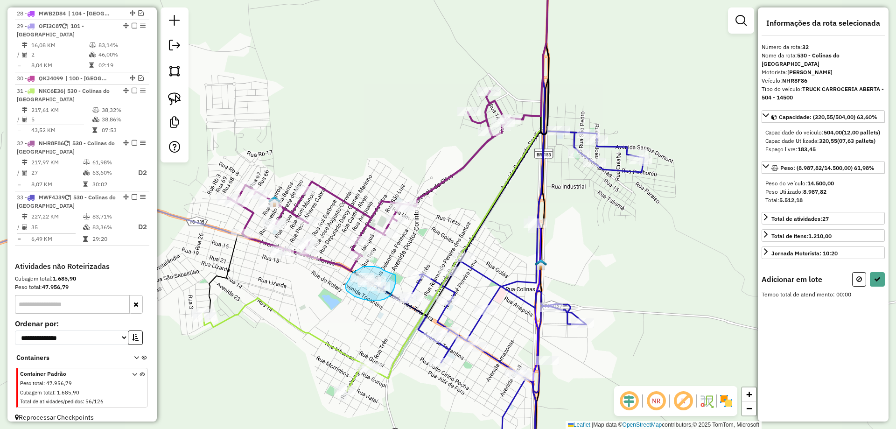
drag, startPoint x: 377, startPoint y: 267, endPoint x: 395, endPoint y: 275, distance: 19.8
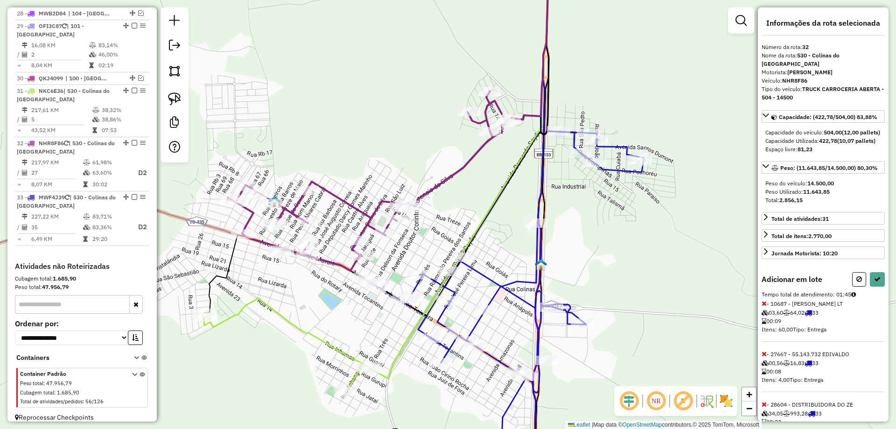
select select "*********"
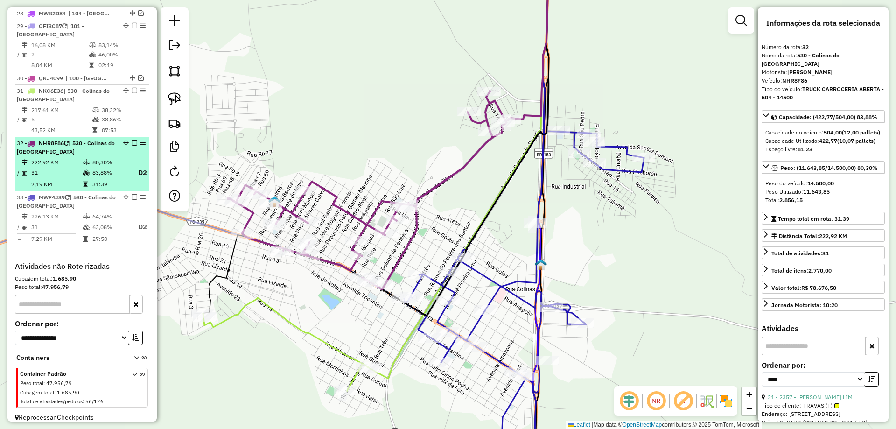
click at [54, 140] on span "NHR8F86" at bounding box center [51, 143] width 25 height 7
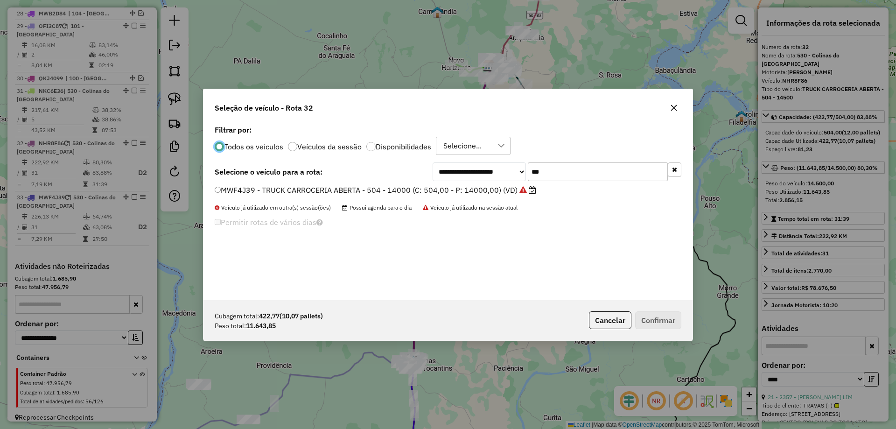
click at [274, 192] on label "MWF4J39 - TRUCK CARROCERIA ABERTA - 504 - 14000 (C: 504,00 - P: 14000,00) (VD)" at bounding box center [375, 189] width 321 height 11
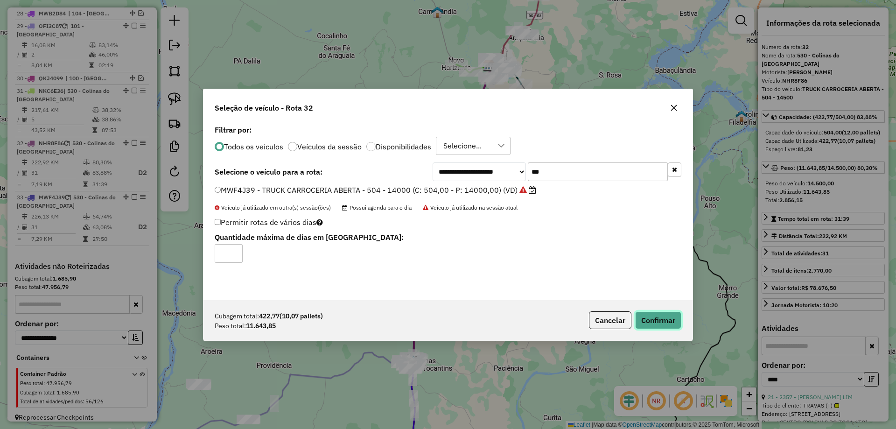
click at [665, 319] on button "Confirmar" at bounding box center [658, 320] width 46 height 18
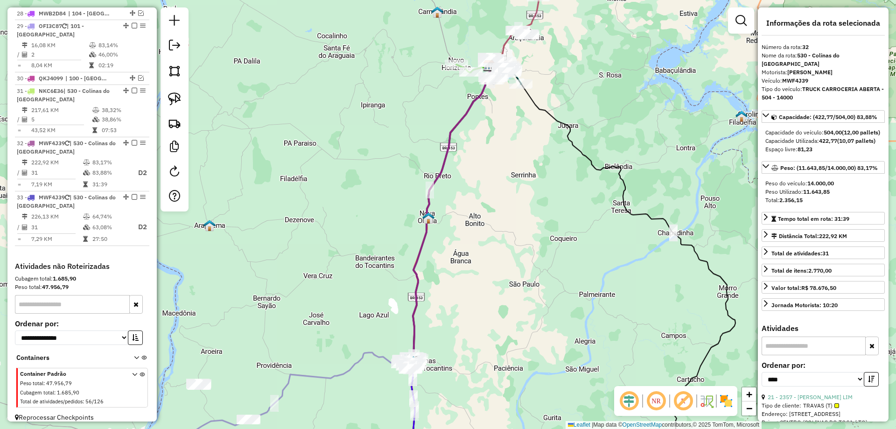
click at [77, 221] on td "31" at bounding box center [57, 227] width 52 height 12
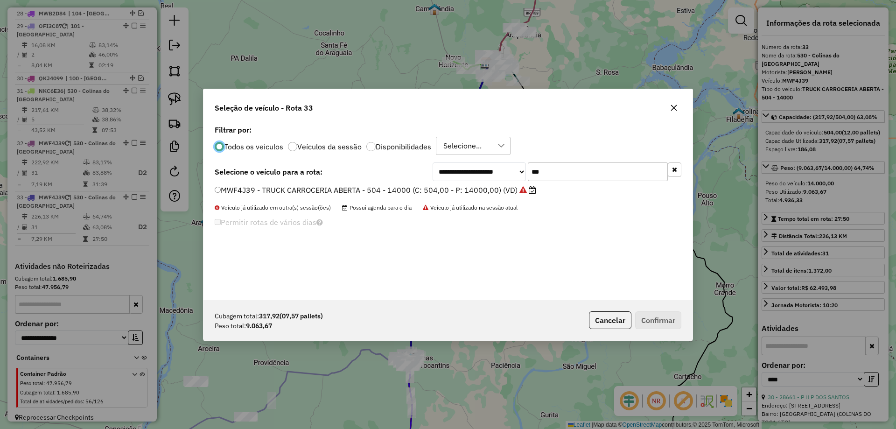
drag, startPoint x: 288, startPoint y: 169, endPoint x: 265, endPoint y: 171, distance: 23.4
click at [267, 171] on div "**********" at bounding box center [448, 171] width 467 height 19
type input "***"
drag, startPoint x: 228, startPoint y: 189, endPoint x: 238, endPoint y: 188, distance: 10.3
click at [228, 189] on label "NKC6E36 - TRUCK CARROCERIA ABERTA - 504 - 14500 (C: 504,00 - P: 14500,00) (VD)" at bounding box center [375, 189] width 320 height 11
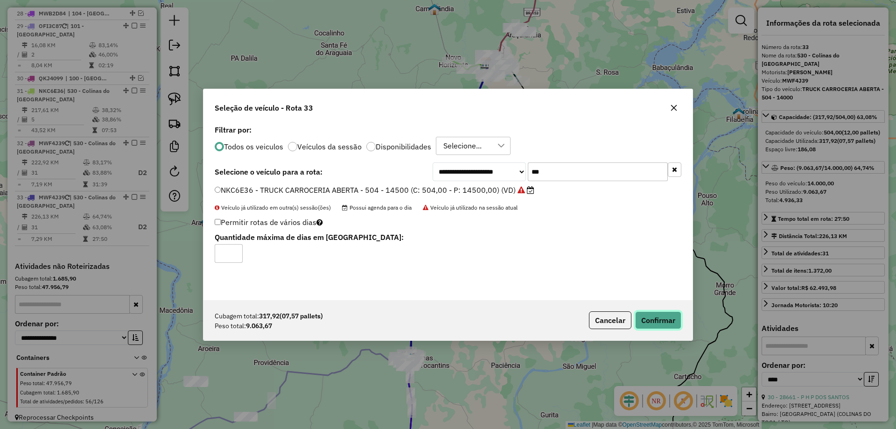
click at [662, 313] on button "Confirmar" at bounding box center [658, 320] width 46 height 18
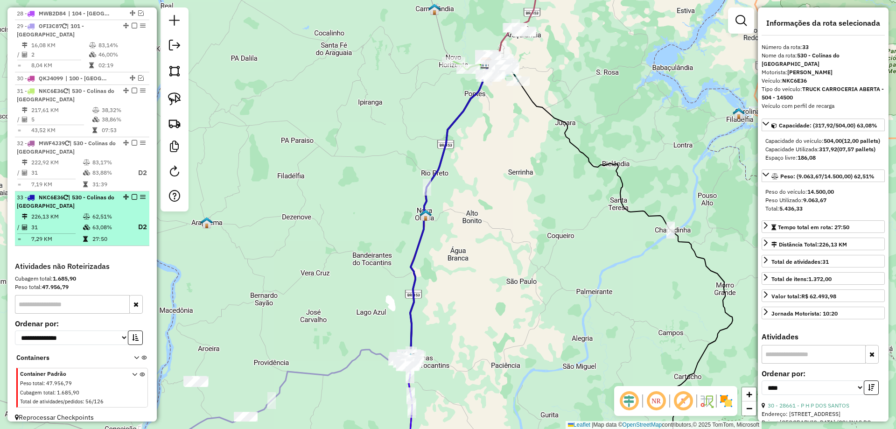
click at [132, 194] on em at bounding box center [135, 197] width 6 height 6
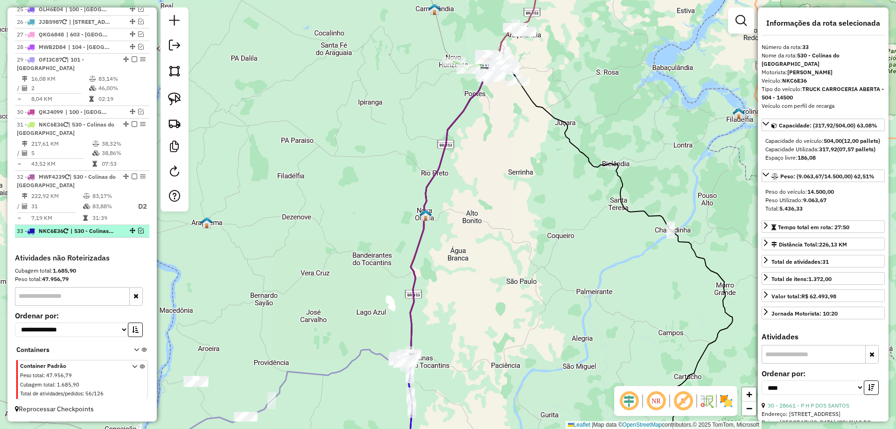
scroll to position [1058, 0]
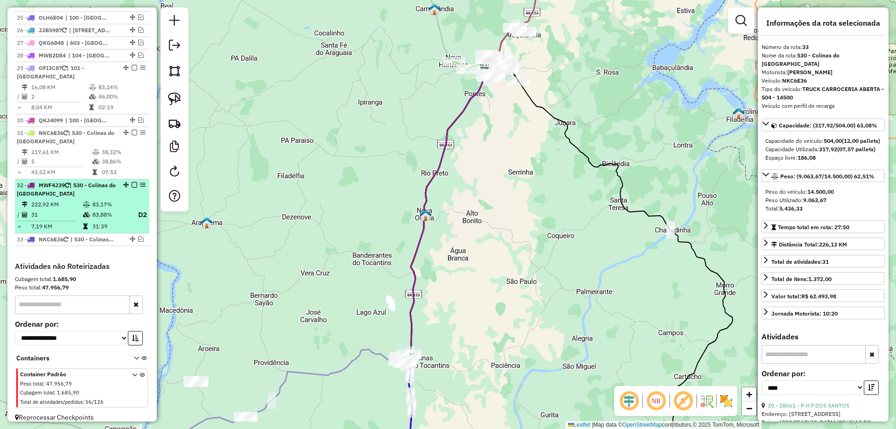
click at [133, 182] on em at bounding box center [135, 185] width 6 height 6
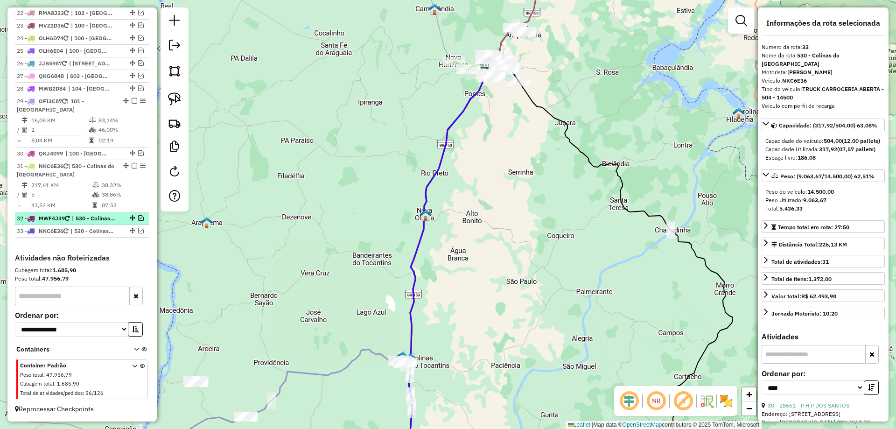
scroll to position [1017, 0]
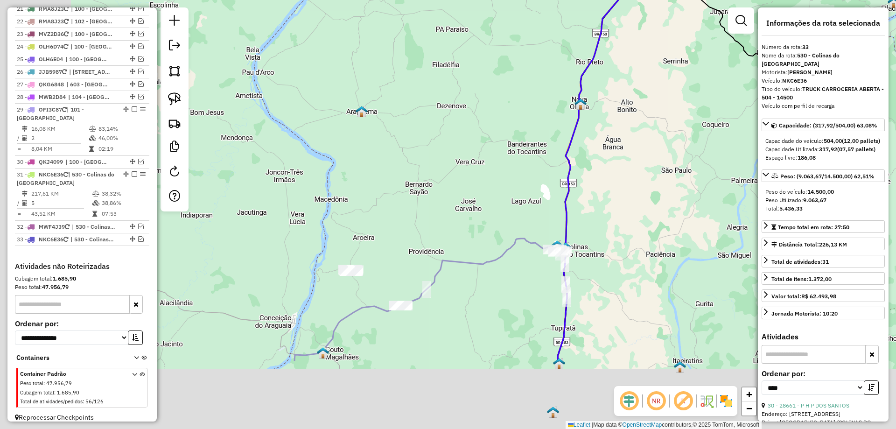
drag, startPoint x: 451, startPoint y: 152, endPoint x: 455, endPoint y: 147, distance: 6.0
click at [455, 148] on div "Janela de atendimento Grade de atendimento Capacidade Transportadoras Veículos …" at bounding box center [448, 214] width 896 height 429
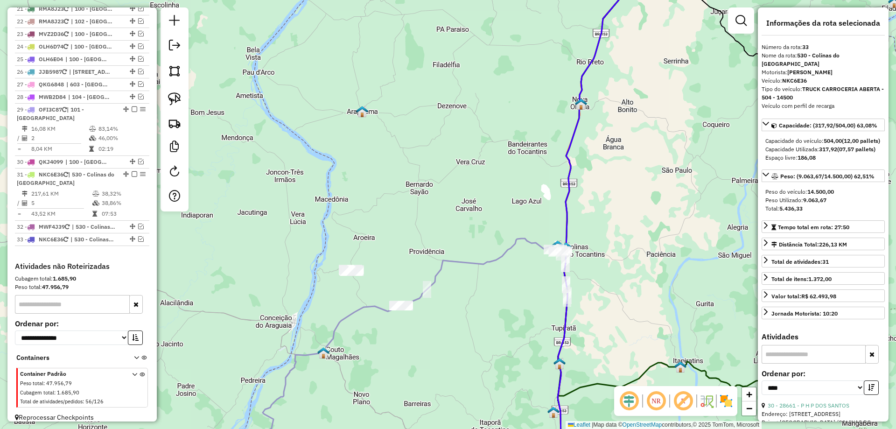
drag, startPoint x: 171, startPoint y: 93, endPoint x: 276, endPoint y: 138, distance: 114.1
click at [171, 92] on img at bounding box center [174, 98] width 13 height 13
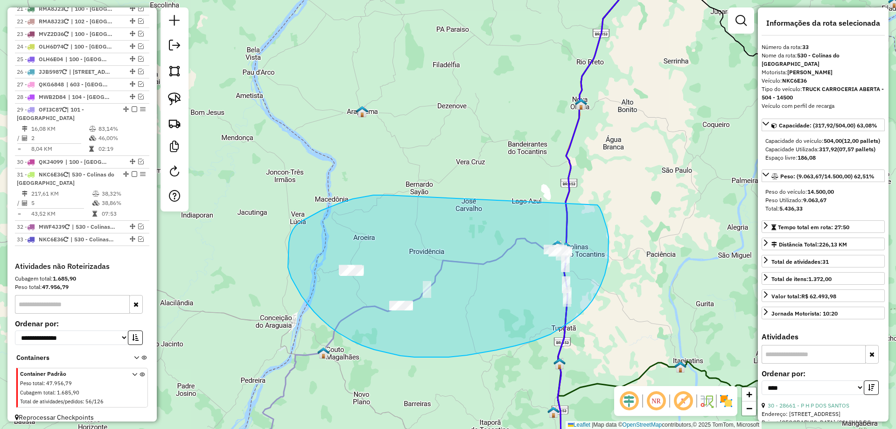
drag, startPoint x: 387, startPoint y: 195, endPoint x: 595, endPoint y: 203, distance: 208.3
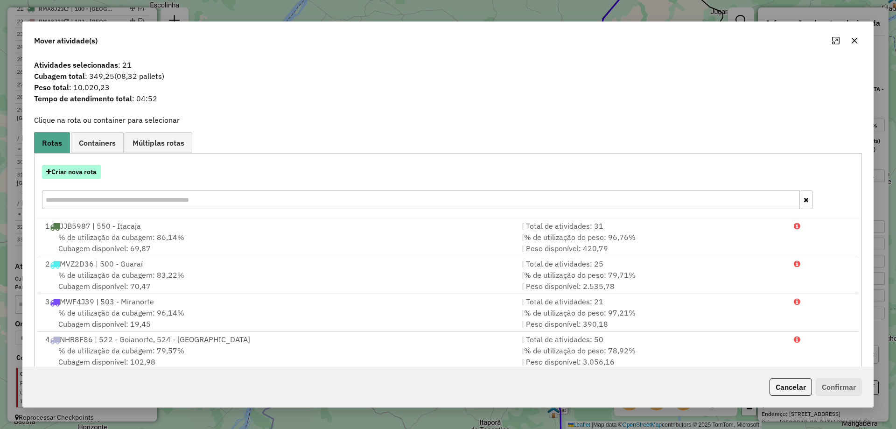
click at [73, 174] on button "Criar nova rota" at bounding box center [71, 172] width 59 height 14
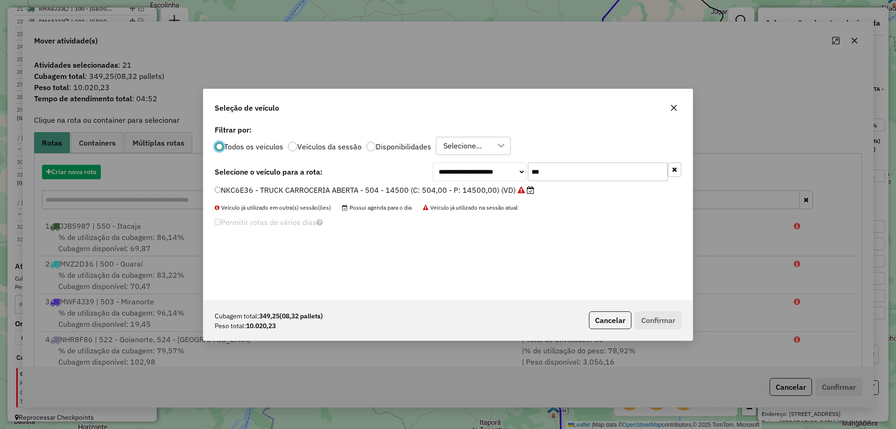
scroll to position [5, 3]
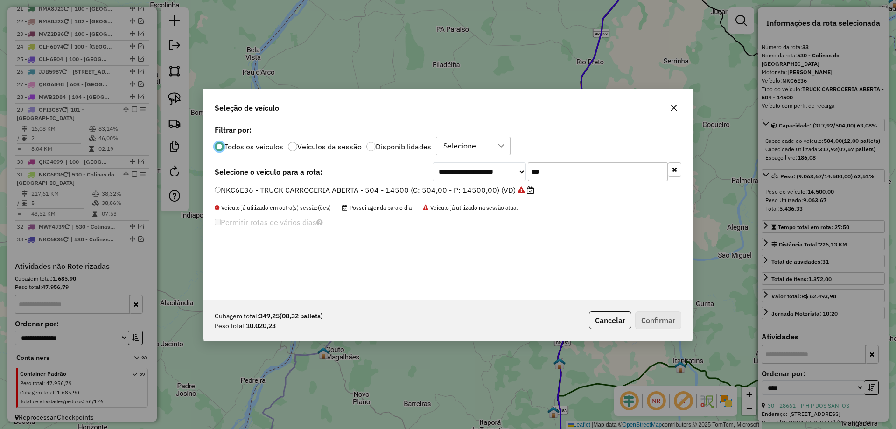
drag, startPoint x: 550, startPoint y: 172, endPoint x: 391, endPoint y: 178, distance: 158.3
click at [391, 178] on div "**********" at bounding box center [448, 171] width 467 height 19
type input "***"
click at [313, 189] on label "NHR8F86 - TRUCK CARROCERIA ABERTA - 504 - 14500 (C: 504,00 - P: 14500,00) (VD)" at bounding box center [375, 189] width 320 height 11
click at [658, 320] on button "Confirmar" at bounding box center [658, 320] width 46 height 18
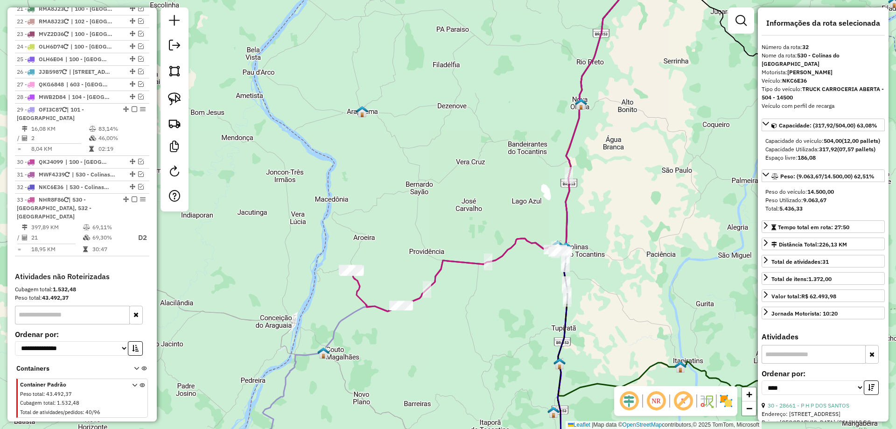
scroll to position [1019, 0]
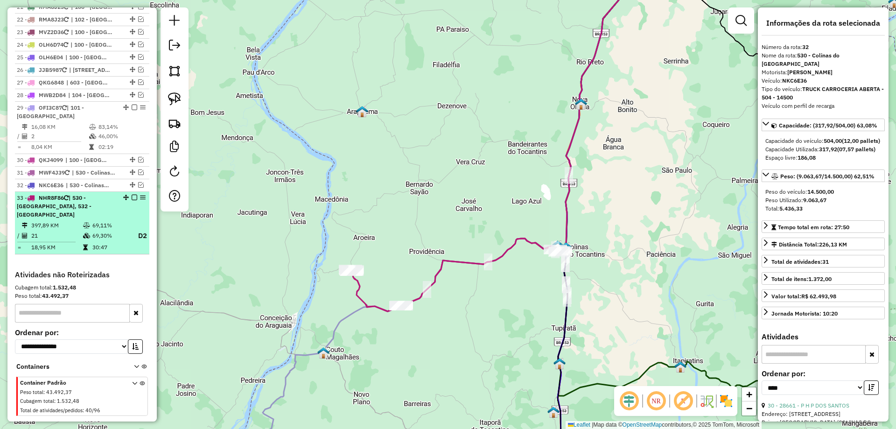
click at [133, 195] on em at bounding box center [135, 198] width 6 height 6
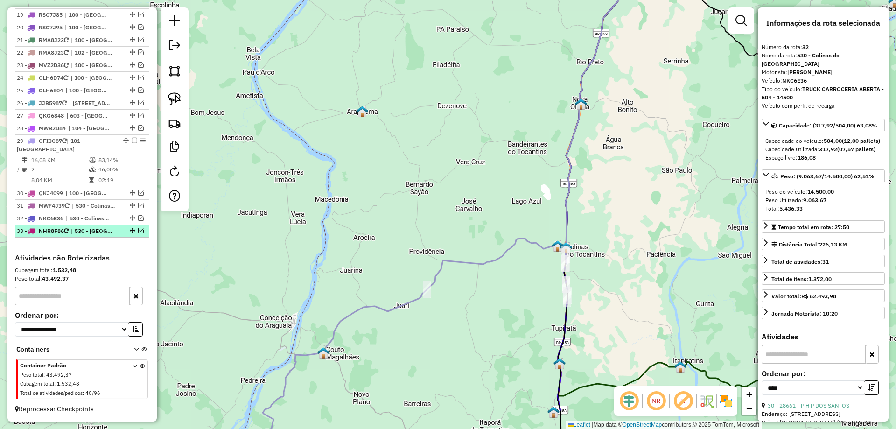
scroll to position [977, 0]
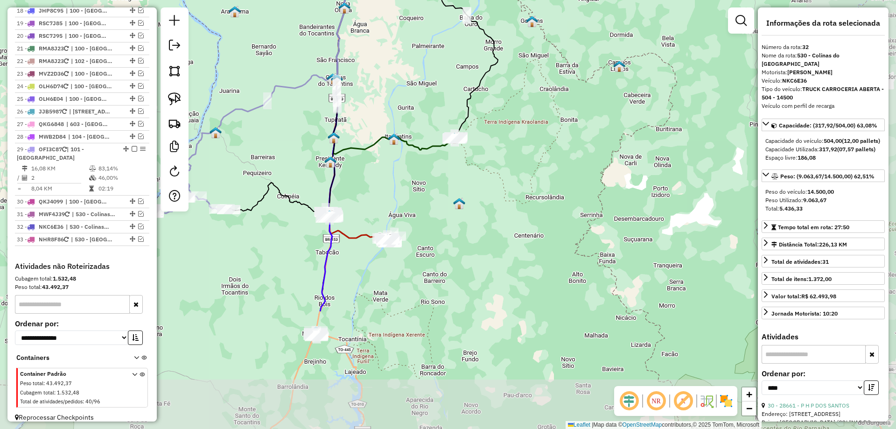
drag, startPoint x: 573, startPoint y: 263, endPoint x: 396, endPoint y: 122, distance: 226.5
click at [396, 122] on div "Janela de atendimento Grade de atendimento Capacidade Transportadoras Veículos …" at bounding box center [448, 214] width 896 height 429
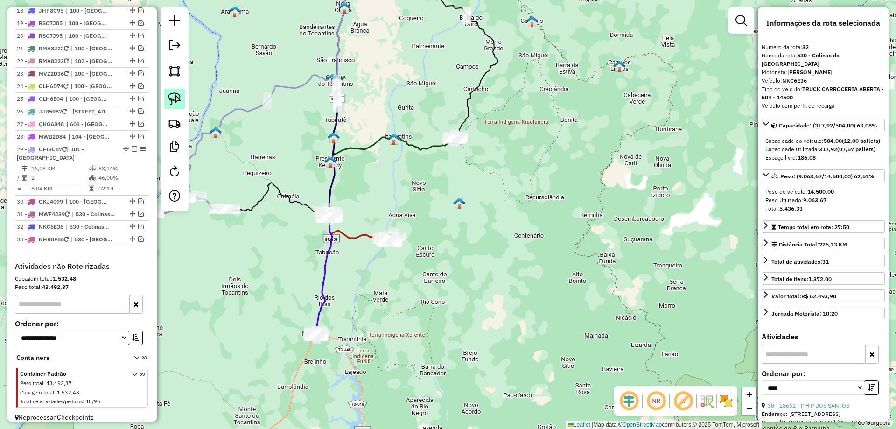
drag, startPoint x: 180, startPoint y: 97, endPoint x: 538, endPoint y: 130, distance: 360.3
click at [181, 97] on link at bounding box center [174, 99] width 21 height 21
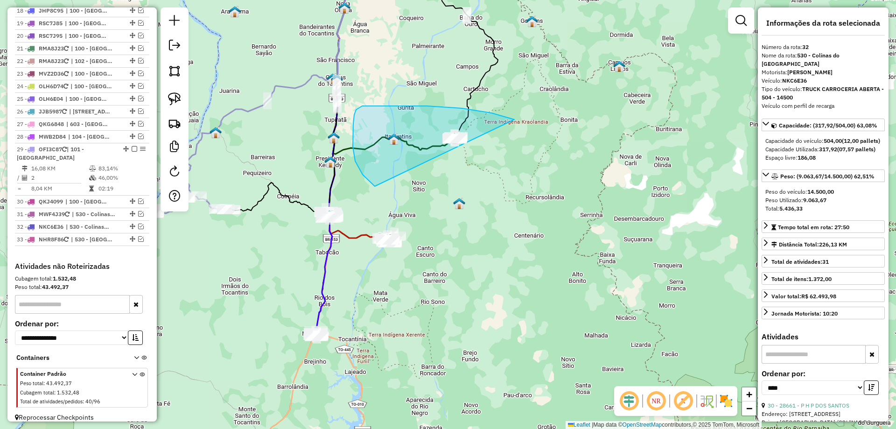
drag, startPoint x: 394, startPoint y: 105, endPoint x: 540, endPoint y: 179, distance: 164.0
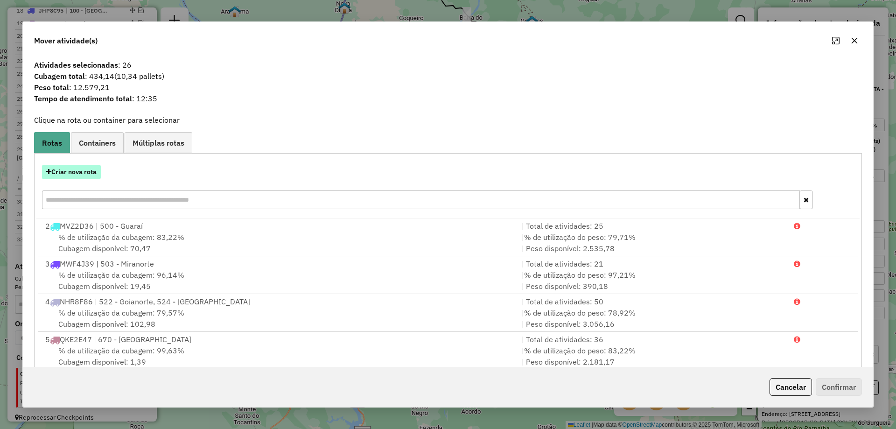
click at [78, 172] on button "Criar nova rota" at bounding box center [71, 172] width 59 height 14
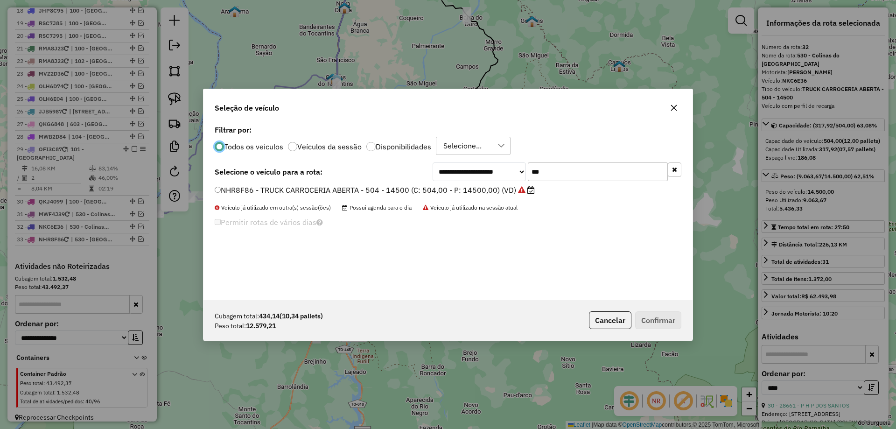
scroll to position [5, 3]
drag, startPoint x: 564, startPoint y: 174, endPoint x: 485, endPoint y: 173, distance: 78.4
click at [487, 173] on div "**********" at bounding box center [557, 171] width 249 height 19
paste input "****"
type input "*******"
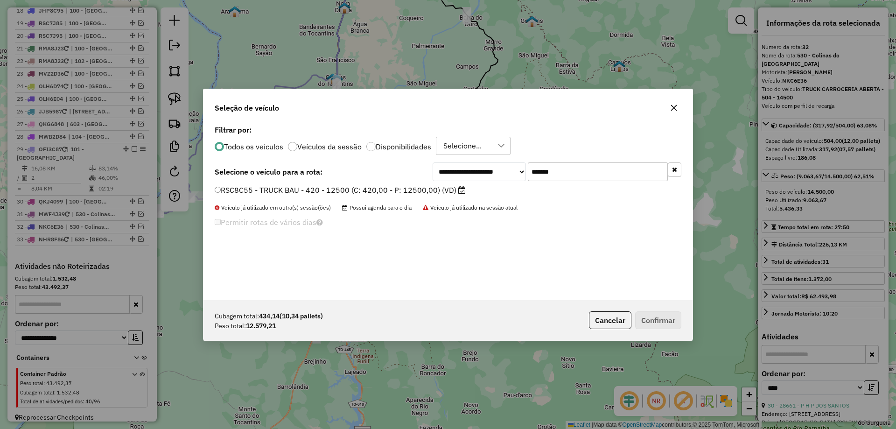
click at [330, 190] on label "RSC8C55 - TRUCK BAU - 420 - 12500 (C: 420,00 - P: 12500,00) (VD)" at bounding box center [340, 189] width 251 height 11
click at [658, 319] on button "Confirmar" at bounding box center [658, 320] width 46 height 18
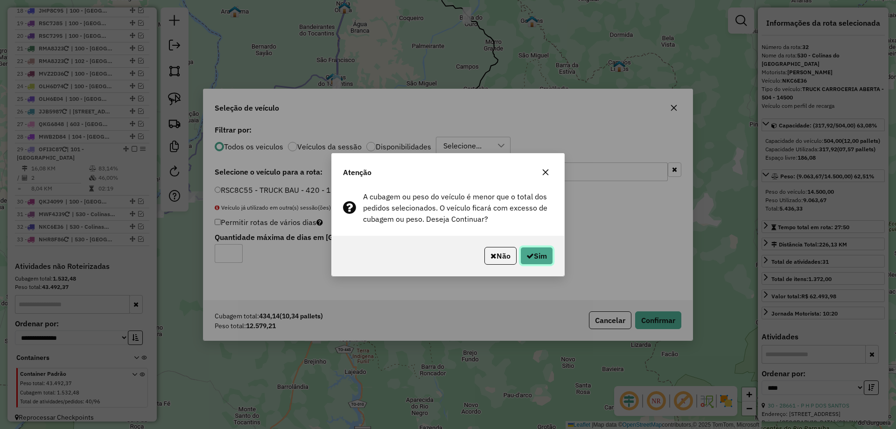
click at [540, 252] on button "Sim" at bounding box center [536, 256] width 33 height 18
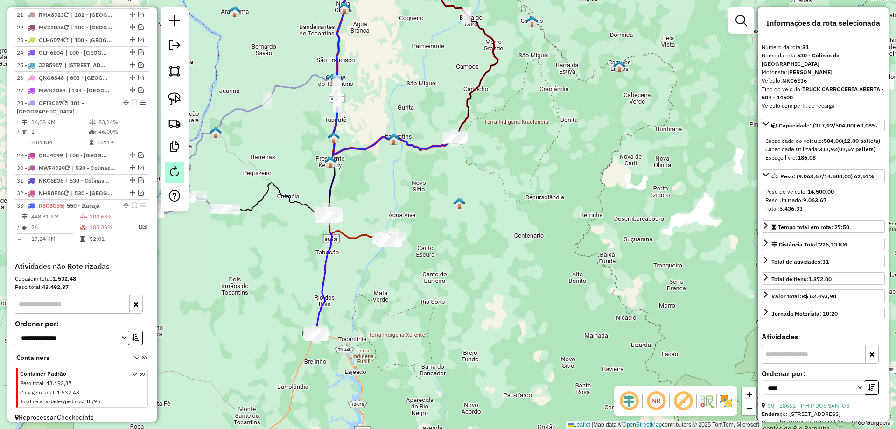
click at [178, 170] on em at bounding box center [174, 171] width 11 height 11
select select "*"
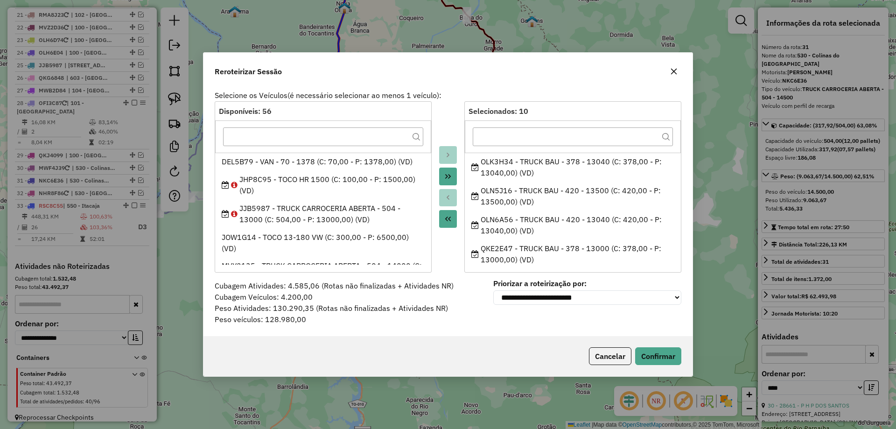
click at [676, 76] on button "button" at bounding box center [673, 71] width 15 height 15
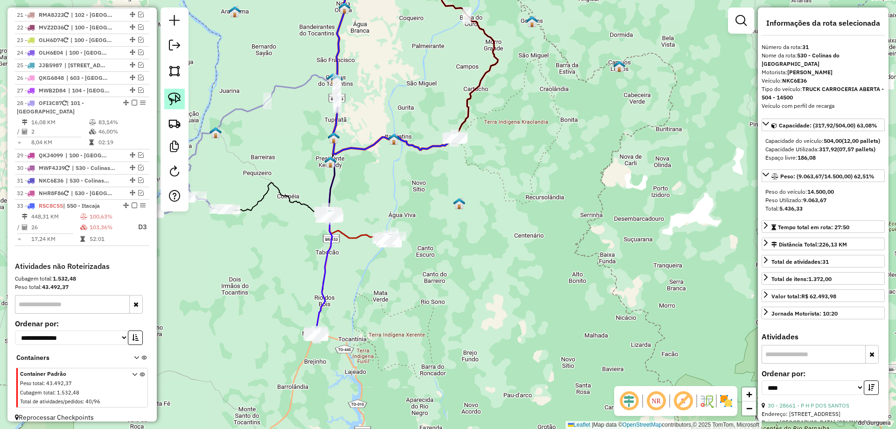
click at [175, 91] on link at bounding box center [174, 99] width 21 height 21
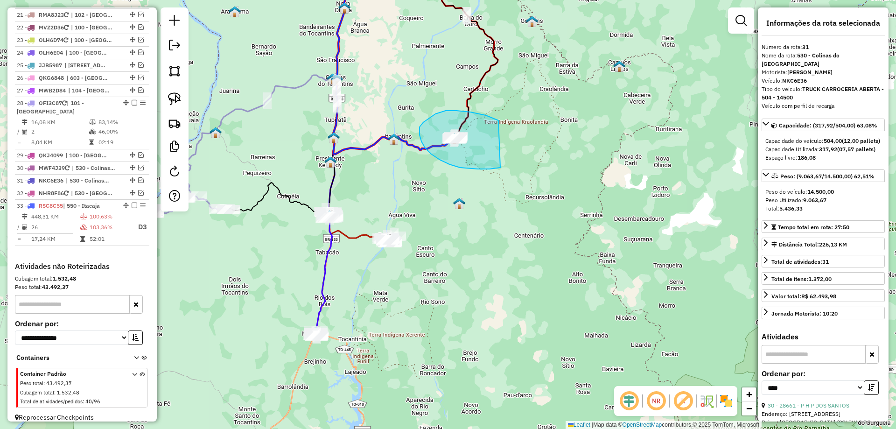
drag, startPoint x: 463, startPoint y: 111, endPoint x: 511, endPoint y: 162, distance: 70.6
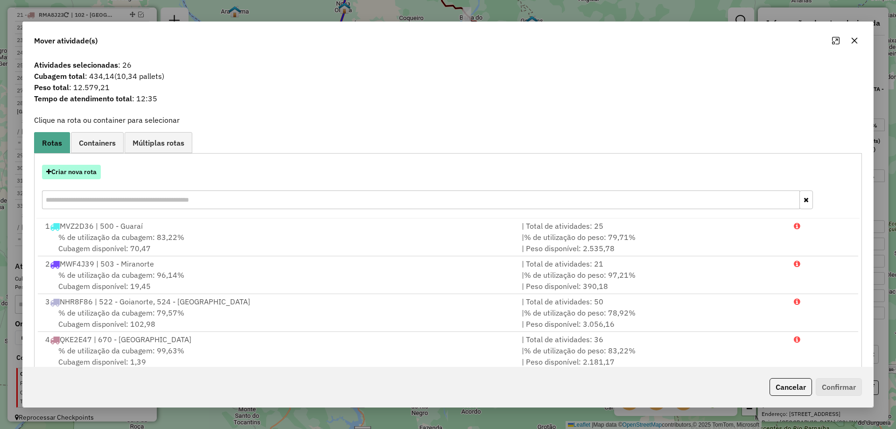
click at [80, 173] on button "Criar nova rota" at bounding box center [71, 172] width 59 height 14
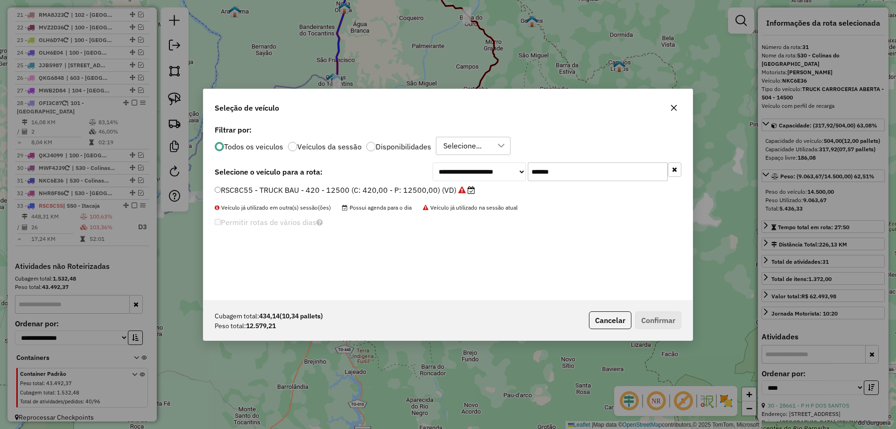
drag, startPoint x: 586, startPoint y: 173, endPoint x: 352, endPoint y: 162, distance: 234.0
click at [349, 173] on div "**********" at bounding box center [448, 171] width 467 height 19
type input "***"
click at [316, 187] on label "RMA4J47 - TRUCK BAU - 420 - 12500 (C: 420,00 - P: 12500,00) (VD)" at bounding box center [345, 189] width 261 height 11
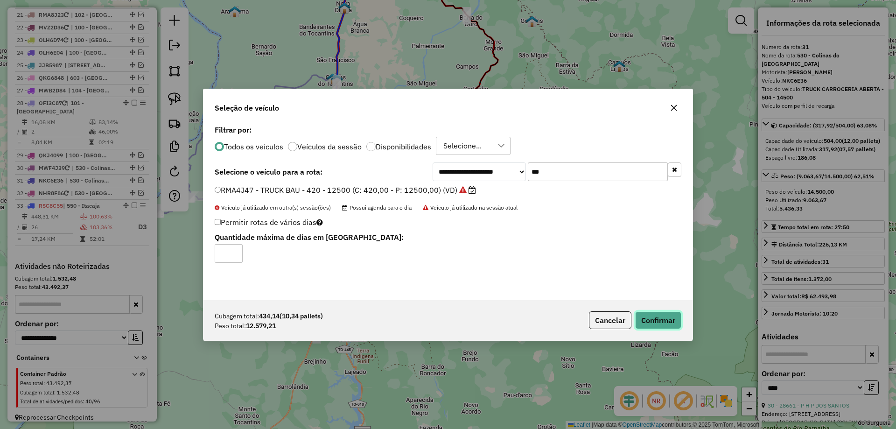
click at [673, 318] on button "Confirmar" at bounding box center [658, 320] width 46 height 18
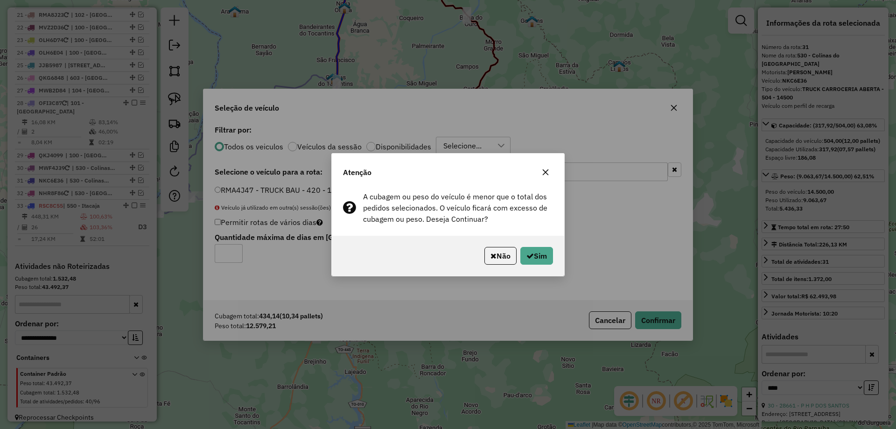
click at [547, 244] on div "Não Sim" at bounding box center [448, 256] width 232 height 40
click at [542, 256] on button "Sim" at bounding box center [536, 256] width 33 height 18
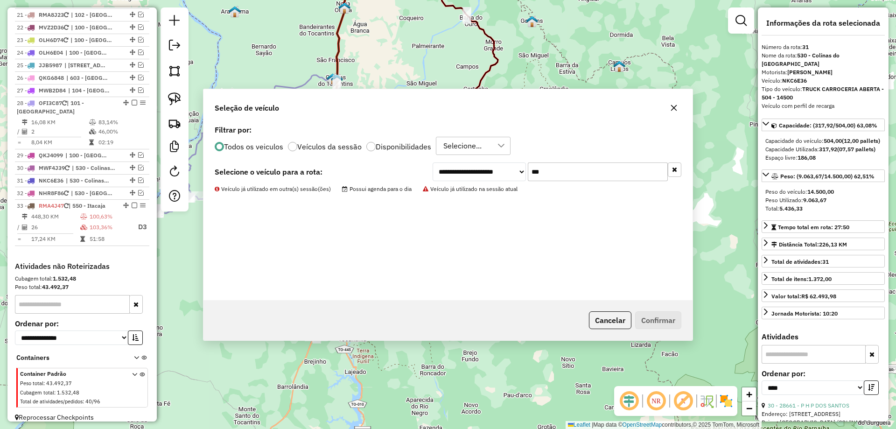
scroll to position [985, 0]
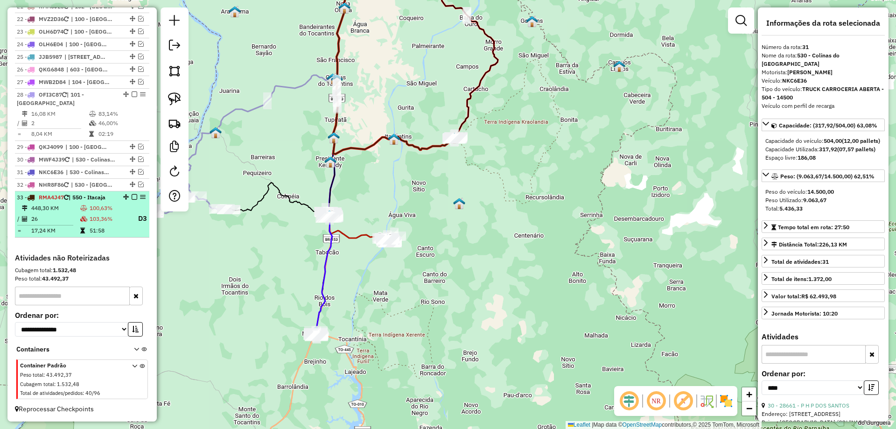
click at [108, 216] on td "103,36%" at bounding box center [109, 219] width 41 height 12
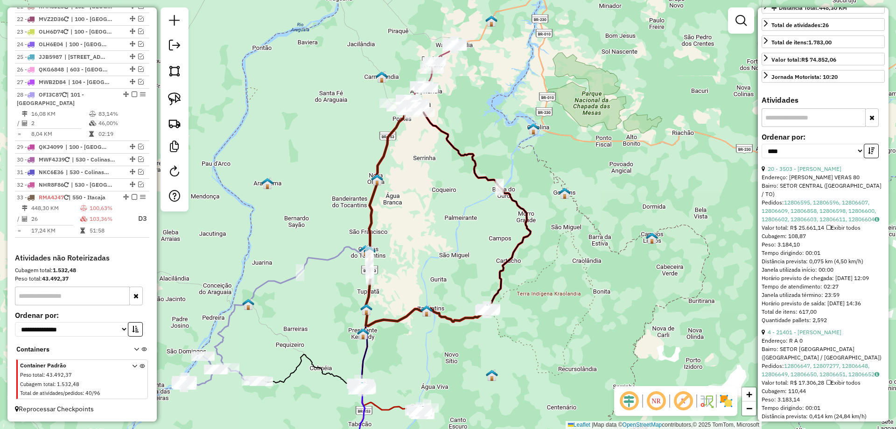
scroll to position [233, 0]
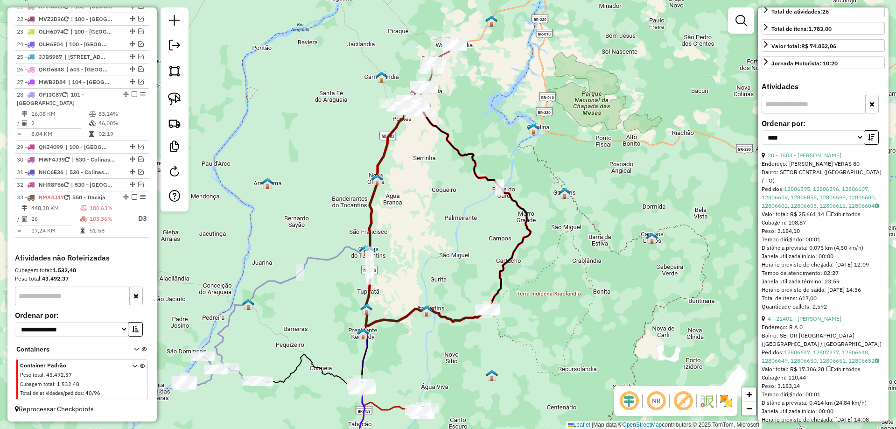
click at [798, 159] on link "20 - 3503 - DANILO DIAS DUARTE" at bounding box center [805, 155] width 74 height 7
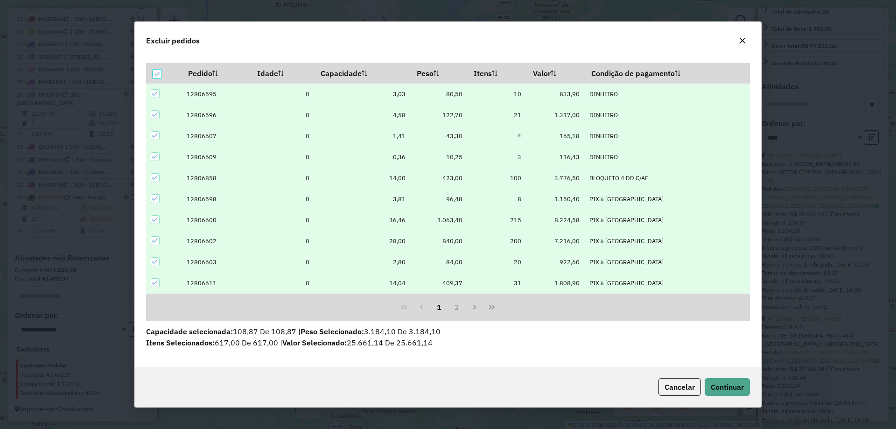
scroll to position [26, 0]
click at [155, 76] on icon at bounding box center [157, 74] width 7 height 7
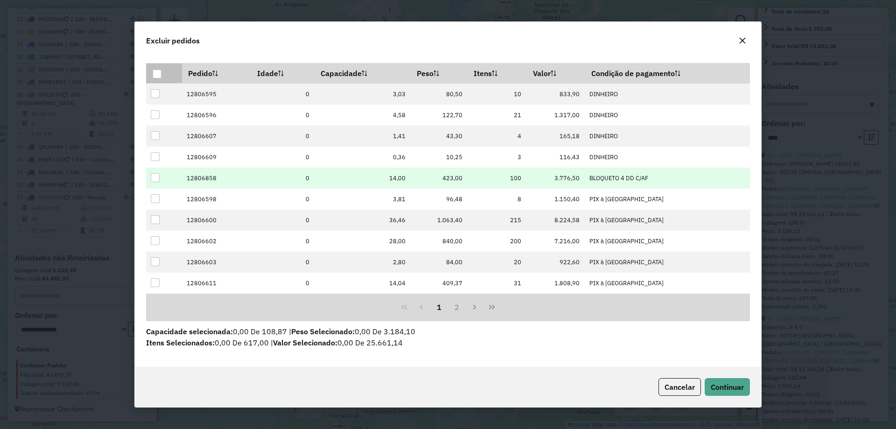
click at [154, 178] on div at bounding box center [155, 177] width 9 height 9
click at [721, 388] on span "Continuar" at bounding box center [727, 386] width 33 height 9
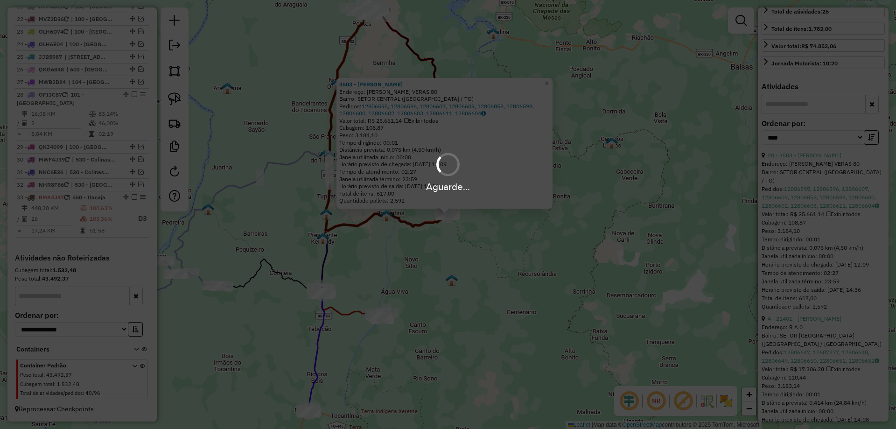
scroll to position [225, 0]
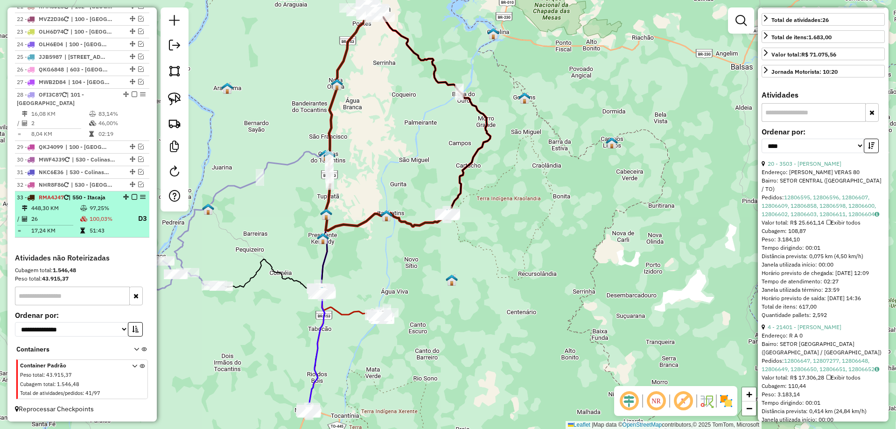
click at [132, 196] on em at bounding box center [135, 197] width 6 height 6
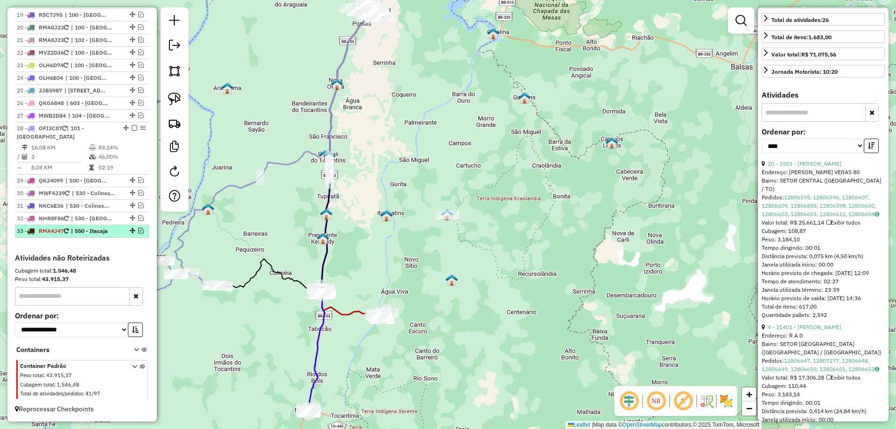
scroll to position [952, 0]
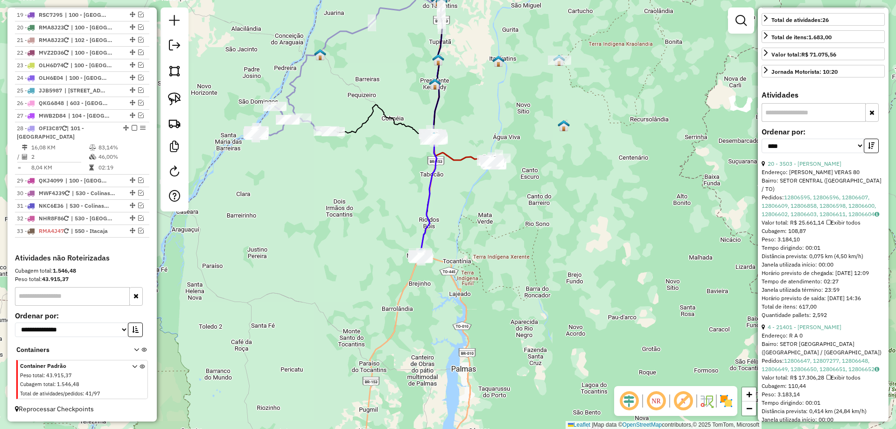
drag, startPoint x: 450, startPoint y: 345, endPoint x: 562, endPoint y: 191, distance: 190.8
click at [562, 191] on div "Janela de atendimento Grade de atendimento Capacidade Transportadoras Veículos …" at bounding box center [448, 214] width 896 height 429
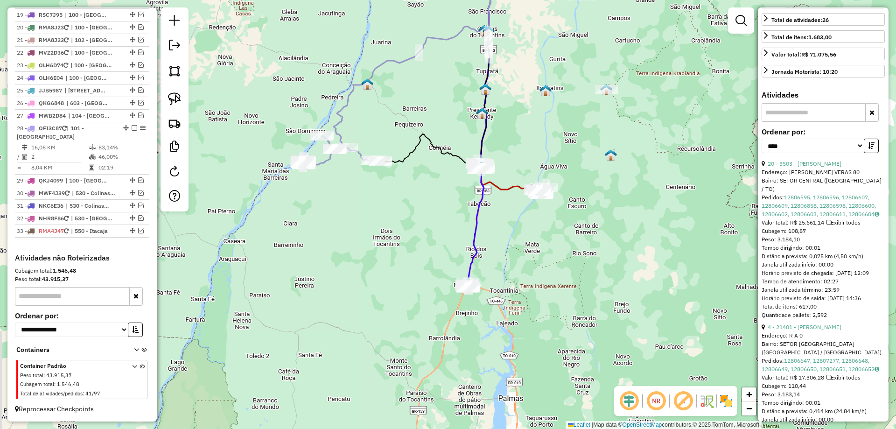
drag, startPoint x: 314, startPoint y: 195, endPoint x: 358, endPoint y: 221, distance: 50.6
click at [358, 221] on div "Janela de atendimento Grade de atendimento Capacidade Transportadoras Veículos …" at bounding box center [448, 214] width 896 height 429
click at [176, 100] on img at bounding box center [174, 98] width 13 height 13
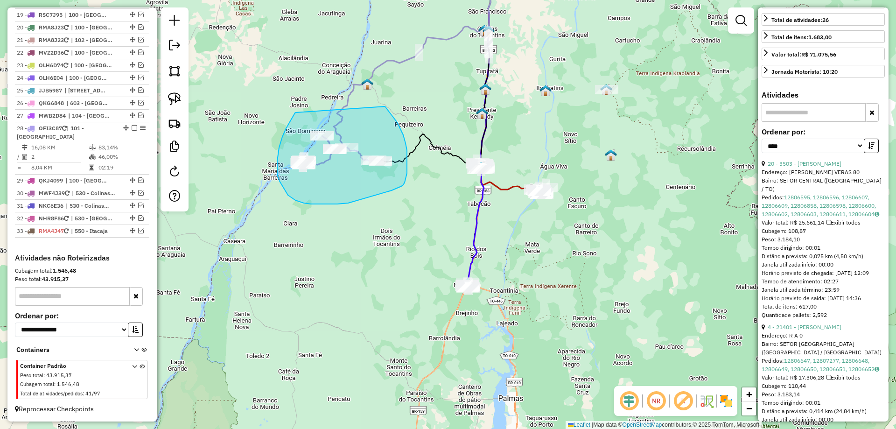
drag, startPoint x: 296, startPoint y: 112, endPoint x: 383, endPoint y: 105, distance: 87.6
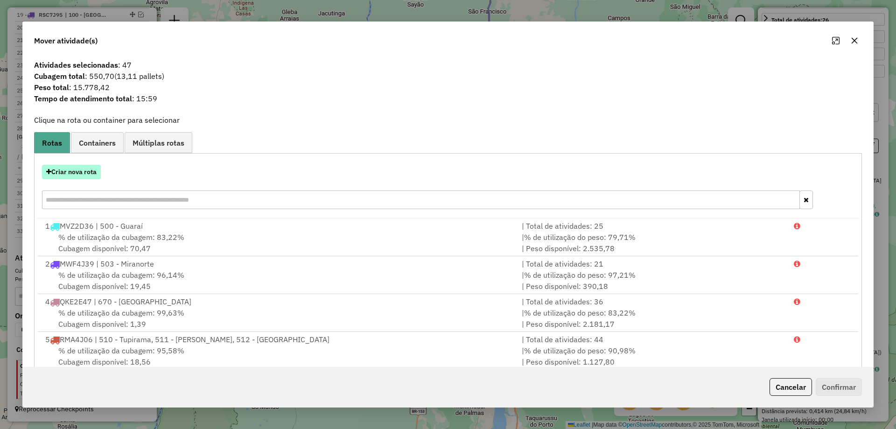
click at [92, 173] on button "Criar nova rota" at bounding box center [71, 172] width 59 height 14
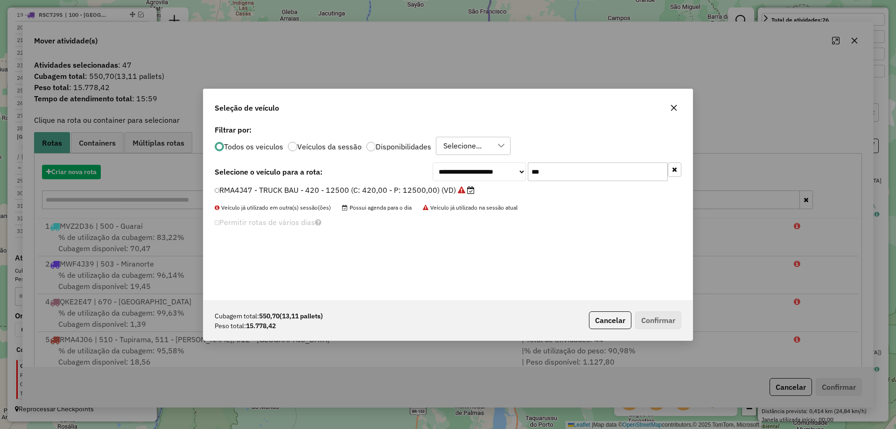
scroll to position [5, 3]
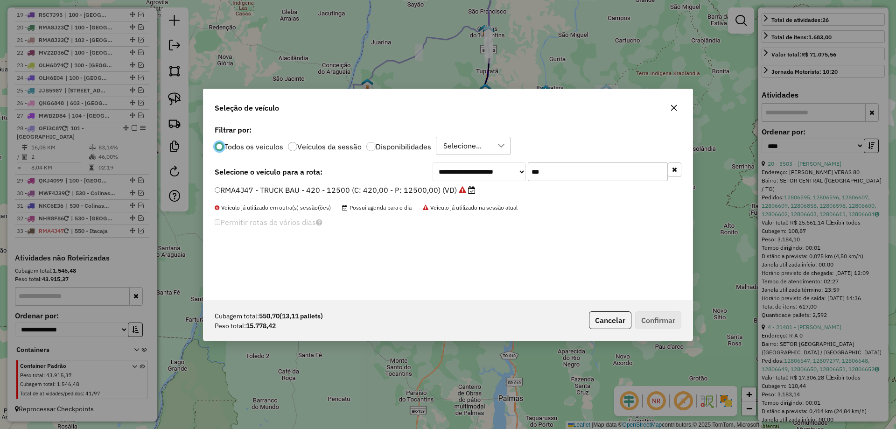
drag, startPoint x: 552, startPoint y: 175, endPoint x: 442, endPoint y: 167, distance: 109.9
click at [442, 167] on div "**********" at bounding box center [557, 171] width 249 height 19
type input "***"
click at [308, 192] on label "RSC8C55 - TRUCK BAU - 420 - 12500 (C: 420,00 - P: 12500,00) (VD)" at bounding box center [340, 189] width 251 height 11
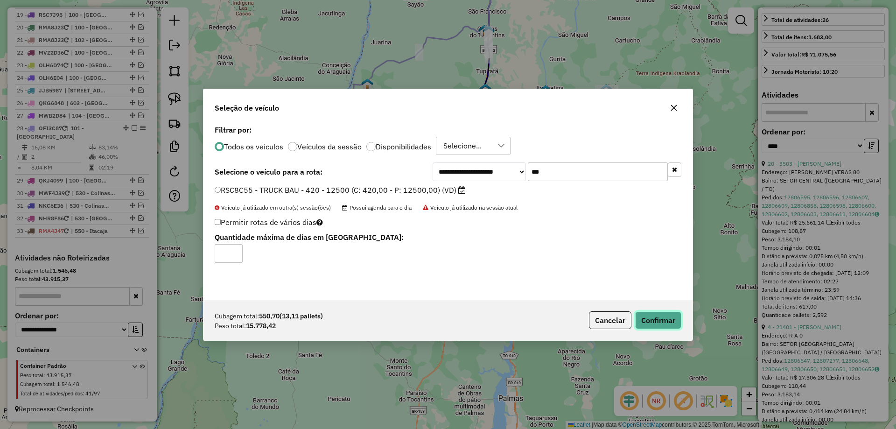
click at [648, 321] on button "Confirmar" at bounding box center [658, 320] width 46 height 18
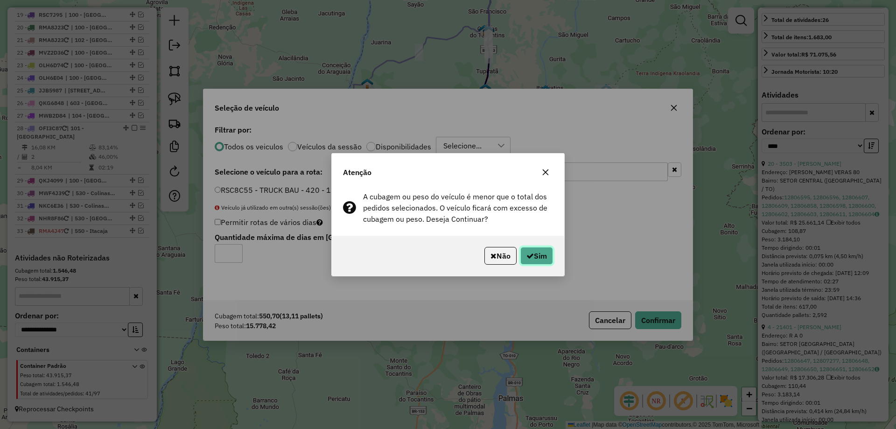
click at [532, 250] on button "Sim" at bounding box center [536, 256] width 33 height 18
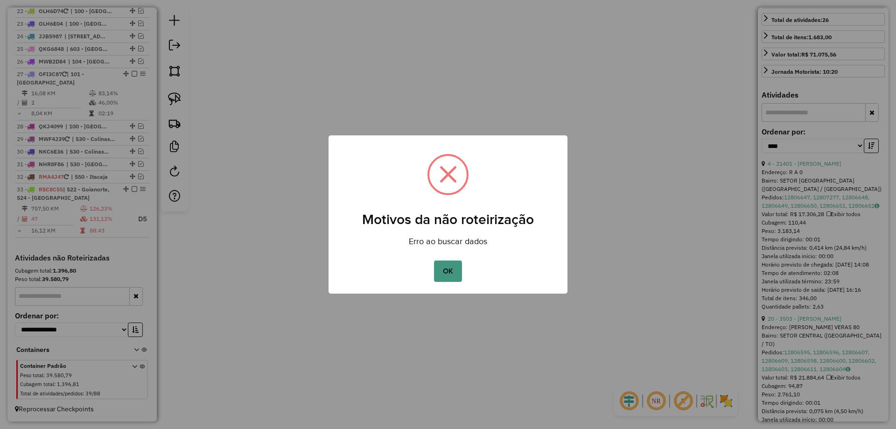
click at [453, 273] on button "OK" at bounding box center [448, 270] width 28 height 21
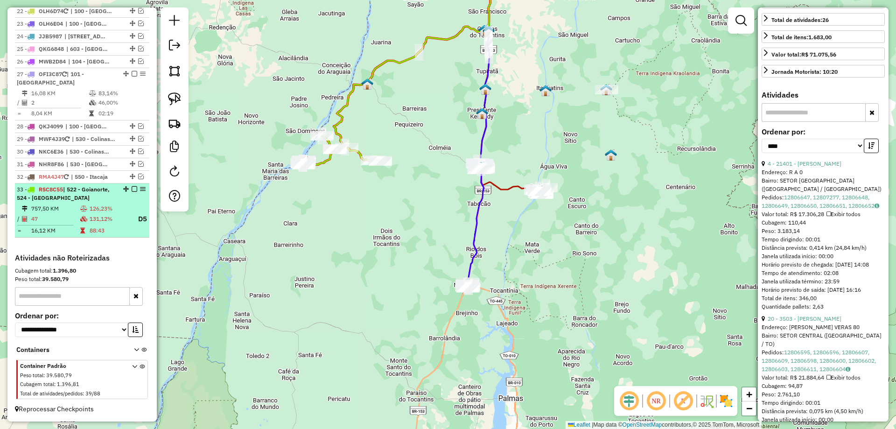
click at [91, 204] on td "126,23%" at bounding box center [109, 208] width 41 height 9
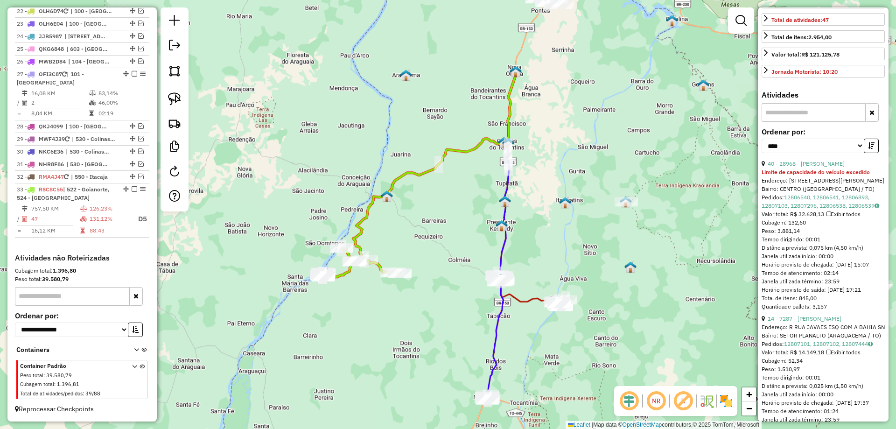
scroll to position [233, 0]
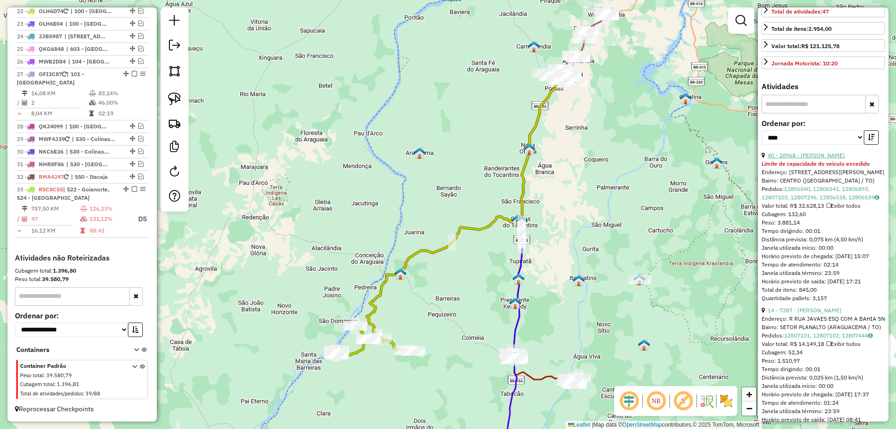
click at [824, 159] on link "40 - 28968 - FERNANDA AIRES DA SI" at bounding box center [806, 155] width 77 height 7
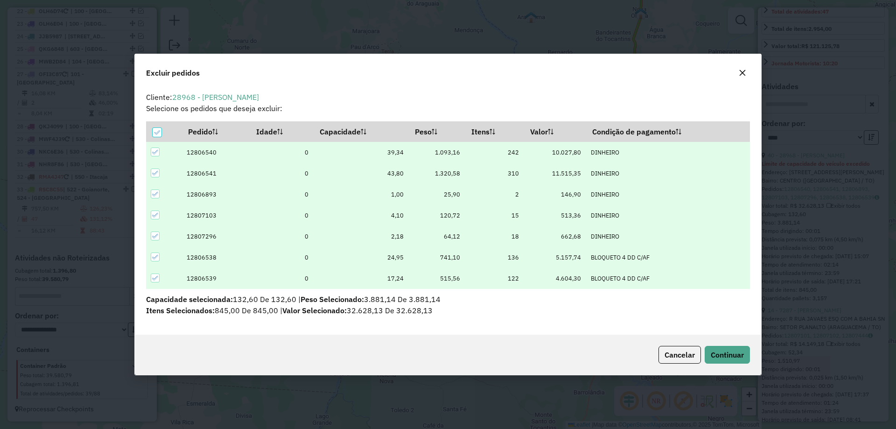
scroll to position [0, 0]
click at [739, 354] on span "Continuar" at bounding box center [727, 354] width 33 height 9
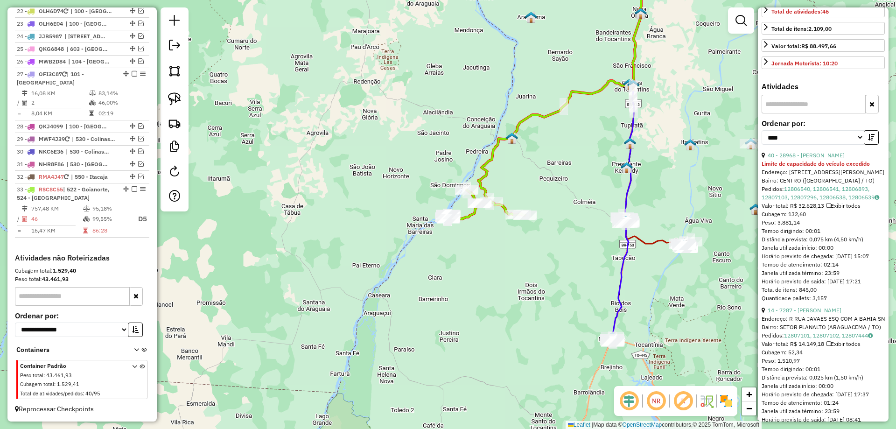
scroll to position [216, 0]
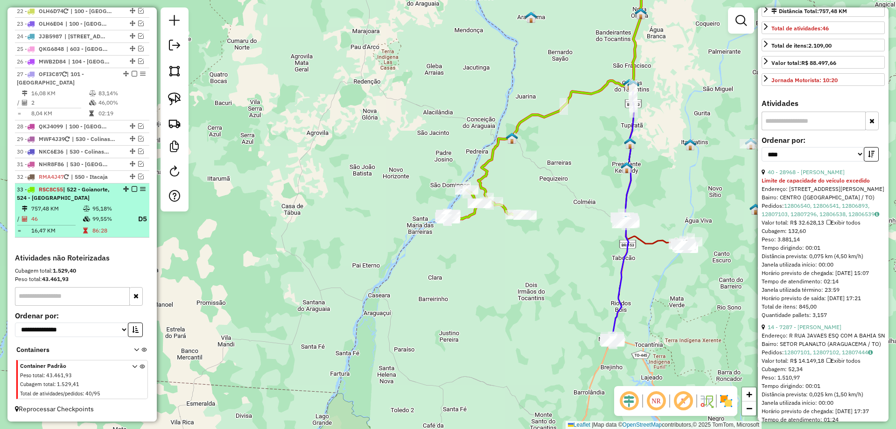
click at [132, 189] on em at bounding box center [135, 189] width 6 height 6
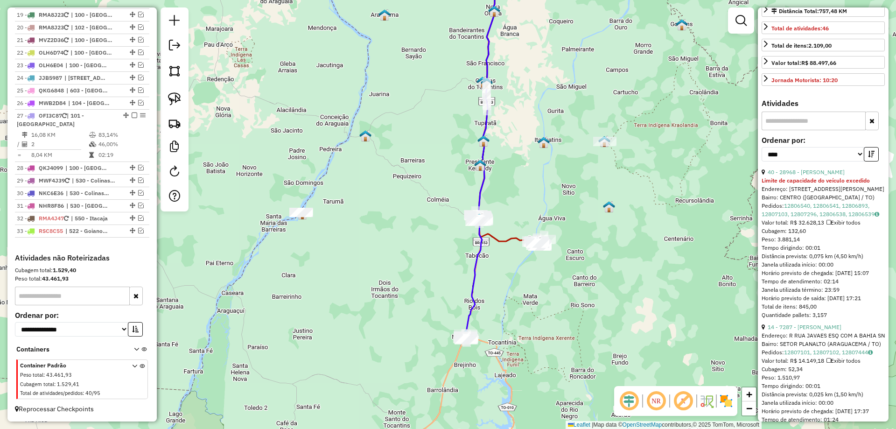
drag, startPoint x: 560, startPoint y: 257, endPoint x: 301, endPoint y: 253, distance: 259.0
click at [301, 253] on div "Janela de atendimento Grade de atendimento Capacidade Transportadoras Veículos …" at bounding box center [448, 214] width 896 height 429
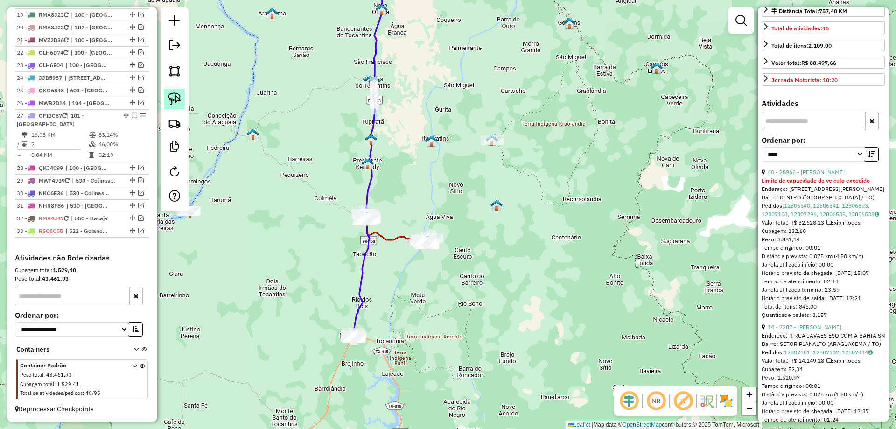
click at [178, 98] on img at bounding box center [174, 98] width 13 height 13
drag, startPoint x: 402, startPoint y: 214, endPoint x: 483, endPoint y: 253, distance: 89.9
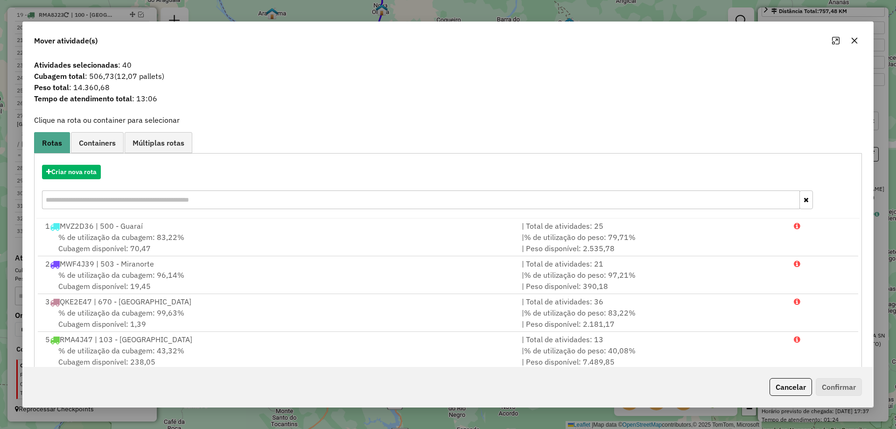
click at [854, 39] on icon "button" at bounding box center [854, 40] width 7 height 7
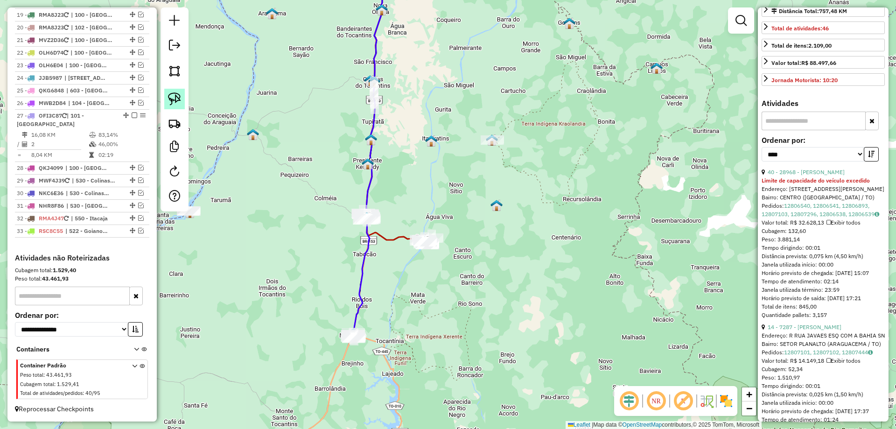
click at [175, 99] on img at bounding box center [174, 98] width 13 height 13
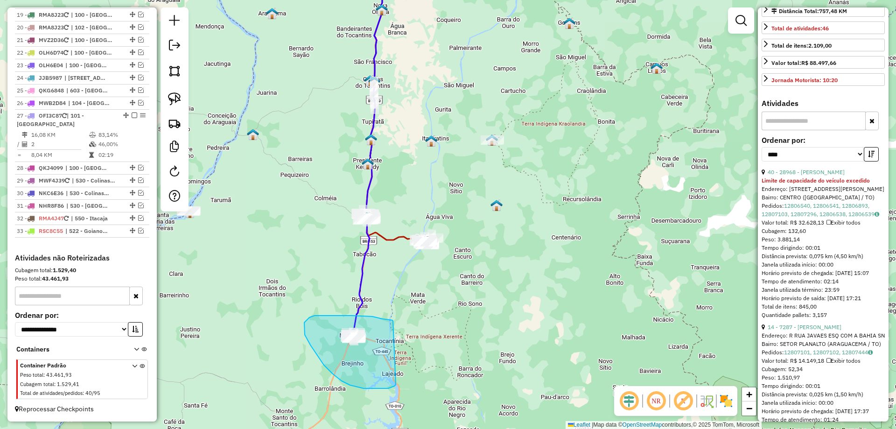
drag, startPoint x: 323, startPoint y: 315, endPoint x: 394, endPoint y: 378, distance: 94.2
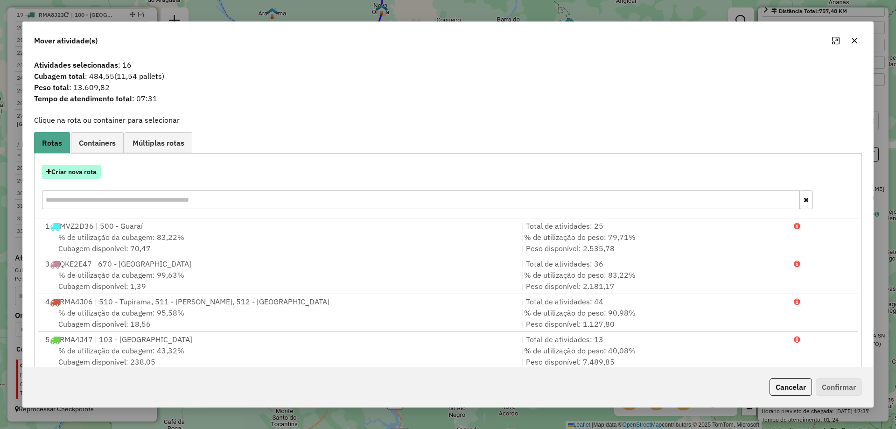
click at [65, 168] on button "Criar nova rota" at bounding box center [71, 172] width 59 height 14
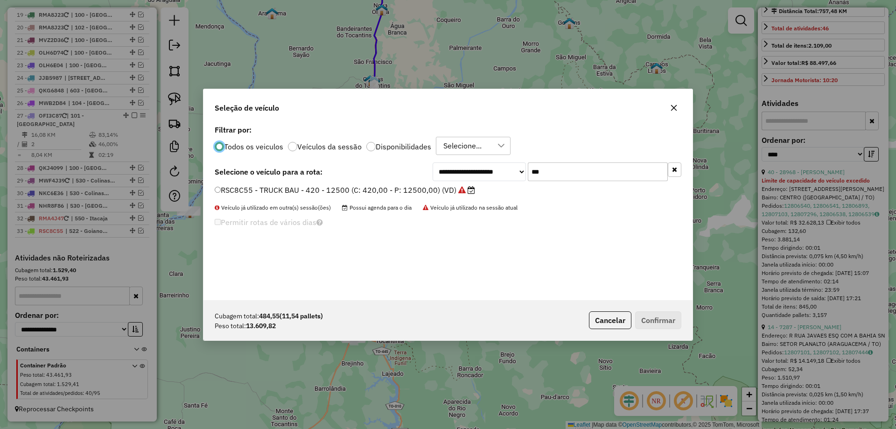
scroll to position [5, 3]
drag, startPoint x: 498, startPoint y: 172, endPoint x: 390, endPoint y: 172, distance: 108.2
click at [391, 172] on div "**********" at bounding box center [448, 171] width 467 height 19
type input "***"
click at [373, 192] on label "RMA8I15 - TRUCK CARROCERIA ABERTA - 504 - 13000 (C: 504,00 - P: 13900,00) (VD)" at bounding box center [370, 189] width 310 height 11
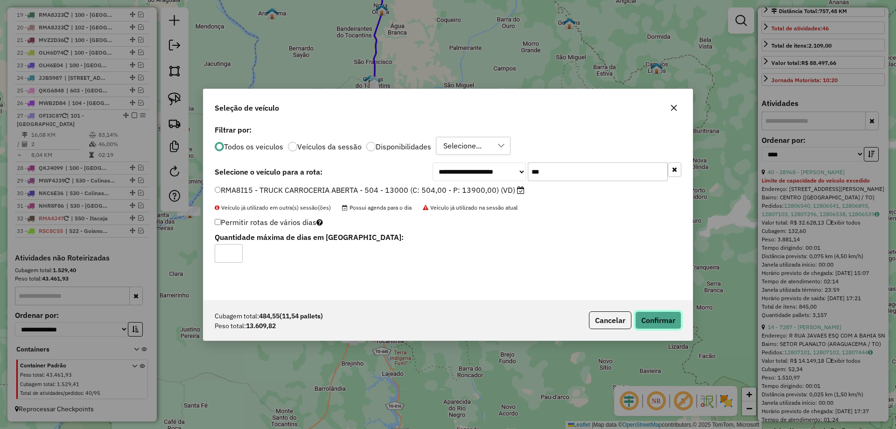
click at [665, 321] on button "Confirmar" at bounding box center [658, 320] width 46 height 18
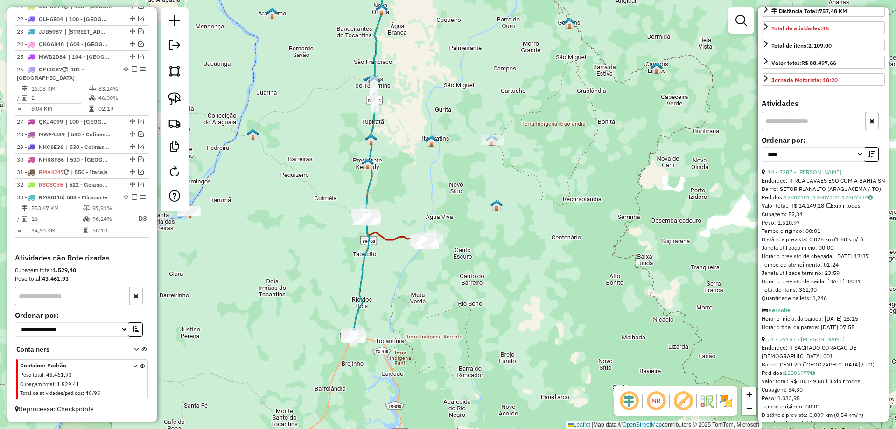
scroll to position [902, 0]
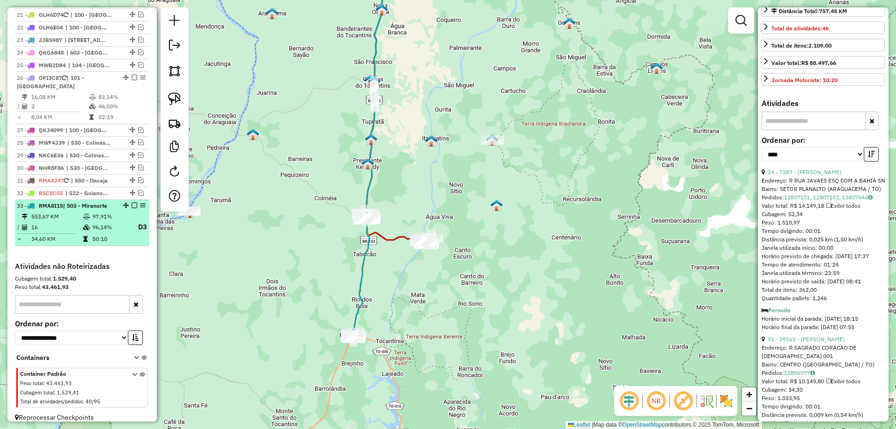
click at [132, 202] on em at bounding box center [135, 205] width 6 height 6
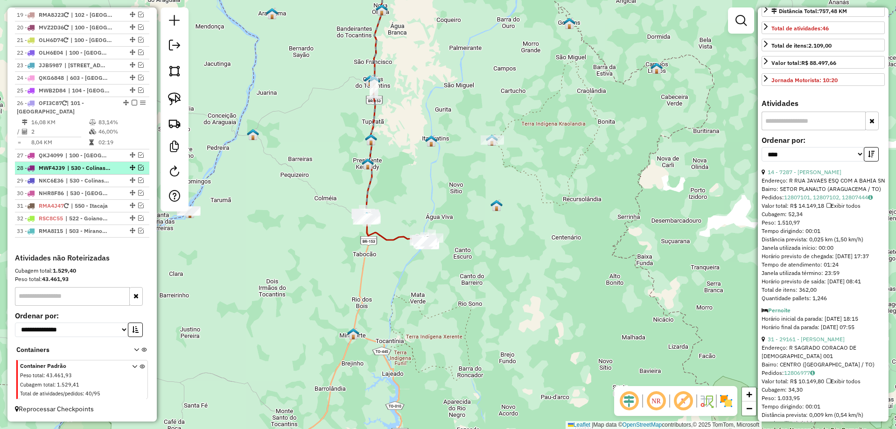
scroll to position [868, 0]
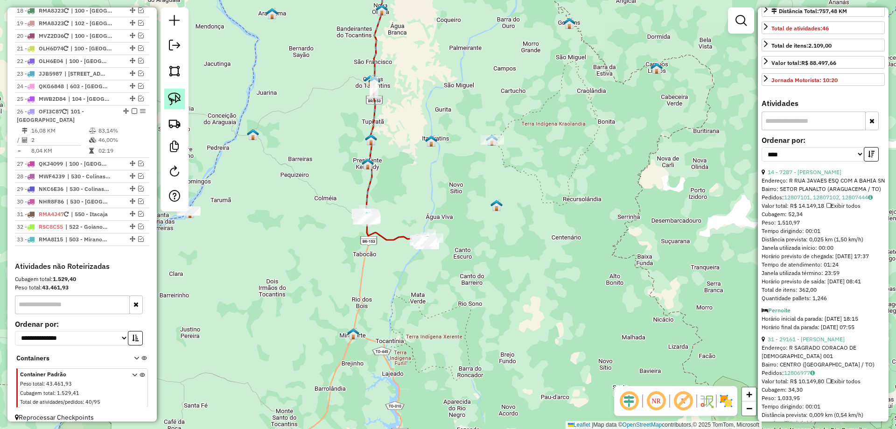
click at [172, 98] on img at bounding box center [174, 98] width 13 height 13
drag, startPoint x: 410, startPoint y: 213, endPoint x: 476, endPoint y: 271, distance: 87.7
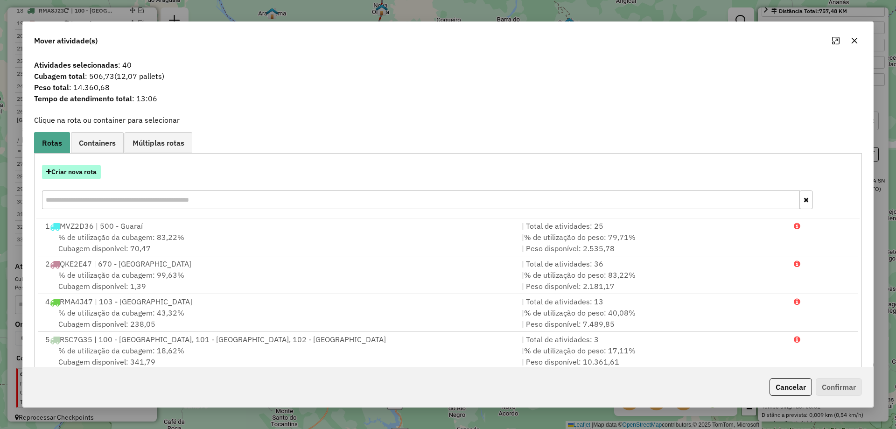
click at [77, 172] on button "Criar nova rota" at bounding box center [71, 172] width 59 height 14
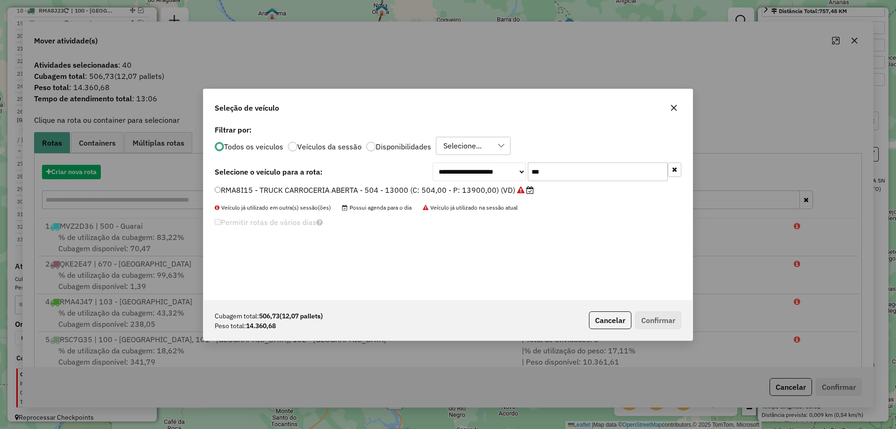
scroll to position [5, 3]
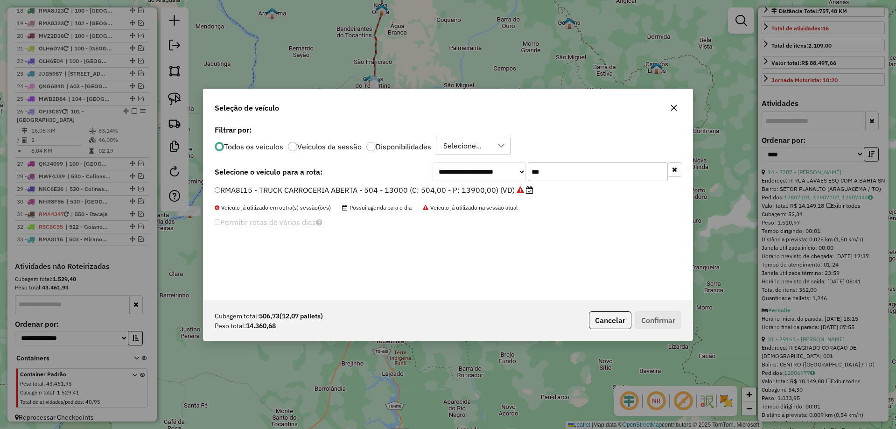
drag, startPoint x: 567, startPoint y: 169, endPoint x: 420, endPoint y: 165, distance: 147.0
click at [420, 165] on div "**********" at bounding box center [448, 171] width 467 height 19
paste input "****"
type input "*******"
click at [345, 194] on label "RMA4J06 - TRUCK BAU - 420 - 12500 (C: 420,00 - P: 12500,00) (VD)" at bounding box center [345, 189] width 261 height 11
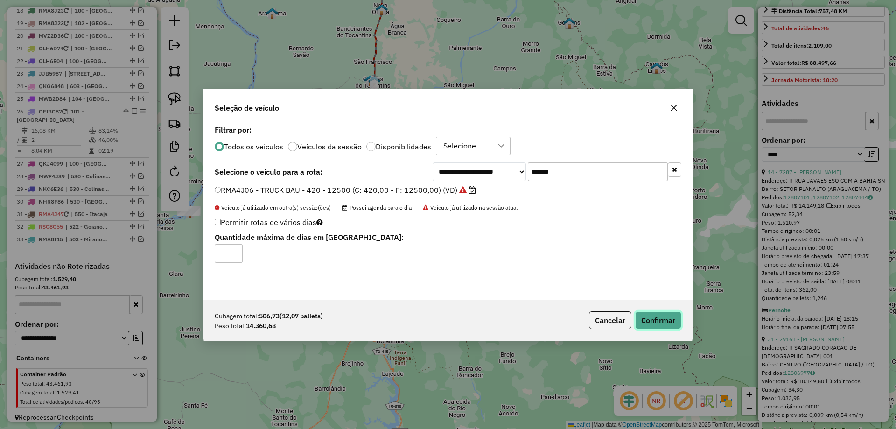
click at [664, 320] on button "Confirmar" at bounding box center [658, 320] width 46 height 18
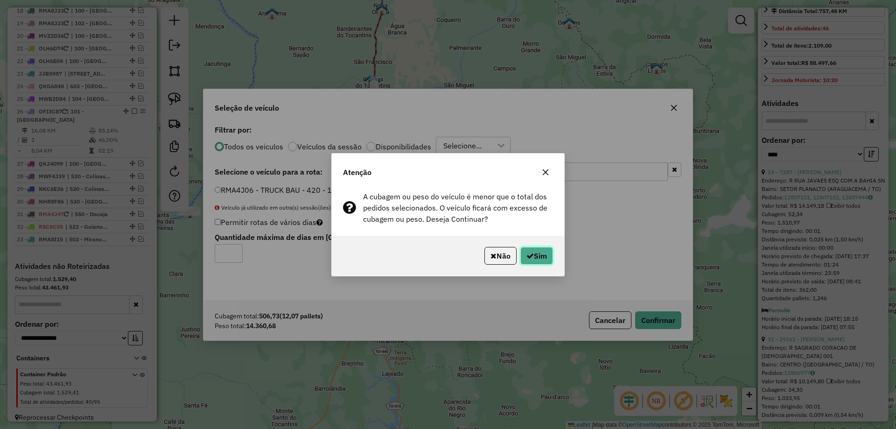
click at [540, 253] on button "Sim" at bounding box center [536, 256] width 33 height 18
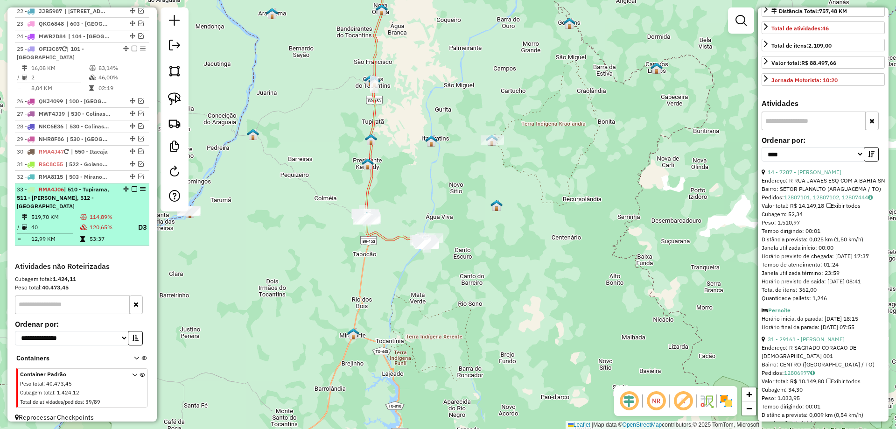
click at [115, 222] on td "120,65%" at bounding box center [109, 228] width 41 height 12
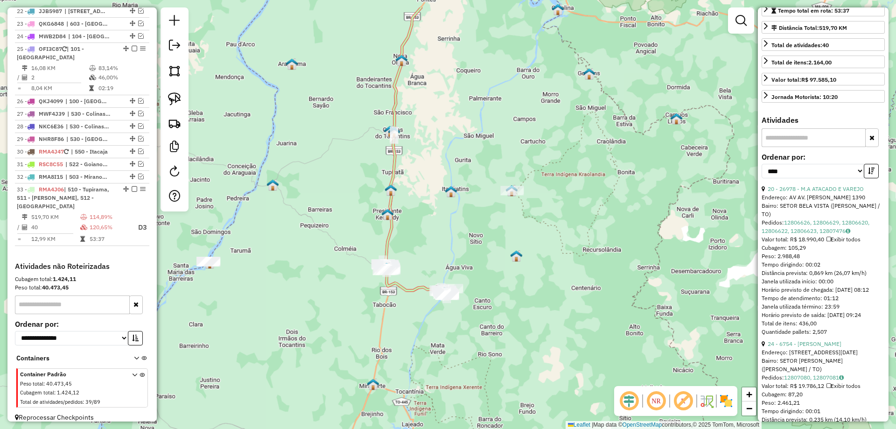
scroll to position [242, 0]
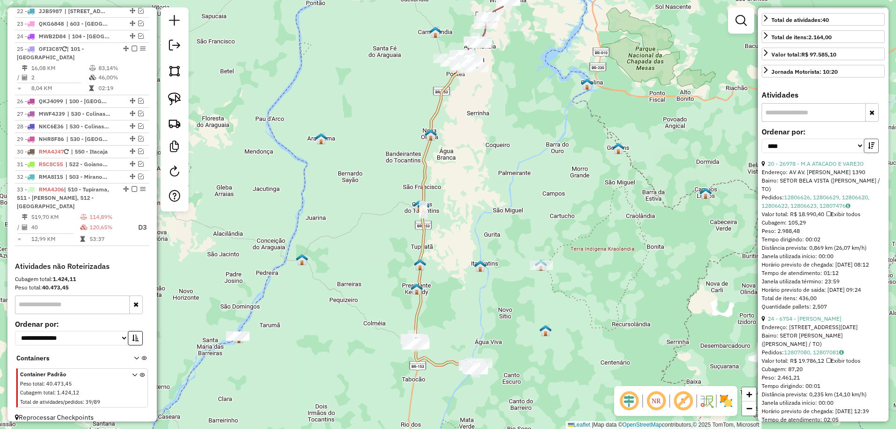
click at [870, 149] on icon "button" at bounding box center [871, 145] width 7 height 7
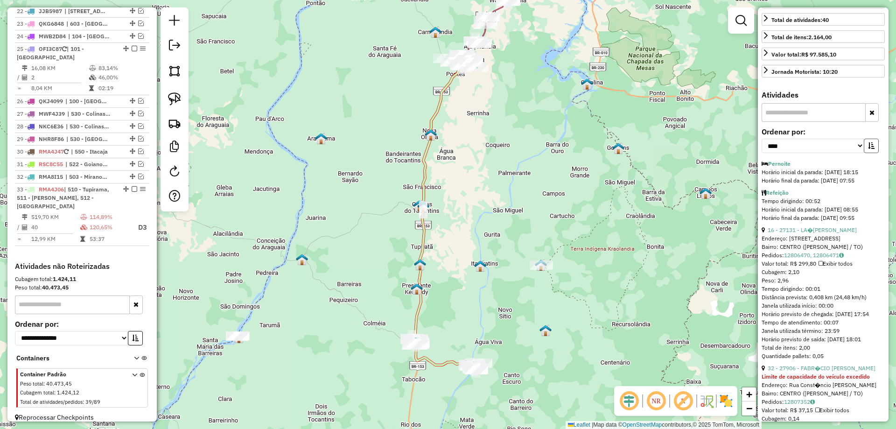
click at [870, 149] on icon "button" at bounding box center [871, 145] width 7 height 7
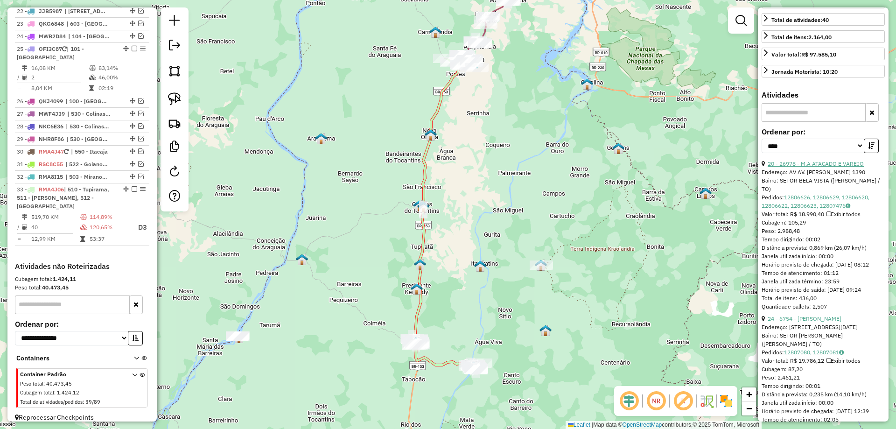
click at [824, 167] on link "20 - 26978 - M.A ATACADO E VAREJO" at bounding box center [816, 163] width 96 height 7
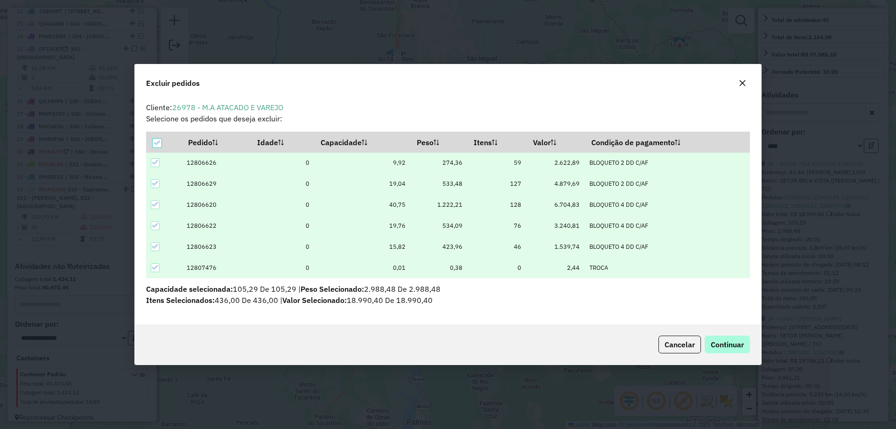
scroll to position [0, 0]
click at [724, 342] on span "Continuar" at bounding box center [727, 344] width 33 height 9
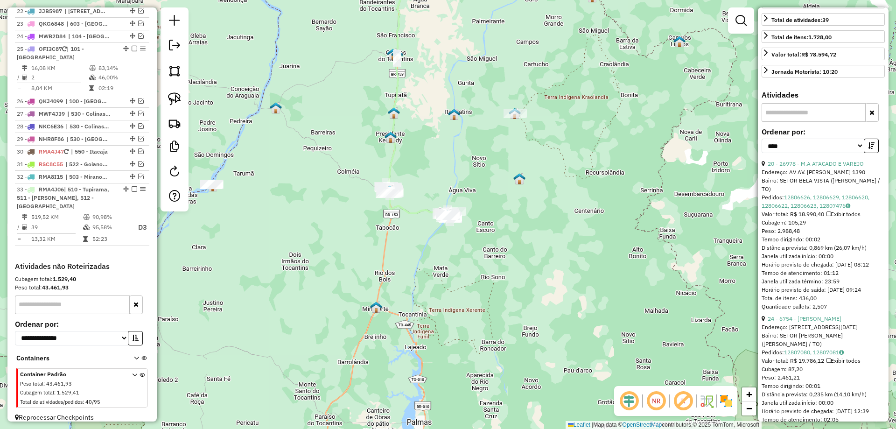
scroll to position [225, 0]
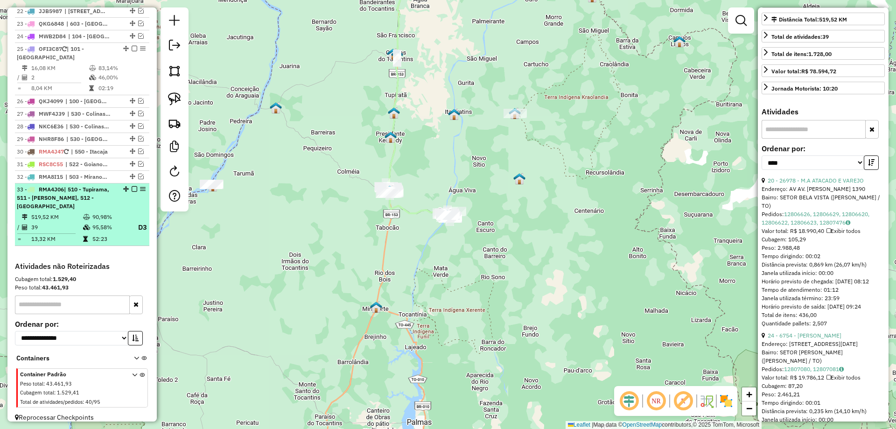
click at [120, 212] on td "90,98%" at bounding box center [110, 216] width 37 height 9
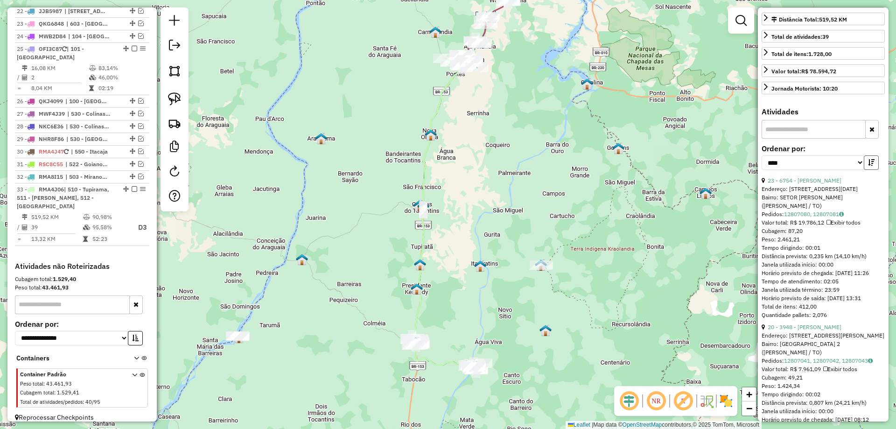
click at [871, 166] on icon "button" at bounding box center [871, 162] width 7 height 7
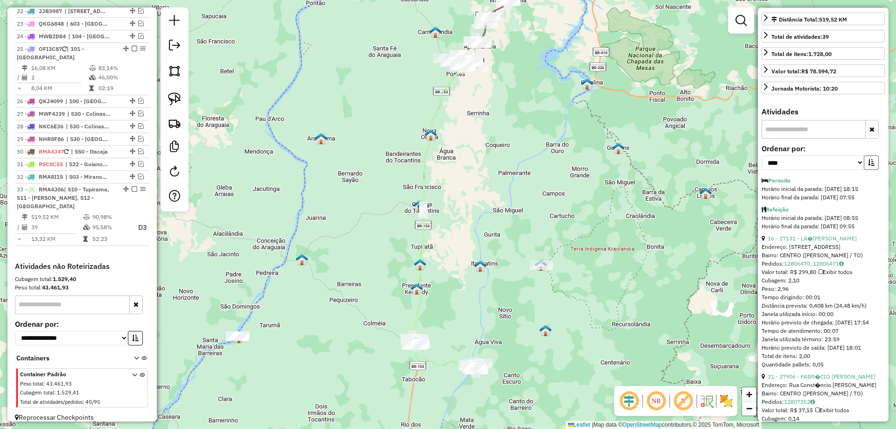
click at [871, 166] on icon "button" at bounding box center [871, 162] width 7 height 7
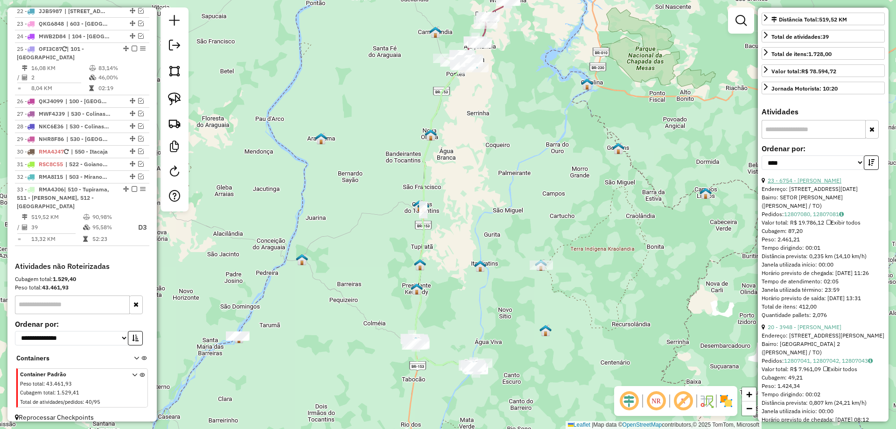
click at [830, 184] on link "23 - 6754 - MARCELO SILVA BARBOS" at bounding box center [805, 180] width 74 height 7
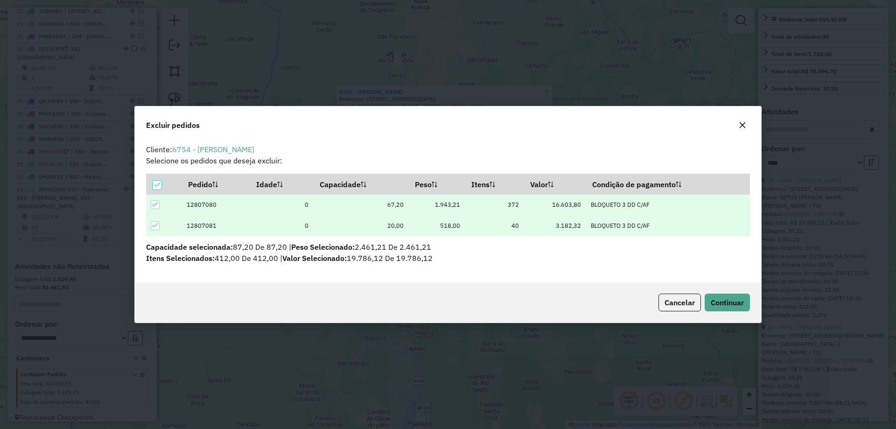
scroll to position [0, 0]
click at [720, 300] on span "Continuar" at bounding box center [727, 302] width 33 height 9
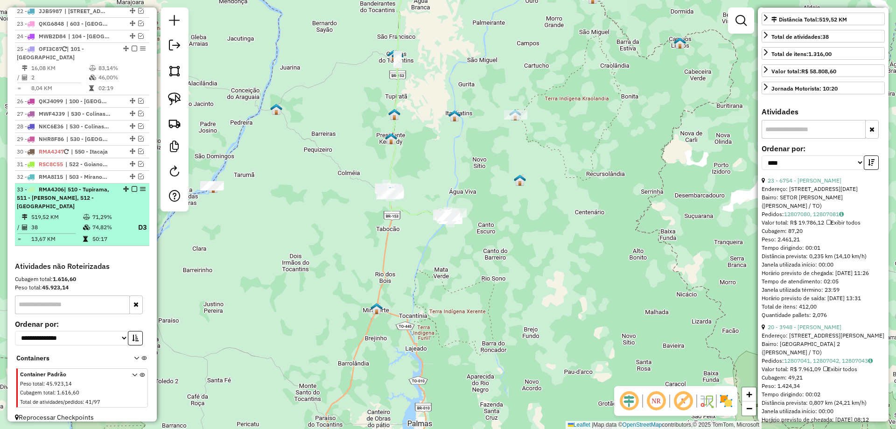
click at [132, 186] on em at bounding box center [135, 189] width 6 height 6
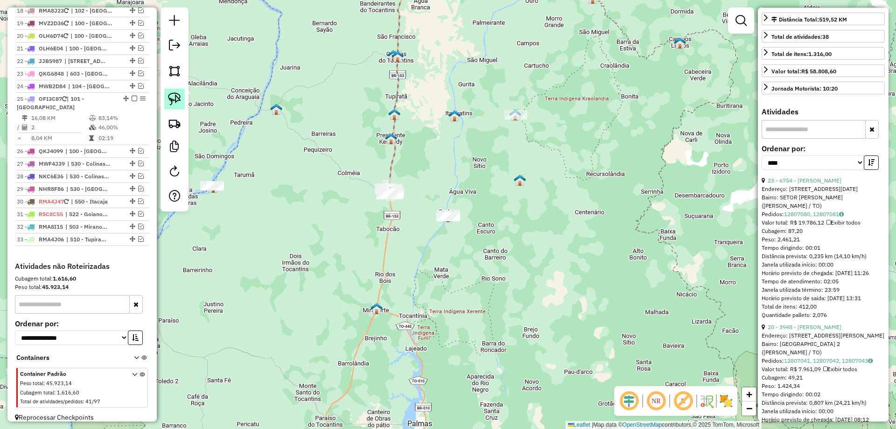
click at [176, 97] on img at bounding box center [174, 98] width 13 height 13
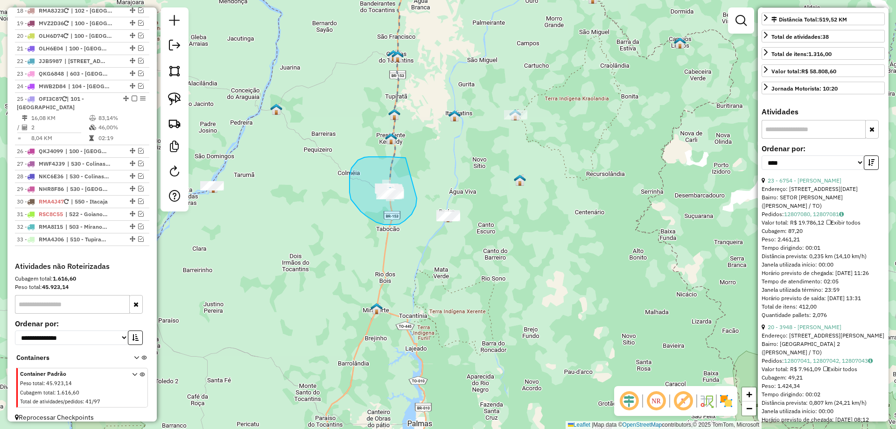
drag, startPoint x: 405, startPoint y: 158, endPoint x: 417, endPoint y: 198, distance: 42.1
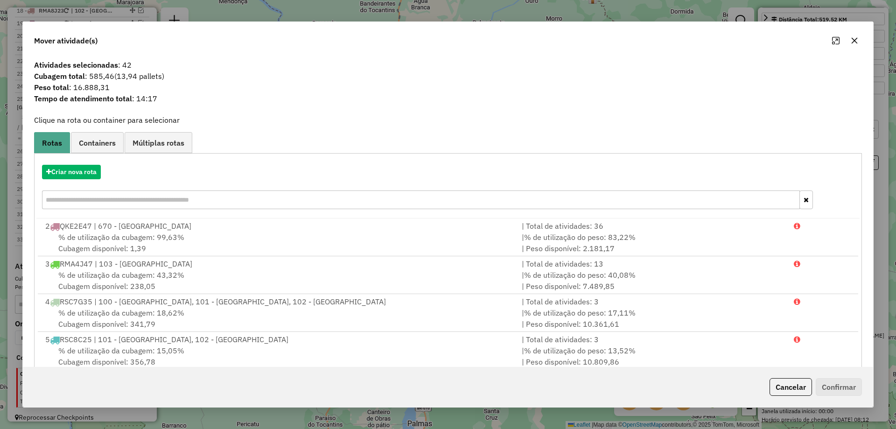
click at [854, 39] on icon "button" at bounding box center [854, 40] width 7 height 7
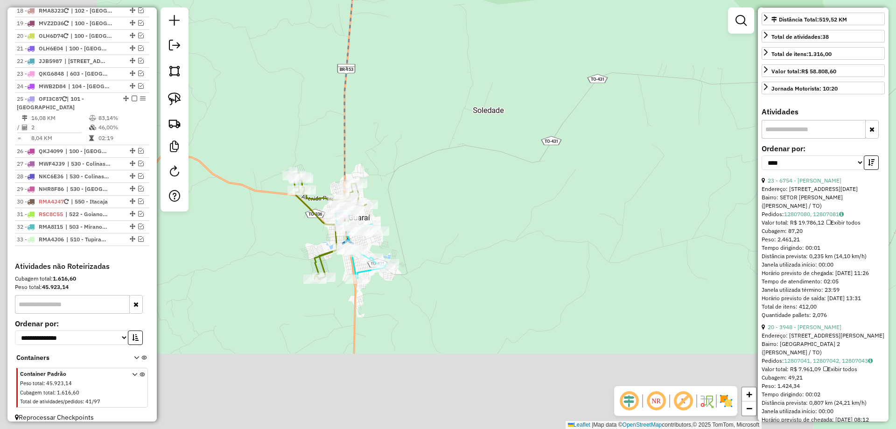
drag, startPoint x: 265, startPoint y: 323, endPoint x: 528, endPoint y: 147, distance: 316.4
click at [532, 139] on div "Janela de atendimento Grade de atendimento Capacidade Transportadoras Veículos …" at bounding box center [448, 214] width 896 height 429
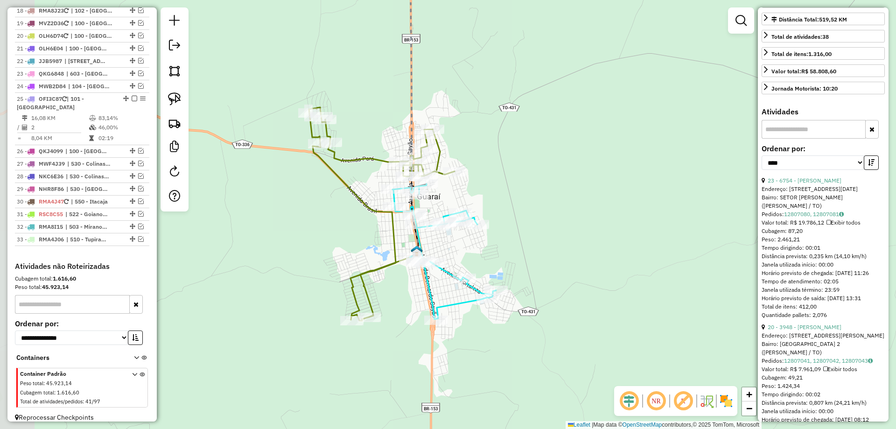
drag, startPoint x: 436, startPoint y: 174, endPoint x: 489, endPoint y: 207, distance: 63.3
click at [507, 213] on div "Janela de atendimento Grade de atendimento Capacidade Transportadoras Veículos …" at bounding box center [448, 214] width 896 height 429
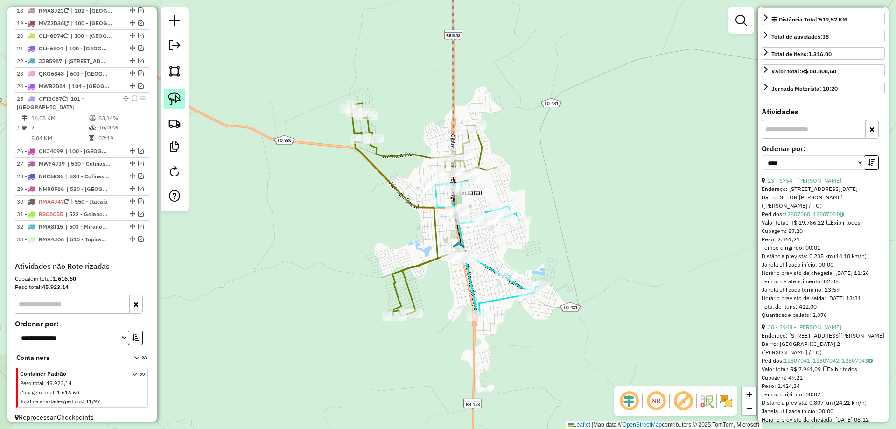
click at [168, 95] on img at bounding box center [174, 98] width 13 height 13
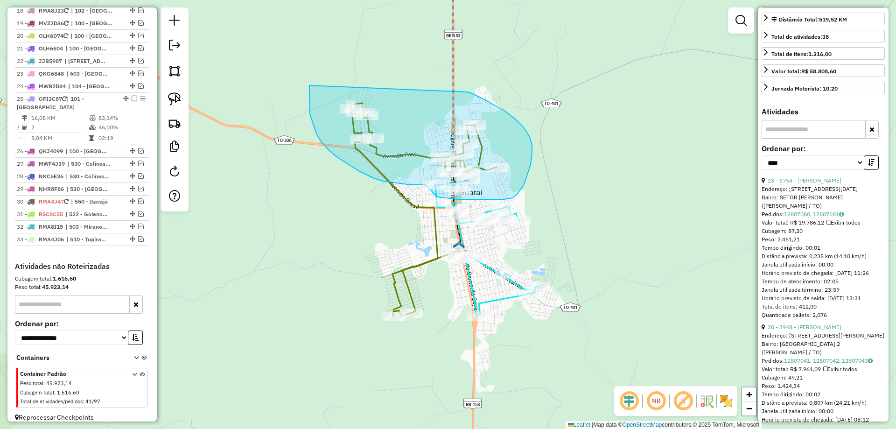
drag, startPoint x: 309, startPoint y: 87, endPoint x: 468, endPoint y: 92, distance: 158.2
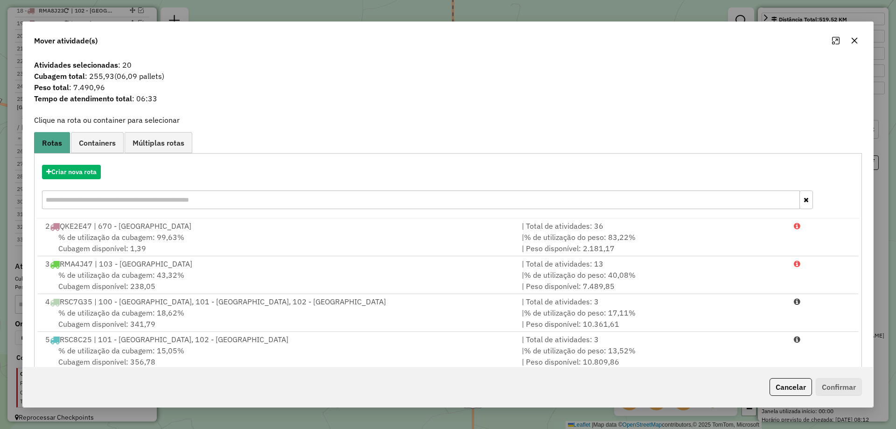
click at [90, 163] on div "Criar nova rota" at bounding box center [447, 188] width 823 height 61
click at [87, 176] on button "Criar nova rota" at bounding box center [71, 172] width 59 height 14
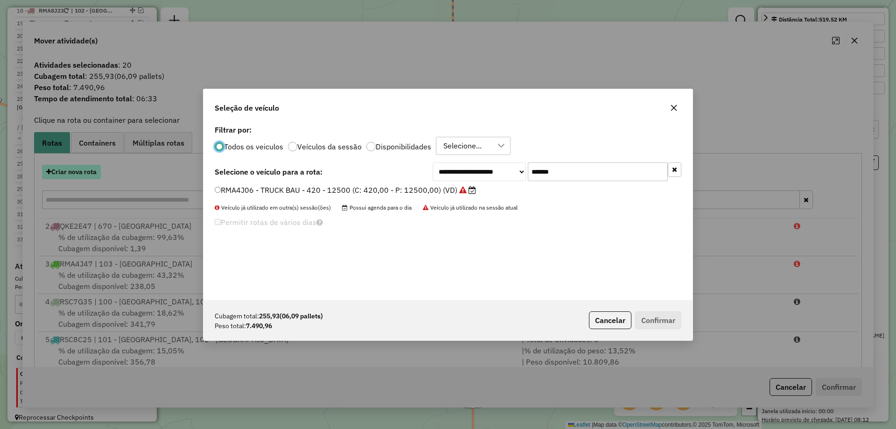
scroll to position [5, 3]
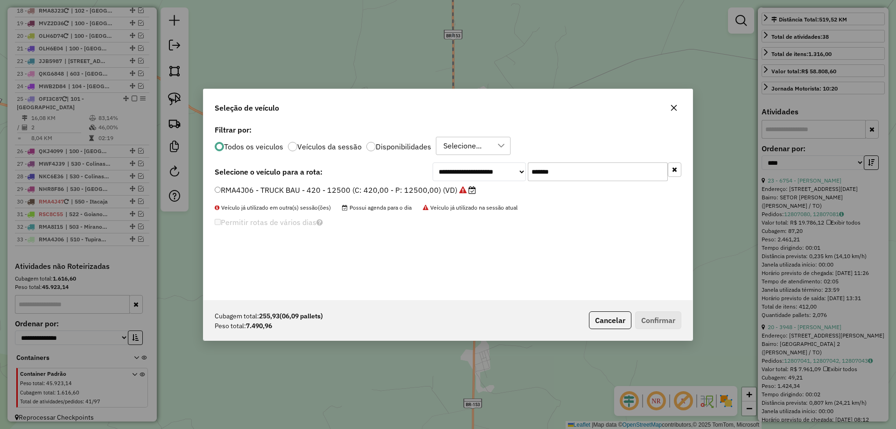
drag, startPoint x: 576, startPoint y: 170, endPoint x: 336, endPoint y: 170, distance: 239.8
click at [337, 170] on div "**********" at bounding box center [448, 171] width 467 height 19
type input "***"
click at [288, 191] on label "RSC8C35 - TRUCK BAU - 420 - 12500 (C: 420,00 - P: 12500,00) (VD)" at bounding box center [345, 189] width 260 height 11
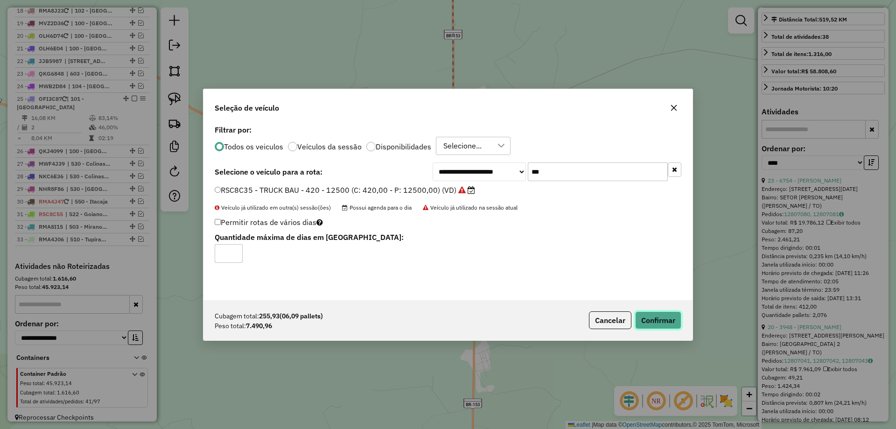
click at [649, 317] on button "Confirmar" at bounding box center [658, 320] width 46 height 18
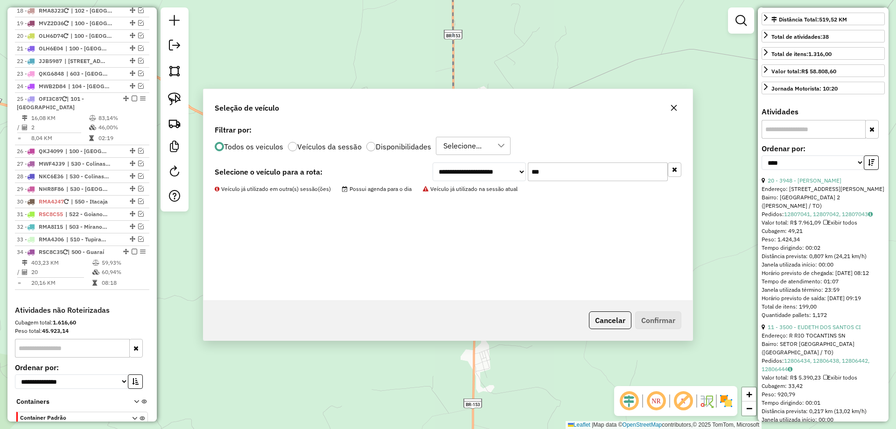
scroll to position [862, 0]
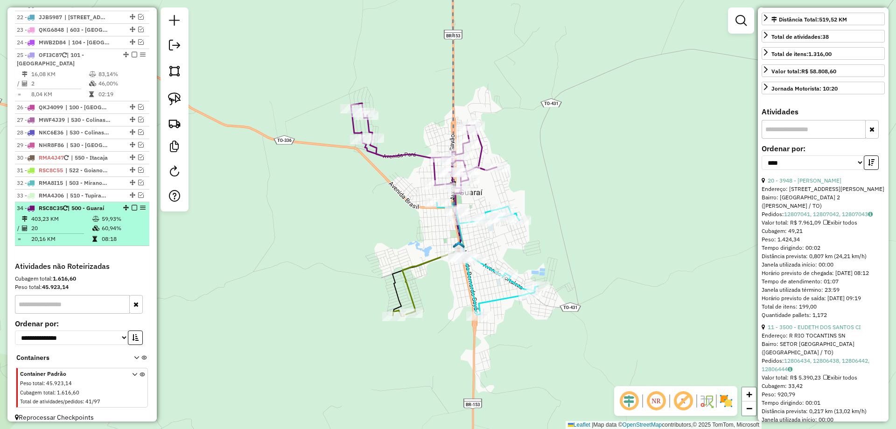
click at [132, 205] on em at bounding box center [135, 208] width 6 height 6
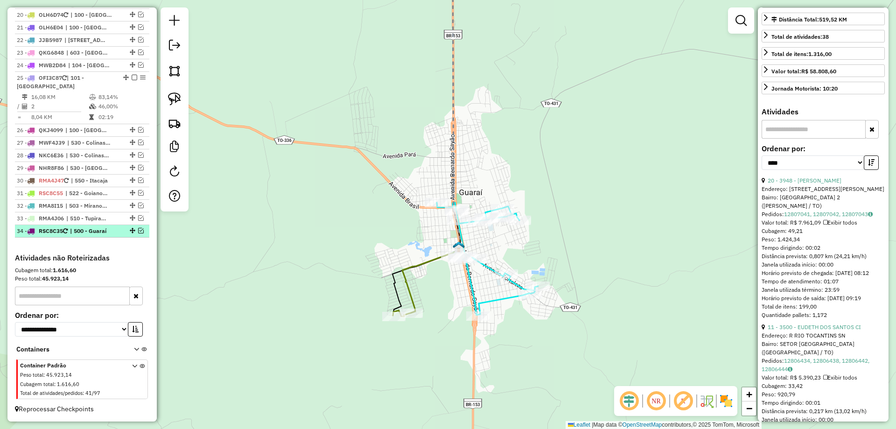
scroll to position [831, 0]
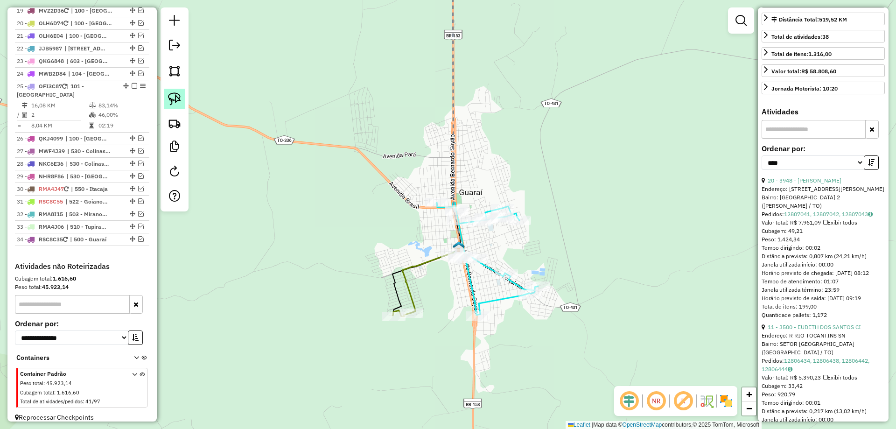
click at [175, 99] on img at bounding box center [174, 98] width 13 height 13
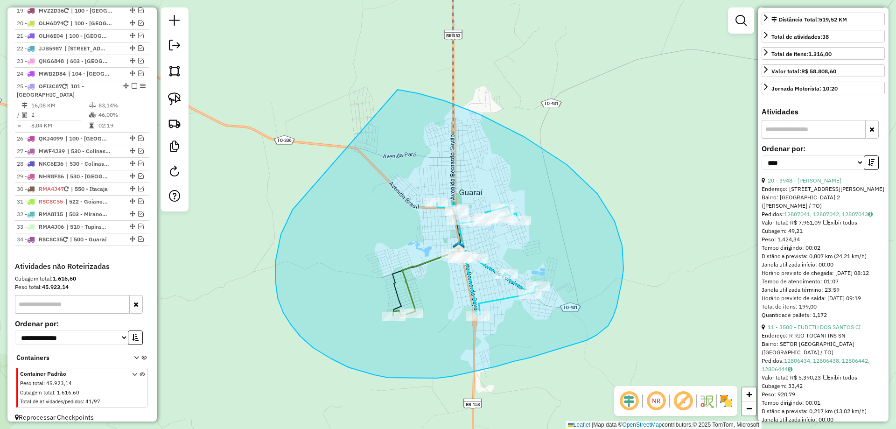
drag, startPoint x: 293, startPoint y: 209, endPoint x: 388, endPoint y: 92, distance: 150.9
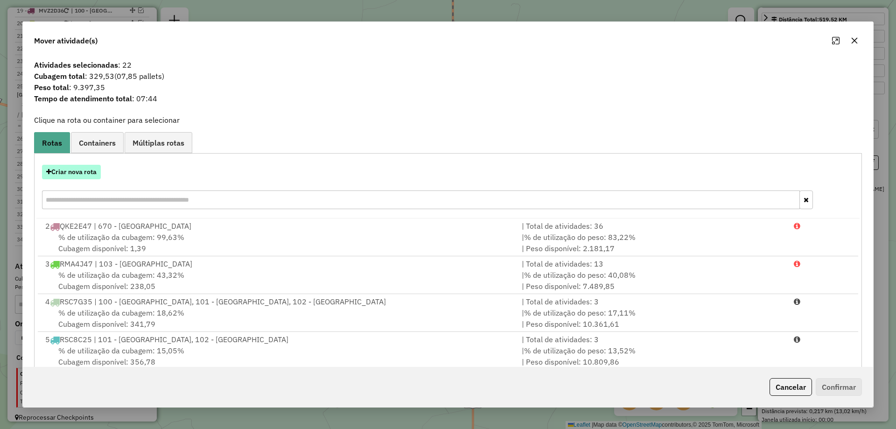
click at [76, 173] on button "Criar nova rota" at bounding box center [71, 172] width 59 height 14
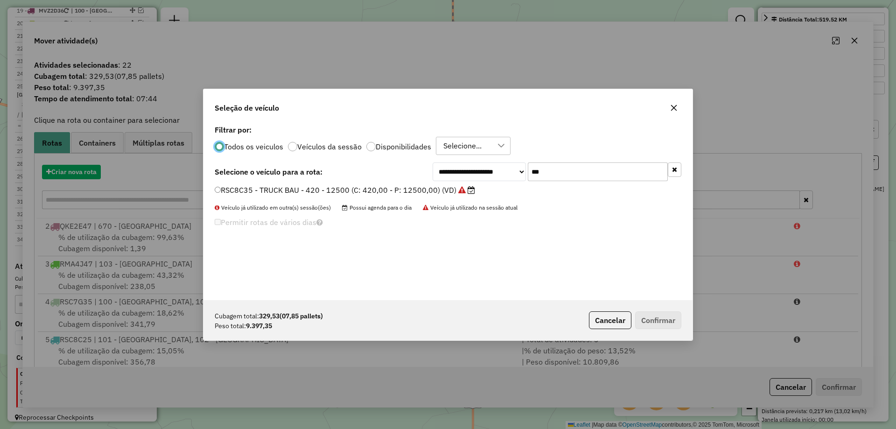
scroll to position [5, 3]
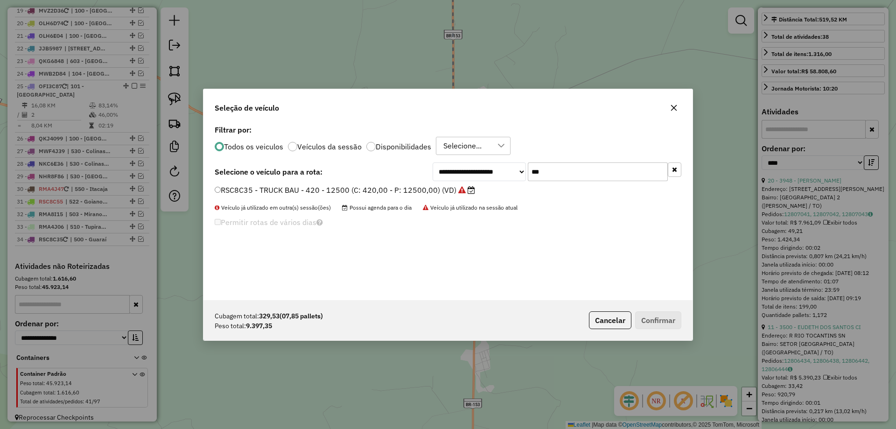
drag, startPoint x: 573, startPoint y: 173, endPoint x: 338, endPoint y: 174, distance: 234.7
click at [338, 174] on div "**********" at bounding box center [448, 171] width 467 height 19
type input "***"
click at [241, 190] on label "RSC8B95 - TRUCK BAU - 420 - 12500 (C: 420,00 - P: 12500,00) (VD)" at bounding box center [340, 189] width 251 height 11
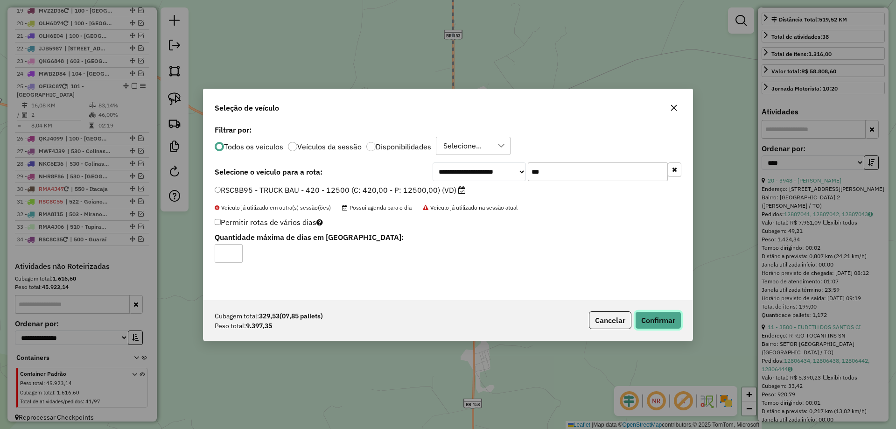
click at [658, 319] on button "Confirmar" at bounding box center [658, 320] width 46 height 18
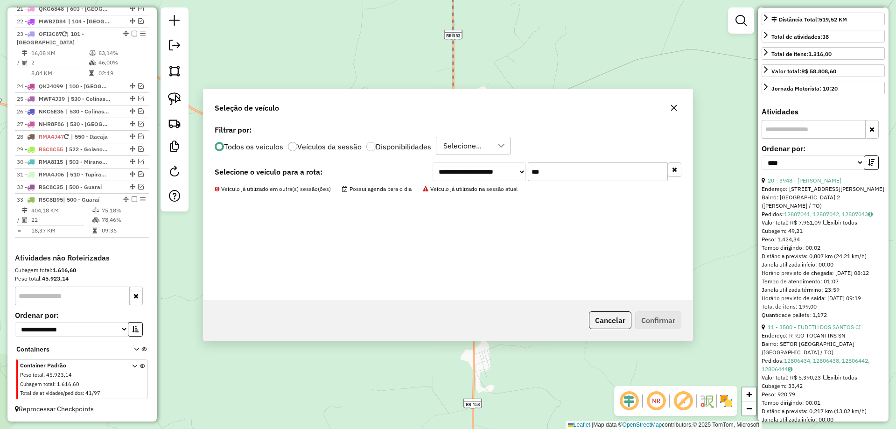
scroll to position [787, 0]
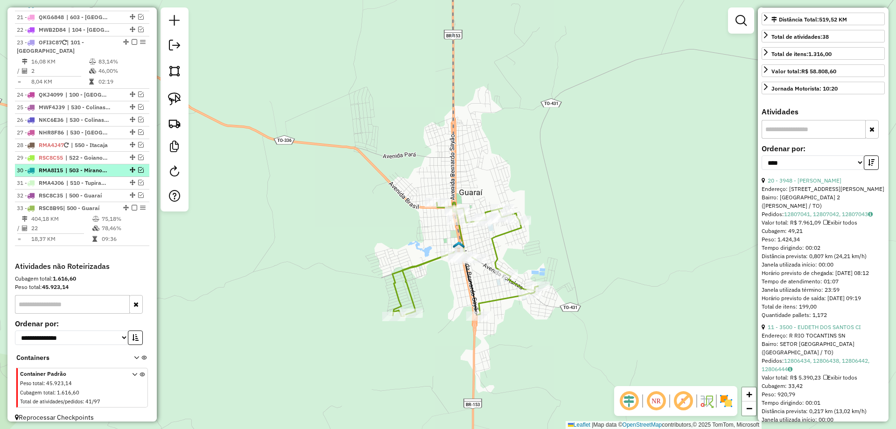
click at [138, 167] on em at bounding box center [141, 170] width 6 height 6
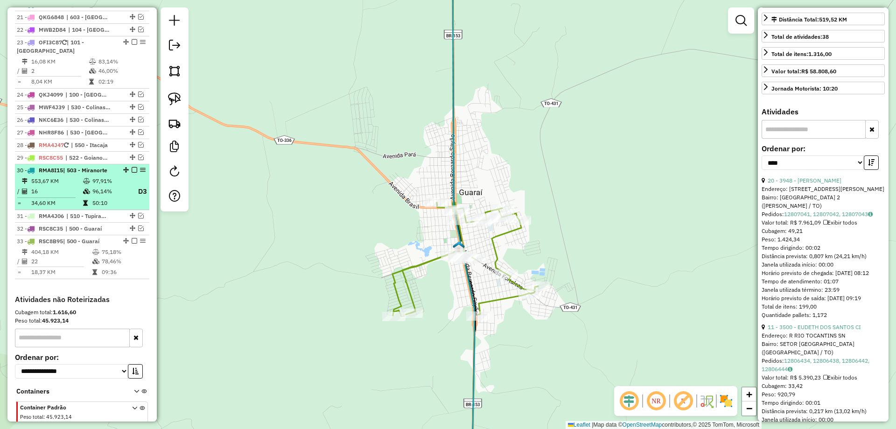
scroll to position [803, 0]
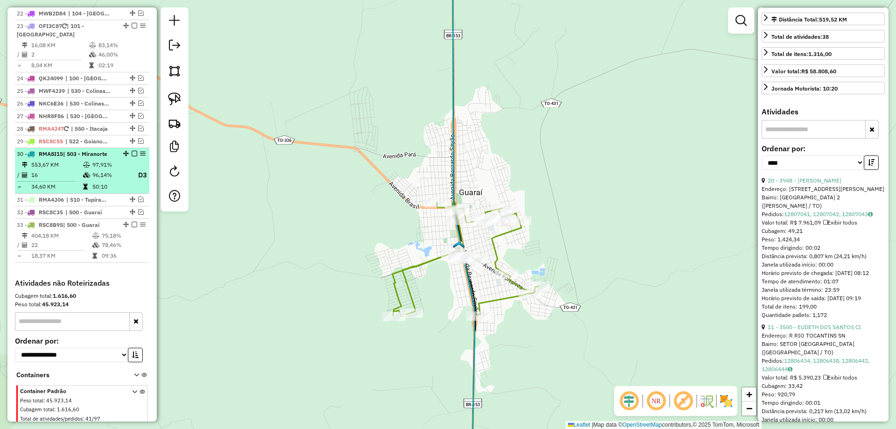
click at [132, 151] on em at bounding box center [135, 154] width 6 height 6
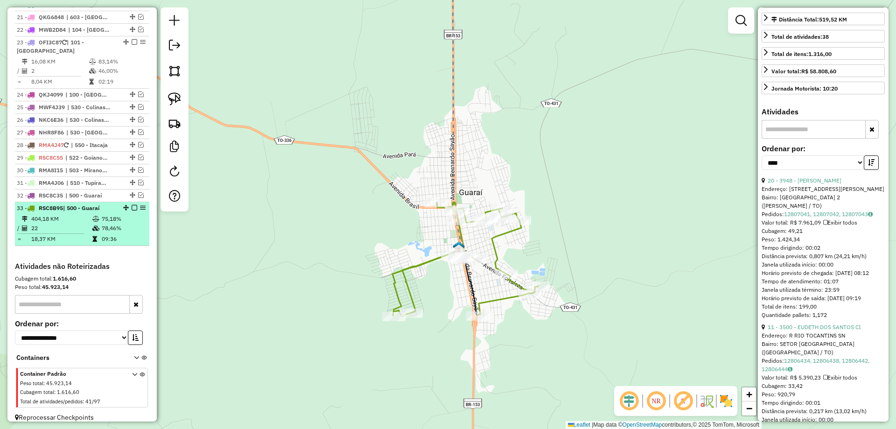
click at [132, 205] on em at bounding box center [135, 208] width 6 height 6
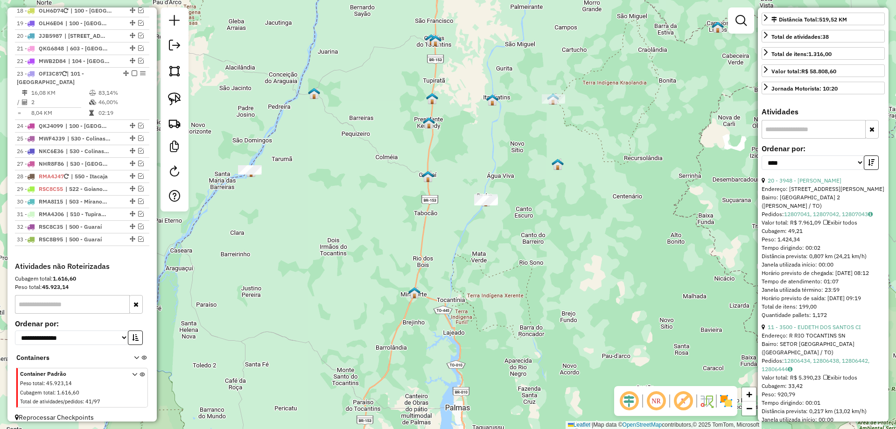
drag, startPoint x: 357, startPoint y: 316, endPoint x: 393, endPoint y: 366, distance: 61.2
click at [393, 366] on div "Janela de atendimento Grade de atendimento Capacidade Transportadoras Veículos …" at bounding box center [448, 214] width 896 height 429
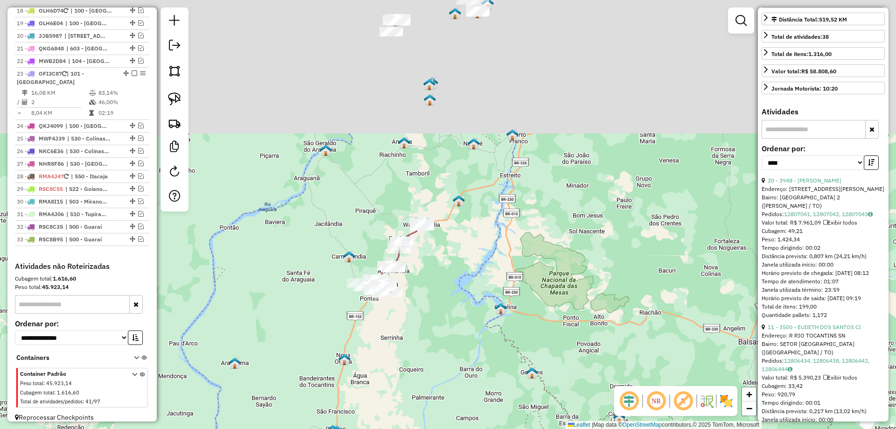
drag, startPoint x: 448, startPoint y: 174, endPoint x: 395, endPoint y: 427, distance: 258.3
click at [395, 427] on div "Janela de atendimento Grade de atendimento Capacidade Transportadoras Veículos …" at bounding box center [448, 214] width 896 height 429
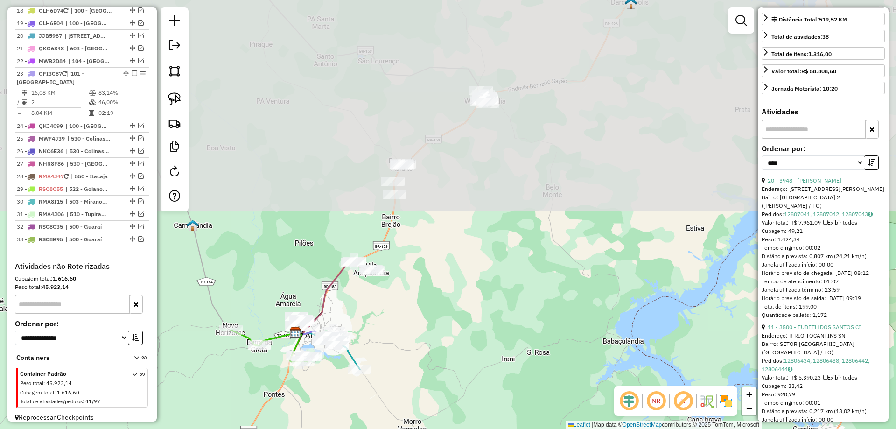
drag, startPoint x: 424, startPoint y: 141, endPoint x: 376, endPoint y: 447, distance: 309.4
click at [376, 428] on html "Aguarde... Pop-up bloqueado! Seu navegador bloqueou automáticamente a abertura …" at bounding box center [448, 214] width 896 height 429
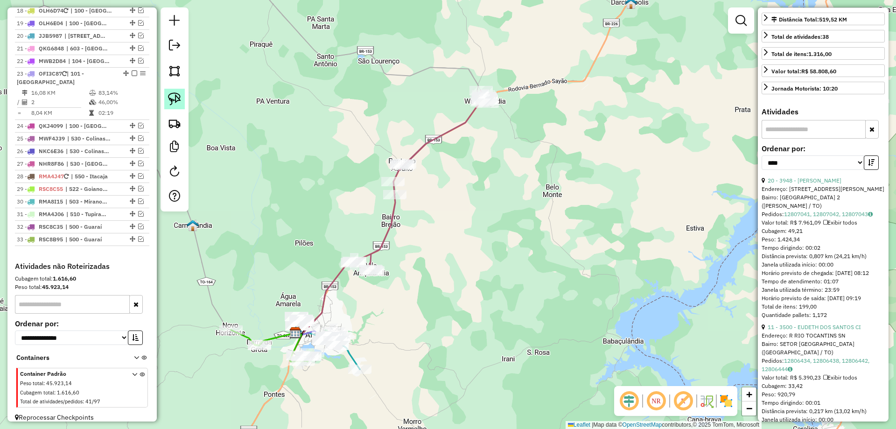
click at [172, 94] on img at bounding box center [174, 98] width 13 height 13
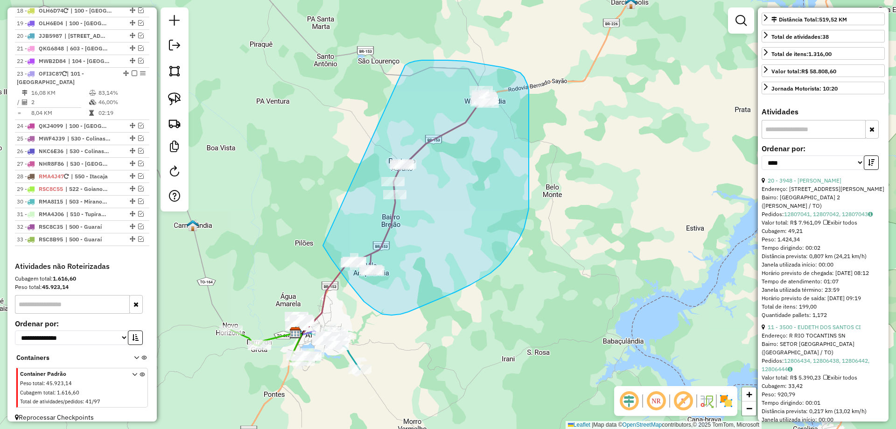
drag, startPoint x: 323, startPoint y: 247, endPoint x: 405, endPoint y: 66, distance: 198.4
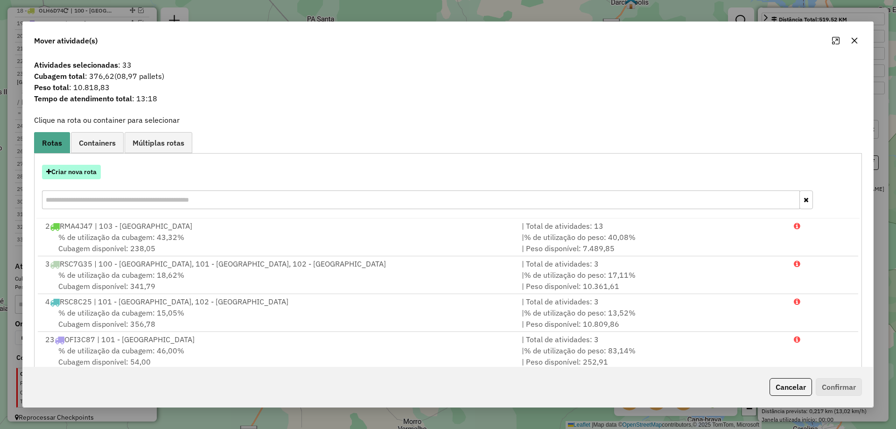
click at [87, 173] on button "Criar nova rota" at bounding box center [71, 172] width 59 height 14
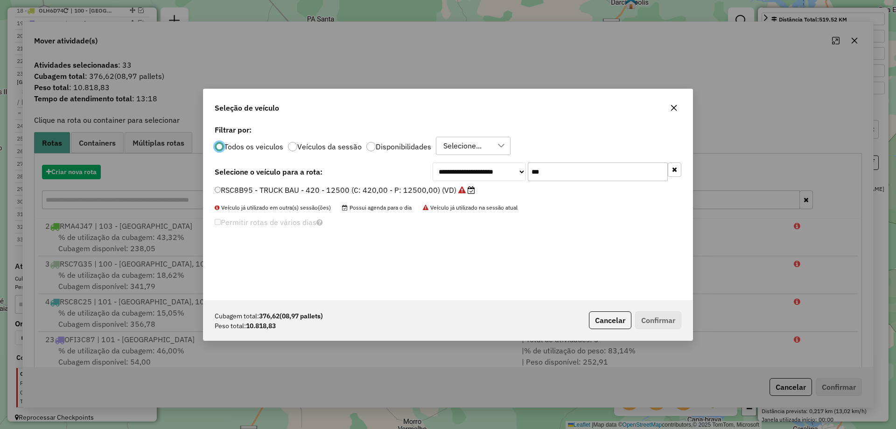
scroll to position [5, 3]
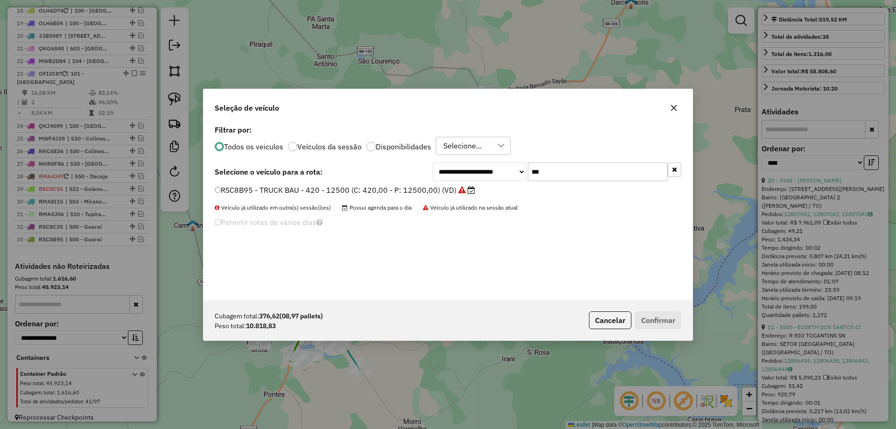
drag, startPoint x: 571, startPoint y: 175, endPoint x: 437, endPoint y: 172, distance: 133.5
click at [439, 173] on div "**********" at bounding box center [557, 171] width 249 height 19
type input "***"
click at [366, 191] on label "OLK3H34 - TRUCK BAU - 378 - 13040 (C: 378,00 - P: 13040,00) (VD)" at bounding box center [340, 189] width 251 height 11
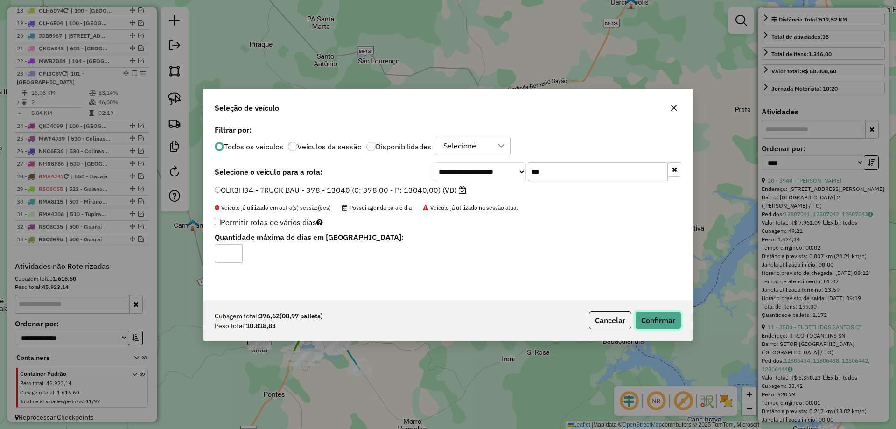
click at [655, 311] on button "Confirmar" at bounding box center [658, 320] width 46 height 18
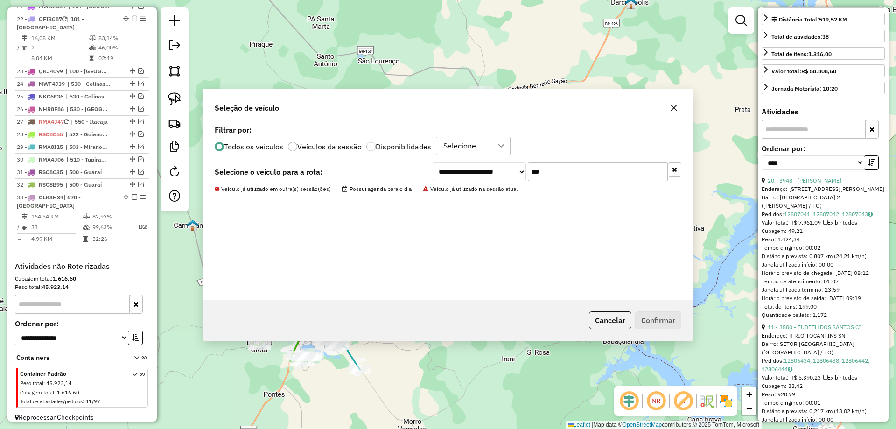
scroll to position [756, 0]
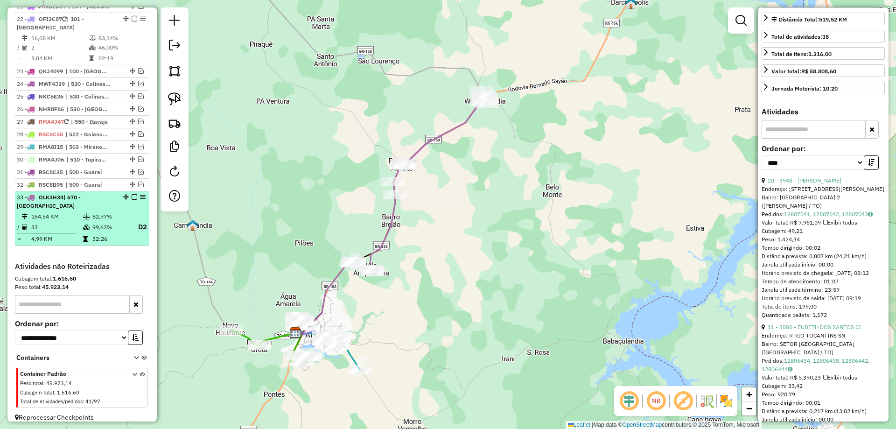
click at [133, 194] on em at bounding box center [135, 197] width 6 height 6
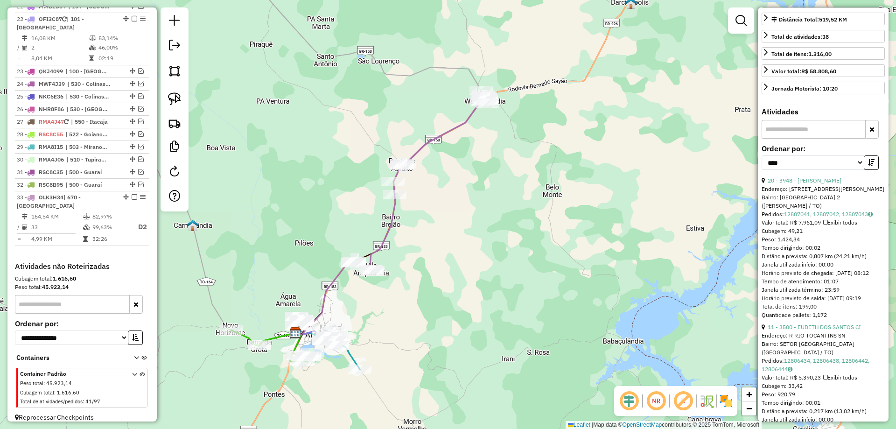
scroll to position [714, 0]
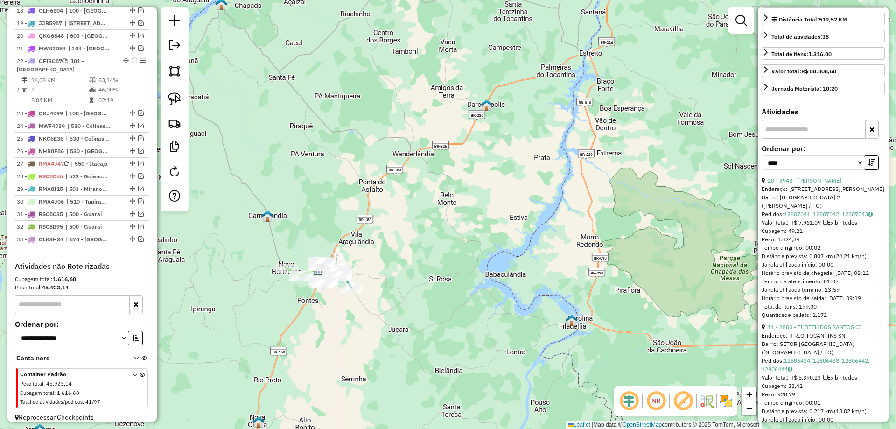
drag, startPoint x: 373, startPoint y: 89, endPoint x: 416, endPoint y: 447, distance: 360.9
click at [416, 428] on html "Aguarde... Pop-up bloqueado! Seu navegador bloqueou automáticamente a abertura …" at bounding box center [448, 214] width 896 height 429
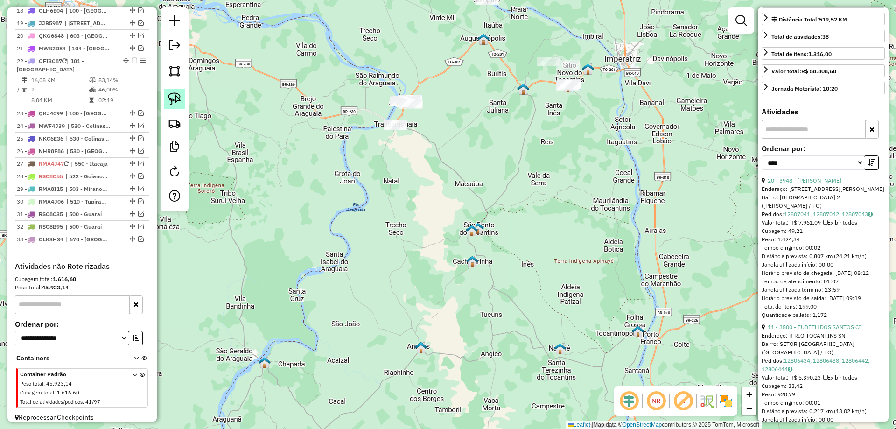
click at [166, 105] on link at bounding box center [174, 99] width 21 height 21
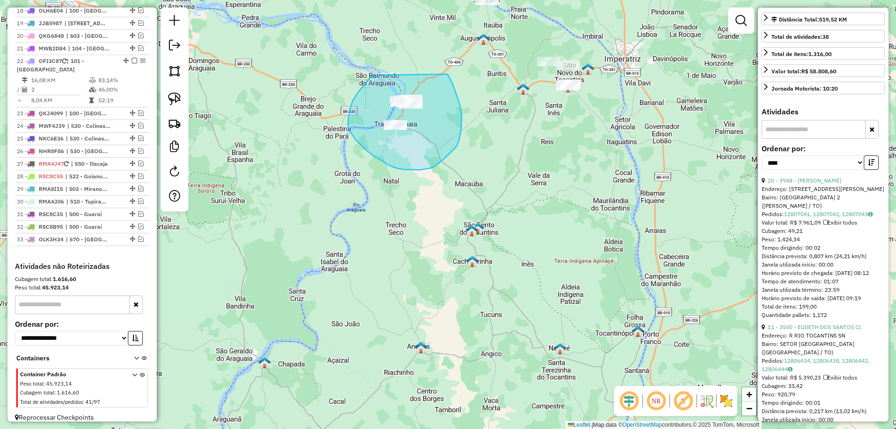
drag, startPoint x: 372, startPoint y: 76, endPoint x: 436, endPoint y: 62, distance: 66.0
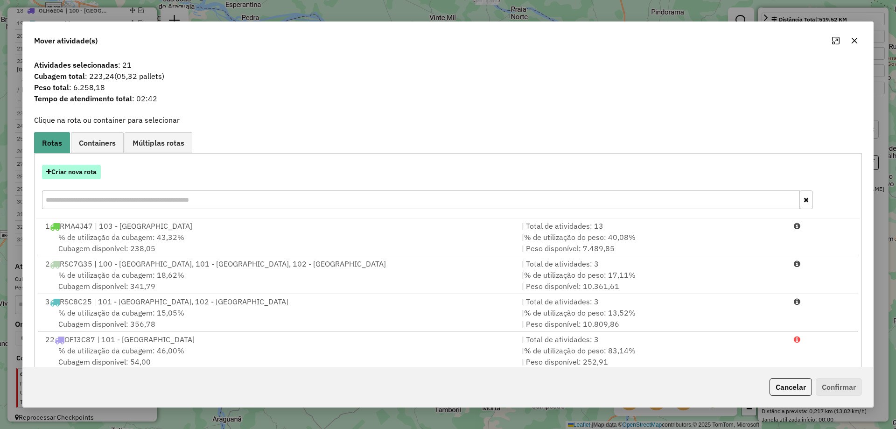
click at [76, 169] on button "Criar nova rota" at bounding box center [71, 172] width 59 height 14
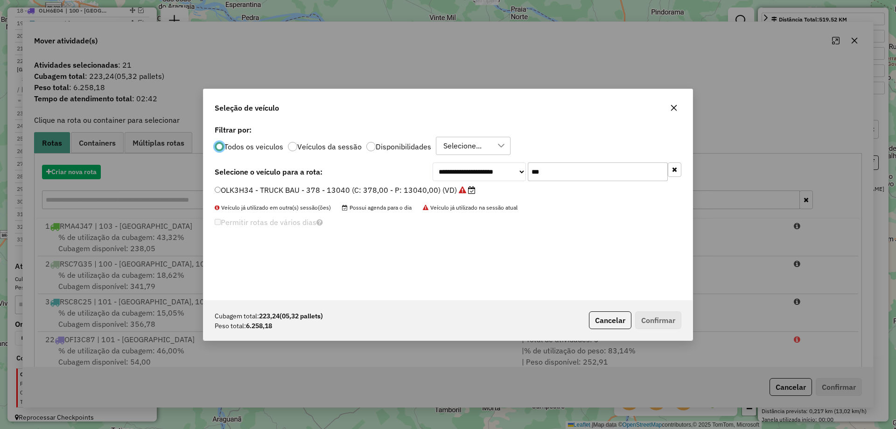
scroll to position [5, 3]
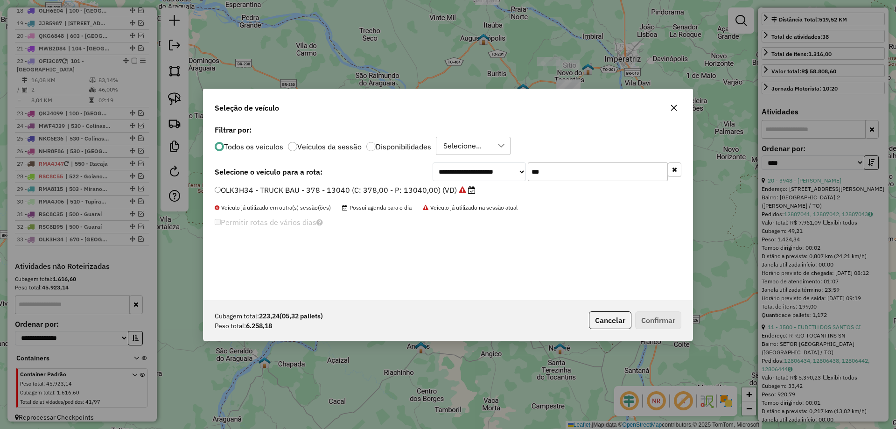
drag, startPoint x: 565, startPoint y: 168, endPoint x: 453, endPoint y: 174, distance: 112.6
click at [453, 174] on div "**********" at bounding box center [557, 171] width 249 height 19
type input "***"
click at [221, 191] on label "QKE2E47 - TRUCK BAU - 378 - 13000 (C: 378,00 - P: 13000,00) (VD)" at bounding box center [340, 189] width 251 height 11
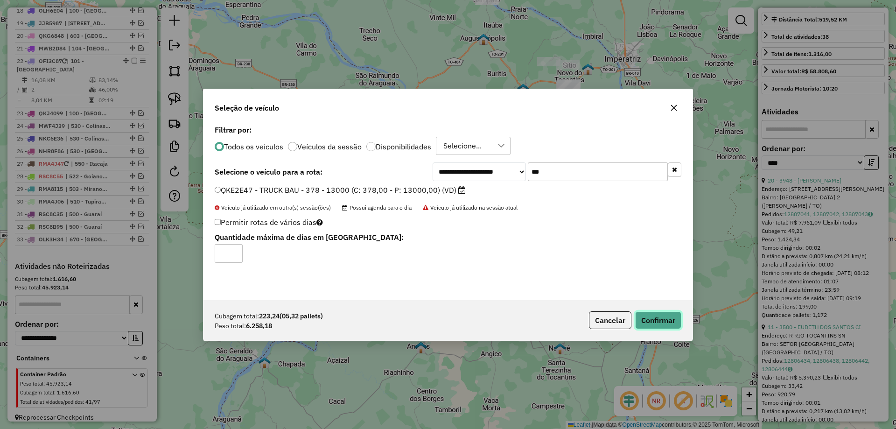
click at [665, 322] on button "Confirmar" at bounding box center [658, 320] width 46 height 18
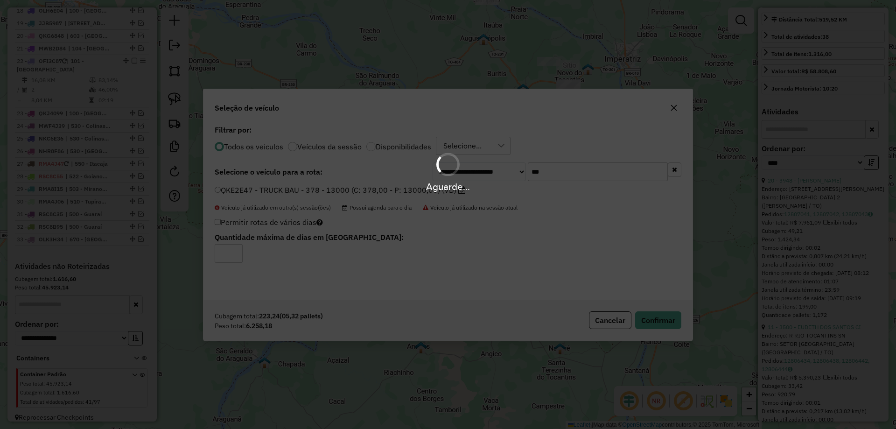
scroll to position [768, 0]
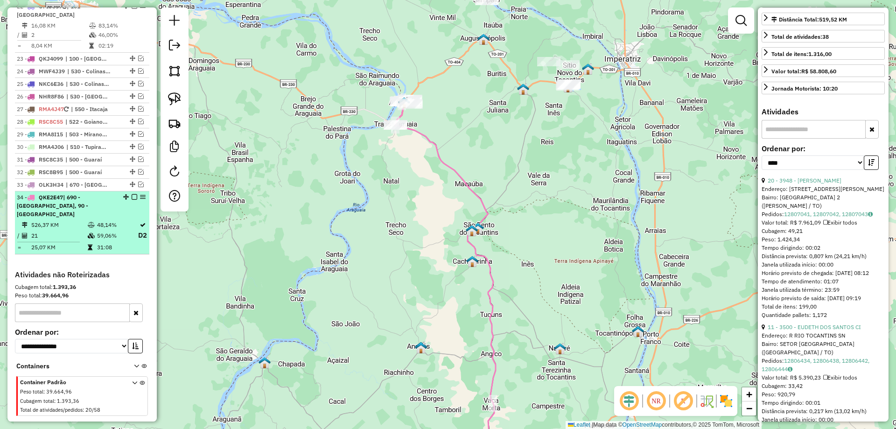
click at [132, 194] on em at bounding box center [135, 197] width 6 height 6
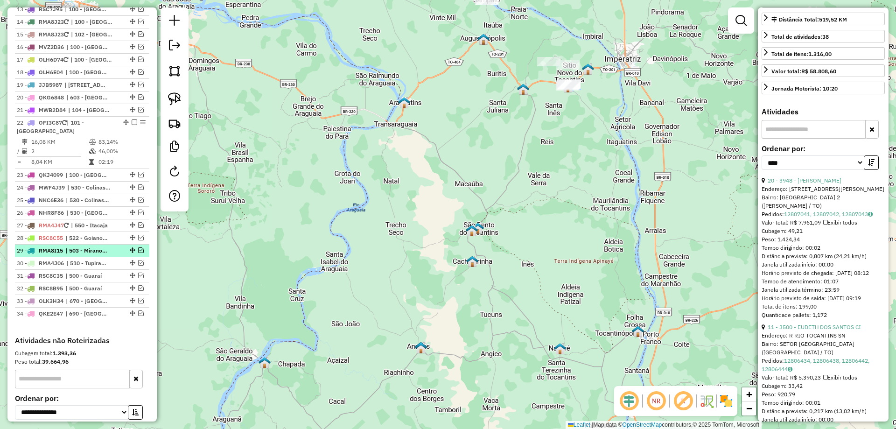
scroll to position [633, 0]
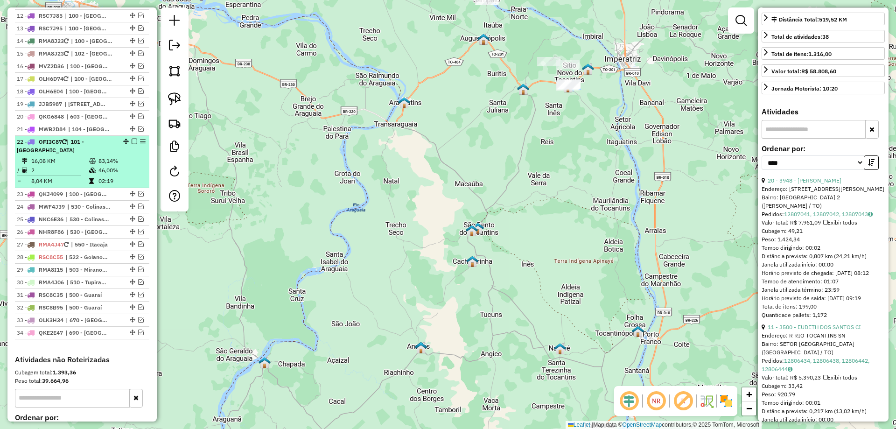
click at [132, 139] on em at bounding box center [135, 142] width 6 height 6
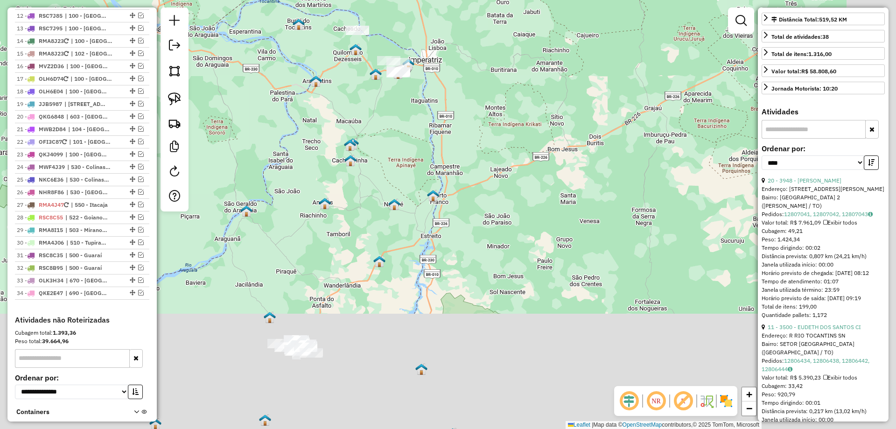
drag, startPoint x: 358, startPoint y: 217, endPoint x: 299, endPoint y: 126, distance: 108.2
click at [299, 126] on div "Janela de atendimento Grade de atendimento Capacidade Transportadoras Veículos …" at bounding box center [448, 214] width 896 height 429
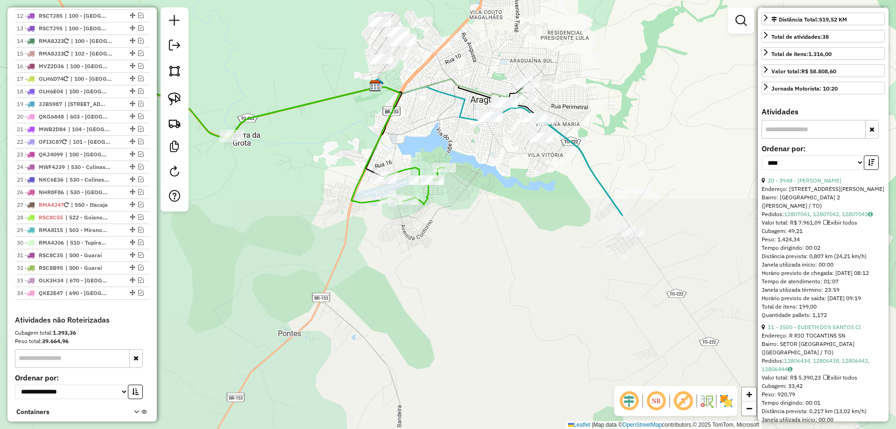
drag, startPoint x: 390, startPoint y: 286, endPoint x: 489, endPoint y: 42, distance: 263.3
click at [489, 42] on div "Janela de atendimento Grade de atendimento Capacidade Transportadoras Veículos …" at bounding box center [448, 214] width 896 height 429
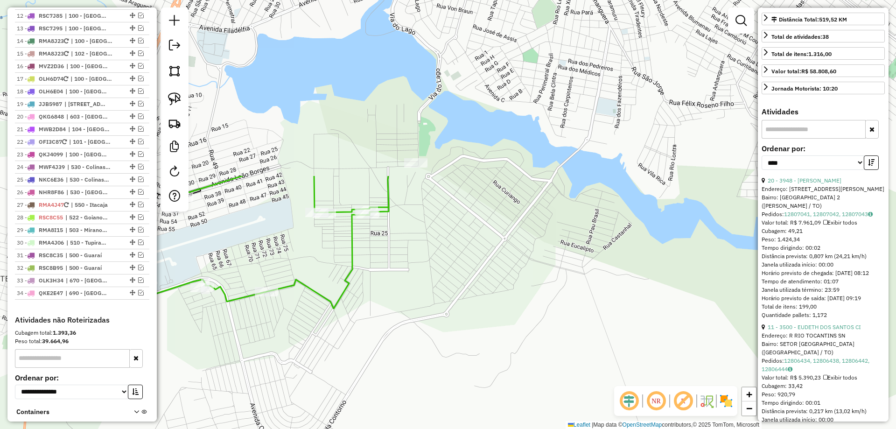
drag, startPoint x: 424, startPoint y: 162, endPoint x: 441, endPoint y: 366, distance: 204.6
click at [441, 366] on div "Janela de atendimento Grade de atendimento Capacidade Transportadoras Veículos …" at bounding box center [448, 214] width 896 height 429
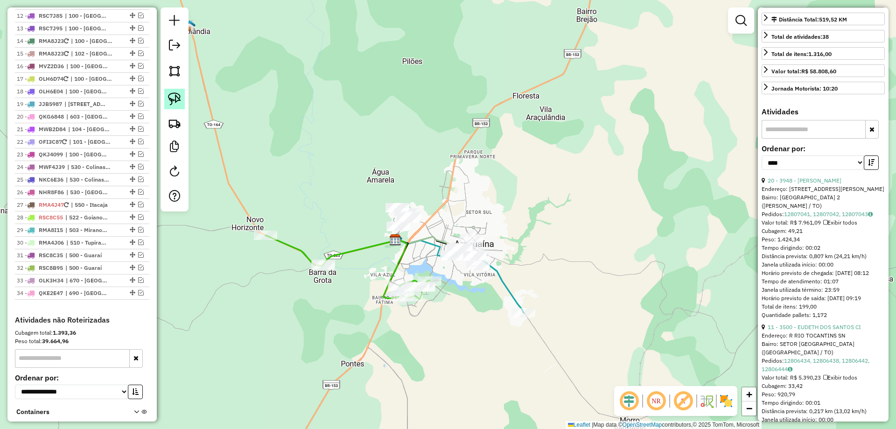
click at [176, 101] on img at bounding box center [174, 98] width 13 height 13
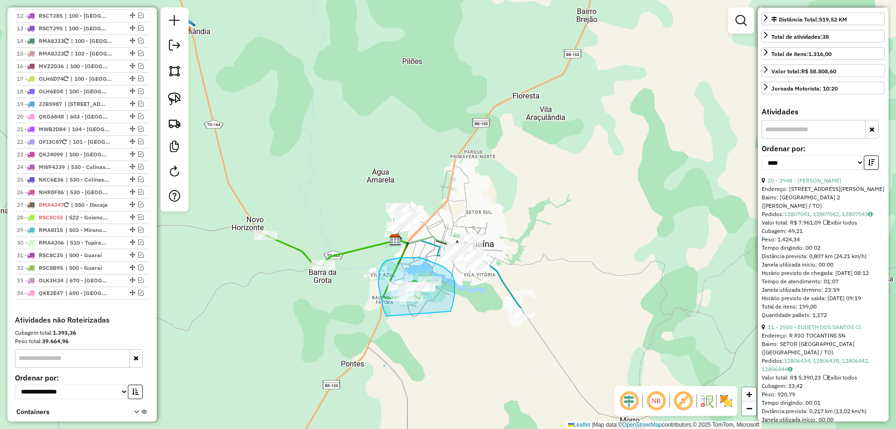
drag, startPoint x: 379, startPoint y: 289, endPoint x: 449, endPoint y: 314, distance: 73.9
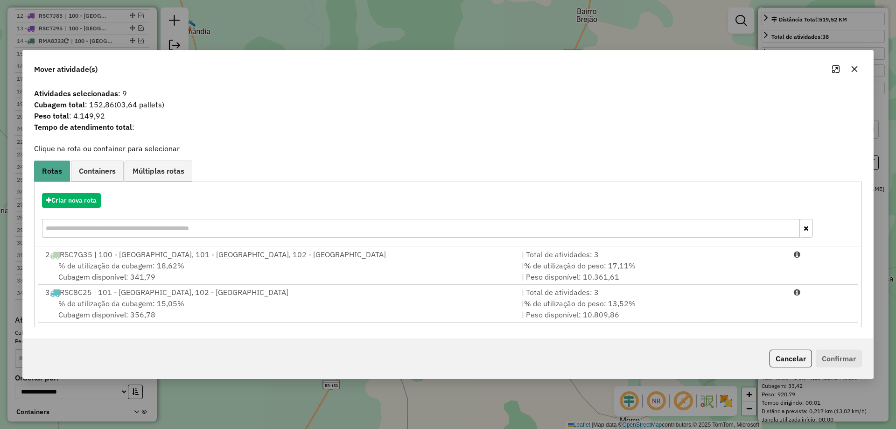
drag, startPoint x: 856, startPoint y: 71, endPoint x: 806, endPoint y: 70, distance: 49.5
click at [856, 71] on icon "button" at bounding box center [854, 68] width 7 height 7
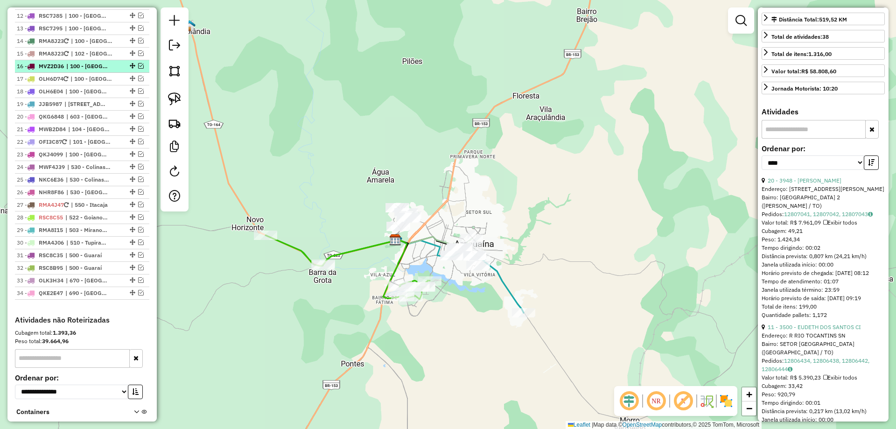
click at [140, 63] on em at bounding box center [141, 66] width 6 height 6
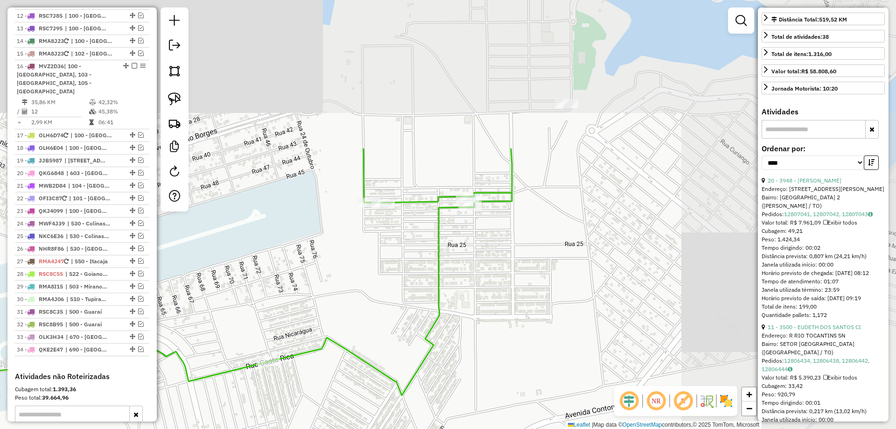
drag, startPoint x: 637, startPoint y: 109, endPoint x: 391, endPoint y: 252, distance: 284.2
click at [391, 298] on div "Janela de atendimento Grade de atendimento Capacidade Transportadoras Veículos …" at bounding box center [448, 214] width 896 height 429
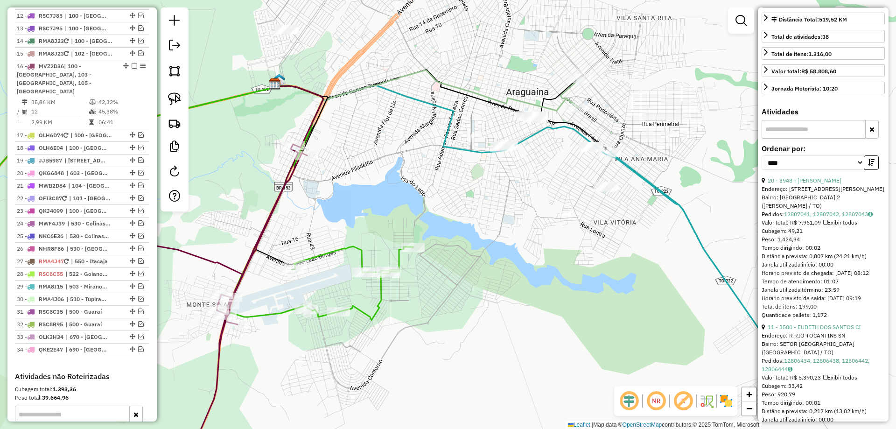
click at [216, 371] on icon at bounding box center [190, 308] width 234 height 327
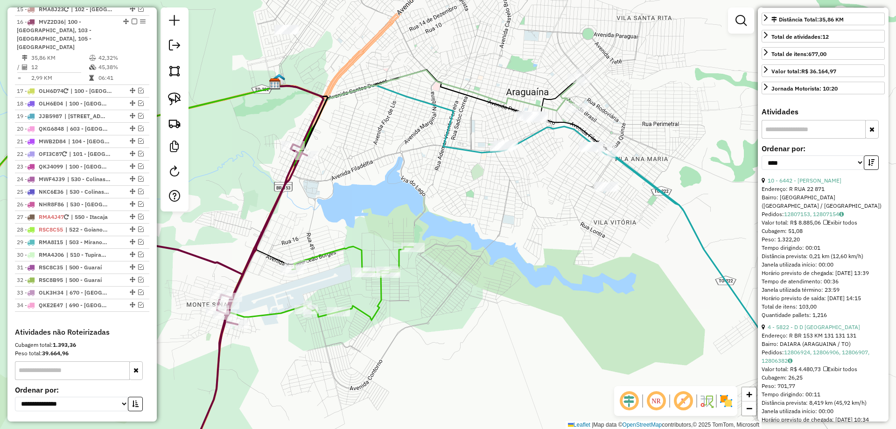
scroll to position [0, 0]
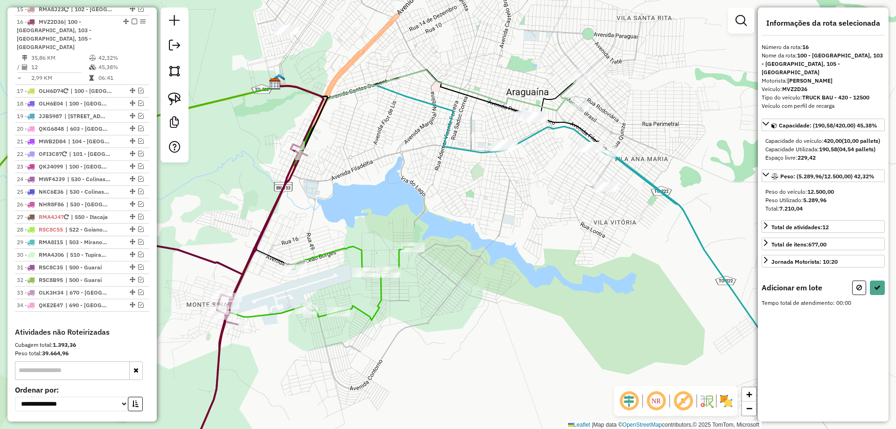
drag, startPoint x: 377, startPoint y: 253, endPoint x: 376, endPoint y: 262, distance: 8.9
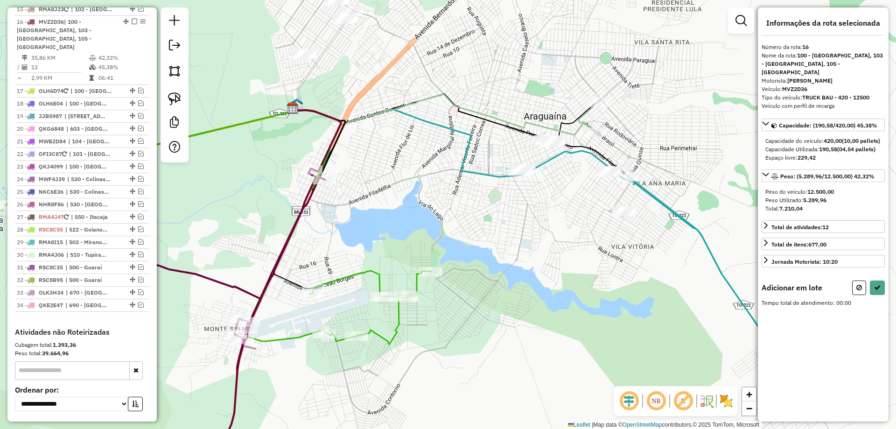
drag, startPoint x: 376, startPoint y: 262, endPoint x: 393, endPoint y: 286, distance: 30.0
click at [393, 286] on div "Janela de atendimento Grade de atendimento Capacidade Transportadoras Veículos …" at bounding box center [448, 214] width 896 height 429
click at [252, 295] on icon at bounding box center [208, 320] width 234 height 302
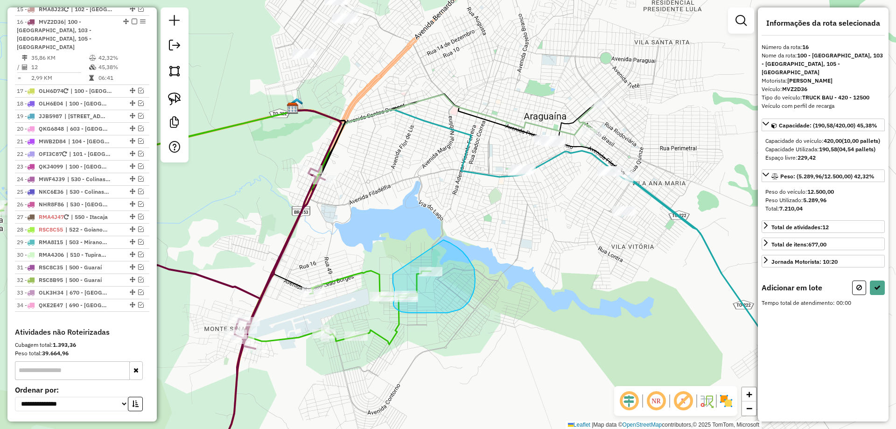
drag, startPoint x: 393, startPoint y: 274, endPoint x: 443, endPoint y: 240, distance: 60.8
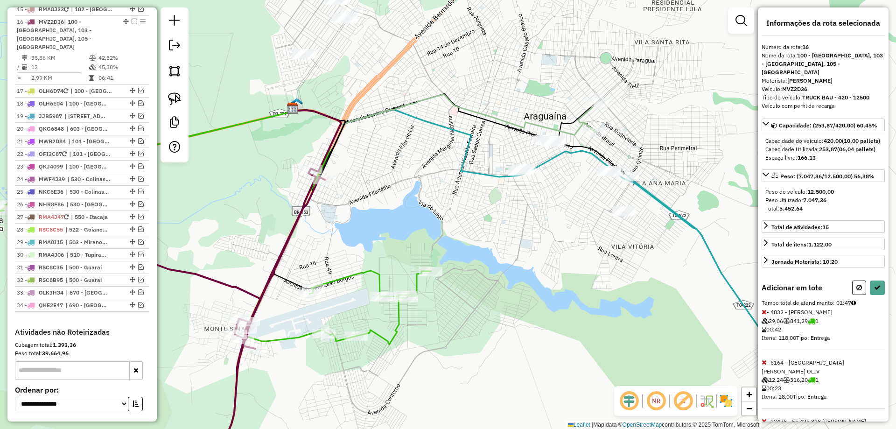
select select "*********"
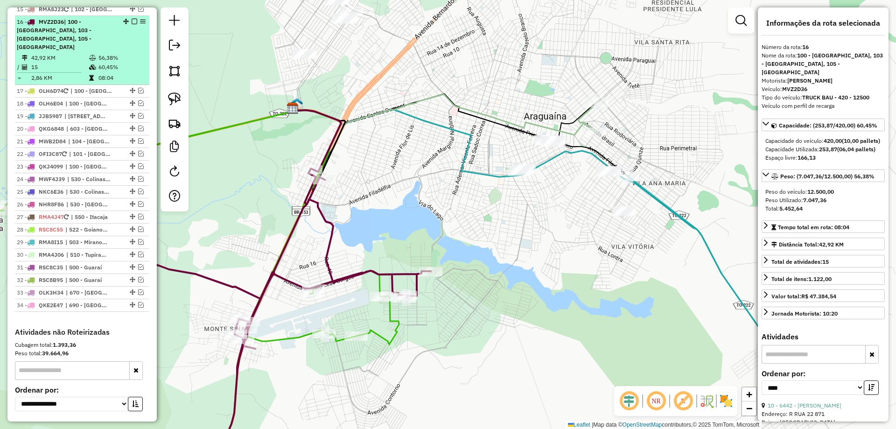
click at [132, 19] on em at bounding box center [135, 22] width 6 height 6
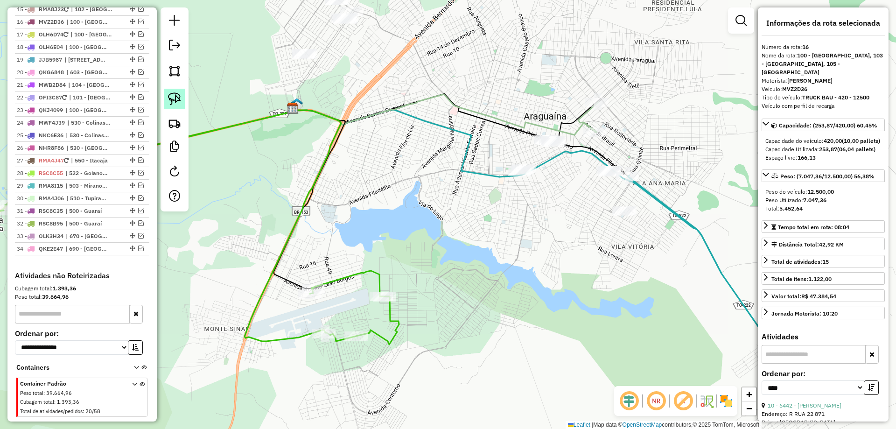
click at [174, 95] on img at bounding box center [174, 98] width 13 height 13
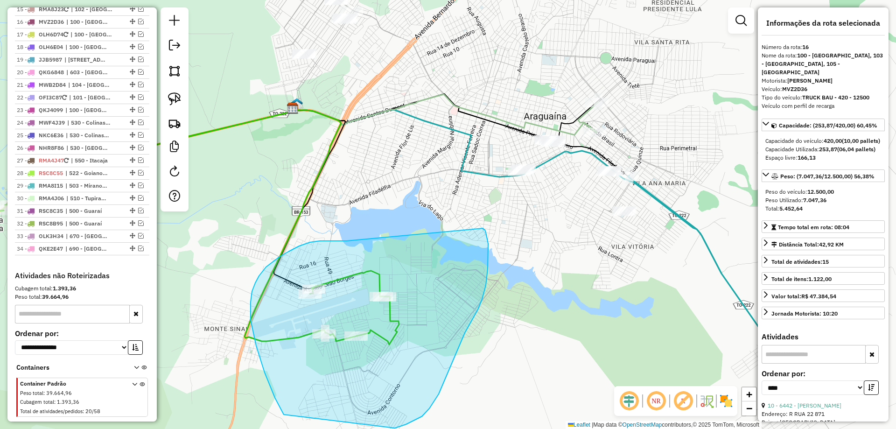
drag, startPoint x: 320, startPoint y: 241, endPoint x: 482, endPoint y: 227, distance: 162.9
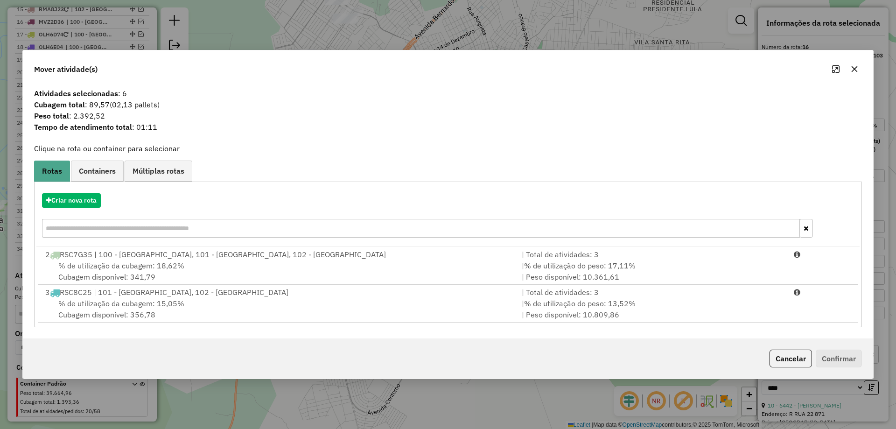
click at [855, 71] on icon "button" at bounding box center [854, 68] width 7 height 7
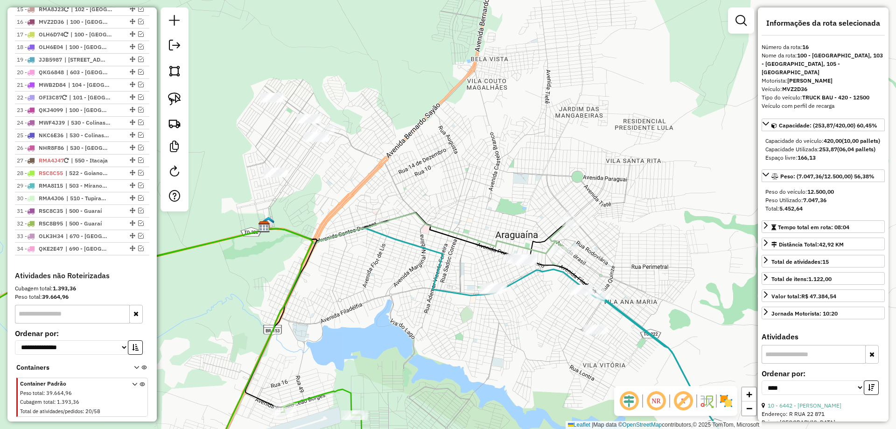
drag, startPoint x: 381, startPoint y: 182, endPoint x: 315, endPoint y: 271, distance: 110.4
click at [309, 243] on div "Janela de atendimento Grade de atendimento Capacidade Transportadoras Veículos …" at bounding box center [448, 214] width 896 height 429
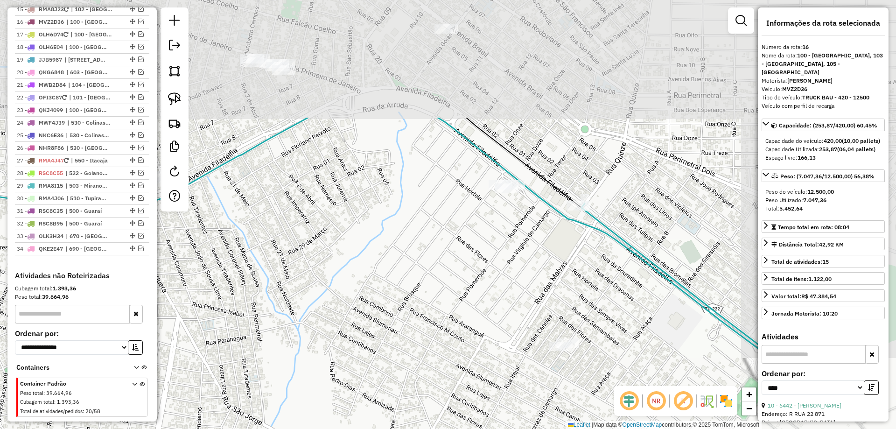
drag, startPoint x: 425, startPoint y: 302, endPoint x: 294, endPoint y: 403, distance: 165.0
click at [294, 403] on div "Janela de atendimento Grade de atendimento Capacidade Transportadoras Veículos …" at bounding box center [448, 214] width 896 height 429
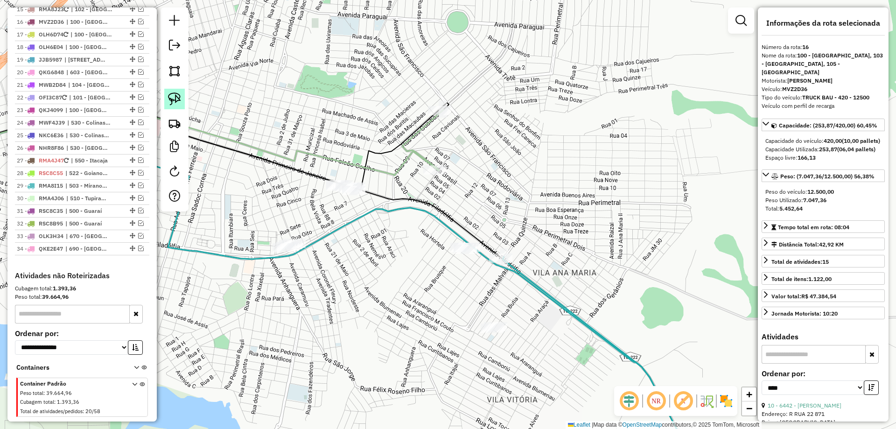
click at [175, 97] on img at bounding box center [174, 98] width 13 height 13
drag, startPoint x: 461, startPoint y: 221, endPoint x: 439, endPoint y: 237, distance: 27.1
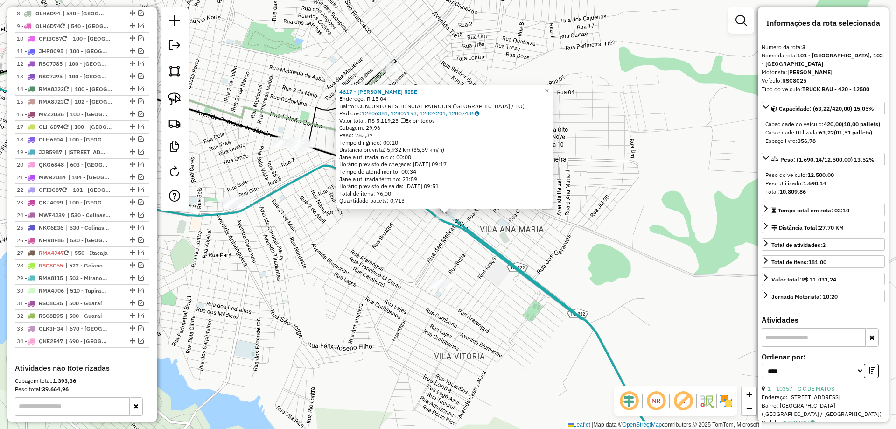
scroll to position [474, 0]
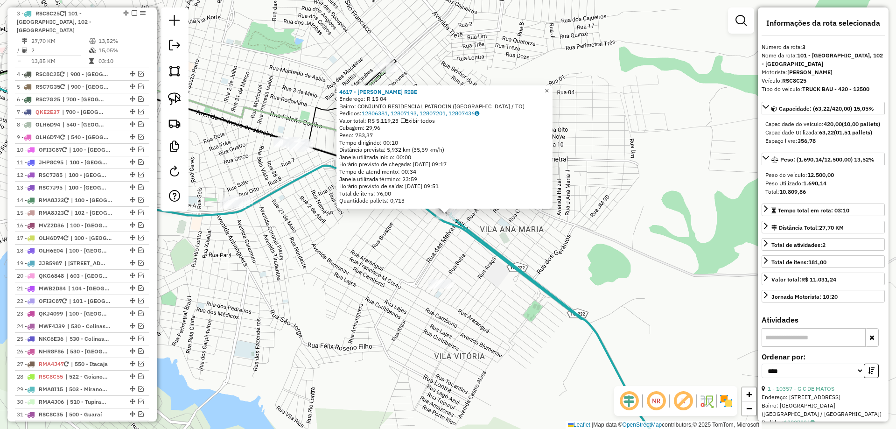
click at [549, 89] on span "×" at bounding box center [546, 91] width 4 height 8
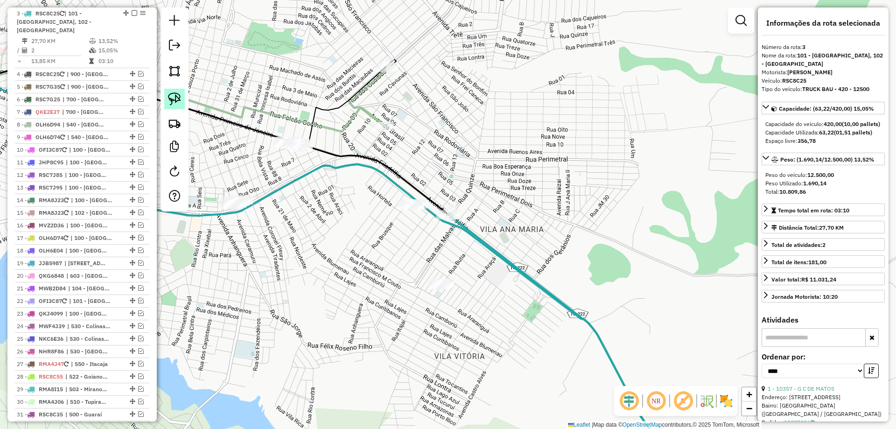
click at [176, 102] on img at bounding box center [174, 98] width 13 height 13
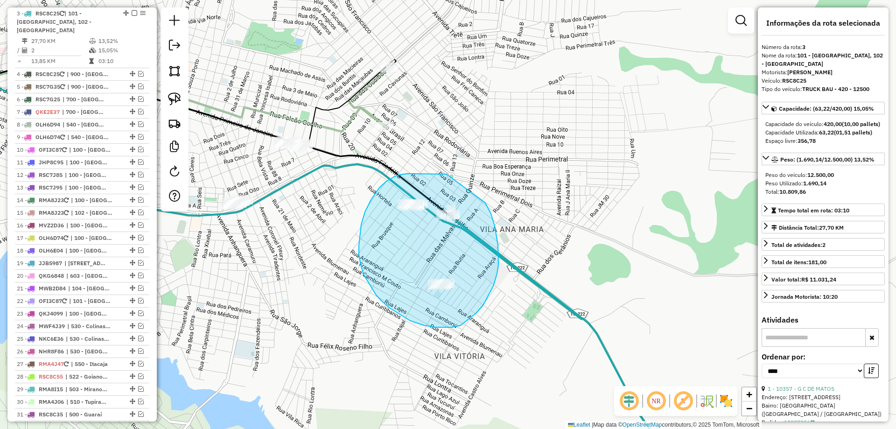
drag, startPoint x: 445, startPoint y: 174, endPoint x: 485, endPoint y: 203, distance: 49.5
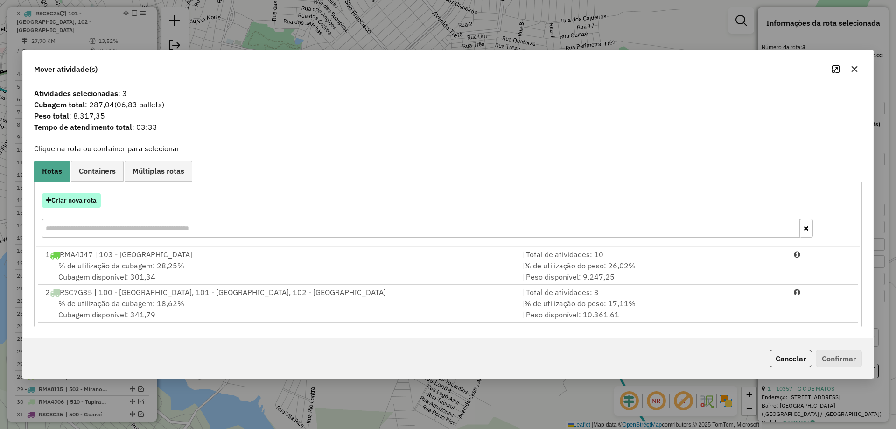
click at [82, 202] on button "Criar nova rota" at bounding box center [71, 200] width 59 height 14
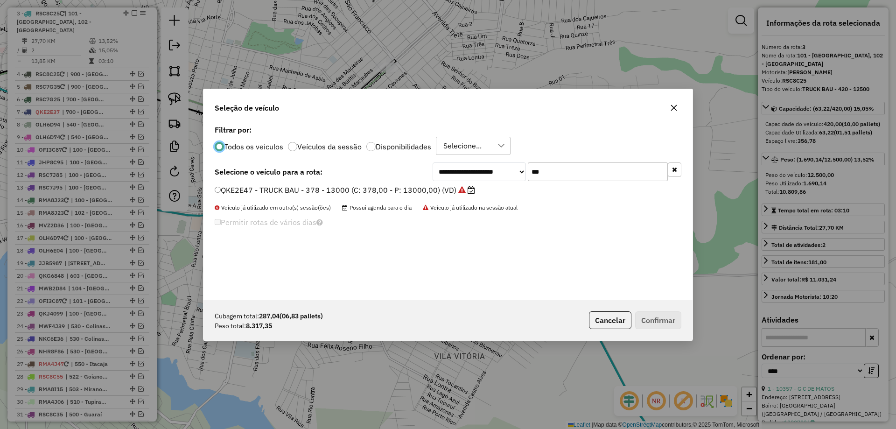
scroll to position [5, 3]
drag, startPoint x: 565, startPoint y: 170, endPoint x: 343, endPoint y: 169, distance: 221.6
click at [343, 169] on div "**********" at bounding box center [448, 171] width 467 height 19
type input "****"
click at [271, 191] on label "QKJ4089 - TRUCK BAU - 420 - 12700 (C: 420,00 - P: 12700,00) (VD)" at bounding box center [336, 189] width 242 height 11
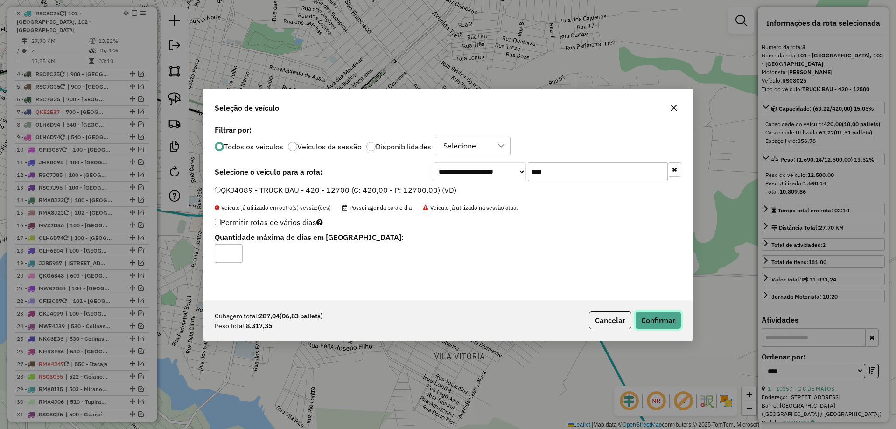
click at [659, 317] on button "Confirmar" at bounding box center [658, 320] width 46 height 18
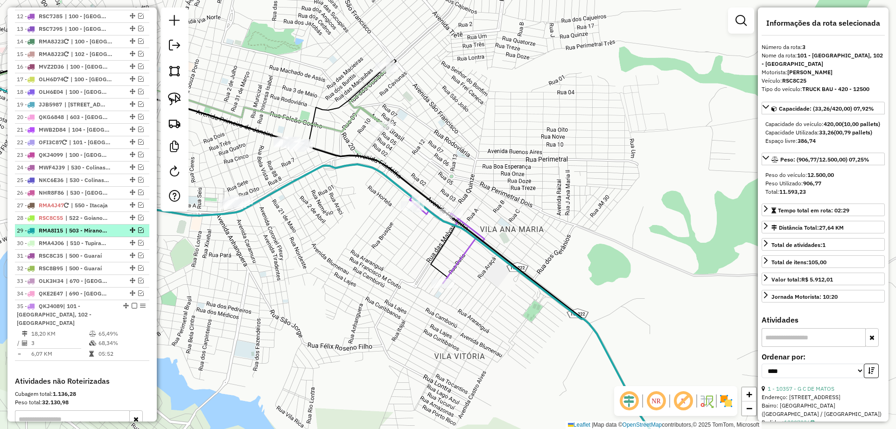
scroll to position [707, 0]
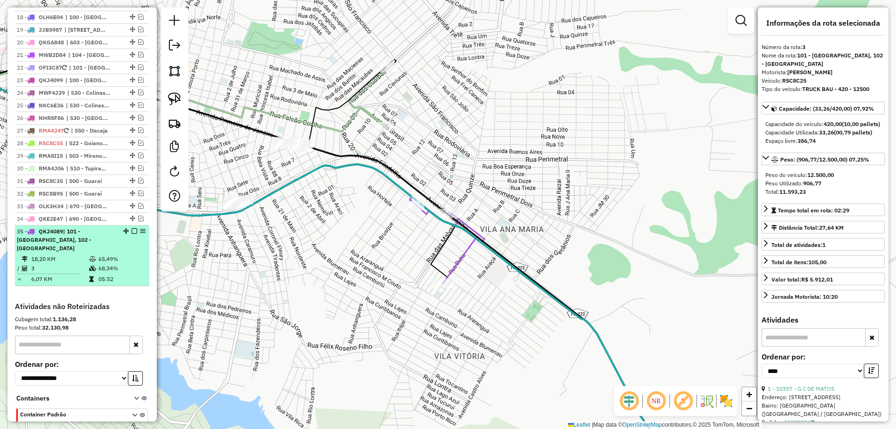
click at [132, 228] on em at bounding box center [135, 231] width 6 height 6
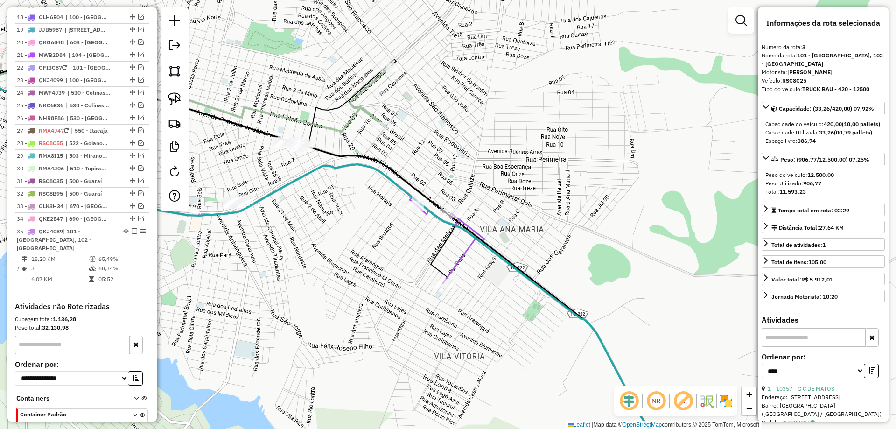
scroll to position [699, 0]
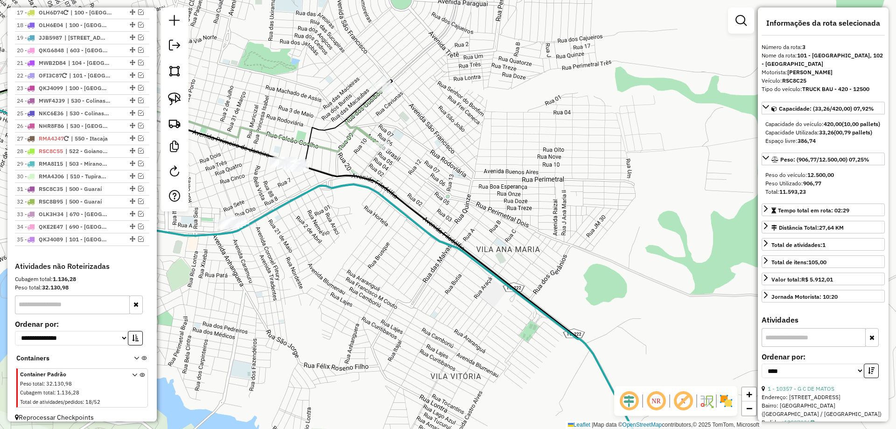
drag, startPoint x: 390, startPoint y: 193, endPoint x: 375, endPoint y: 301, distance: 108.8
click at [379, 323] on div "Janela de atendimento Grade de atendimento Capacidade Transportadoras Veículos …" at bounding box center [448, 214] width 896 height 429
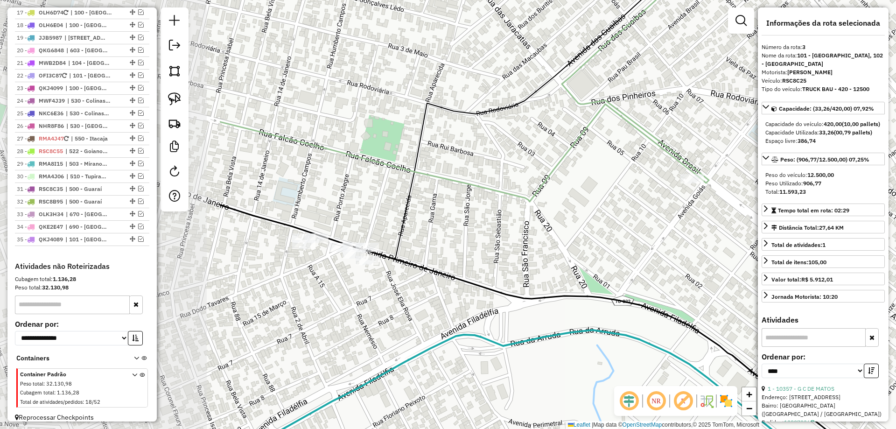
drag, startPoint x: 412, startPoint y: 238, endPoint x: 720, endPoint y: 226, distance: 308.6
click at [720, 227] on div "Janela de atendimento Grade de atendimento Capacidade Transportadoras Veículos …" at bounding box center [448, 214] width 896 height 429
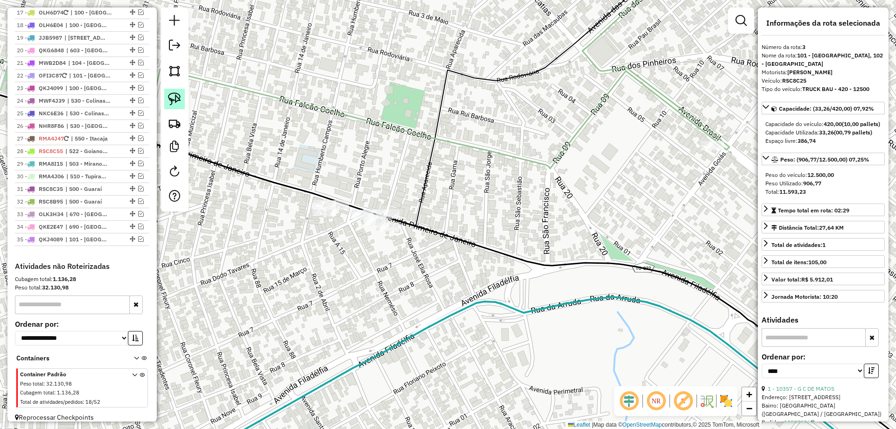
click at [169, 97] on img at bounding box center [174, 98] width 13 height 13
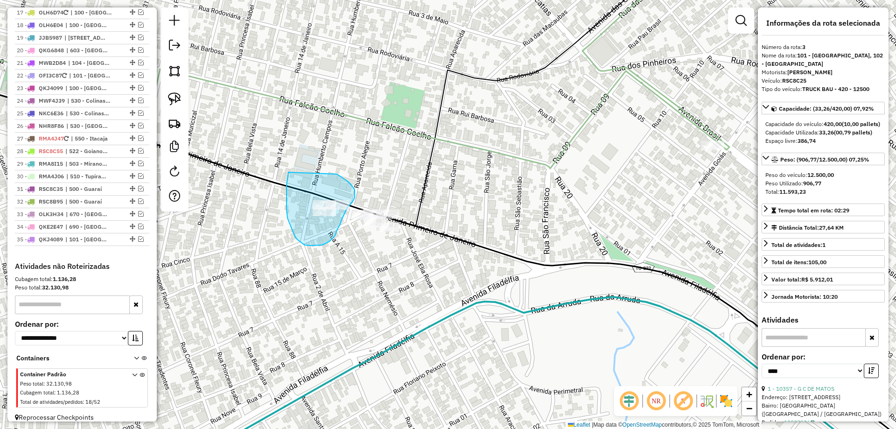
drag, startPoint x: 288, startPoint y: 172, endPoint x: 334, endPoint y: 171, distance: 45.3
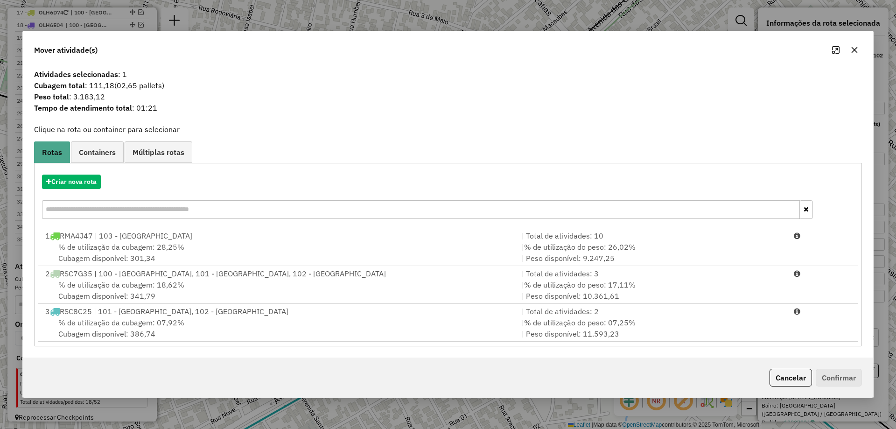
click at [854, 54] on button "button" at bounding box center [854, 49] width 15 height 15
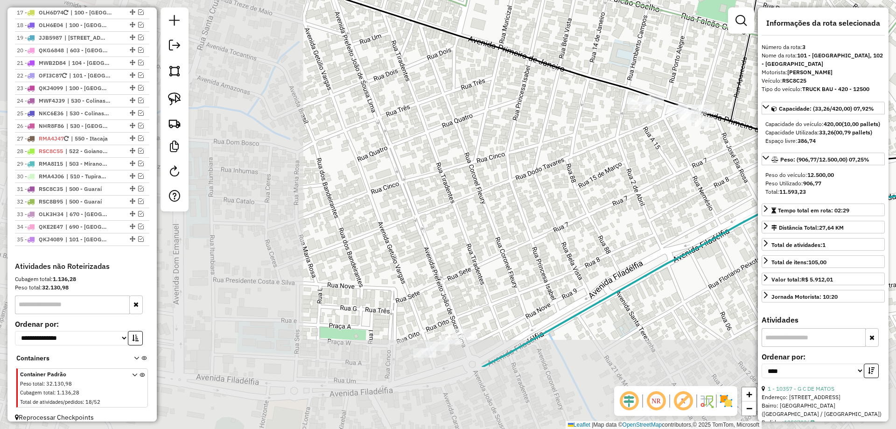
drag, startPoint x: 315, startPoint y: 265, endPoint x: 630, endPoint y: 157, distance: 332.4
click at [630, 157] on div "Janela de atendimento Grade de atendimento Capacidade Transportadoras Veículos …" at bounding box center [448, 214] width 896 height 429
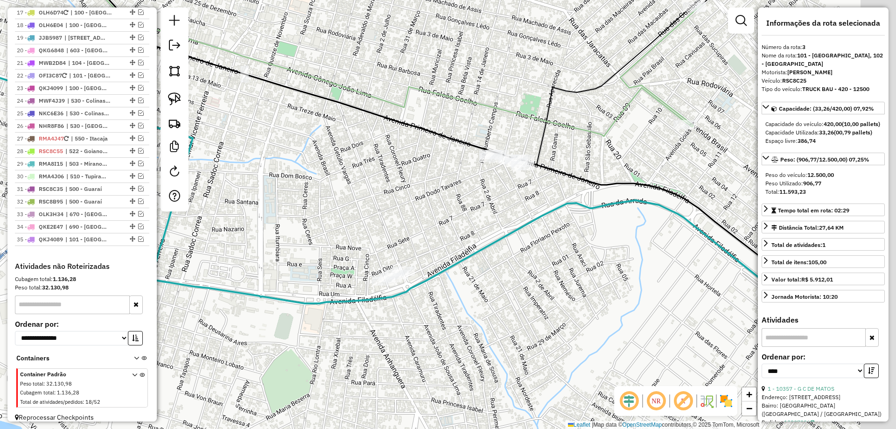
drag, startPoint x: 583, startPoint y: 238, endPoint x: 483, endPoint y: 222, distance: 100.7
click at [483, 222] on div "Janela de atendimento Grade de atendimento Capacidade Transportadoras Veículos …" at bounding box center [448, 214] width 896 height 429
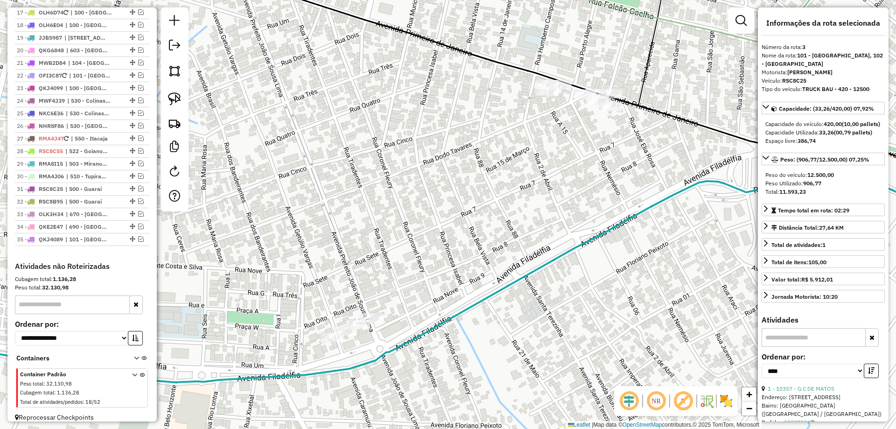
drag, startPoint x: 500, startPoint y: 202, endPoint x: 548, endPoint y: 199, distance: 48.7
click at [548, 199] on div "Janela de atendimento Grade de atendimento Capacidade Transportadoras Veículos …" at bounding box center [448, 214] width 896 height 429
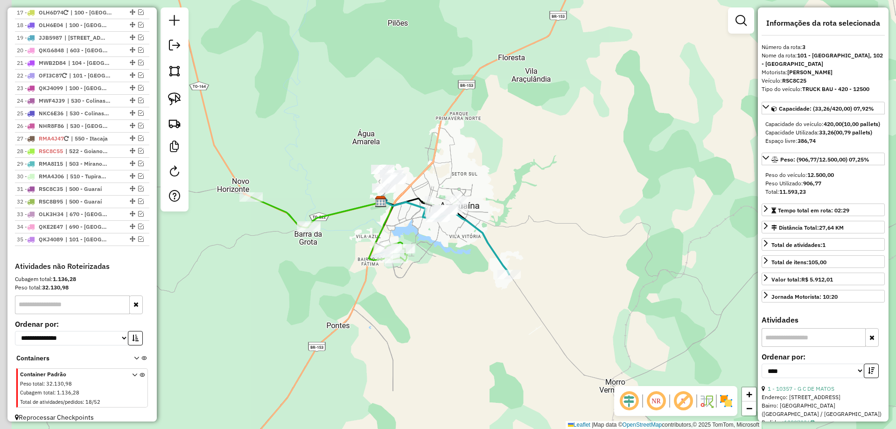
drag, startPoint x: 368, startPoint y: 275, endPoint x: 449, endPoint y: 258, distance: 83.5
click at [450, 258] on div "Janela de atendimento Grade de atendimento Capacidade Transportadoras Veículos …" at bounding box center [448, 214] width 896 height 429
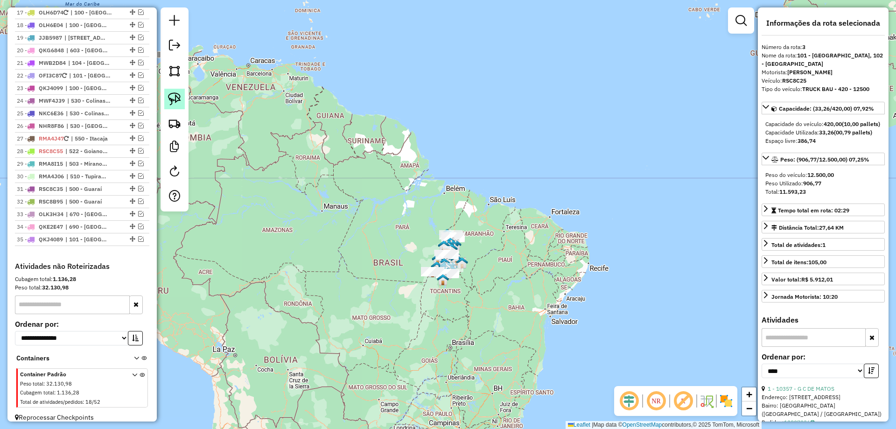
drag, startPoint x: 174, startPoint y: 96, endPoint x: 431, endPoint y: 279, distance: 314.9
click at [174, 96] on img at bounding box center [174, 98] width 13 height 13
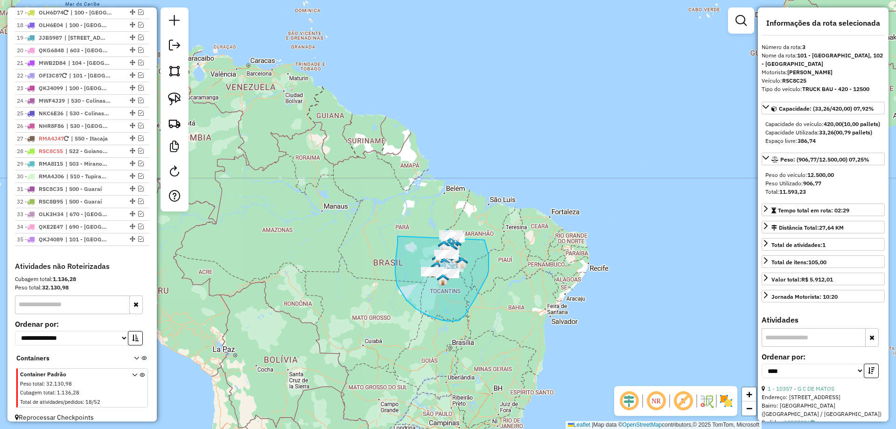
drag, startPoint x: 398, startPoint y: 236, endPoint x: 416, endPoint y: 157, distance: 81.5
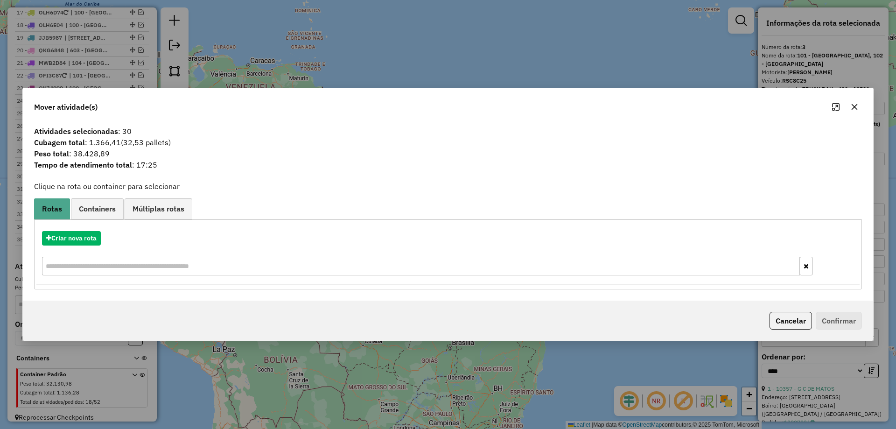
click at [854, 105] on icon "button" at bounding box center [854, 106] width 7 height 7
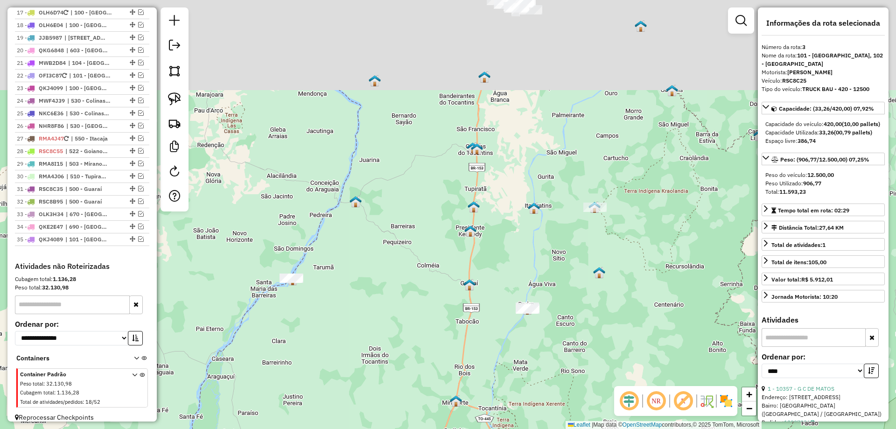
drag, startPoint x: 468, startPoint y: 150, endPoint x: 384, endPoint y: 322, distance: 191.8
click at [379, 371] on div "Janela de atendimento Grade de atendimento Capacidade Transportadoras Veículos …" at bounding box center [448, 214] width 896 height 429
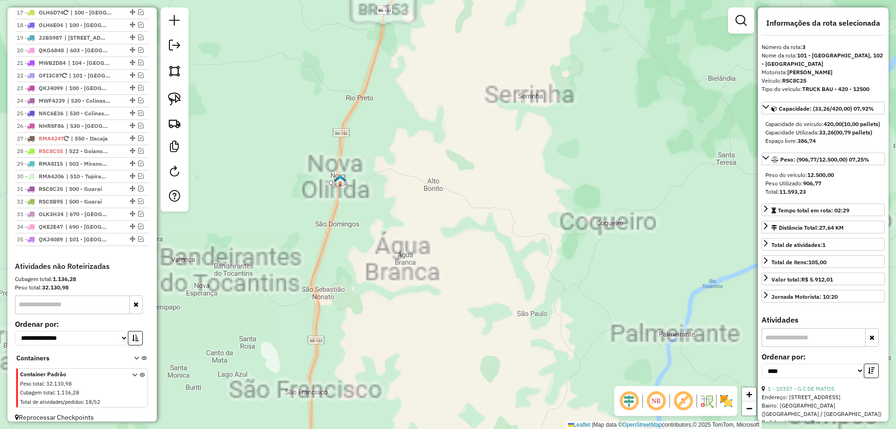
drag, startPoint x: 464, startPoint y: 90, endPoint x: 411, endPoint y: 370, distance: 285.9
click at [411, 370] on div "Janela de atendimento Grade de atendimento Capacidade Transportadoras Veículos …" at bounding box center [448, 214] width 896 height 429
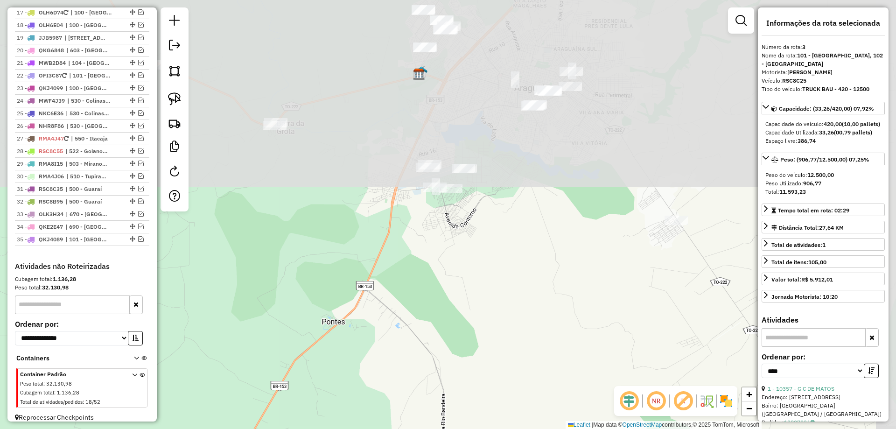
drag, startPoint x: 431, startPoint y: 175, endPoint x: 408, endPoint y: 444, distance: 269.7
click at [408, 428] on html "Aguarde... Pop-up bloqueado! Seu navegador bloqueou automáticamente a abertura …" at bounding box center [448, 214] width 896 height 429
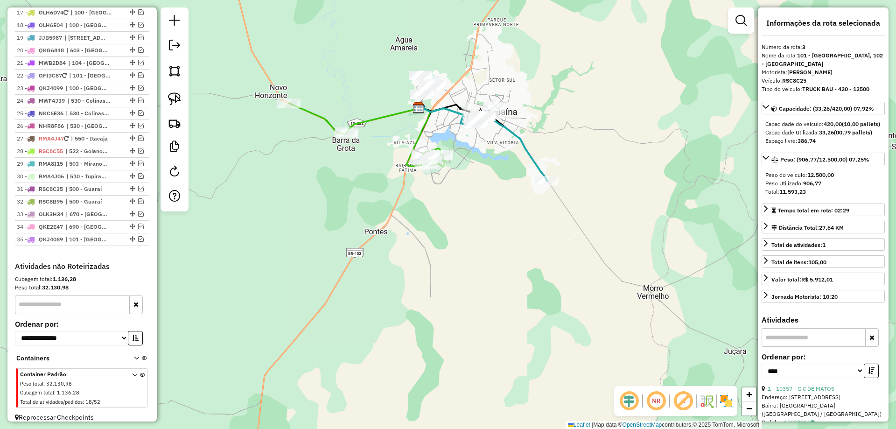
drag, startPoint x: 325, startPoint y: 127, endPoint x: 377, endPoint y: 135, distance: 52.9
click at [377, 135] on div "Janela de atendimento Grade de atendimento Capacidade Transportadoras Veículos …" at bounding box center [448, 214] width 896 height 429
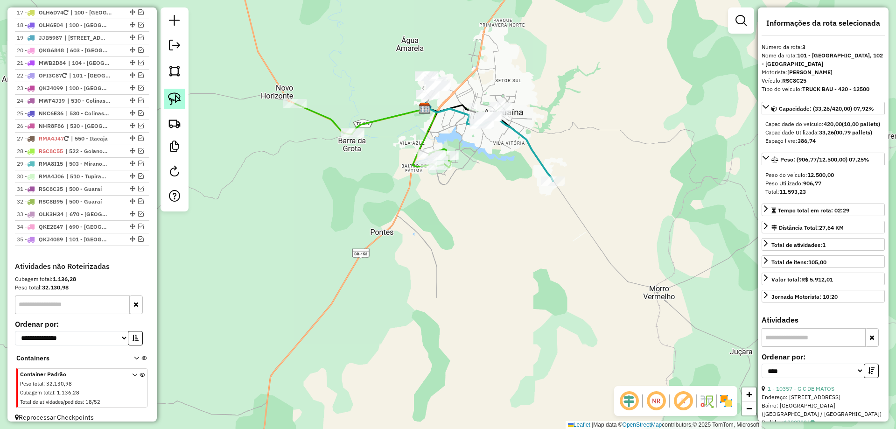
click at [175, 101] on img at bounding box center [174, 98] width 13 height 13
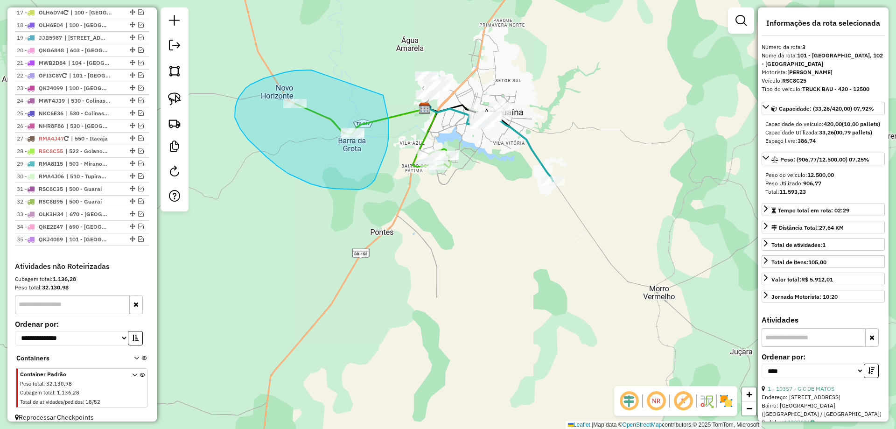
drag, startPoint x: 245, startPoint y: 88, endPoint x: 376, endPoint y: 77, distance: 130.7
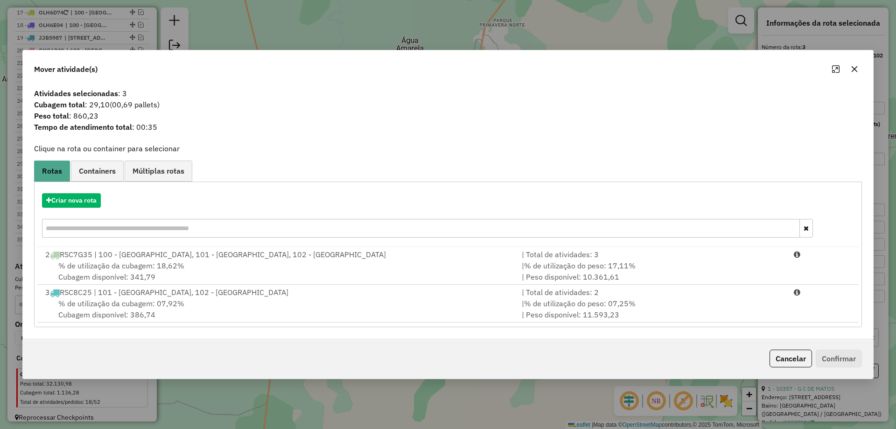
click at [859, 69] on button "button" at bounding box center [854, 69] width 15 height 15
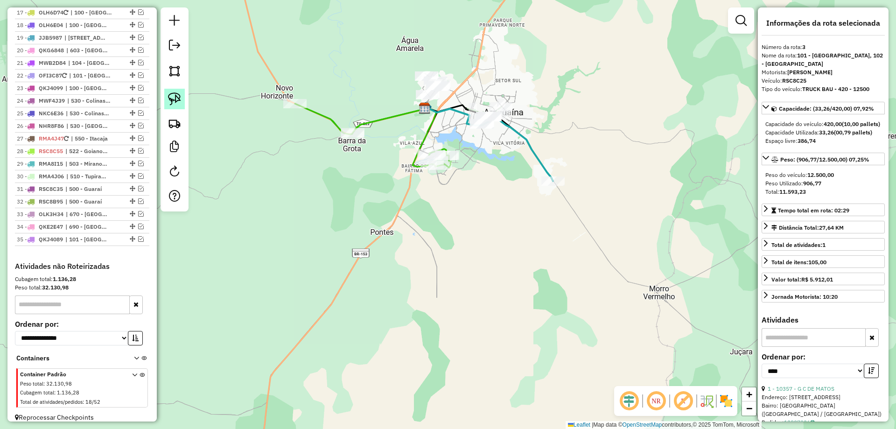
click at [178, 98] on img at bounding box center [174, 98] width 13 height 13
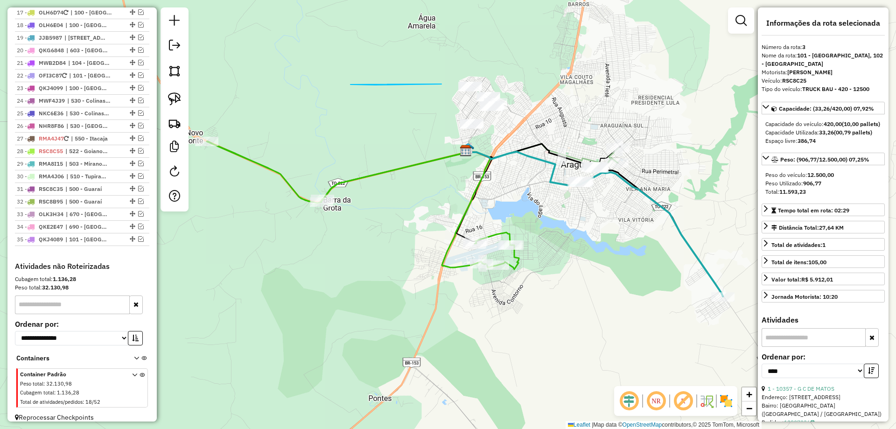
drag, startPoint x: 350, startPoint y: 84, endPoint x: 441, endPoint y: 84, distance: 91.0
click at [173, 94] on img at bounding box center [174, 98] width 13 height 13
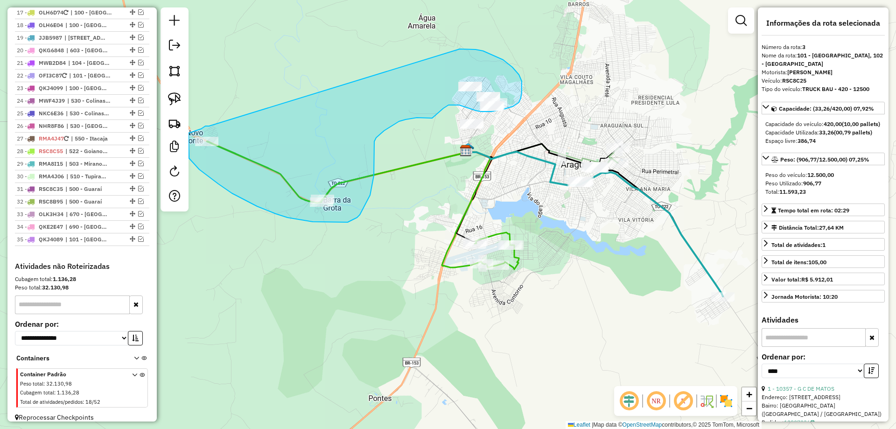
drag, startPoint x: 209, startPoint y: 126, endPoint x: 460, endPoint y: 49, distance: 262.1
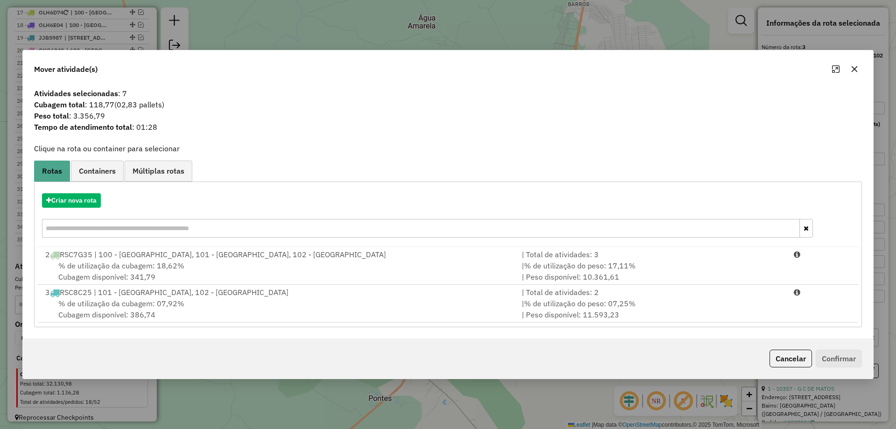
click at [858, 65] on button "button" at bounding box center [854, 69] width 15 height 15
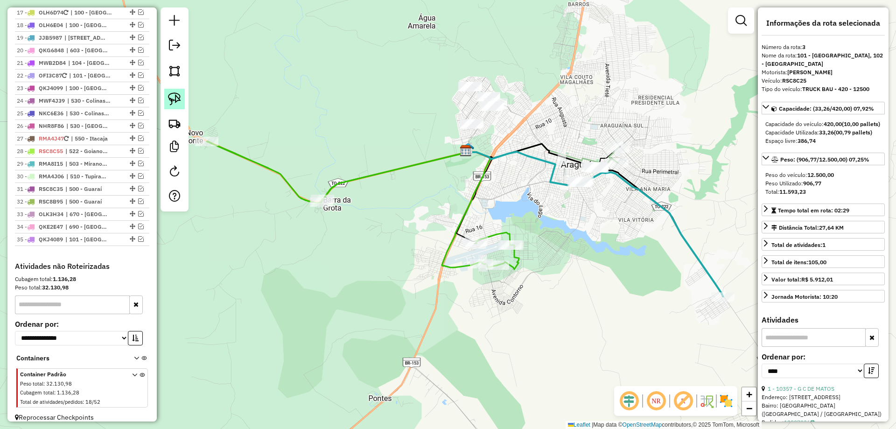
click at [176, 102] on img at bounding box center [174, 98] width 13 height 13
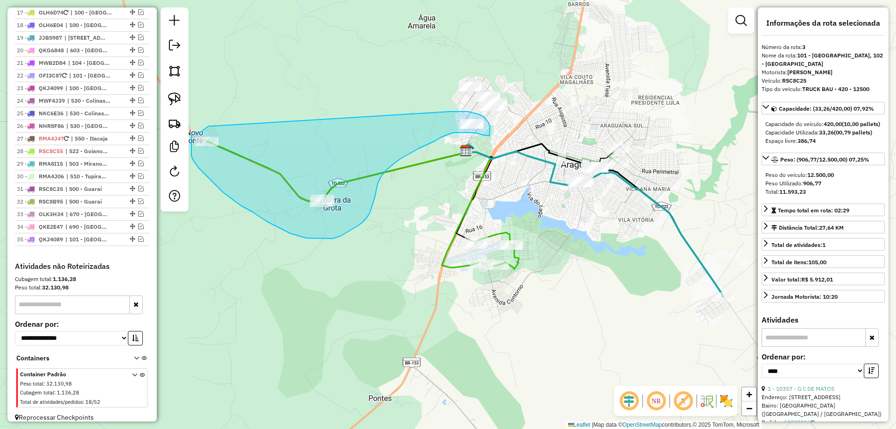
drag, startPoint x: 209, startPoint y: 126, endPoint x: 450, endPoint y: 112, distance: 241.7
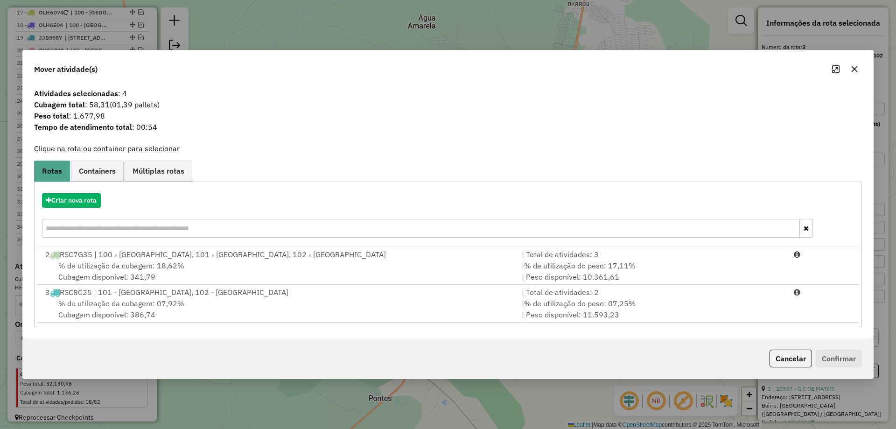
click at [853, 68] on icon "button" at bounding box center [854, 69] width 6 height 6
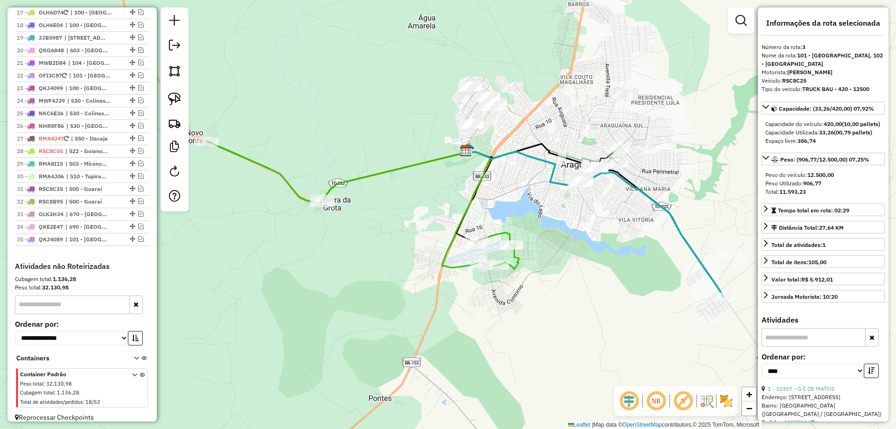
drag, startPoint x: 171, startPoint y: 101, endPoint x: 212, endPoint y: 132, distance: 51.7
click at [171, 100] on img at bounding box center [174, 98] width 13 height 13
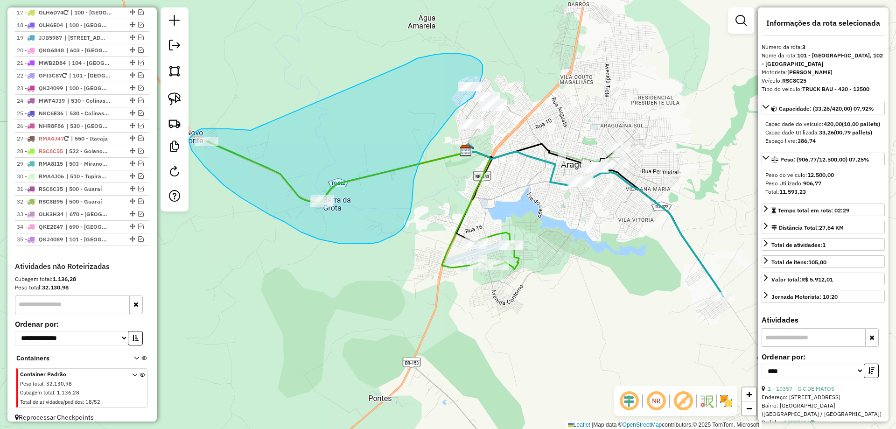
drag, startPoint x: 227, startPoint y: 129, endPoint x: 403, endPoint y: 68, distance: 186.1
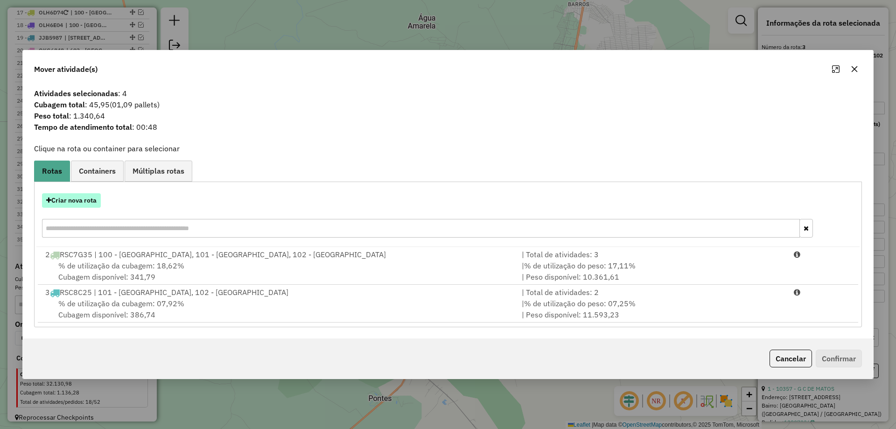
click at [77, 202] on button "Criar nova rota" at bounding box center [71, 200] width 59 height 14
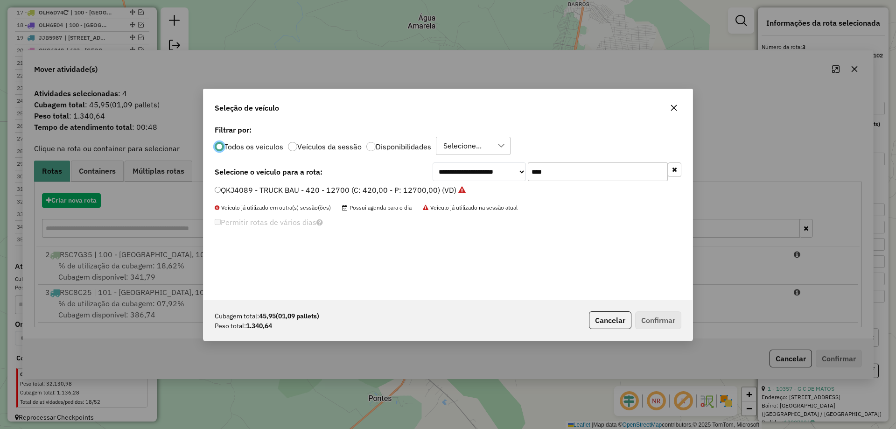
scroll to position [5, 3]
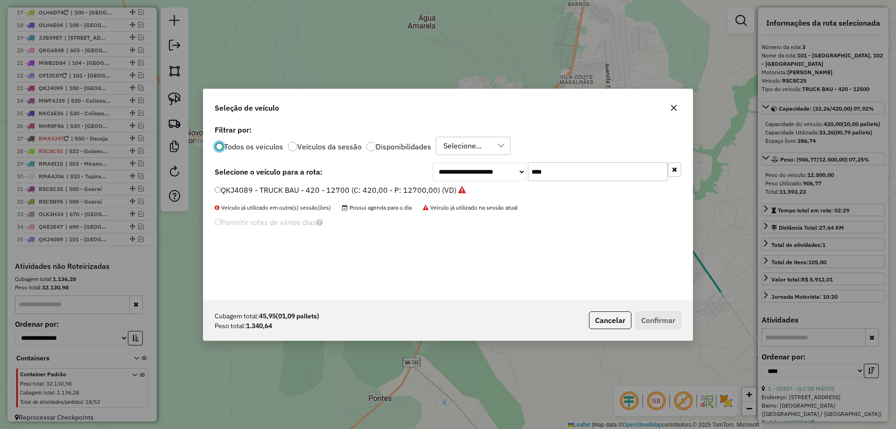
drag, startPoint x: 320, startPoint y: 191, endPoint x: 298, endPoint y: 192, distance: 21.5
click at [298, 192] on div "**********" at bounding box center [447, 211] width 489 height 177
type input "***"
click at [243, 193] on label "JHP8C95 - TOCO HR 1500 (C: 100,00 - P: 1500,00) (VD)" at bounding box center [327, 189] width 225 height 11
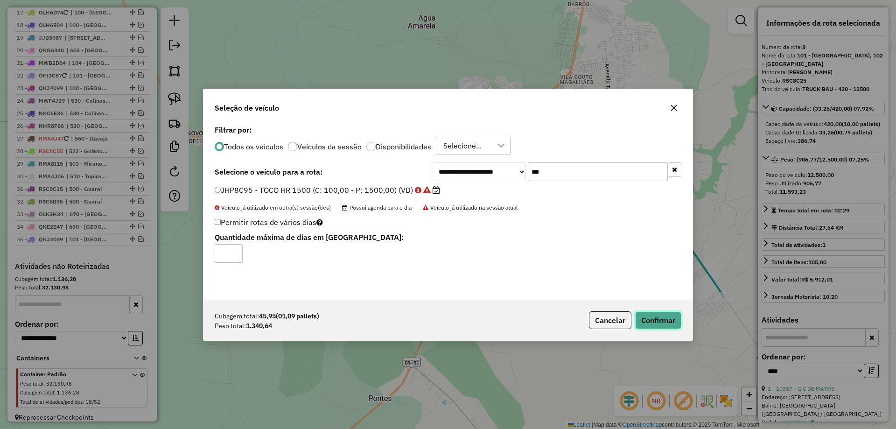
click at [663, 320] on button "Confirmar" at bounding box center [658, 320] width 46 height 18
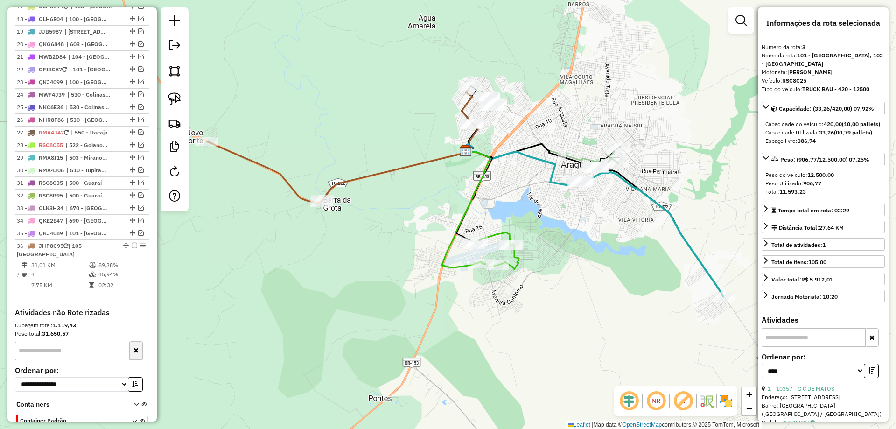
scroll to position [707, 0]
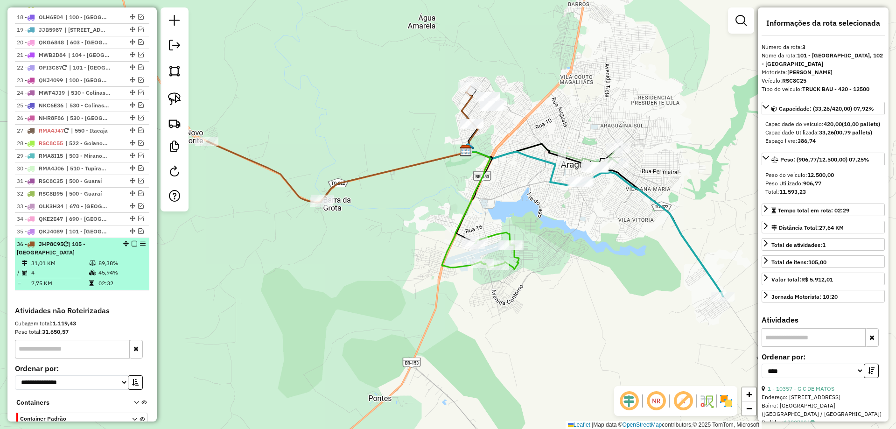
click at [132, 241] on em at bounding box center [135, 244] width 6 height 6
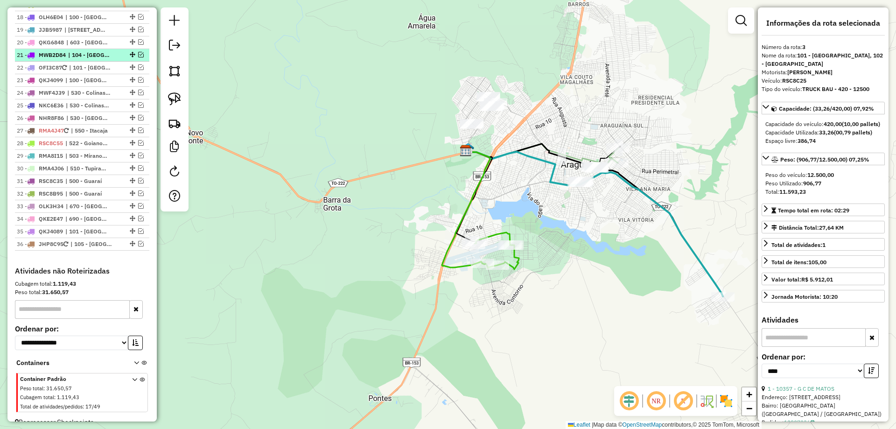
click at [138, 52] on em at bounding box center [141, 55] width 6 height 6
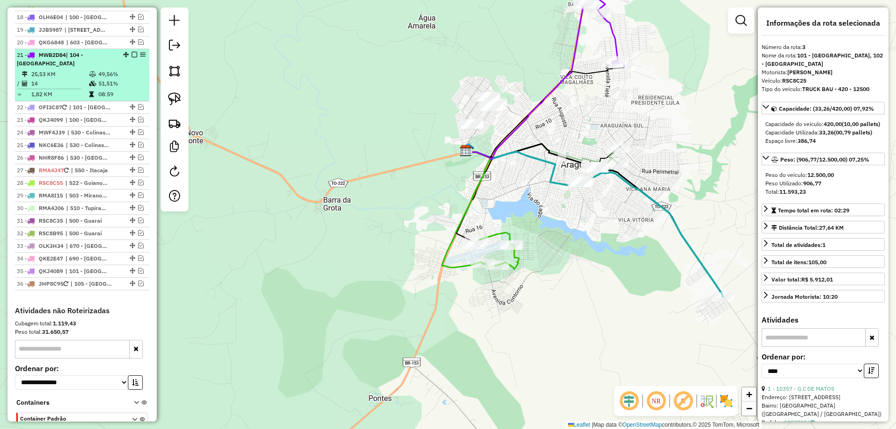
click at [132, 52] on em at bounding box center [135, 55] width 6 height 6
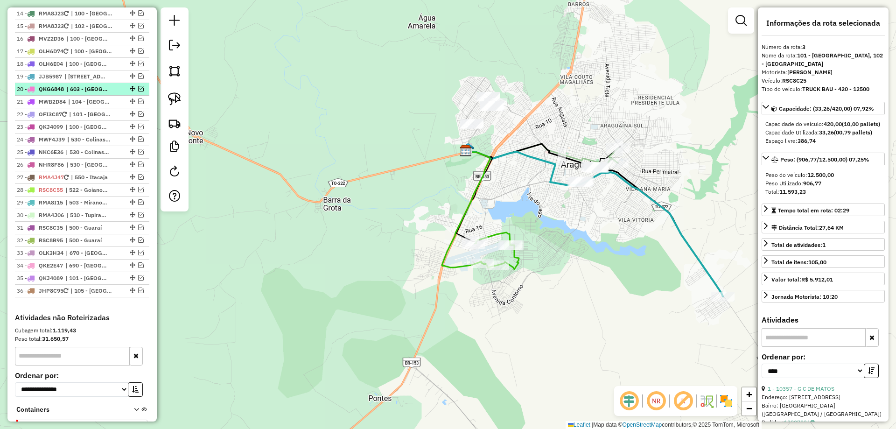
scroll to position [614, 0]
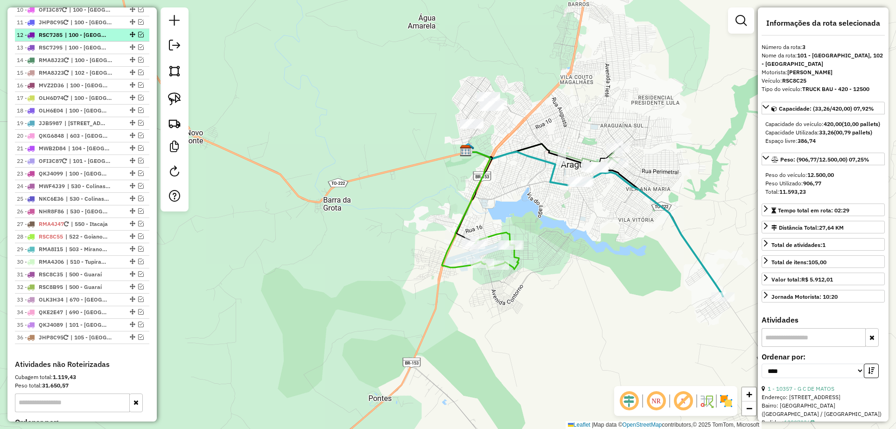
click at [140, 32] on em at bounding box center [141, 35] width 6 height 6
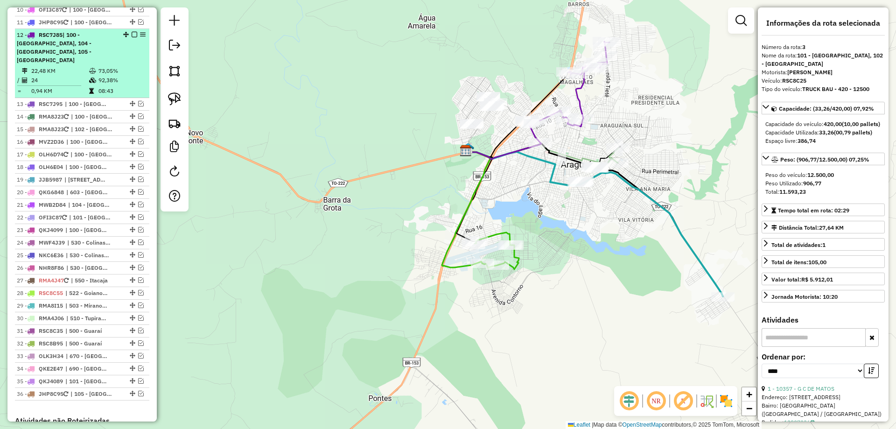
click at [132, 32] on em at bounding box center [135, 35] width 6 height 6
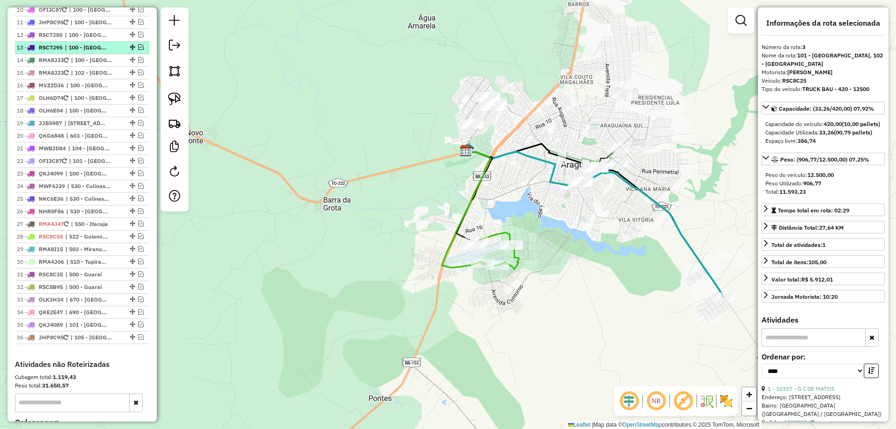
click at [138, 44] on em at bounding box center [141, 47] width 6 height 6
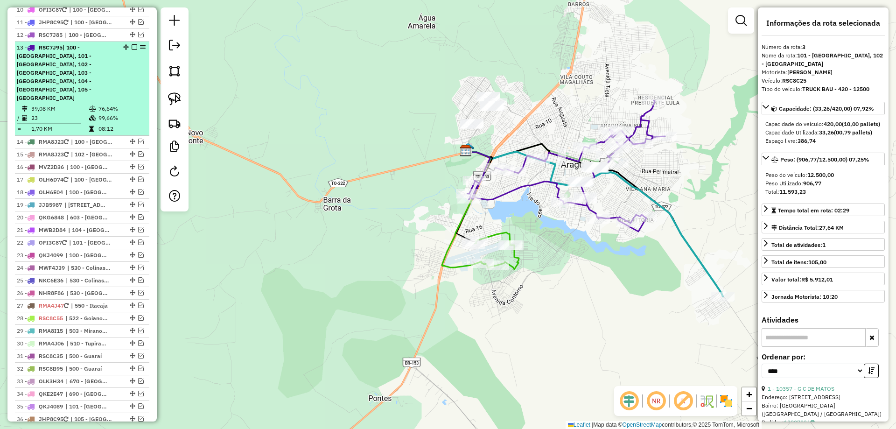
click at [133, 44] on em at bounding box center [135, 47] width 6 height 6
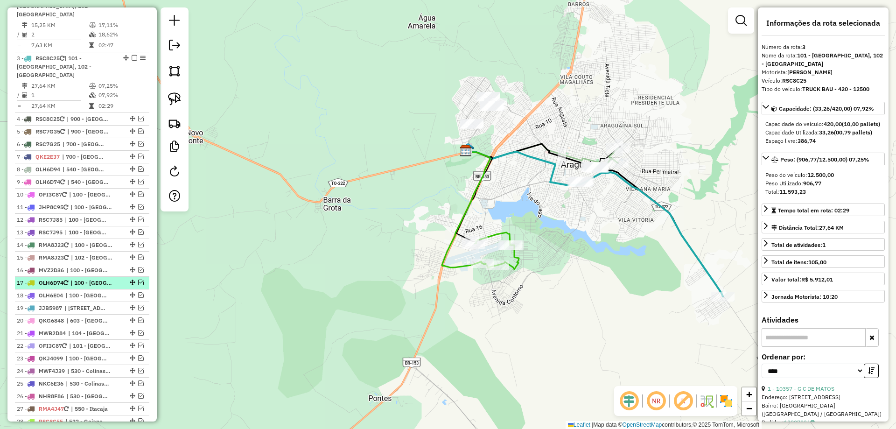
scroll to position [381, 0]
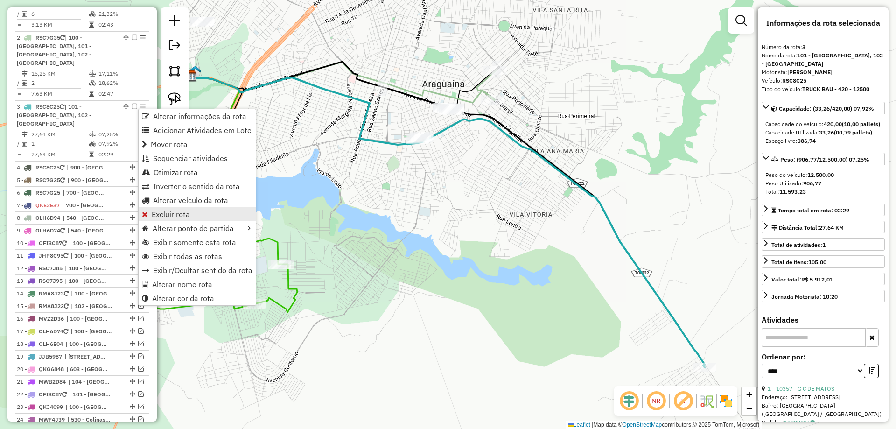
click at [187, 218] on span "Excluir rota" at bounding box center [171, 213] width 38 height 7
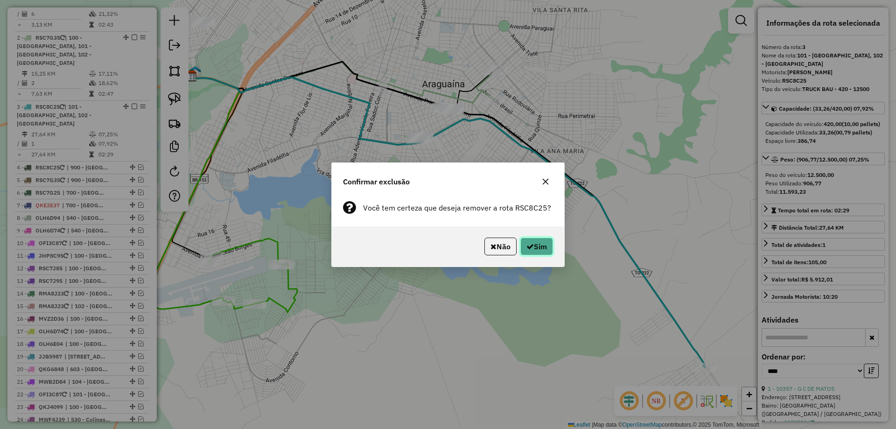
click at [541, 244] on button "Sim" at bounding box center [536, 246] width 33 height 18
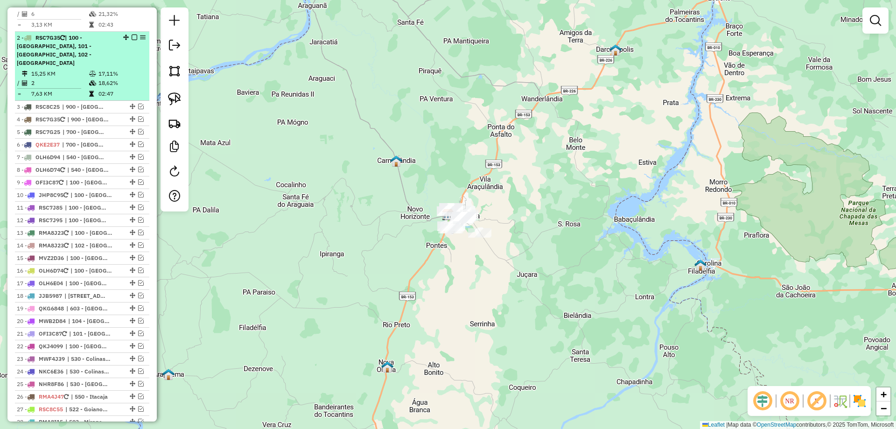
select select "*********"
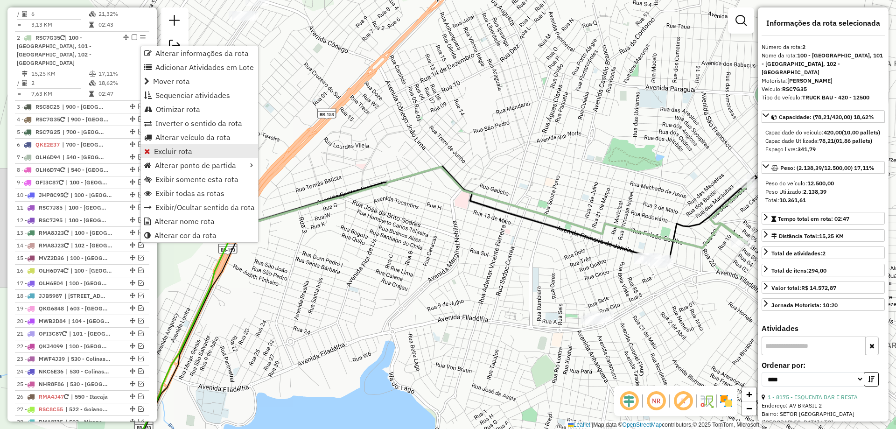
click at [203, 150] on link "Excluir rota" at bounding box center [199, 151] width 117 height 14
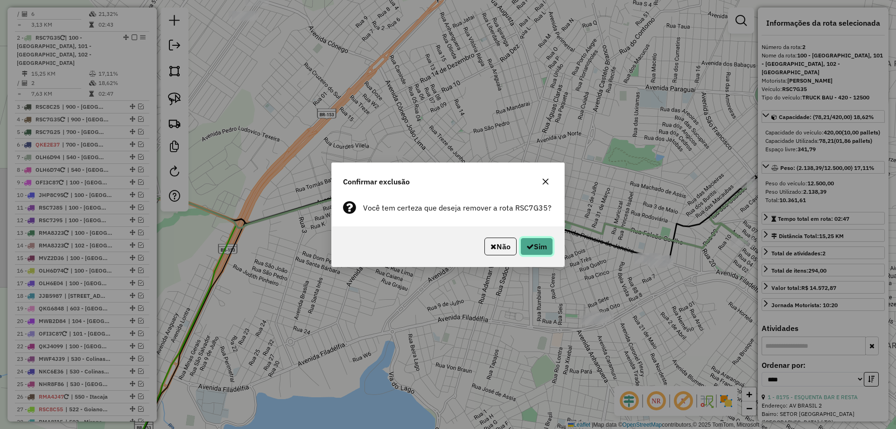
click at [539, 243] on button "Sim" at bounding box center [536, 246] width 33 height 18
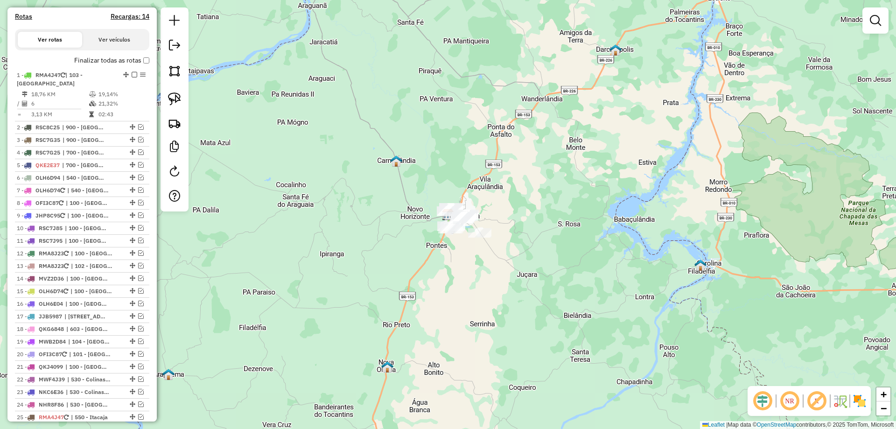
scroll to position [287, 0]
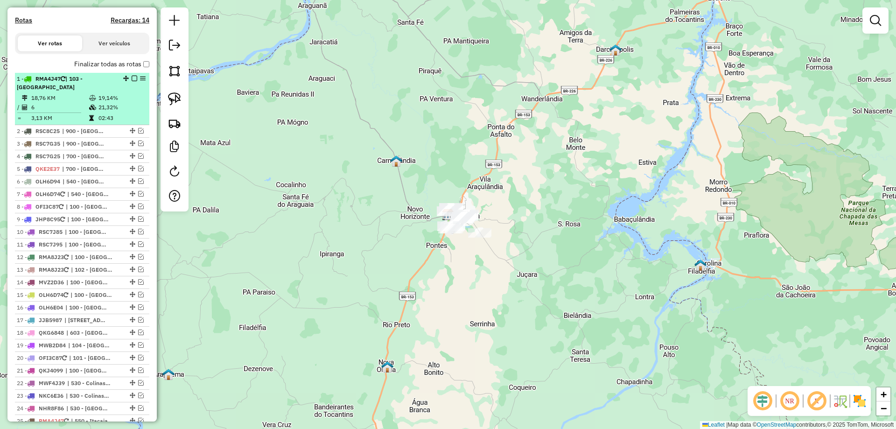
select select "*********"
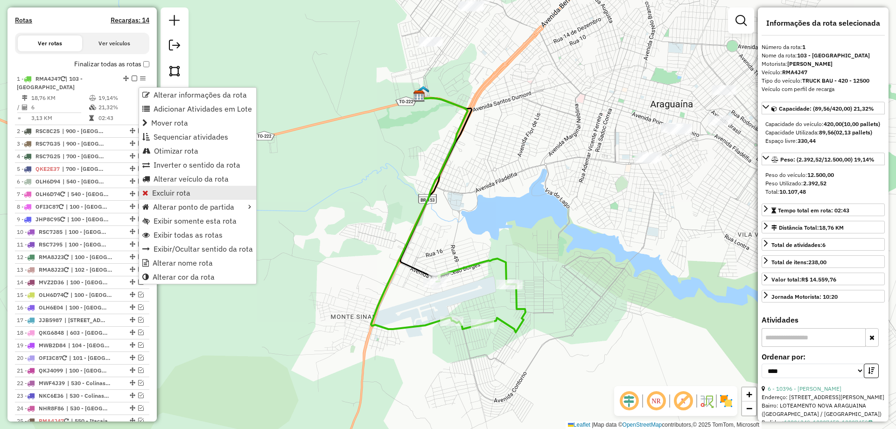
click at [192, 190] on link "Excluir rota" at bounding box center [197, 193] width 117 height 14
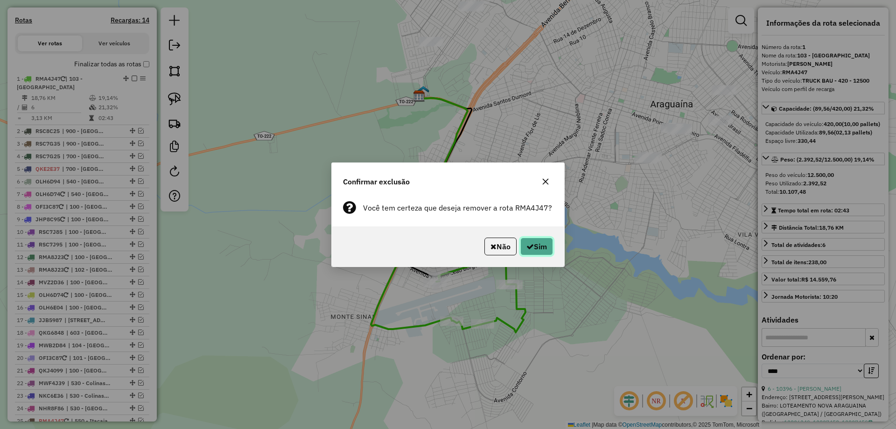
click at [537, 244] on button "Sim" at bounding box center [536, 246] width 33 height 18
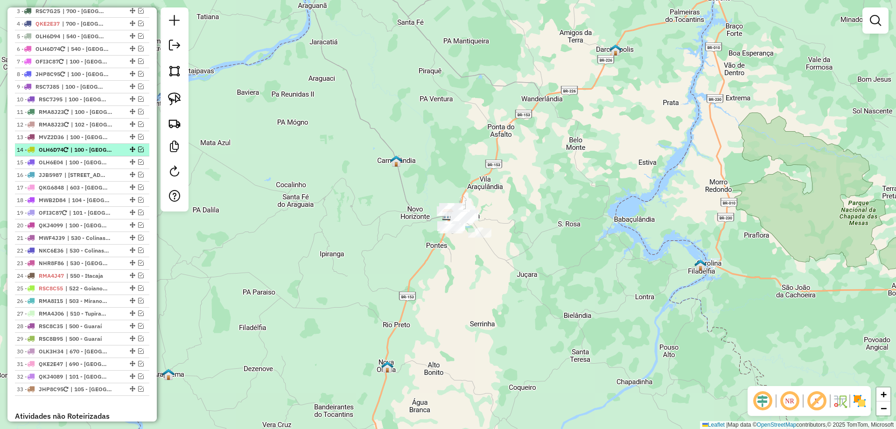
scroll to position [416, 0]
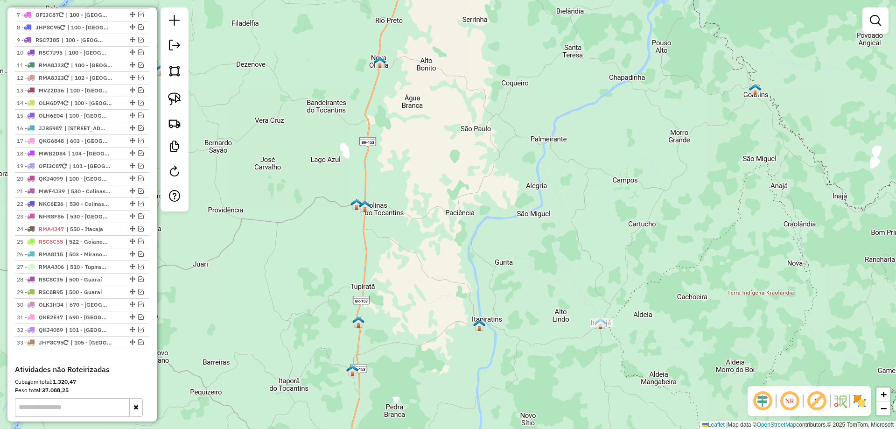
drag, startPoint x: 281, startPoint y: 339, endPoint x: 274, endPoint y: 35, distance: 304.3
click at [274, 35] on div "Janela de atendimento Grade de atendimento Capacidade Transportadoras Veículos …" at bounding box center [448, 214] width 896 height 429
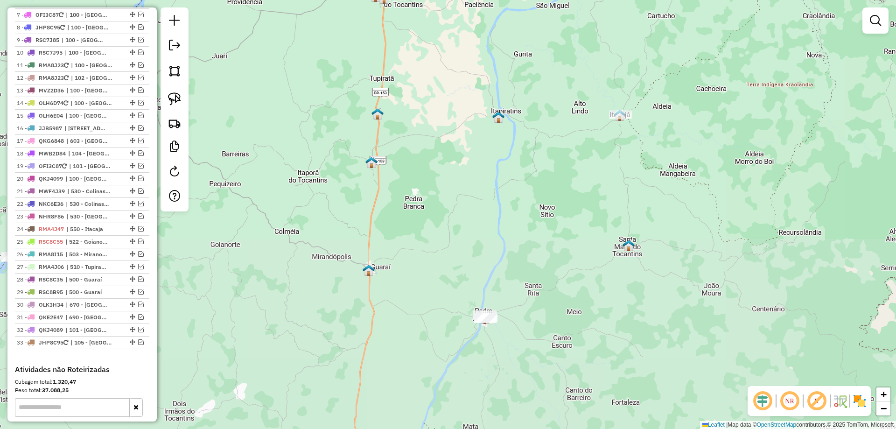
drag, startPoint x: 280, startPoint y: 245, endPoint x: 288, endPoint y: 141, distance: 104.3
click at [288, 141] on div "Janela de atendimento Grade de atendimento Capacidade Transportadoras Veículos …" at bounding box center [448, 214] width 896 height 429
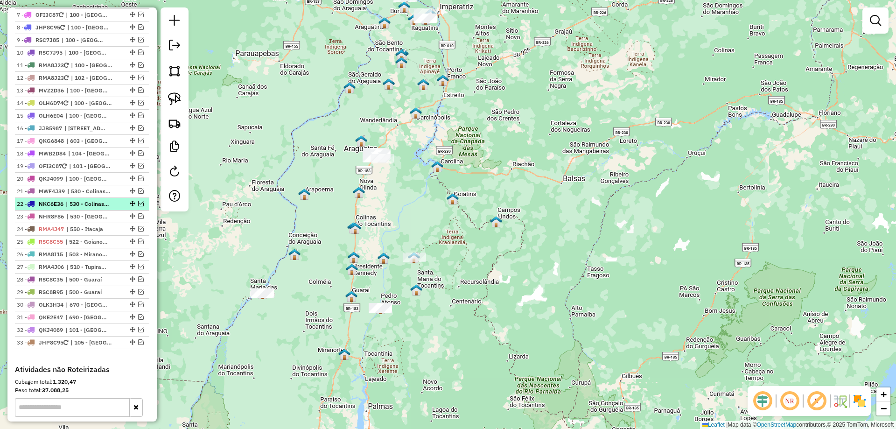
click at [139, 206] on em at bounding box center [141, 204] width 6 height 6
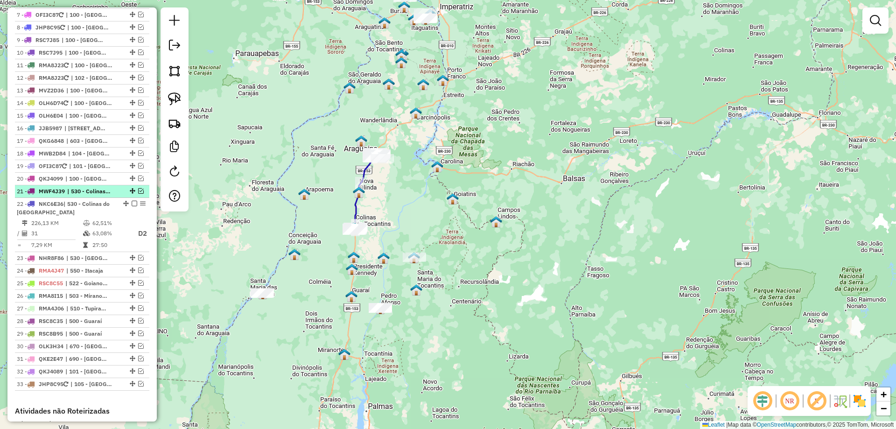
click at [138, 194] on em at bounding box center [141, 191] width 6 height 6
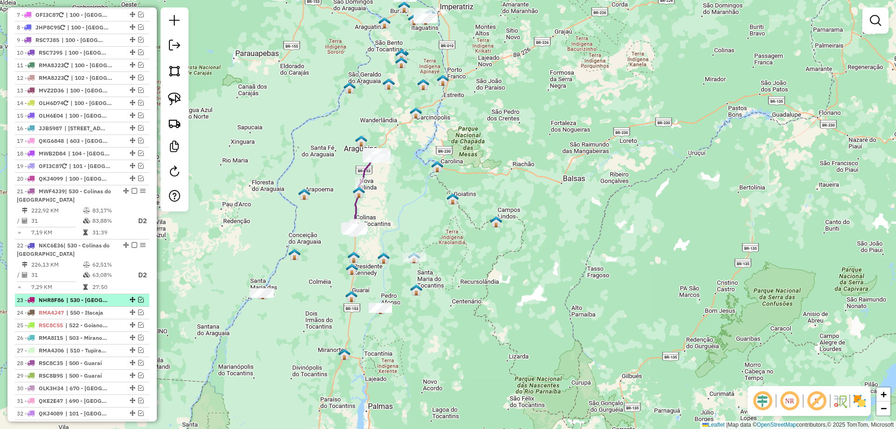
click at [138, 302] on em at bounding box center [141, 300] width 6 height 6
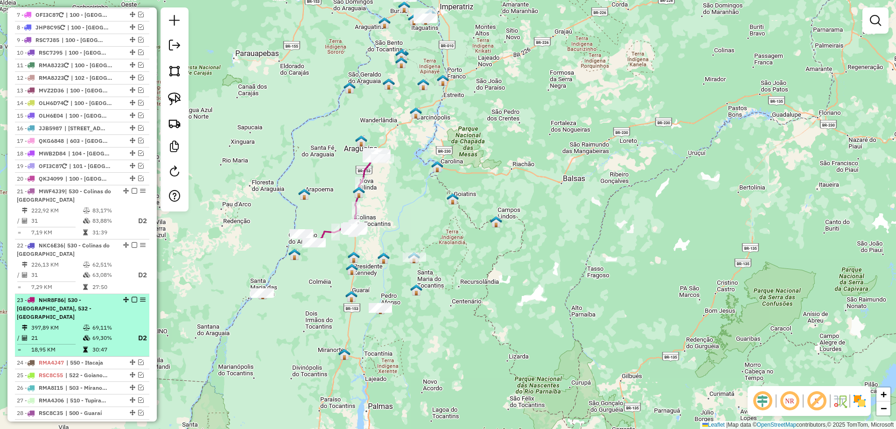
select select "*********"
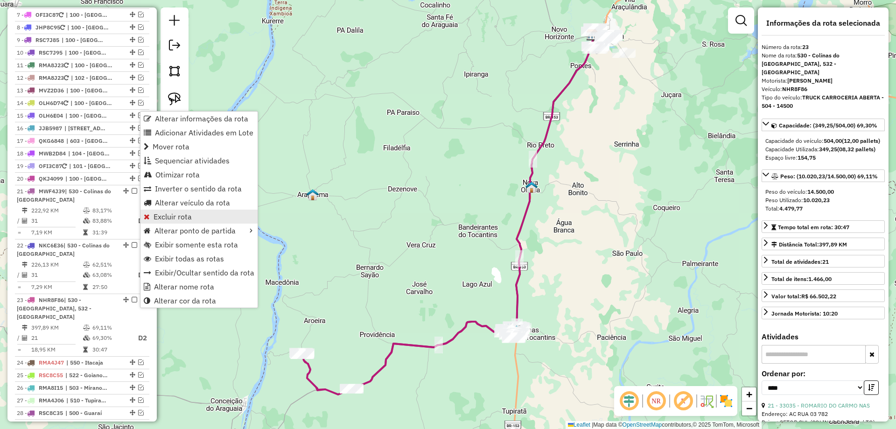
click at [177, 217] on span "Excluir rota" at bounding box center [173, 216] width 38 height 7
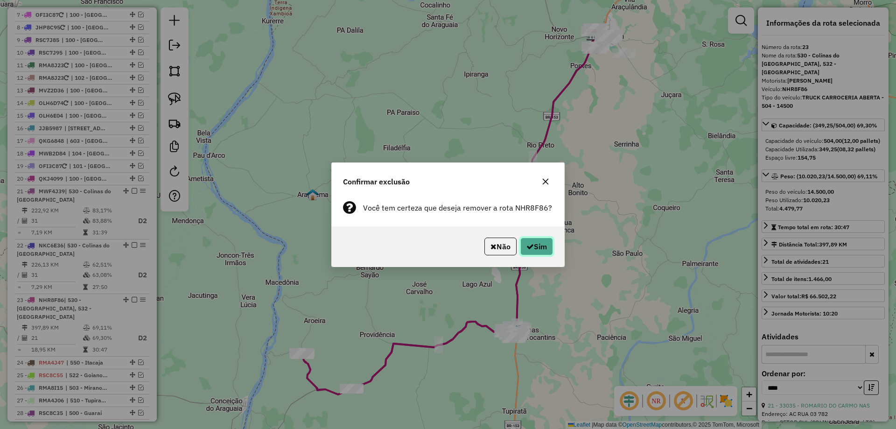
click at [539, 247] on button "Sim" at bounding box center [536, 246] width 33 height 18
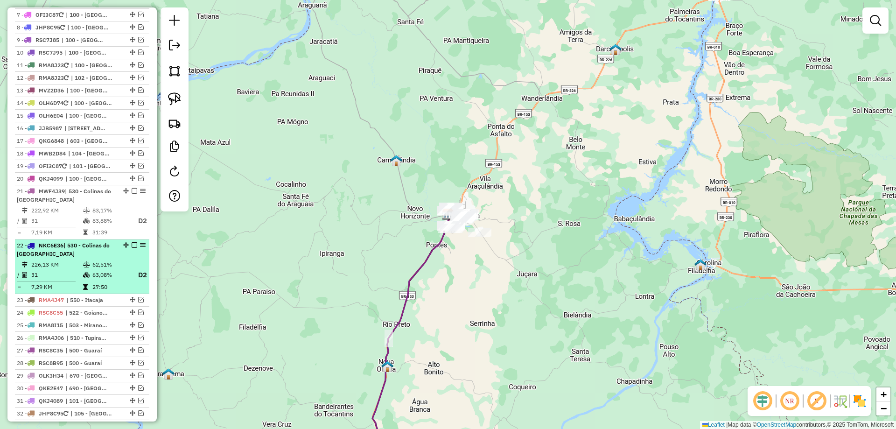
click at [111, 258] on div "22 - NKC6E36 | 530 - Colinas do Tocantins" at bounding box center [66, 249] width 99 height 17
select select "*********"
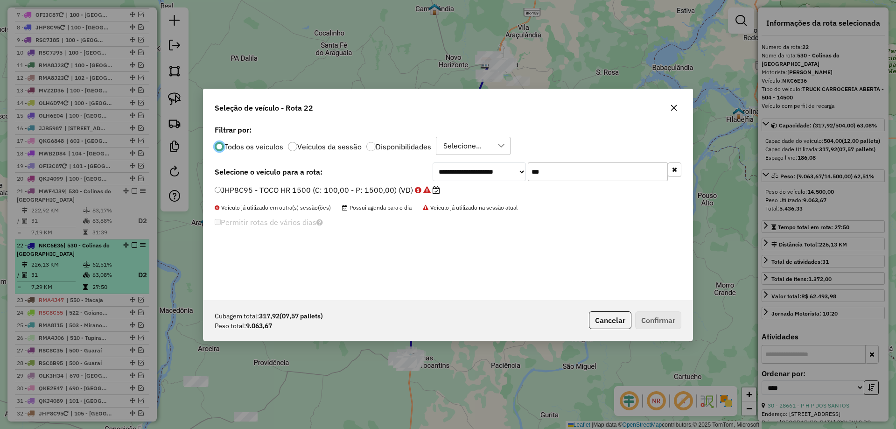
scroll to position [5, 3]
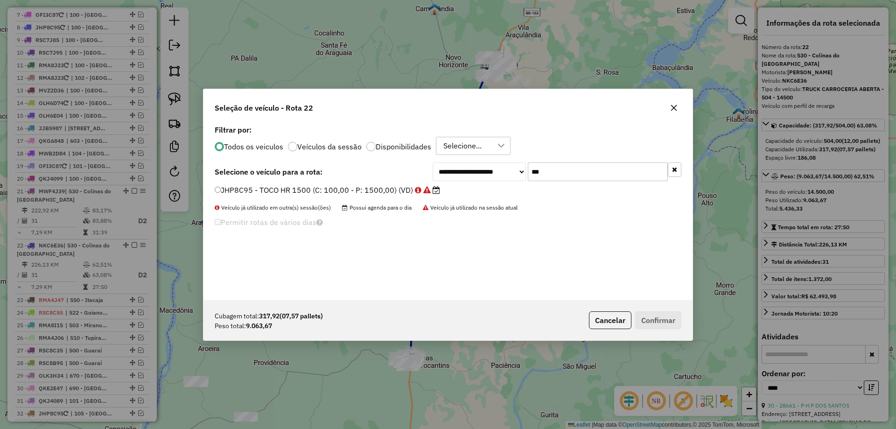
drag, startPoint x: 528, startPoint y: 175, endPoint x: 481, endPoint y: 175, distance: 47.1
click at [481, 175] on div "**********" at bounding box center [557, 171] width 249 height 19
type input "***"
click at [296, 189] on label "NHR8F86 - TRUCK CARROCERIA ABERTA - 504 - 14500 (C: 504,00 - P: 14500,00) (VD)" at bounding box center [374, 189] width 319 height 11
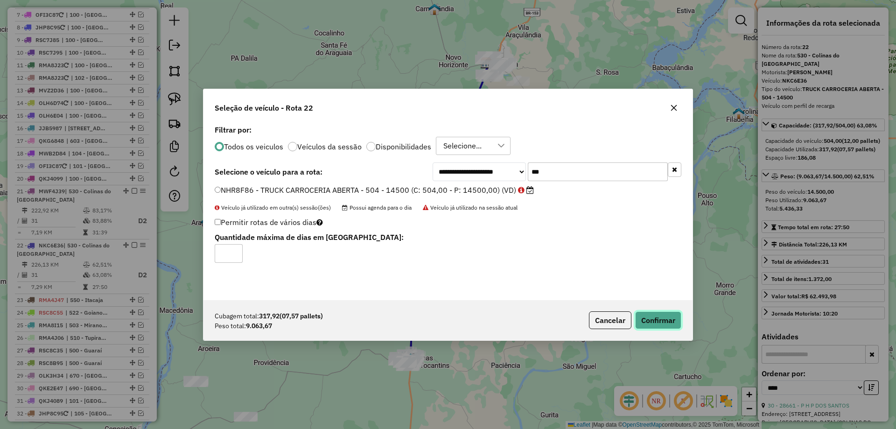
click at [670, 316] on button "Confirmar" at bounding box center [658, 320] width 46 height 18
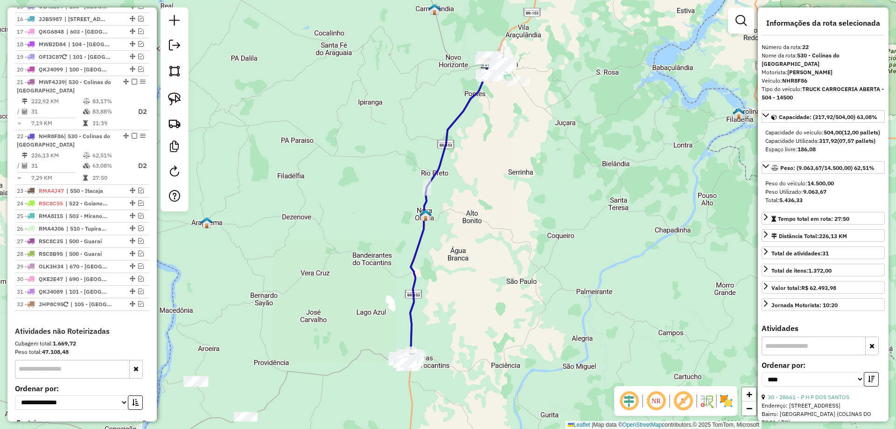
scroll to position [606, 0]
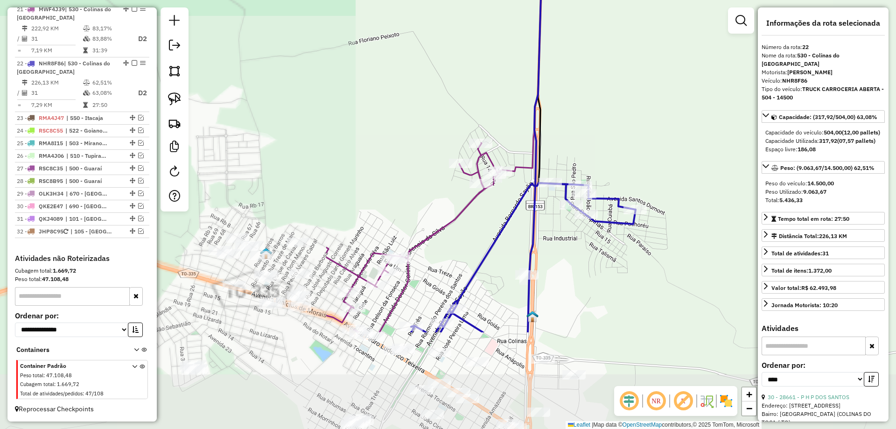
drag, startPoint x: 315, startPoint y: 296, endPoint x: 731, endPoint y: 156, distance: 438.5
click at [731, 156] on div "Janela de atendimento Grade de atendimento Capacidade Transportadoras Veículos …" at bounding box center [448, 214] width 896 height 429
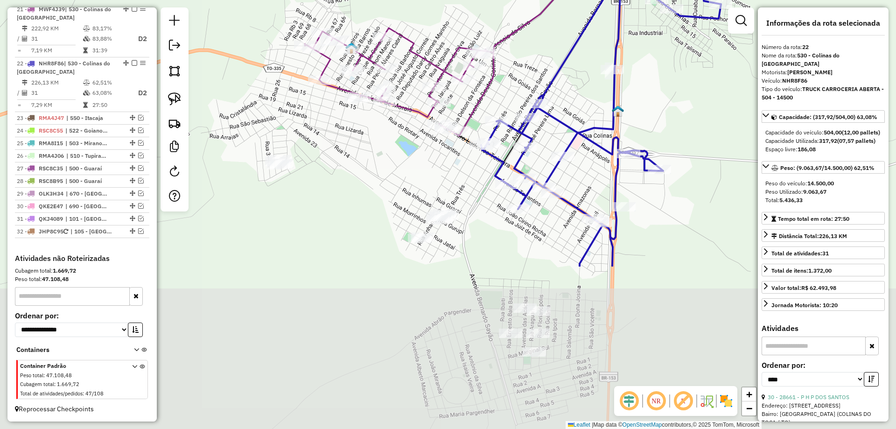
drag, startPoint x: 353, startPoint y: 309, endPoint x: 379, endPoint y: 188, distance: 124.6
click at [379, 188] on div "Janela de atendimento Grade de atendimento Capacidade Transportadoras Veículos …" at bounding box center [448, 214] width 896 height 429
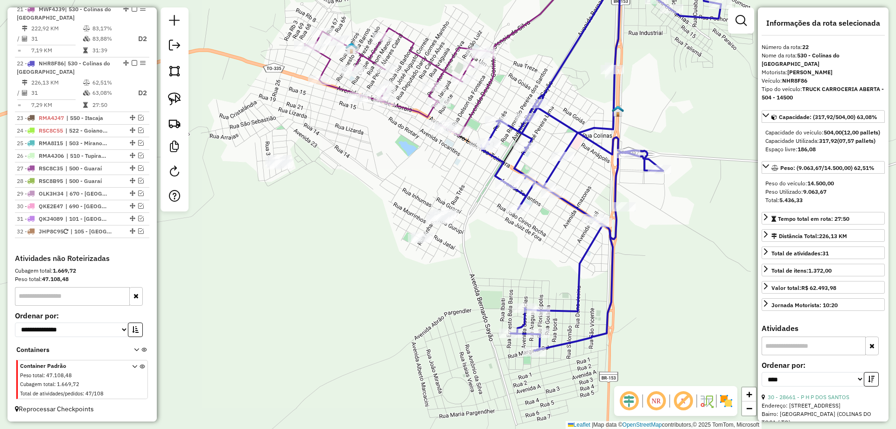
click at [407, 108] on icon at bounding box center [446, 46] width 282 height 179
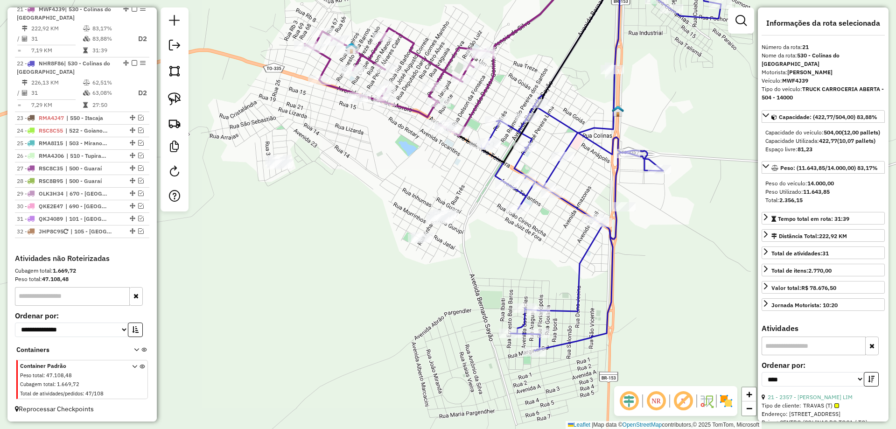
scroll to position [602, 0]
click at [411, 111] on icon at bounding box center [446, 46] width 282 height 179
click at [593, 335] on icon at bounding box center [601, 164] width 240 height 373
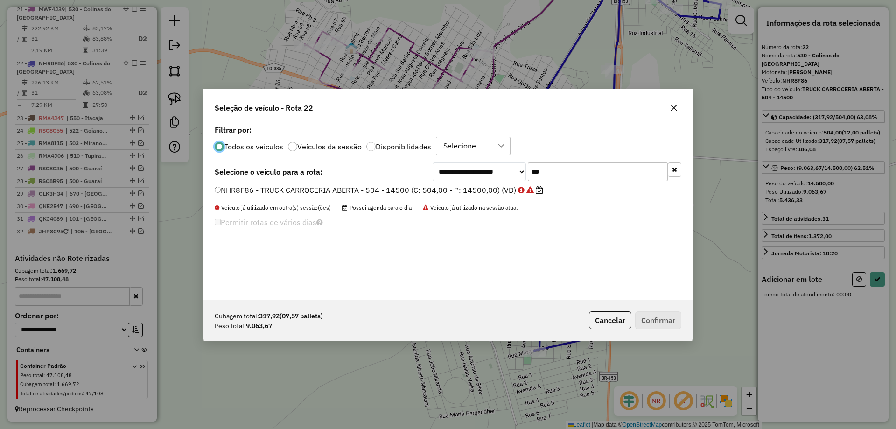
scroll to position [5, 3]
click at [672, 110] on icon "button" at bounding box center [674, 108] width 6 height 6
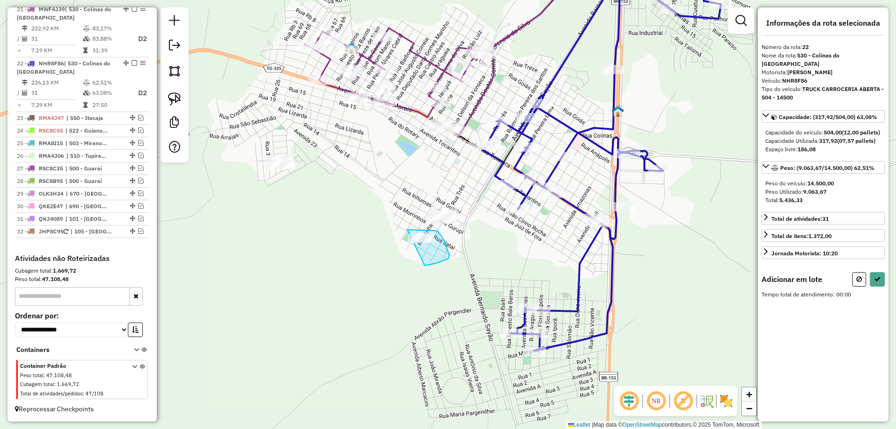
drag, startPoint x: 436, startPoint y: 263, endPoint x: 388, endPoint y: 248, distance: 50.3
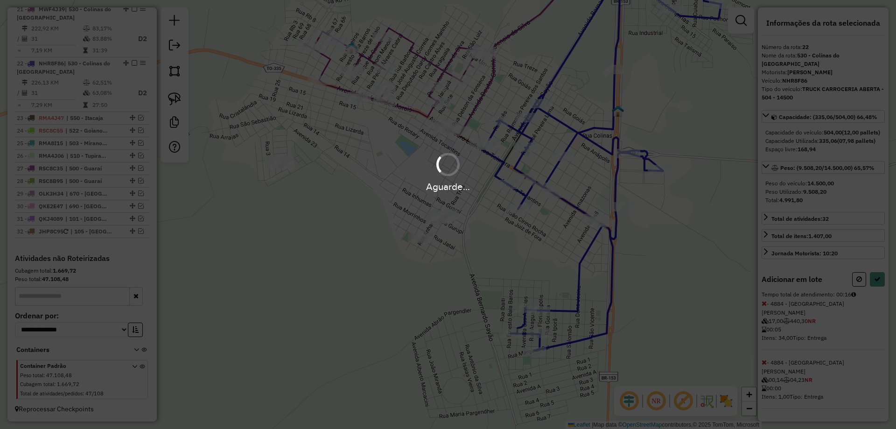
click at [400, 265] on div "Aguarde..." at bounding box center [448, 214] width 896 height 429
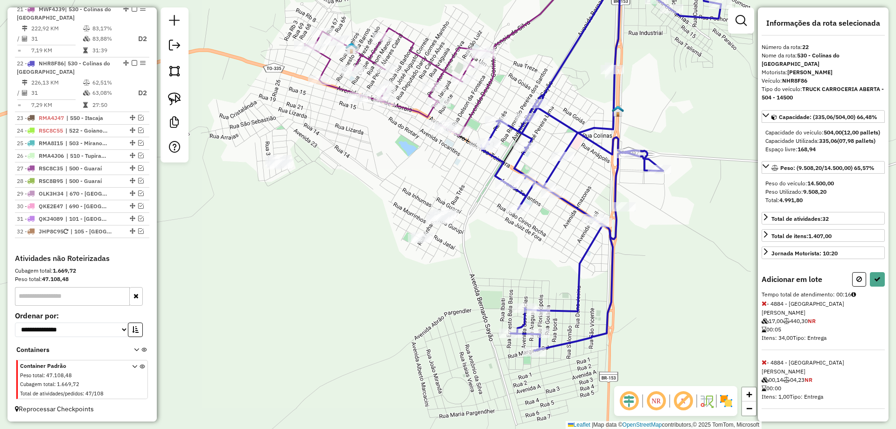
select select "*********"
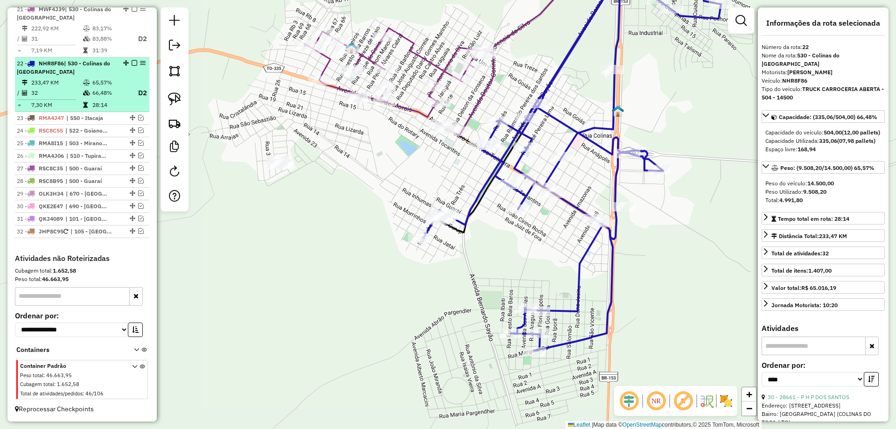
click at [132, 64] on em at bounding box center [135, 63] width 6 height 6
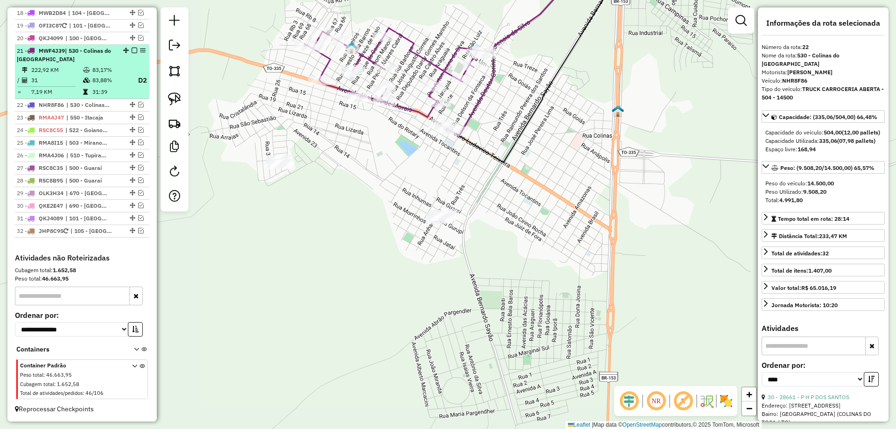
click at [132, 51] on em at bounding box center [135, 51] width 6 height 6
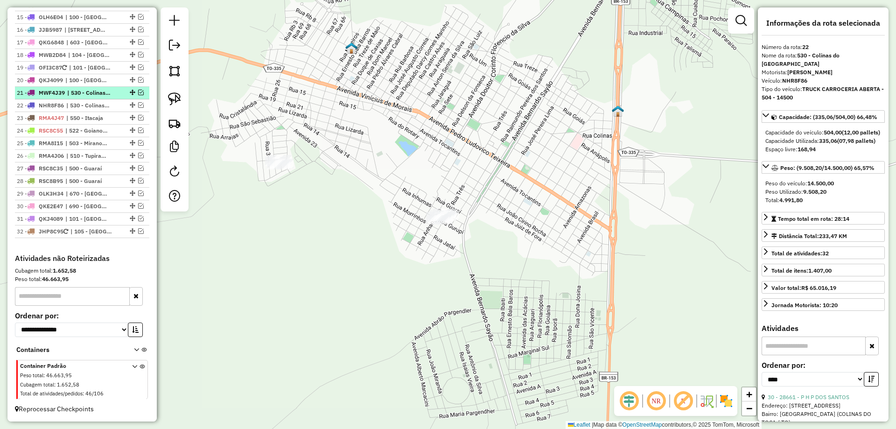
scroll to position [523, 0]
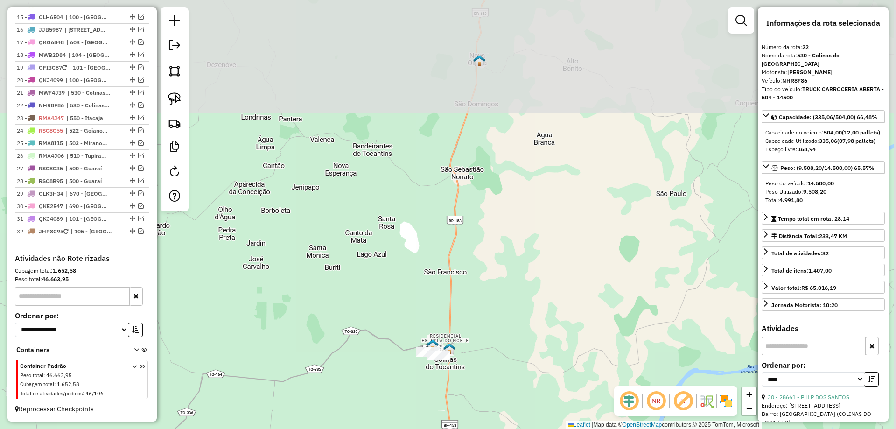
drag, startPoint x: 600, startPoint y: 138, endPoint x: 504, endPoint y: 338, distance: 222.0
click at [504, 342] on div "Janela de atendimento Grade de atendimento Capacidade Transportadoras Veículos …" at bounding box center [448, 214] width 896 height 429
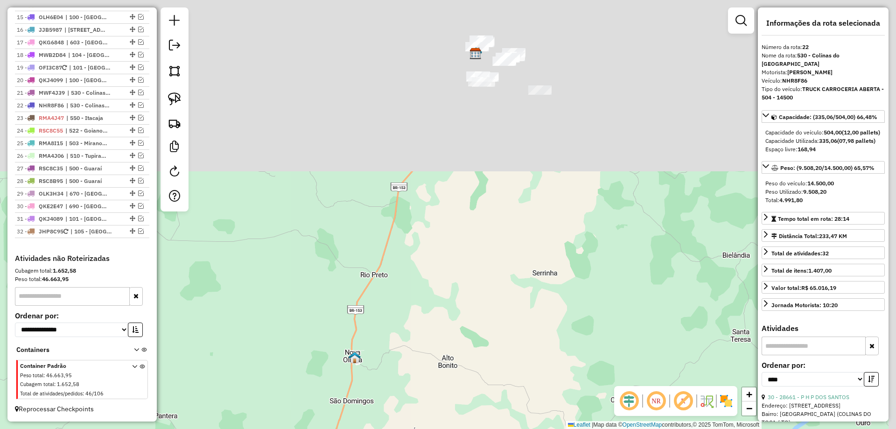
drag, startPoint x: 573, startPoint y: 169, endPoint x: 471, endPoint y: 429, distance: 278.8
click at [471, 428] on html "Aguarde... Pop-up bloqueado! Seu navegador bloqueou automáticamente a abertura …" at bounding box center [448, 214] width 896 height 429
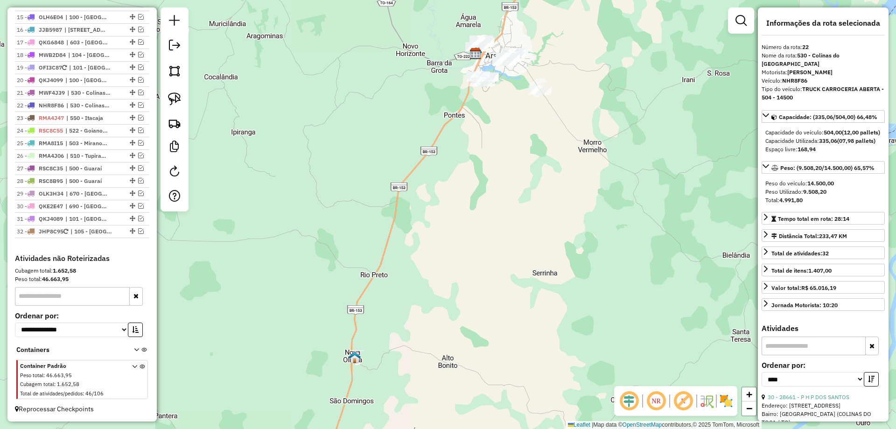
drag, startPoint x: 455, startPoint y: 367, endPoint x: 452, endPoint y: 376, distance: 9.4
click at [452, 377] on div "Janela de atendimento Grade de atendimento Capacidade Transportadoras Veículos …" at bounding box center [448, 214] width 896 height 429
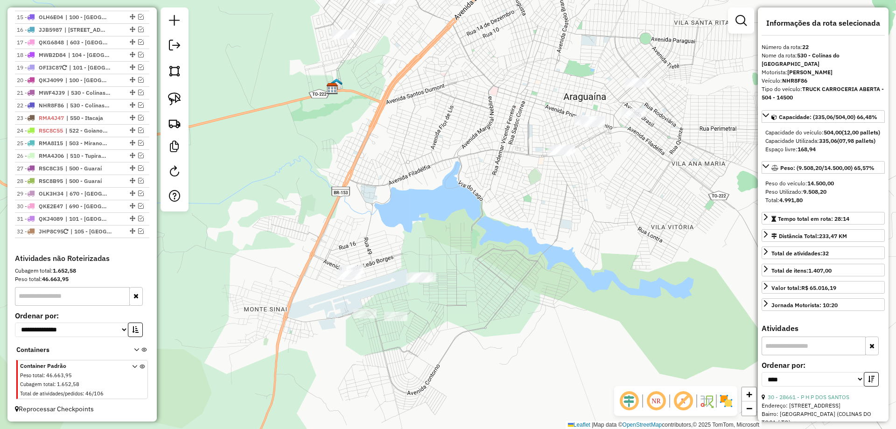
drag, startPoint x: 550, startPoint y: 262, endPoint x: 588, endPoint y: 259, distance: 38.4
click at [588, 259] on div "Janela de atendimento Grade de atendimento Capacidade Transportadoras Veículos …" at bounding box center [448, 214] width 896 height 429
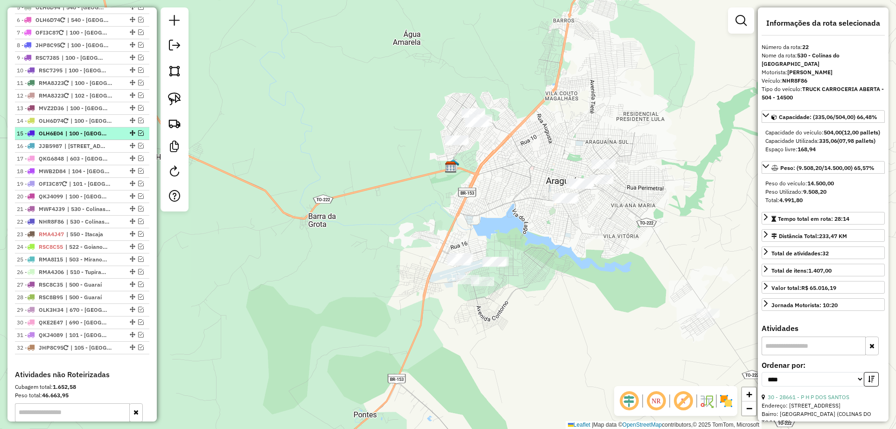
scroll to position [383, 0]
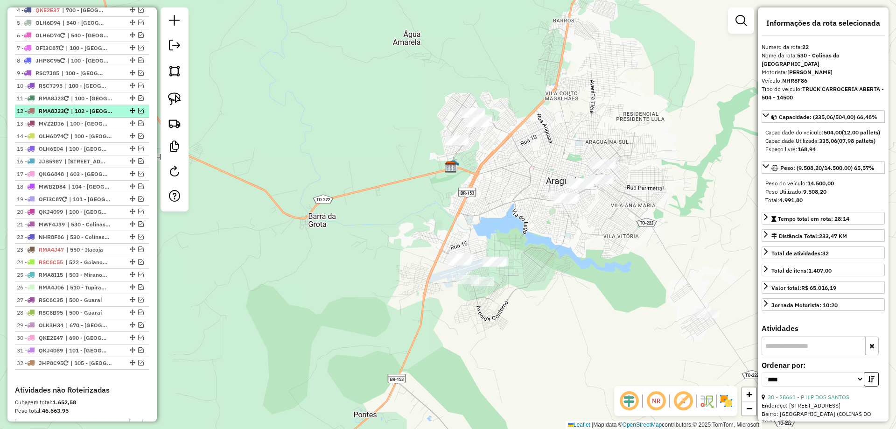
click at [138, 113] on em at bounding box center [141, 111] width 6 height 6
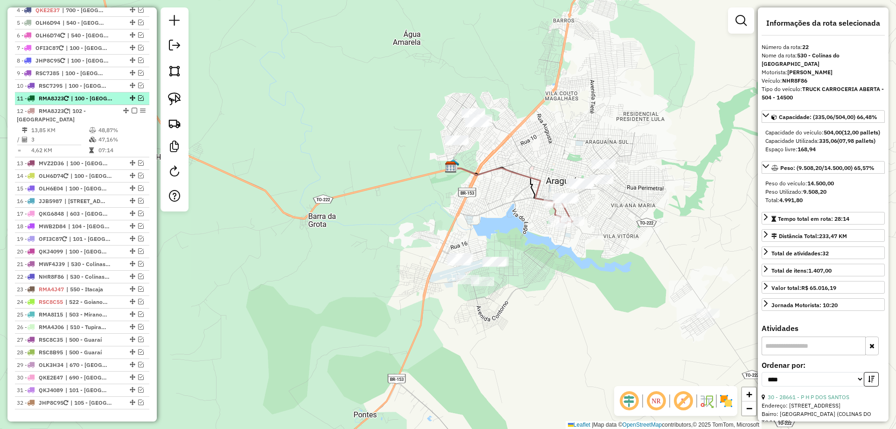
click at [138, 101] on em at bounding box center [141, 98] width 6 height 6
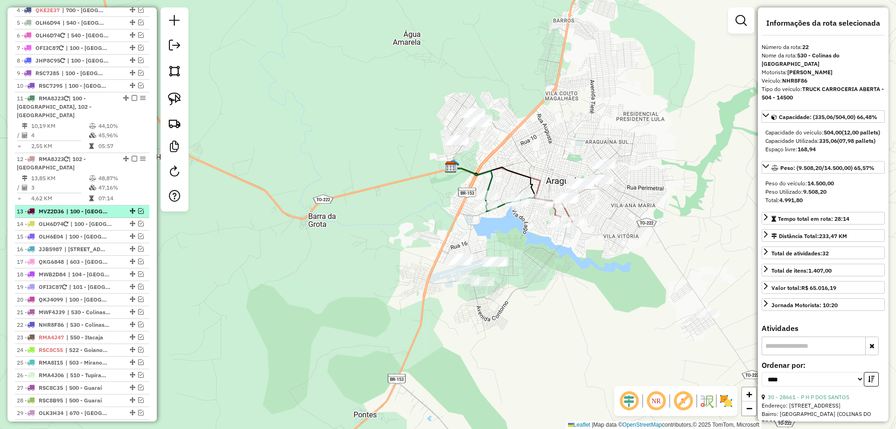
click at [138, 210] on em at bounding box center [141, 211] width 6 height 6
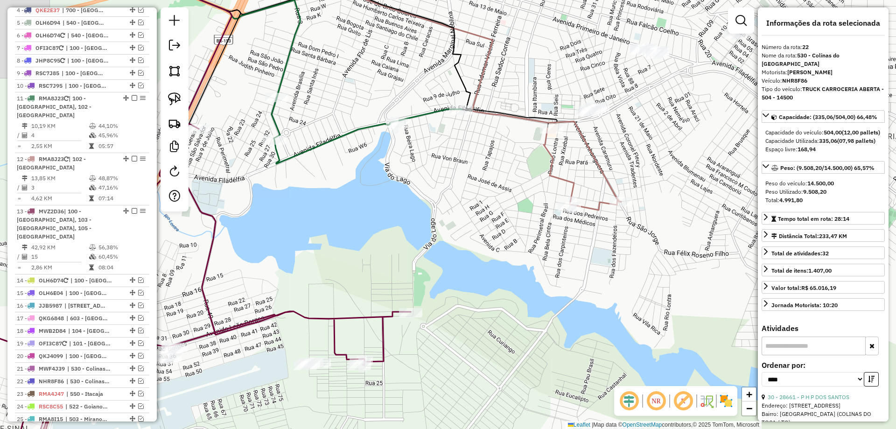
drag, startPoint x: 631, startPoint y: 178, endPoint x: 650, endPoint y: 174, distance: 19.6
click at [650, 174] on div "Janela de atendimento Grade de atendimento Capacidade Transportadoras Veículos …" at bounding box center [448, 214] width 896 height 429
click at [166, 92] on link at bounding box center [174, 99] width 21 height 21
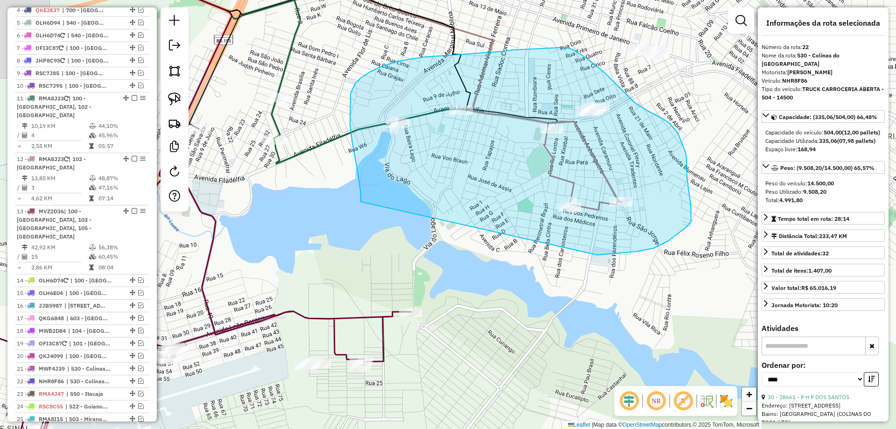
drag, startPoint x: 360, startPoint y: 188, endPoint x: 587, endPoint y: 256, distance: 237.2
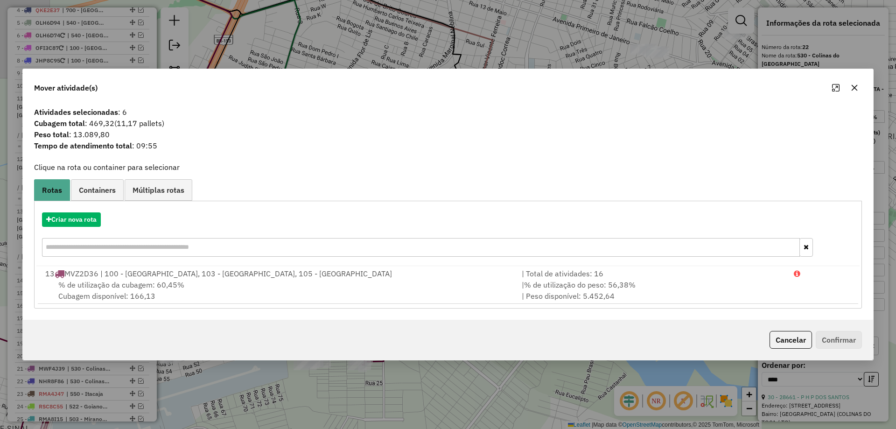
click at [857, 86] on icon "button" at bounding box center [854, 87] width 7 height 7
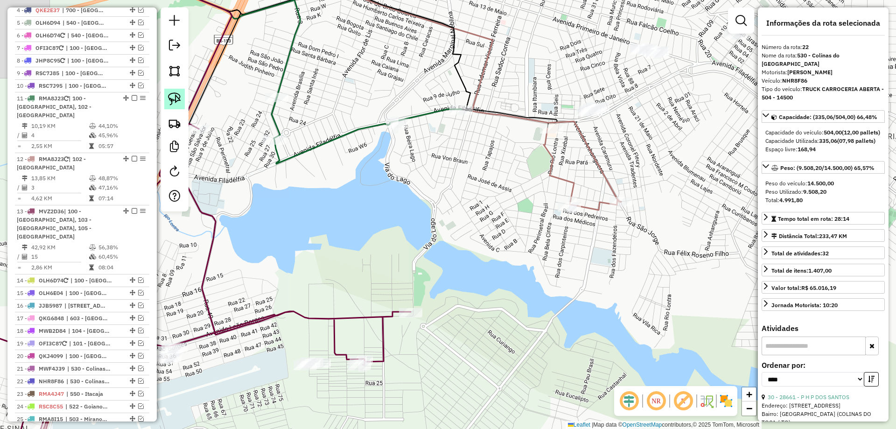
click at [169, 101] on img at bounding box center [174, 98] width 13 height 13
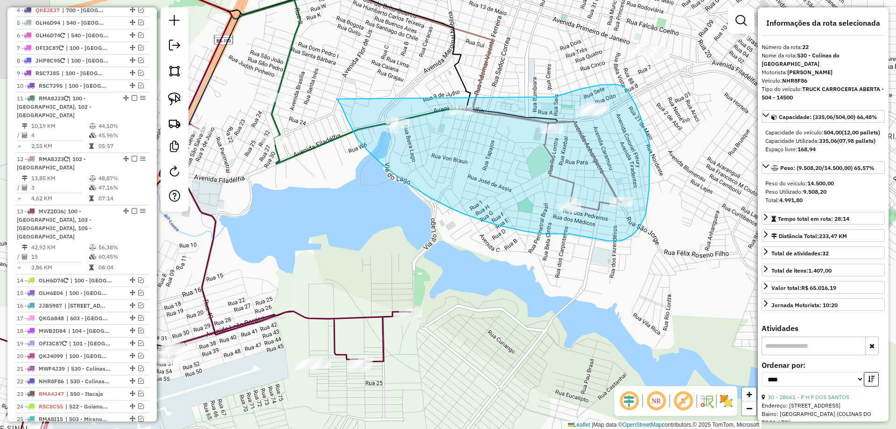
drag, startPoint x: 342, startPoint y: 107, endPoint x: 529, endPoint y: 97, distance: 187.4
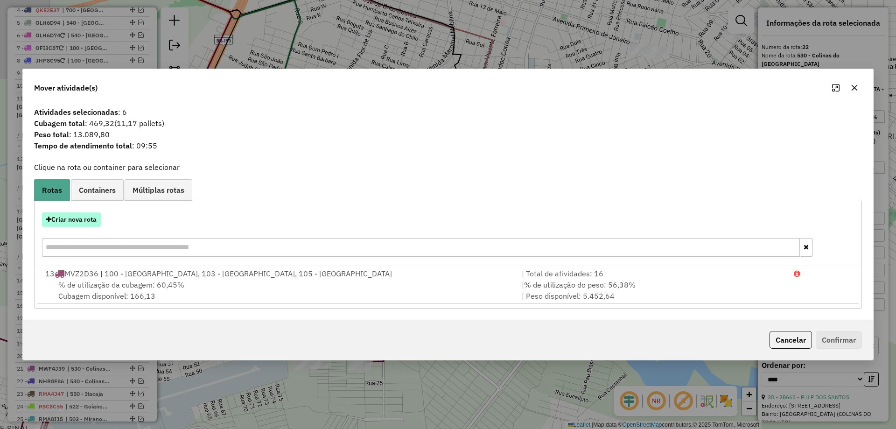
click at [80, 221] on button "Criar nova rota" at bounding box center [71, 219] width 59 height 14
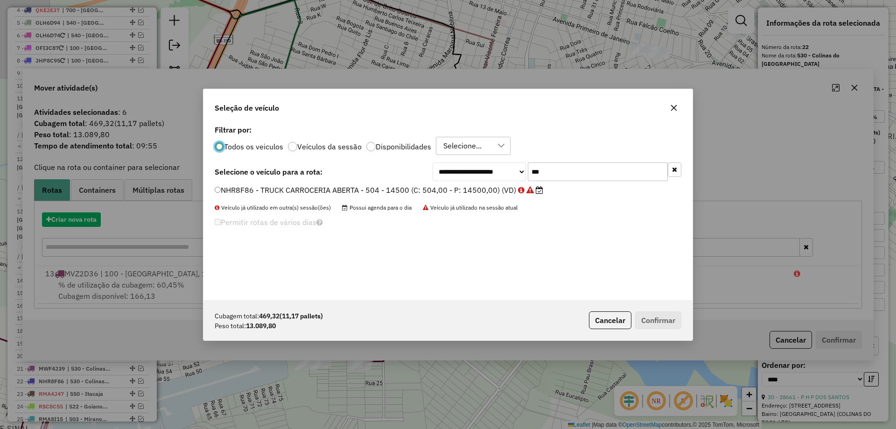
scroll to position [5, 3]
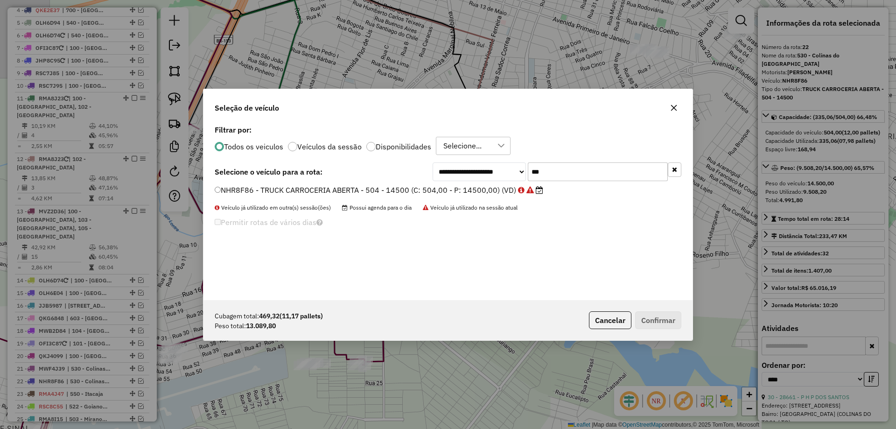
drag, startPoint x: 552, startPoint y: 176, endPoint x: 471, endPoint y: 174, distance: 80.7
click at [471, 174] on div "**********" at bounding box center [557, 171] width 249 height 19
type input "***"
click at [308, 192] on label "NKC6E36 - TRUCK CARROCERIA ABERTA - 504 - 14500 (C: 504,00 - P: 14500,00) (VD)" at bounding box center [374, 189] width 319 height 11
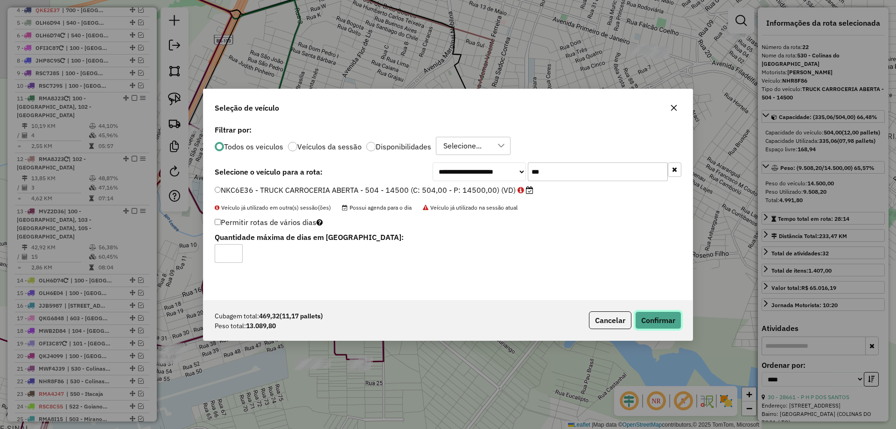
click at [649, 319] on button "Confirmar" at bounding box center [658, 320] width 46 height 18
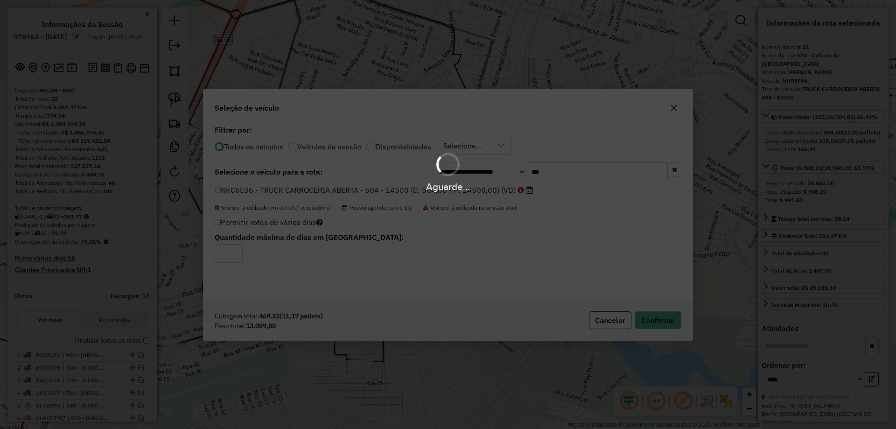
select select "*********"
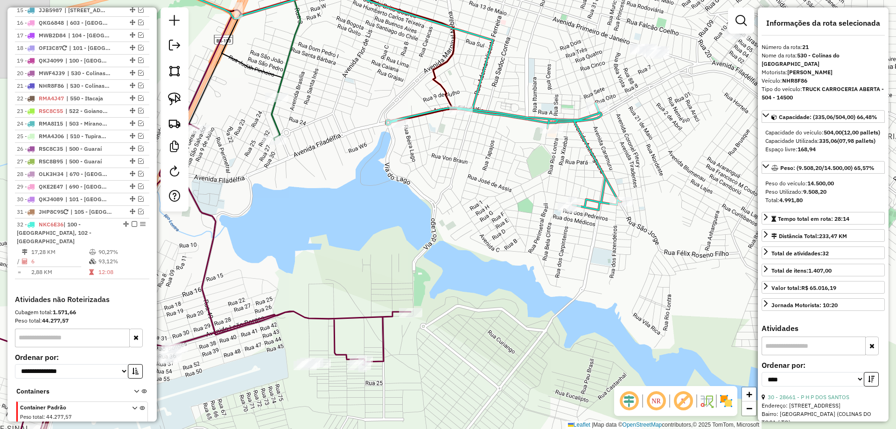
scroll to position [662, 0]
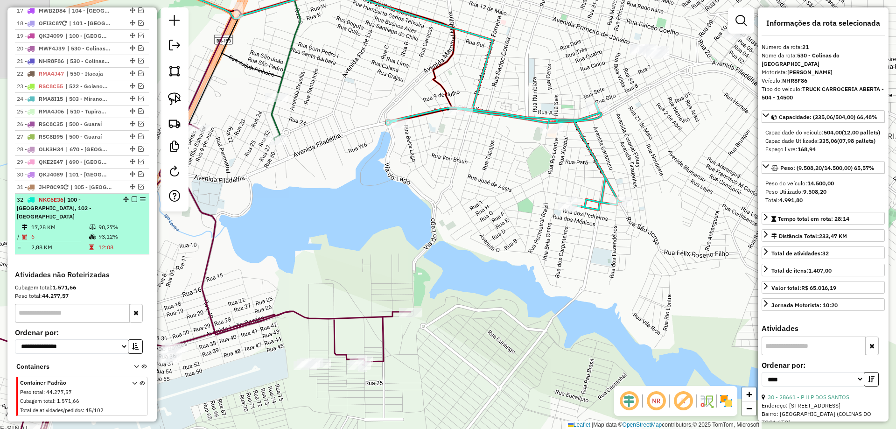
click at [132, 196] on em at bounding box center [135, 199] width 6 height 6
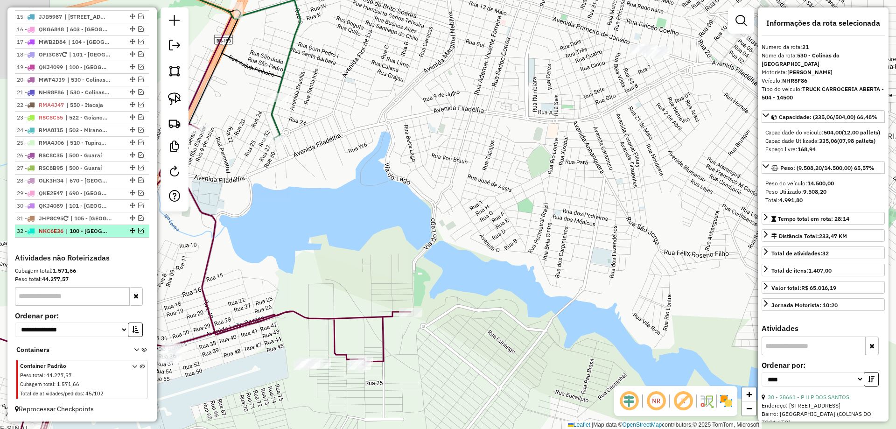
scroll to position [622, 0]
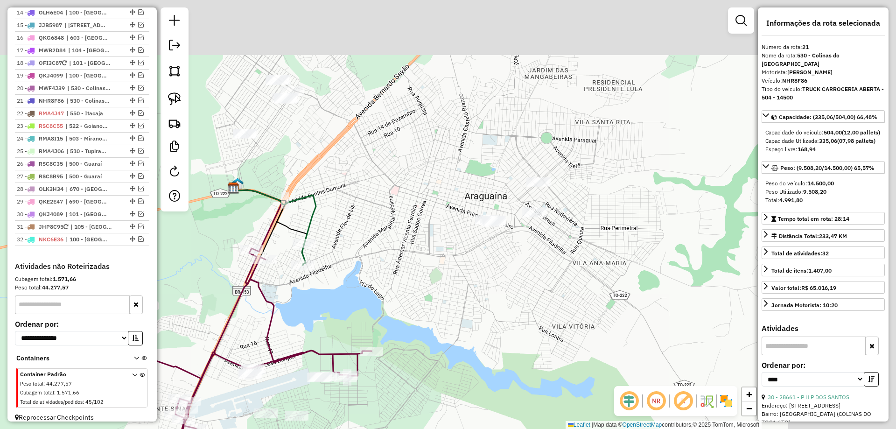
drag, startPoint x: 548, startPoint y: 276, endPoint x: 520, endPoint y: 283, distance: 28.4
click at [520, 283] on div "Janela de atendimento Grade de atendimento Capacidade Transportadoras Veículos …" at bounding box center [448, 214] width 896 height 429
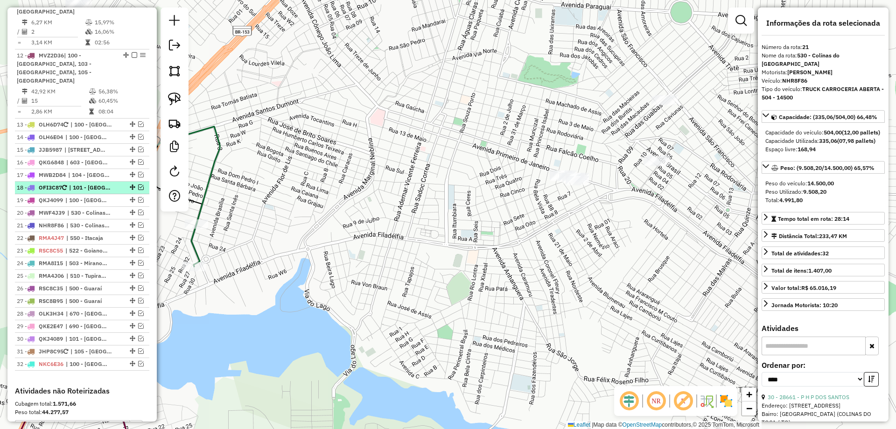
scroll to position [482, 0]
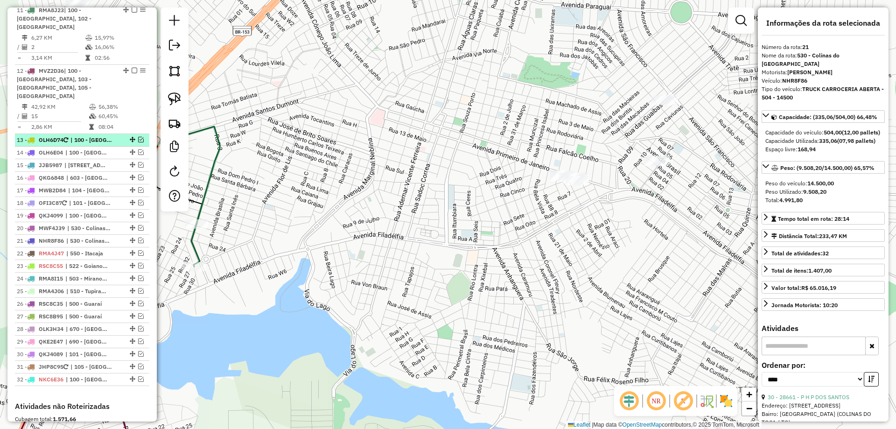
click at [138, 137] on em at bounding box center [141, 140] width 6 height 6
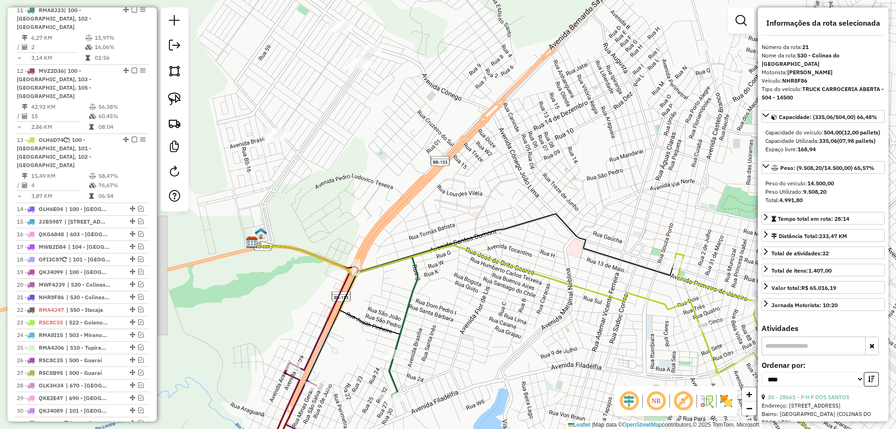
drag, startPoint x: 455, startPoint y: 242, endPoint x: 651, endPoint y: 373, distance: 235.5
click at [651, 373] on div "Janela de atendimento Grade de atendimento Capacidade Transportadoras Veículos …" at bounding box center [448, 214] width 896 height 429
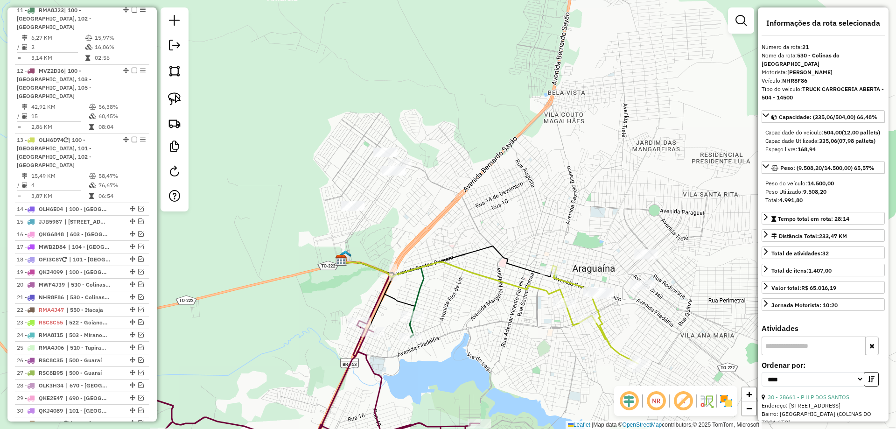
drag, startPoint x: 519, startPoint y: 351, endPoint x: 486, endPoint y: 329, distance: 39.7
click at [486, 329] on div "Janela de atendimento Grade de atendimento Capacidade Transportadoras Veículos …" at bounding box center [448, 214] width 896 height 429
click at [176, 102] on img at bounding box center [174, 98] width 13 height 13
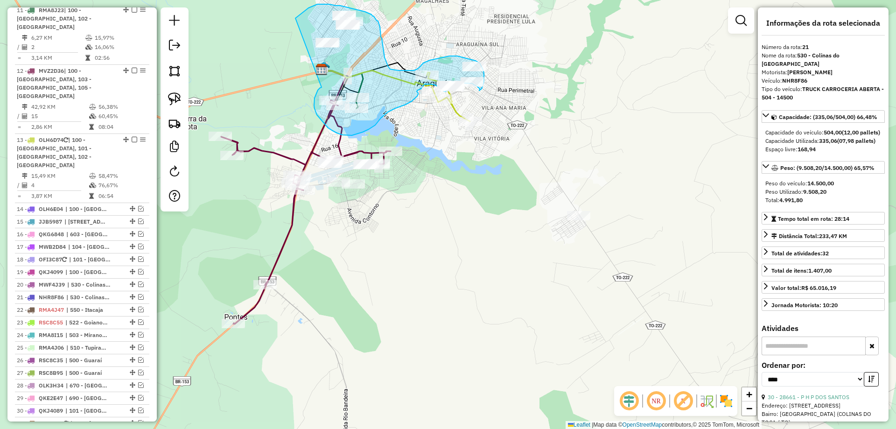
drag, startPoint x: 325, startPoint y: 322, endPoint x: 295, endPoint y: 18, distance: 305.7
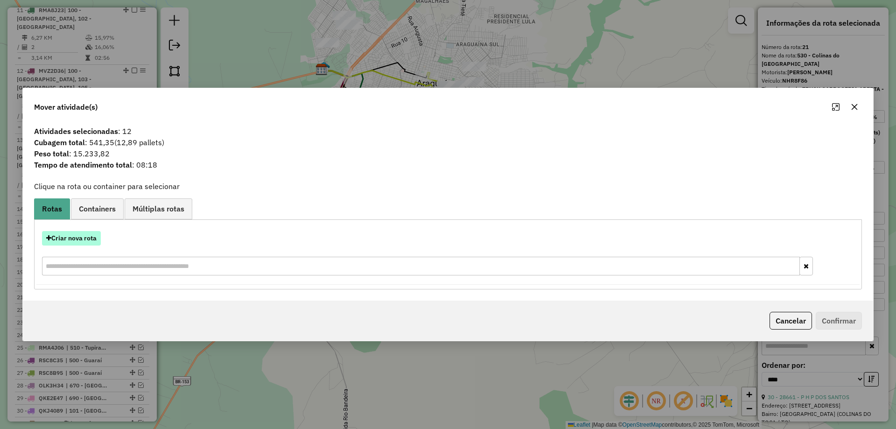
click at [72, 236] on button "Criar nova rota" at bounding box center [71, 238] width 59 height 14
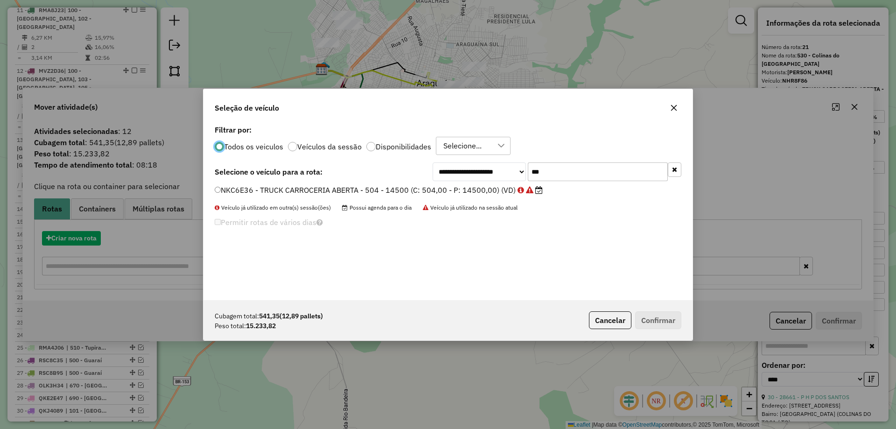
scroll to position [5, 3]
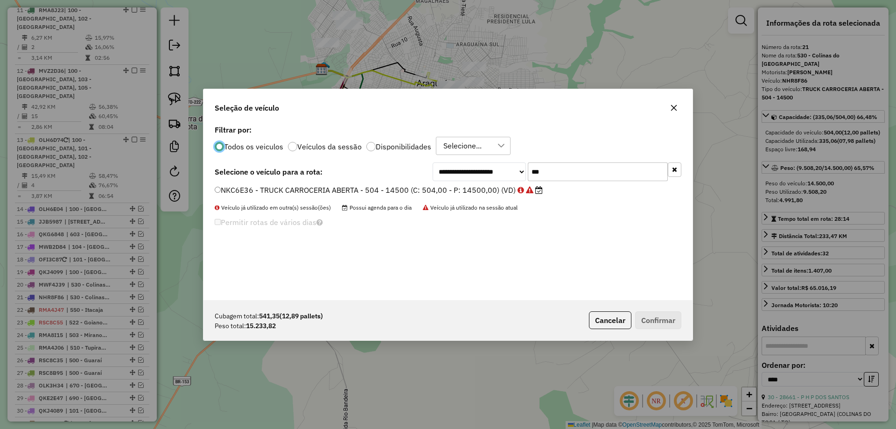
click at [673, 104] on icon "button" at bounding box center [673, 107] width 7 height 7
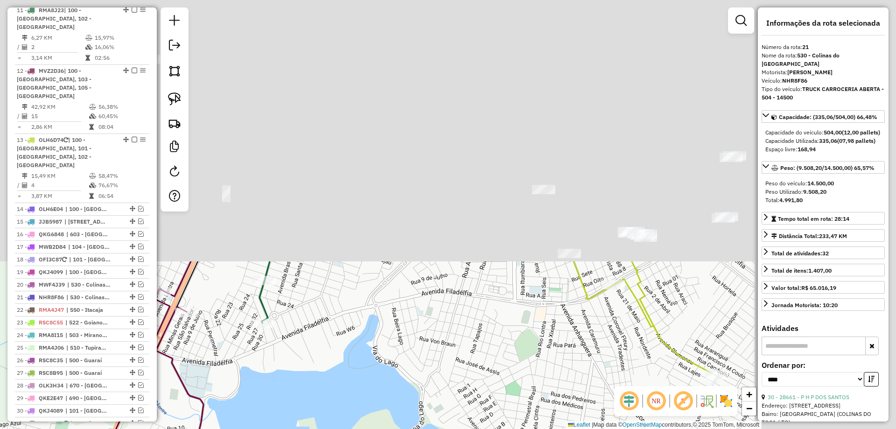
drag, startPoint x: 487, startPoint y: 85, endPoint x: 336, endPoint y: 405, distance: 354.2
click at [332, 410] on div "Janela de atendimento Grade de atendimento Capacidade Transportadoras Veículos …" at bounding box center [448, 214] width 896 height 429
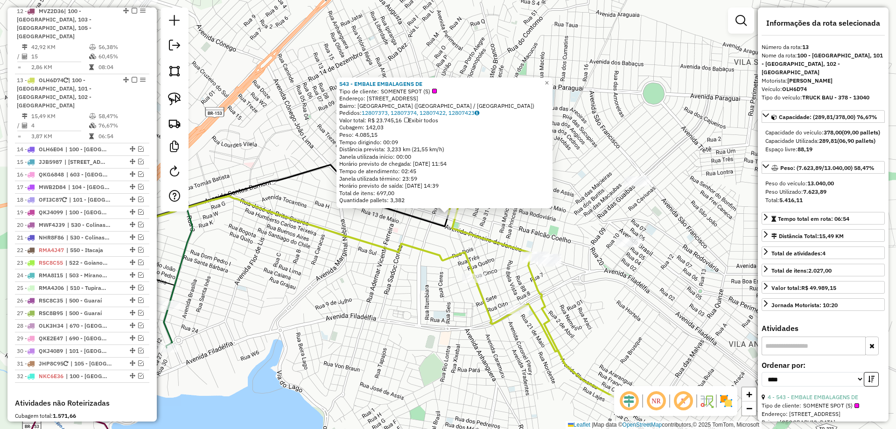
scroll to position [600, 0]
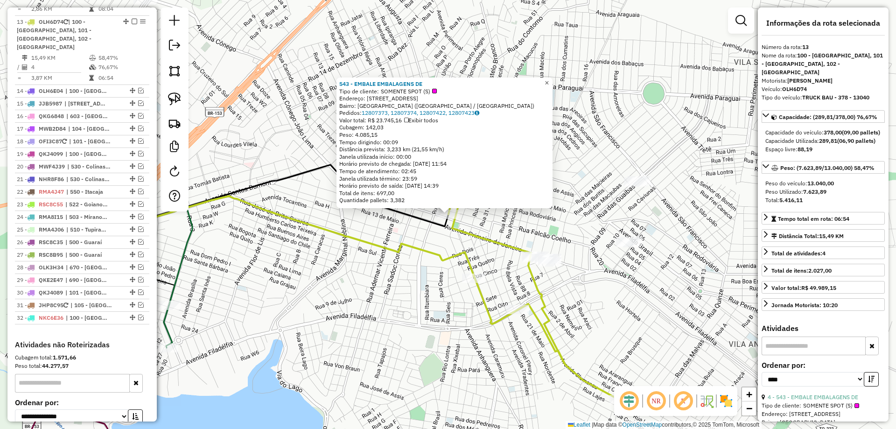
click at [552, 81] on link "×" at bounding box center [546, 82] width 11 height 11
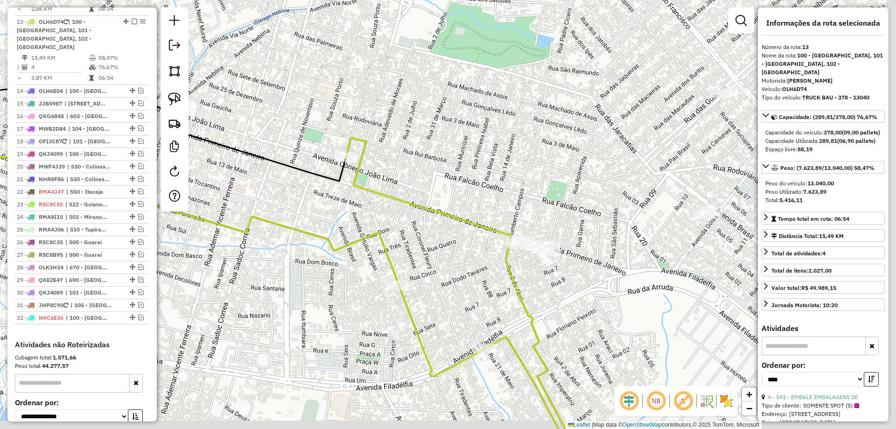
drag, startPoint x: 587, startPoint y: 321, endPoint x: 421, endPoint y: 265, distance: 175.3
click at [421, 265] on div "Janela de atendimento Grade de atendimento Capacidade Transportadoras Veículos …" at bounding box center [448, 214] width 896 height 429
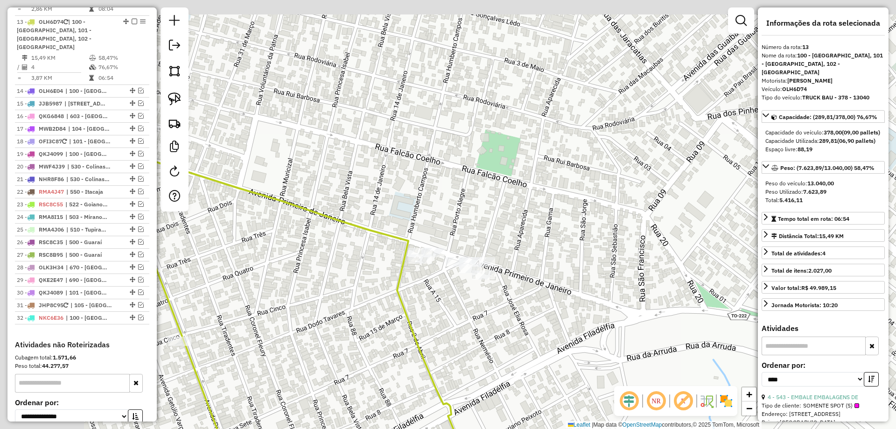
drag, startPoint x: 483, startPoint y: 297, endPoint x: 532, endPoint y: 357, distance: 77.3
click at [532, 357] on div "Janela de atendimento Grade de atendimento Capacidade Transportadoras Veículos …" at bounding box center [448, 214] width 896 height 429
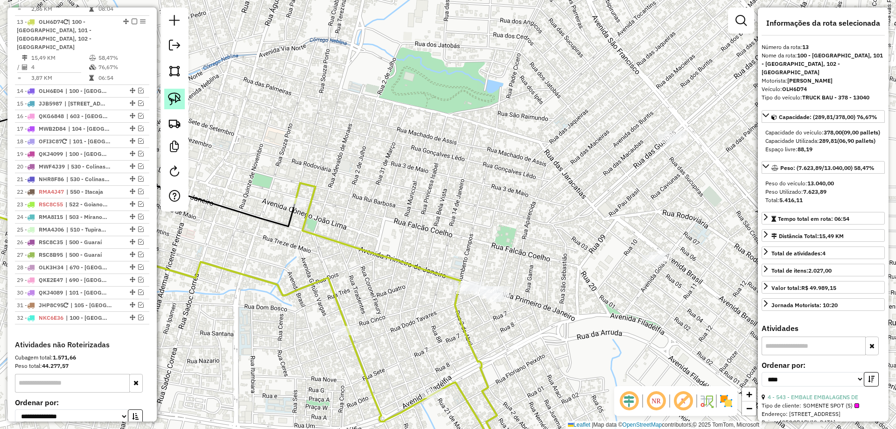
click at [173, 93] on img at bounding box center [174, 98] width 13 height 13
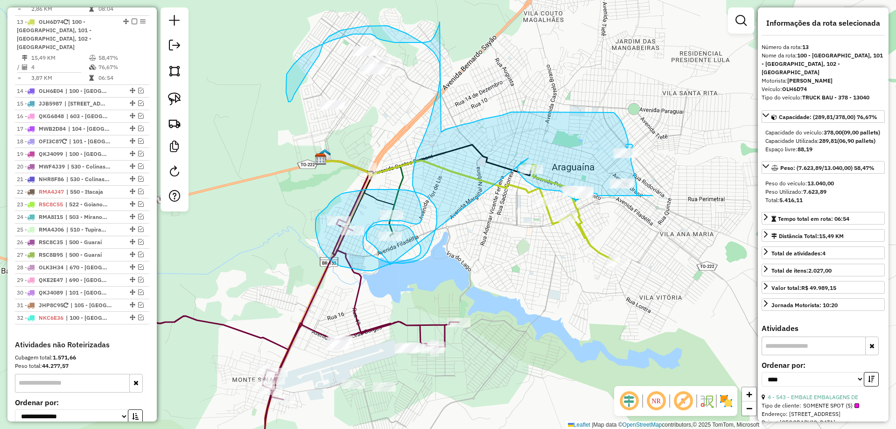
drag, startPoint x: 269, startPoint y: 164, endPoint x: 390, endPoint y: 265, distance: 157.1
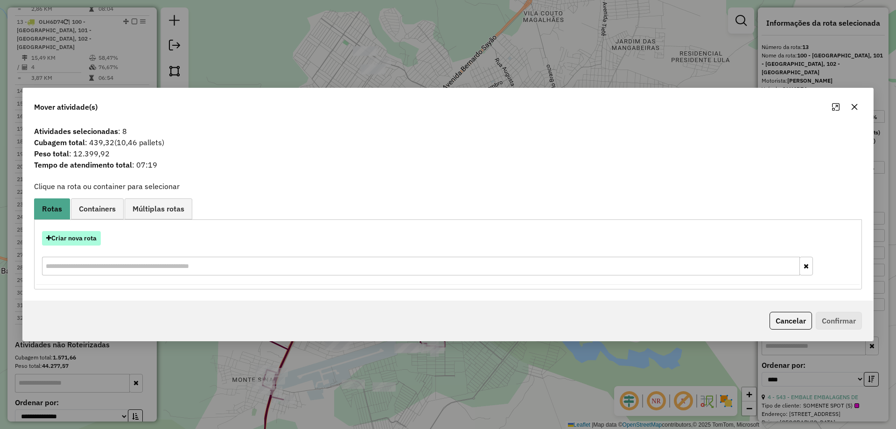
click at [71, 242] on button "Criar nova rota" at bounding box center [71, 238] width 59 height 14
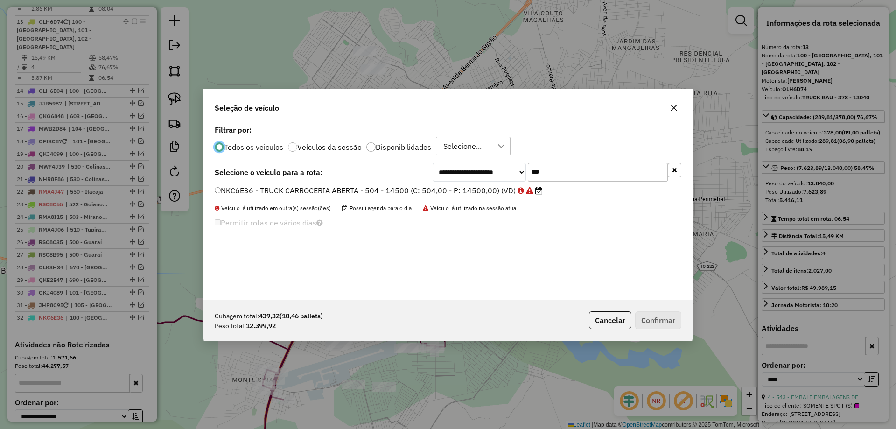
scroll to position [5, 3]
drag, startPoint x: 551, startPoint y: 169, endPoint x: 284, endPoint y: 169, distance: 266.9
click at [284, 169] on div "**********" at bounding box center [448, 171] width 467 height 19
click at [321, 193] on label "RMA8I15 - TRUCK CARROCERIA ABERTA - 504 - 13000 (C: 504,00 - P: 13900,00) (VD)" at bounding box center [374, 189] width 319 height 11
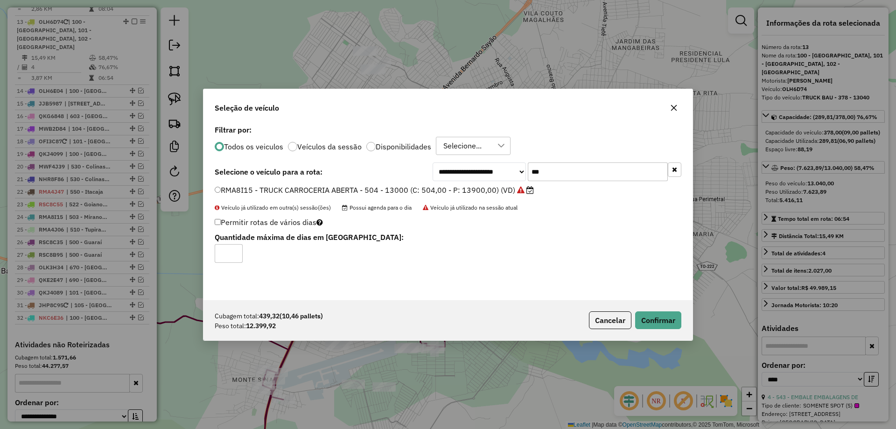
drag, startPoint x: 553, startPoint y: 173, endPoint x: 386, endPoint y: 163, distance: 167.3
click at [386, 167] on div "**********" at bounding box center [448, 171] width 467 height 19
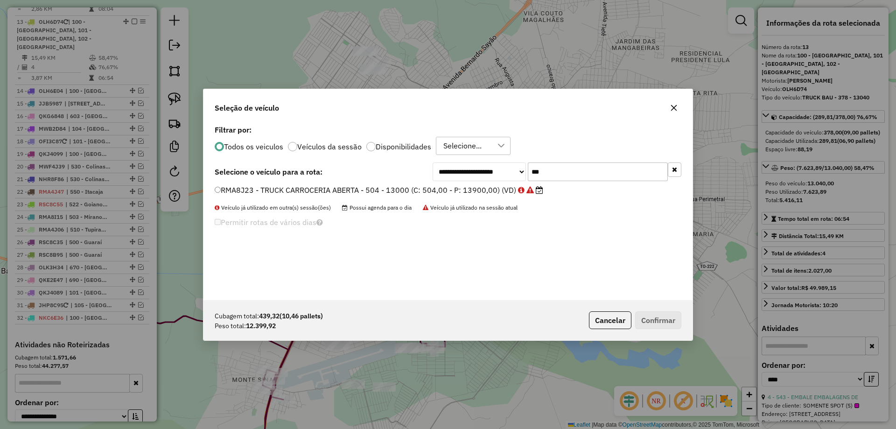
type input "***"
click at [299, 193] on label "RMA8J23 - TRUCK CARROCERIA ABERTA - 504 - 13000 (C: 504,00 - P: 13900,00) (VD)" at bounding box center [379, 189] width 328 height 11
click at [658, 324] on button "Confirmar" at bounding box center [658, 320] width 46 height 18
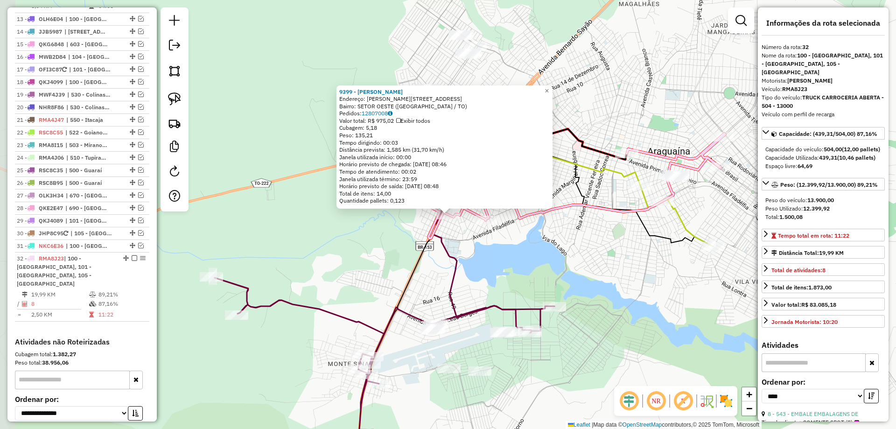
scroll to position [658, 0]
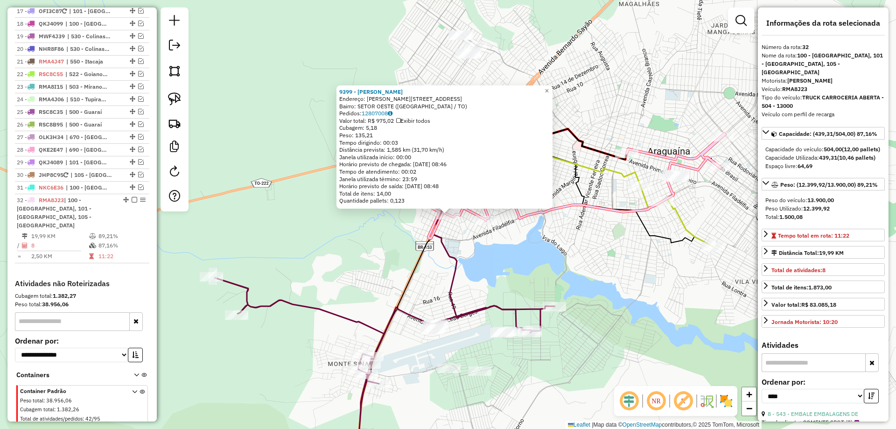
click at [425, 216] on div "9399 - [PERSON_NAME] Endereço: [STREET_ADDRESS][PERSON_NAME] ([GEOGRAPHIC_DATA]…" at bounding box center [448, 214] width 896 height 429
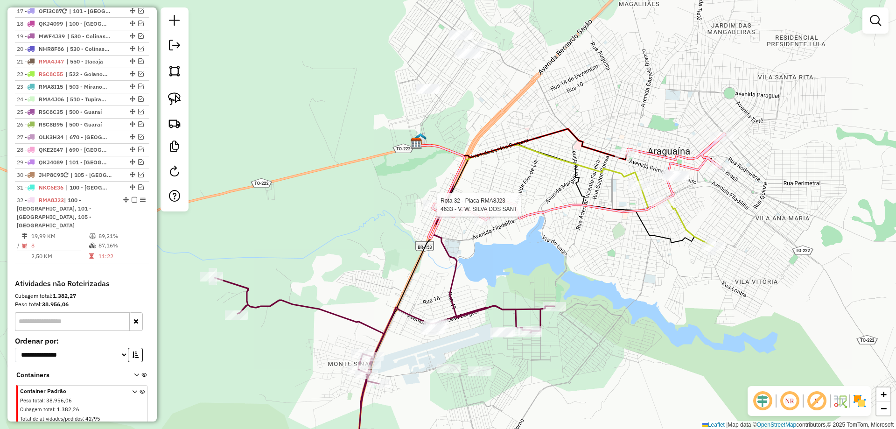
select select "*********"
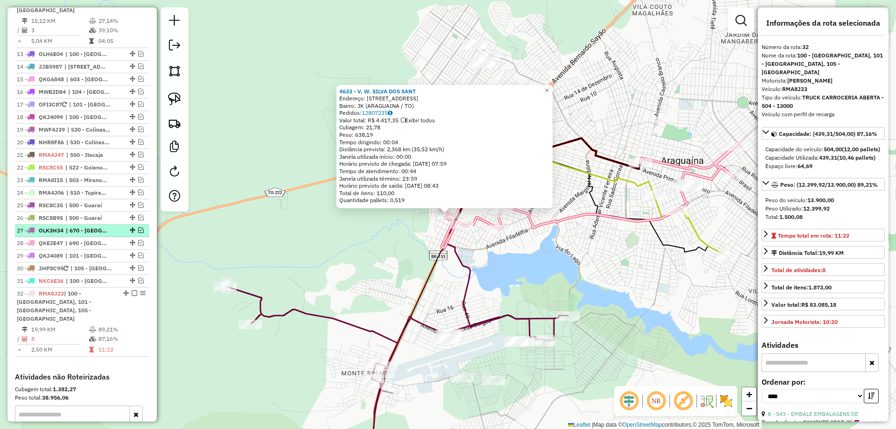
scroll to position [518, 0]
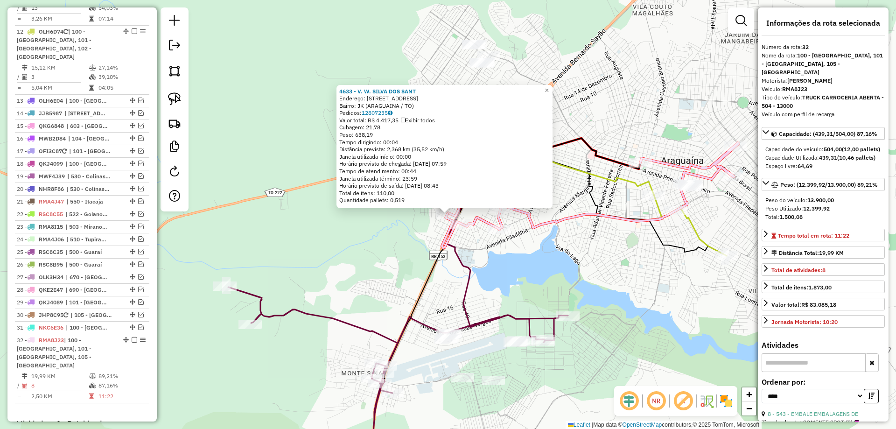
drag, startPoint x: 662, startPoint y: 228, endPoint x: 488, endPoint y: 227, distance: 174.0
click at [655, 228] on div "4633 - V. W. SILVA DOS SANT Endereço: AV ARAGUACI 517 Bairro: JK ([GEOGRAPHIC_D…" at bounding box center [448, 214] width 896 height 429
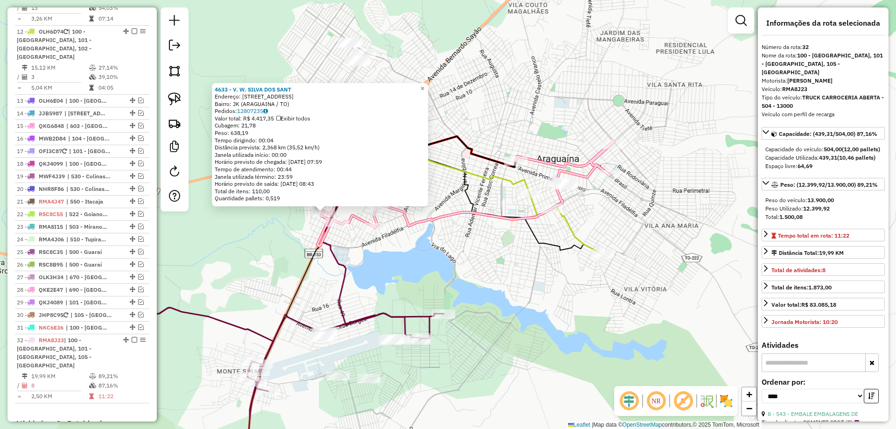
drag, startPoint x: 488, startPoint y: 227, endPoint x: 440, endPoint y: 229, distance: 47.6
click at [441, 229] on div "4633 - V. W. SILVA DOS SANT Endereço: AV ARAGUACI 517 Bairro: JK ([GEOGRAPHIC_D…" at bounding box center [448, 214] width 896 height 429
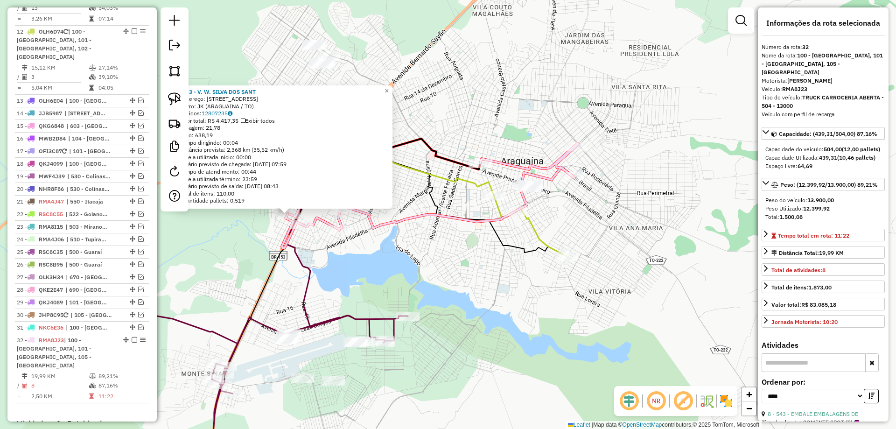
click at [535, 232] on icon at bounding box center [530, 225] width 73 height 61
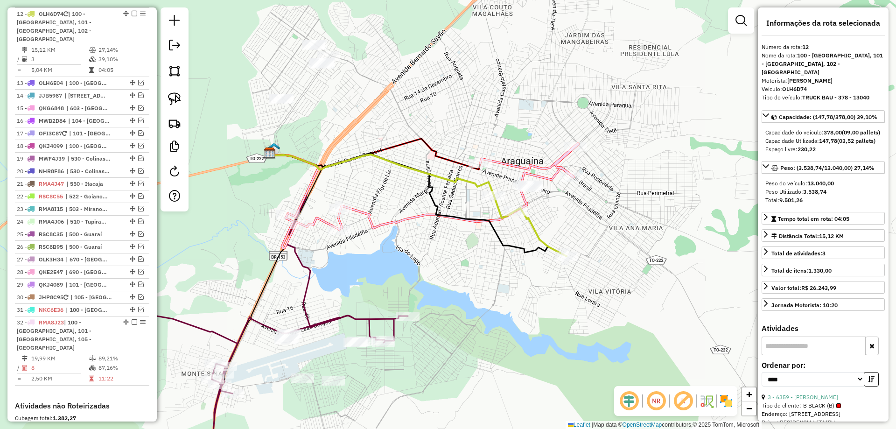
scroll to position [537, 0]
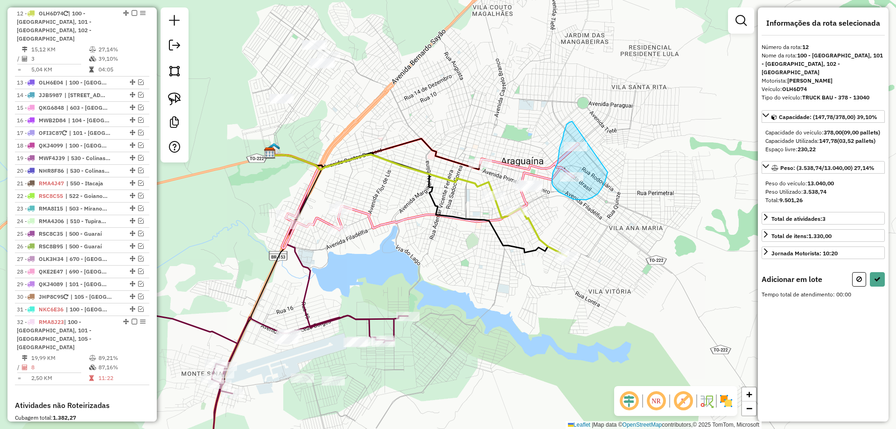
drag, startPoint x: 572, startPoint y: 121, endPoint x: 609, endPoint y: 117, distance: 37.6
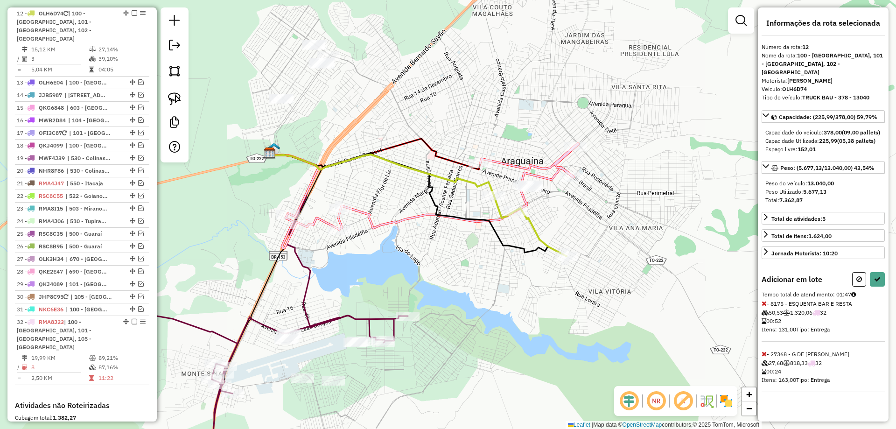
select select "*********"
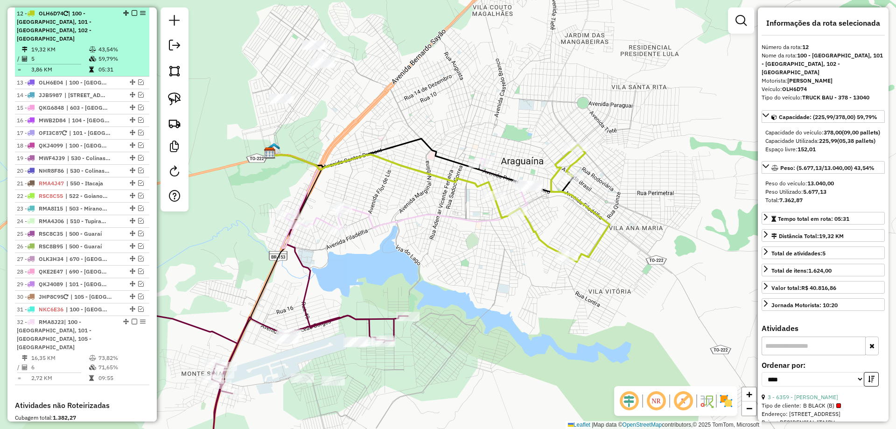
click at [132, 13] on em at bounding box center [135, 13] width 6 height 6
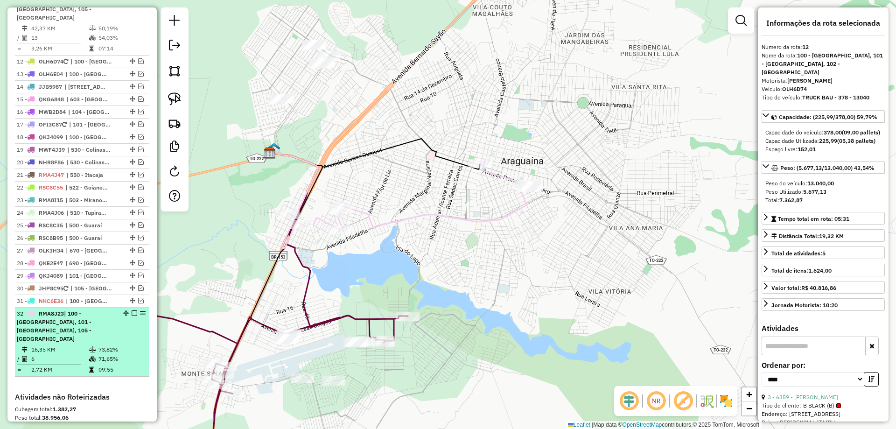
click at [132, 311] on em at bounding box center [135, 313] width 6 height 6
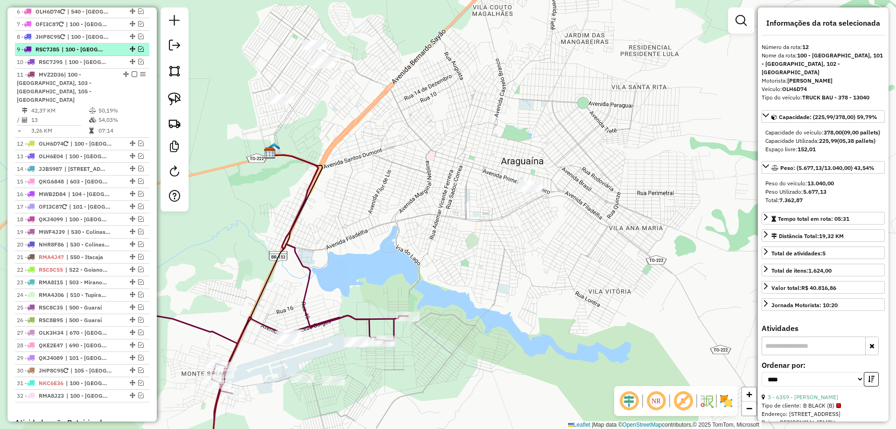
scroll to position [395, 0]
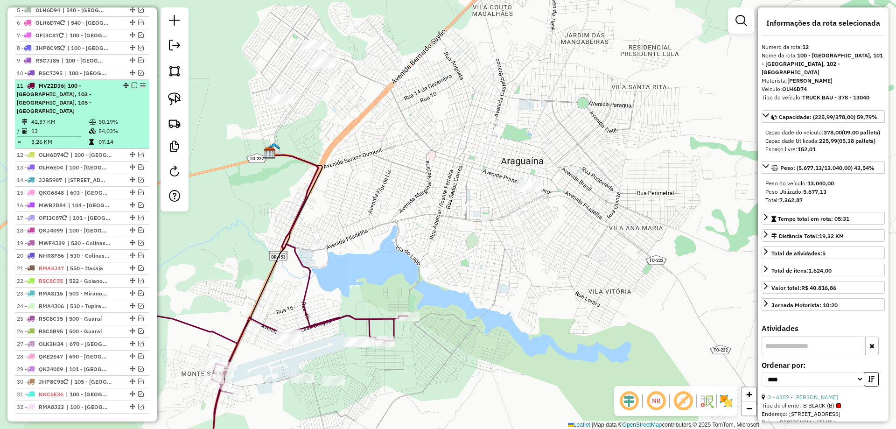
click at [132, 88] on em at bounding box center [135, 86] width 6 height 6
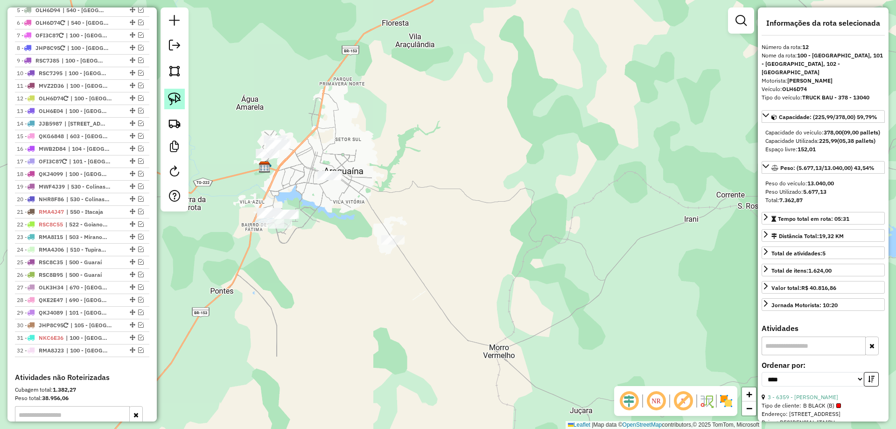
click at [174, 93] on img at bounding box center [174, 98] width 13 height 13
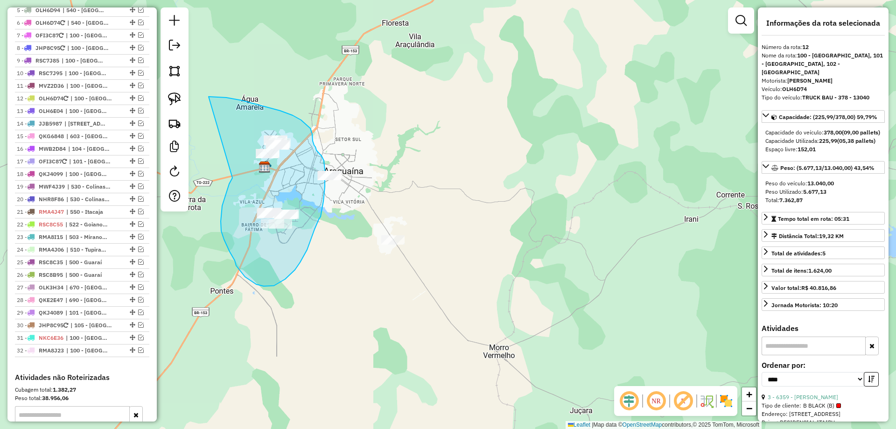
drag, startPoint x: 232, startPoint y: 178, endPoint x: 209, endPoint y: 97, distance: 84.9
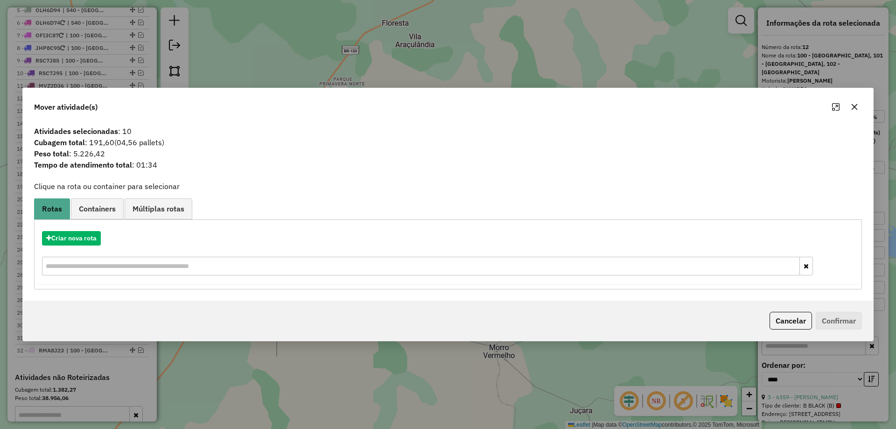
click at [858, 113] on button "button" at bounding box center [854, 106] width 15 height 15
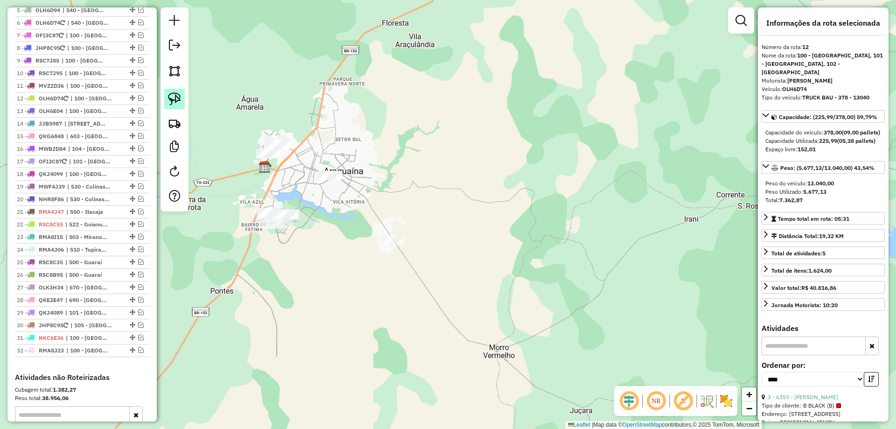
click at [173, 96] on img at bounding box center [174, 98] width 13 height 13
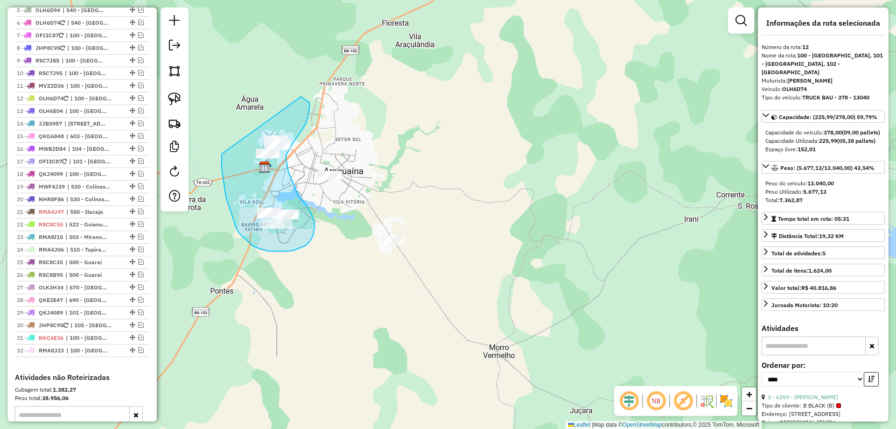
drag, startPoint x: 222, startPoint y: 156, endPoint x: 257, endPoint y: 93, distance: 71.6
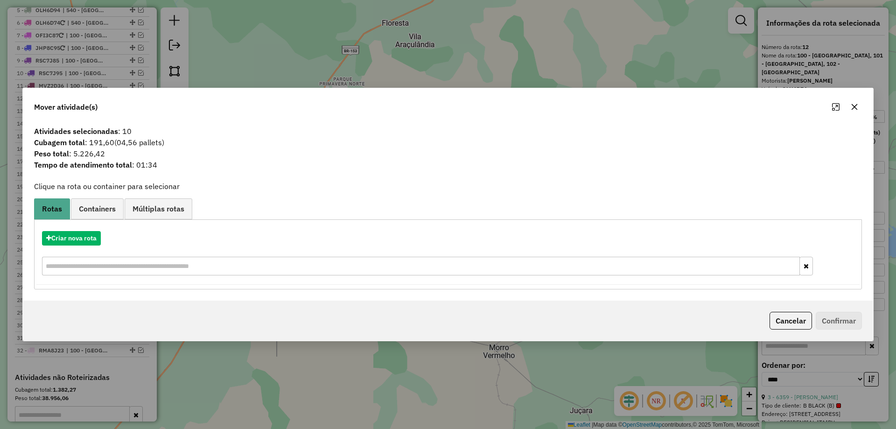
click at [851, 105] on icon "button" at bounding box center [854, 106] width 7 height 7
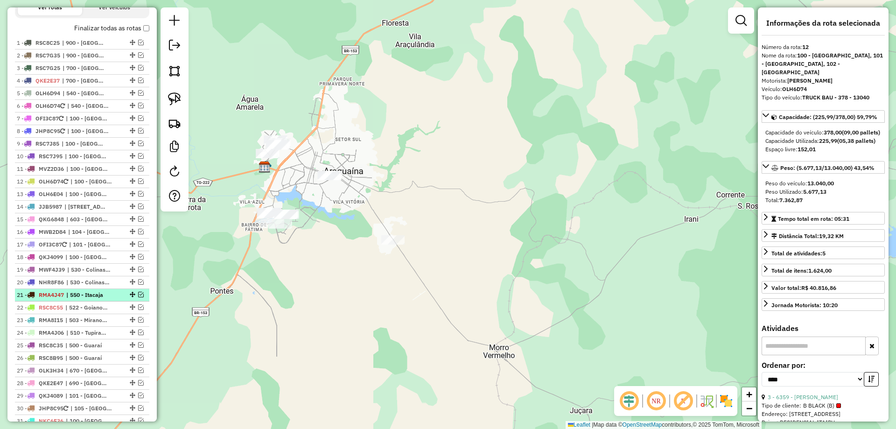
scroll to position [302, 0]
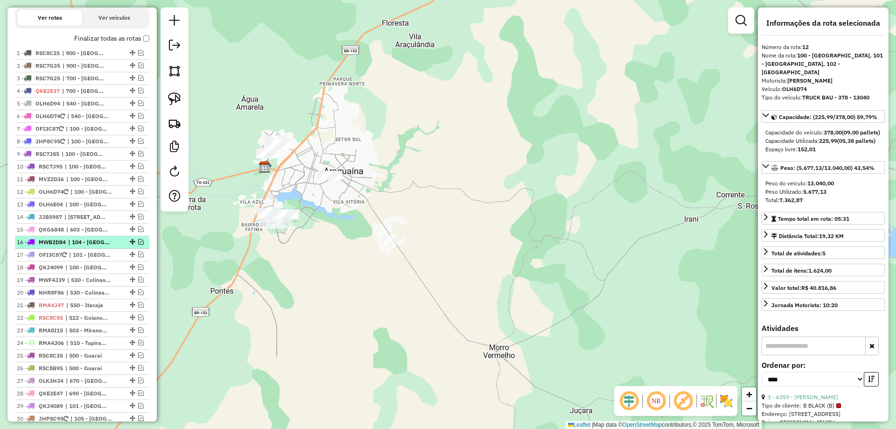
click at [138, 244] on em at bounding box center [141, 242] width 6 height 6
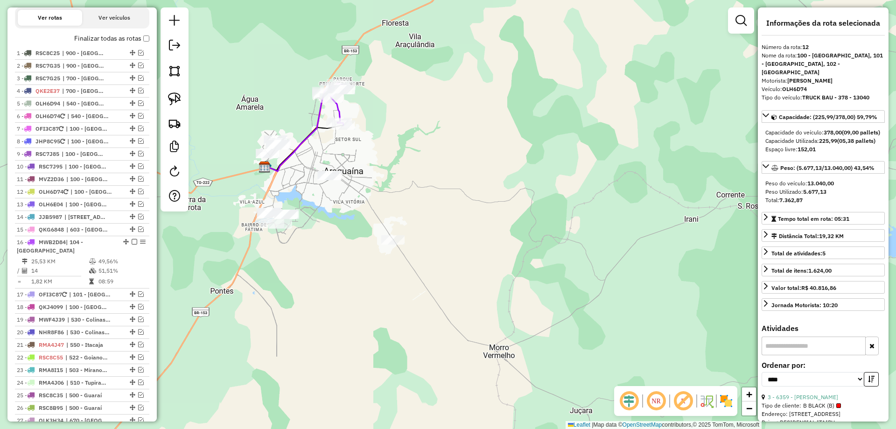
click at [310, 135] on icon at bounding box center [294, 132] width 59 height 77
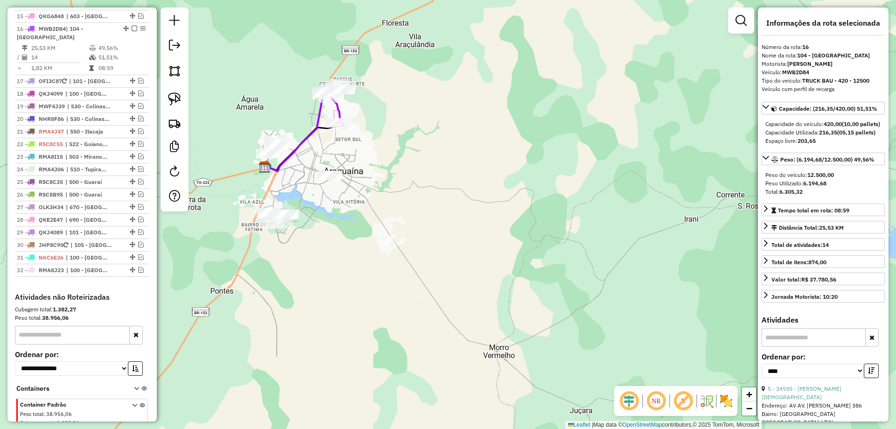
scroll to position [539, 0]
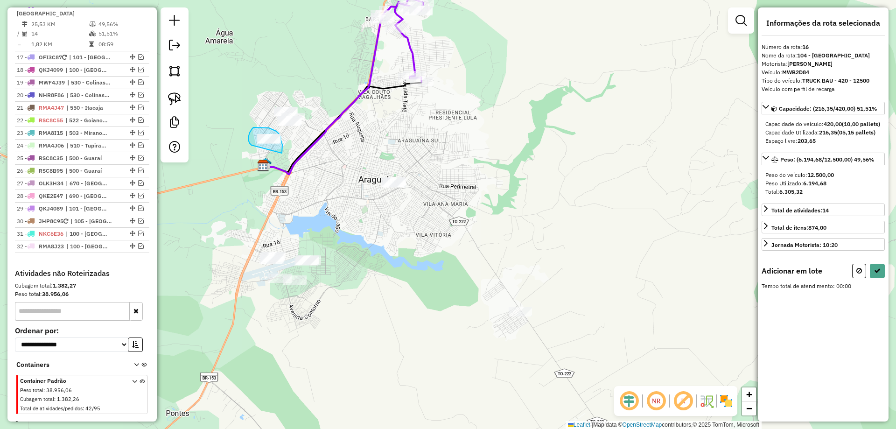
drag, startPoint x: 282, startPoint y: 149, endPoint x: 253, endPoint y: 146, distance: 29.1
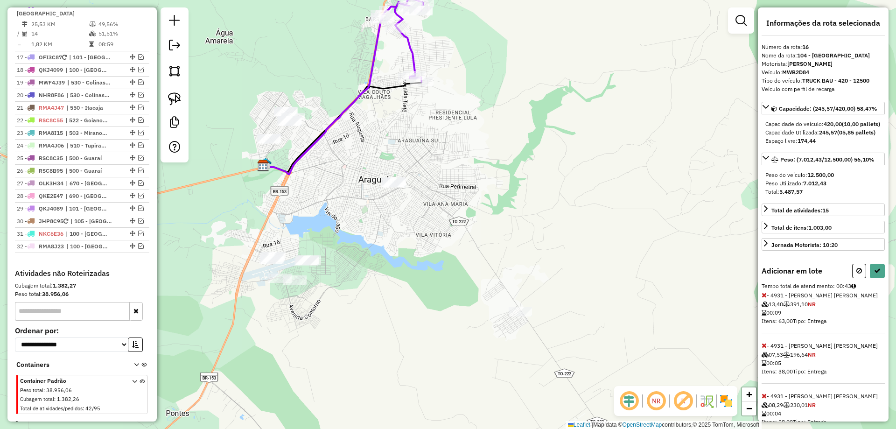
select select "*********"
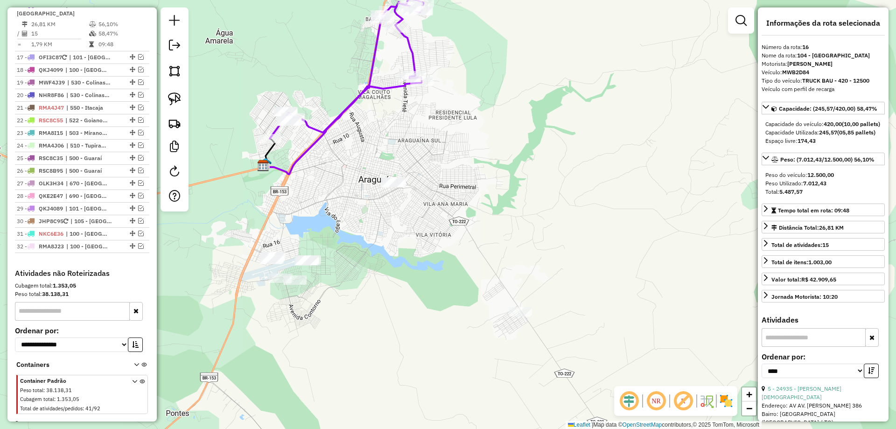
click at [132, 7] on em at bounding box center [135, 5] width 6 height 6
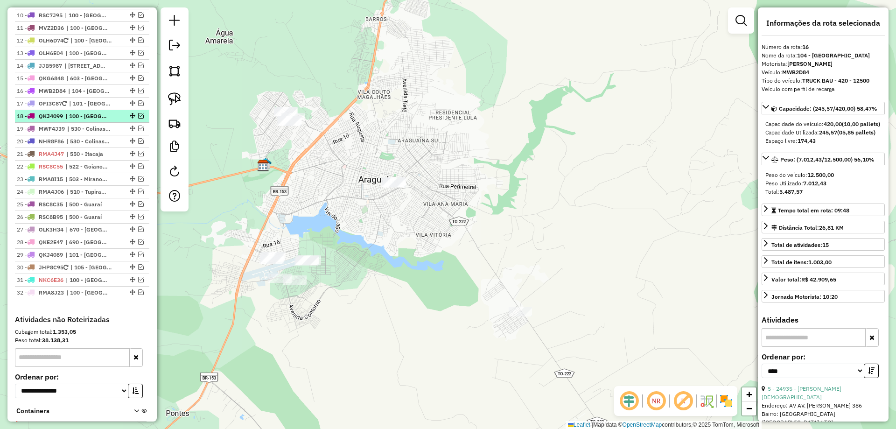
scroll to position [453, 0]
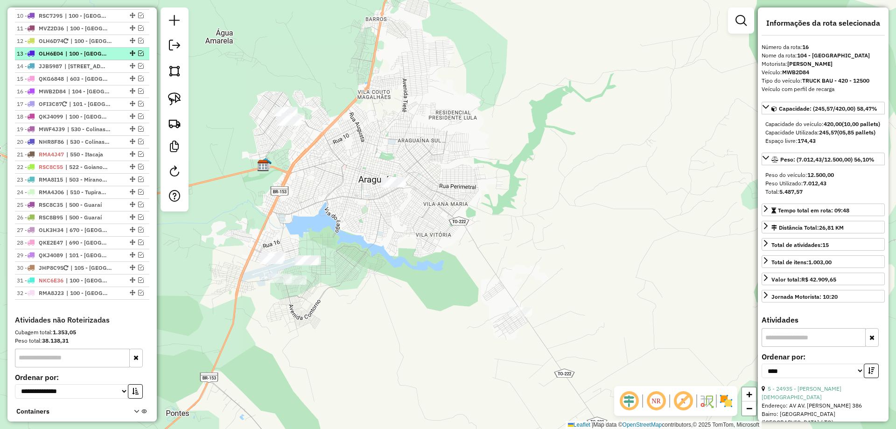
click at [138, 56] on em at bounding box center [141, 53] width 6 height 6
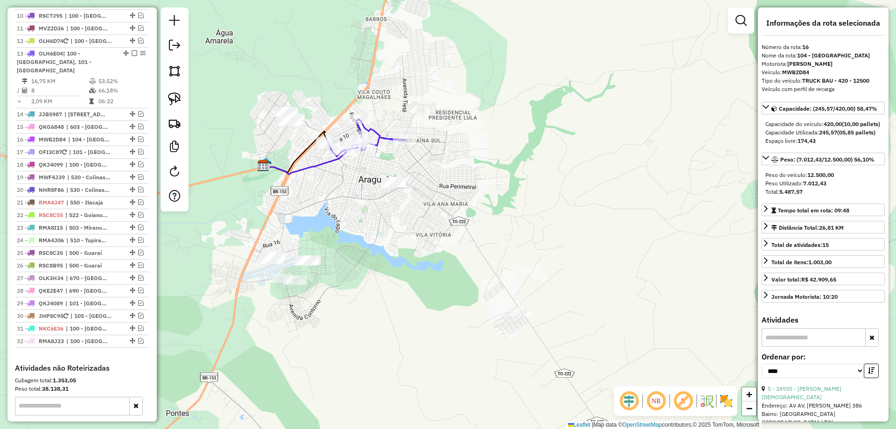
click at [310, 167] on icon at bounding box center [313, 158] width 101 height 32
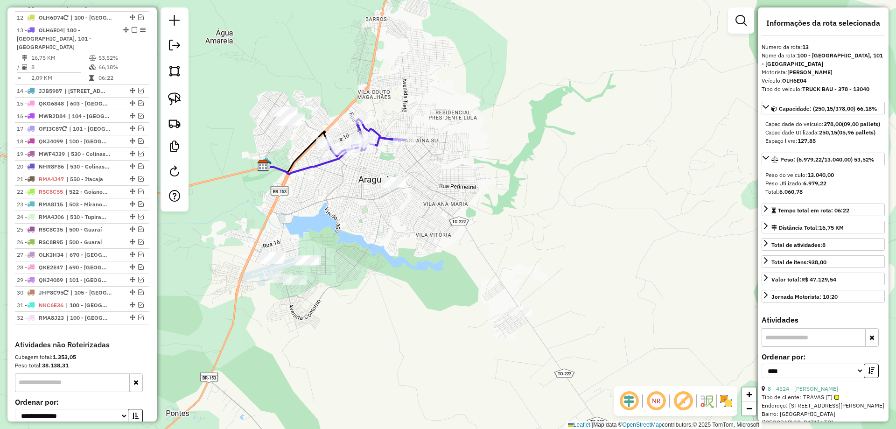
scroll to position [501, 0]
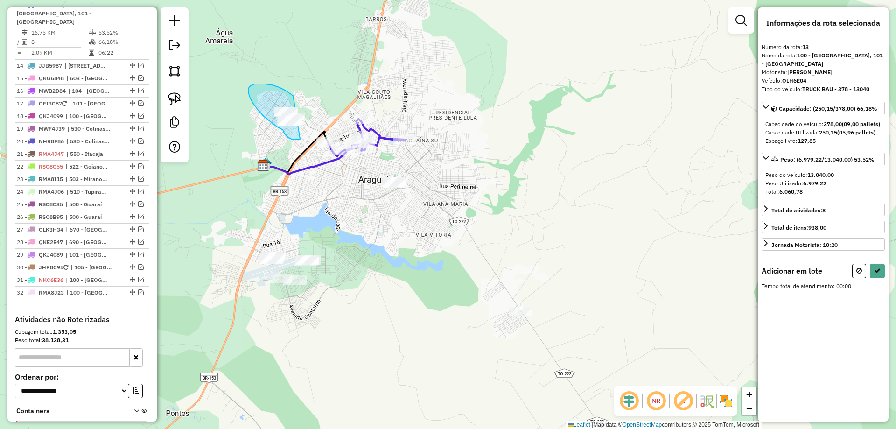
drag, startPoint x: 250, startPoint y: 86, endPoint x: 309, endPoint y: 112, distance: 64.8
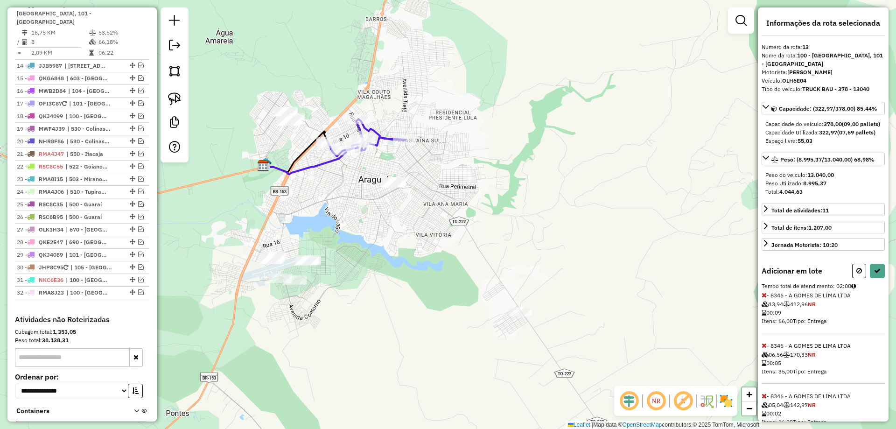
select select "*********"
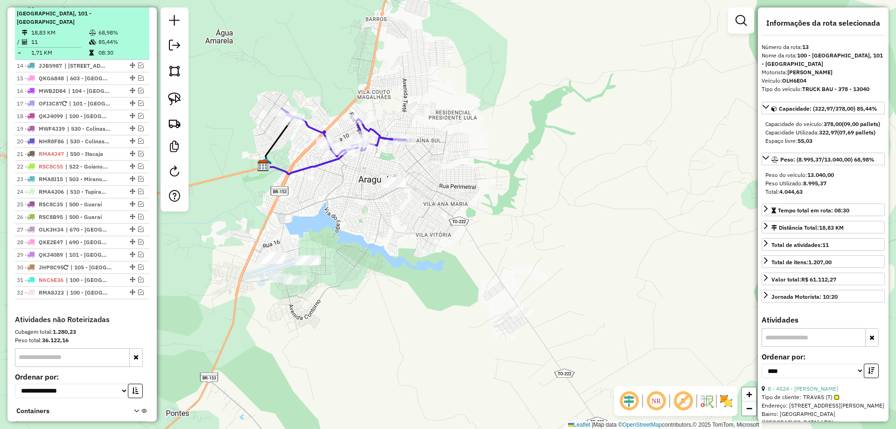
click at [132, 7] on em at bounding box center [135, 5] width 6 height 6
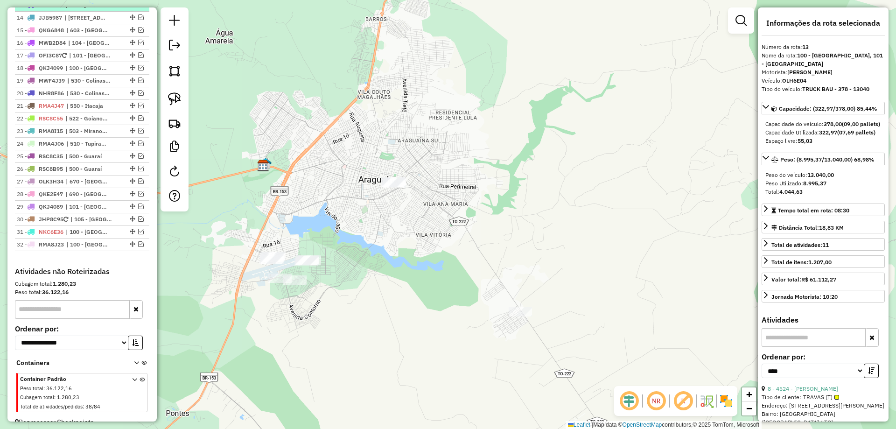
scroll to position [461, 0]
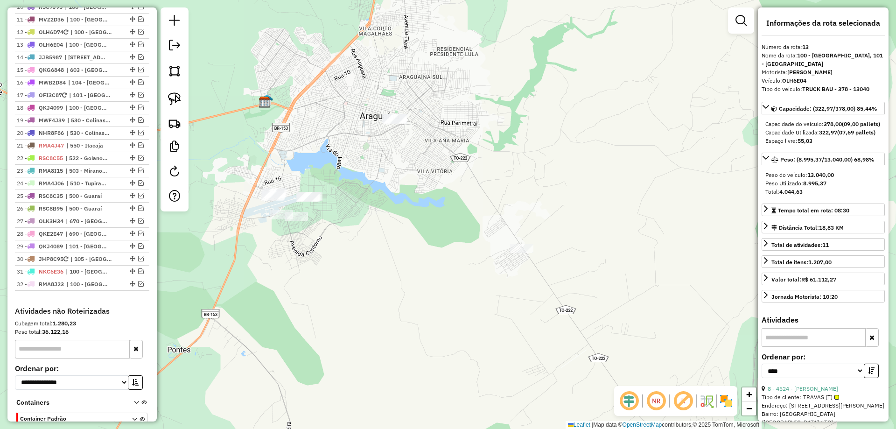
drag, startPoint x: 386, startPoint y: 331, endPoint x: 387, endPoint y: 267, distance: 63.5
click at [387, 267] on div "Janela de atendimento Grade de atendimento Capacidade Transportadoras Veículos …" at bounding box center [448, 214] width 896 height 429
click at [138, 22] on em at bounding box center [141, 19] width 6 height 6
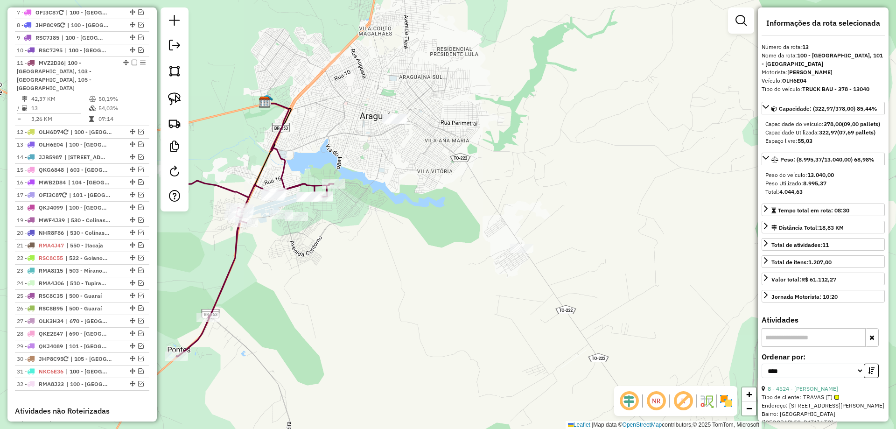
scroll to position [416, 0]
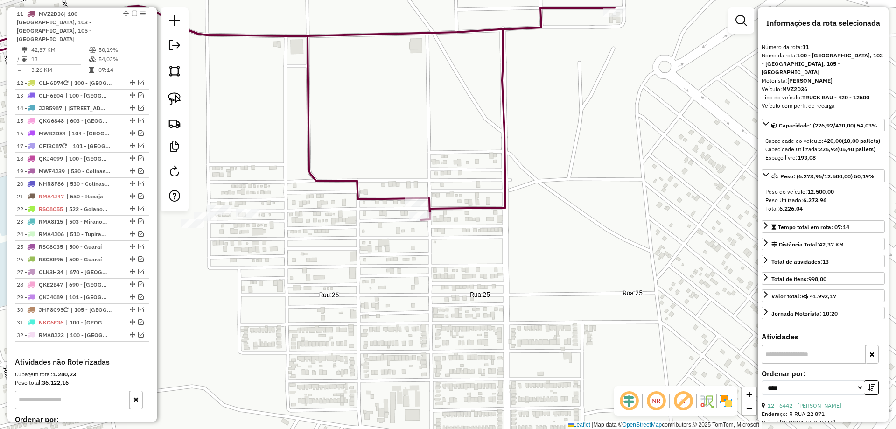
scroll to position [476, 0]
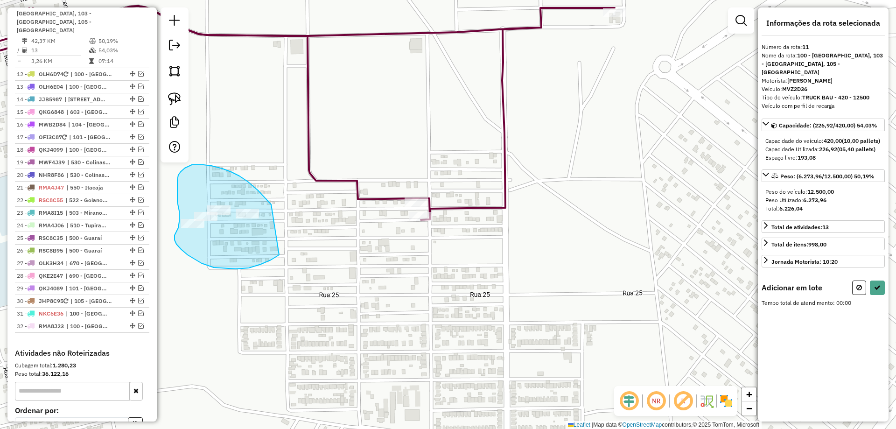
drag, startPoint x: 248, startPoint y: 181, endPoint x: 279, endPoint y: 255, distance: 79.6
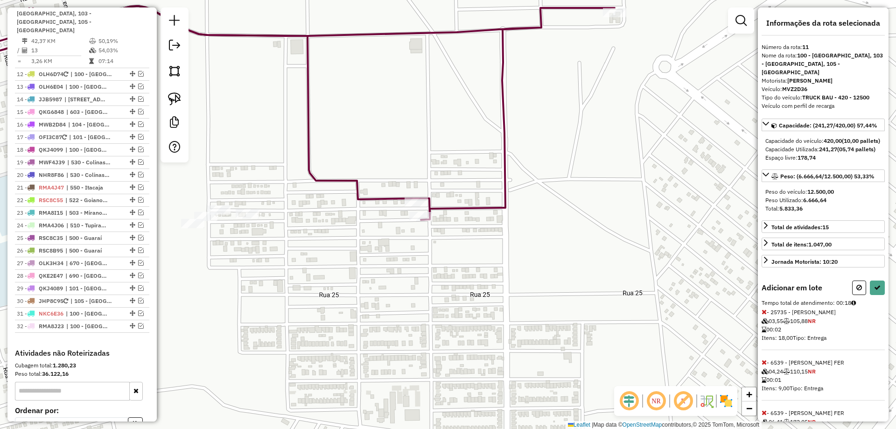
select select "*********"
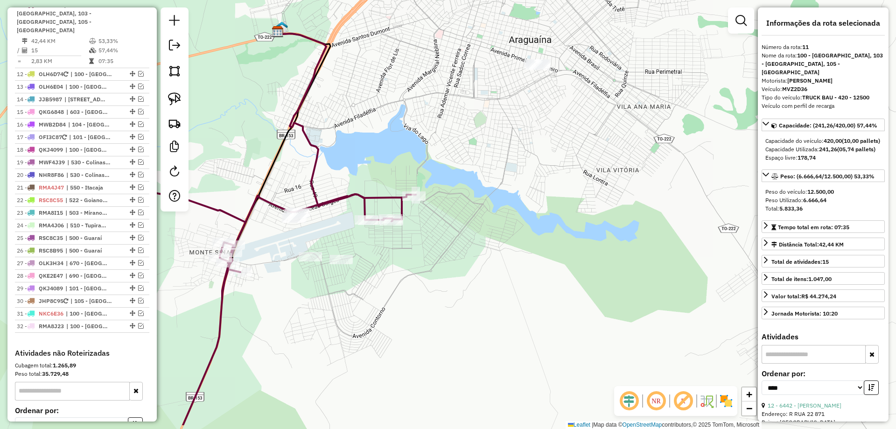
drag, startPoint x: 261, startPoint y: 267, endPoint x: 353, endPoint y: 221, distance: 102.9
click at [351, 221] on div "Janela de atendimento Grade de atendimento Capacidade Transportadoras Veículos …" at bounding box center [448, 214] width 896 height 429
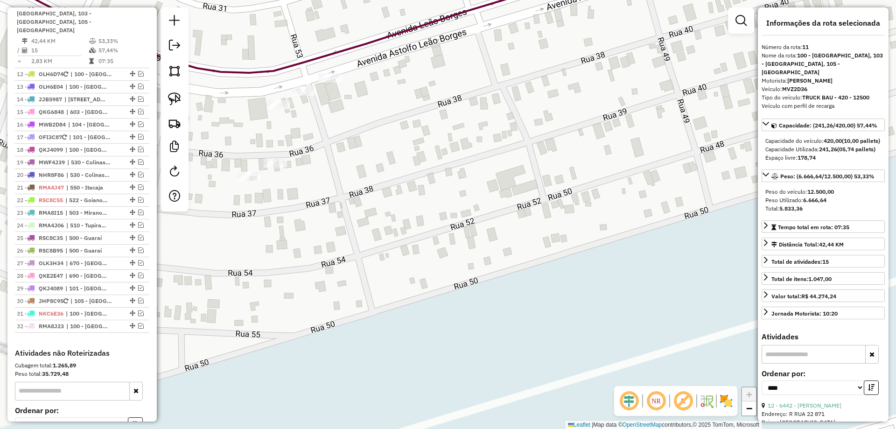
drag, startPoint x: 316, startPoint y: 186, endPoint x: 376, endPoint y: 256, distance: 92.4
click at [389, 266] on div "Rota 11 - Placa MVZ2D36 6539 - HELLERY KATLHARY FER Janela de atendimento Grade…" at bounding box center [448, 214] width 896 height 429
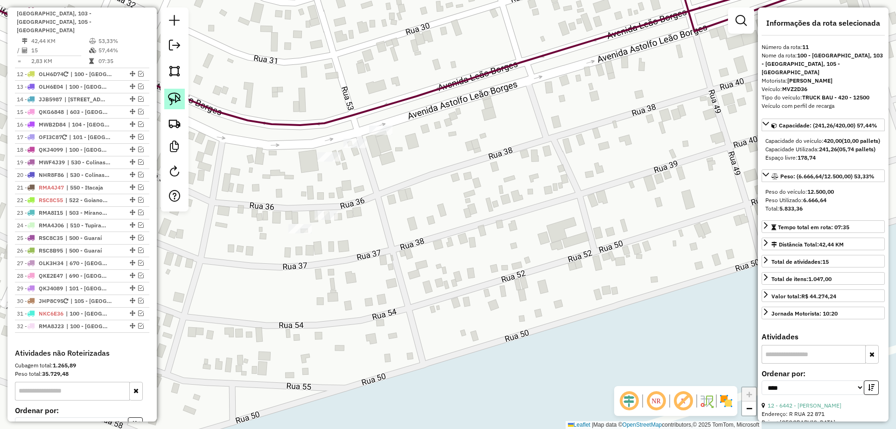
click at [172, 102] on img at bounding box center [174, 98] width 13 height 13
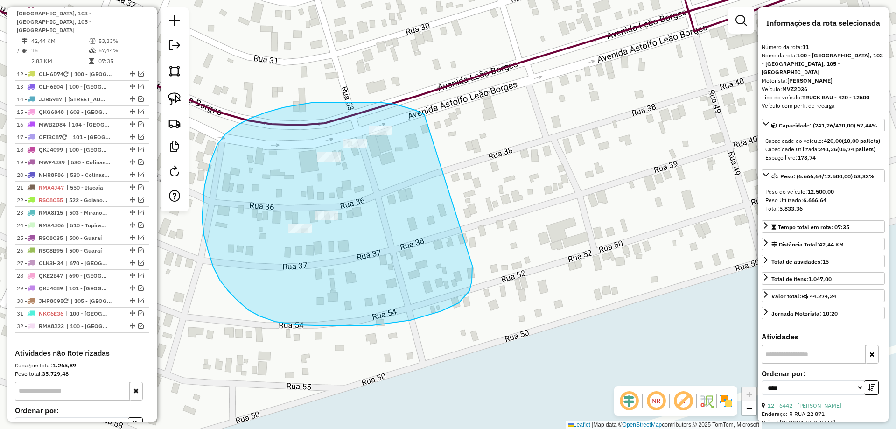
drag, startPoint x: 359, startPoint y: 102, endPoint x: 472, endPoint y: 260, distance: 194.6
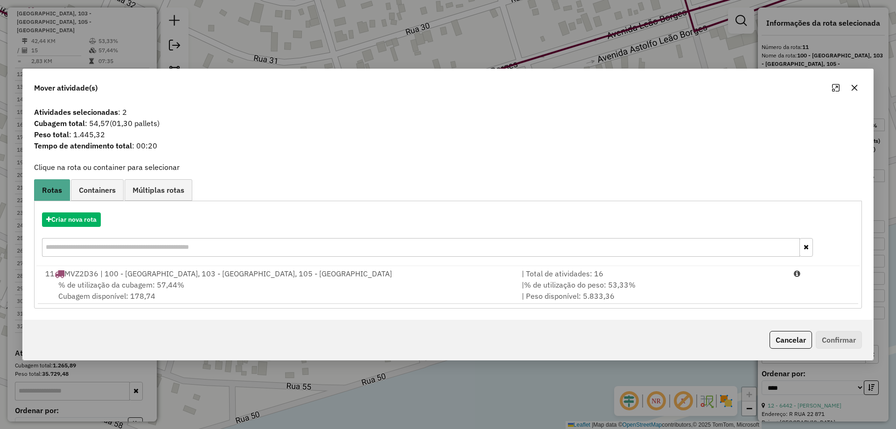
click at [855, 88] on icon "button" at bounding box center [854, 88] width 6 height 6
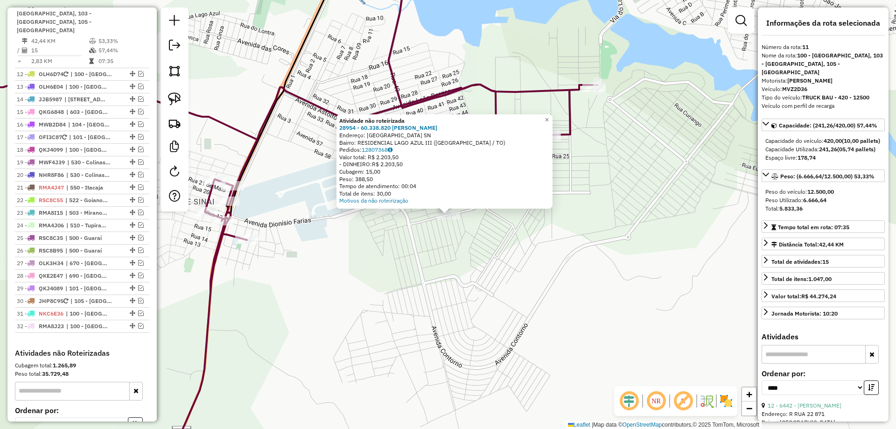
click at [386, 213] on div at bounding box center [386, 208] width 23 height 9
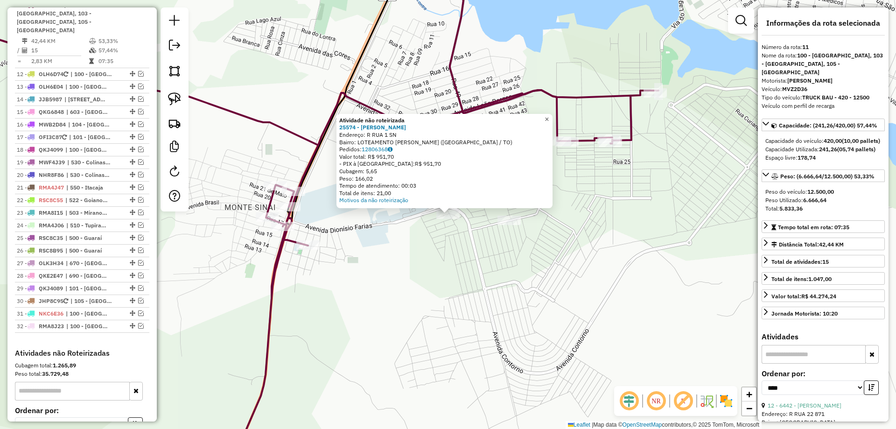
click at [549, 115] on span "×" at bounding box center [546, 119] width 4 height 8
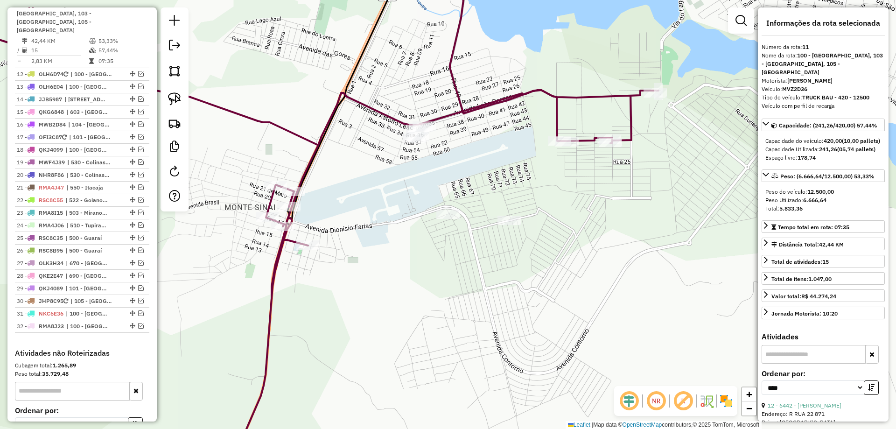
click at [586, 140] on icon at bounding box center [319, 253] width 678 height 438
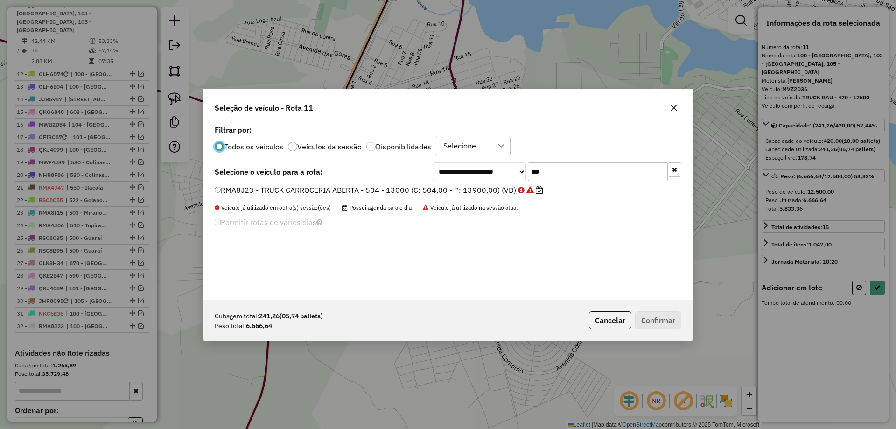
scroll to position [5, 3]
click at [673, 107] on icon "button" at bounding box center [674, 108] width 6 height 6
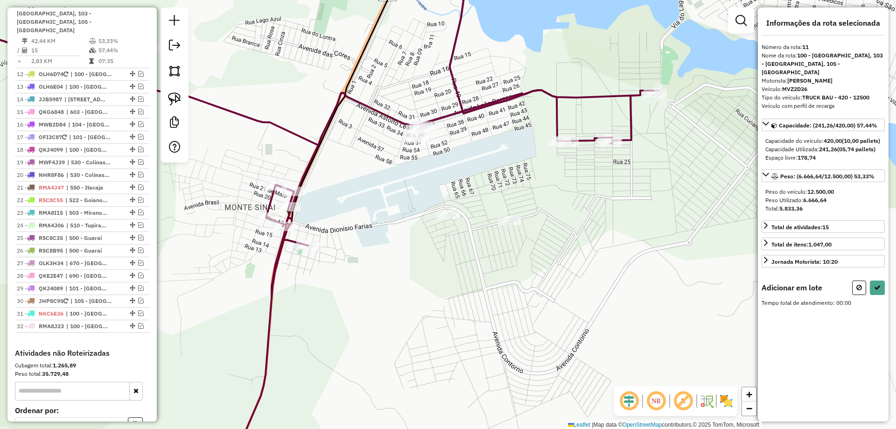
click at [584, 140] on icon at bounding box center [319, 253] width 678 height 438
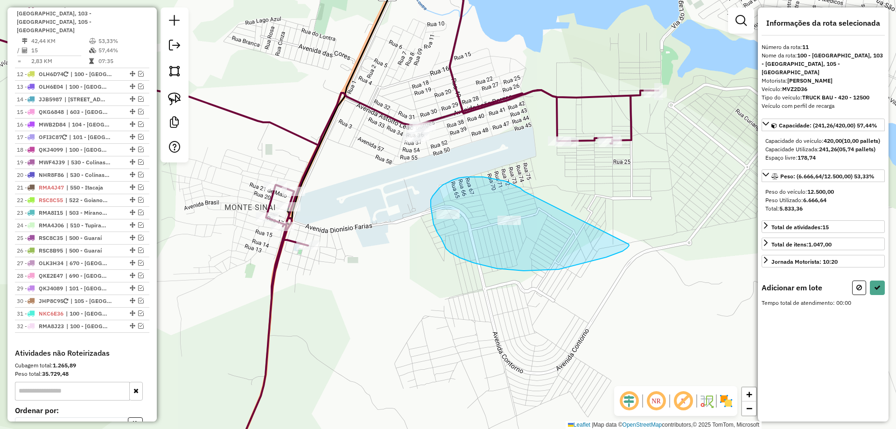
drag, startPoint x: 467, startPoint y: 177, endPoint x: 622, endPoint y: 241, distance: 168.4
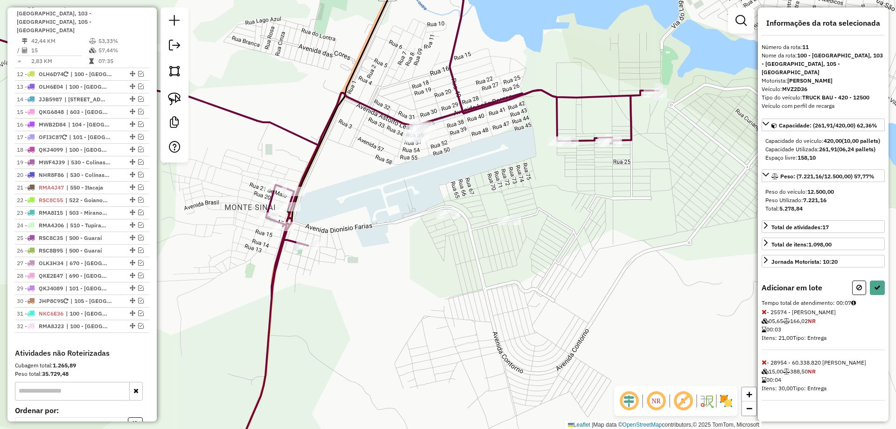
select select "*********"
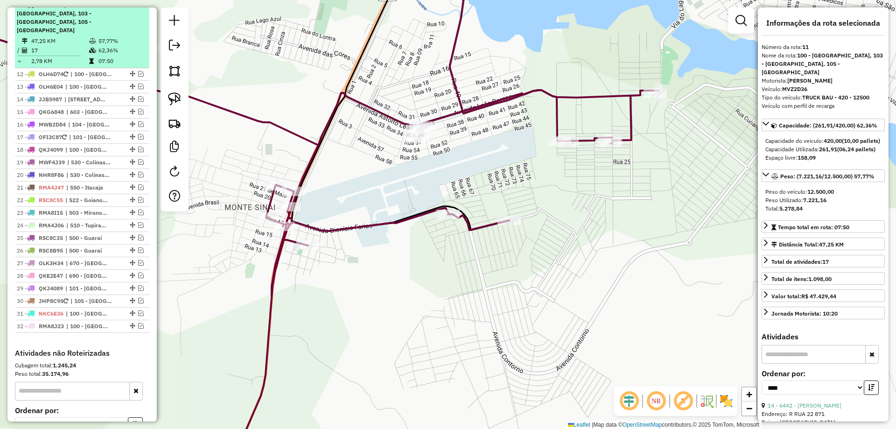
click at [132, 7] on em at bounding box center [135, 5] width 6 height 6
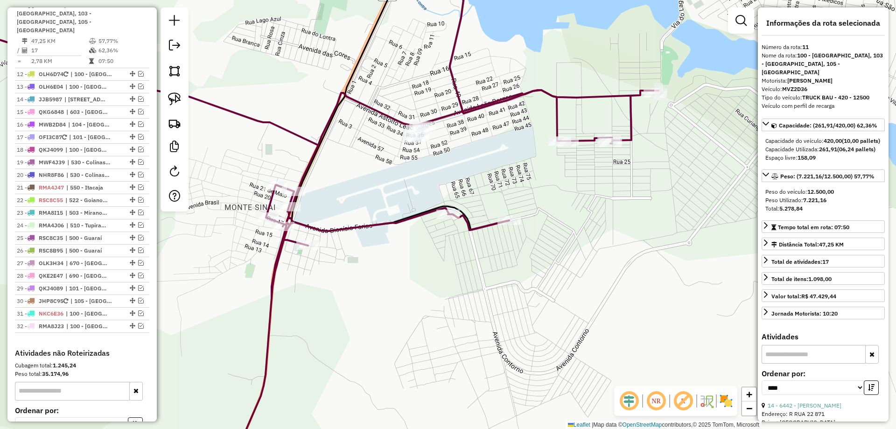
scroll to position [428, 0]
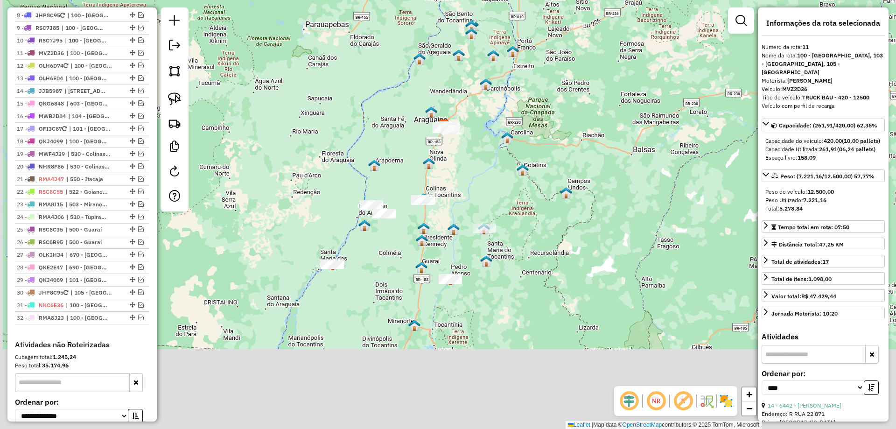
drag, startPoint x: 481, startPoint y: 298, endPoint x: 521, endPoint y: 144, distance: 159.1
click at [521, 144] on div "Janela de atendimento Grade de atendimento Capacidade Transportadoras Veículos …" at bounding box center [448, 214] width 896 height 429
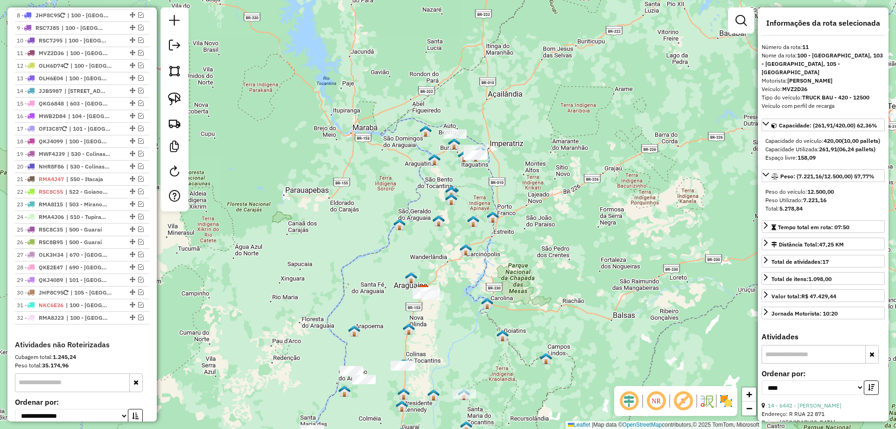
drag, startPoint x: 526, startPoint y: 66, endPoint x: 504, endPoint y: 186, distance: 122.0
click at [504, 186] on div "Janela de atendimento Grade de atendimento Capacidade Transportadoras Veículos …" at bounding box center [448, 214] width 896 height 429
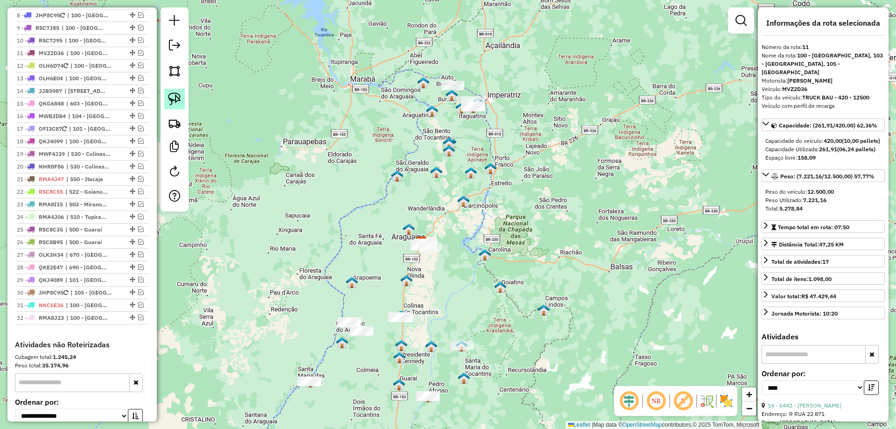
click at [174, 95] on img at bounding box center [174, 98] width 13 height 13
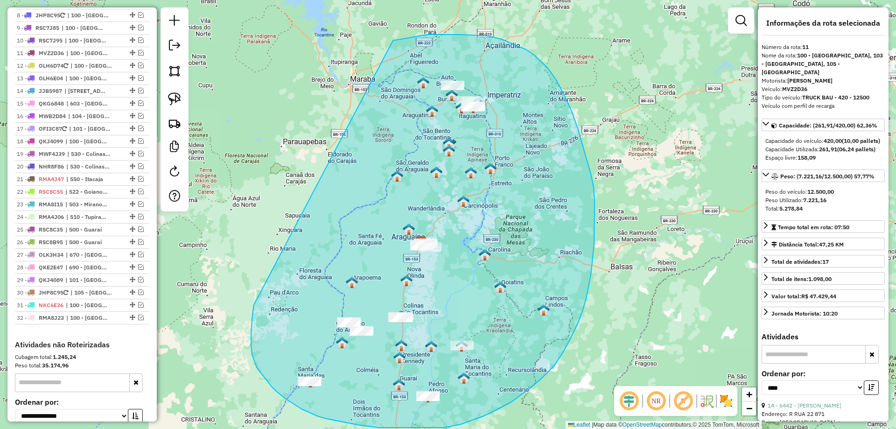
drag, startPoint x: 254, startPoint y: 305, endPoint x: 386, endPoint y: 43, distance: 293.4
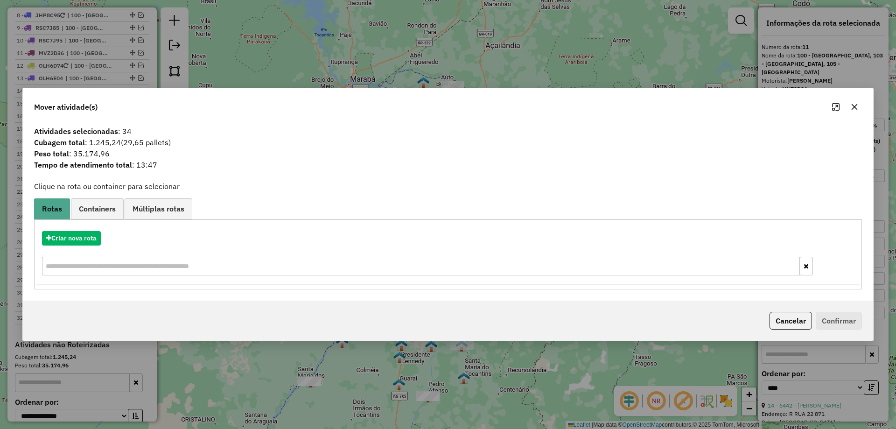
click at [852, 106] on icon "button" at bounding box center [854, 106] width 7 height 7
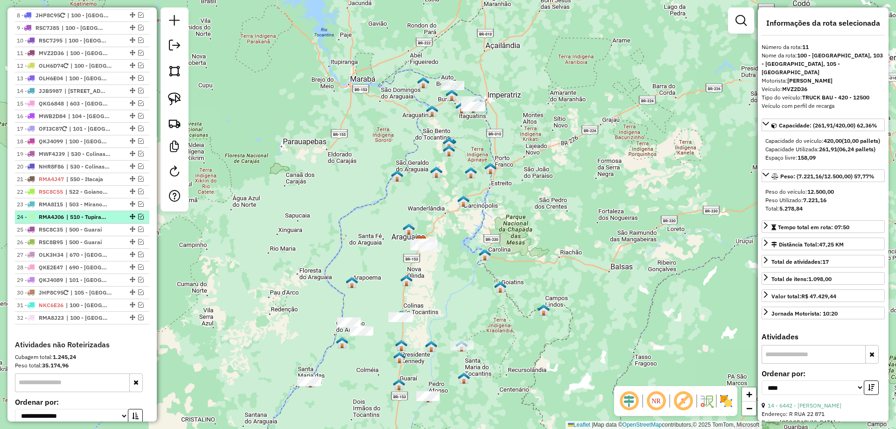
scroll to position [381, 0]
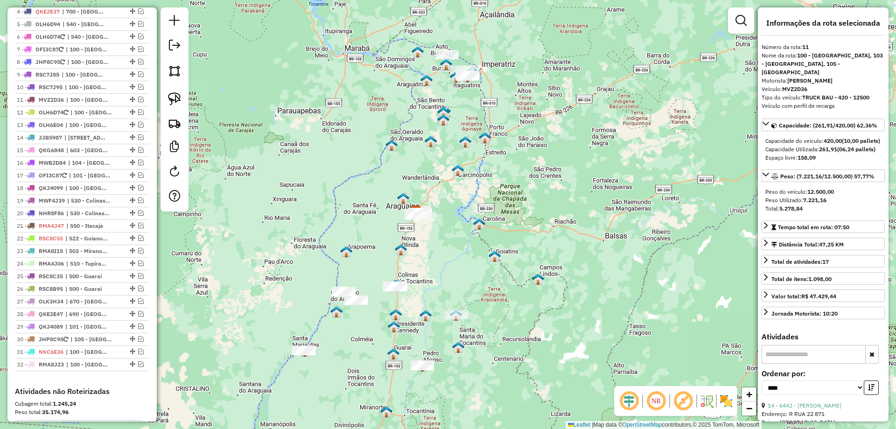
drag, startPoint x: 505, startPoint y: 249, endPoint x: 499, endPoint y: 218, distance: 31.3
click at [499, 218] on div "Janela de atendimento Grade de atendimento Capacidade Transportadoras Veículos …" at bounding box center [448, 214] width 896 height 429
click at [174, 96] on img at bounding box center [174, 98] width 13 height 13
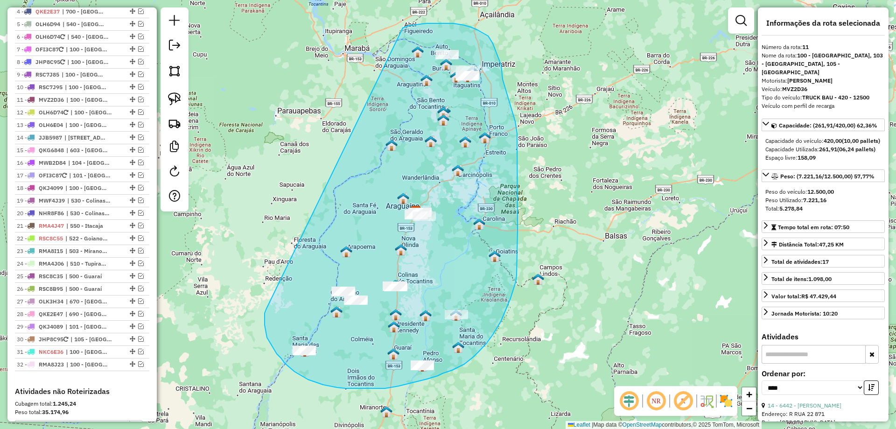
drag, startPoint x: 265, startPoint y: 325, endPoint x: 403, endPoint y: 28, distance: 327.3
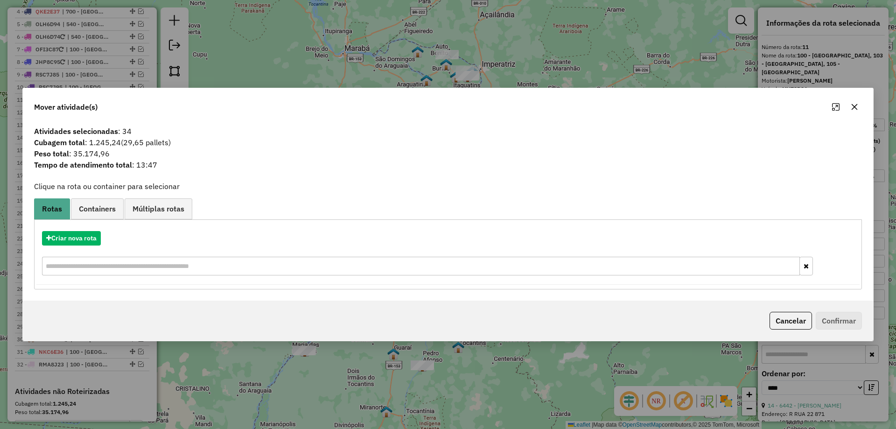
click at [851, 105] on icon "button" at bounding box center [854, 106] width 7 height 7
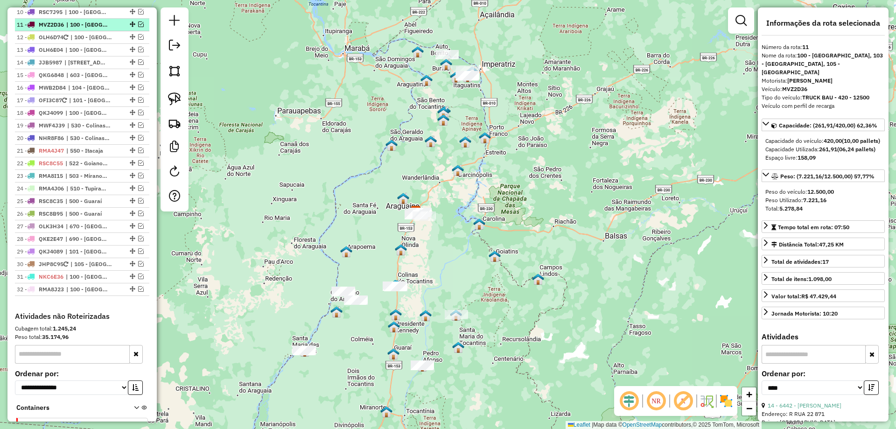
scroll to position [420, 0]
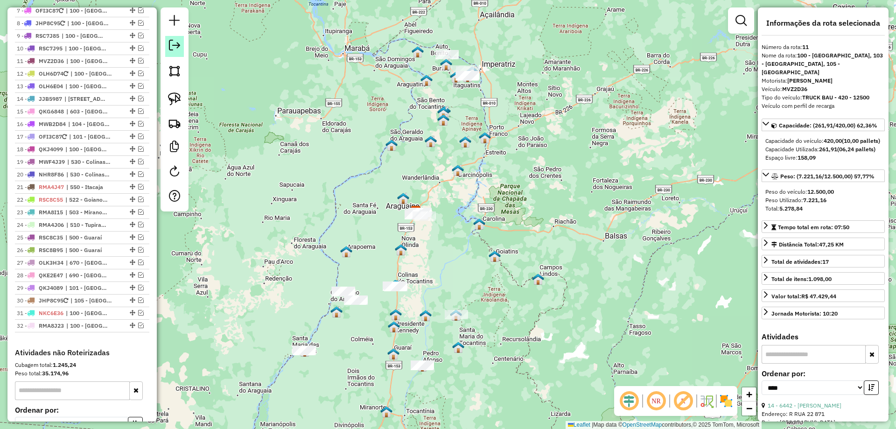
click at [167, 46] on link at bounding box center [174, 46] width 19 height 21
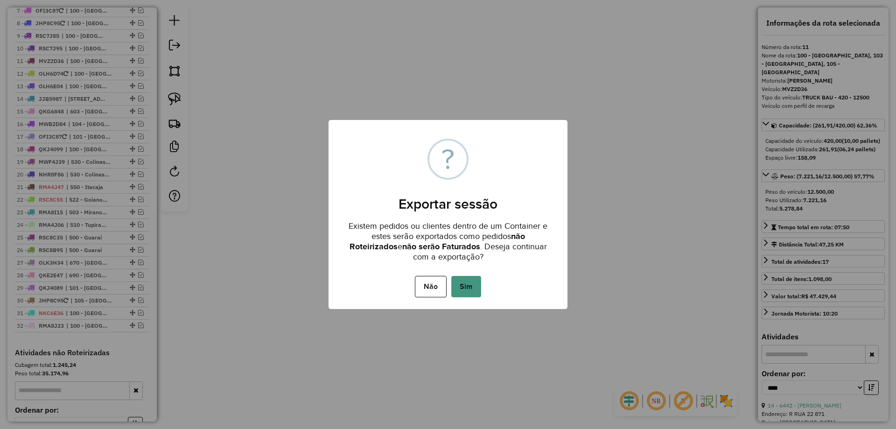
click at [459, 280] on button "Sim" at bounding box center [466, 286] width 30 height 21
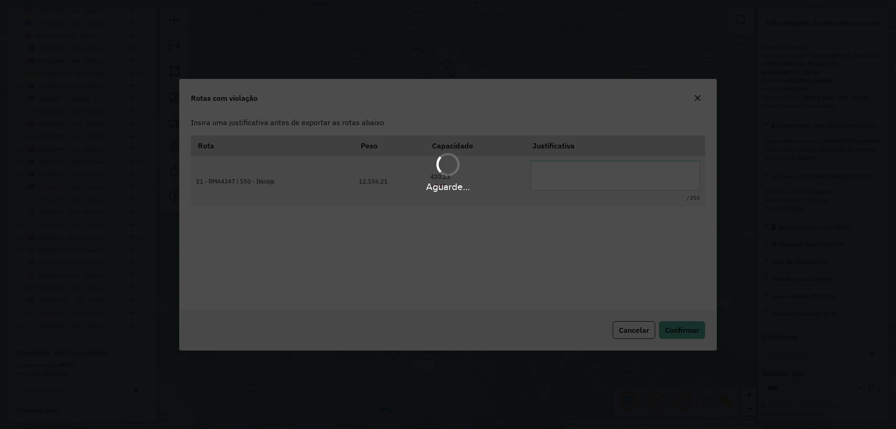
scroll to position [0, 0]
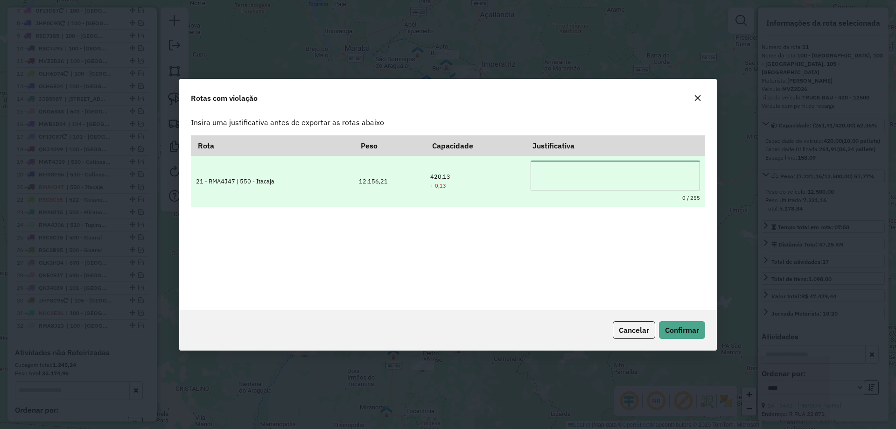
click at [592, 169] on textarea at bounding box center [614, 176] width 169 height 30
type textarea "*"
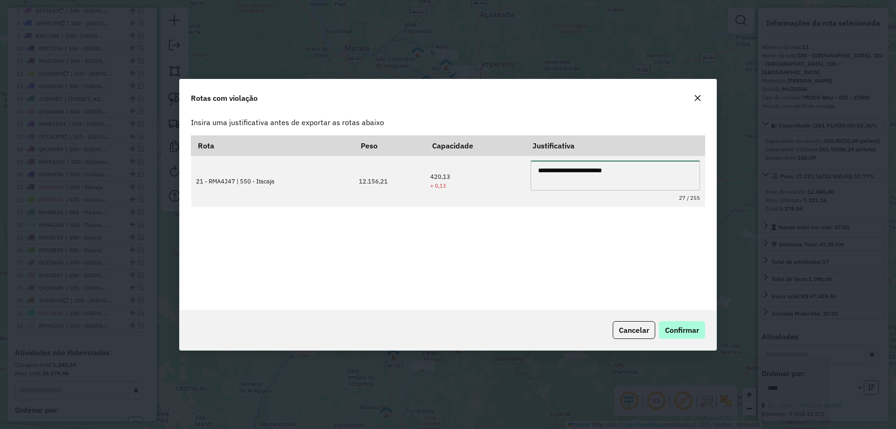
type textarea "**********"
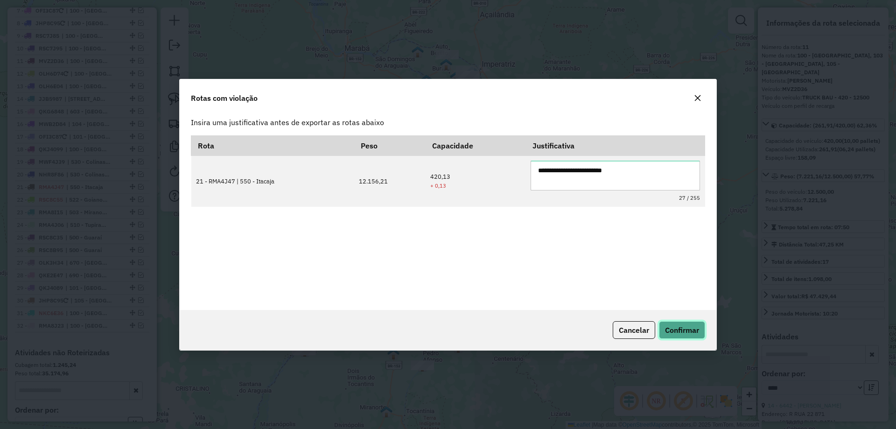
click at [683, 332] on span "Confirmar" at bounding box center [682, 329] width 34 height 9
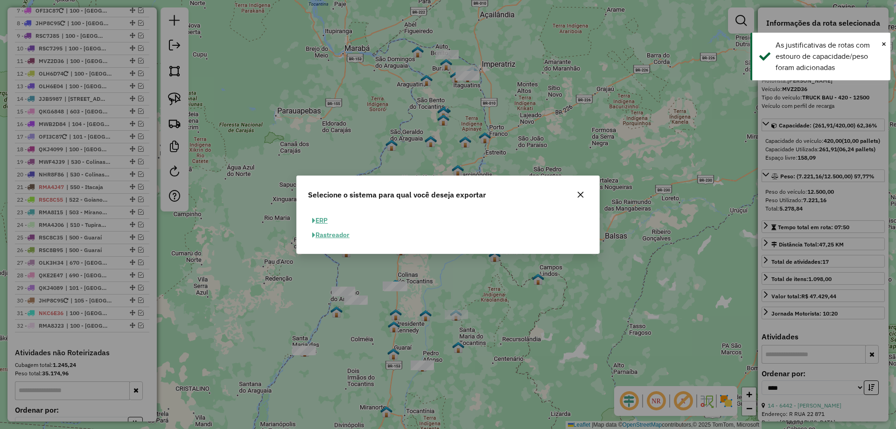
click at [322, 219] on button "ERP" at bounding box center [320, 220] width 24 height 14
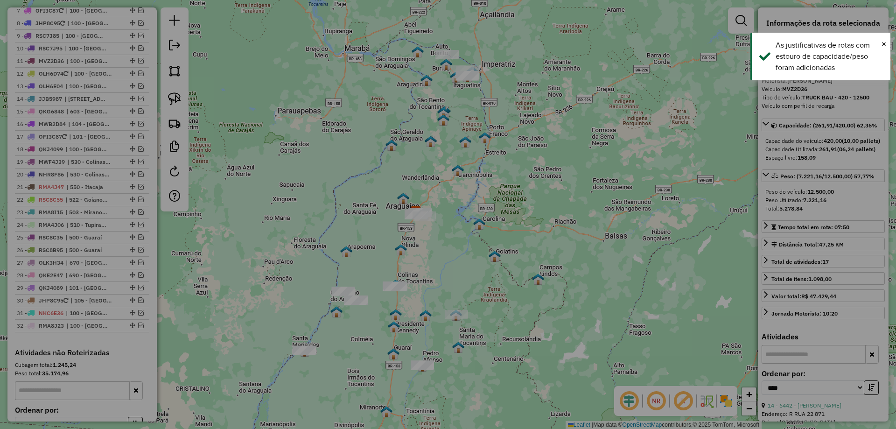
select select "**"
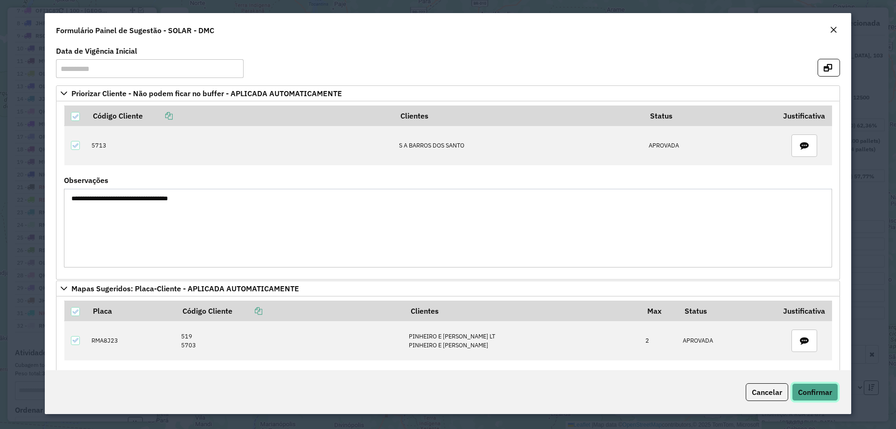
click at [798, 395] on span "Confirmar" at bounding box center [815, 391] width 34 height 9
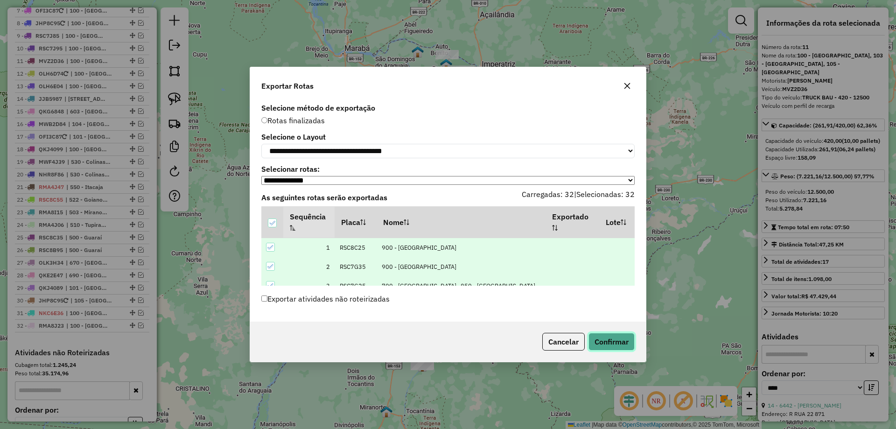
click at [619, 349] on button "Confirmar" at bounding box center [611, 342] width 46 height 18
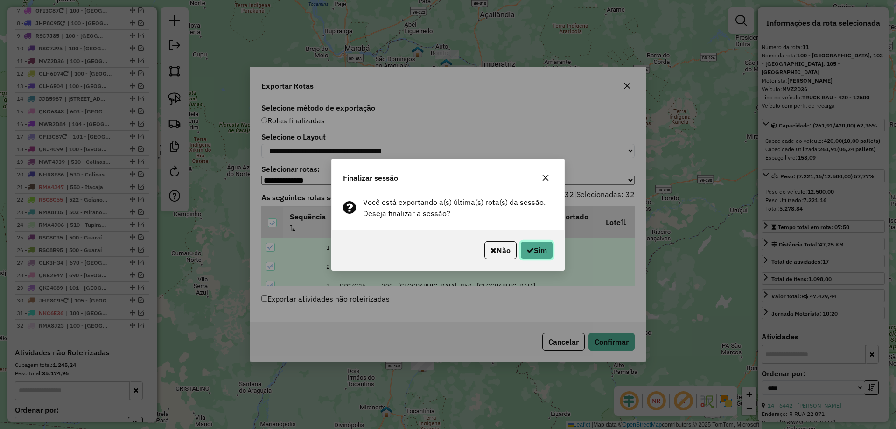
click at [539, 255] on button "Sim" at bounding box center [536, 250] width 33 height 18
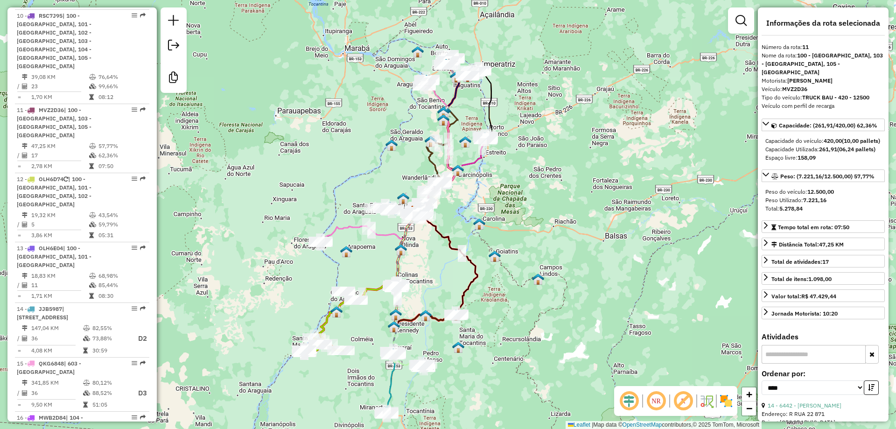
scroll to position [923, 0]
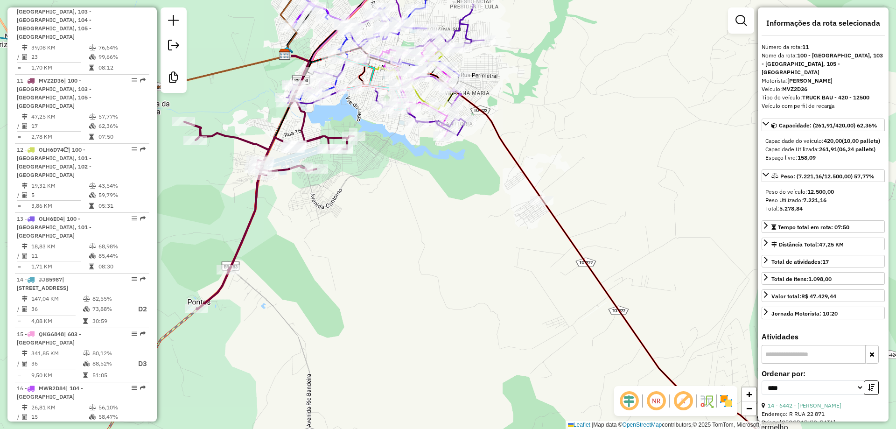
drag, startPoint x: 387, startPoint y: 179, endPoint x: 377, endPoint y: 285, distance: 106.4
click at [378, 281] on div "Janela de atendimento Grade de atendimento Capacidade Transportadoras Veículos …" at bounding box center [448, 214] width 896 height 429
